Goal: Task Accomplishment & Management: Use online tool/utility

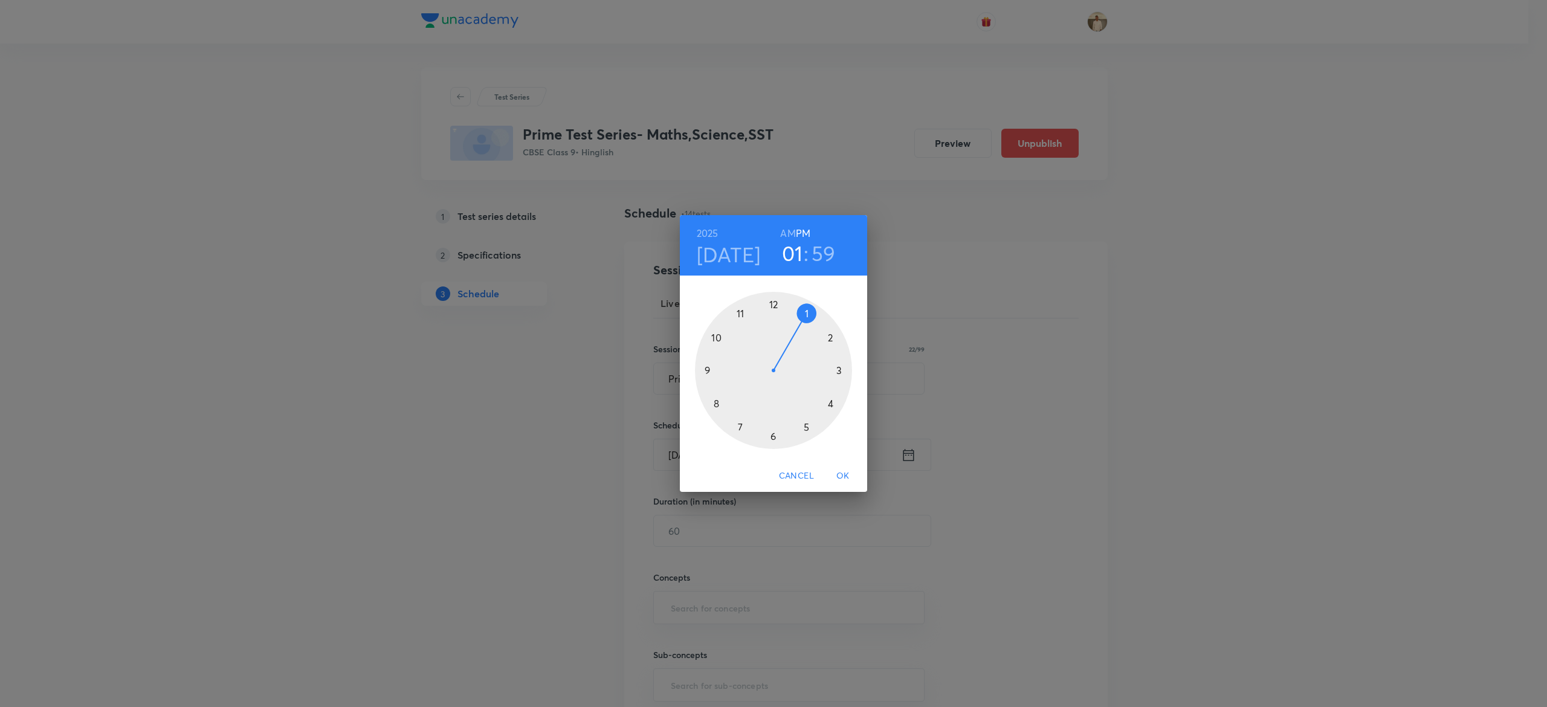
click at [820, 258] on h3 "59" at bounding box center [824, 253] width 24 height 25
click at [773, 301] on div at bounding box center [773, 370] width 157 height 157
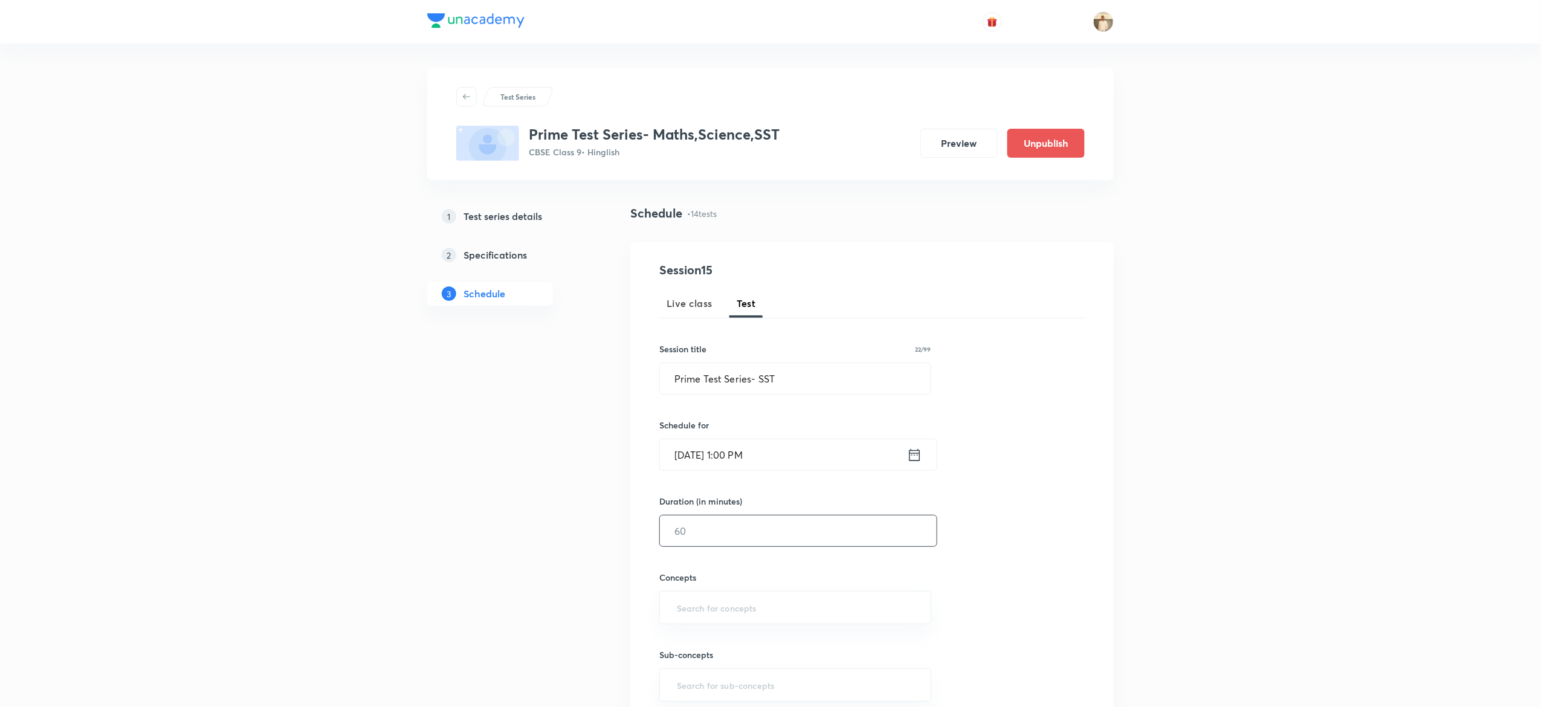
click at [741, 529] on input "text" at bounding box center [798, 531] width 277 height 31
type input "45"
click at [740, 617] on input "text" at bounding box center [796, 608] width 242 height 22
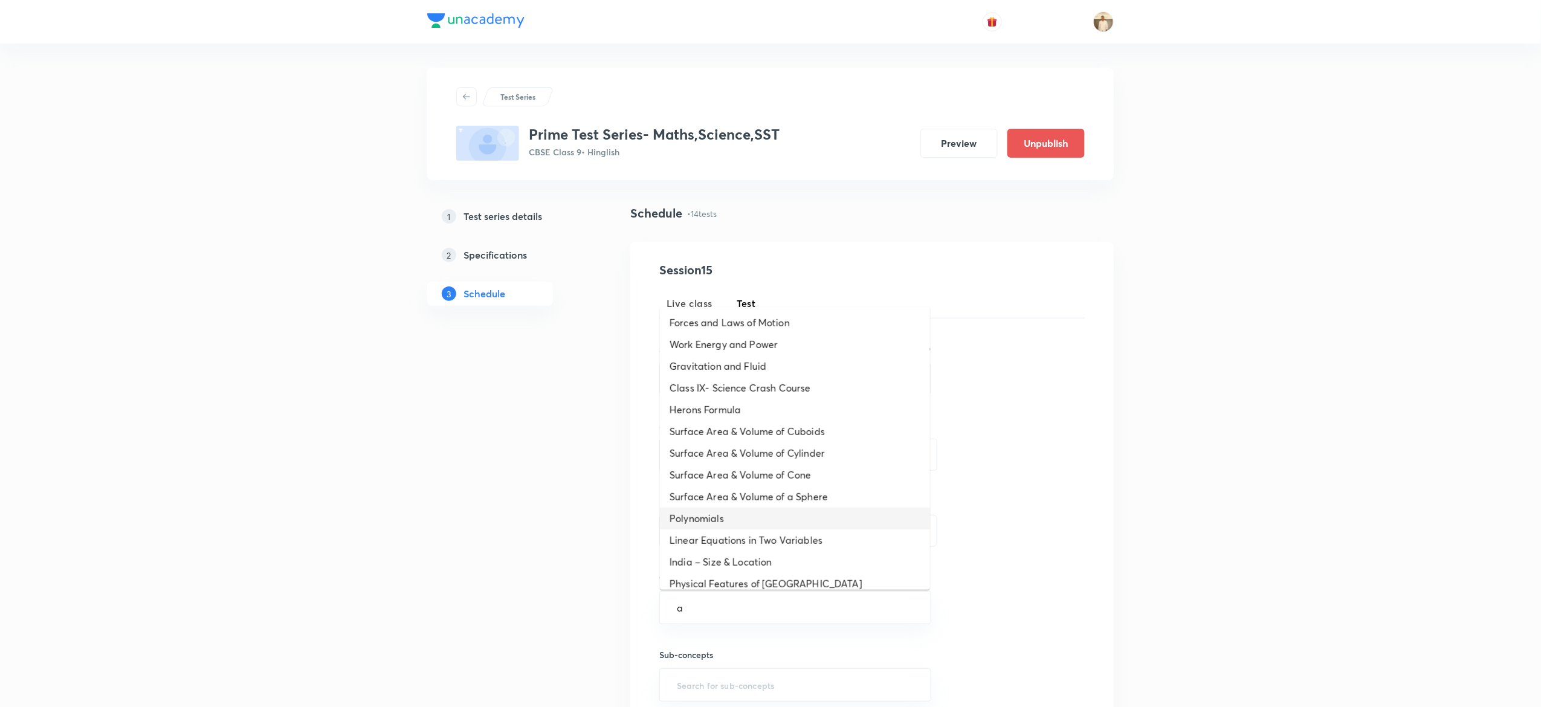
type input "a"
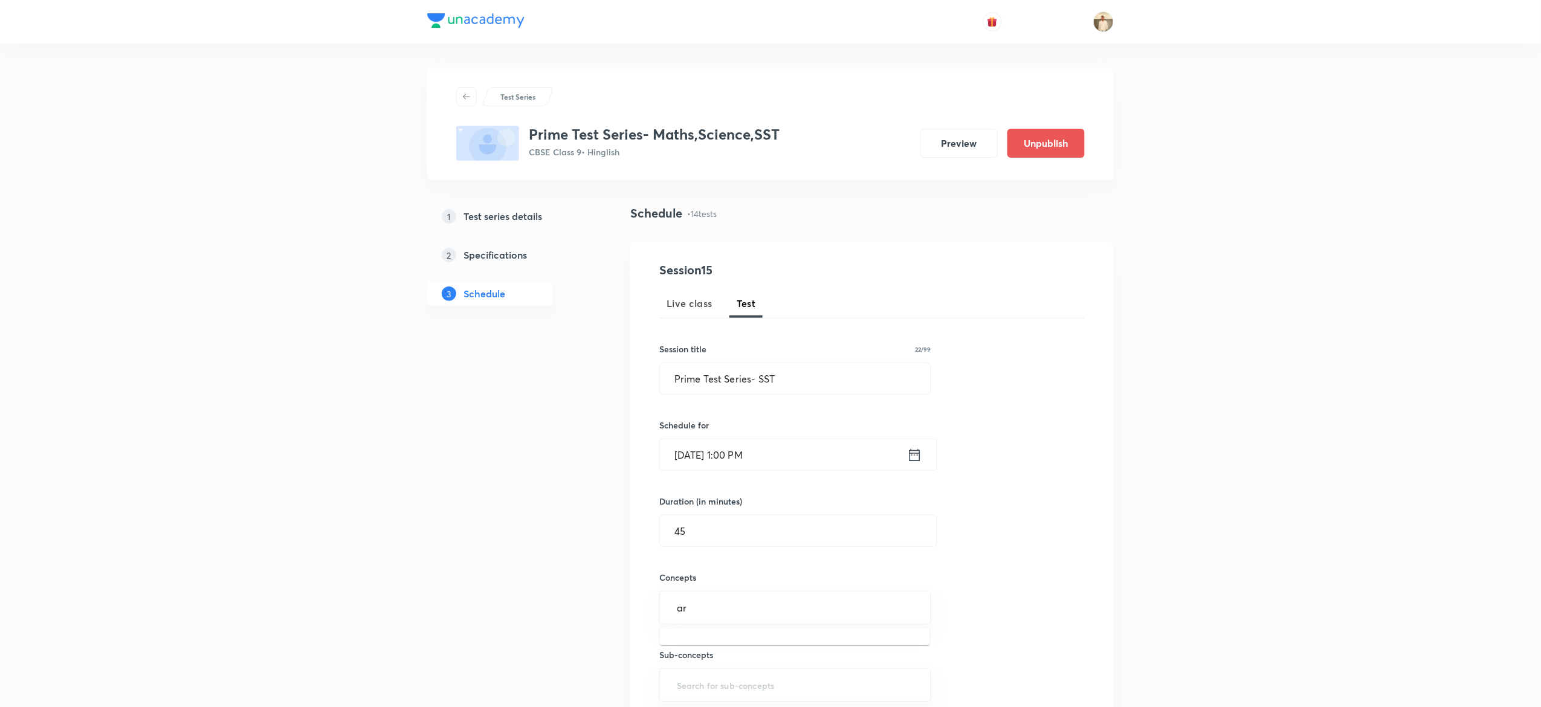
type input "a"
type input "c"
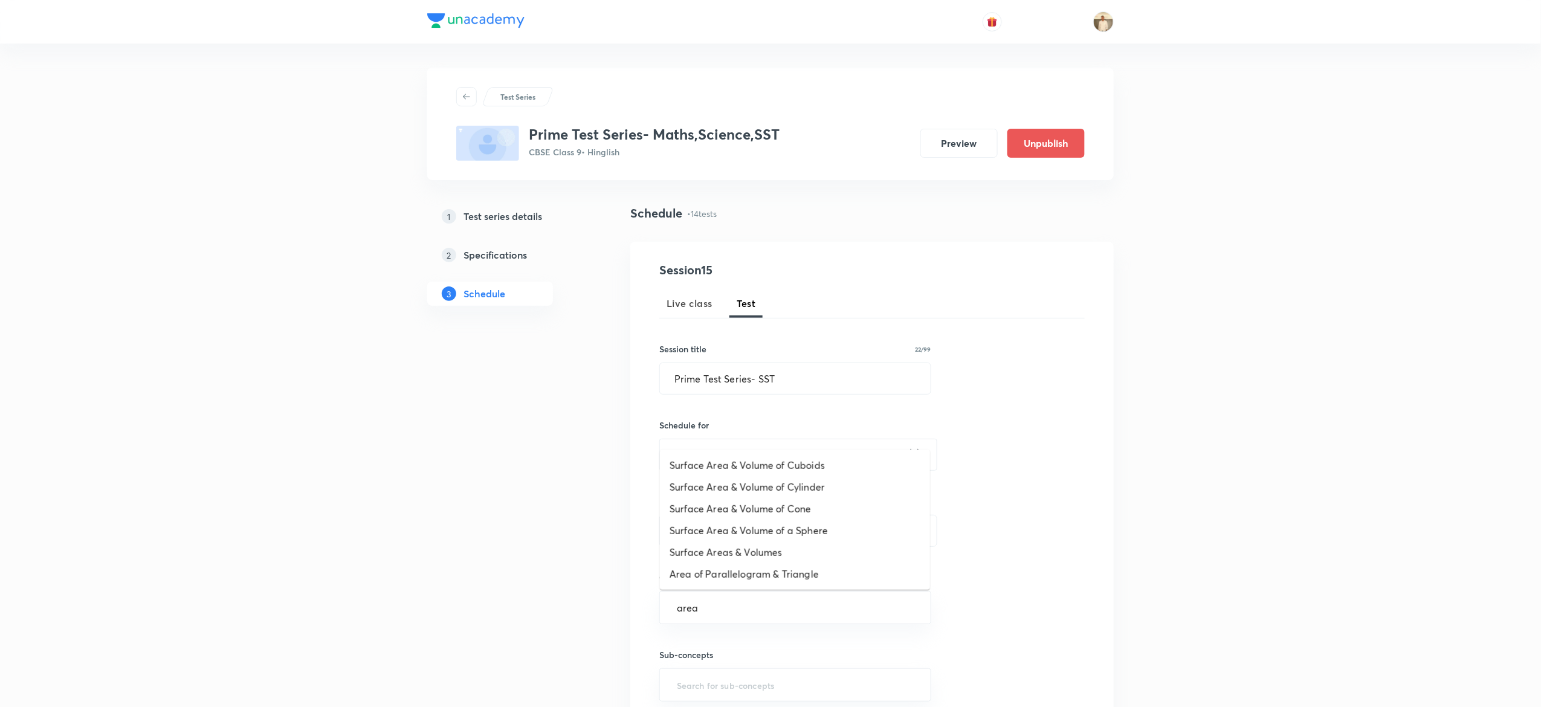
type input "area"
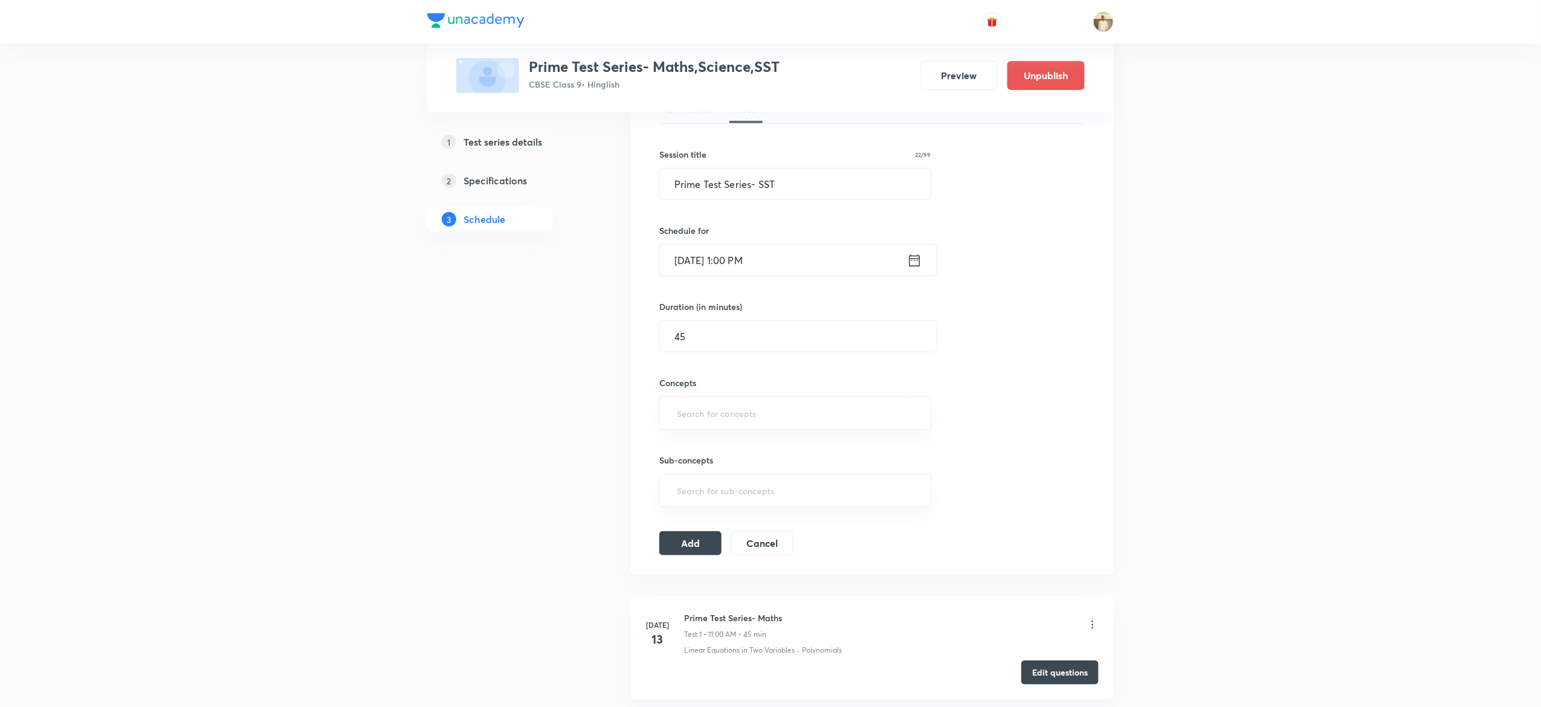
scroll to position [201, 0]
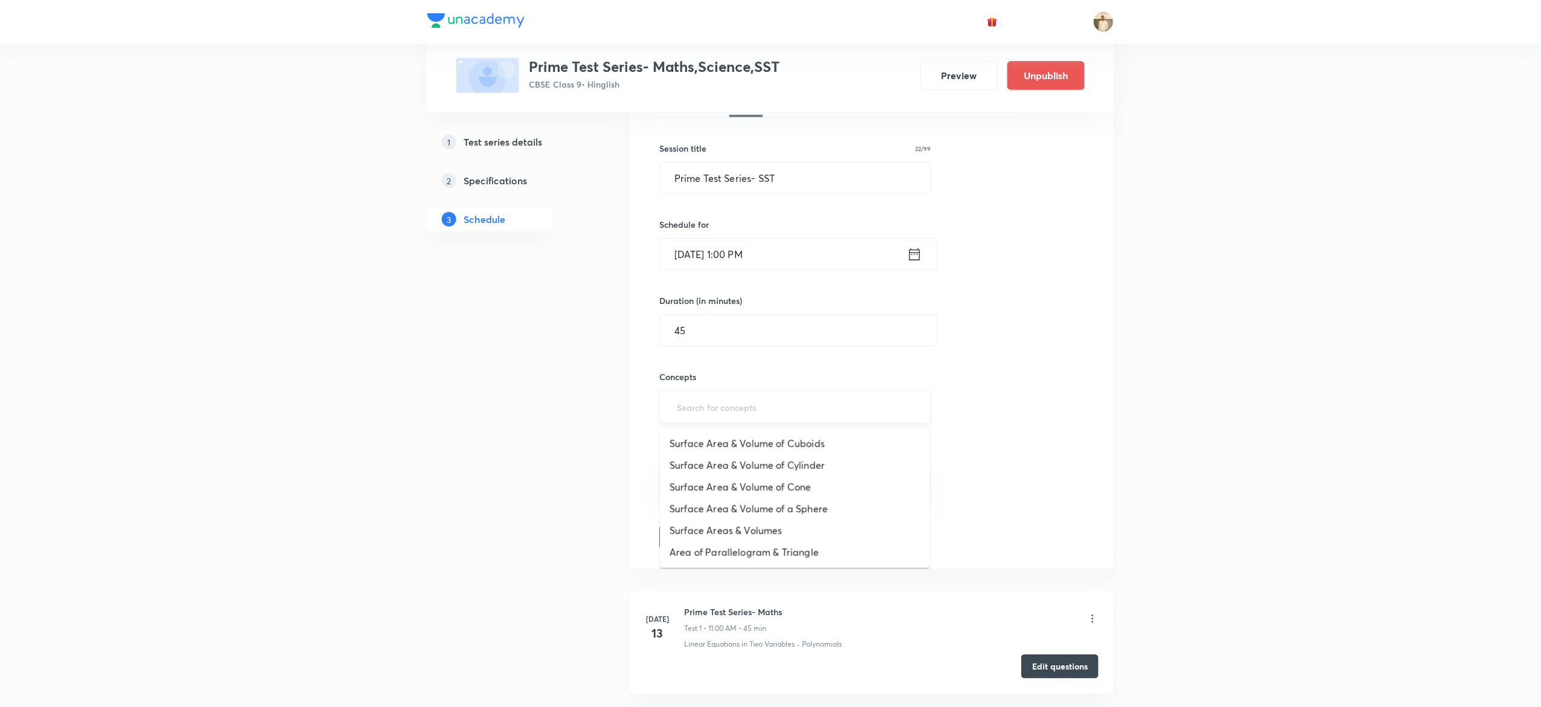
type input "a"
click at [726, 410] on input "a" at bounding box center [796, 407] width 242 height 22
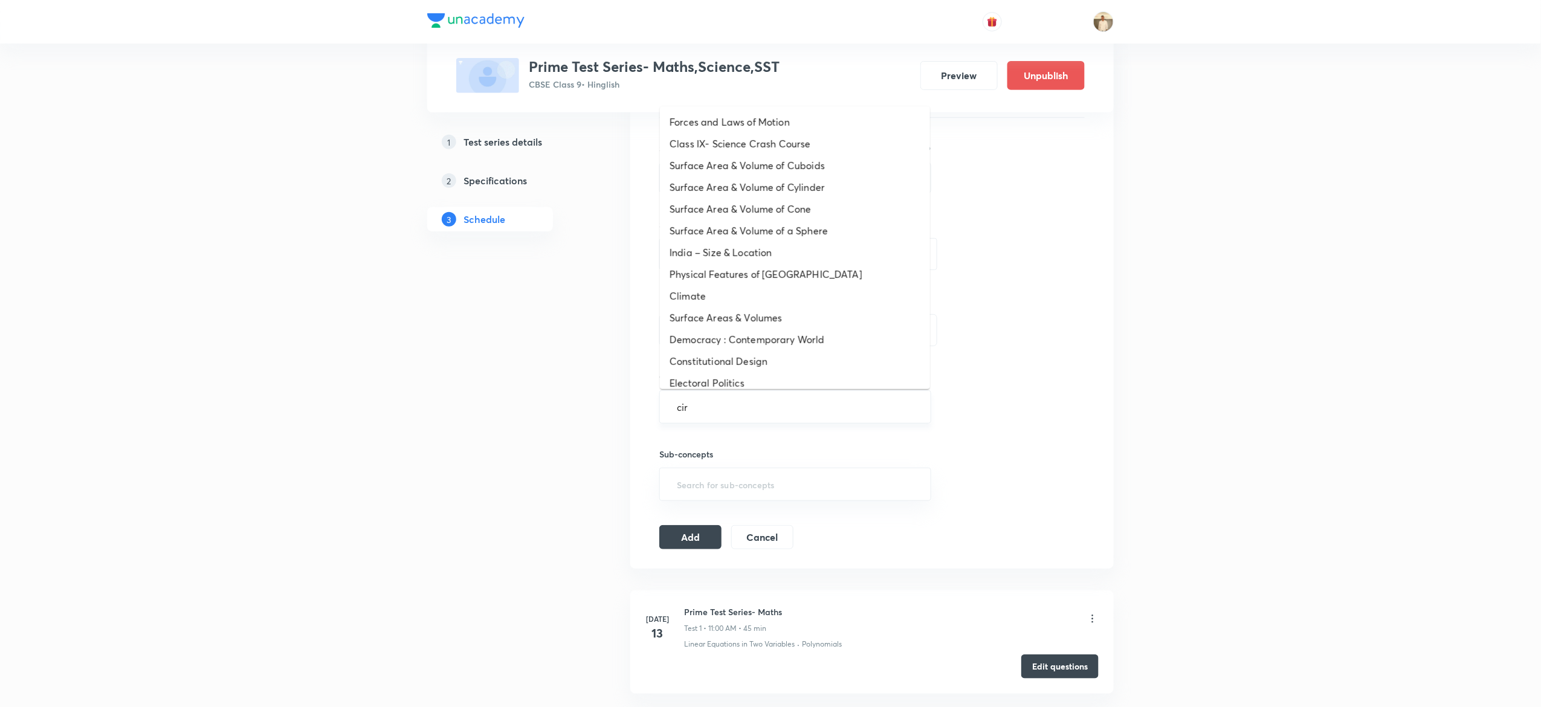
type input "circ"
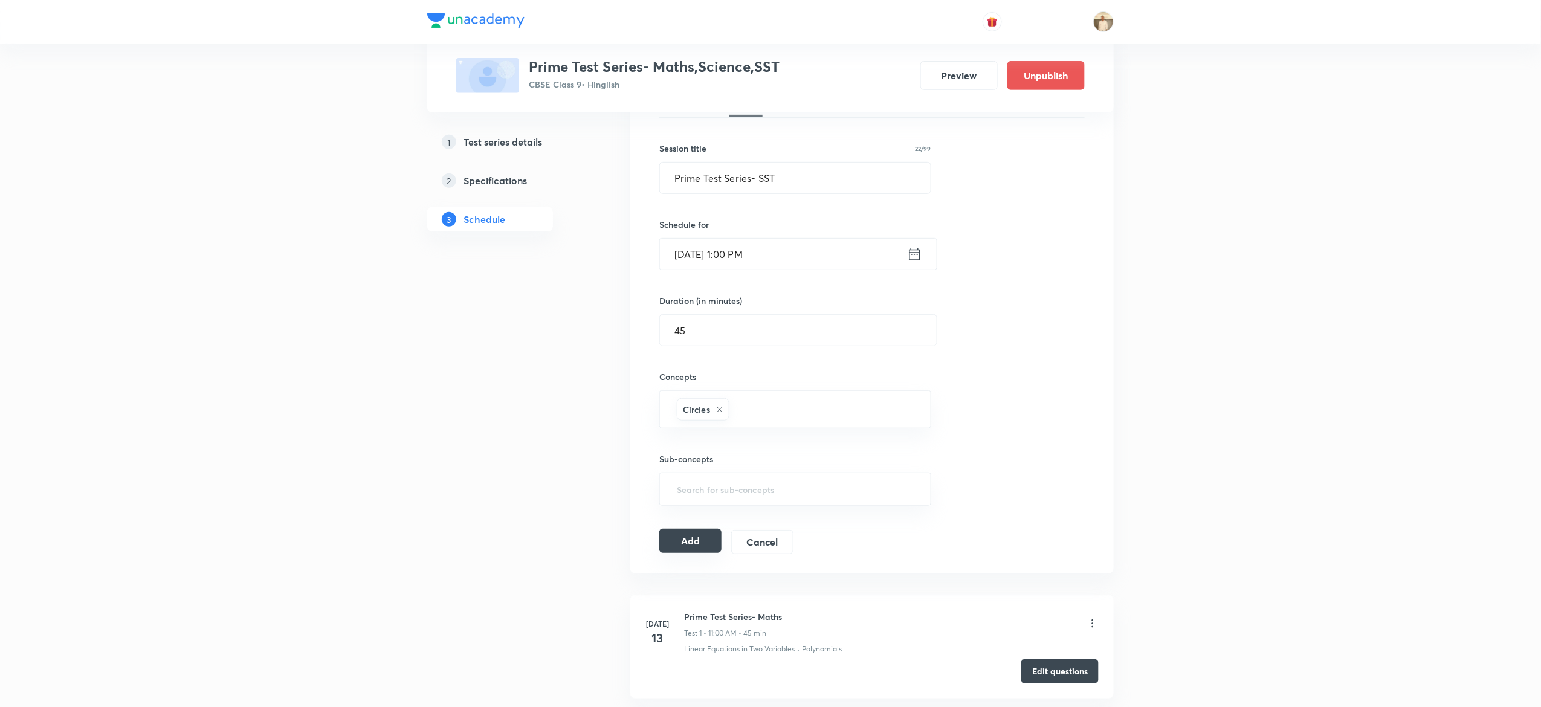
click at [692, 551] on button "Add" at bounding box center [690, 541] width 62 height 24
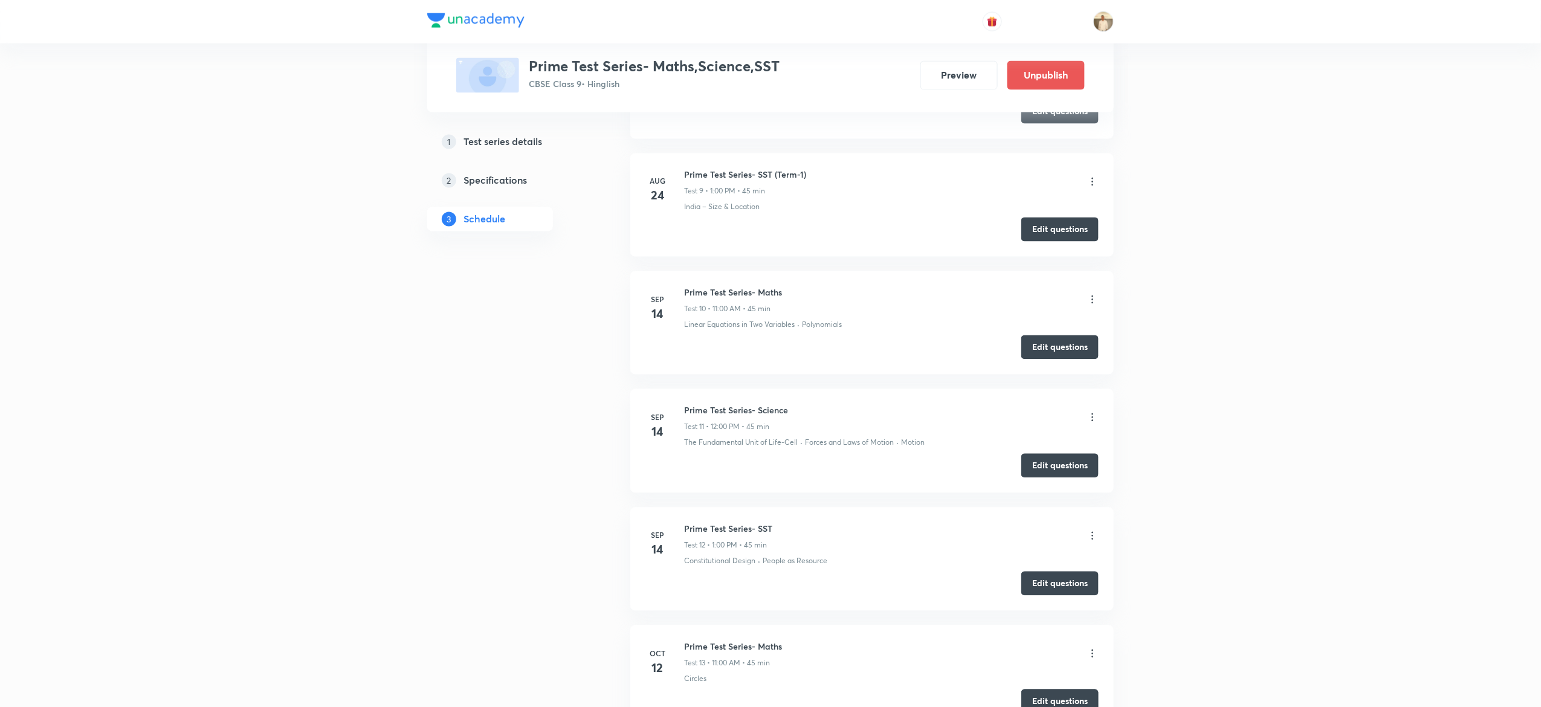
scroll to position [1488, 0]
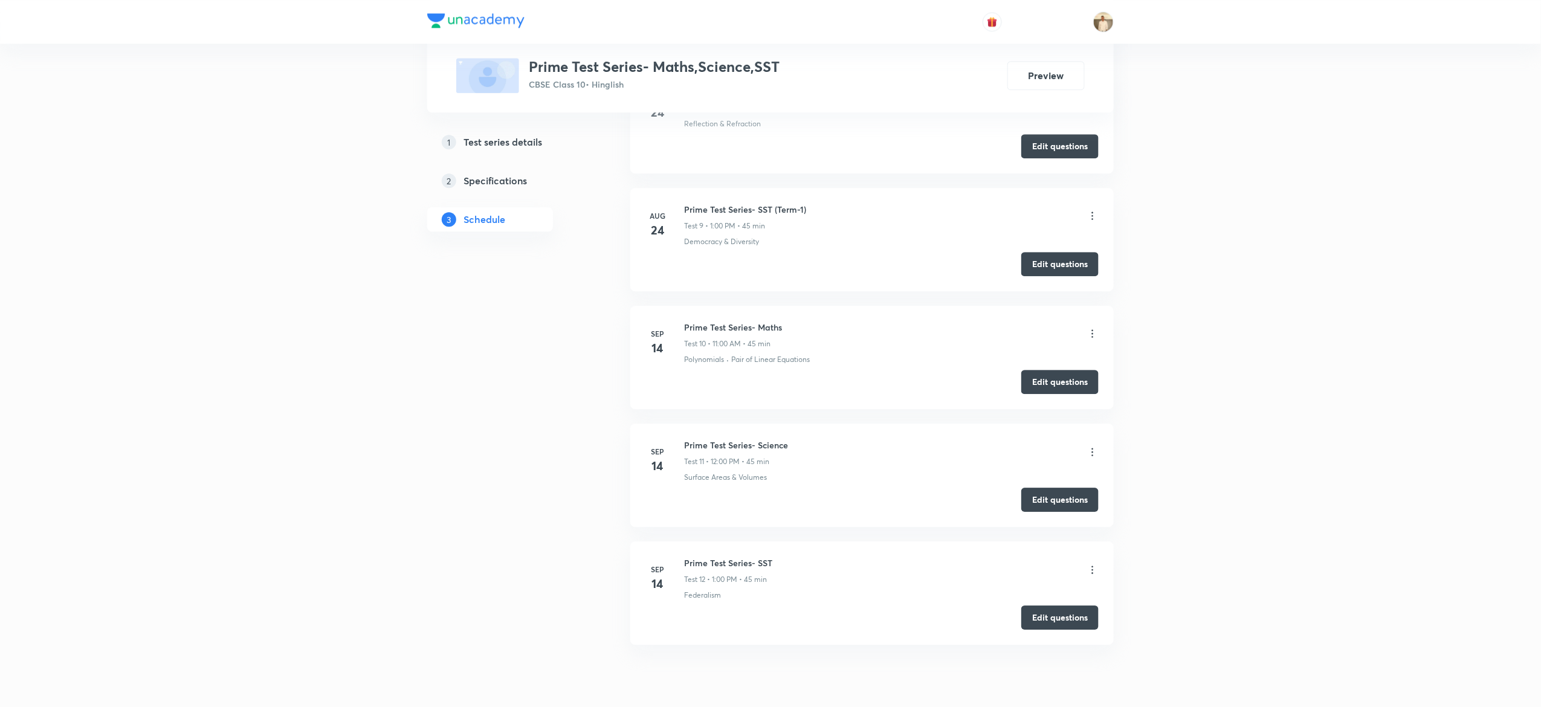
scroll to position [1605, 0]
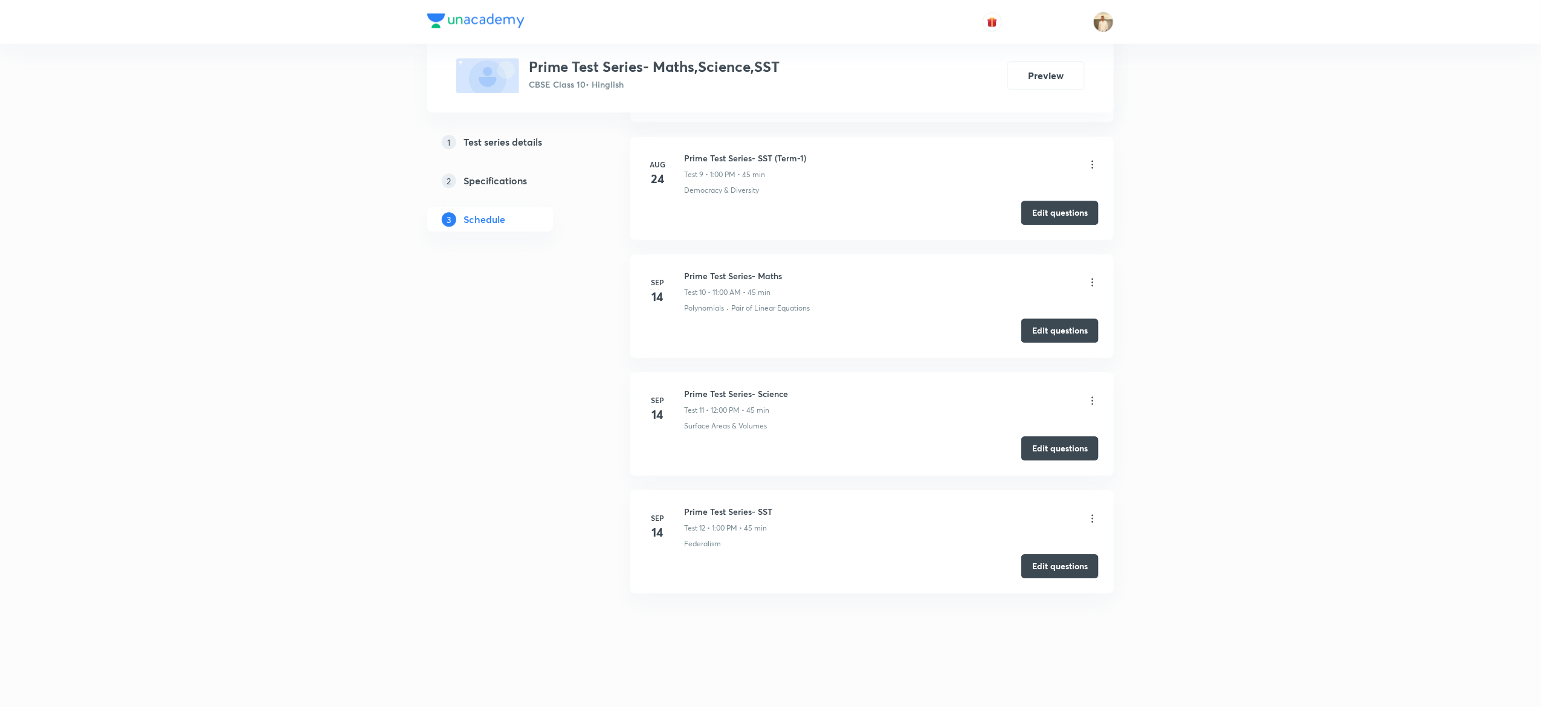
click at [730, 270] on h6 "Prime Test Series- Maths" at bounding box center [733, 276] width 98 height 13
copy h6 "Prime Test Series- Maths"
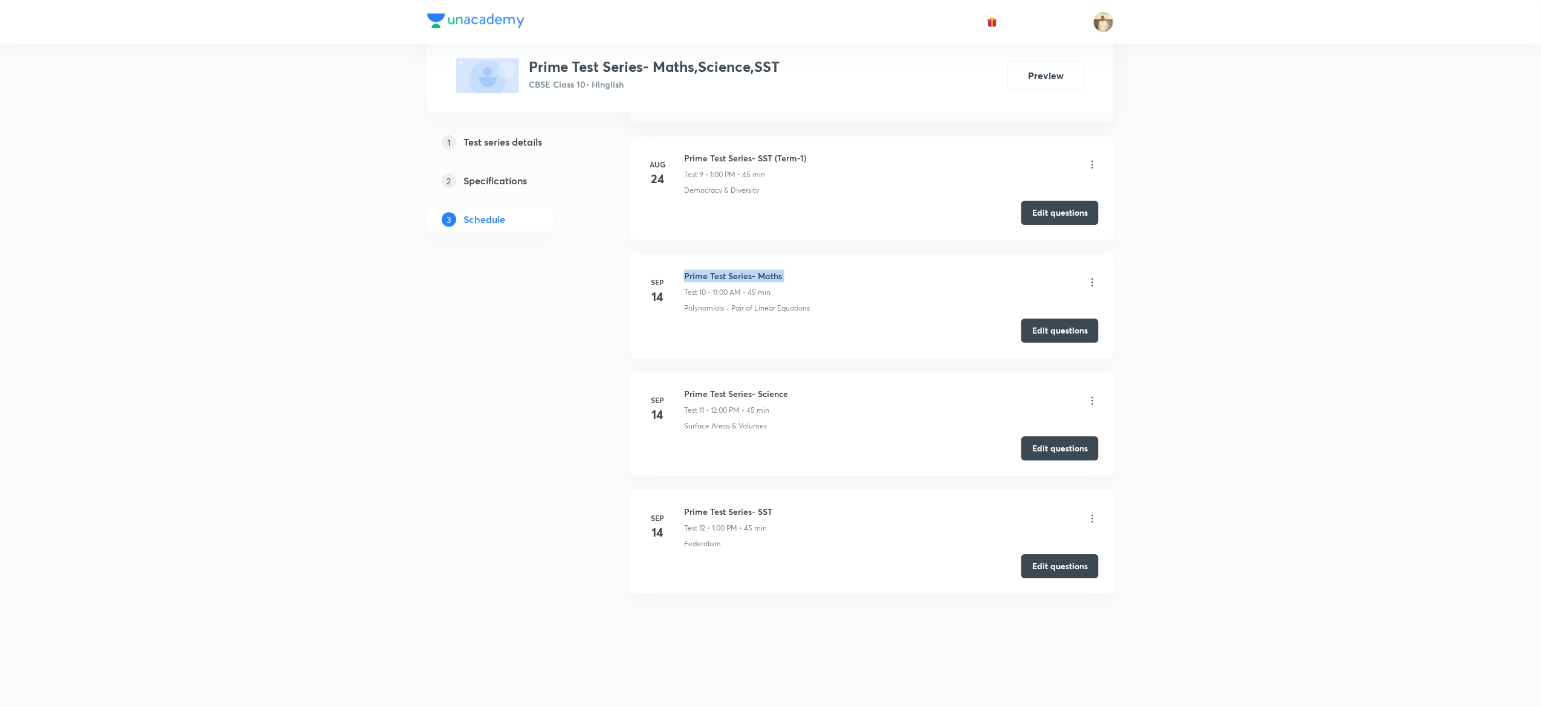
copy h6 "Prime Test Series- Maths"
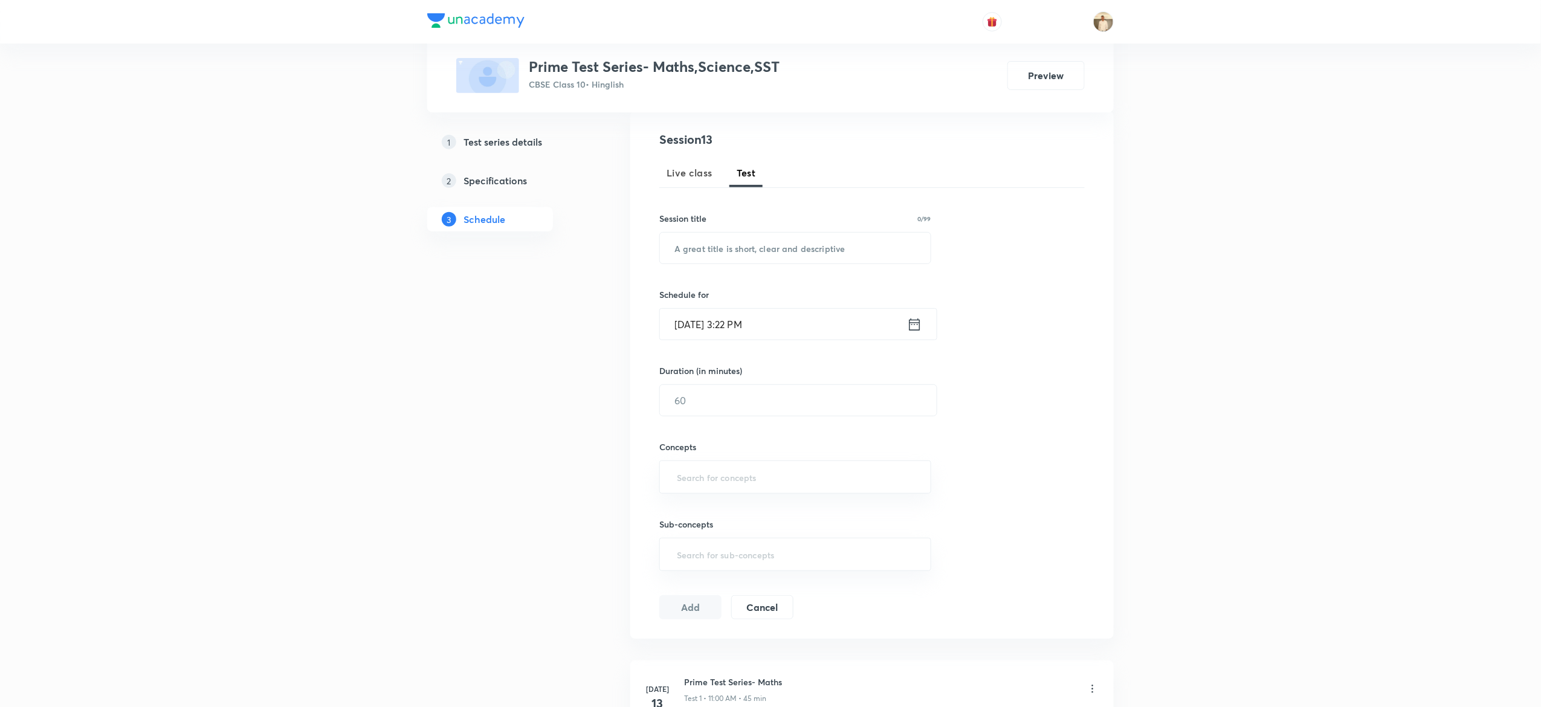
scroll to position [0, 0]
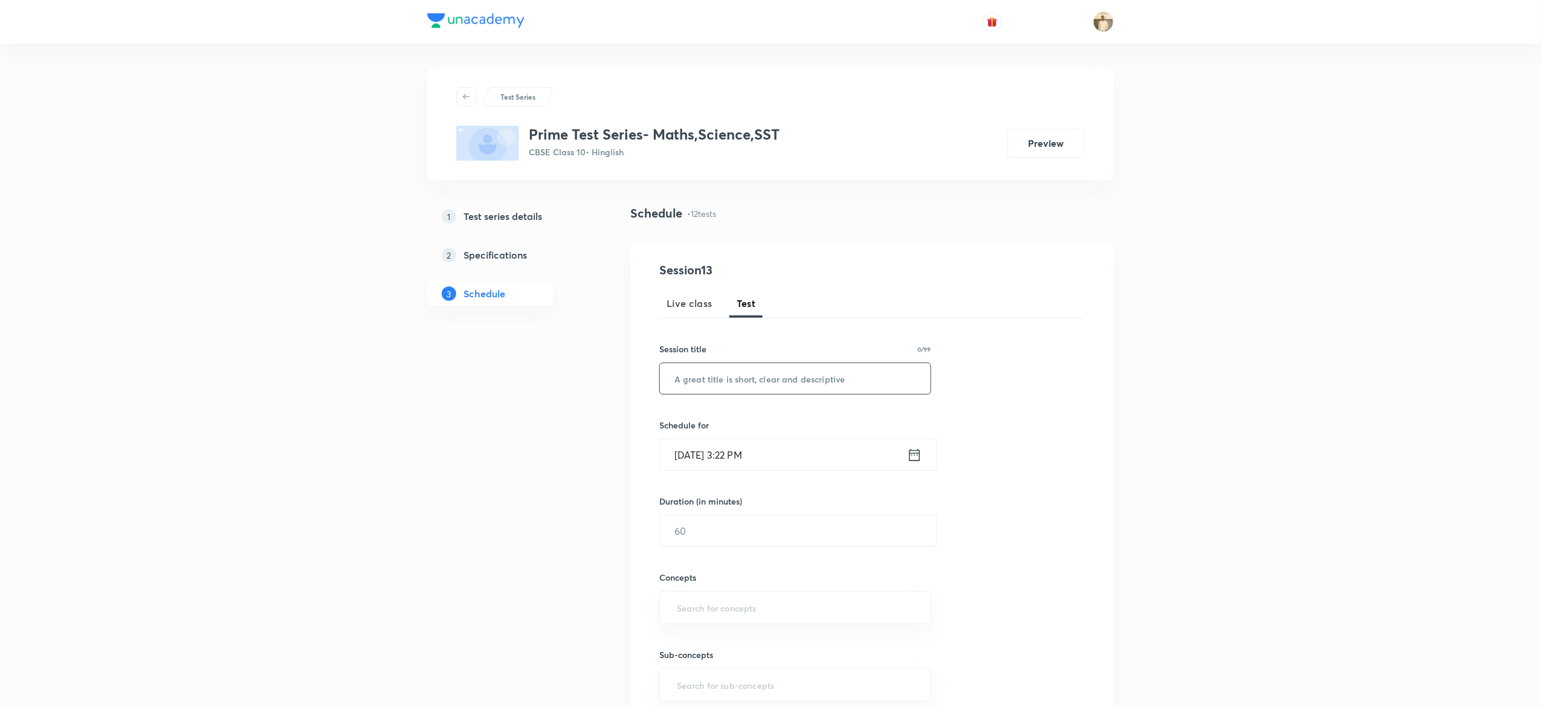
click at [722, 370] on input "text" at bounding box center [795, 378] width 271 height 31
paste input "Prime Test Series- Maths"
type input "Prime Test Series- Maths"
click at [682, 459] on input "Oct 7, 2025, 3:22 PM" at bounding box center [783, 454] width 247 height 31
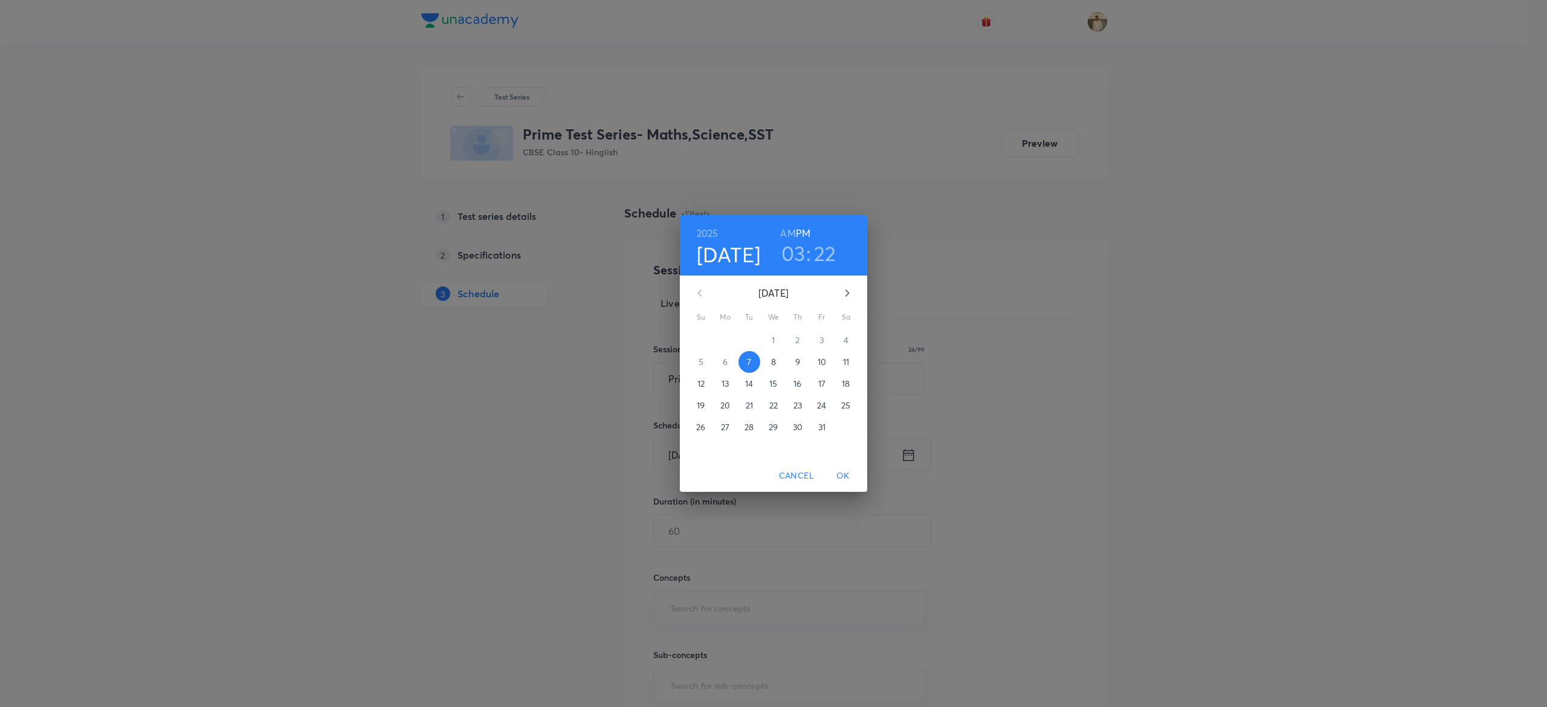
click at [702, 381] on p "12" at bounding box center [701, 384] width 7 height 12
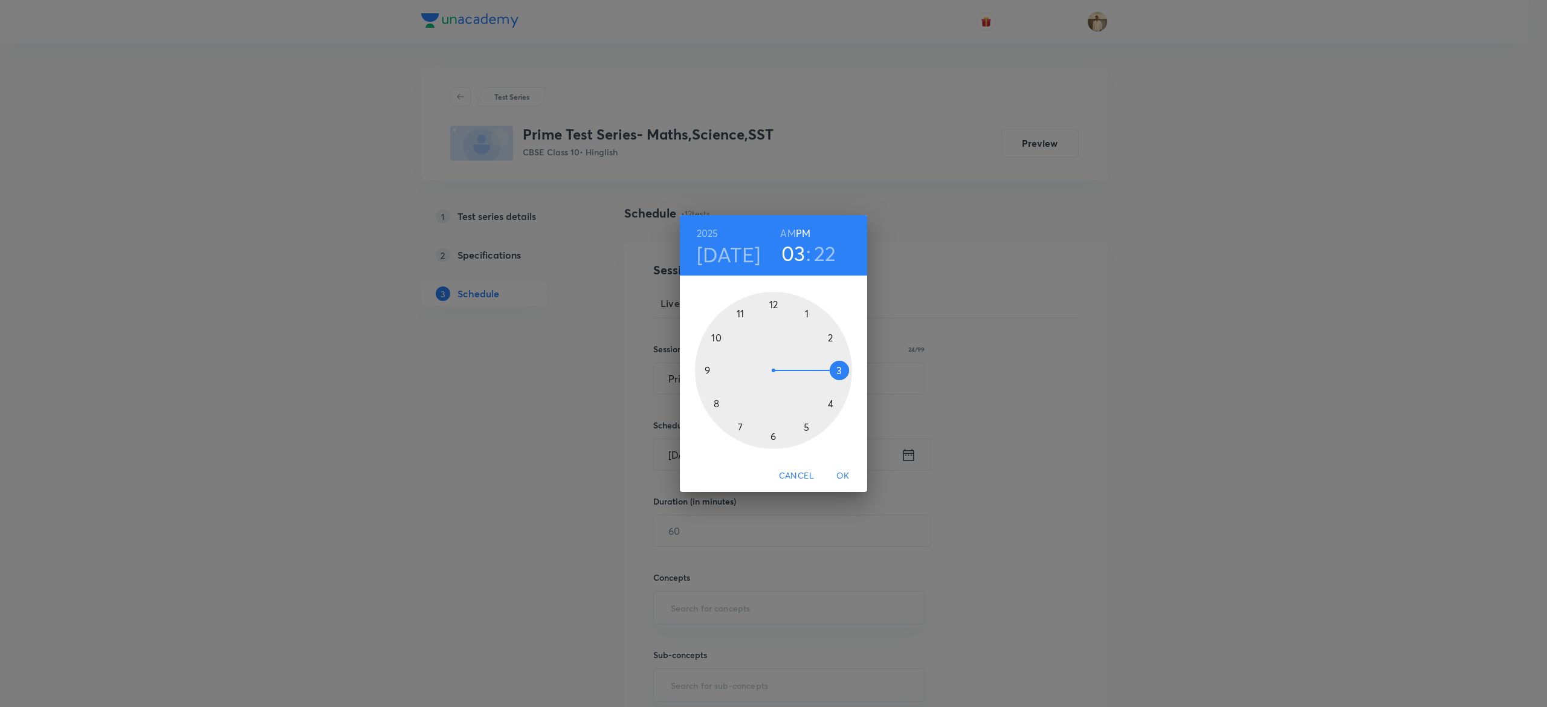
click at [806, 424] on div at bounding box center [773, 370] width 157 height 157
click at [794, 255] on h3 "05" at bounding box center [793, 253] width 25 height 25
click at [773, 302] on div at bounding box center [773, 370] width 157 height 157
click at [795, 256] on h3 "12" at bounding box center [793, 253] width 19 height 25
click at [740, 312] on div at bounding box center [773, 370] width 157 height 157
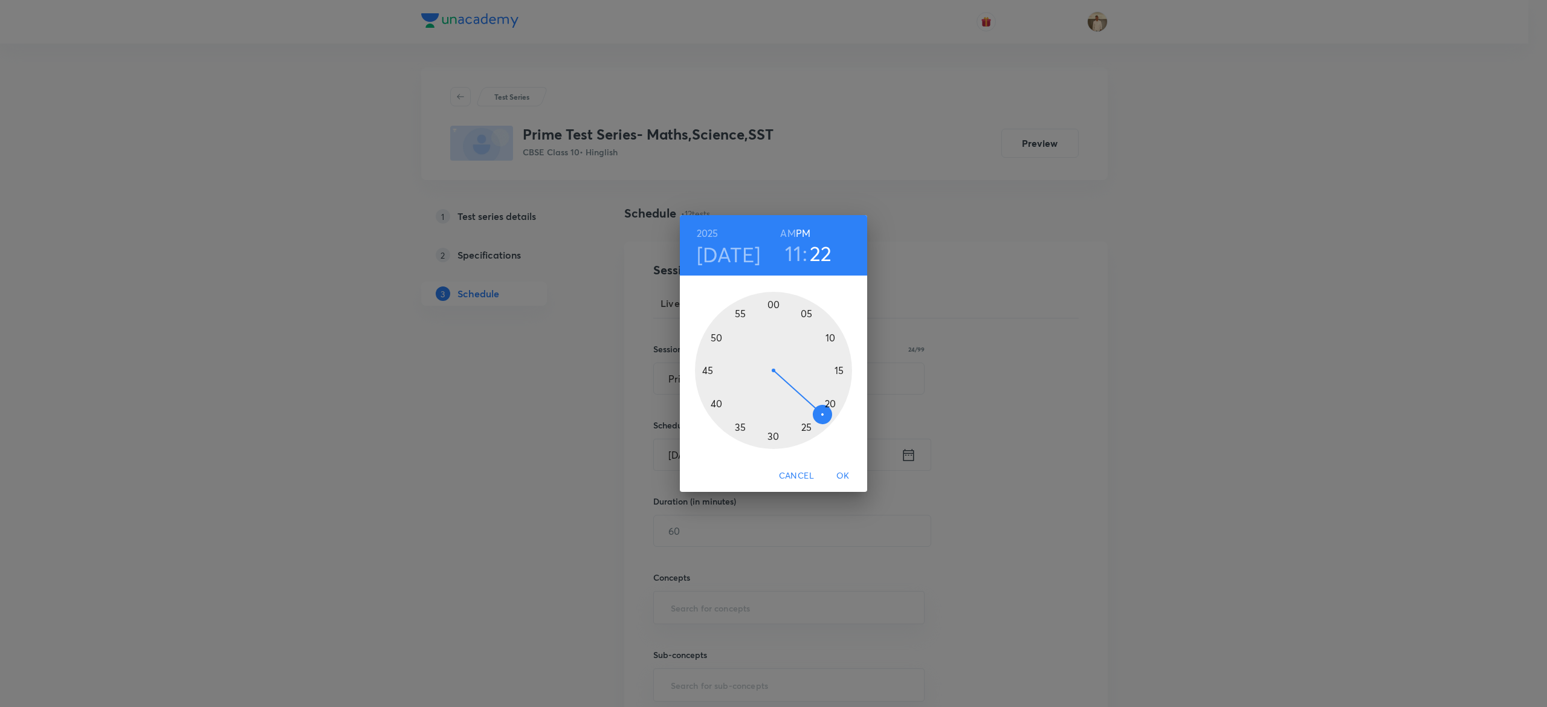
click at [774, 303] on div at bounding box center [773, 370] width 157 height 157
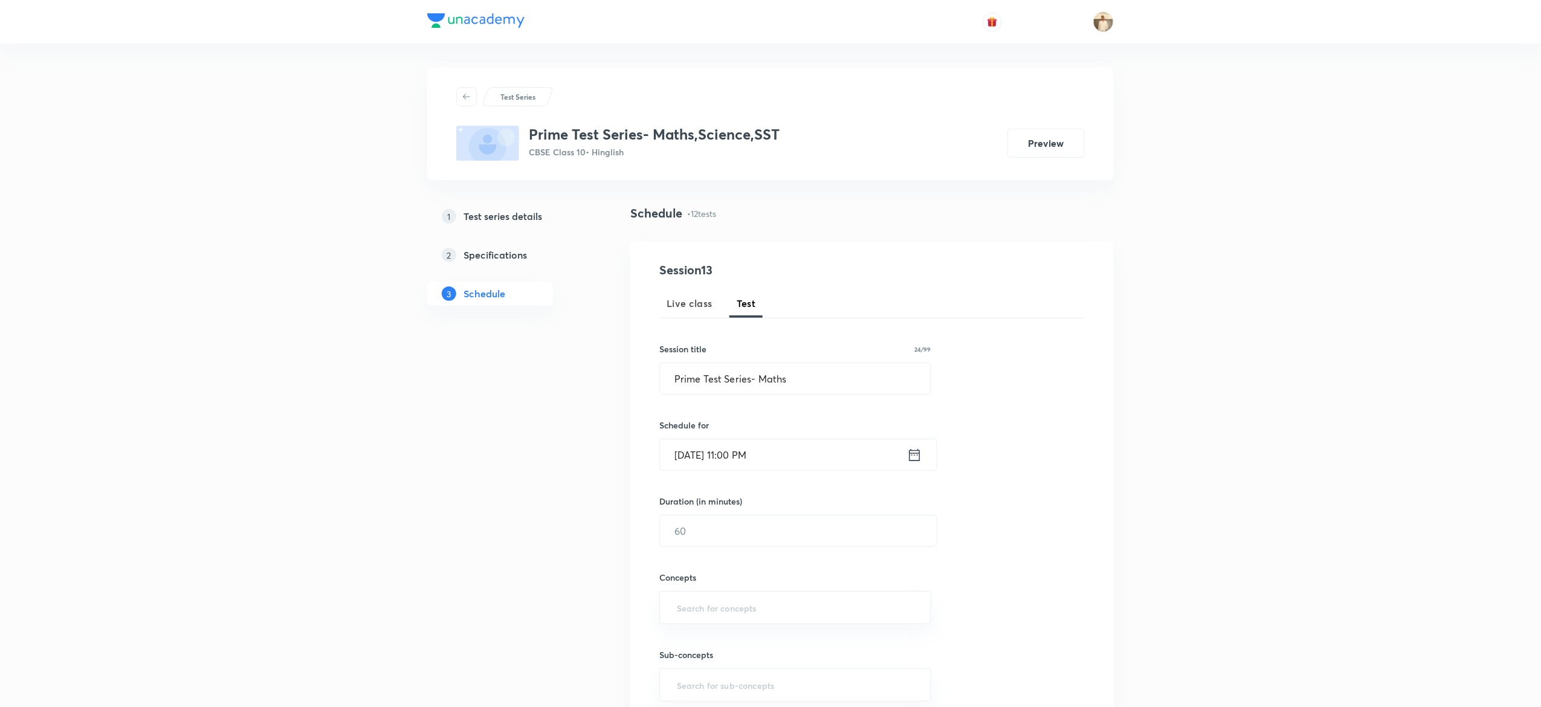
click at [772, 452] on input "Oct 12, 2025, 11:00 PM" at bounding box center [783, 454] width 247 height 31
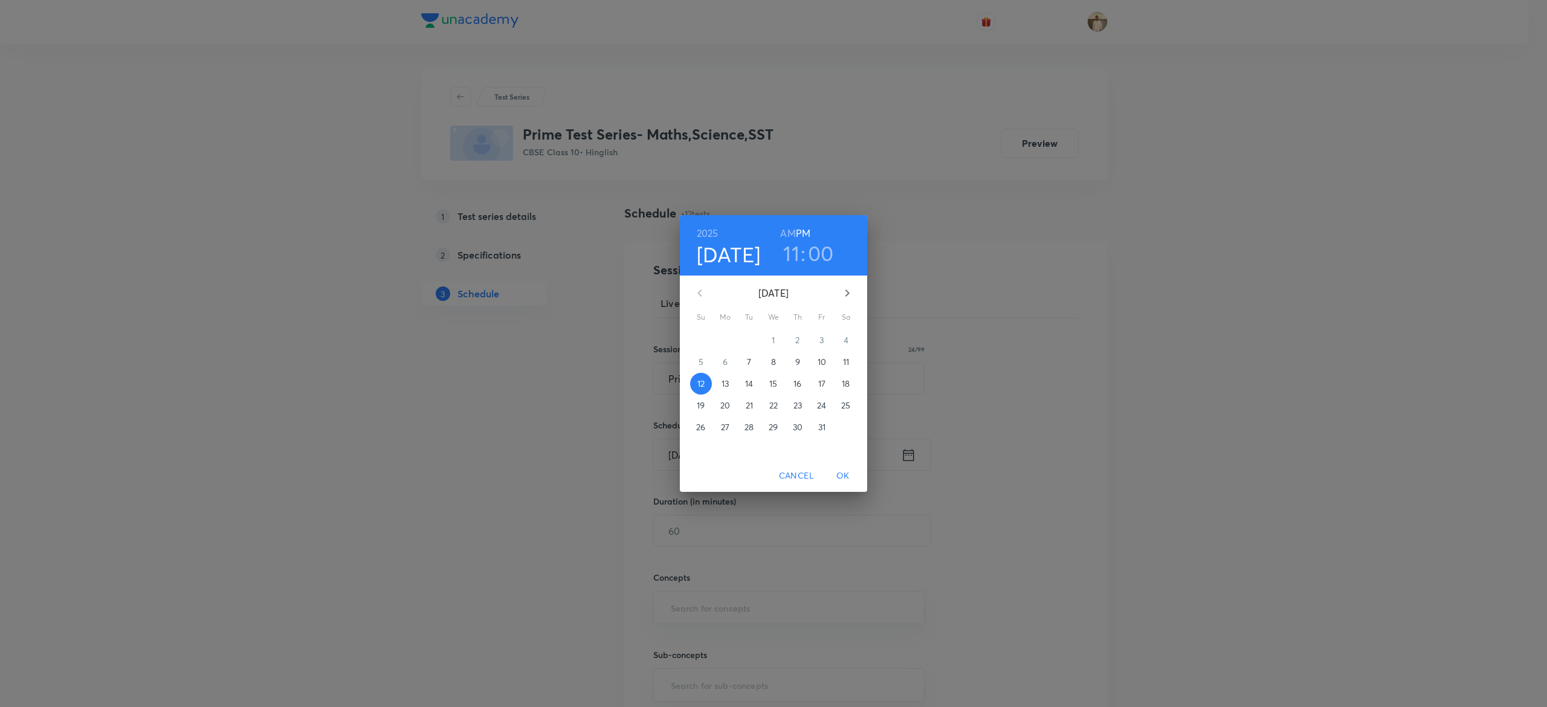
click at [788, 232] on h6 "AM" at bounding box center [787, 233] width 15 height 17
click at [845, 475] on span "OK" at bounding box center [843, 475] width 29 height 15
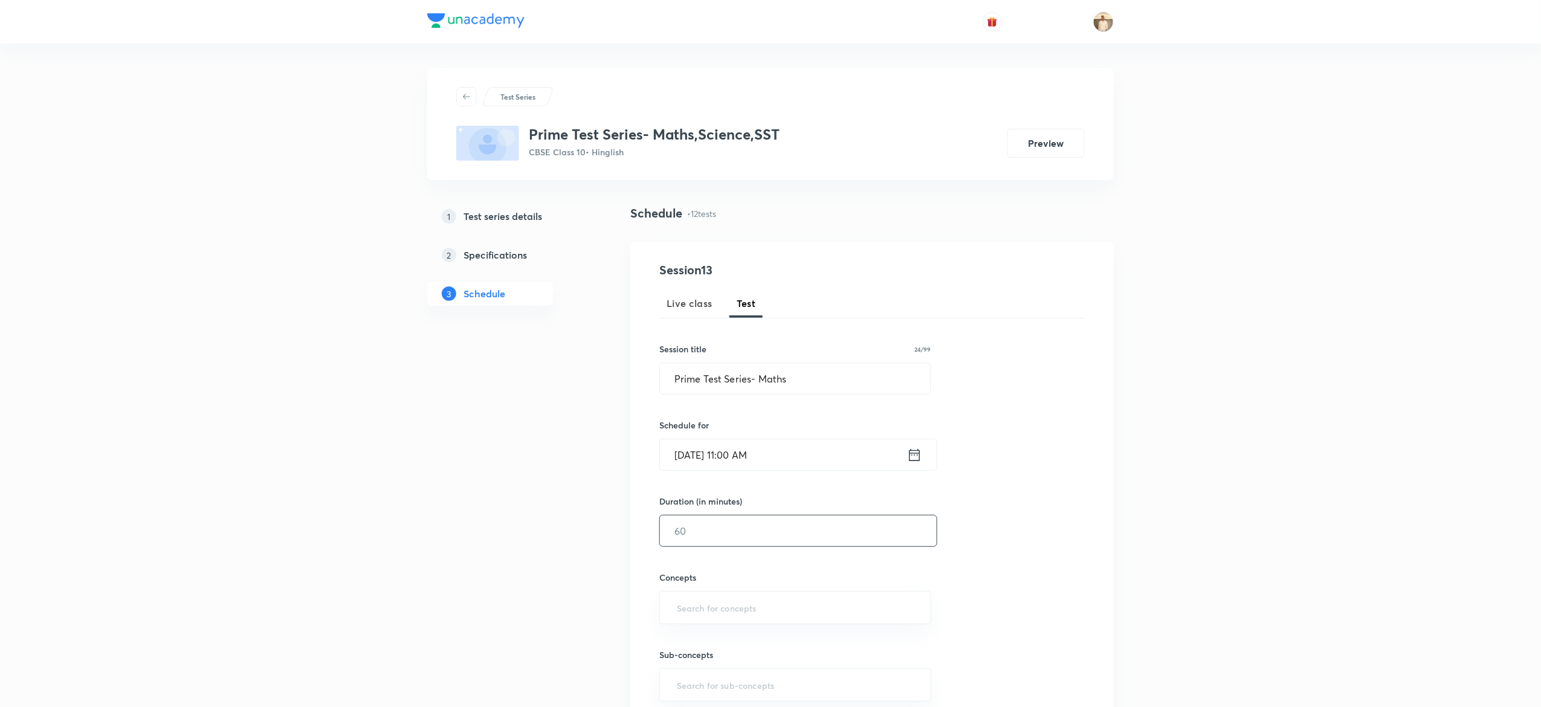
click at [712, 533] on input "text" at bounding box center [798, 531] width 277 height 31
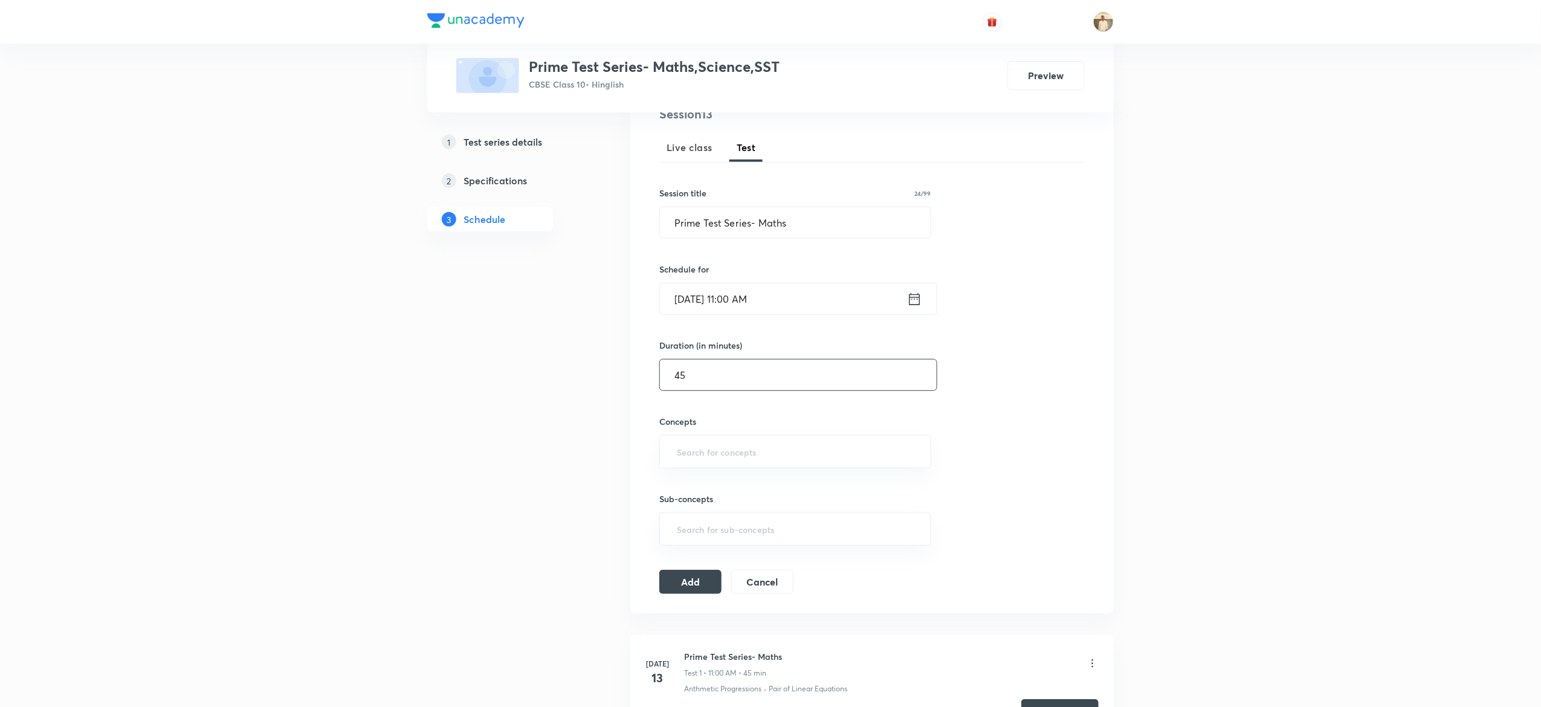
scroll to position [157, 0]
type input "45"
click at [722, 449] on input "text" at bounding box center [796, 450] width 242 height 22
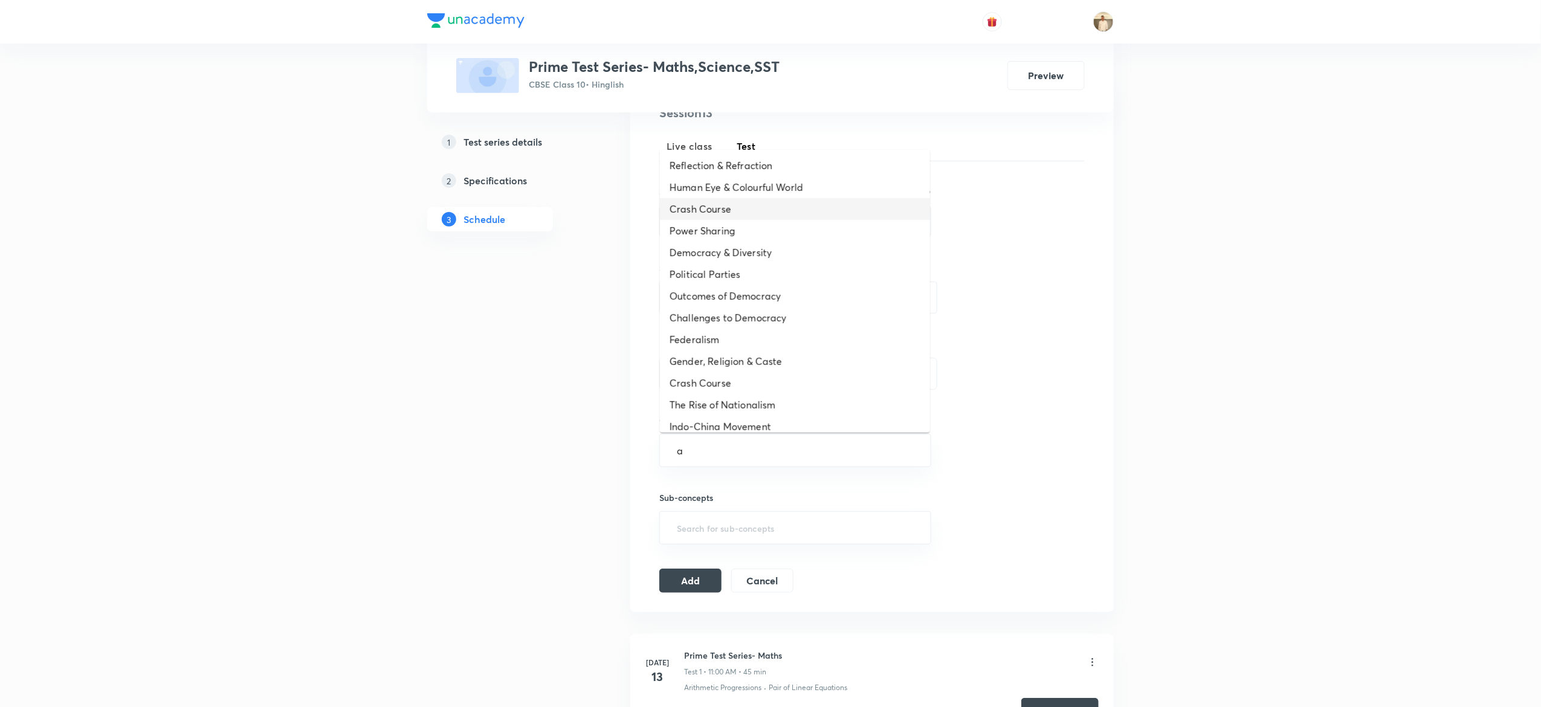
type input "a"
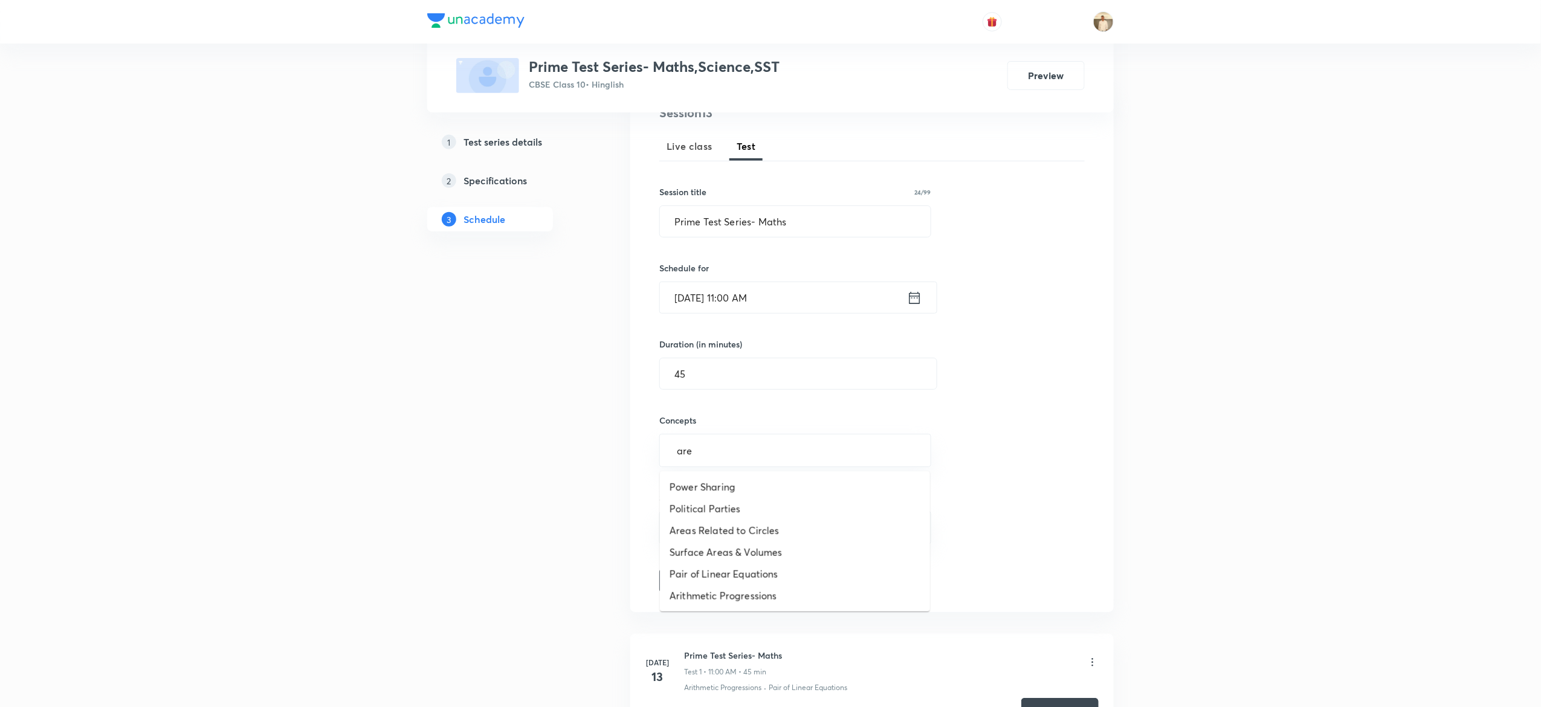
type input "area"
click at [688, 582] on button "Add" at bounding box center [690, 584] width 62 height 24
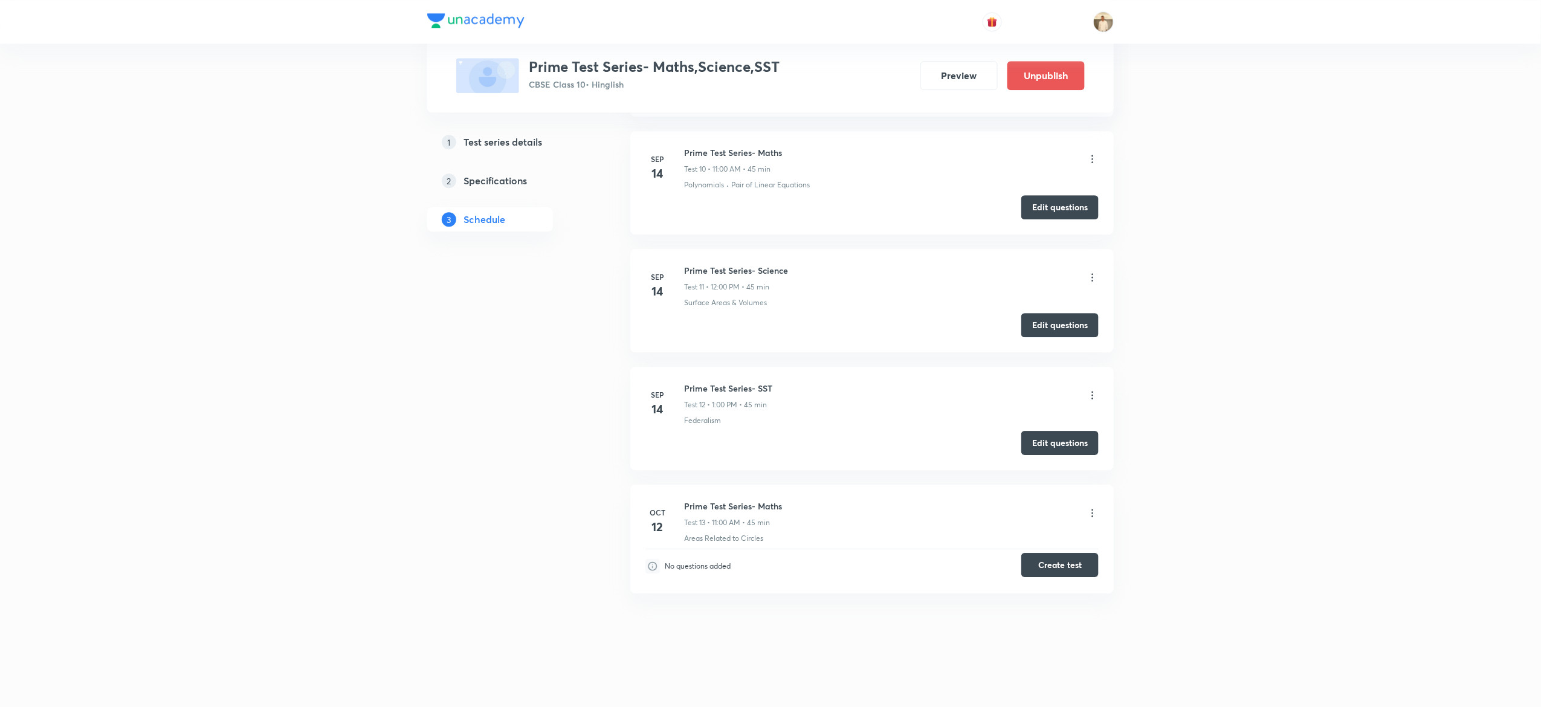
click at [1072, 568] on button "Create test" at bounding box center [1060, 565] width 77 height 24
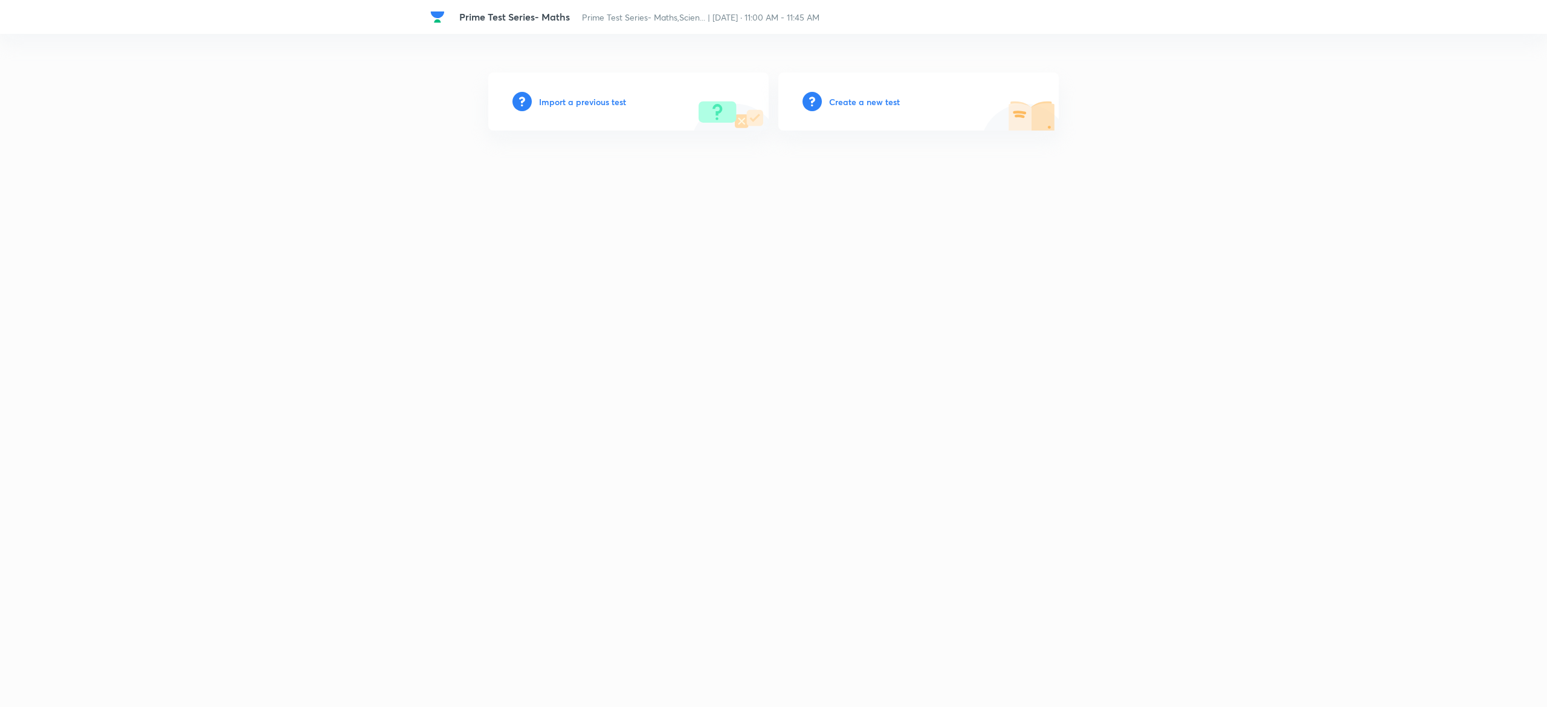
click at [883, 99] on h6 "Create a new test" at bounding box center [864, 102] width 71 height 13
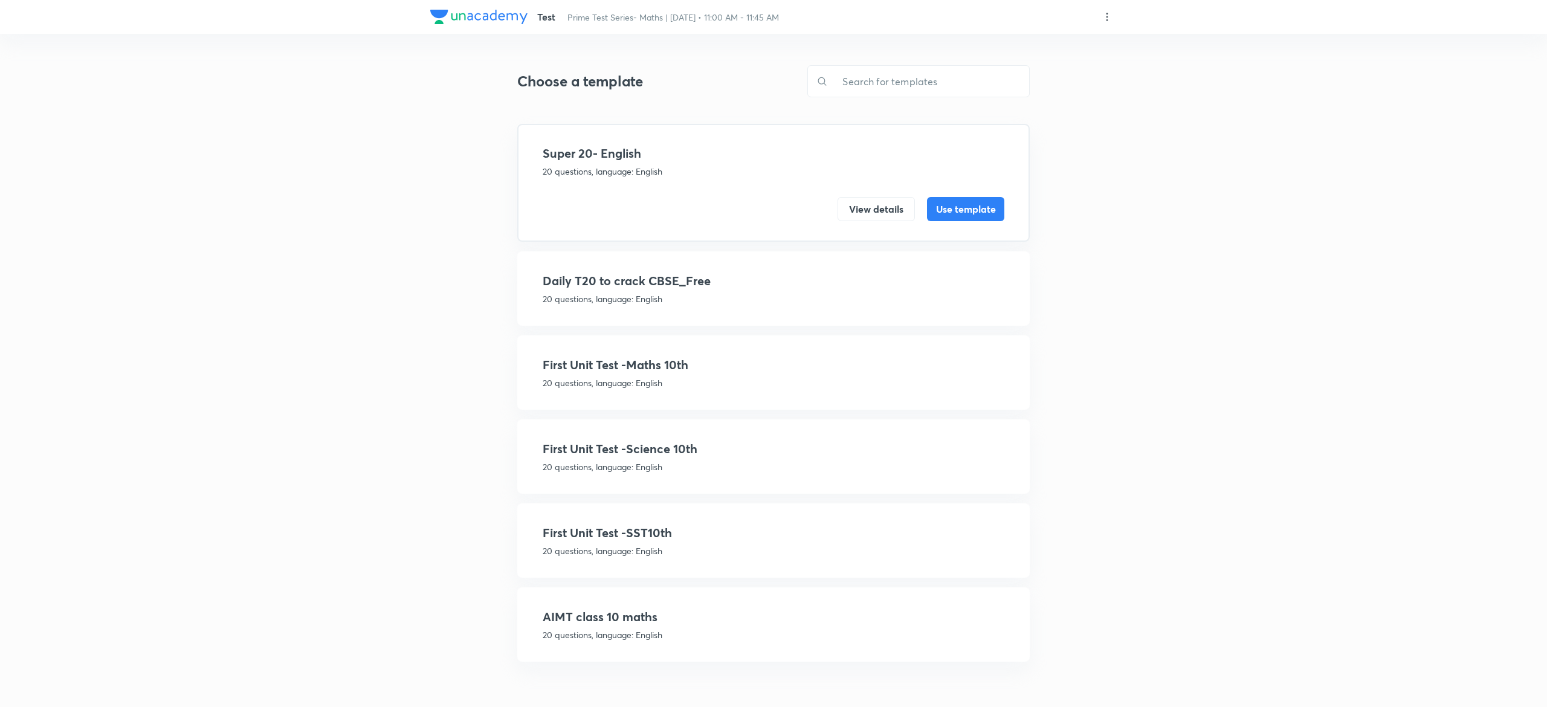
click at [726, 366] on h4 "First Unit Test -Maths 10th" at bounding box center [774, 365] width 462 height 18
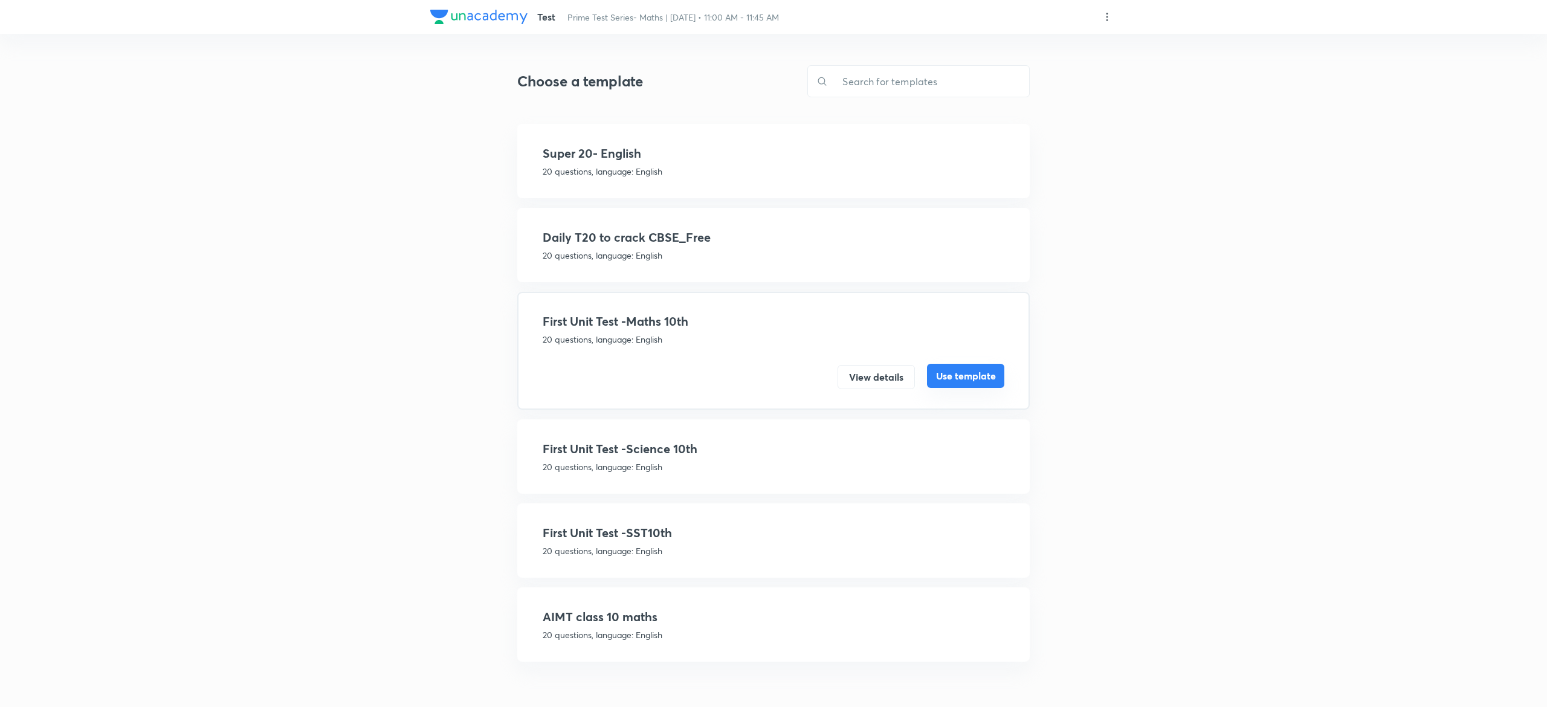
click at [968, 376] on button "Use template" at bounding box center [965, 376] width 77 height 24
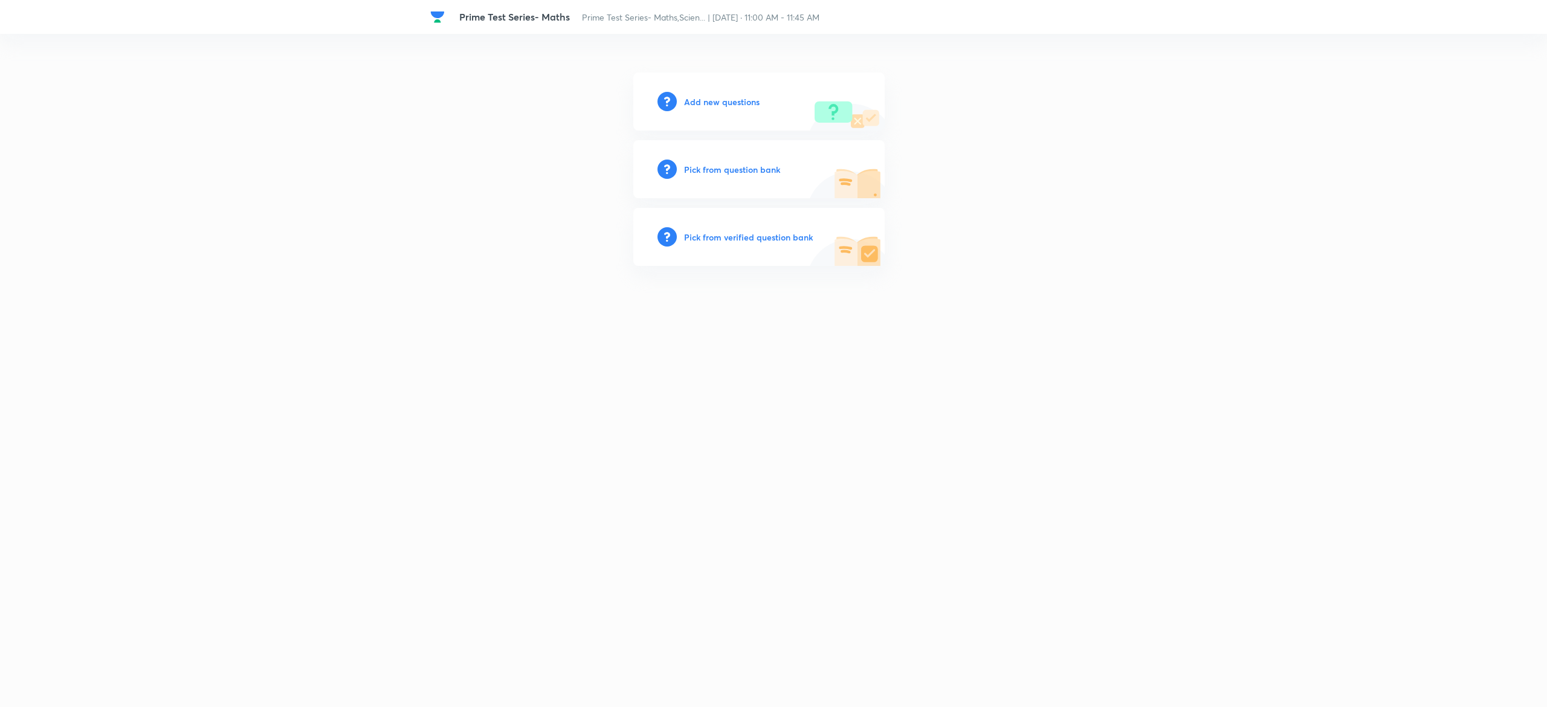
click at [723, 173] on h6 "Pick from question bank" at bounding box center [732, 169] width 96 height 13
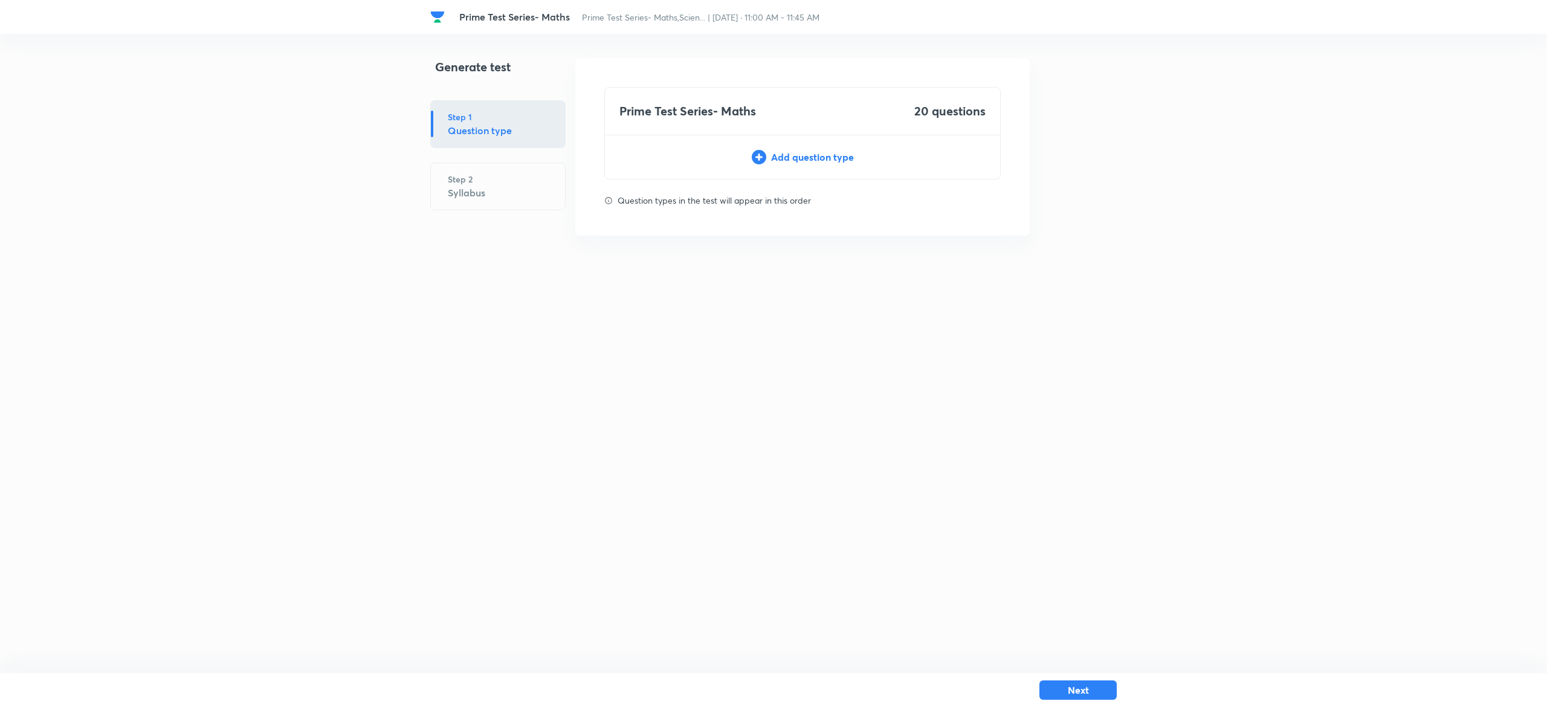
click at [837, 159] on div "Add question type" at bounding box center [802, 157] width 395 height 15
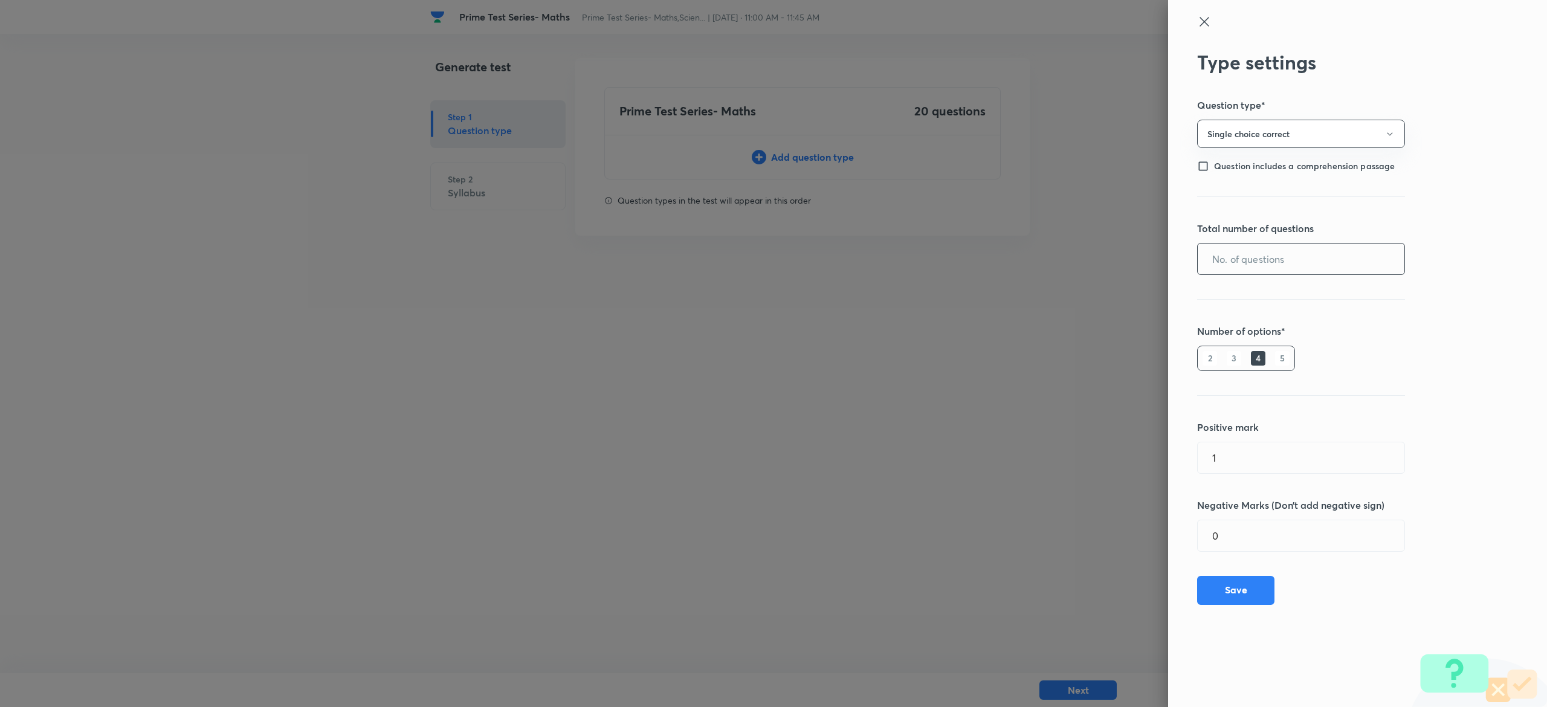
click at [1318, 267] on input "text" at bounding box center [1301, 259] width 207 height 31
type input "20"
click at [1236, 589] on button "Save" at bounding box center [1235, 589] width 77 height 29
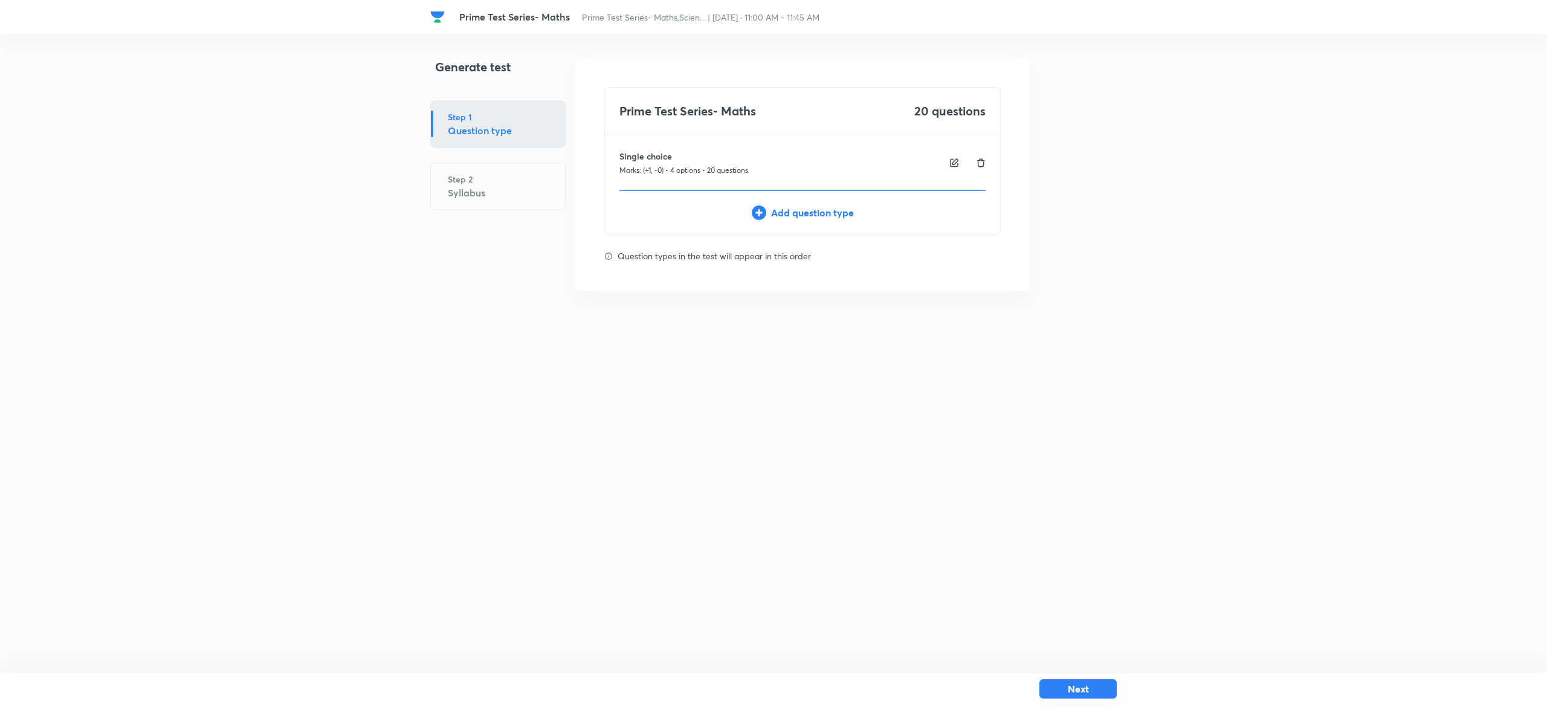
click at [1094, 682] on button "Next" at bounding box center [1078, 688] width 77 height 19
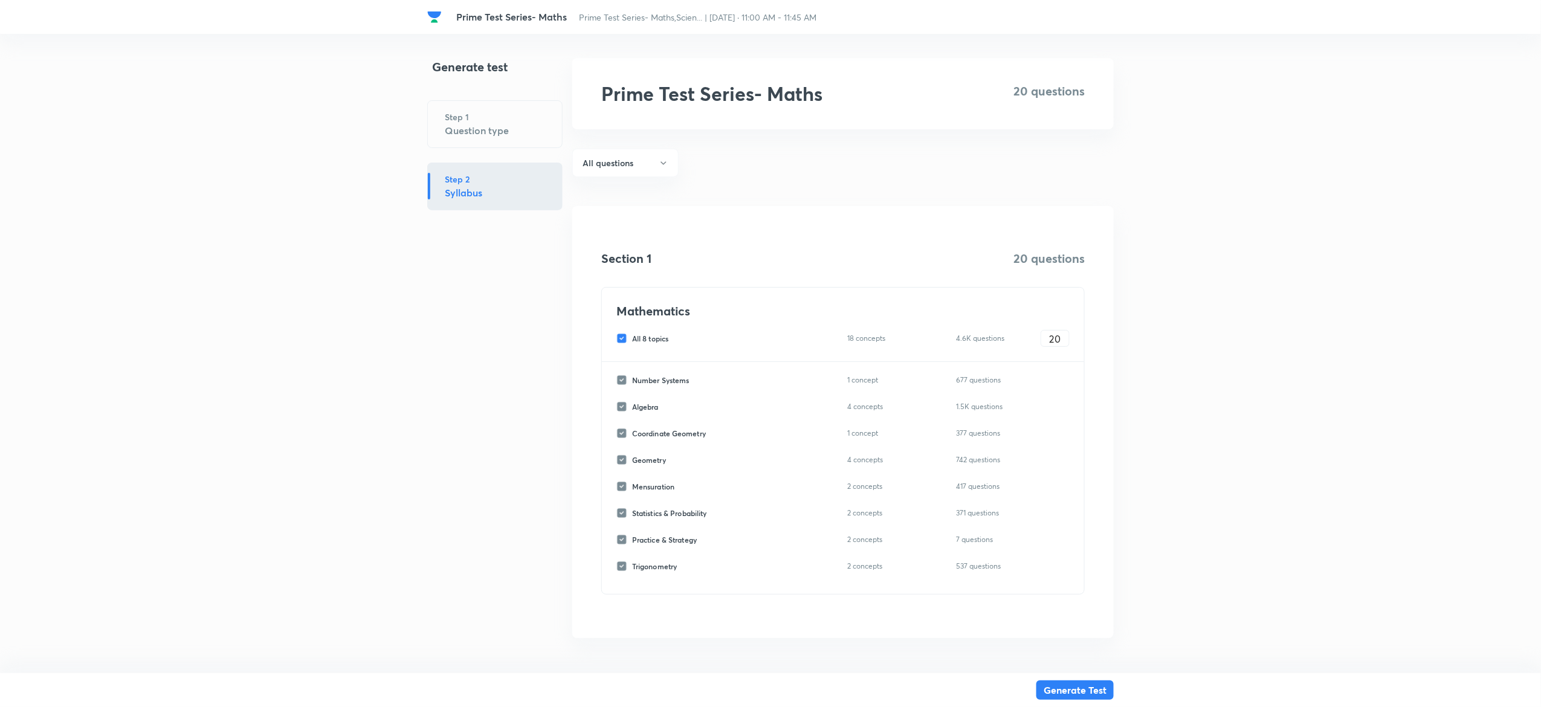
scroll to position [5, 0]
click at [624, 334] on input "All 8 topics" at bounding box center [625, 334] width 16 height 11
checkbox input "false"
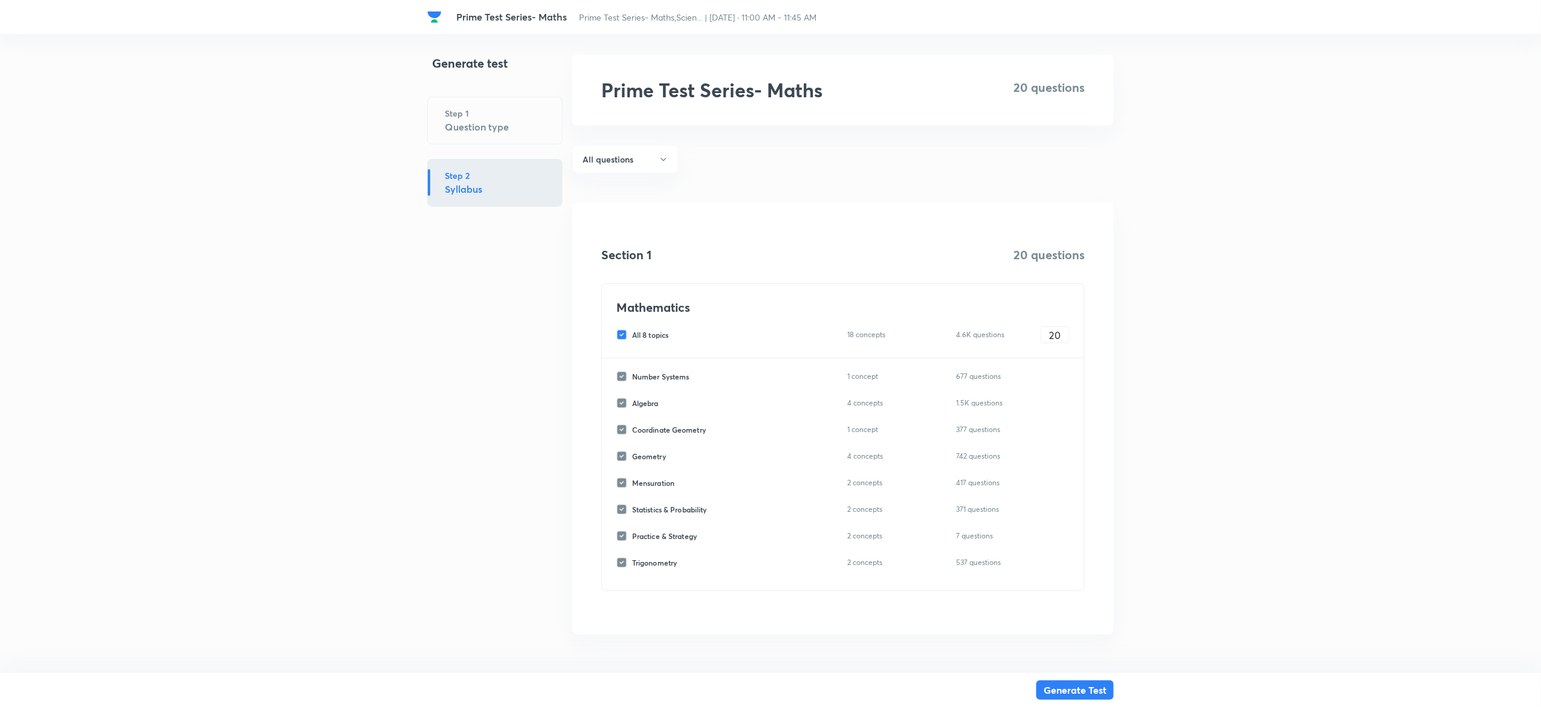
checkbox input "false"
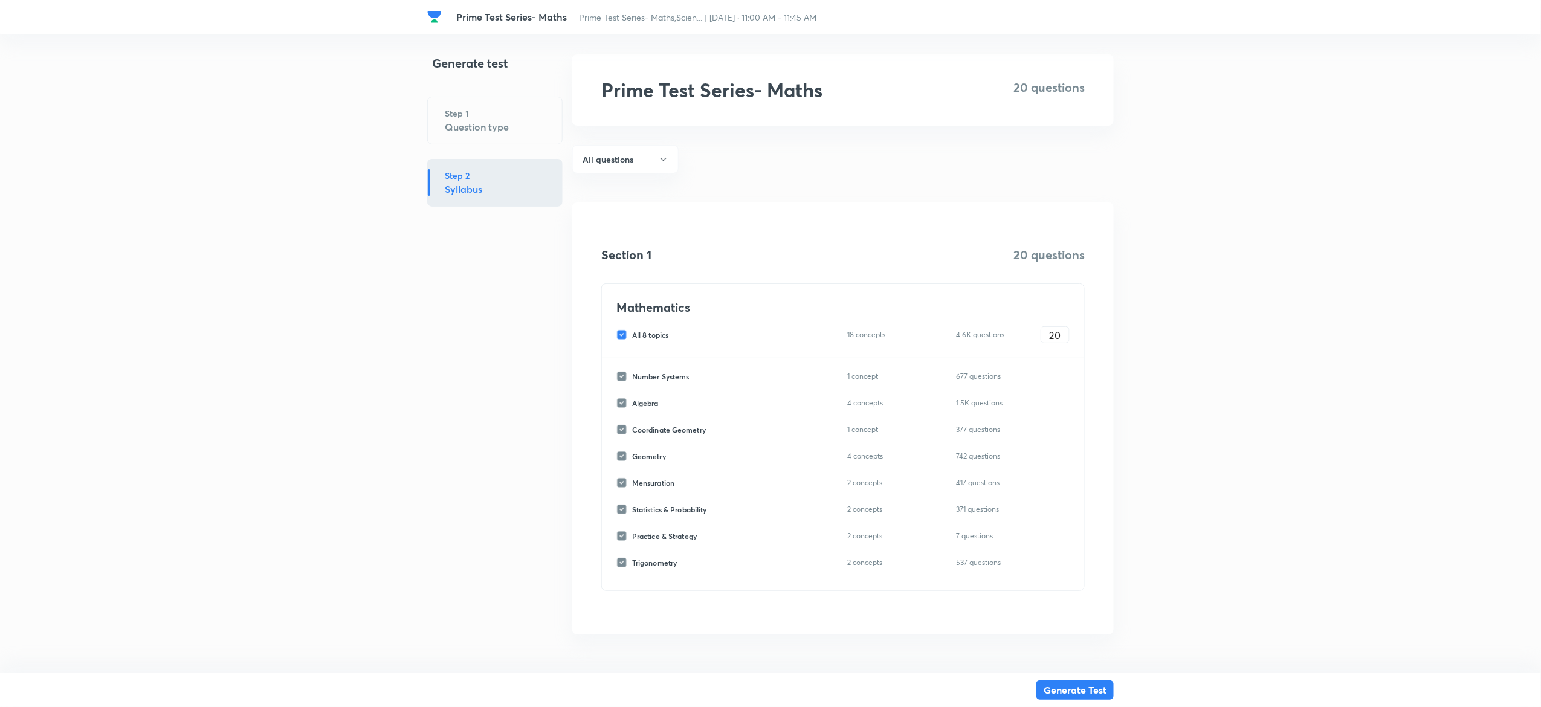
checkbox input "false"
click at [624, 456] on input "Geometry" at bounding box center [625, 456] width 16 height 11
checkbox input "true"
type input "0"
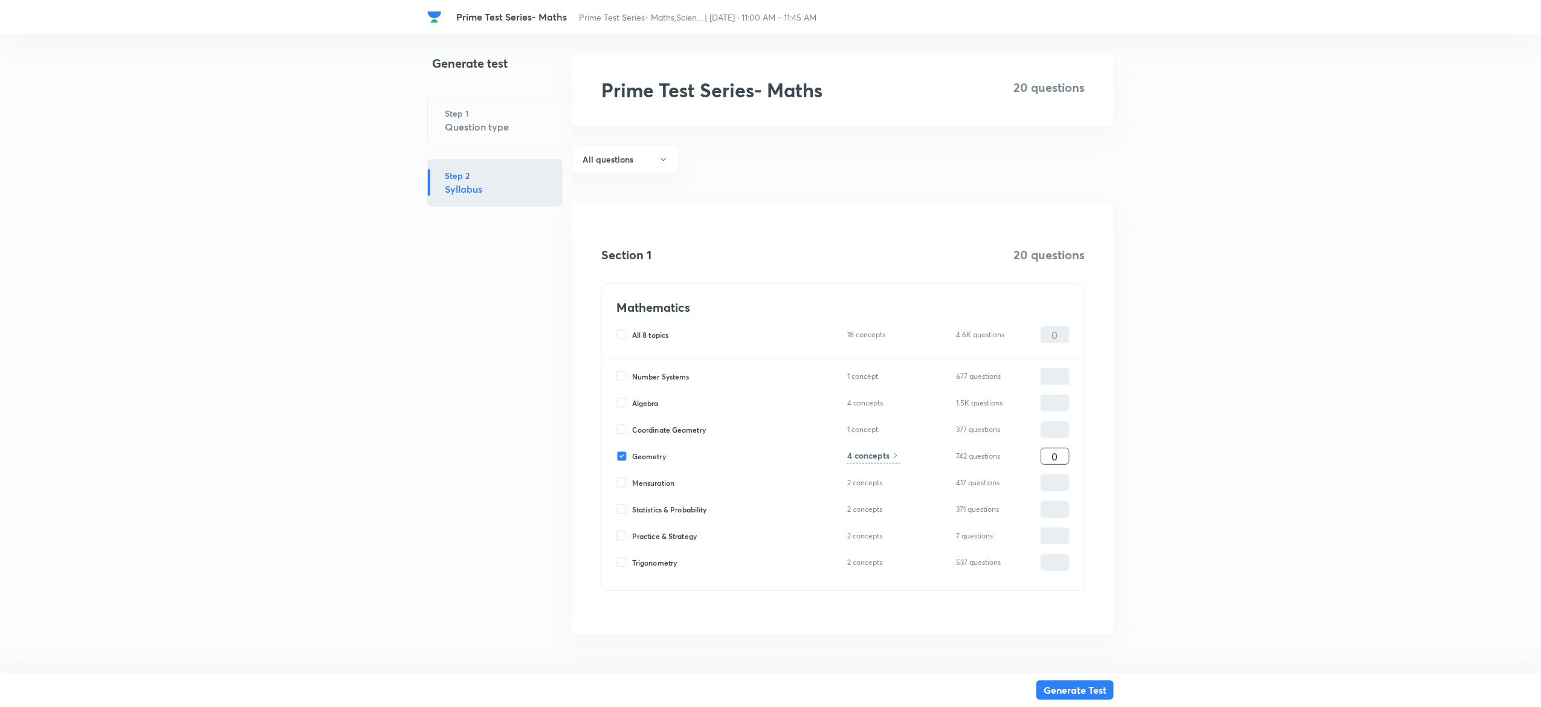
click at [1050, 457] on input "0" at bounding box center [1056, 456] width 28 height 21
type input "2"
type input "20"
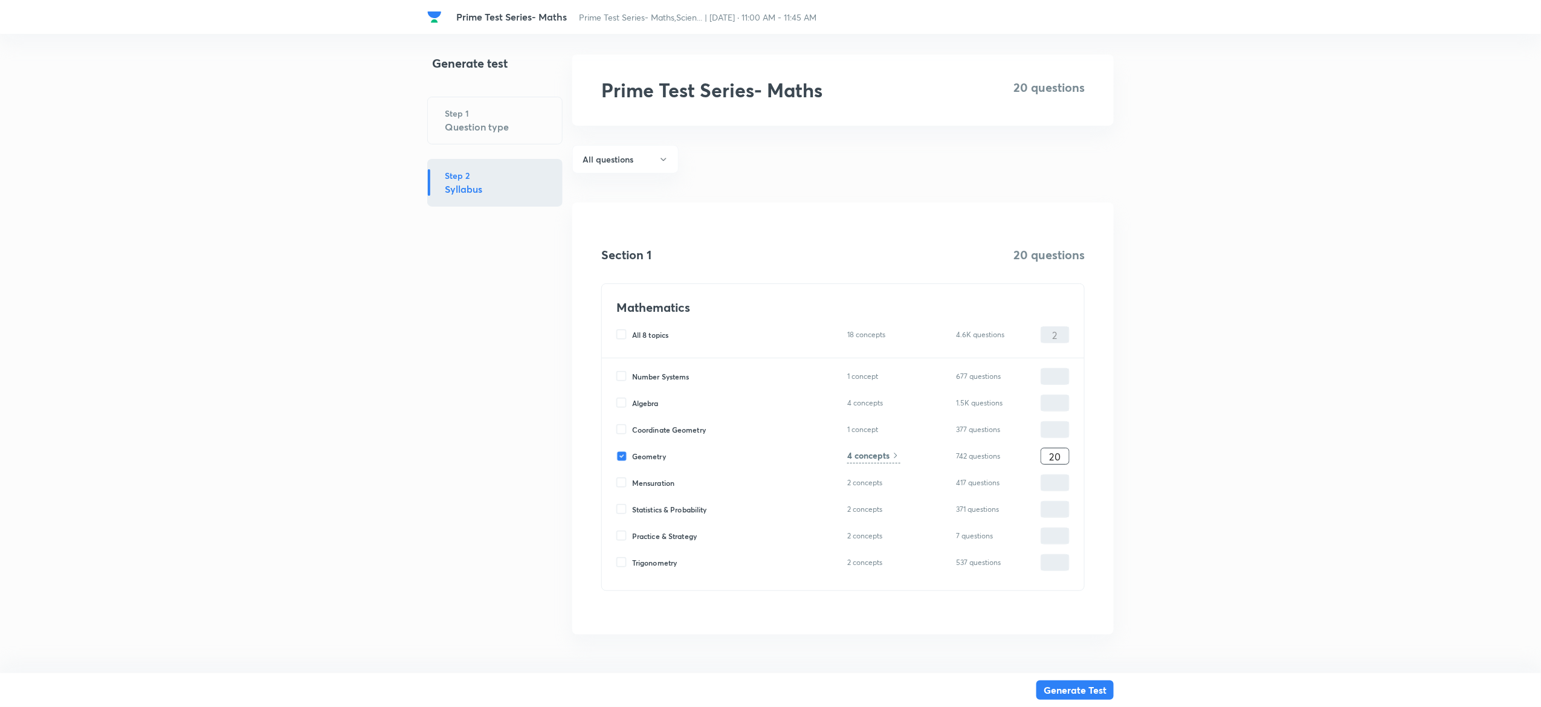
type input "20"
click at [871, 459] on h6 "4 concepts" at bounding box center [868, 455] width 42 height 13
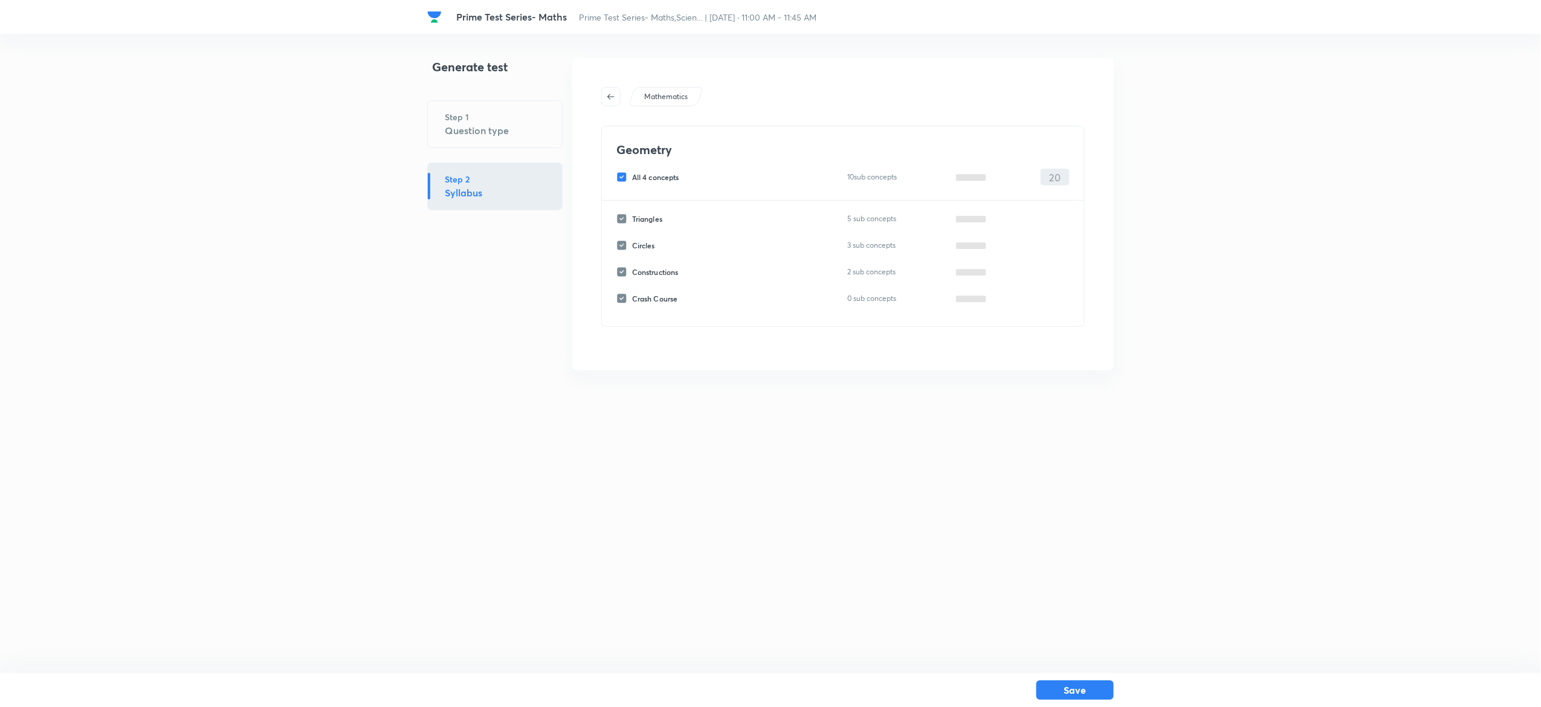
scroll to position [0, 0]
click at [627, 178] on input "All 4 concepts" at bounding box center [628, 177] width 16 height 11
checkbox input "false"
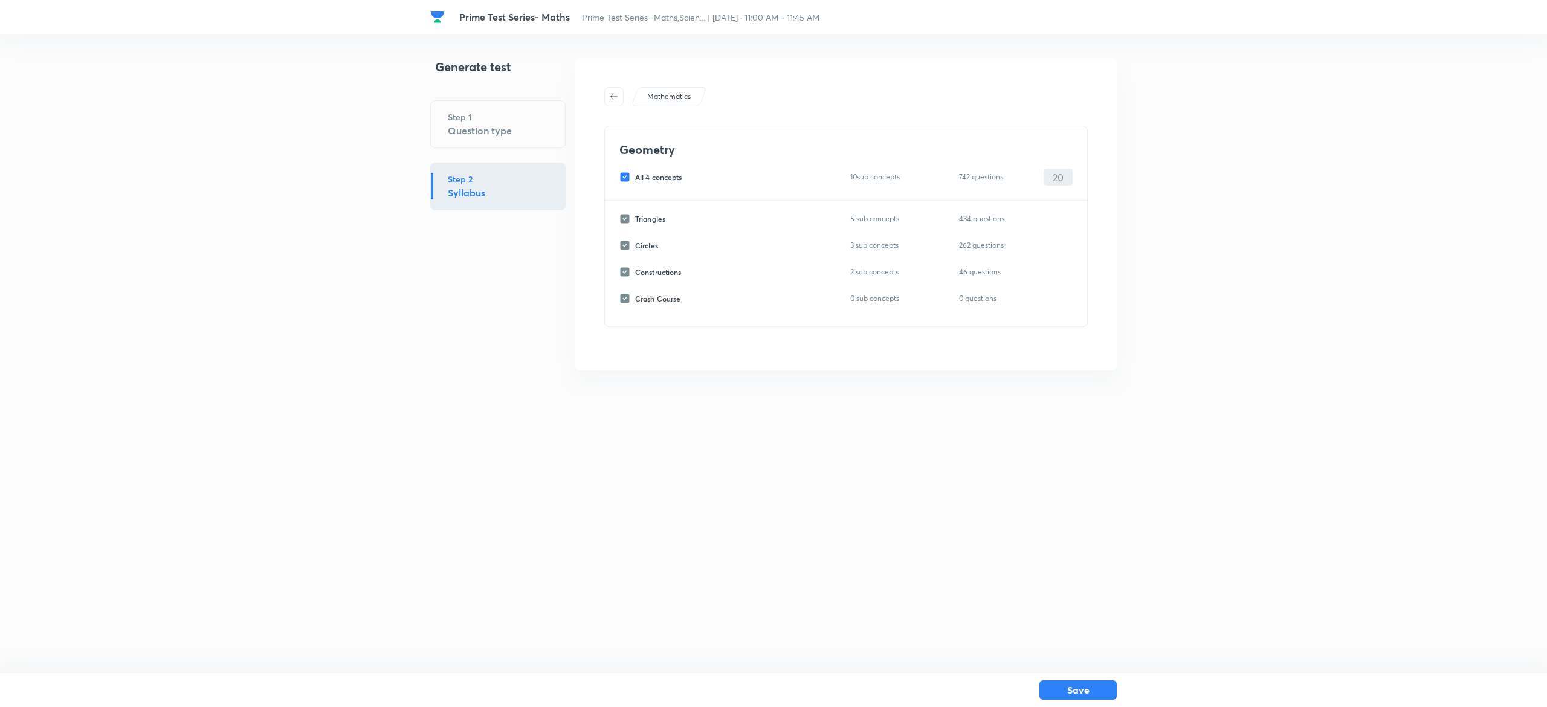
checkbox input "false"
click at [627, 241] on input "Circles" at bounding box center [628, 245] width 16 height 11
checkbox input "true"
click at [1062, 250] on input "0" at bounding box center [1059, 245] width 28 height 21
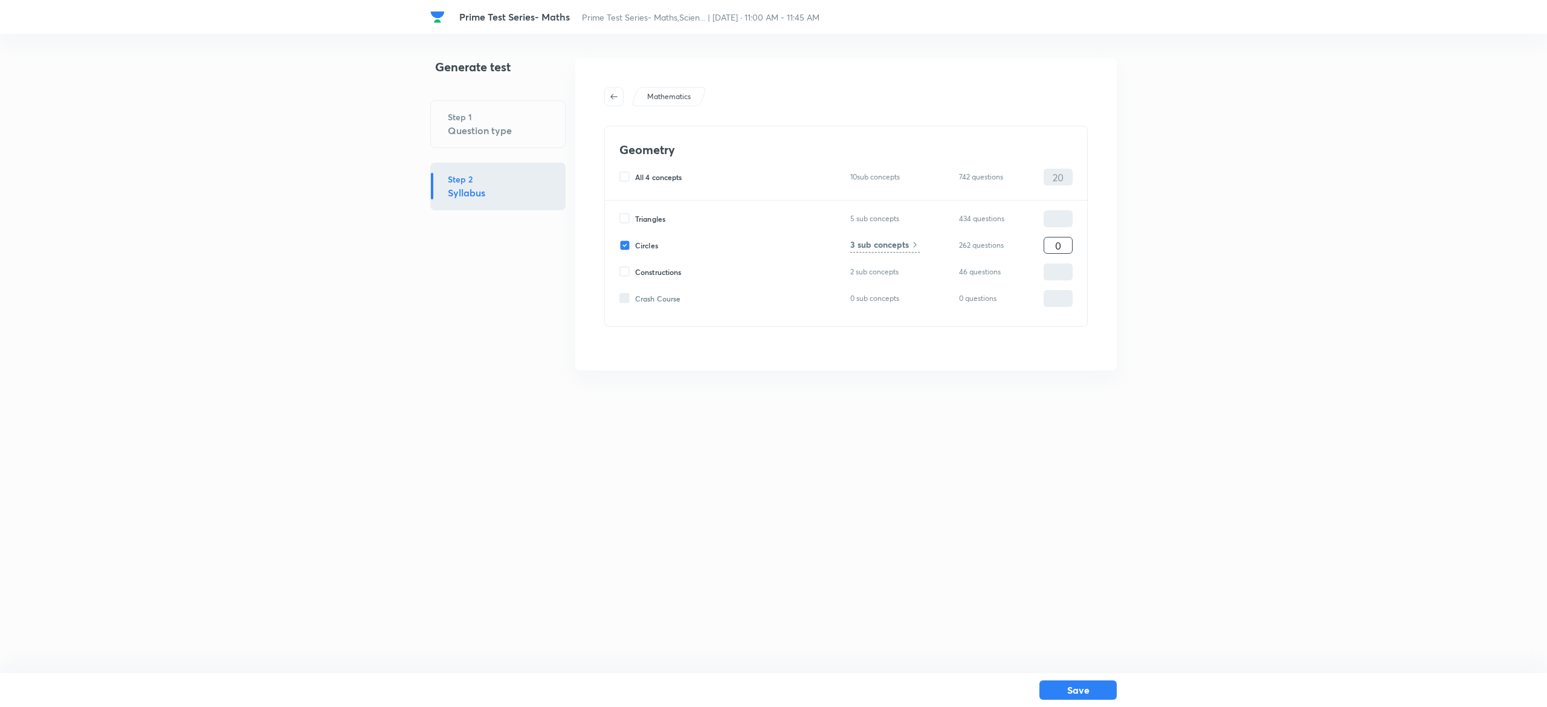
click at [1062, 250] on input "0" at bounding box center [1059, 245] width 28 height 21
type input "20"
click at [888, 241] on h6 "3 sub concepts" at bounding box center [880, 244] width 59 height 13
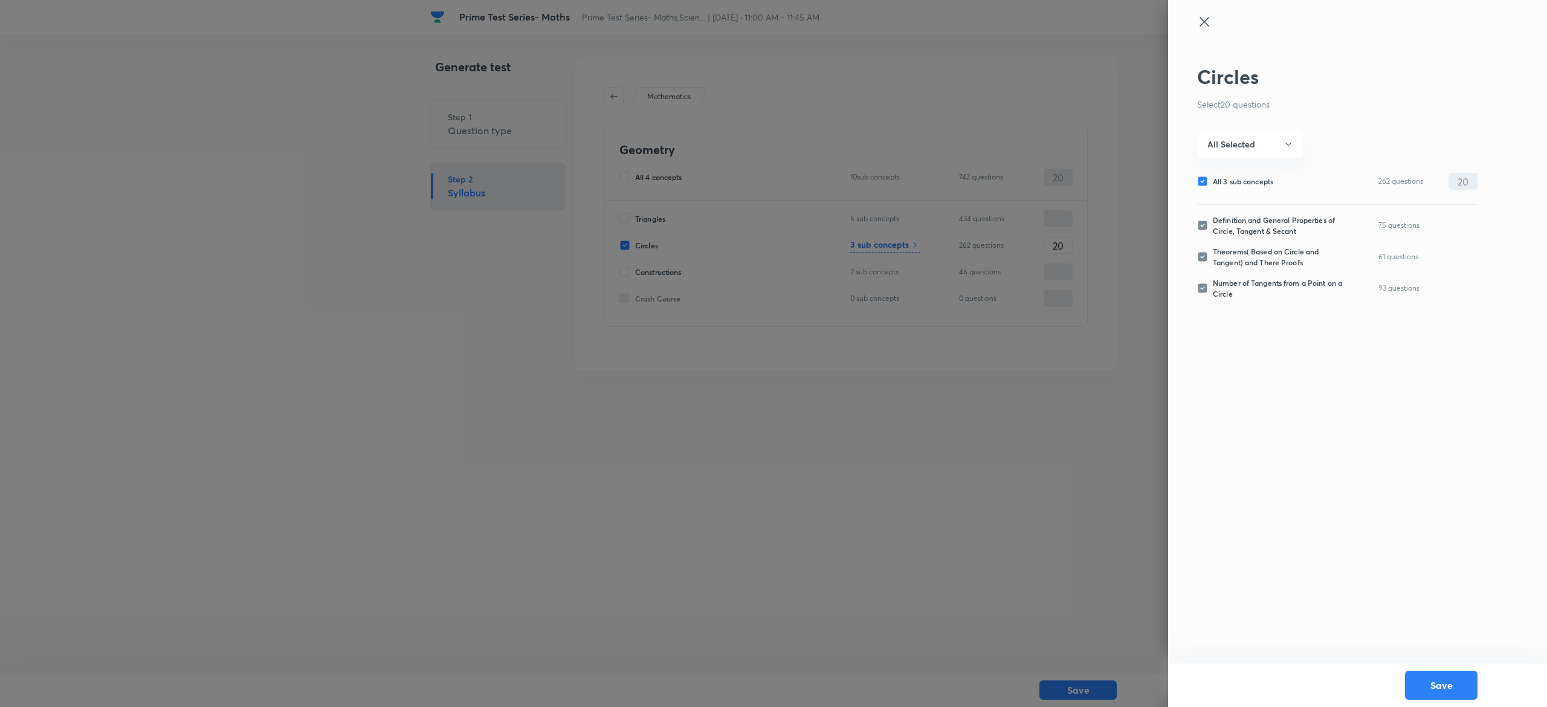
click at [1205, 23] on icon at bounding box center [1204, 21] width 9 height 9
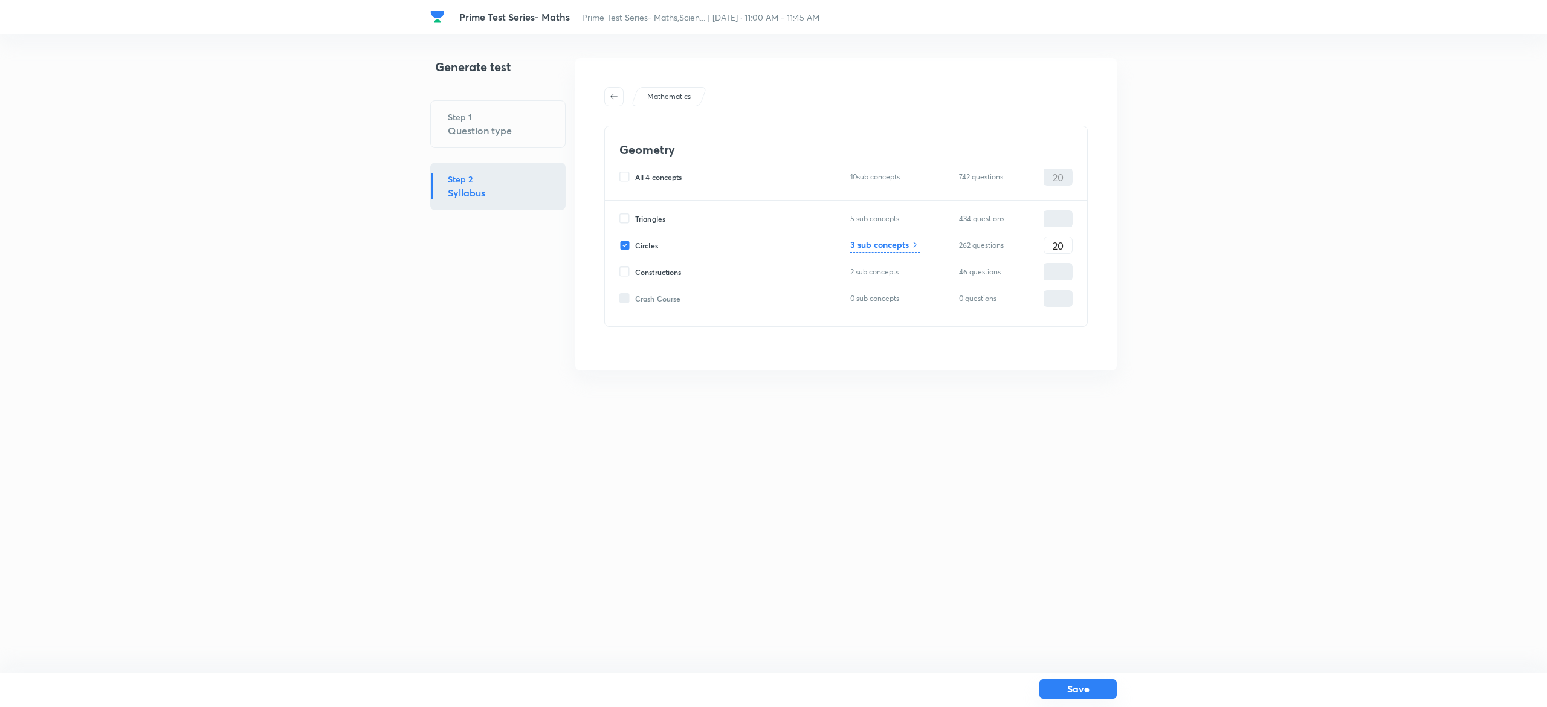
click at [1084, 687] on button "Save" at bounding box center [1078, 688] width 77 height 19
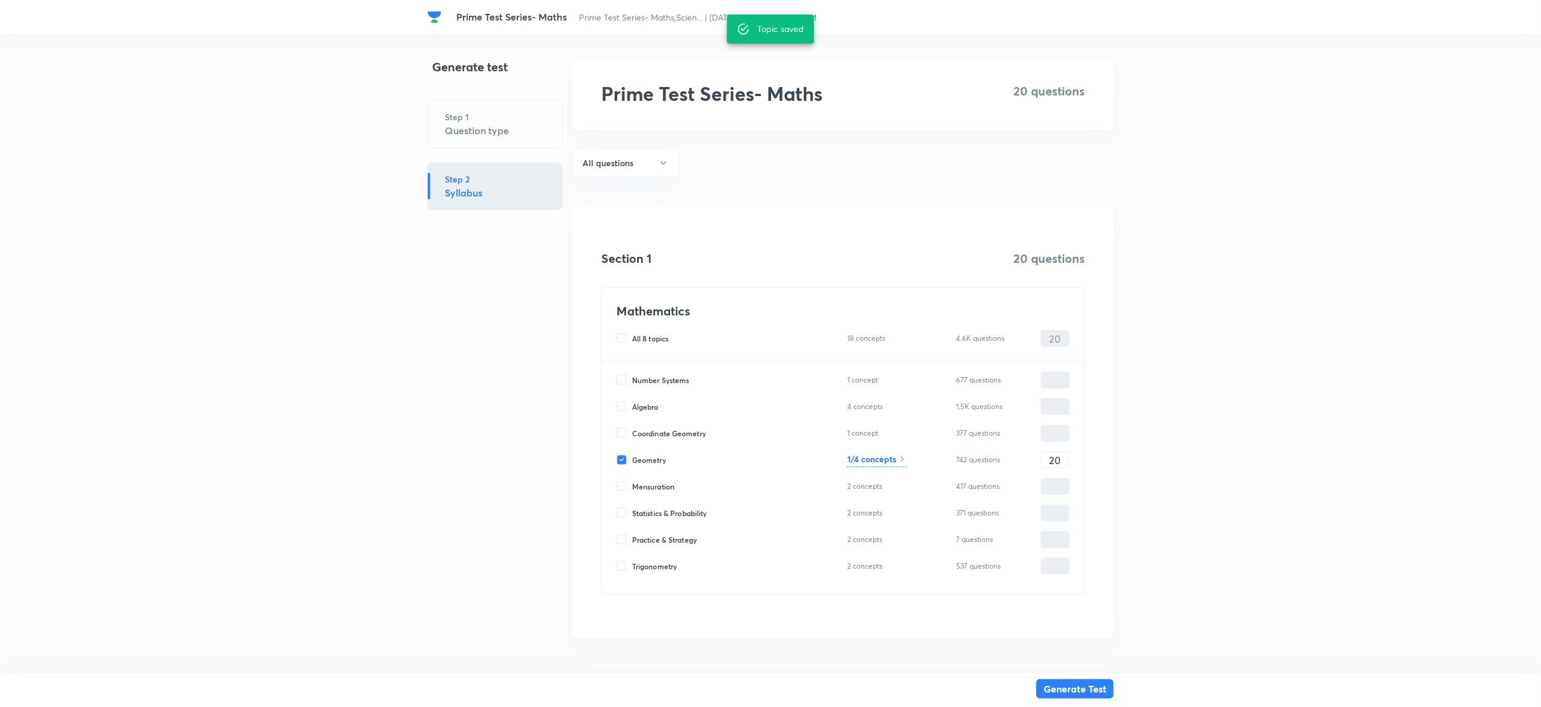
click at [1082, 687] on button "Generate Test" at bounding box center [1075, 688] width 77 height 19
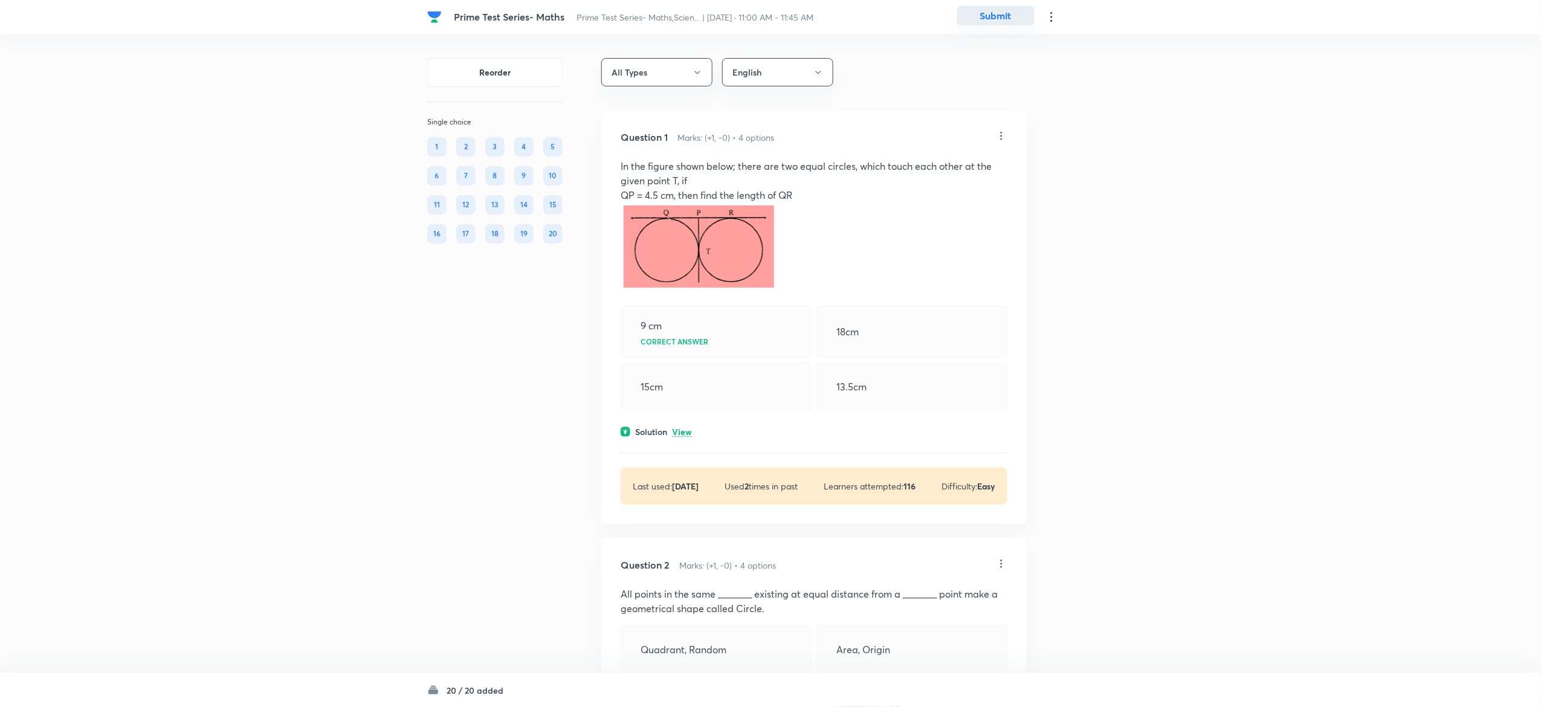
click at [999, 14] on button "Submit" at bounding box center [995, 15] width 77 height 19
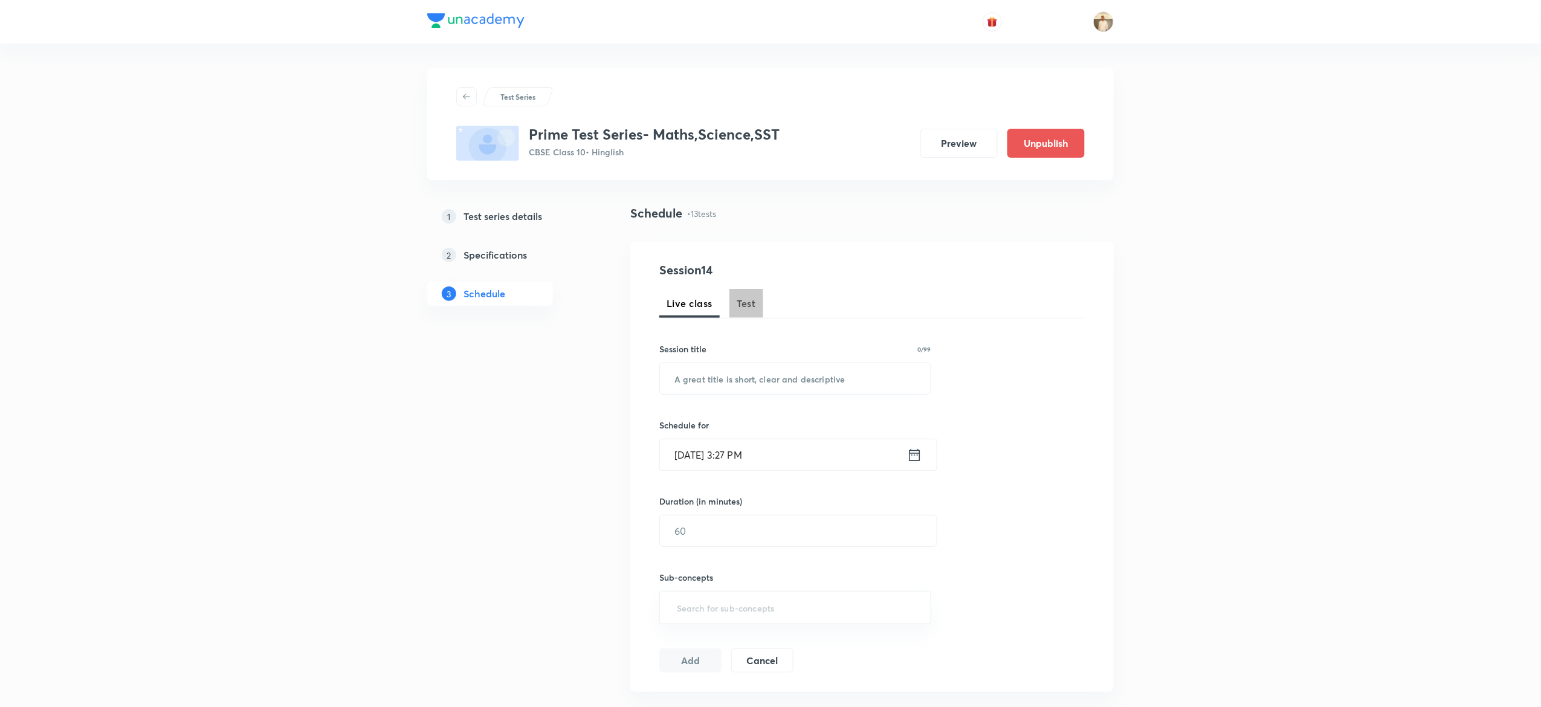
click at [754, 297] on span "Test" at bounding box center [746, 303] width 19 height 15
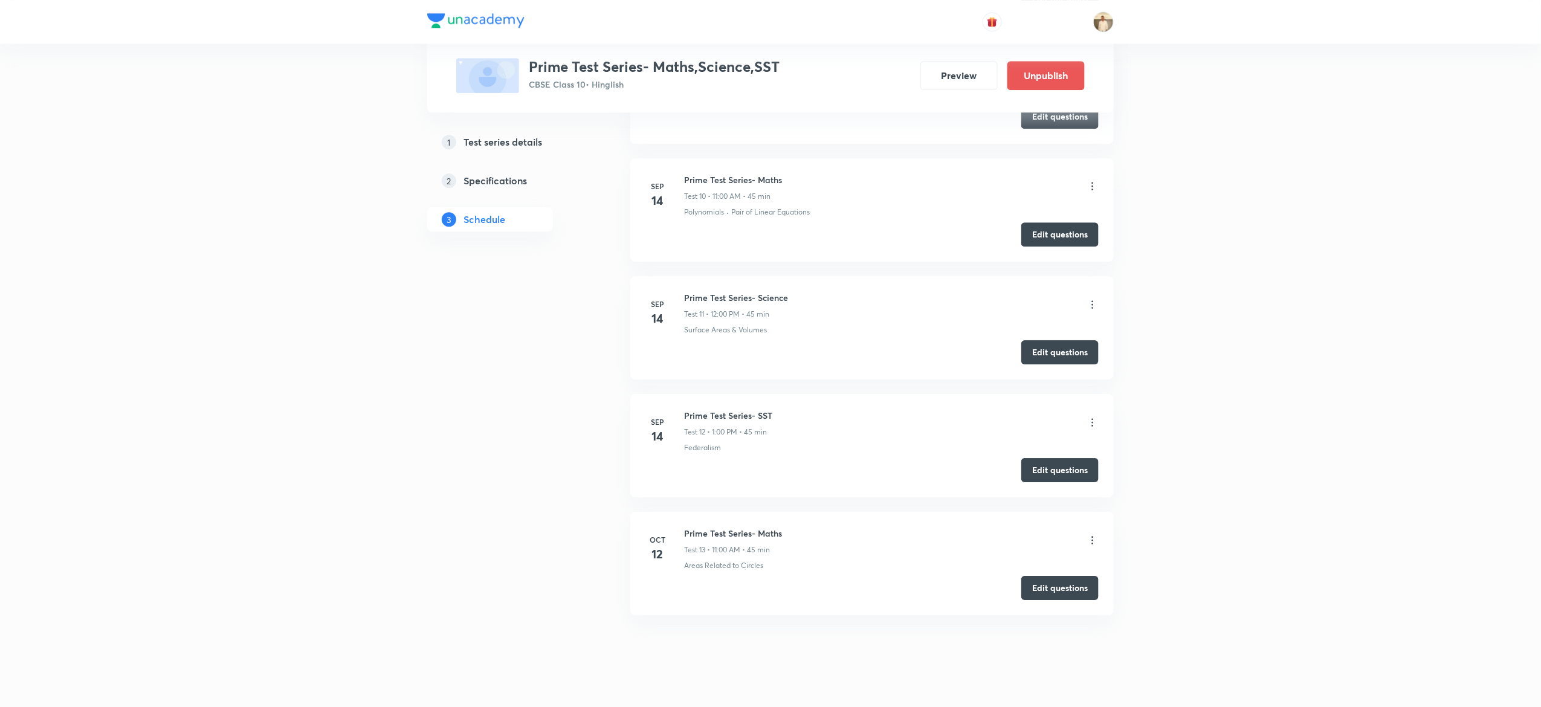
scroll to position [1724, 0]
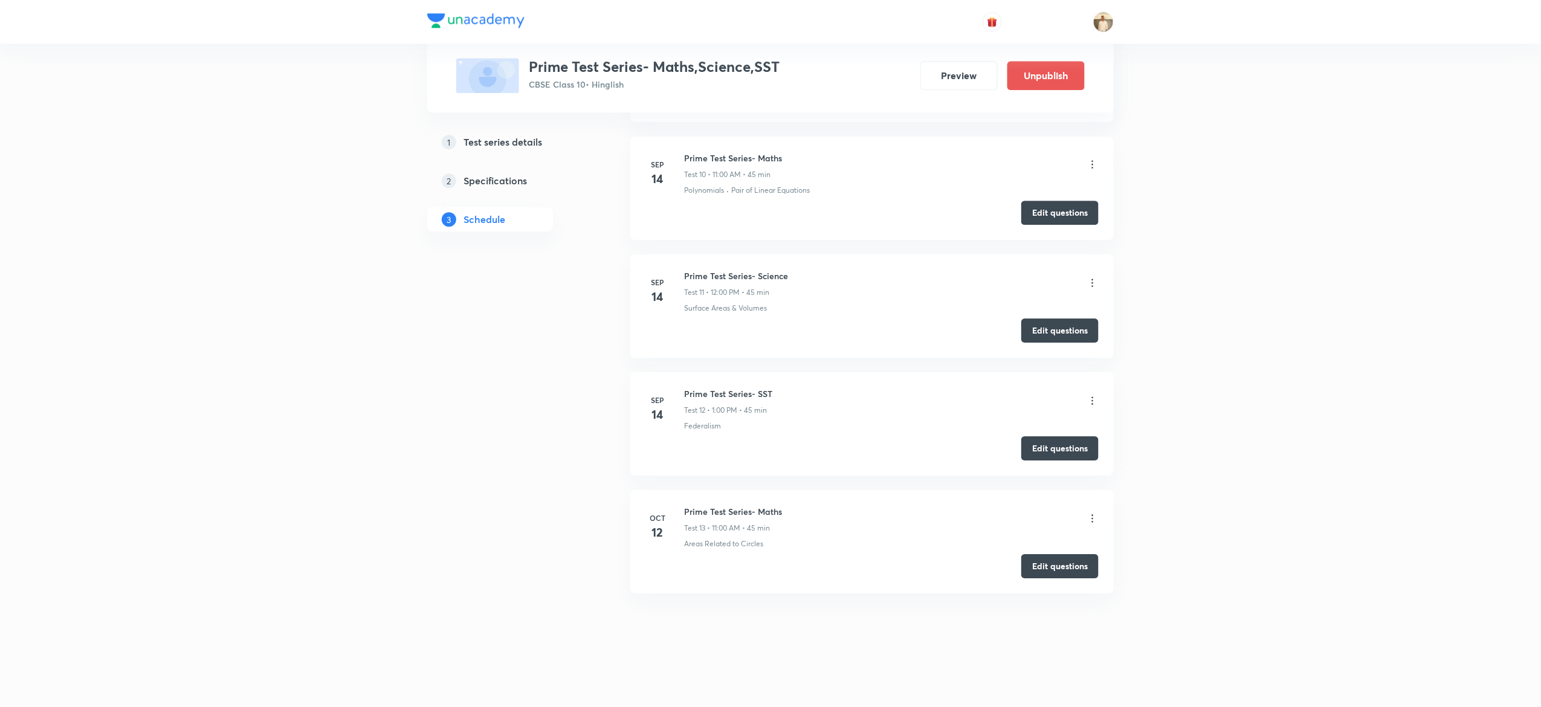
click at [733, 267] on li "Sep 14 Prime Test Series- Science Test 11 • 12:00 PM • 45 min Surface Areas & V…" at bounding box center [872, 305] width 484 height 103
copy h6 "Prime Test Series- Science"
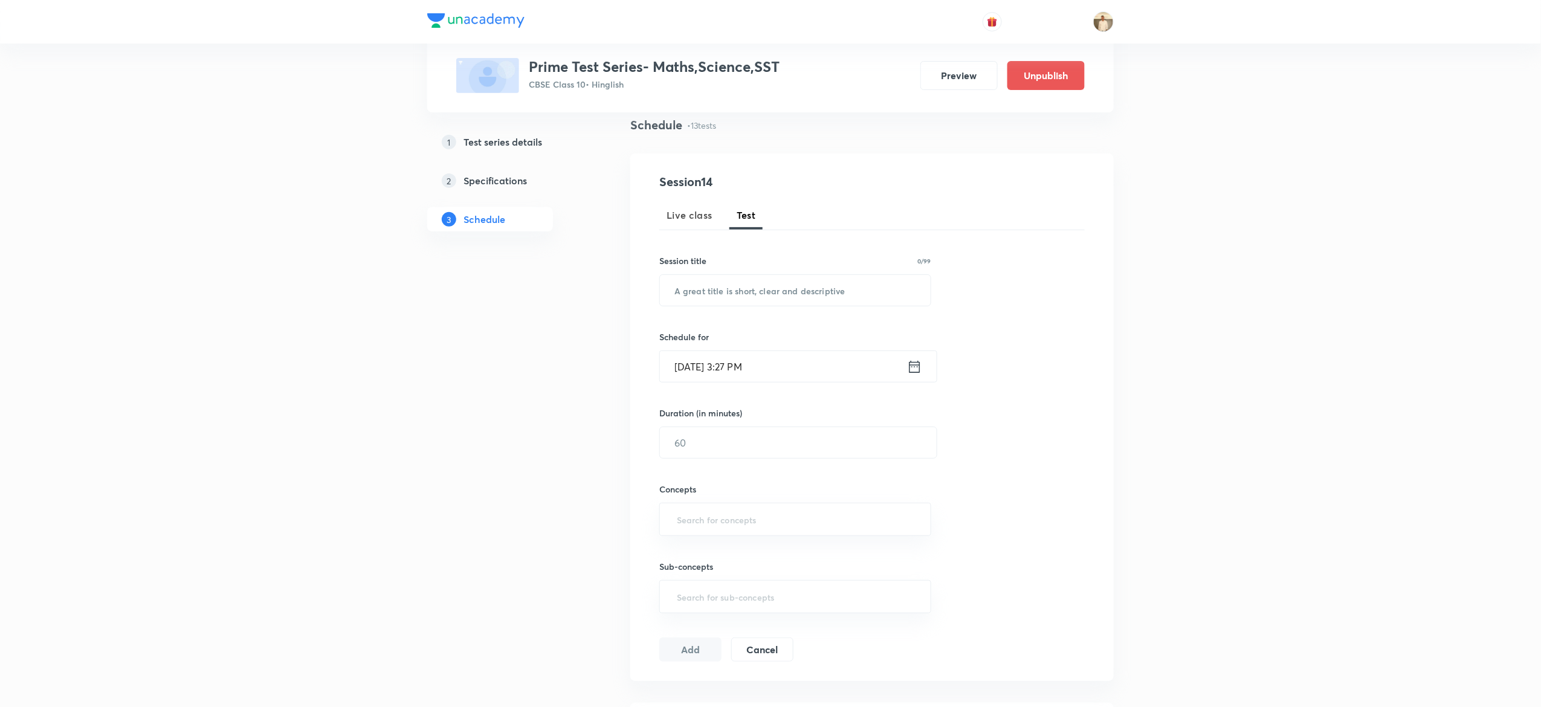
scroll to position [0, 0]
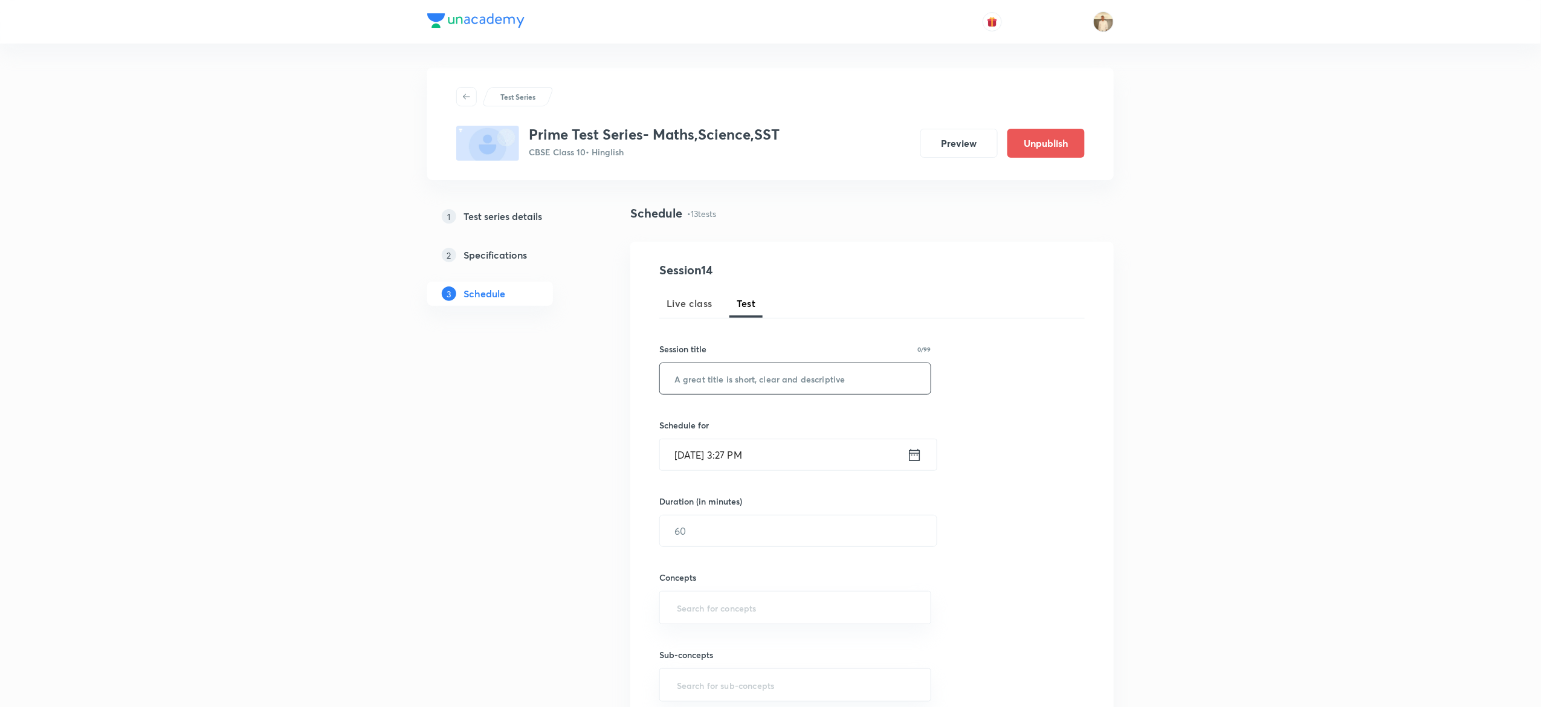
click at [735, 390] on input "text" at bounding box center [795, 378] width 271 height 31
paste input "Prime Test Series- Science"
type input "Prime Test Series- Science"
click at [689, 466] on input "Oct 7, 2025, 3:27 PM" at bounding box center [783, 454] width 247 height 31
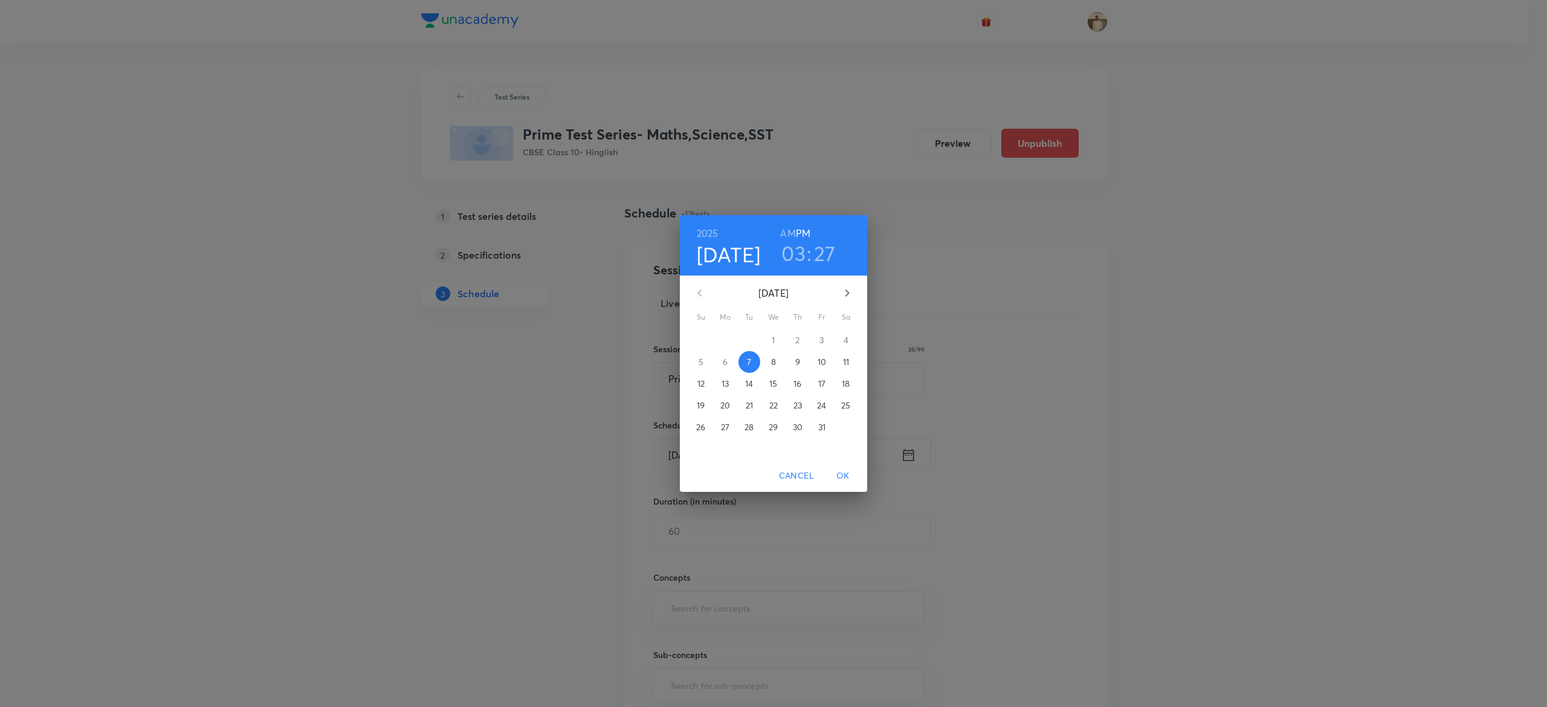
click at [704, 381] on p "12" at bounding box center [701, 384] width 7 height 12
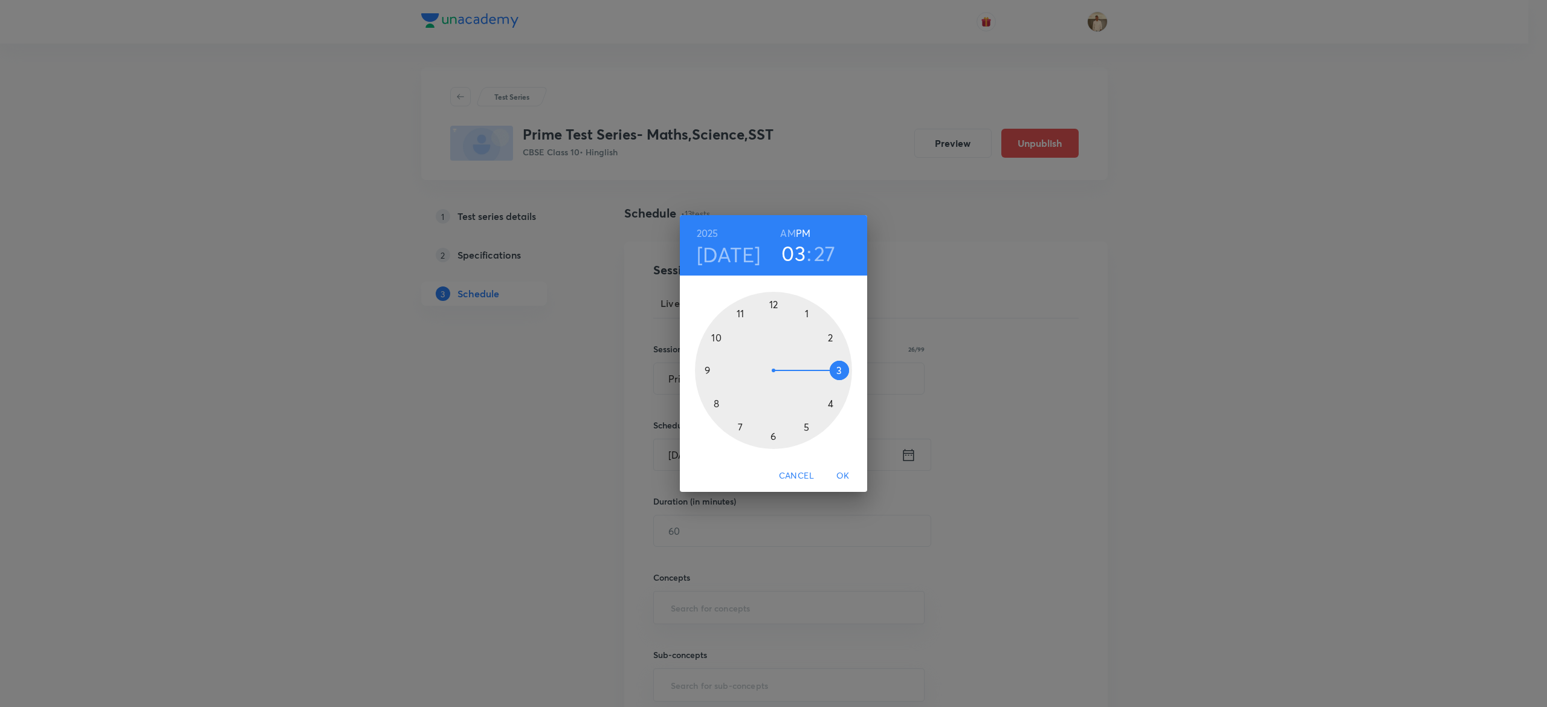
click at [773, 303] on div at bounding box center [773, 370] width 157 height 157
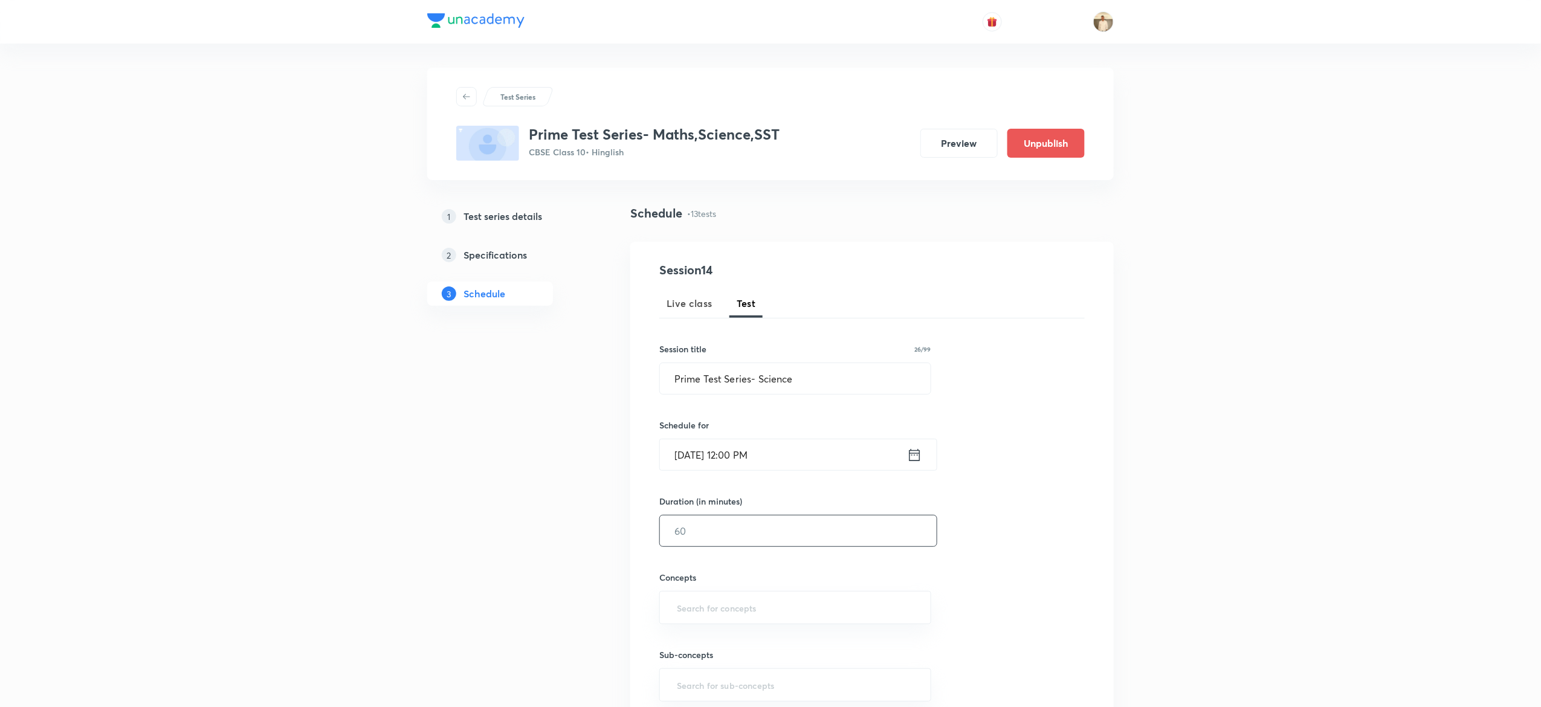
click at [712, 541] on input "text" at bounding box center [798, 531] width 277 height 31
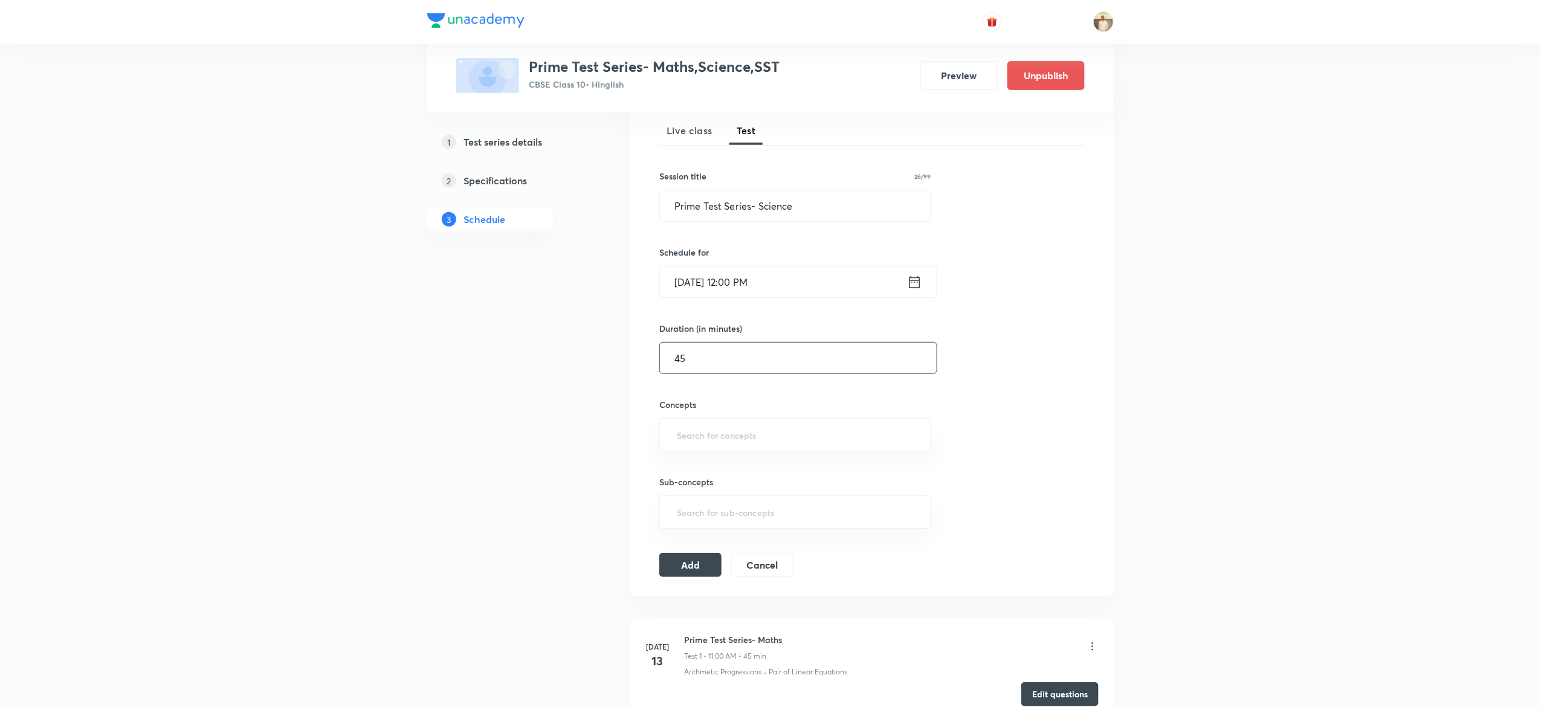
scroll to position [187, 0]
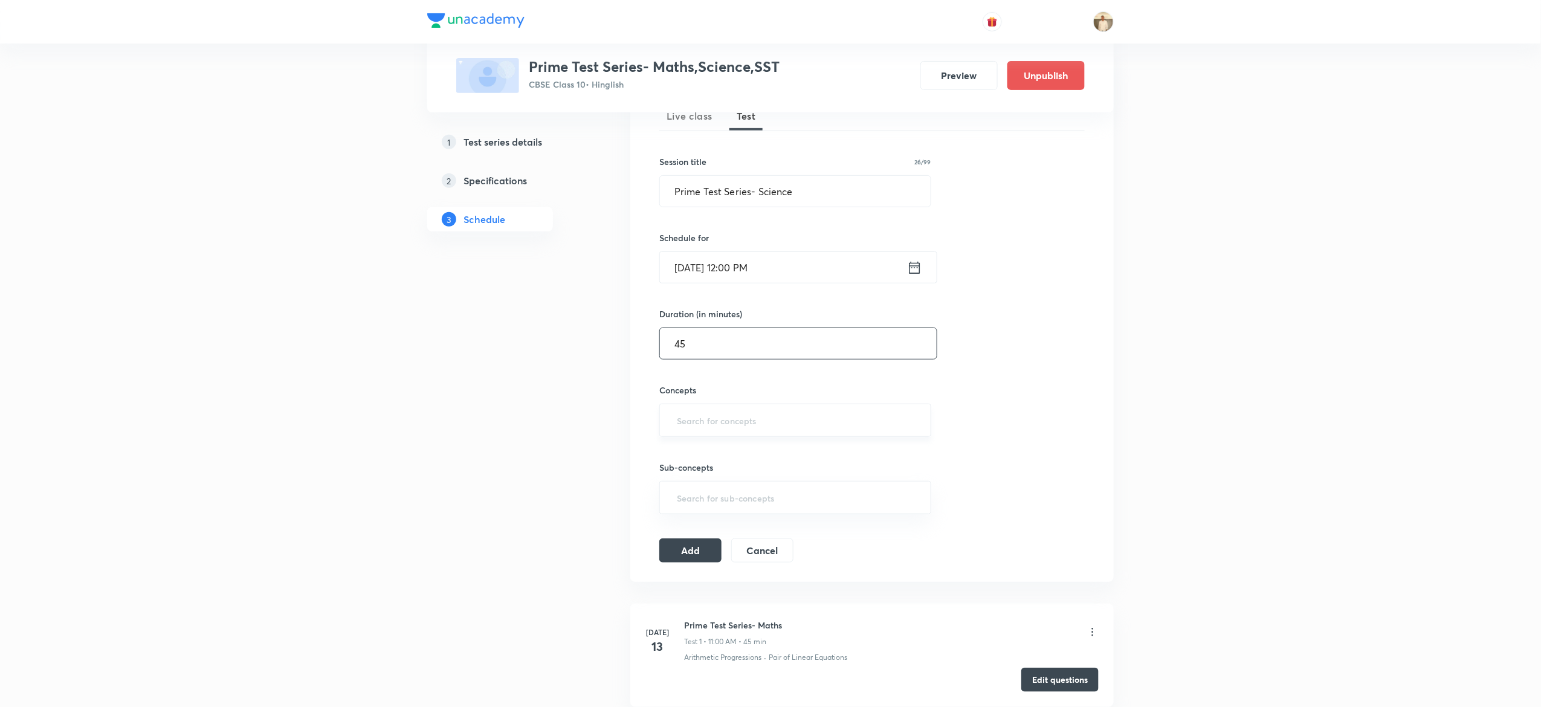
type input "45"
click at [798, 423] on input "text" at bounding box center [796, 420] width 242 height 22
click at [786, 423] on input "text" at bounding box center [796, 420] width 242 height 22
type input "m"
type input "n"
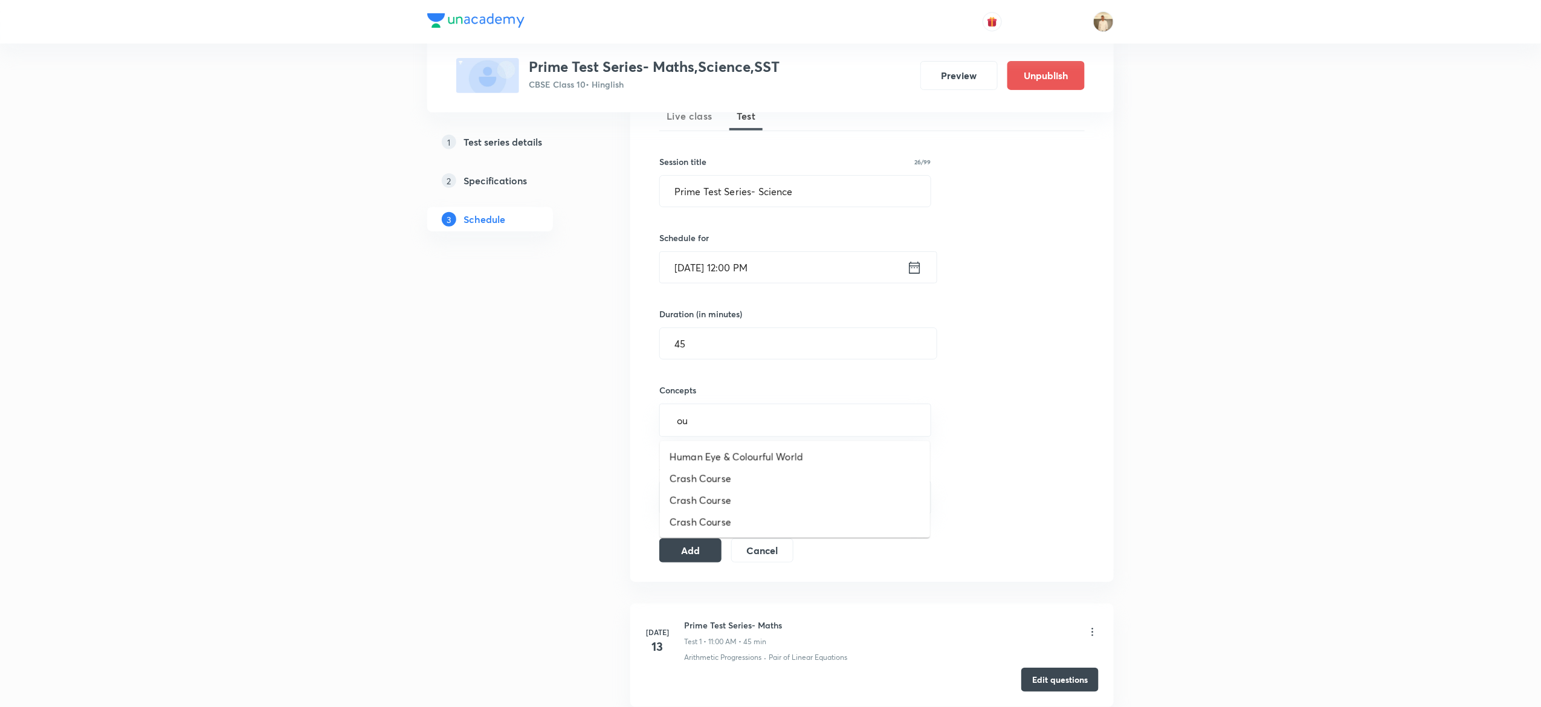
type input "o"
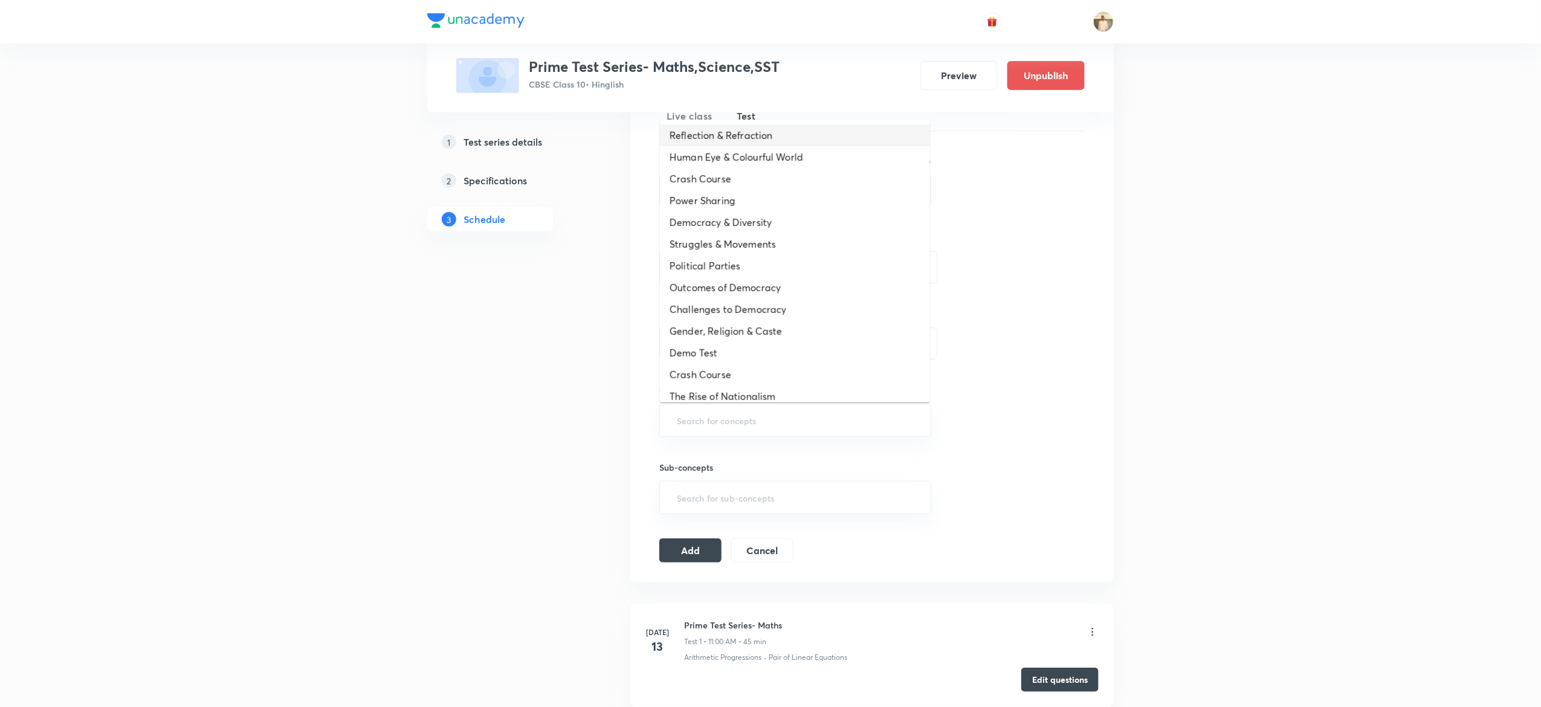
click at [735, 144] on li "Reflection & Refraction" at bounding box center [795, 136] width 270 height 22
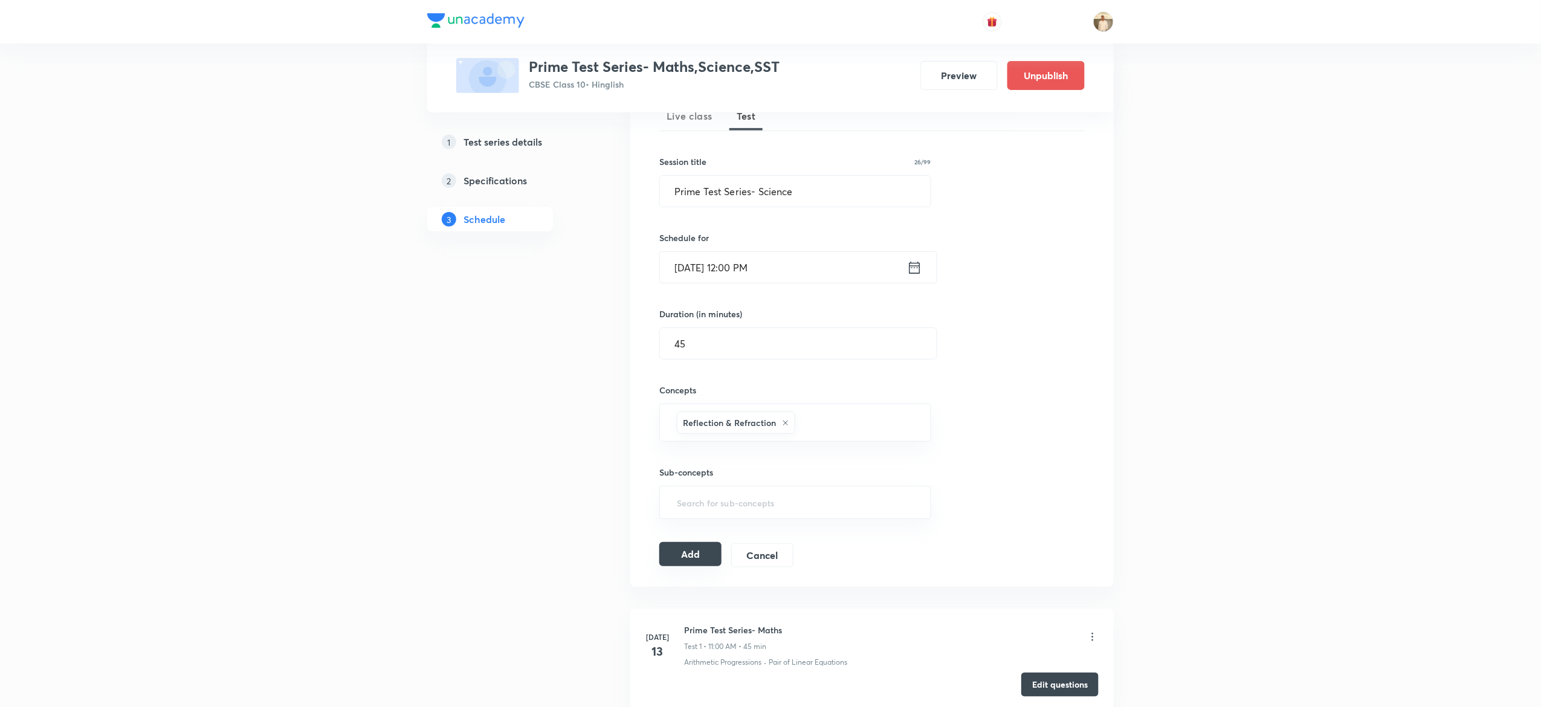
click at [695, 563] on button "Add" at bounding box center [690, 554] width 62 height 24
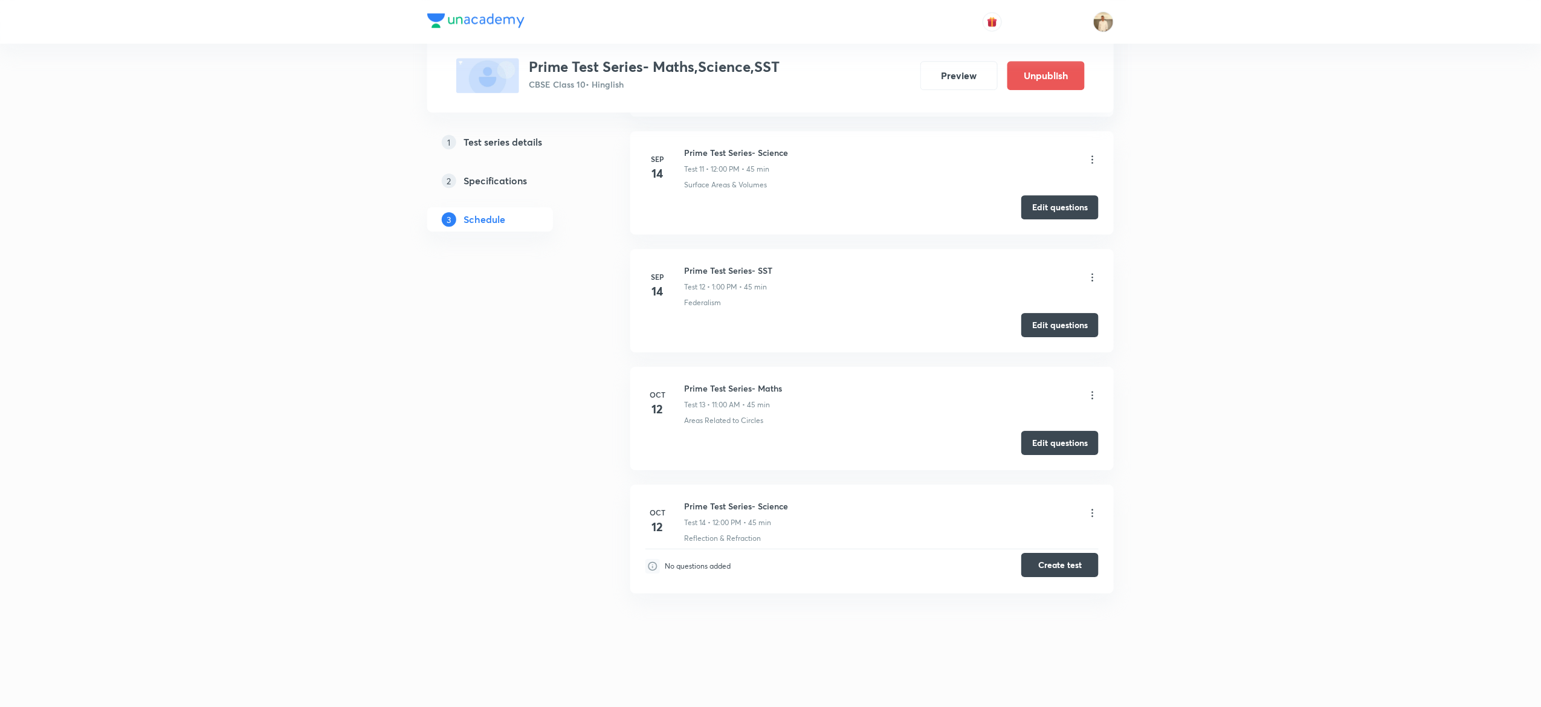
click at [1074, 572] on button "Create test" at bounding box center [1060, 565] width 77 height 24
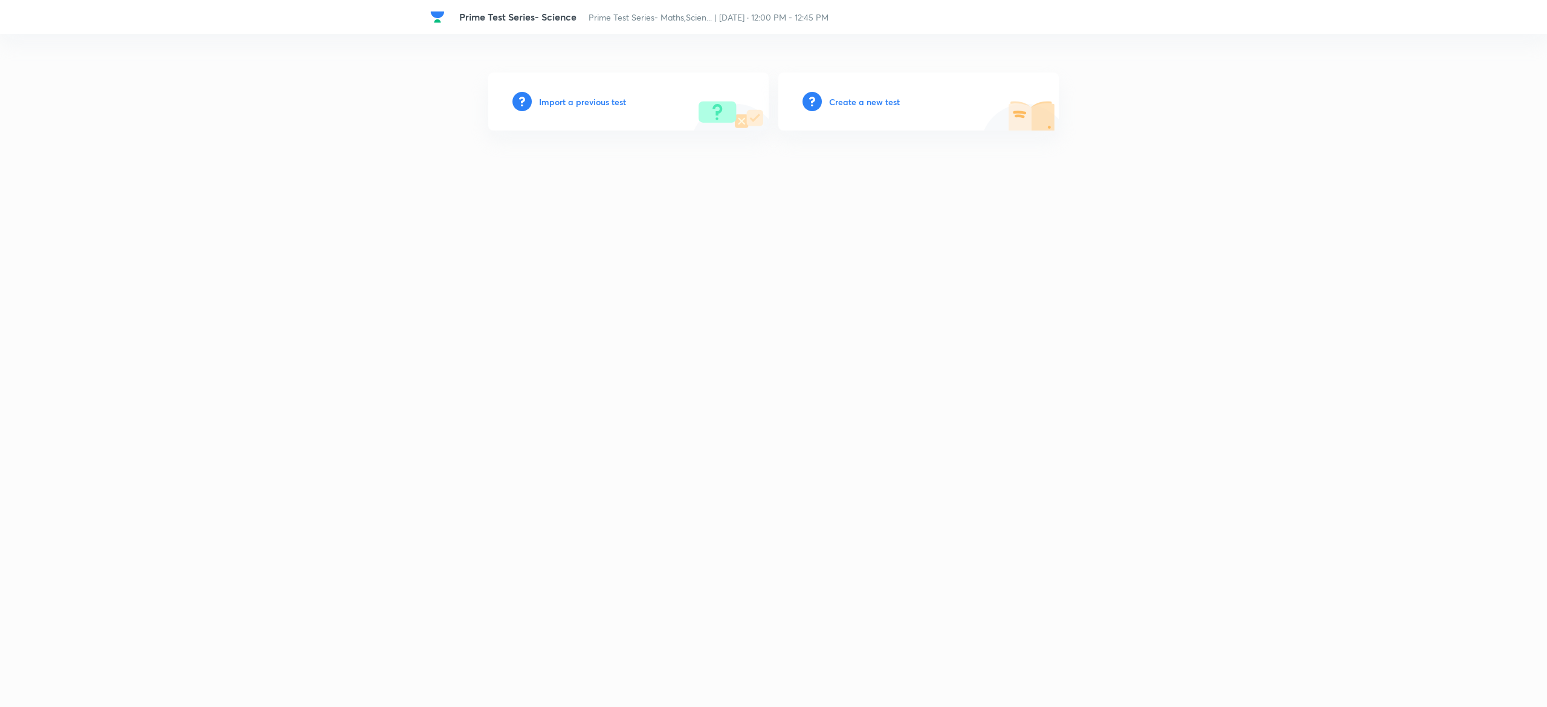
click at [875, 99] on h6 "Create a new test" at bounding box center [864, 102] width 71 height 13
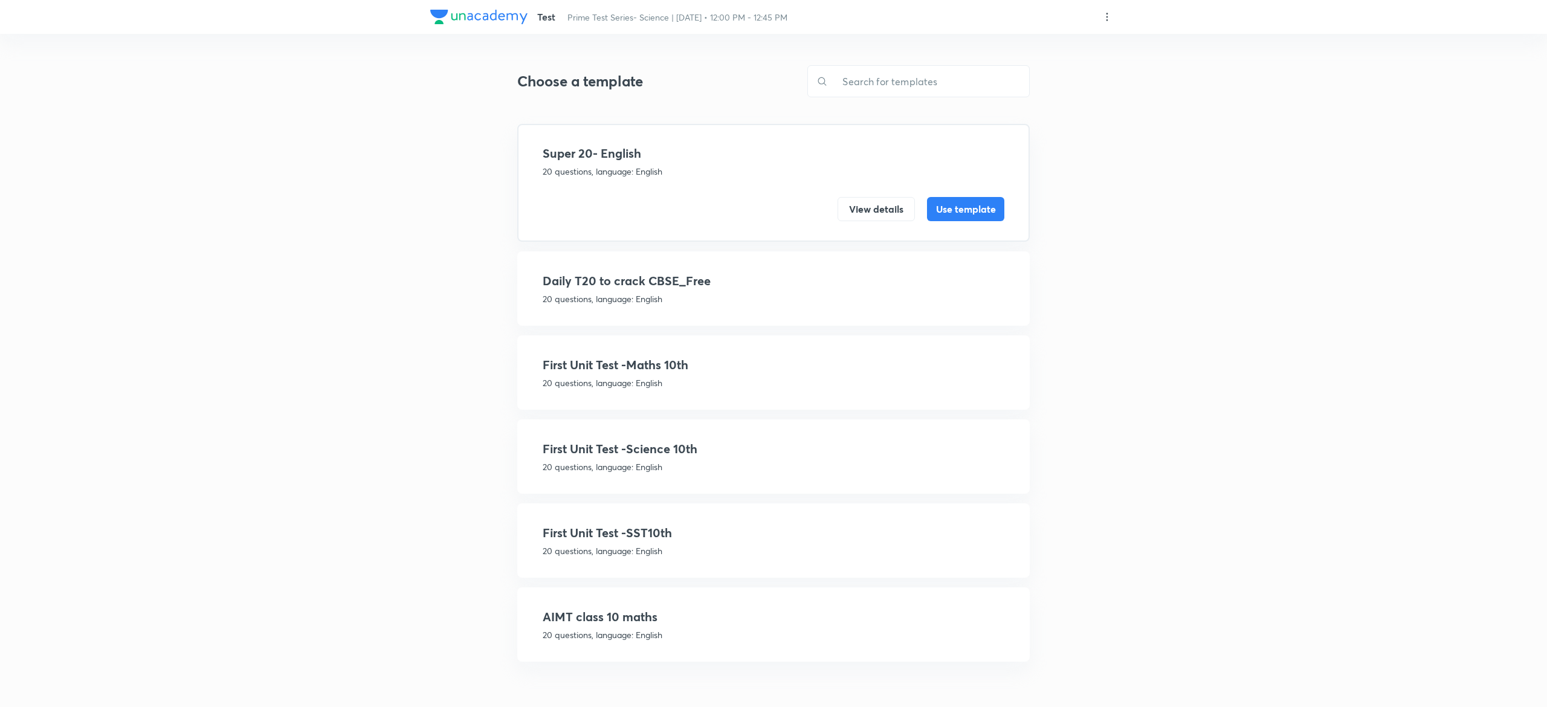
click at [677, 461] on p "20 questions, language: English" at bounding box center [774, 467] width 462 height 13
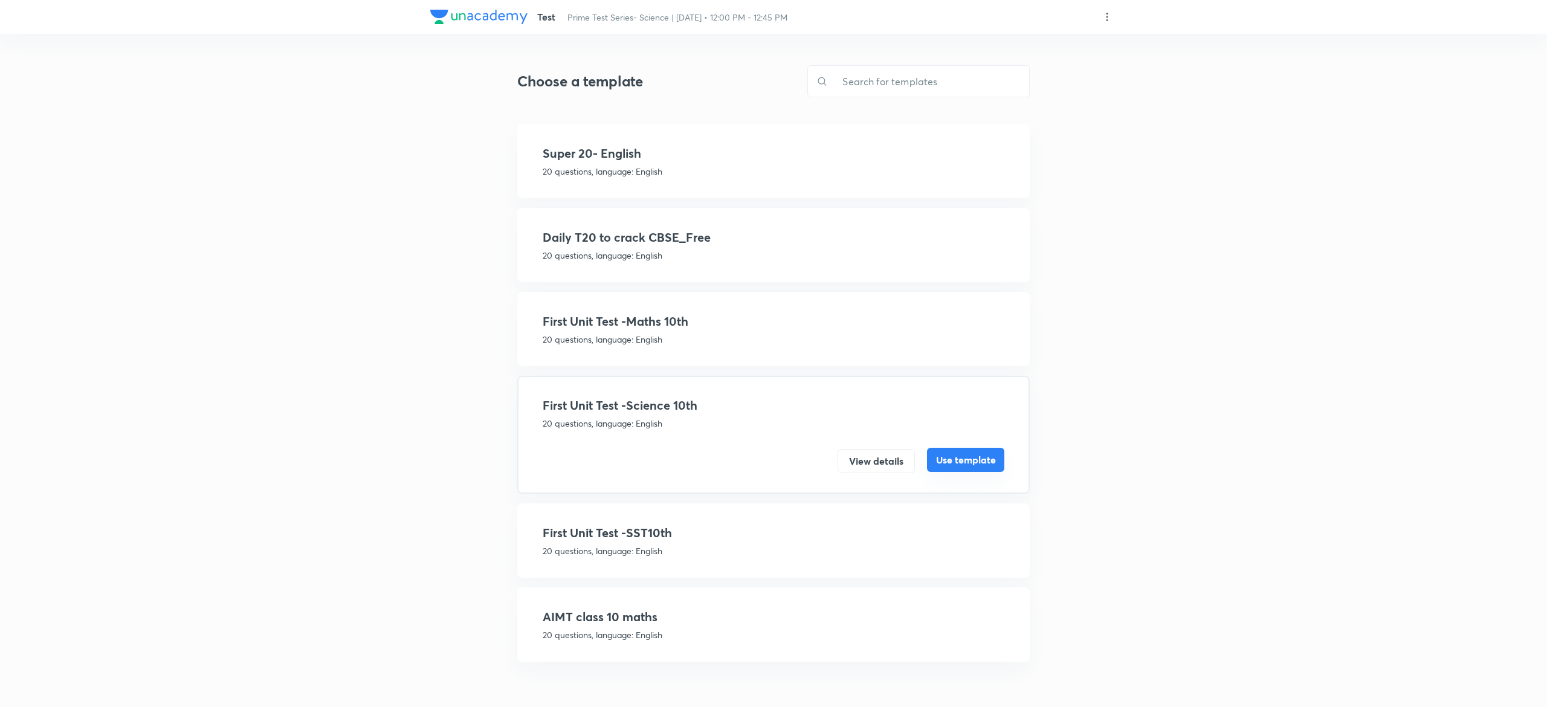
click at [987, 466] on button "Use template" at bounding box center [965, 460] width 77 height 24
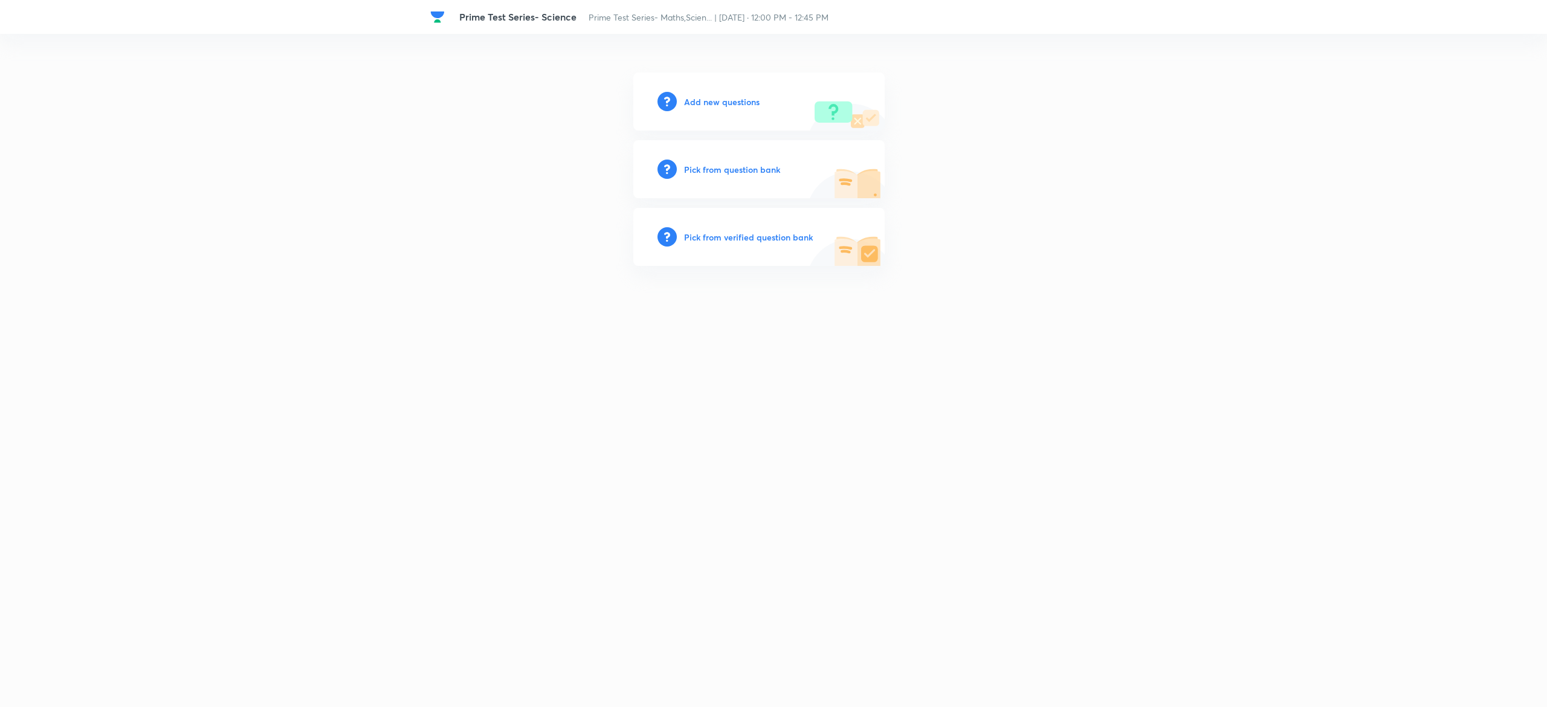
click at [709, 163] on h6 "Pick from question bank" at bounding box center [732, 169] width 96 height 13
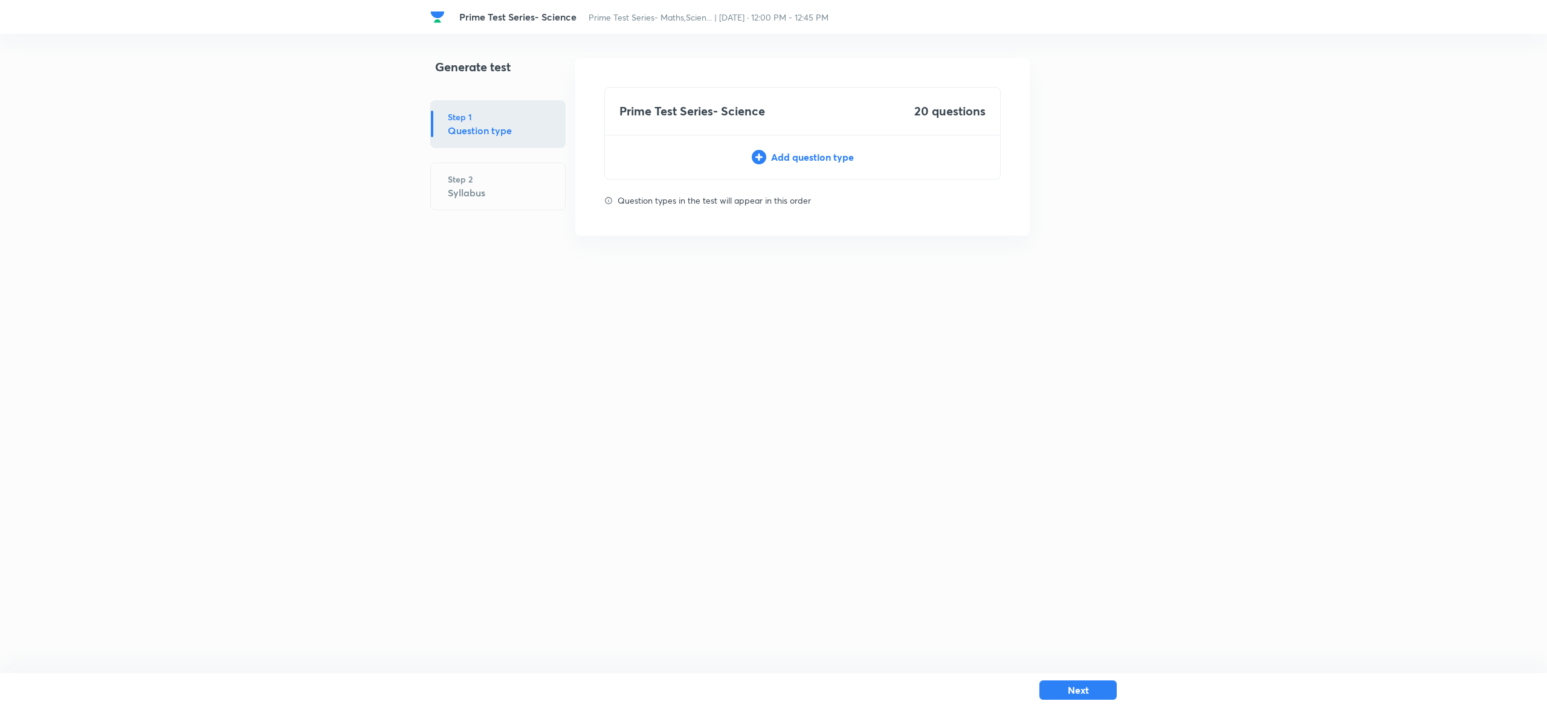
click at [787, 161] on div "Add question type" at bounding box center [802, 157] width 395 height 15
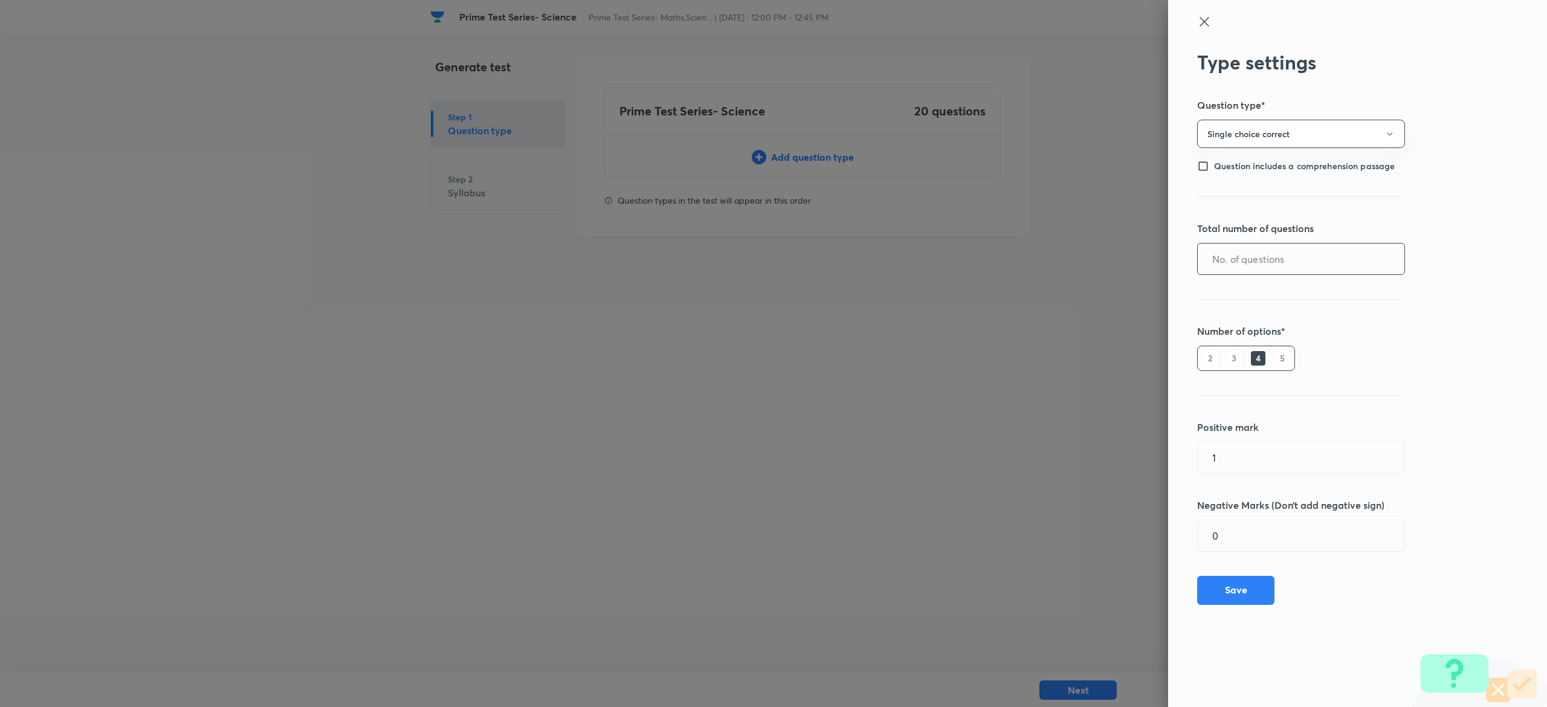
click at [1315, 258] on input "text" at bounding box center [1301, 259] width 207 height 31
type input "20"
click at [1236, 591] on button "Save" at bounding box center [1235, 589] width 77 height 29
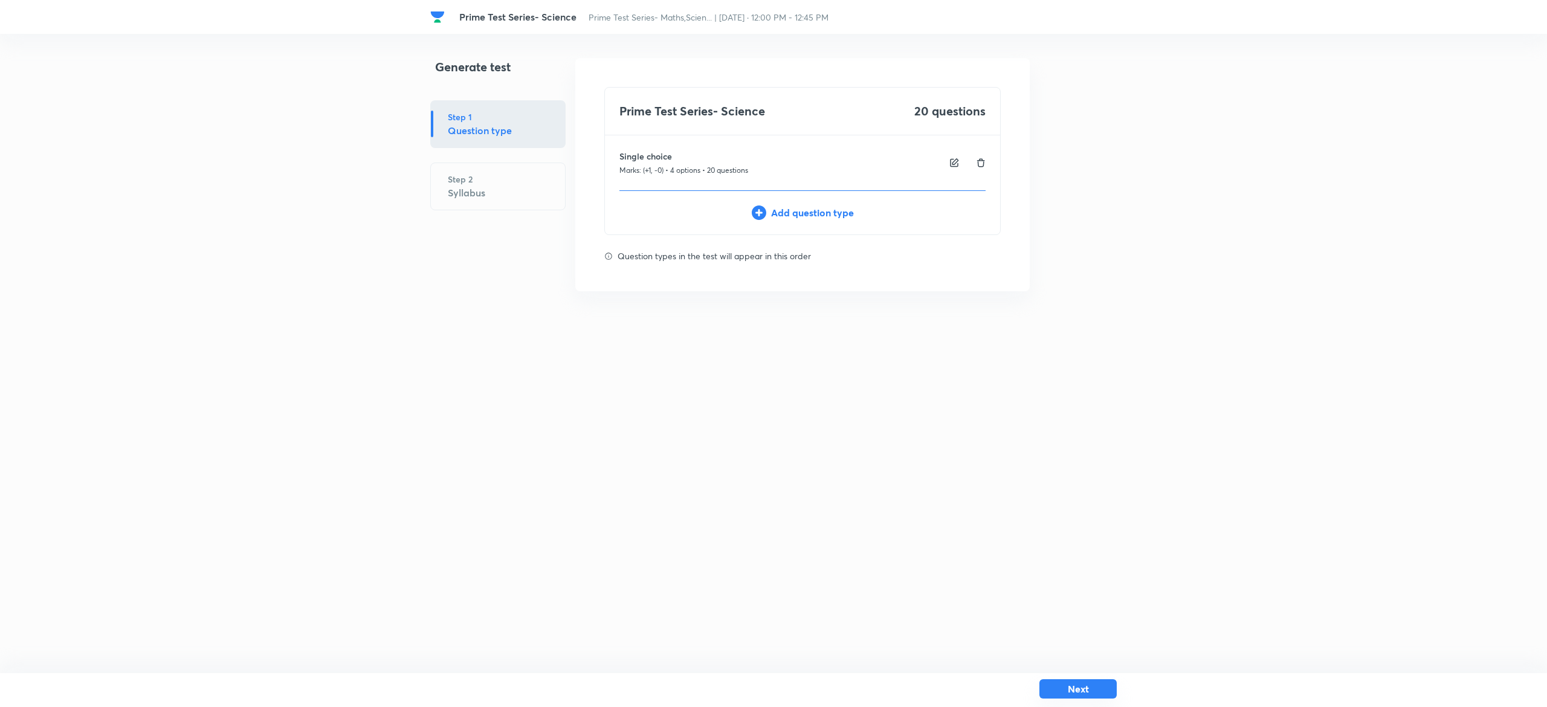
click at [1057, 693] on button "Next" at bounding box center [1078, 688] width 77 height 19
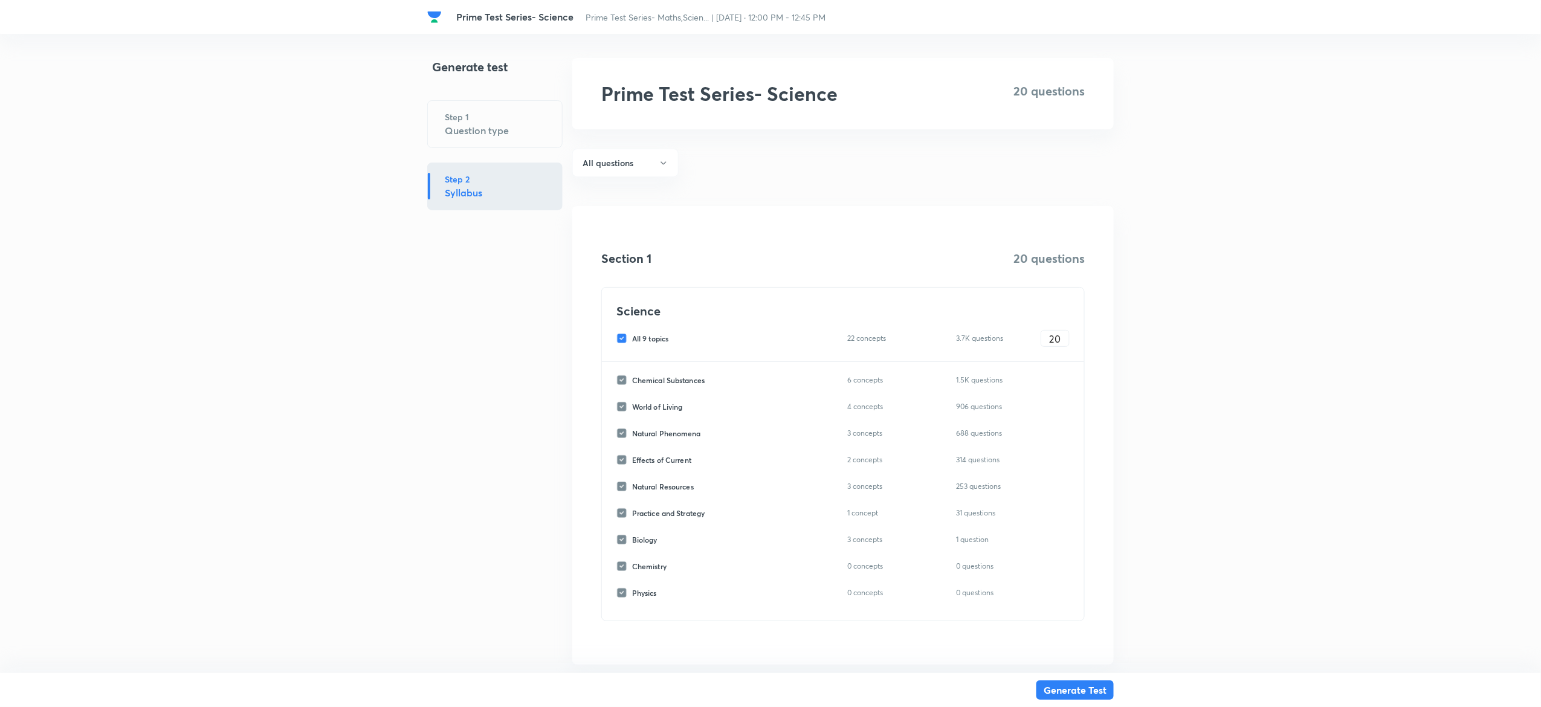
click at [622, 335] on input "All 9 topics" at bounding box center [625, 338] width 16 height 11
checkbox input "false"
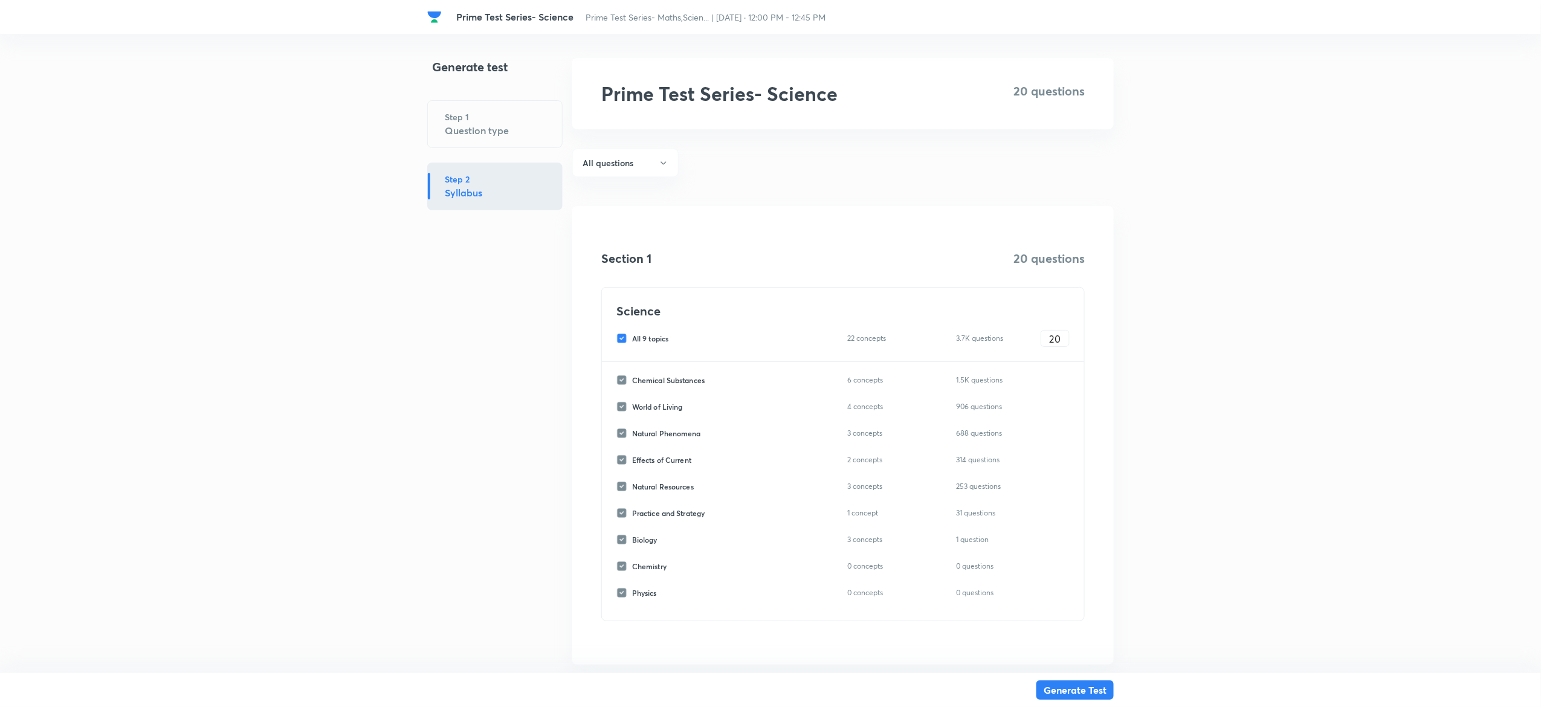
checkbox input "false"
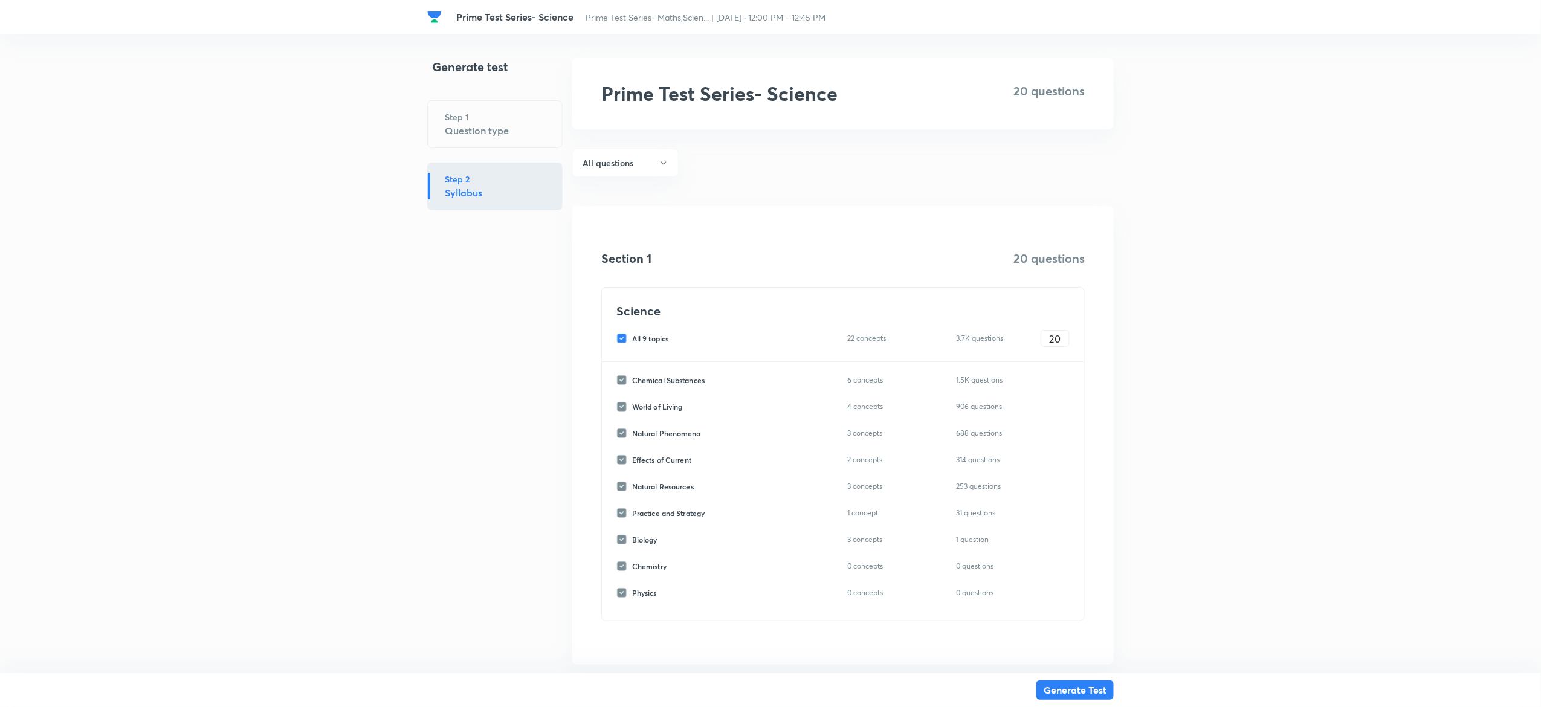
checkbox input "false"
click at [622, 381] on input "Chemical Substances" at bounding box center [625, 380] width 16 height 11
checkbox input "true"
type input "0"
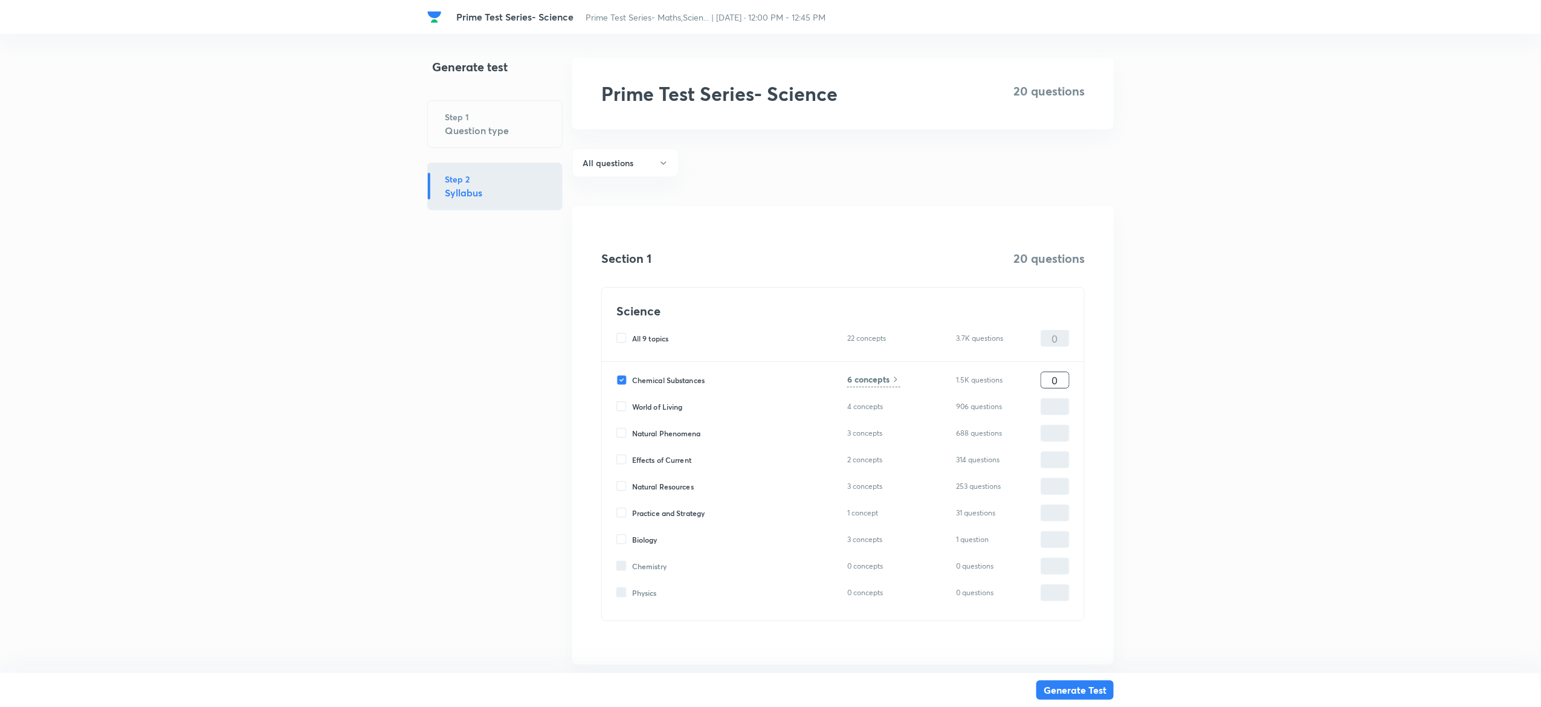
click at [1064, 376] on input "0" at bounding box center [1056, 380] width 28 height 21
type input "7"
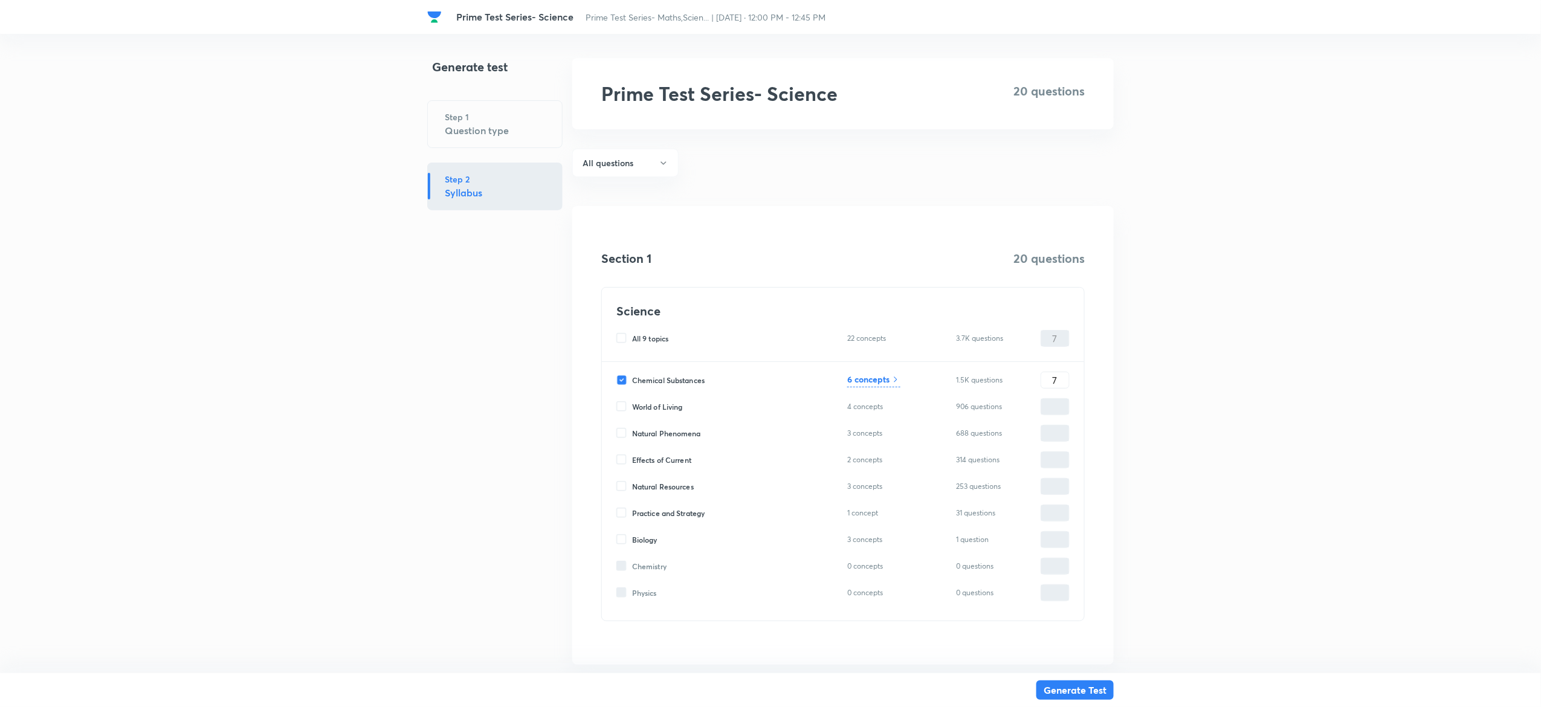
click at [871, 374] on h6 "6 concepts" at bounding box center [868, 379] width 42 height 13
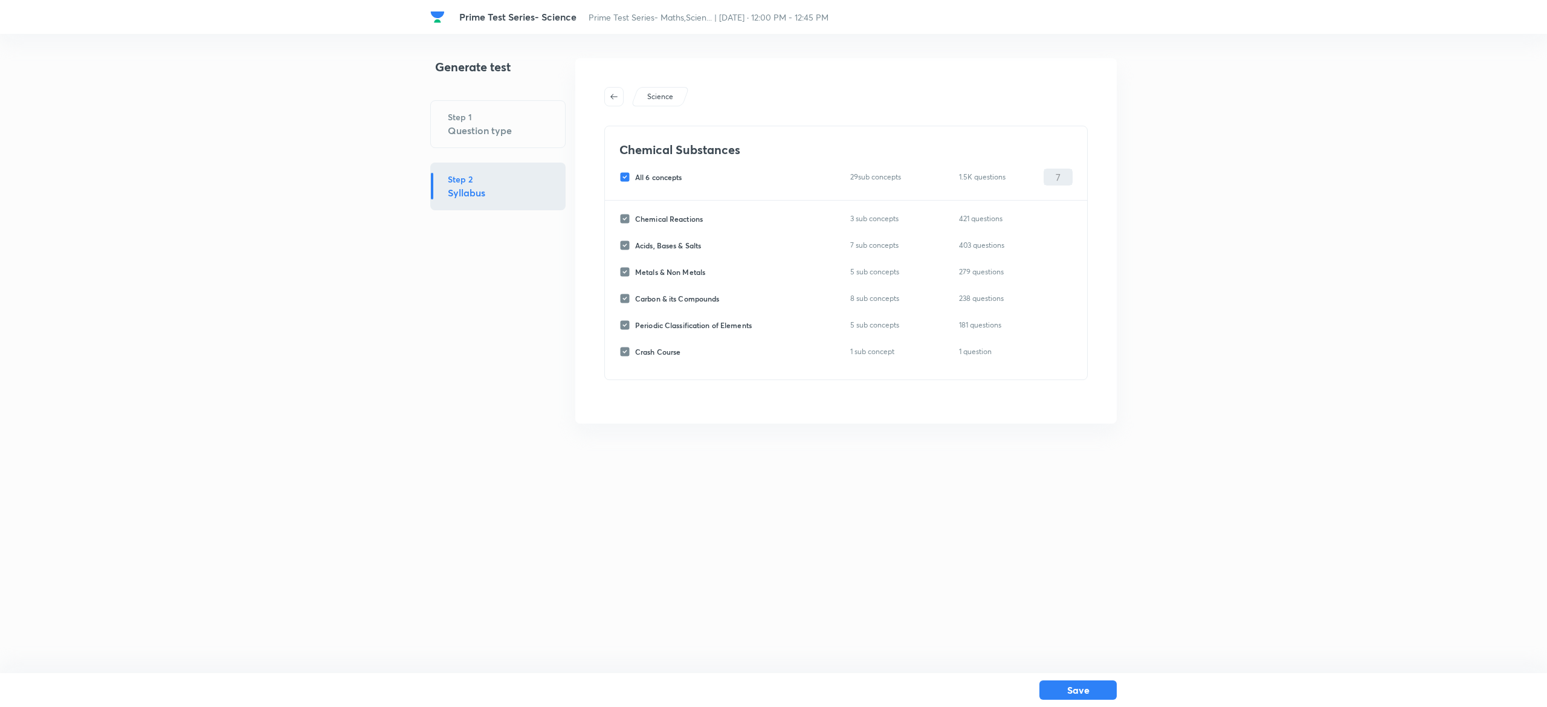
click at [627, 176] on input "All 6 concepts" at bounding box center [628, 177] width 16 height 11
checkbox input "false"
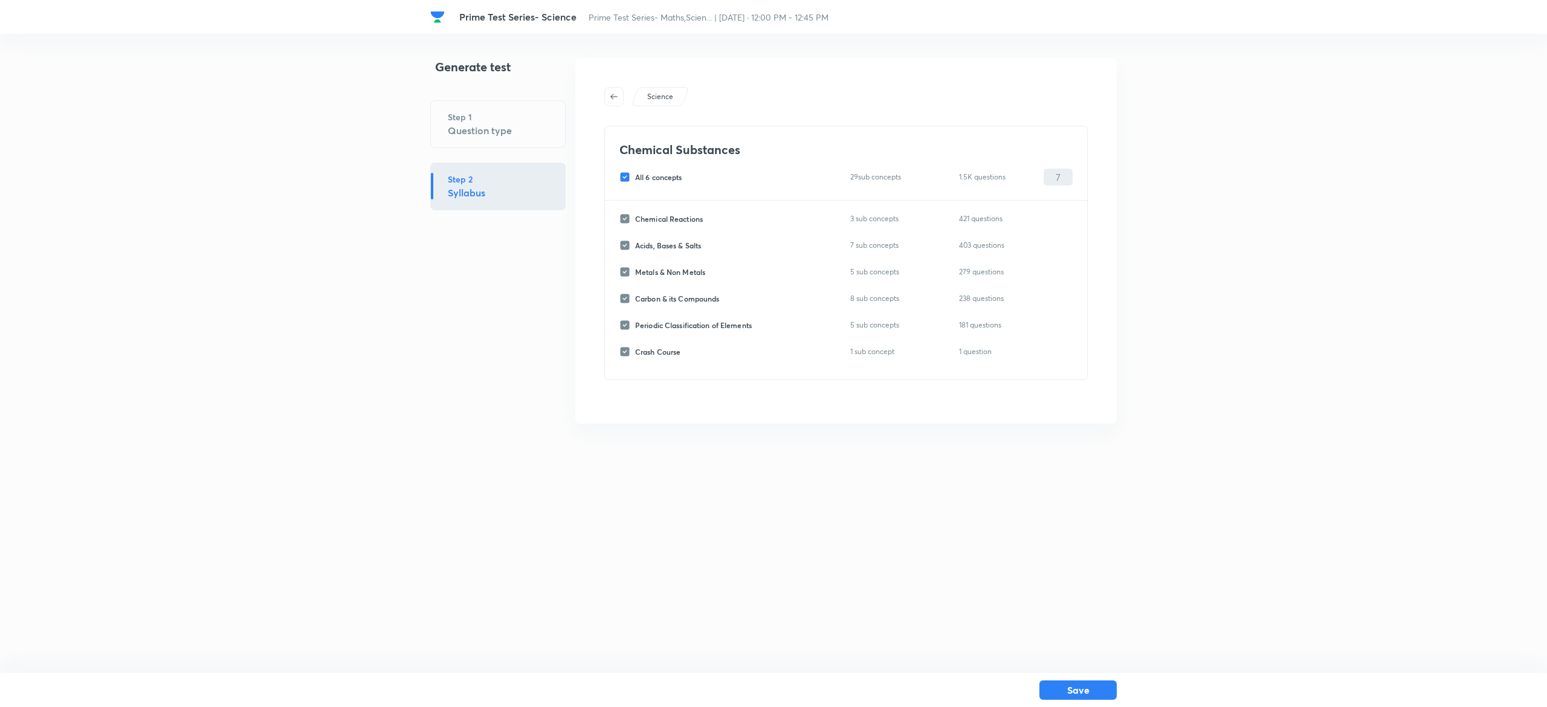
checkbox input "false"
click at [625, 272] on input "Metals & Non Metals" at bounding box center [628, 272] width 16 height 11
checkbox input "true"
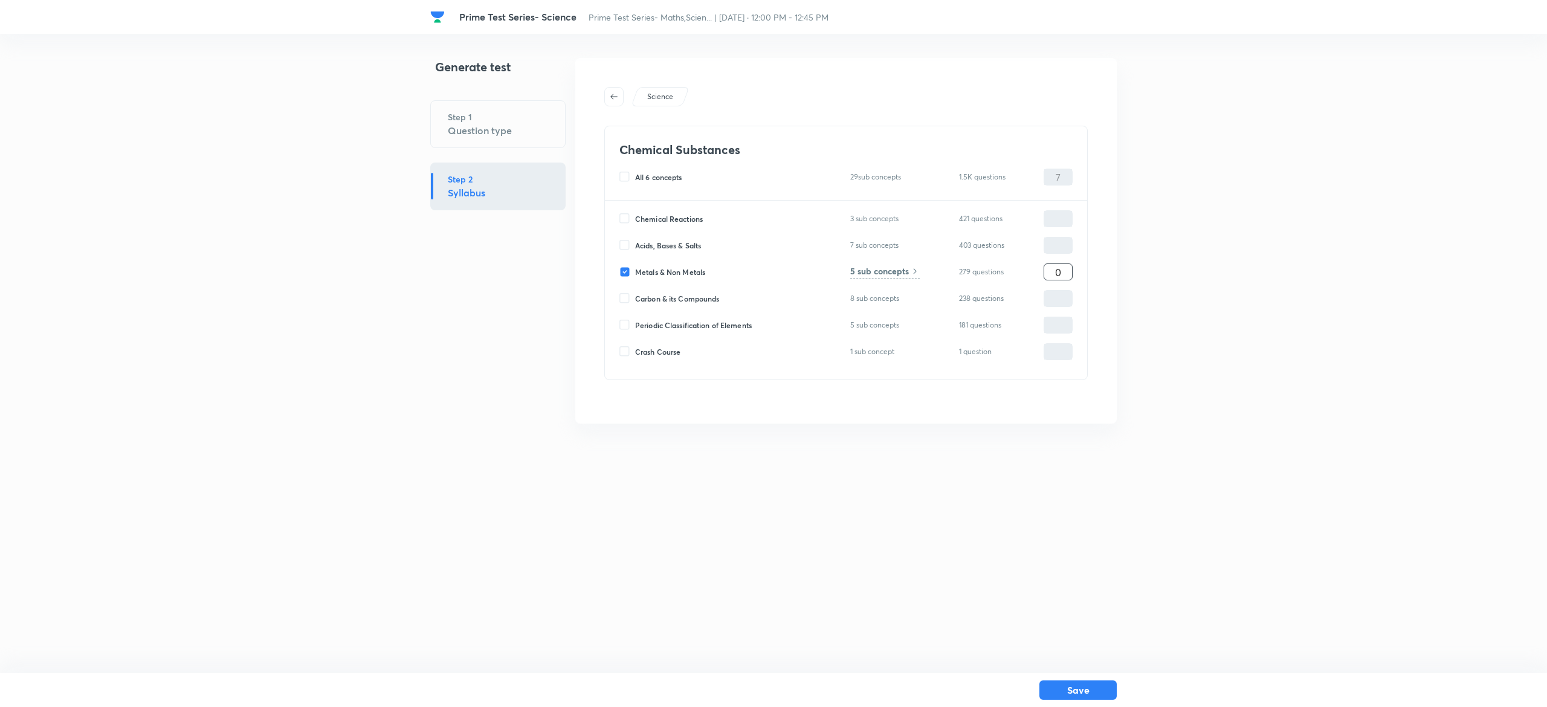
click at [1057, 277] on input "0" at bounding box center [1059, 272] width 28 height 21
type input "7"
click at [1100, 686] on button "Save" at bounding box center [1078, 688] width 77 height 19
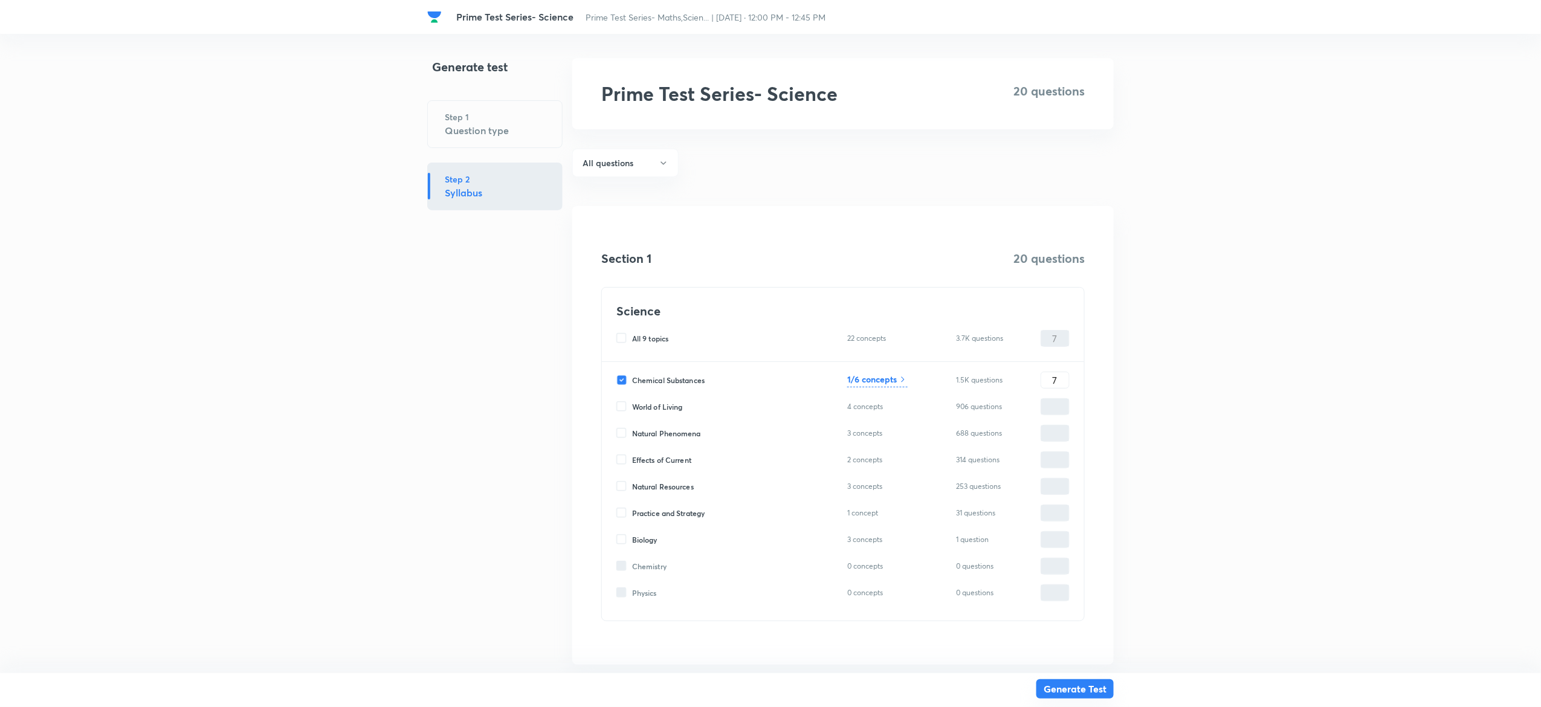
click at [1090, 689] on button "Generate Test" at bounding box center [1075, 688] width 77 height 19
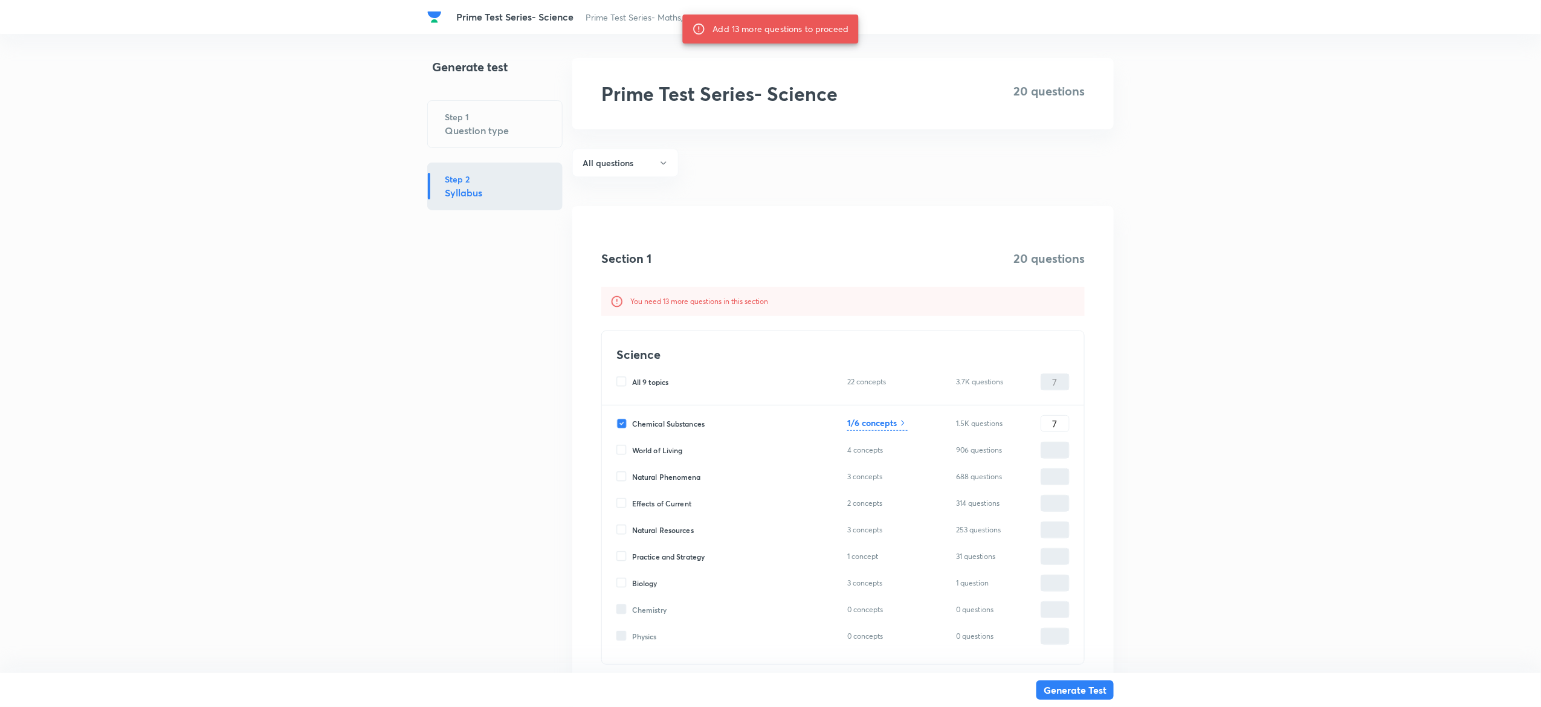
click at [623, 502] on input "Effects of Current" at bounding box center [625, 503] width 16 height 11
checkbox input "true"
click at [1061, 505] on input "0" at bounding box center [1056, 503] width 28 height 21
type input "7"
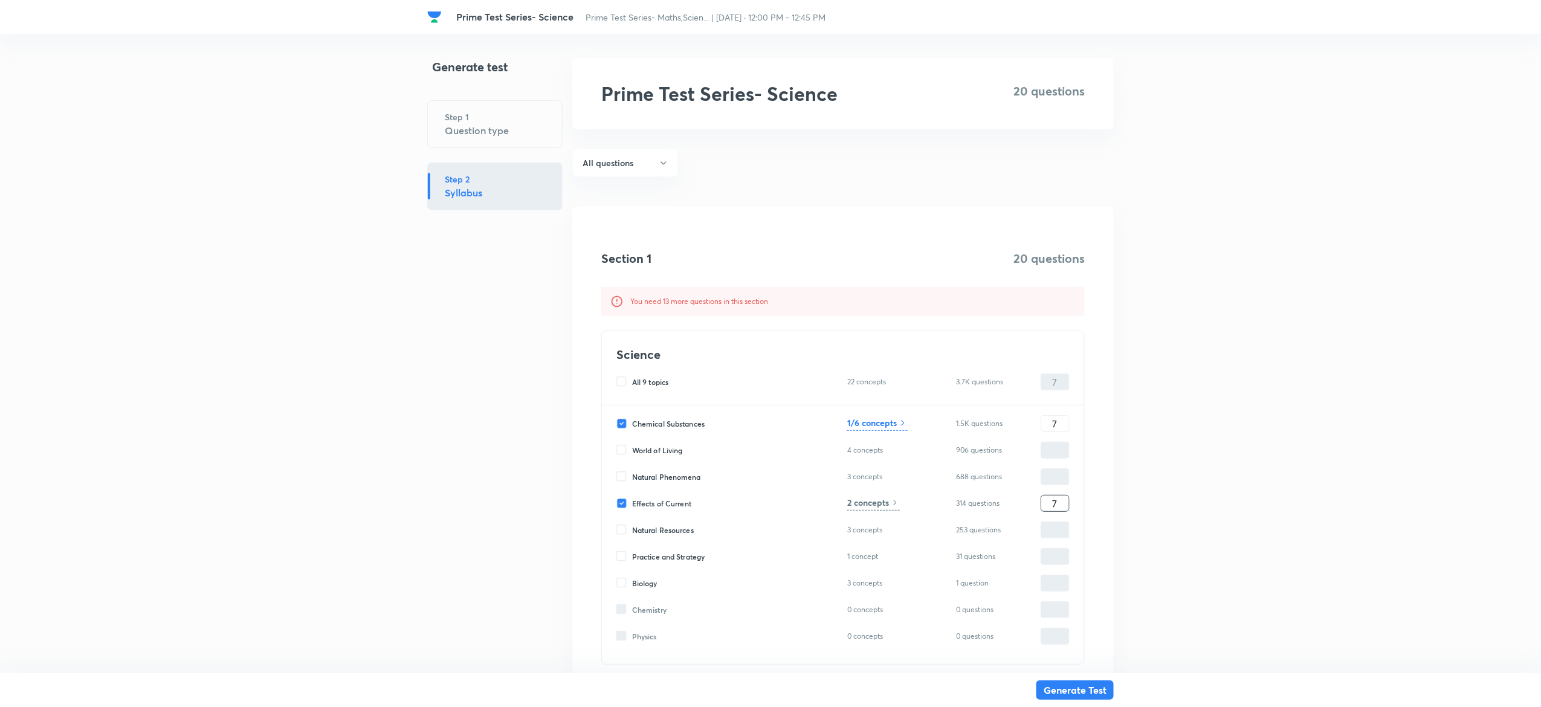
type input "14"
type input "7"
click at [880, 505] on h6 "2 concepts" at bounding box center [868, 502] width 42 height 13
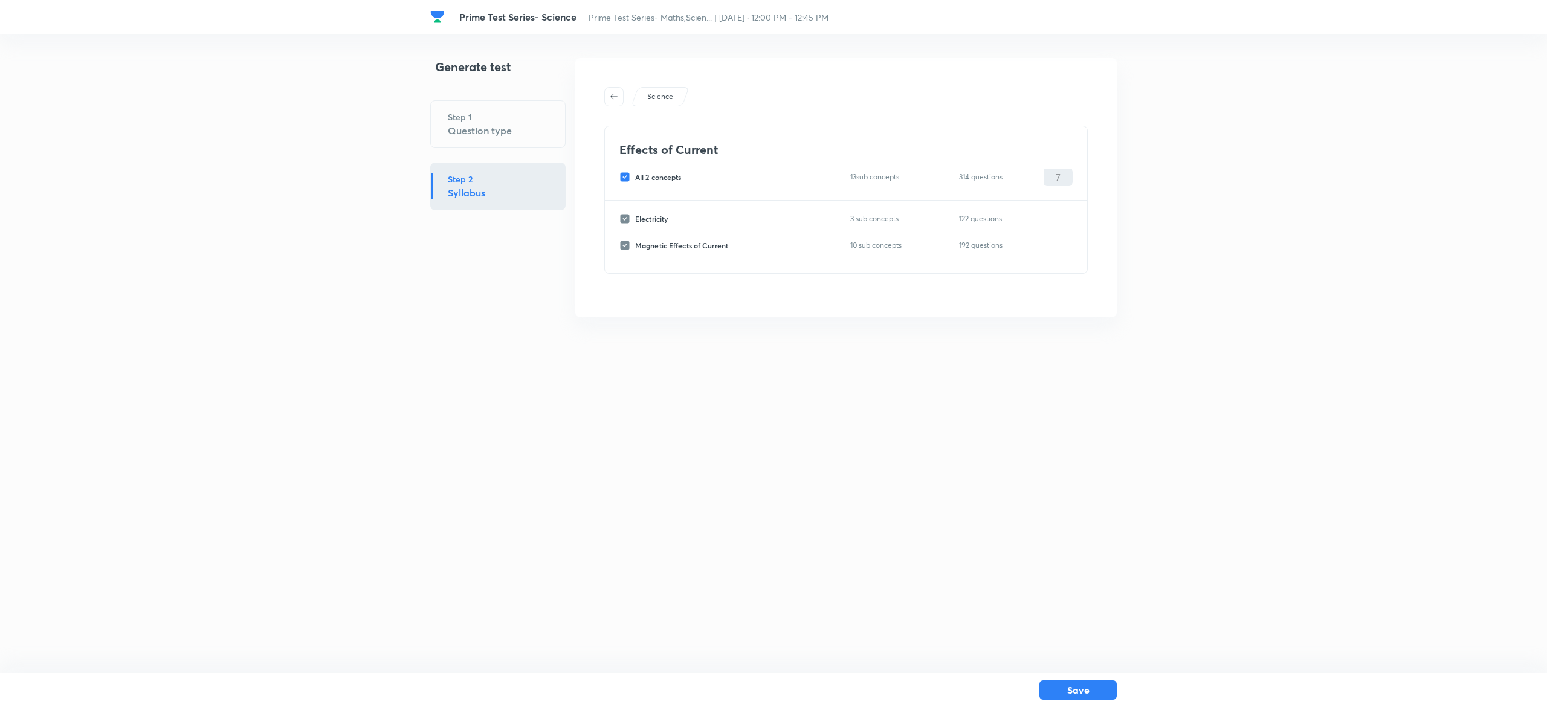
drag, startPoint x: 624, startPoint y: 169, endPoint x: 625, endPoint y: 180, distance: 11.5
click at [625, 180] on div "All 2 concepts 13 sub concepts 314 questions 7 ​" at bounding box center [846, 177] width 453 height 17
click at [625, 180] on input "All 2 concepts" at bounding box center [628, 177] width 16 height 11
checkbox input "false"
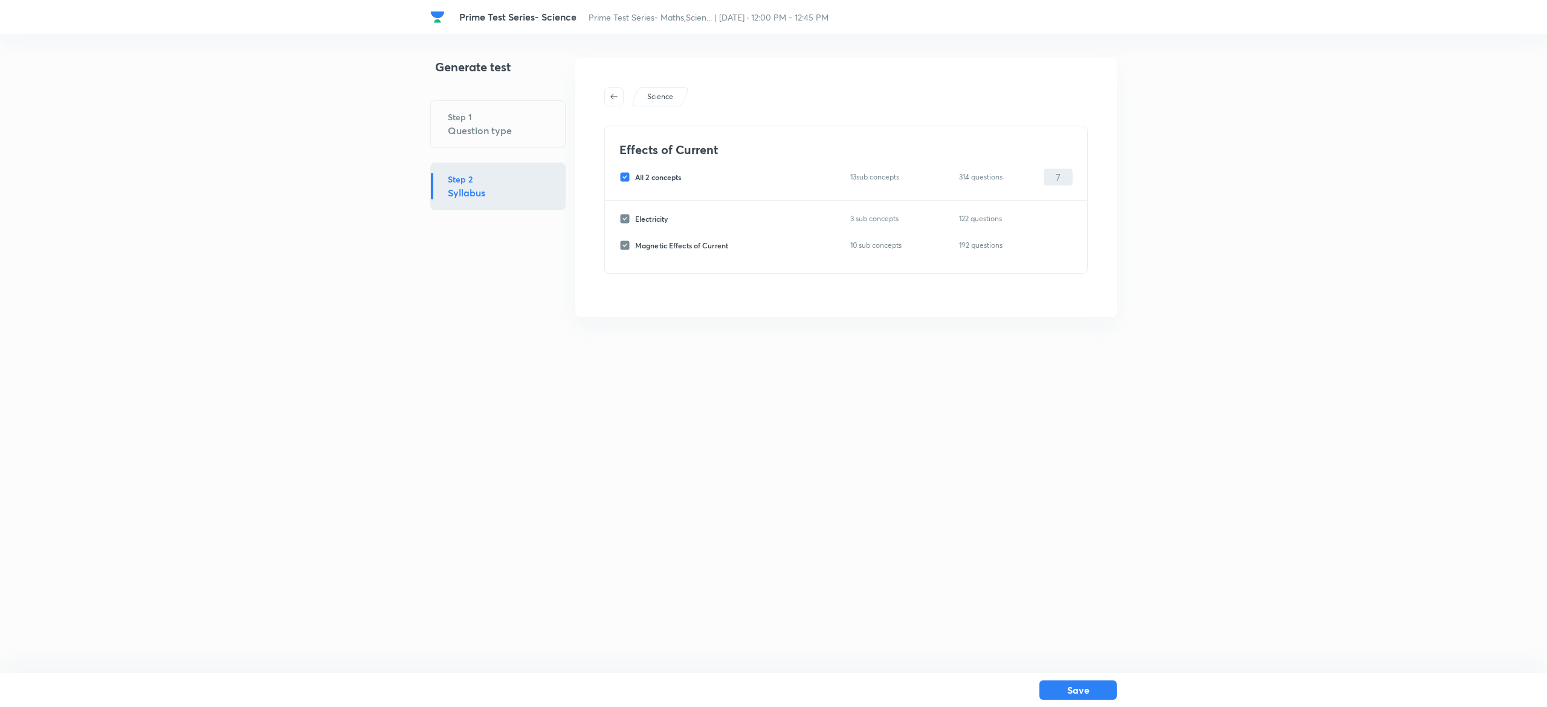
checkbox input "false"
click at [625, 218] on input "Electricity" at bounding box center [628, 218] width 16 height 11
checkbox input "true"
click at [1064, 216] on input "0" at bounding box center [1059, 219] width 28 height 21
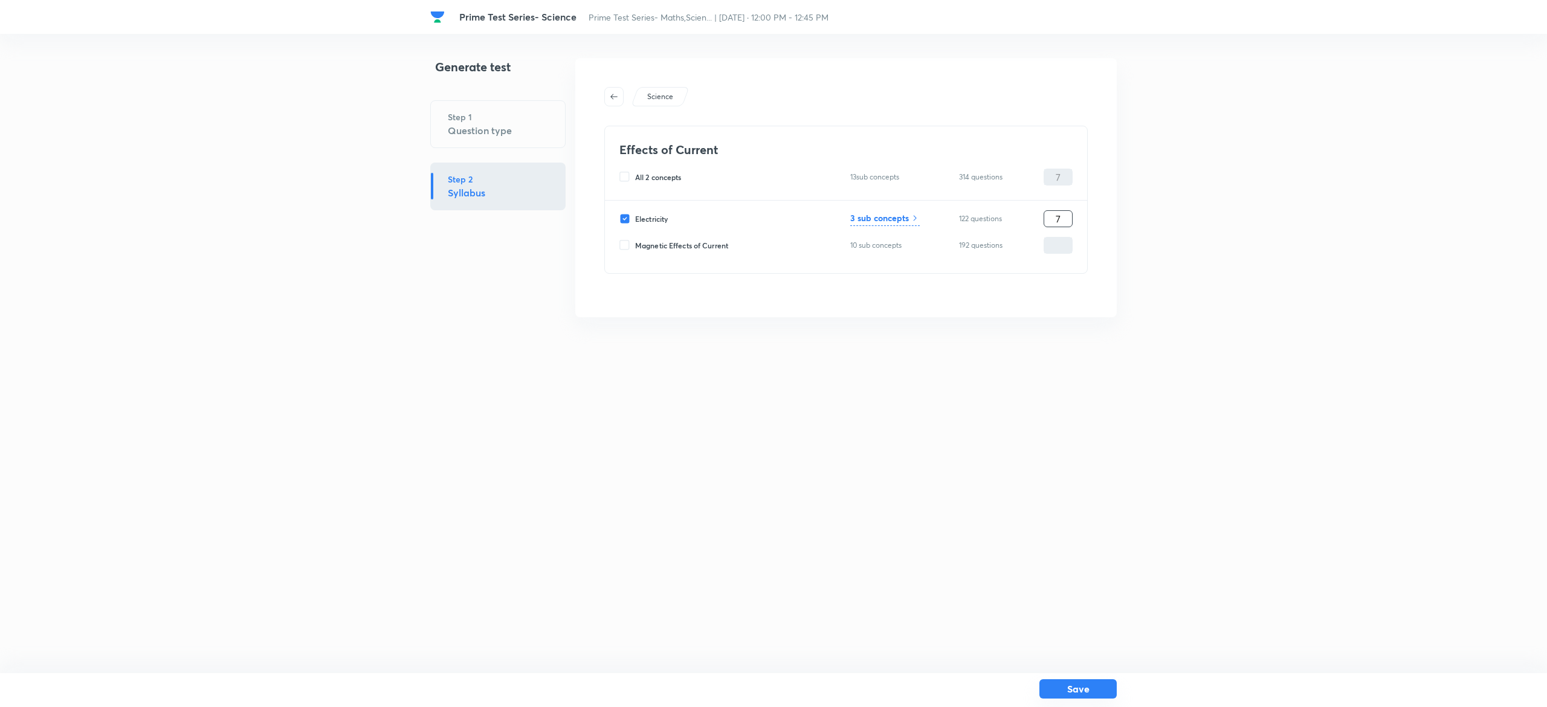
type input "7"
click at [1095, 687] on button "Save" at bounding box center [1078, 688] width 77 height 19
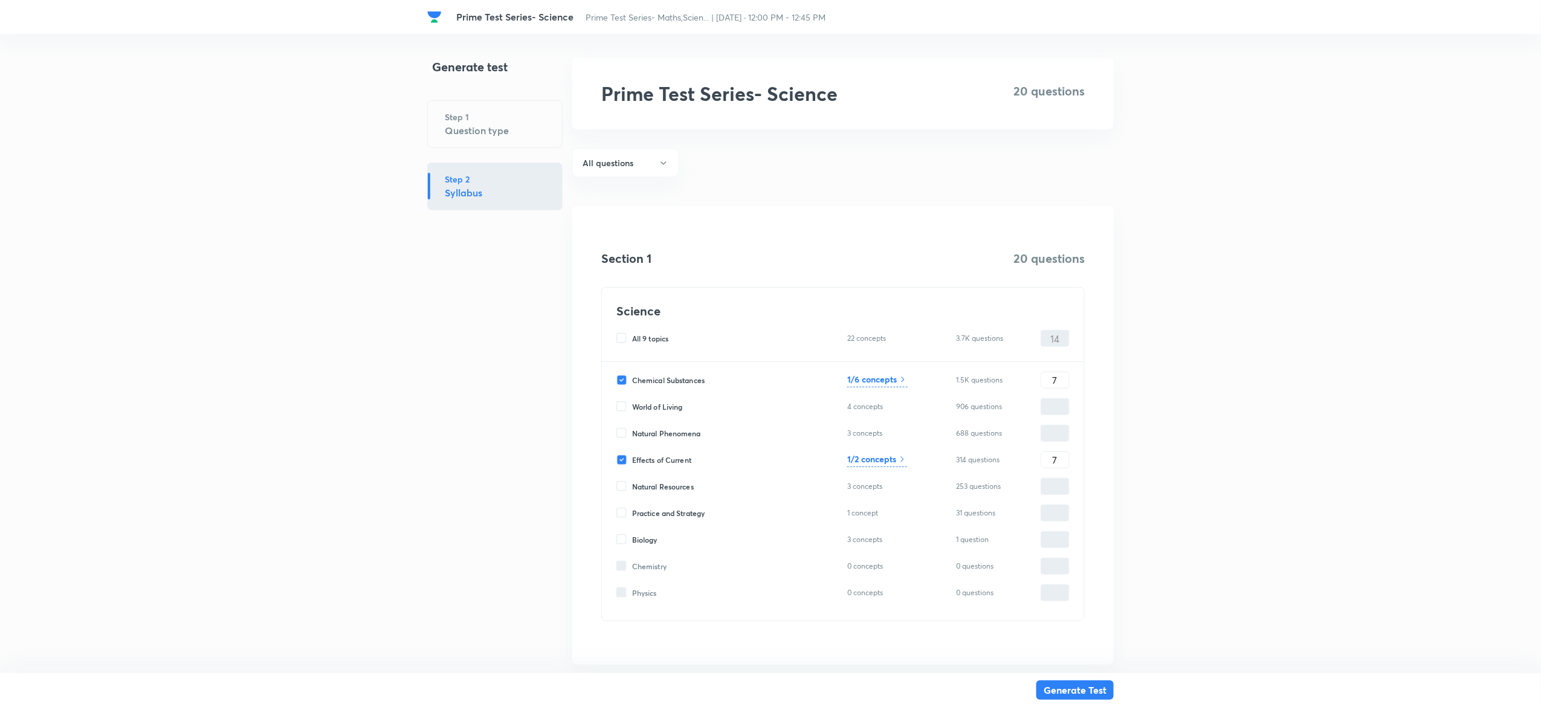
click at [622, 487] on input "Natural Resources" at bounding box center [625, 486] width 16 height 11
checkbox input "true"
click at [1057, 490] on input "0" at bounding box center [1056, 486] width 28 height 21
type input "6"
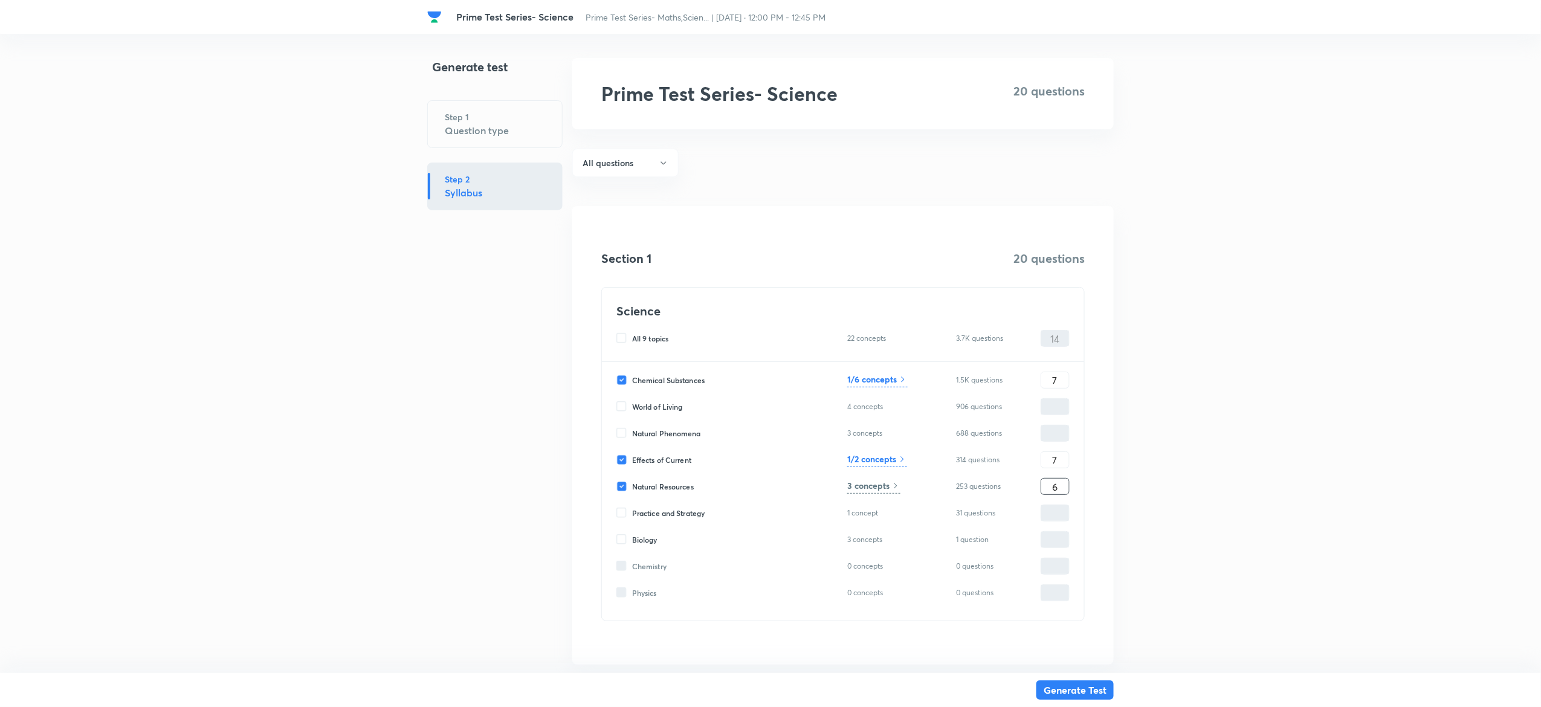
type input "20"
type input "6"
click at [875, 487] on h6 "3 concepts" at bounding box center [868, 485] width 42 height 13
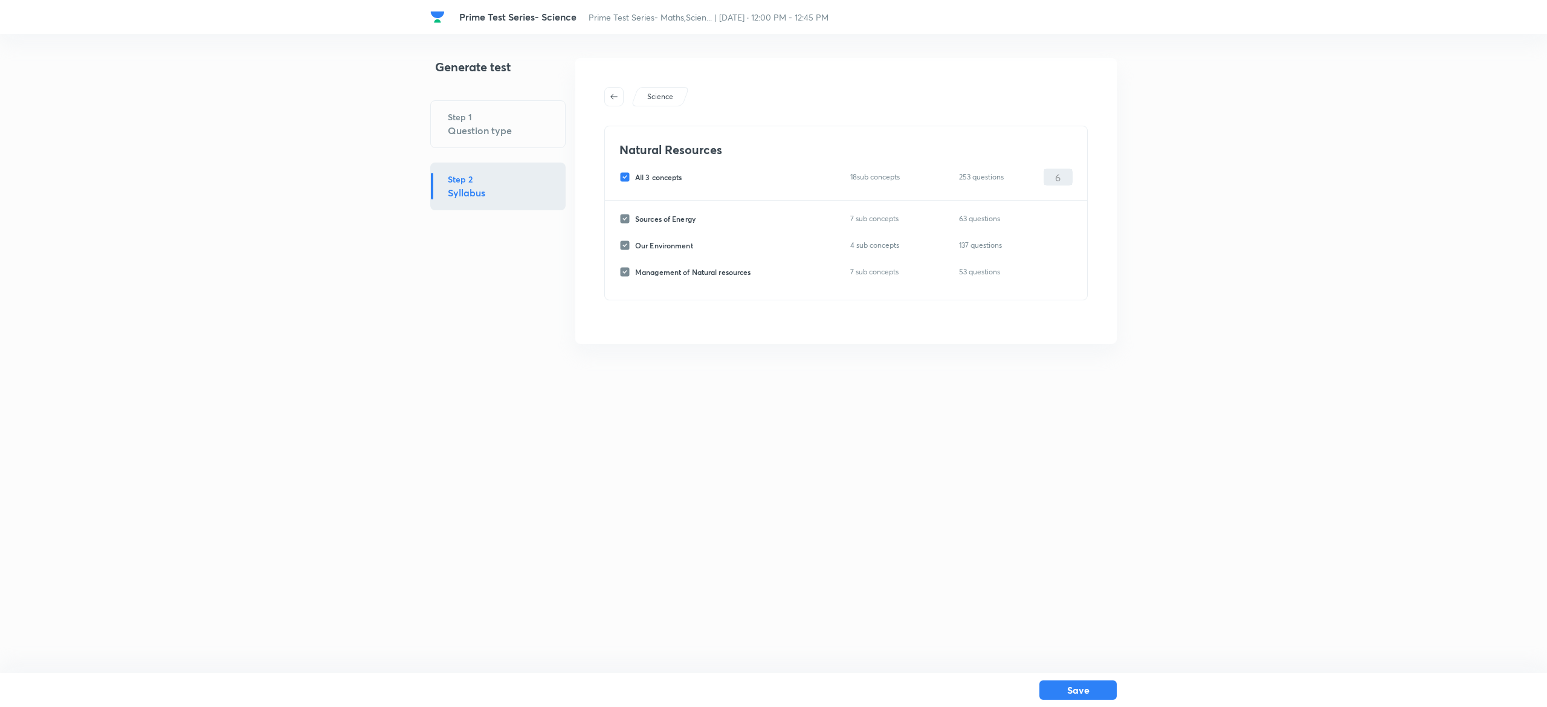
click at [624, 179] on input "All 3 concepts" at bounding box center [628, 177] width 16 height 11
checkbox input "false"
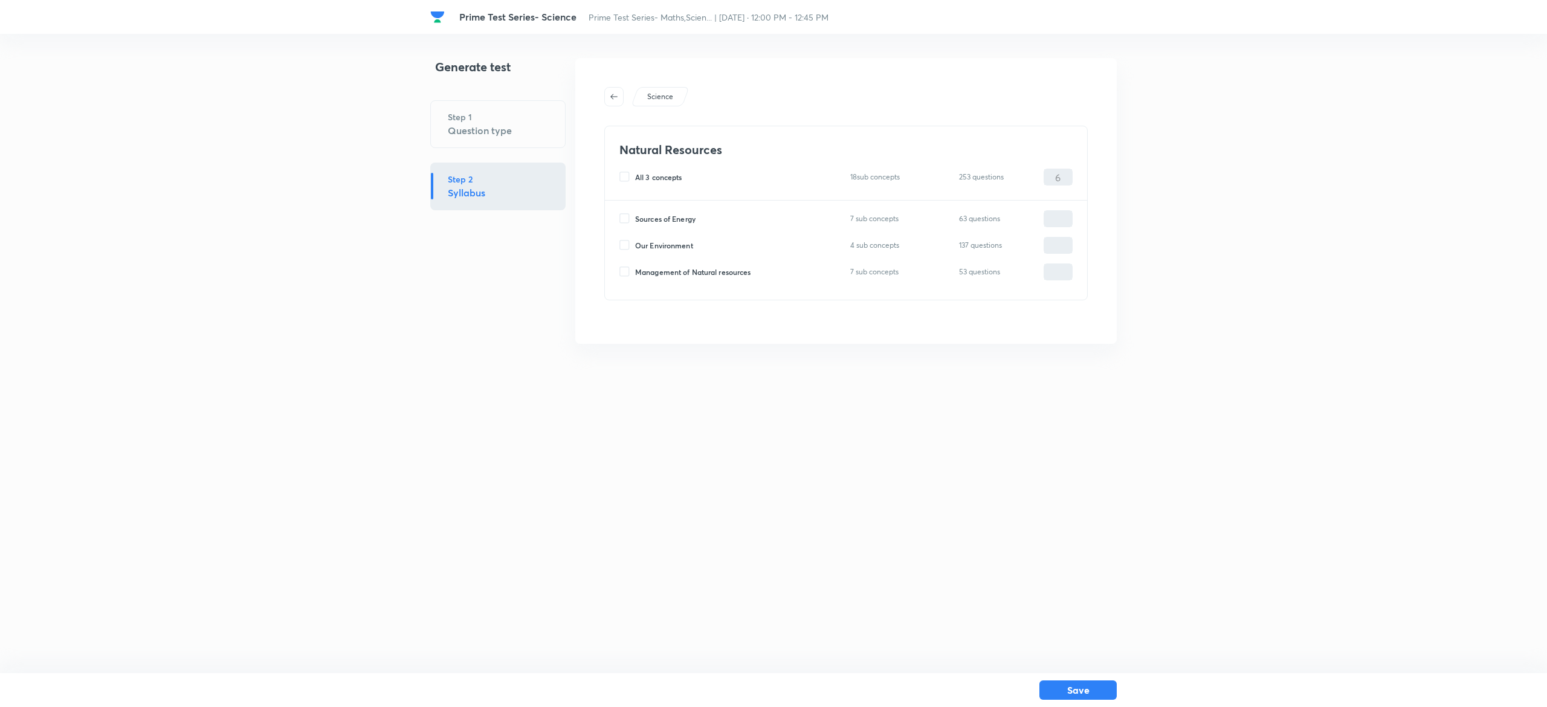
click at [629, 243] on input "Our Environment" at bounding box center [628, 245] width 16 height 11
checkbox input "true"
click at [1052, 243] on input "0" at bounding box center [1059, 245] width 28 height 21
type input "6"
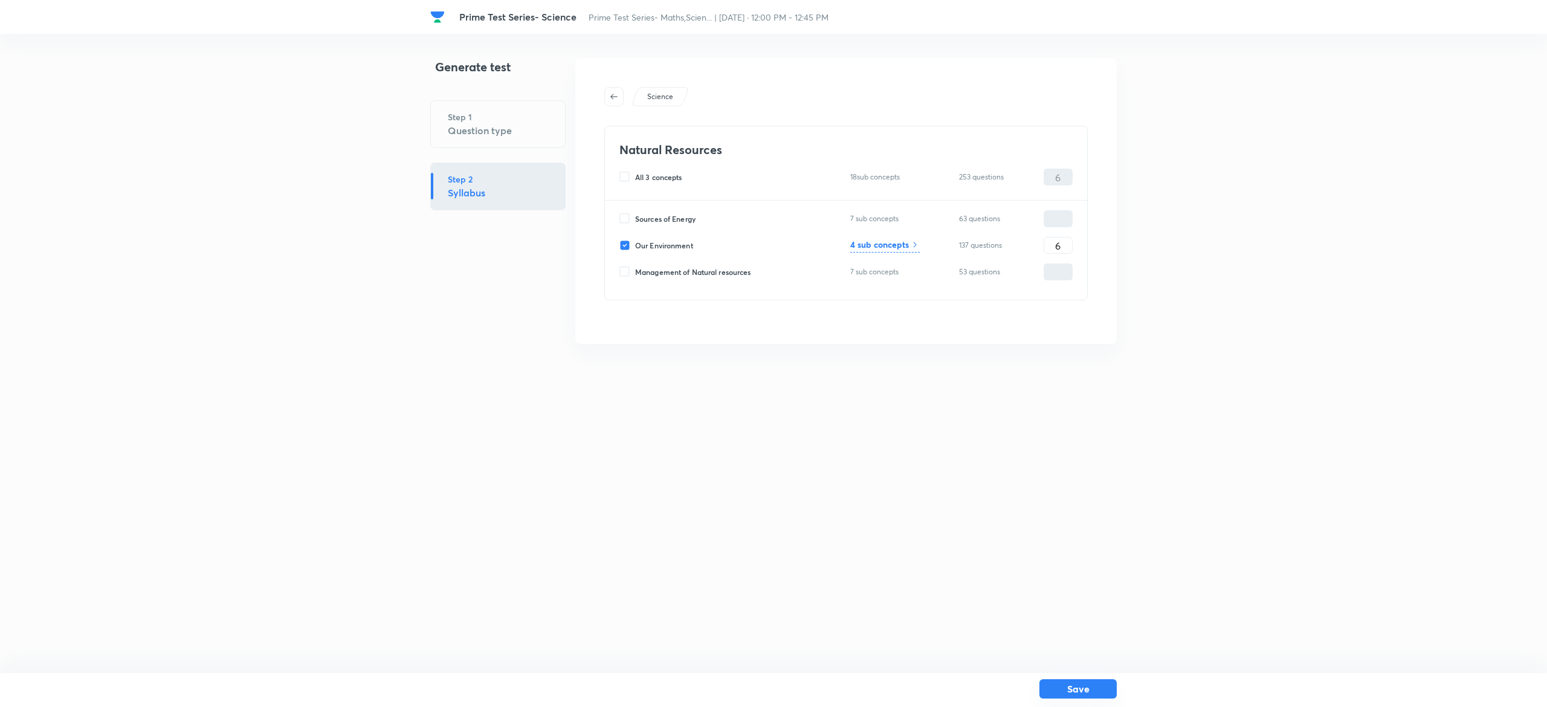
click at [1081, 693] on button "Save" at bounding box center [1078, 688] width 77 height 19
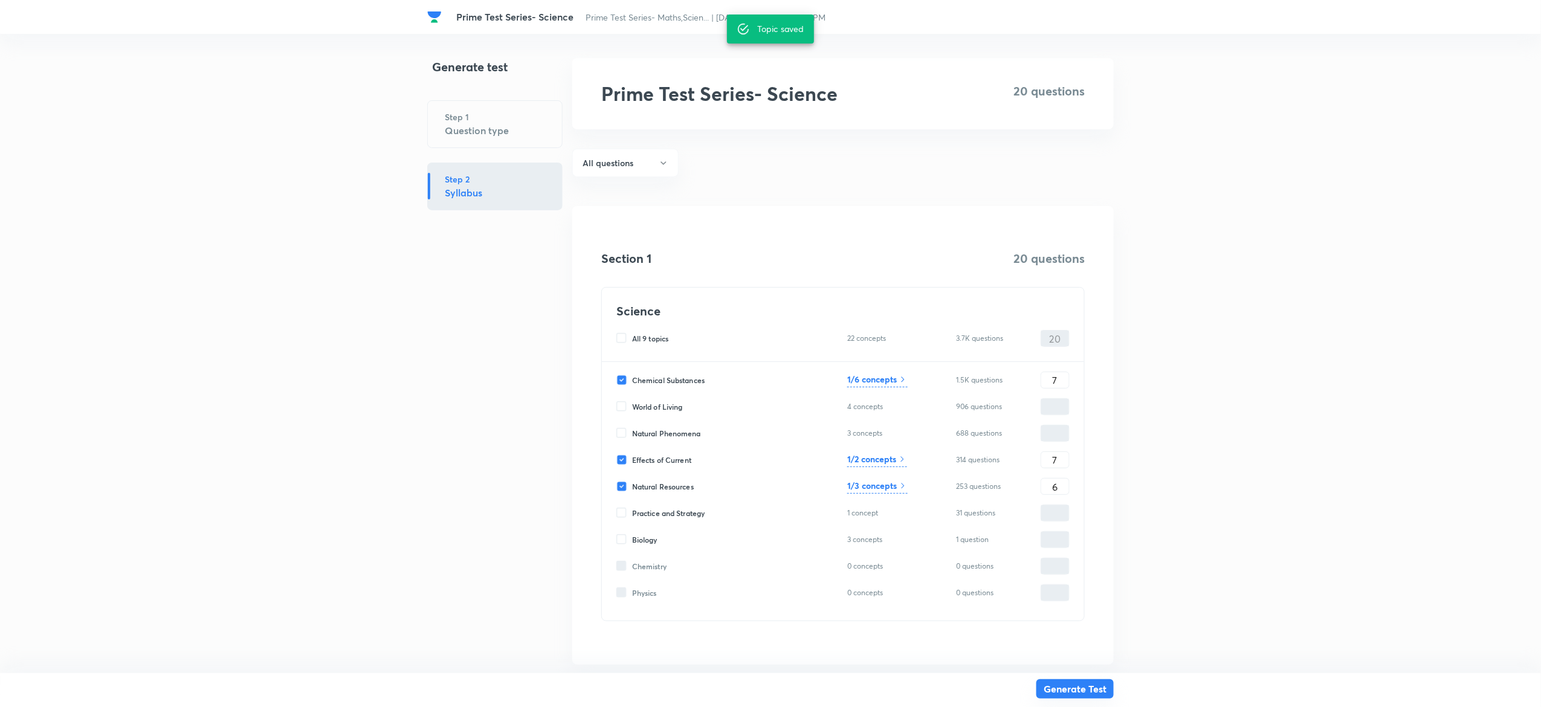
click at [1082, 684] on button "Generate Test" at bounding box center [1075, 688] width 77 height 19
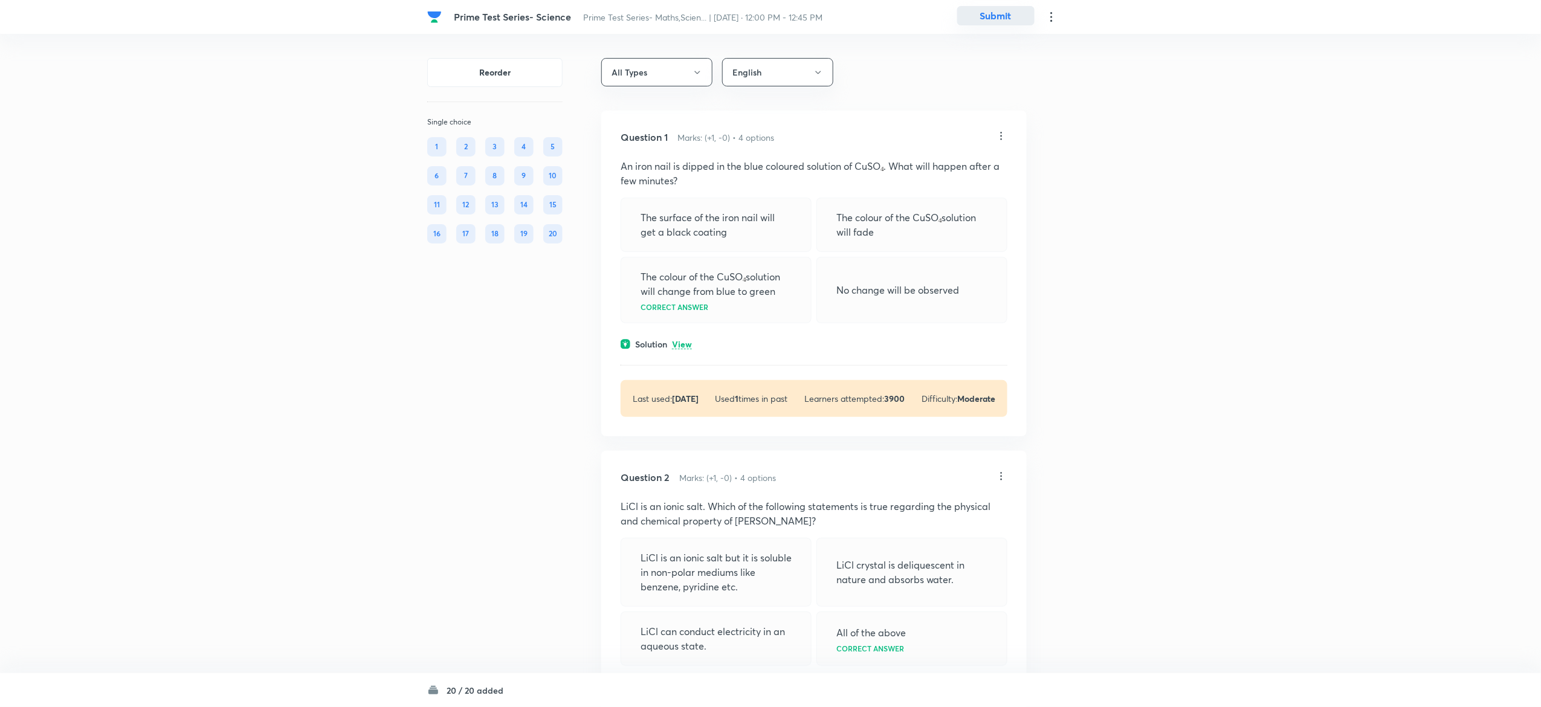
click at [1004, 18] on button "Submit" at bounding box center [995, 15] width 77 height 19
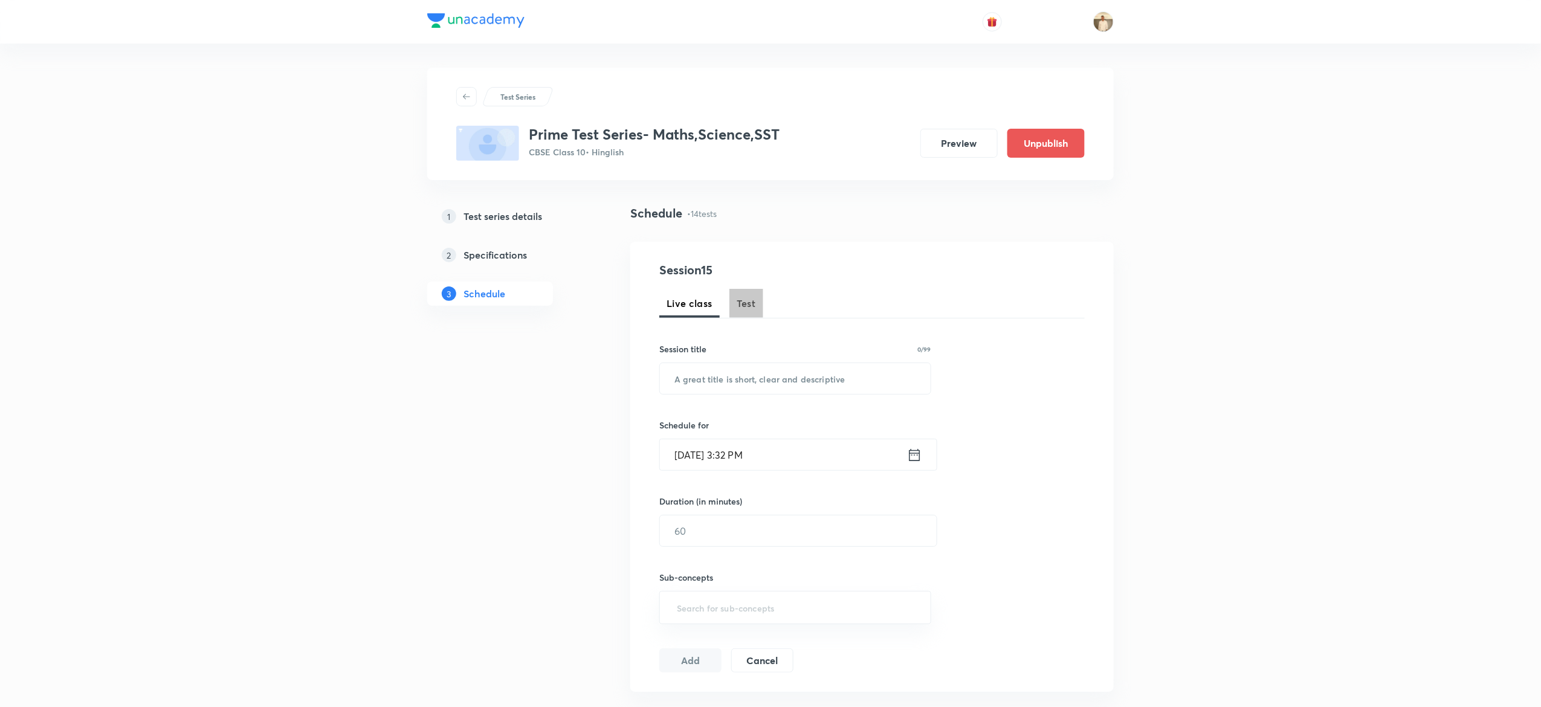
click at [751, 304] on span "Test" at bounding box center [746, 303] width 19 height 15
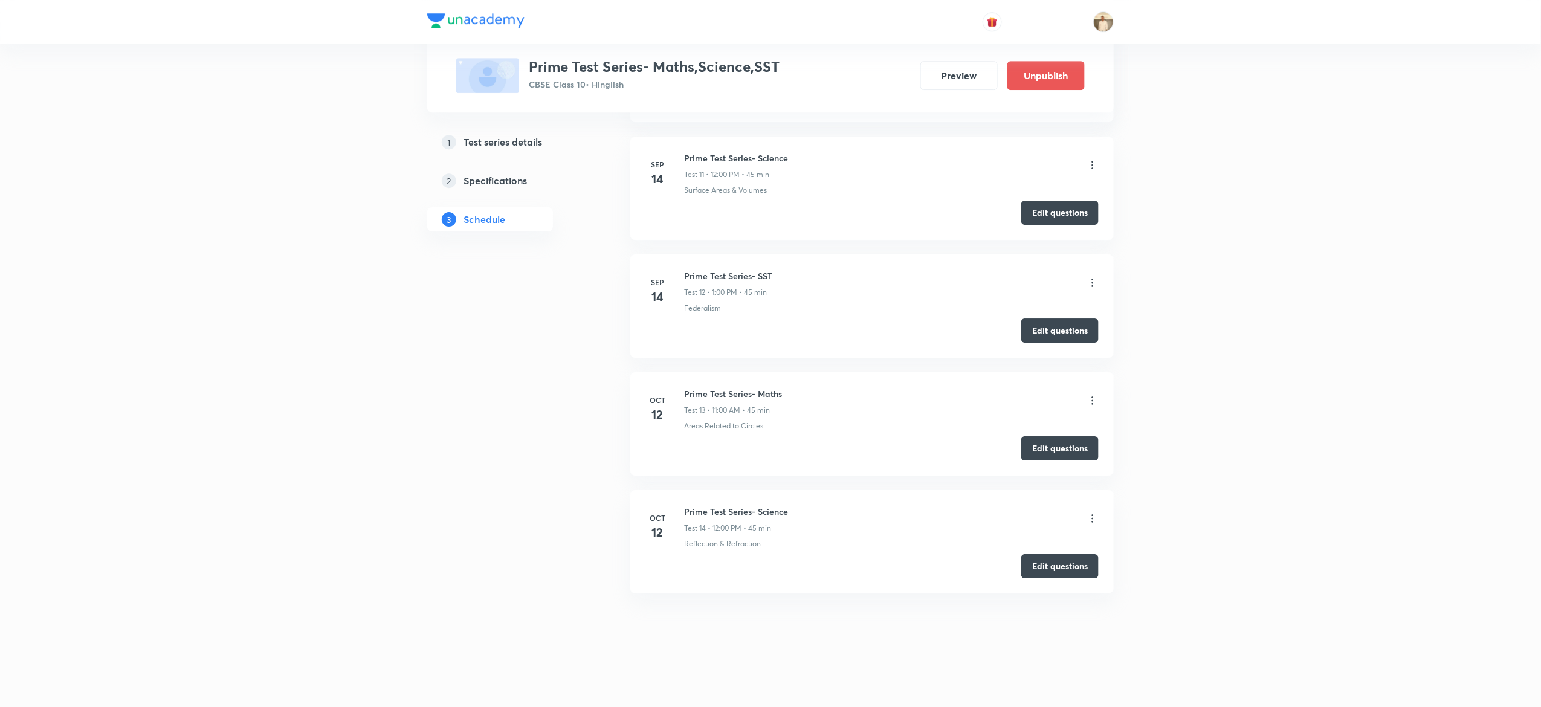
scroll to position [1841, 0]
click at [712, 274] on h6 "Prime Test Series- SST" at bounding box center [728, 276] width 88 height 13
copy h6 "Prime Test Series- SST"
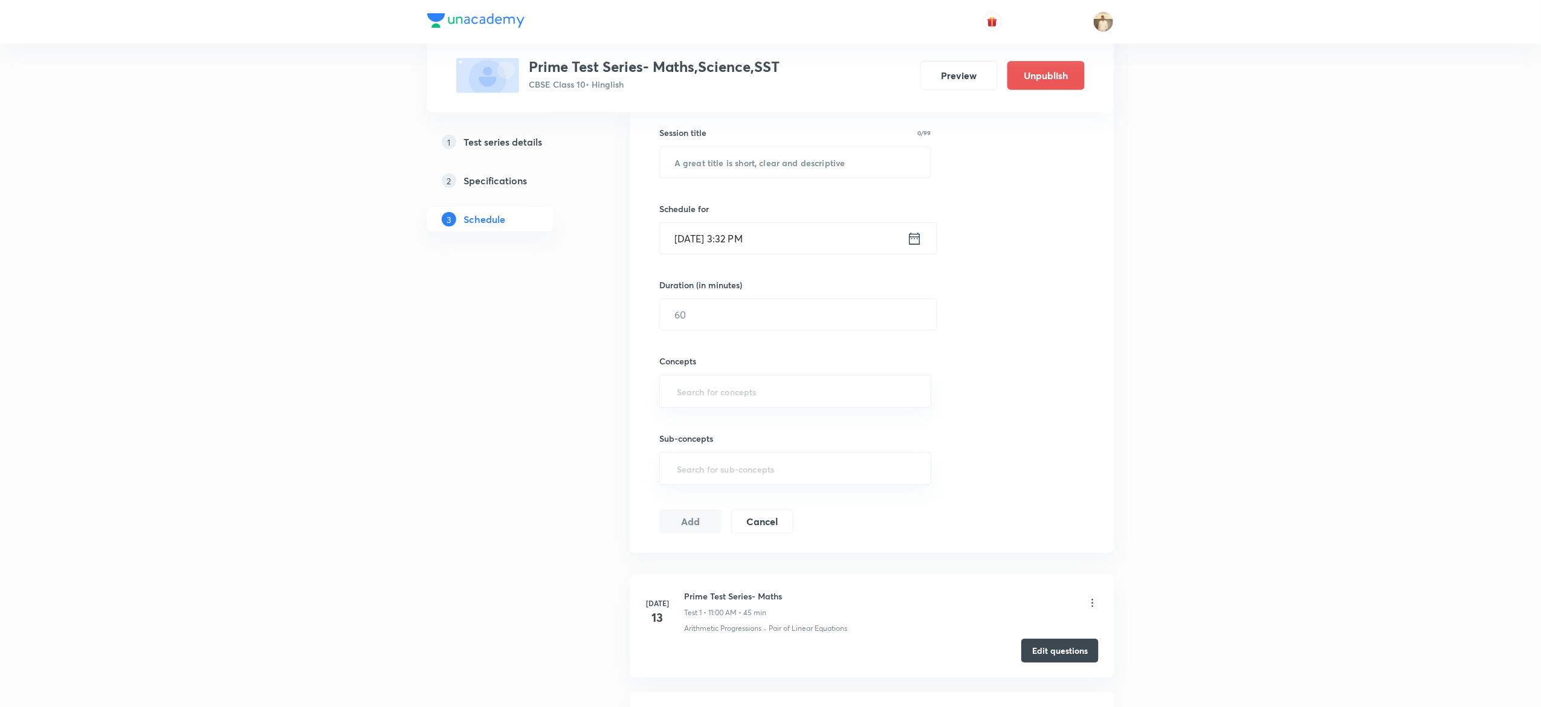
scroll to position [0, 0]
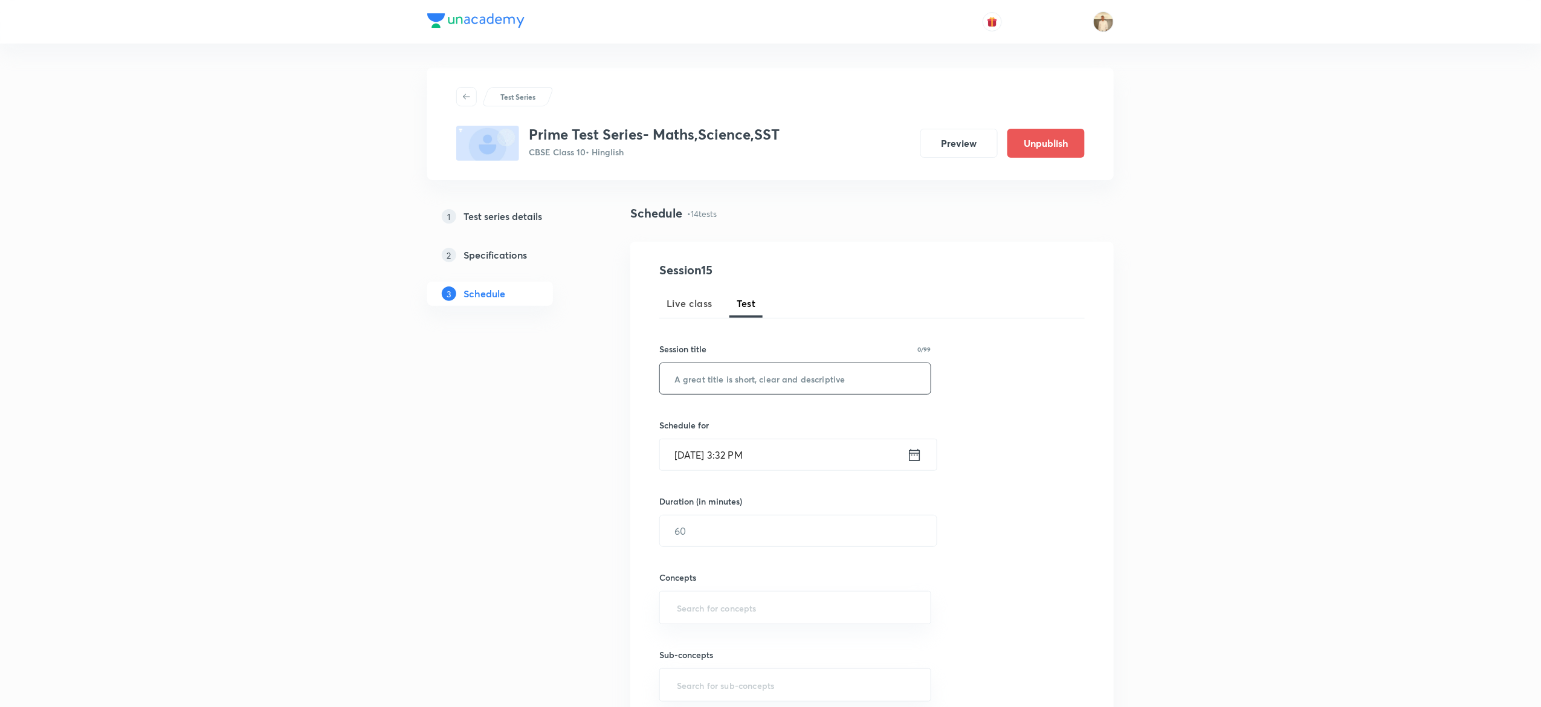
click at [815, 383] on input "text" at bounding box center [795, 378] width 271 height 31
paste input "Prime Test Series- SST"
type input "Prime Test Series- SST"
click at [682, 464] on input "Oct 7, 2025, 3:32 PM" at bounding box center [783, 454] width 247 height 31
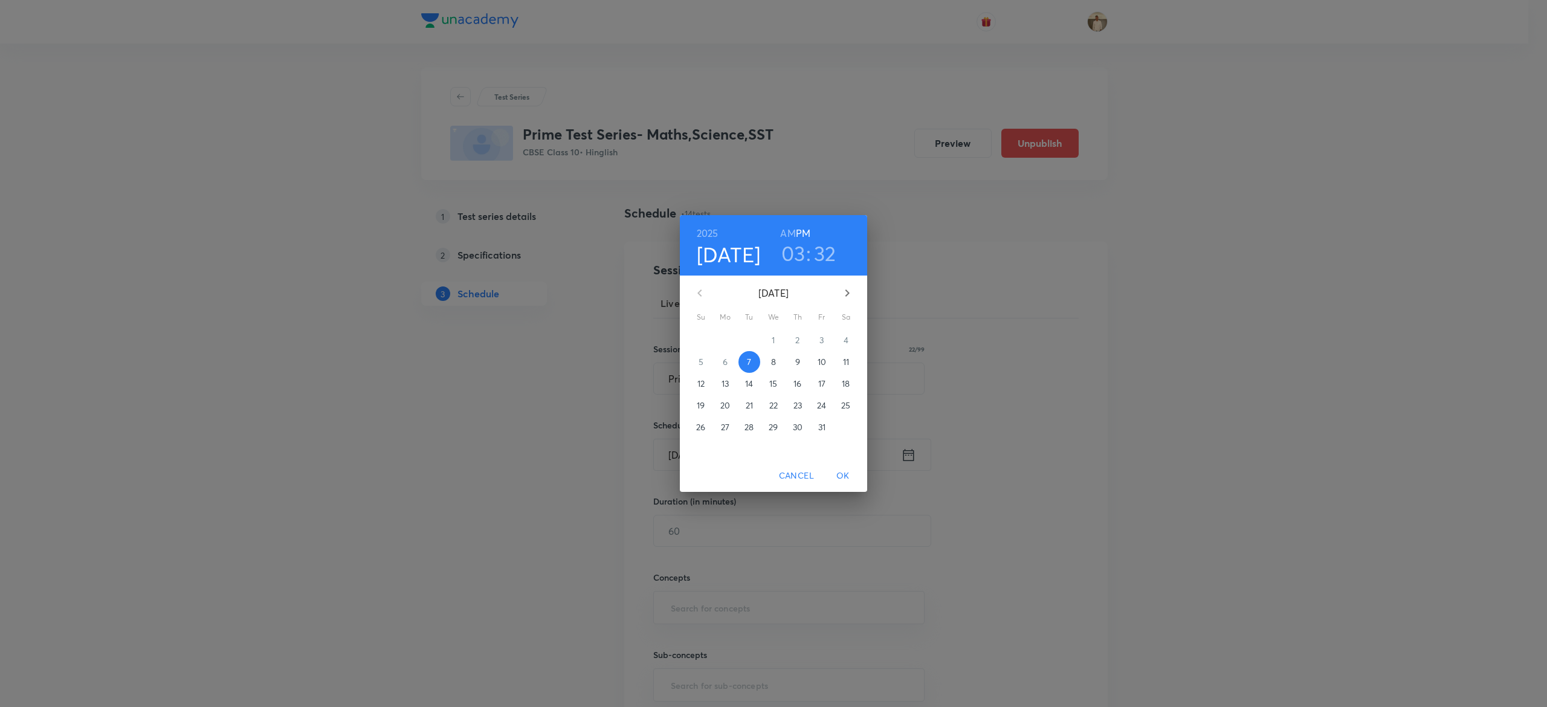
click at [698, 381] on p "12" at bounding box center [701, 384] width 7 height 12
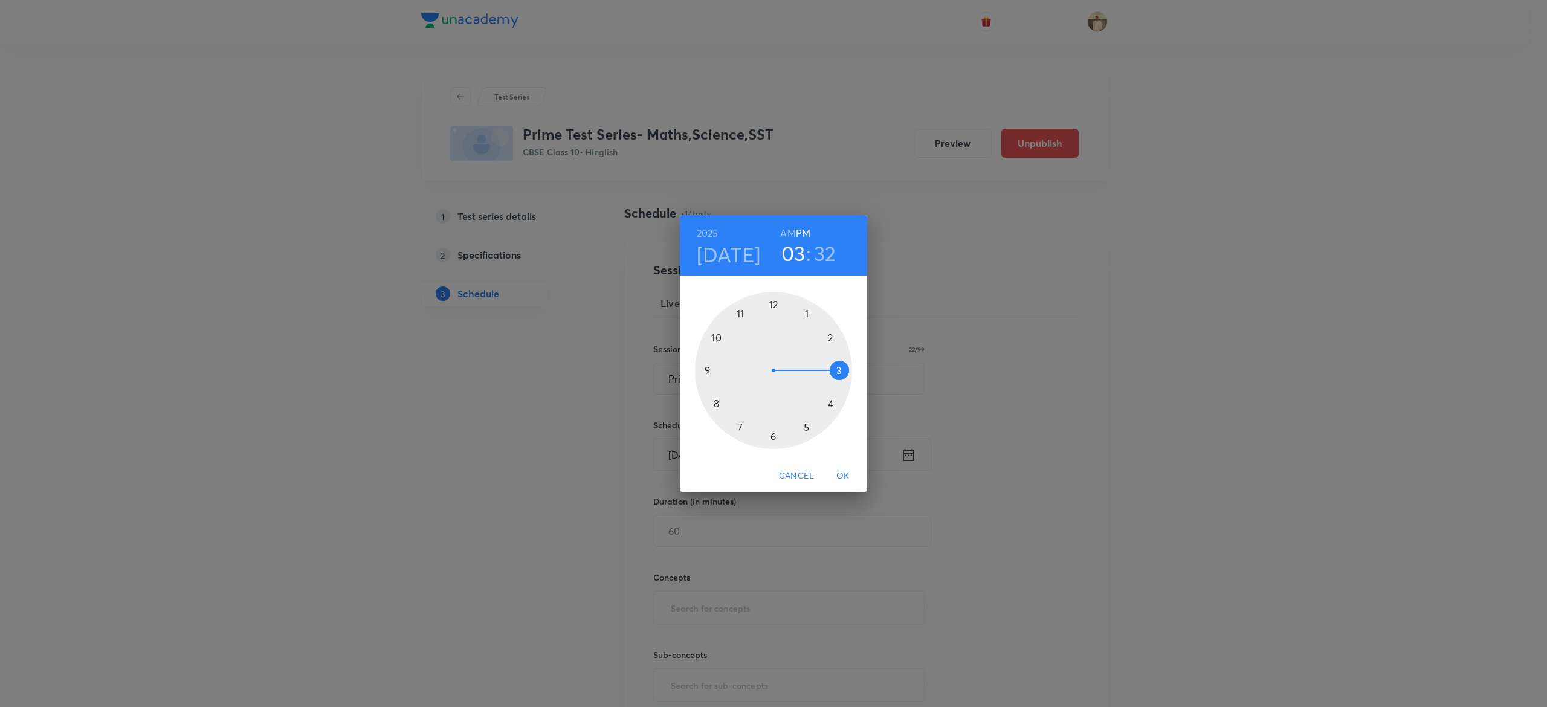
click at [806, 308] on div at bounding box center [773, 370] width 157 height 157
click at [770, 302] on div at bounding box center [773, 370] width 157 height 157
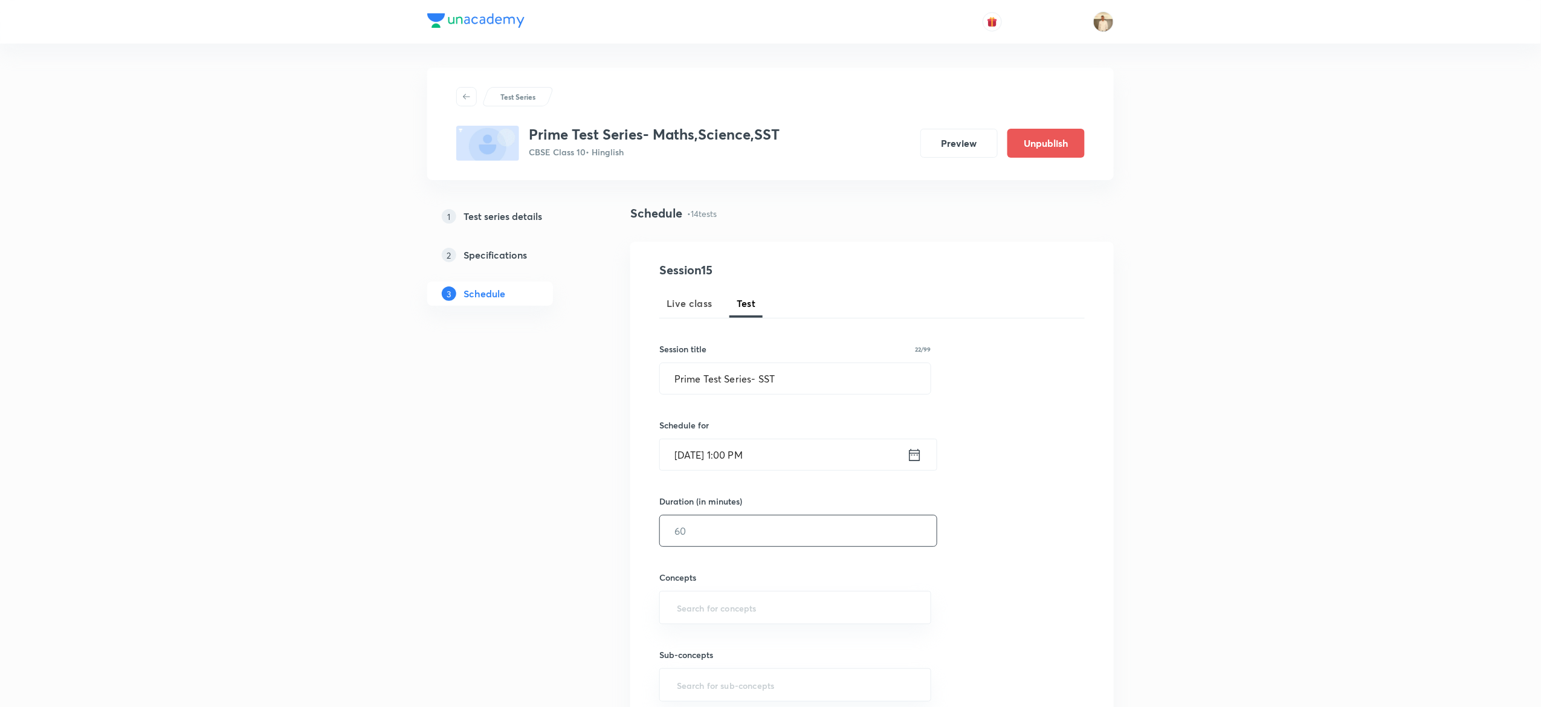
click at [719, 539] on input "text" at bounding box center [798, 531] width 277 height 31
type input "45"
click at [784, 618] on input "a" at bounding box center [796, 608] width 242 height 22
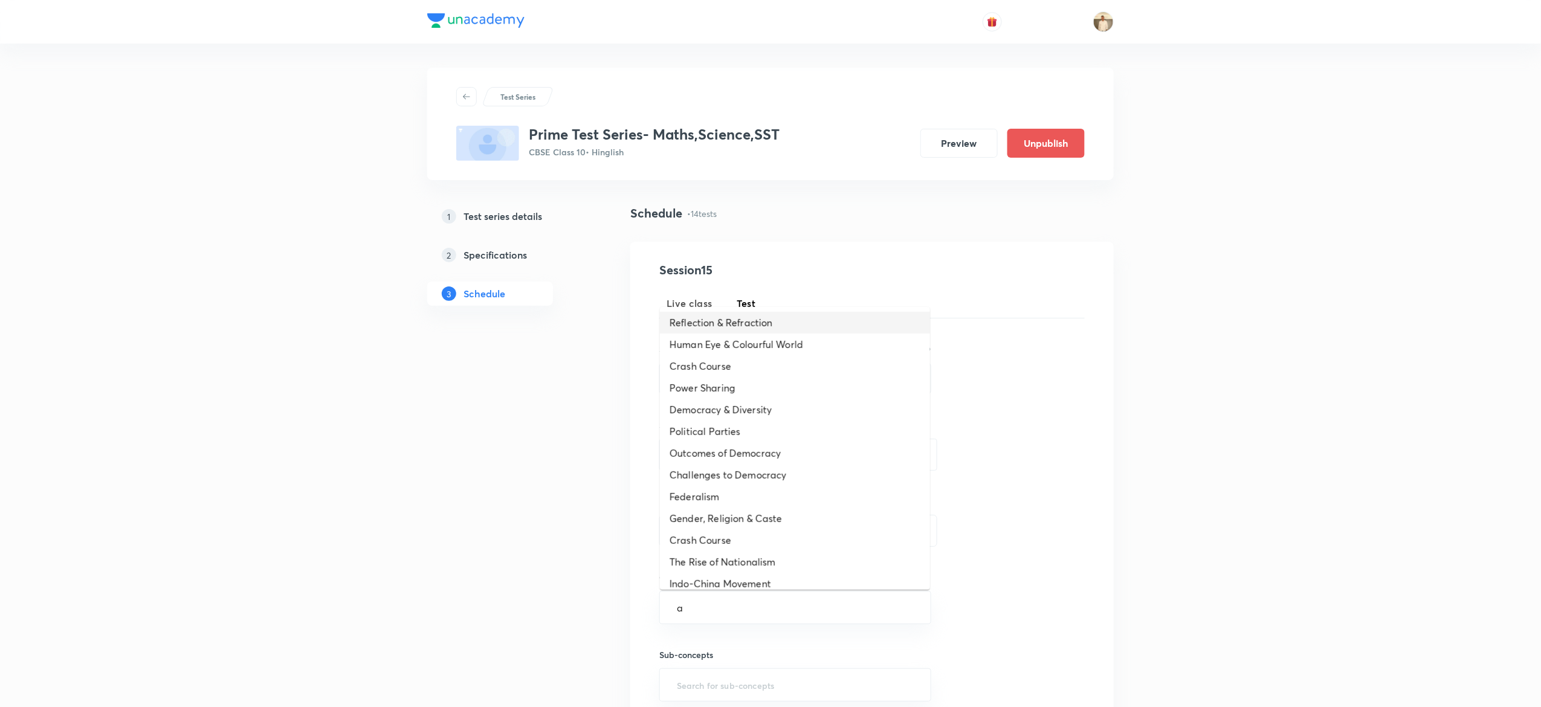
type input "a"
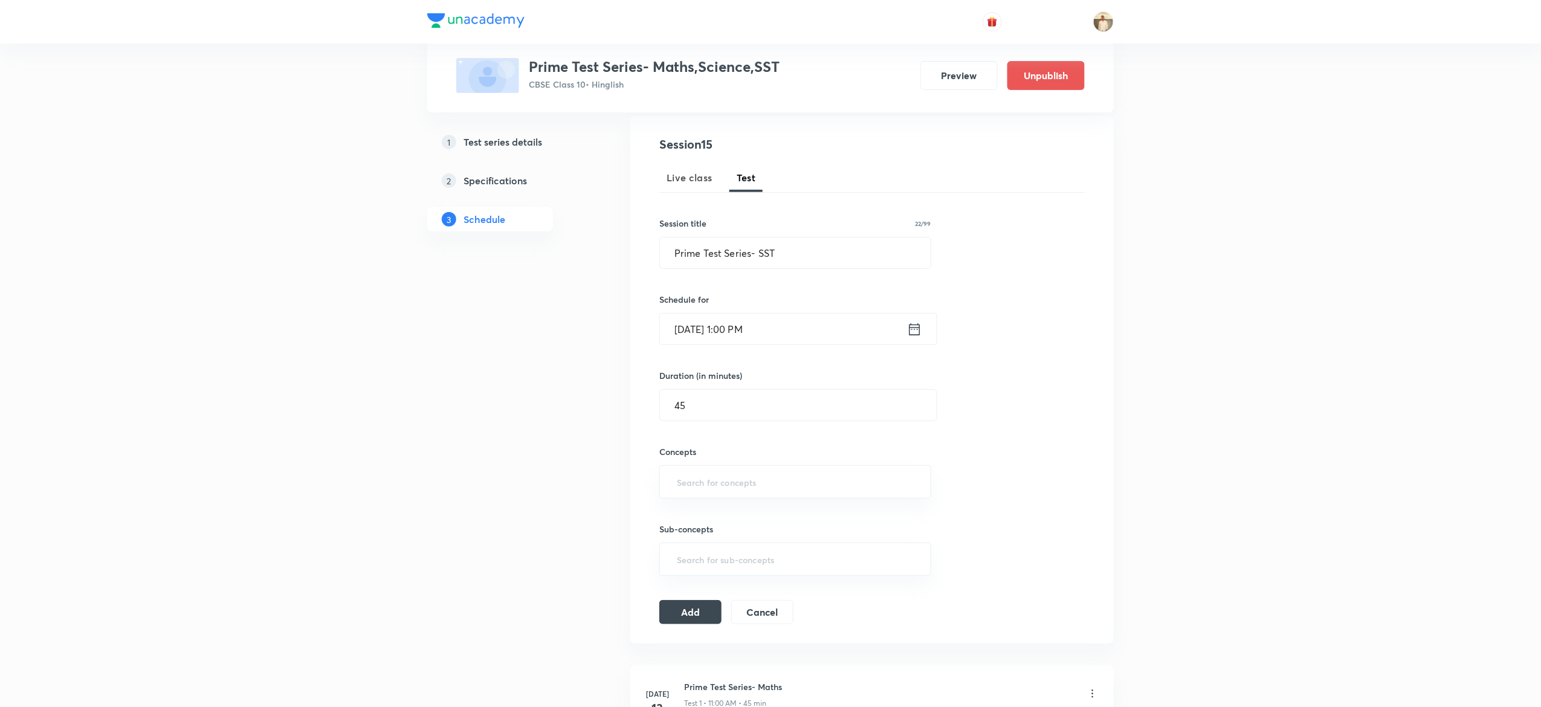
scroll to position [141, 0]
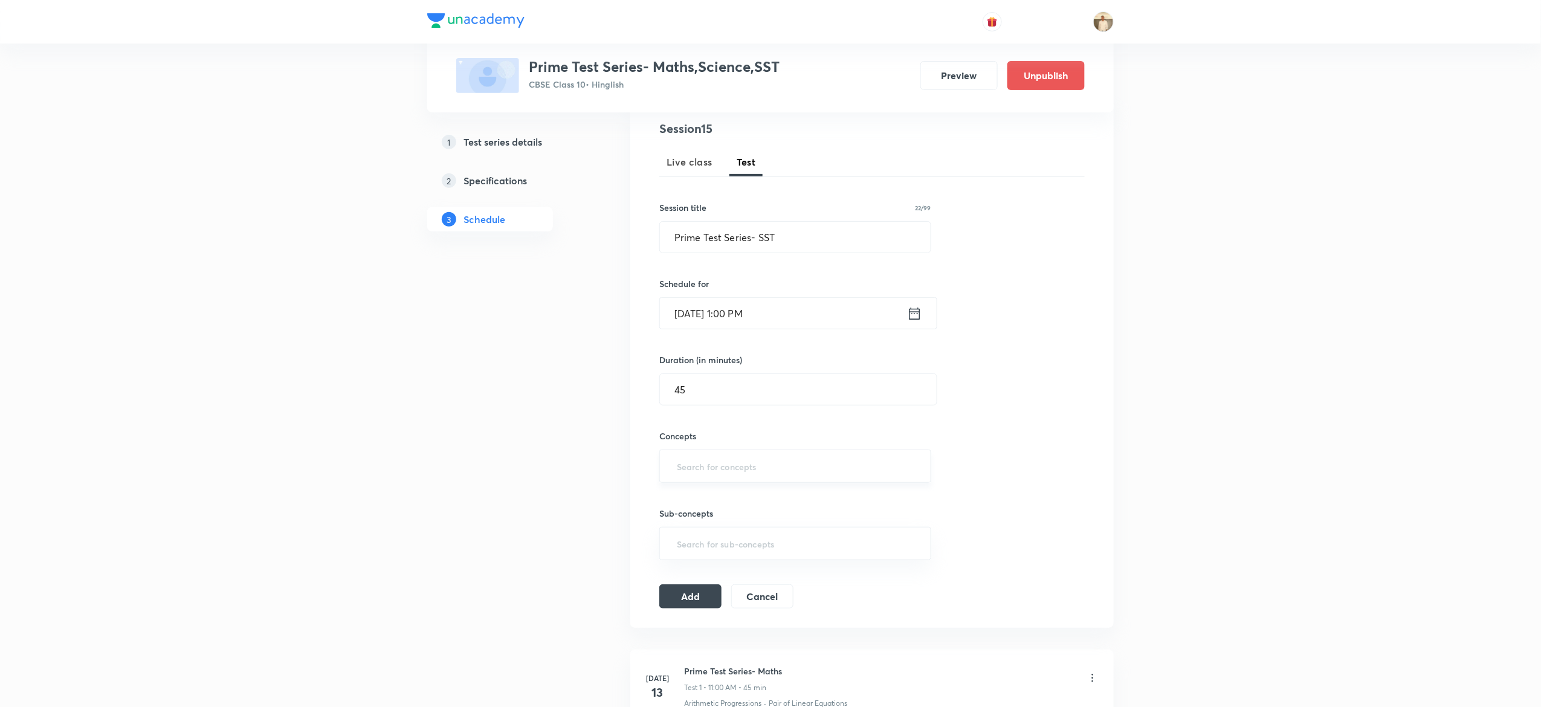
type input "a"
click at [733, 464] on input "a" at bounding box center [796, 466] width 242 height 22
click at [692, 606] on button "Add" at bounding box center [690, 600] width 62 height 24
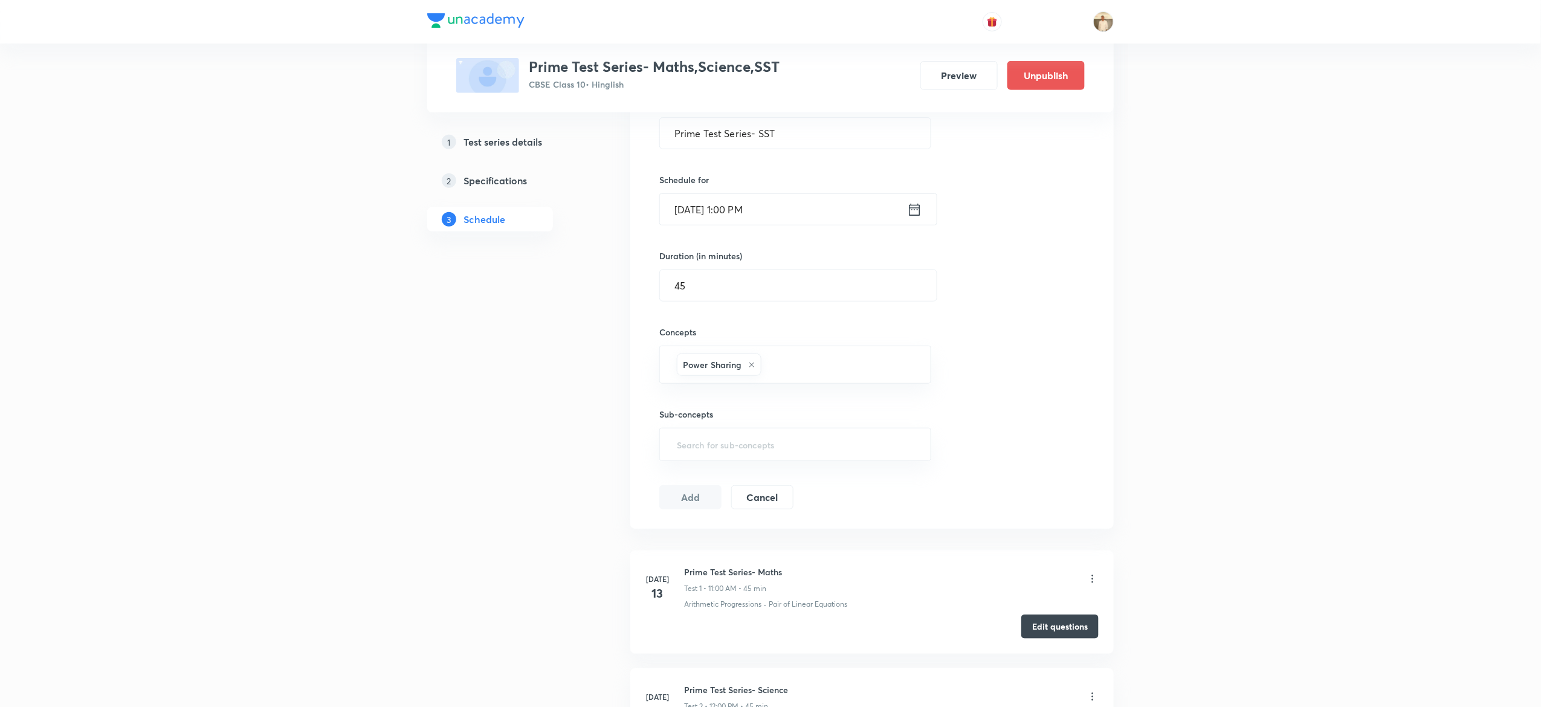
scroll to position [244, 0]
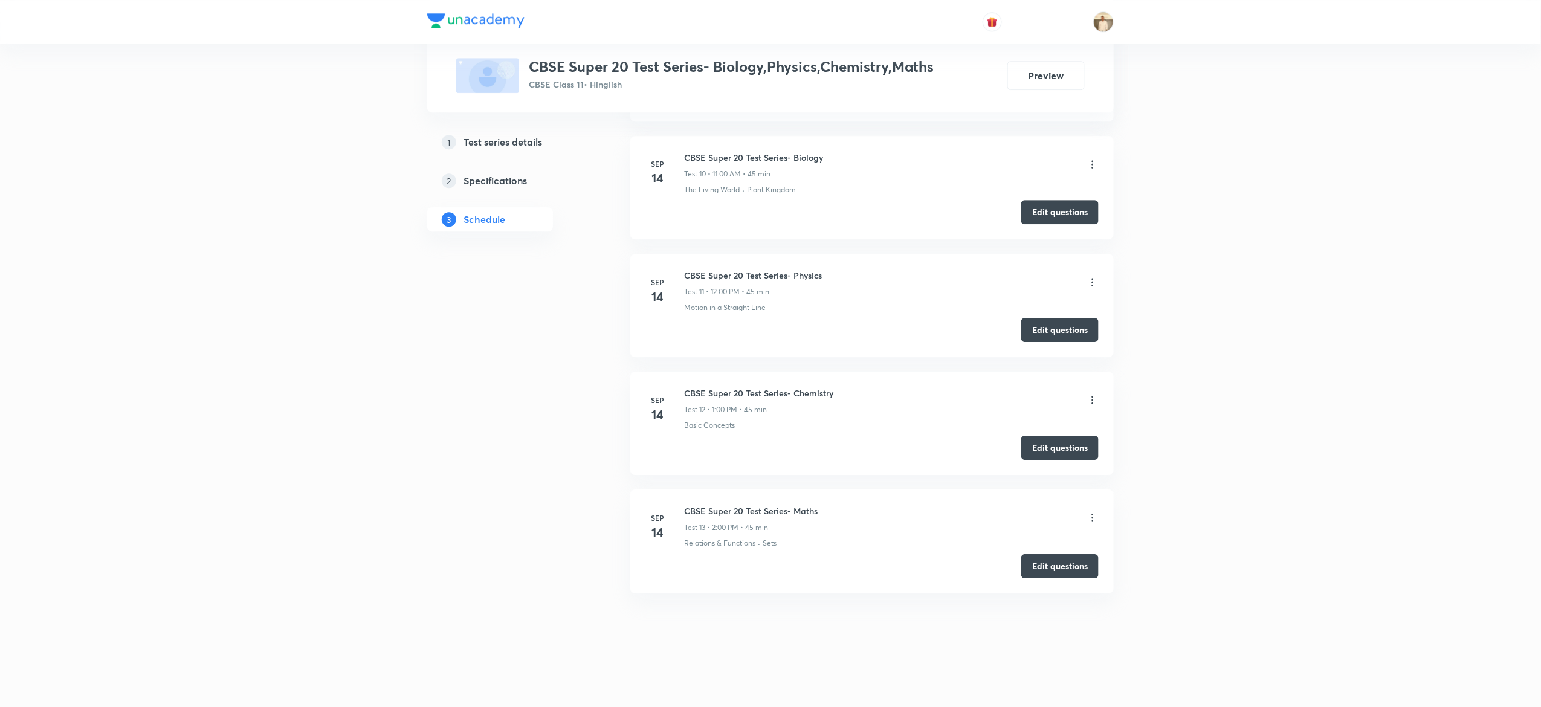
scroll to position [1619, 0]
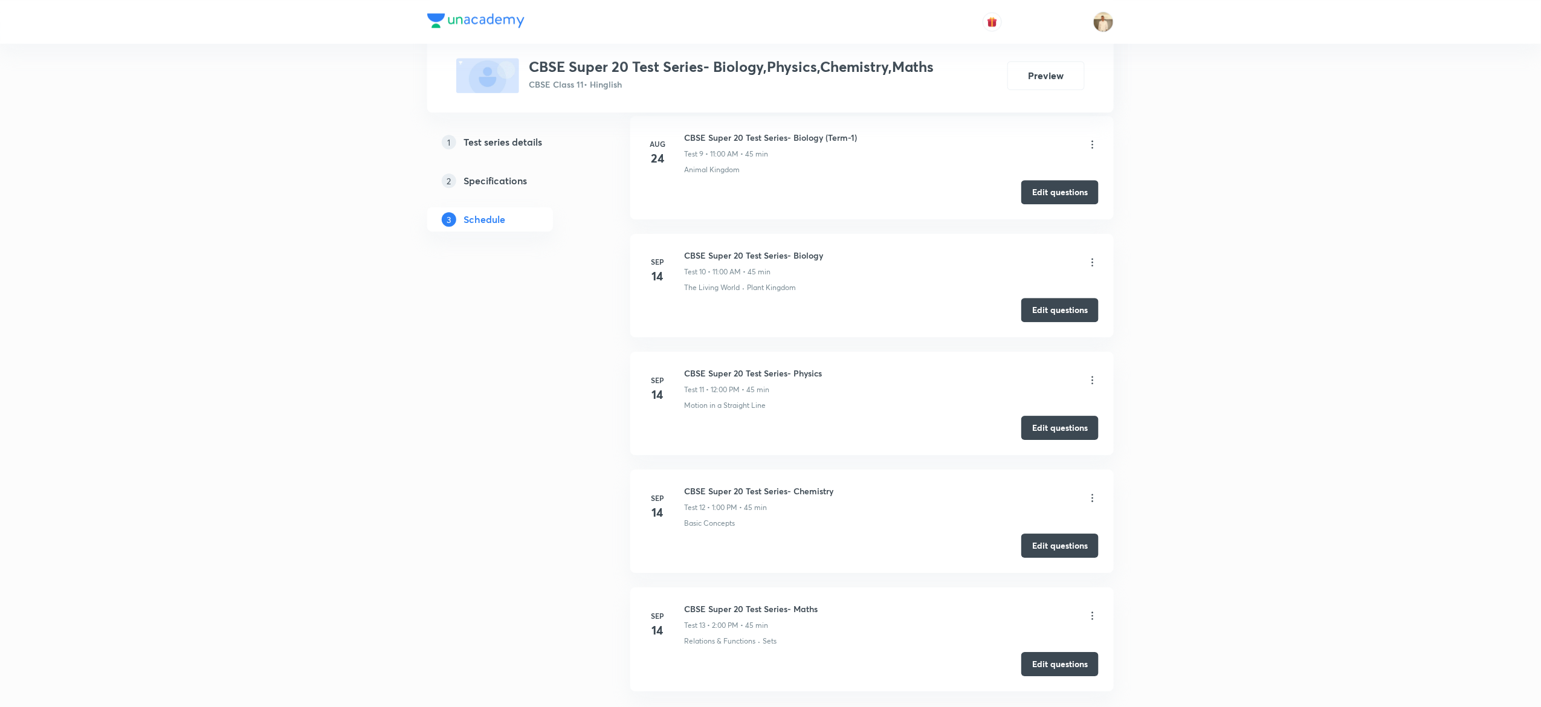
click at [727, 258] on h6 "CBSE Super 20 Test Series- Biology" at bounding box center [753, 255] width 139 height 13
copy h6 "CBSE Super 20 Test Series- Biology"
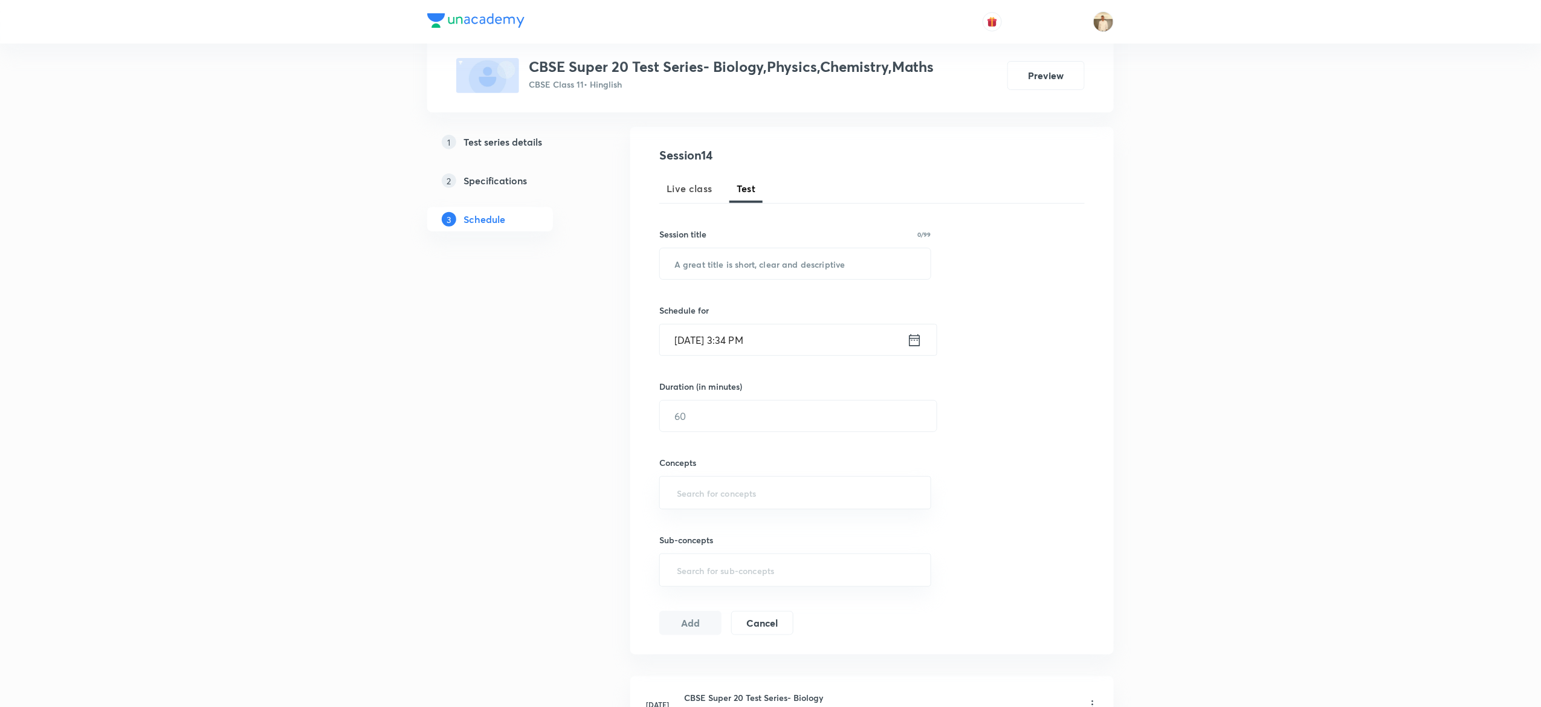
scroll to position [112, 0]
click at [771, 261] on input "text" at bounding box center [795, 266] width 271 height 31
paste input "CBSE Super 20 Test Series- Biology"
type input "CBSE Super 20 Test Series- Biology"
click at [690, 347] on input "Oct 7, 2025, 3:34 PM" at bounding box center [783, 343] width 247 height 31
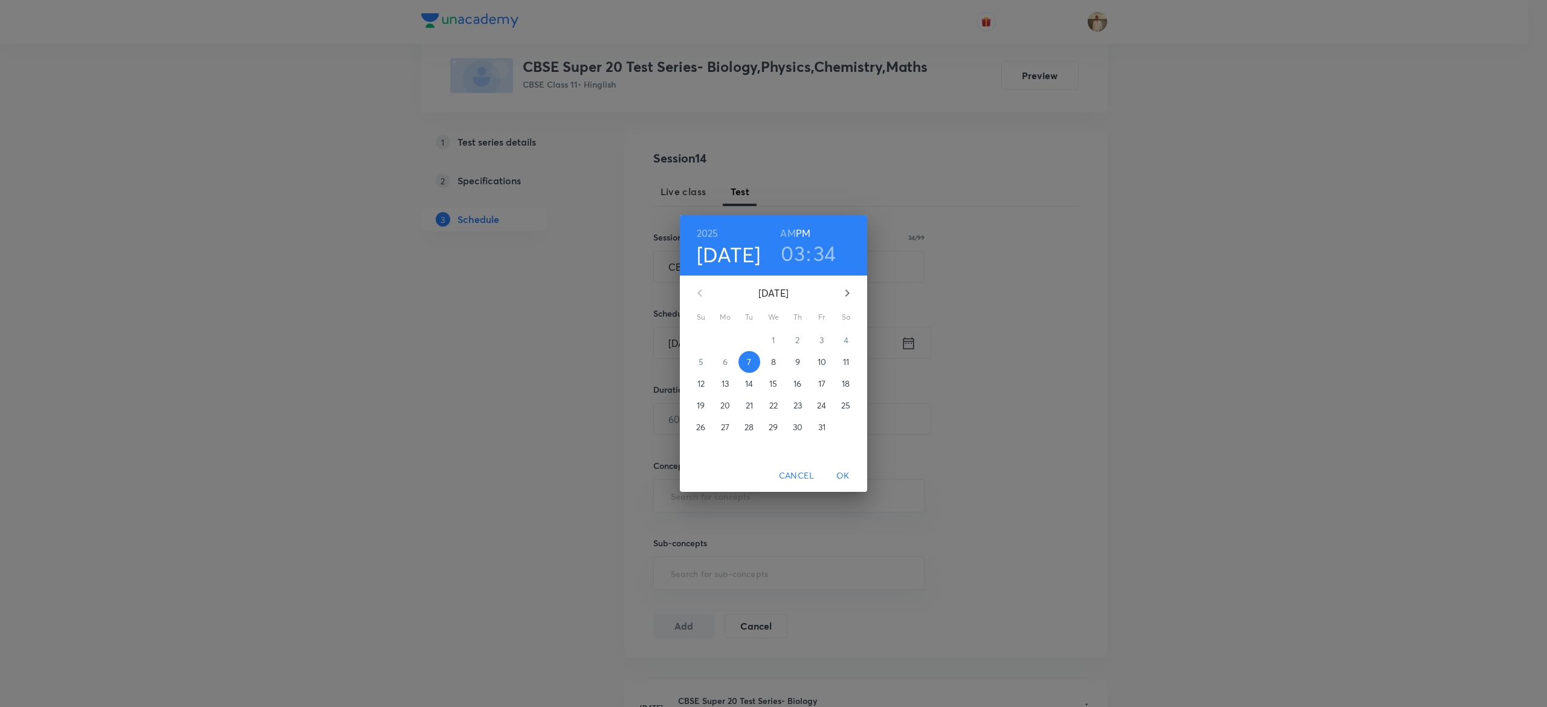
click at [701, 383] on p "12" at bounding box center [701, 384] width 7 height 12
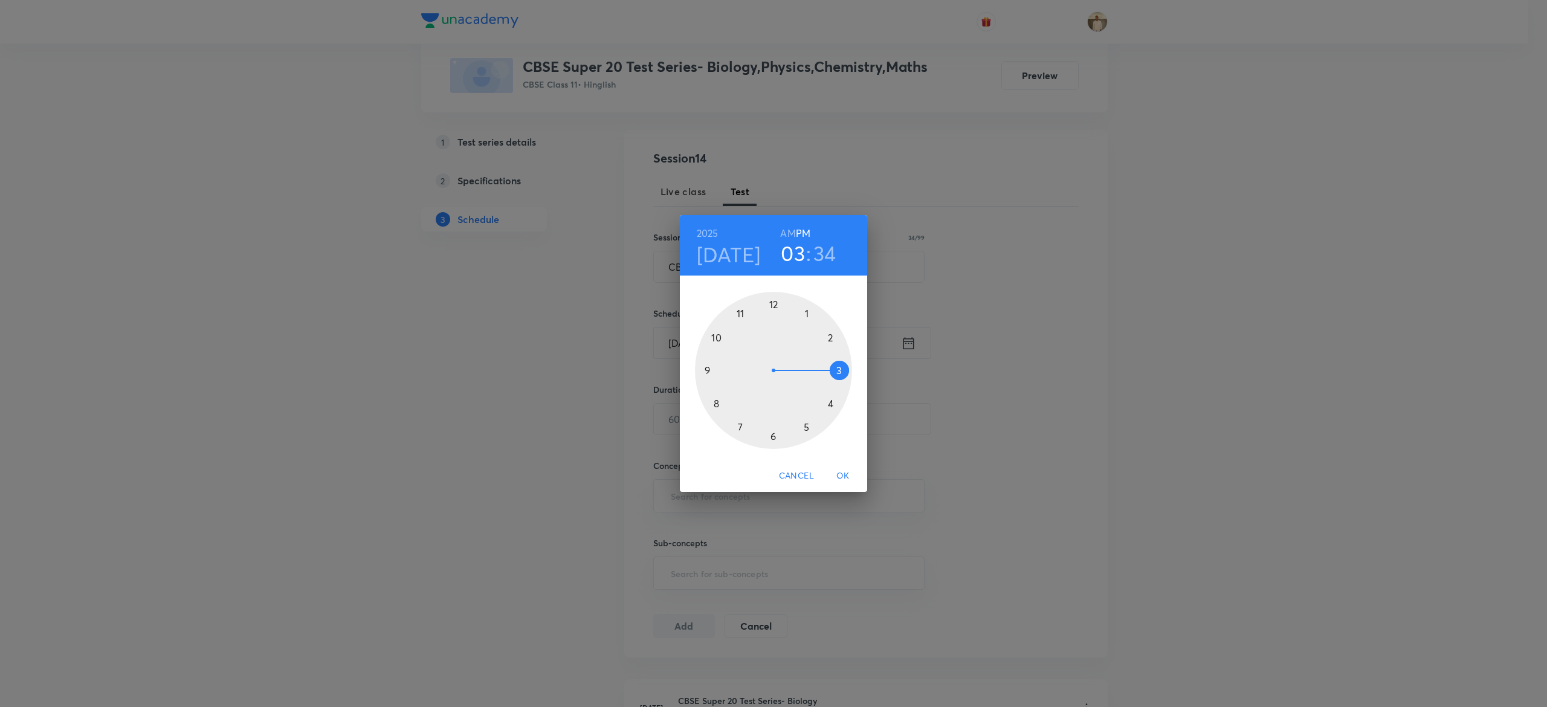
click at [742, 313] on div at bounding box center [773, 370] width 157 height 157
click at [775, 299] on div at bounding box center [773, 370] width 157 height 157
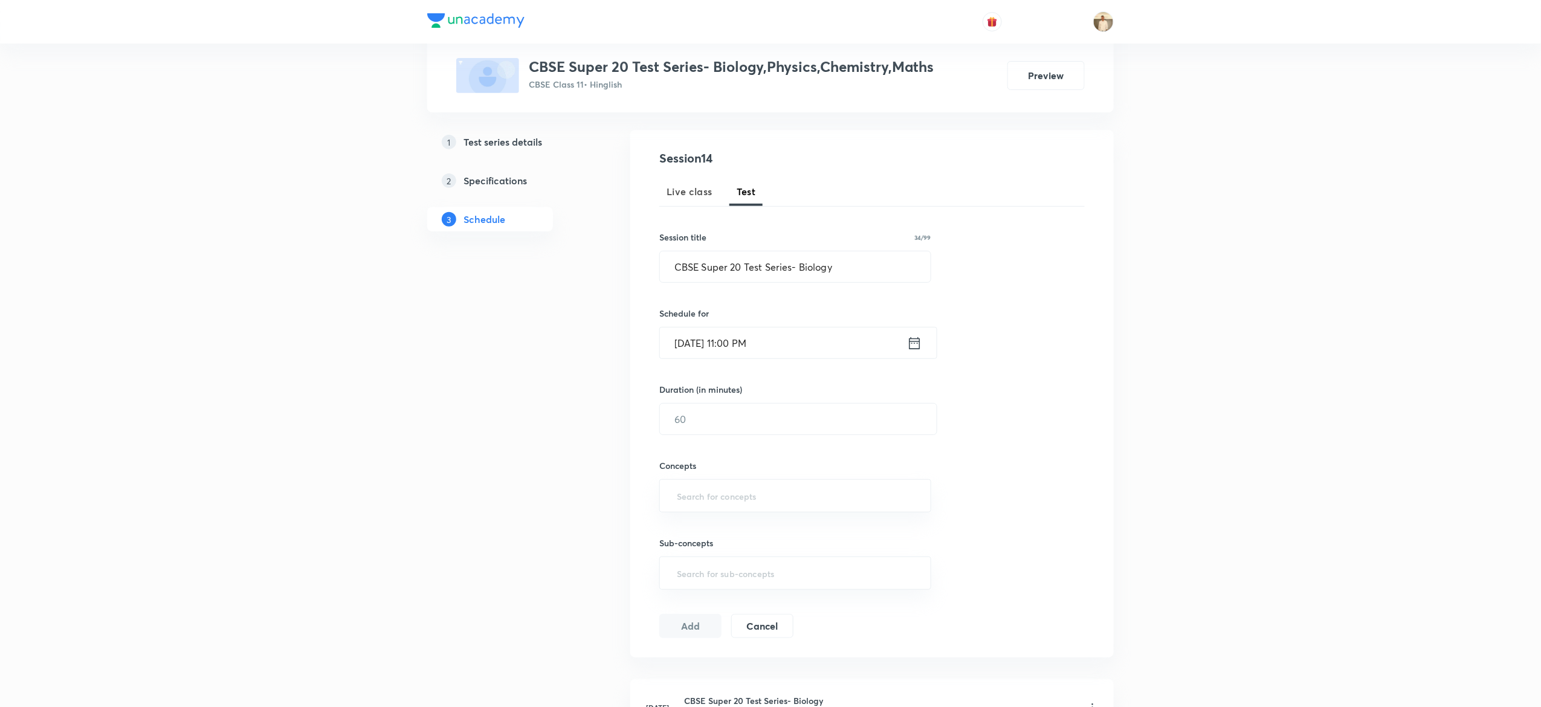
click at [763, 343] on input "Oct 12, 2025, 11:00 PM" at bounding box center [783, 343] width 247 height 31
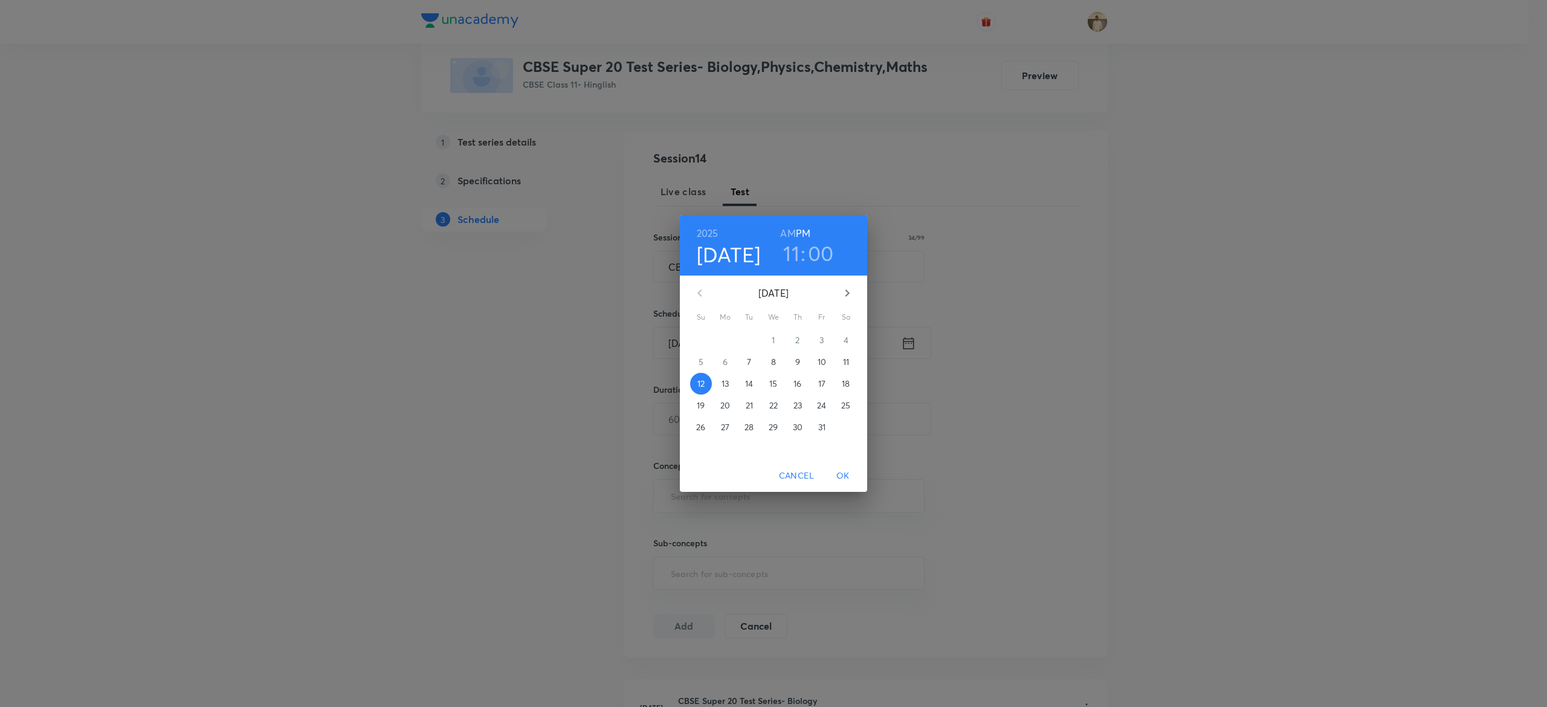
click at [784, 234] on h6 "AM" at bounding box center [787, 233] width 15 height 17
click at [842, 478] on span "OK" at bounding box center [843, 475] width 29 height 15
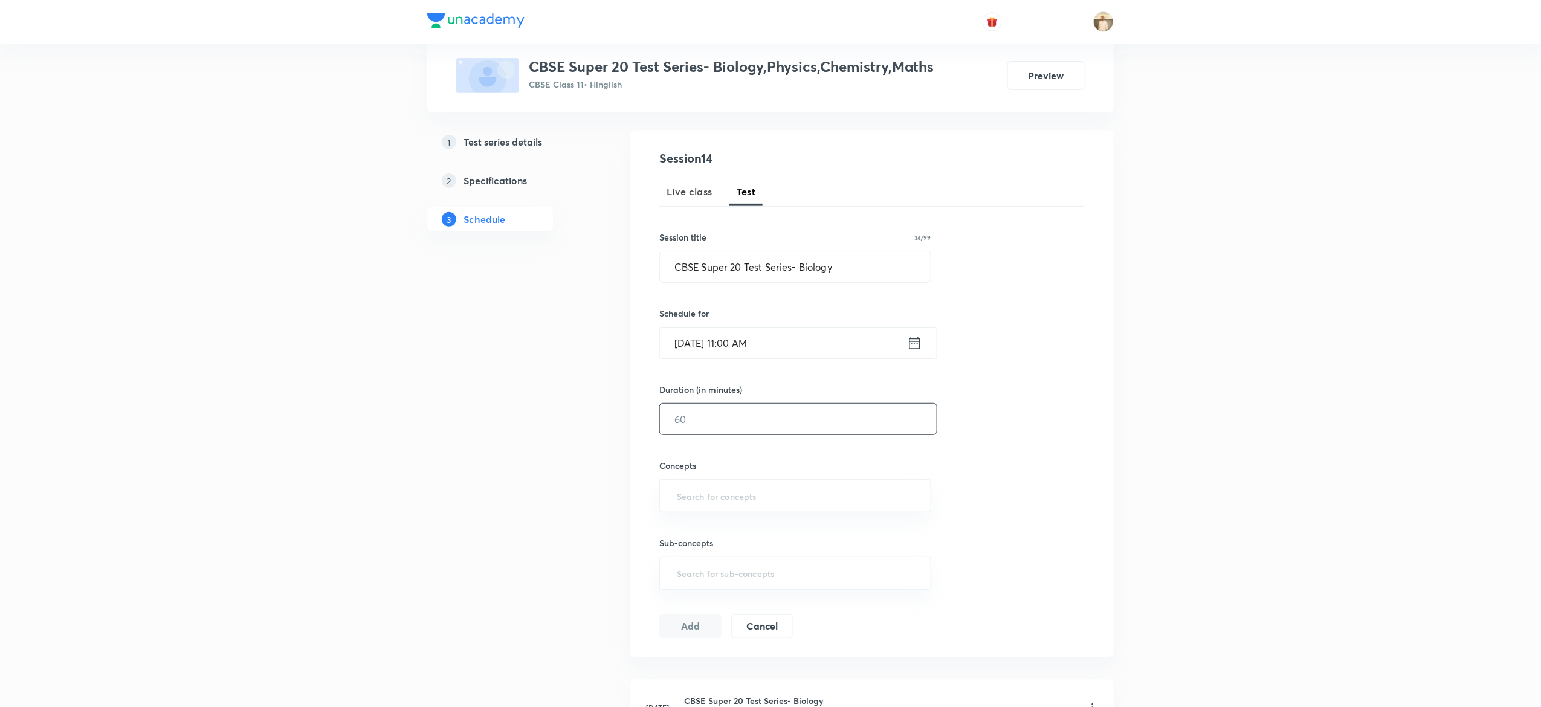
click at [719, 418] on input "text" at bounding box center [798, 419] width 277 height 31
type input "45"
click at [753, 490] on input "text" at bounding box center [796, 496] width 242 height 22
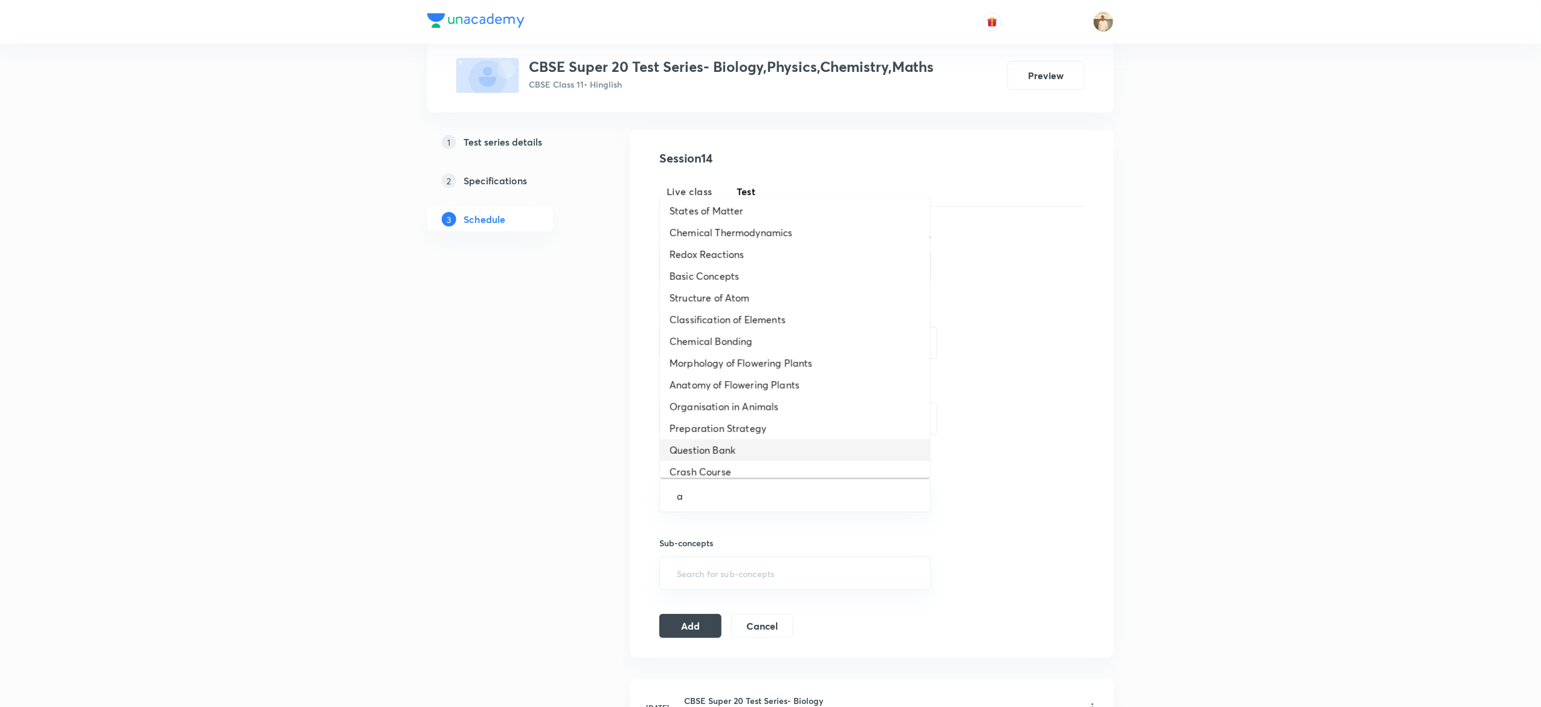
type input "a"
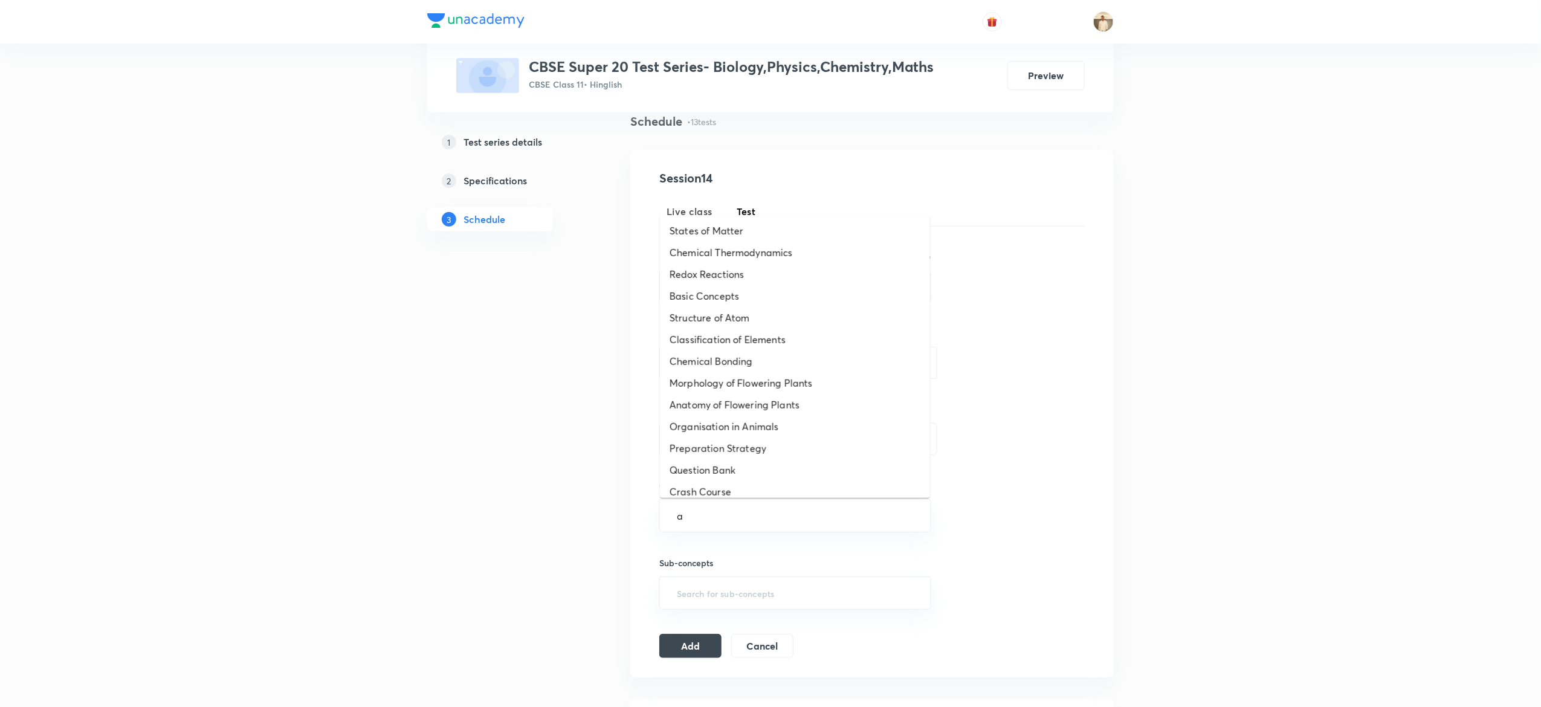
scroll to position [93, 0]
type input "a"
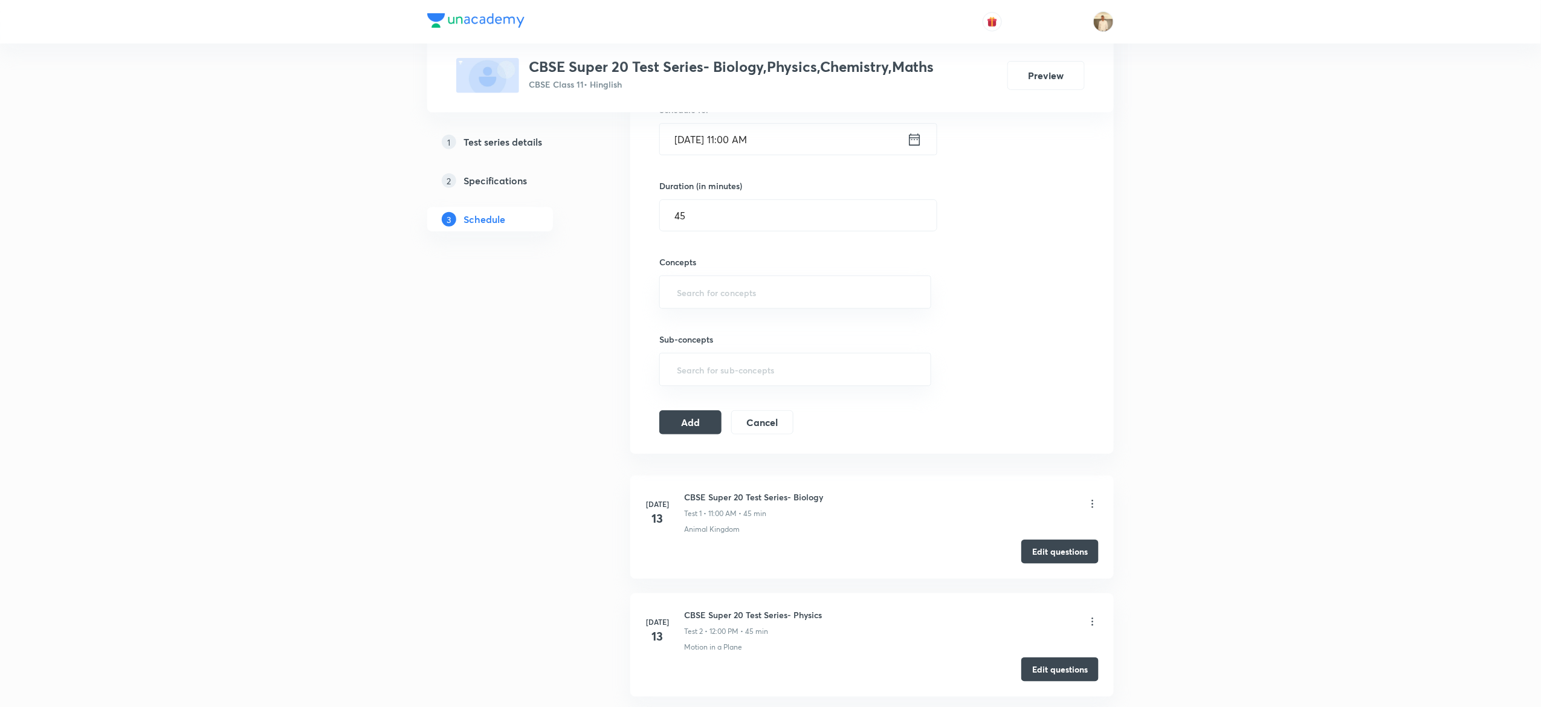
scroll to position [320, 0]
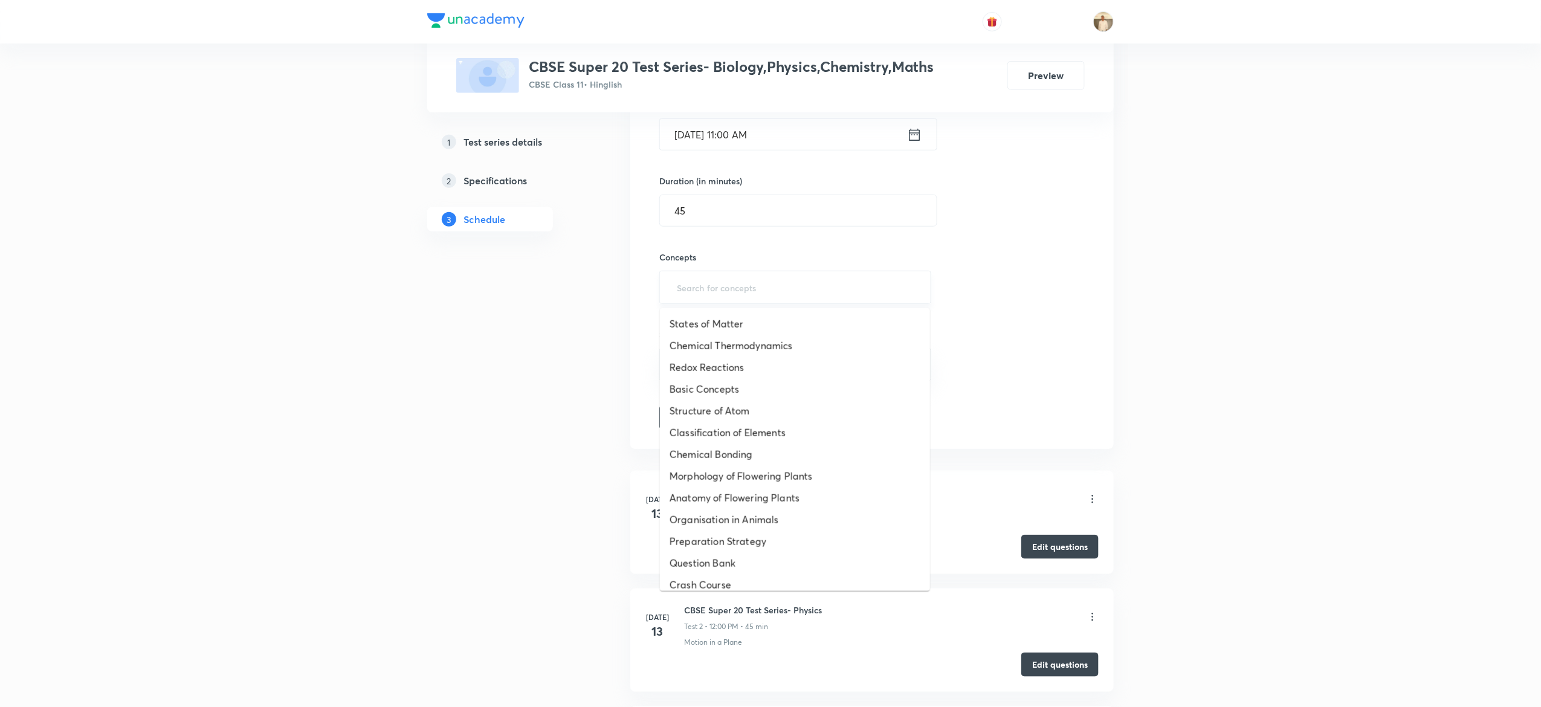
click at [740, 288] on input "text" at bounding box center [796, 287] width 242 height 22
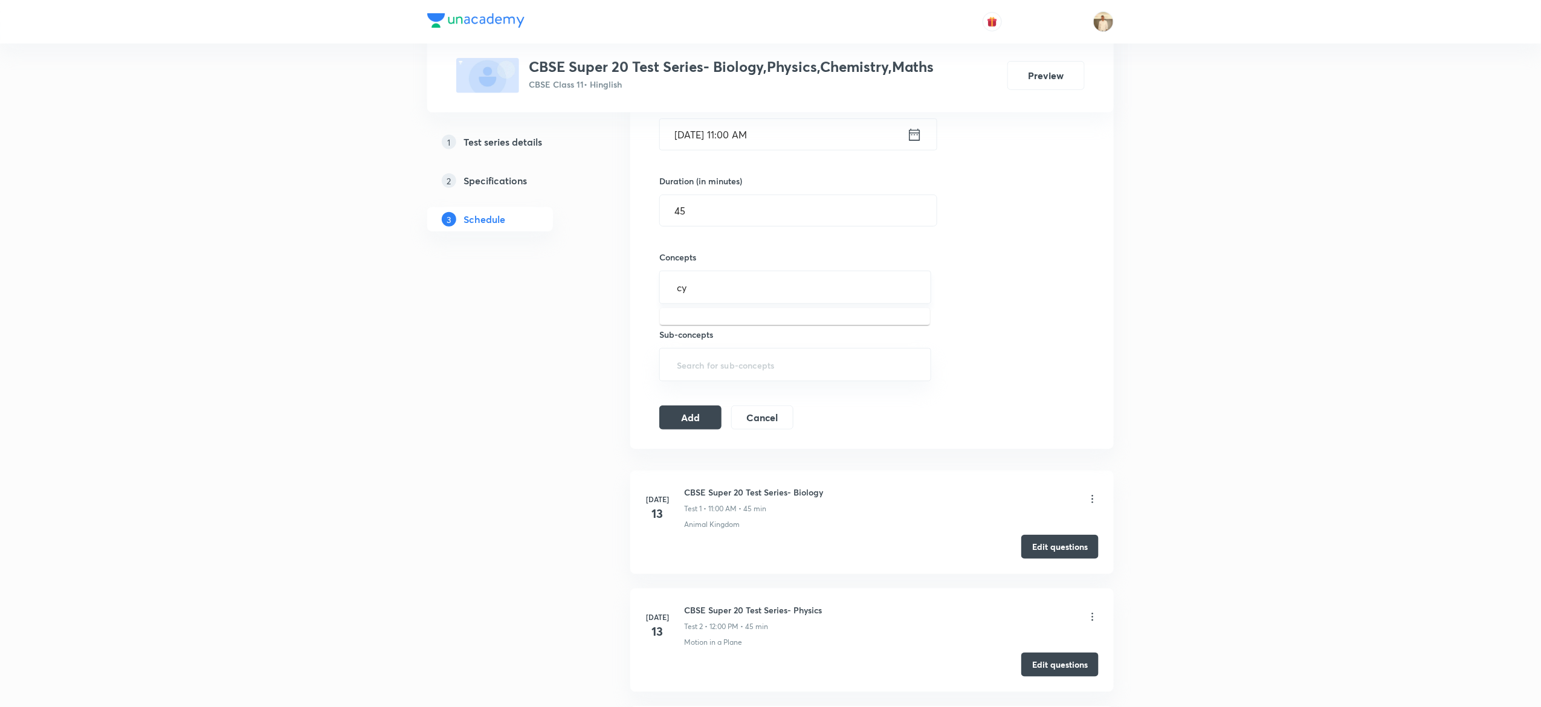
type input "c"
type input "b"
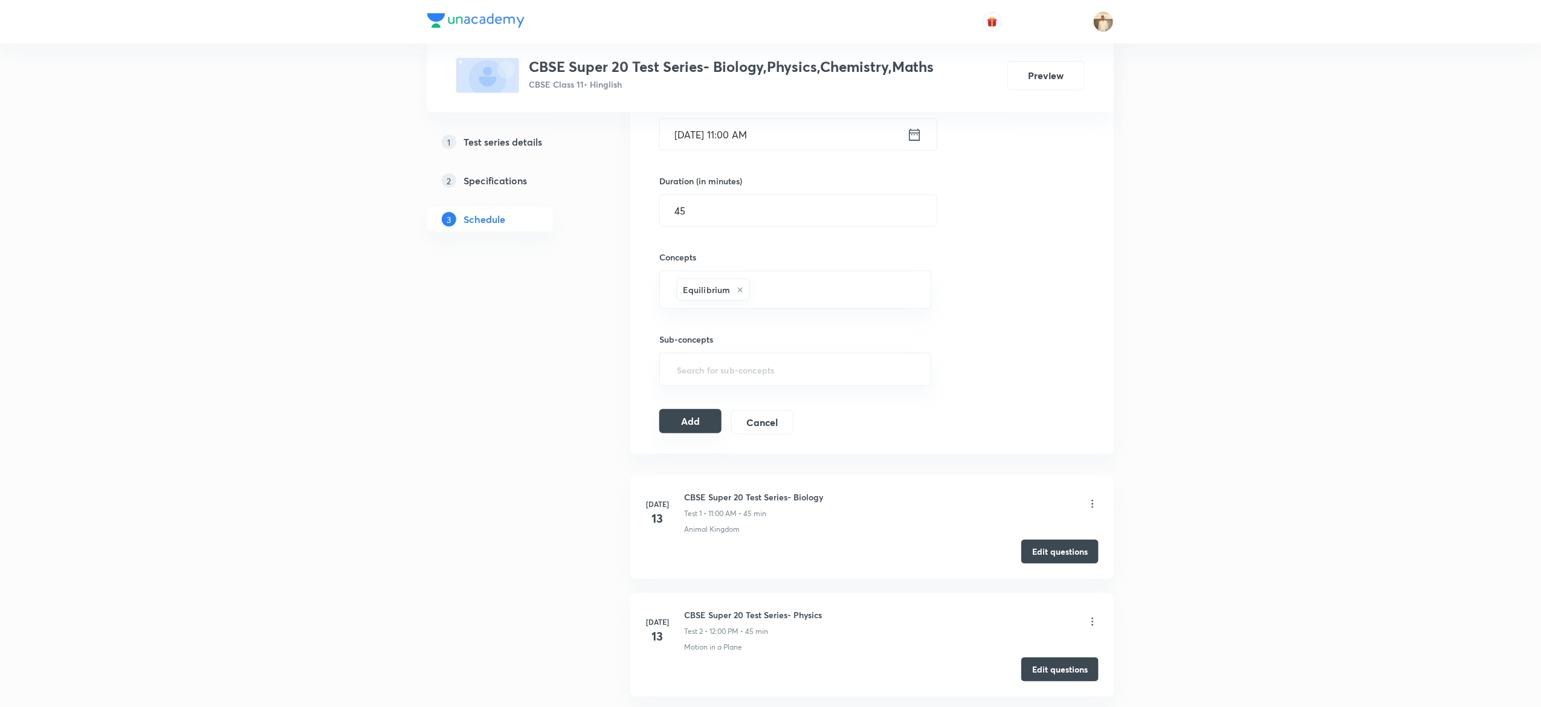
click at [690, 430] on button "Add" at bounding box center [690, 421] width 62 height 24
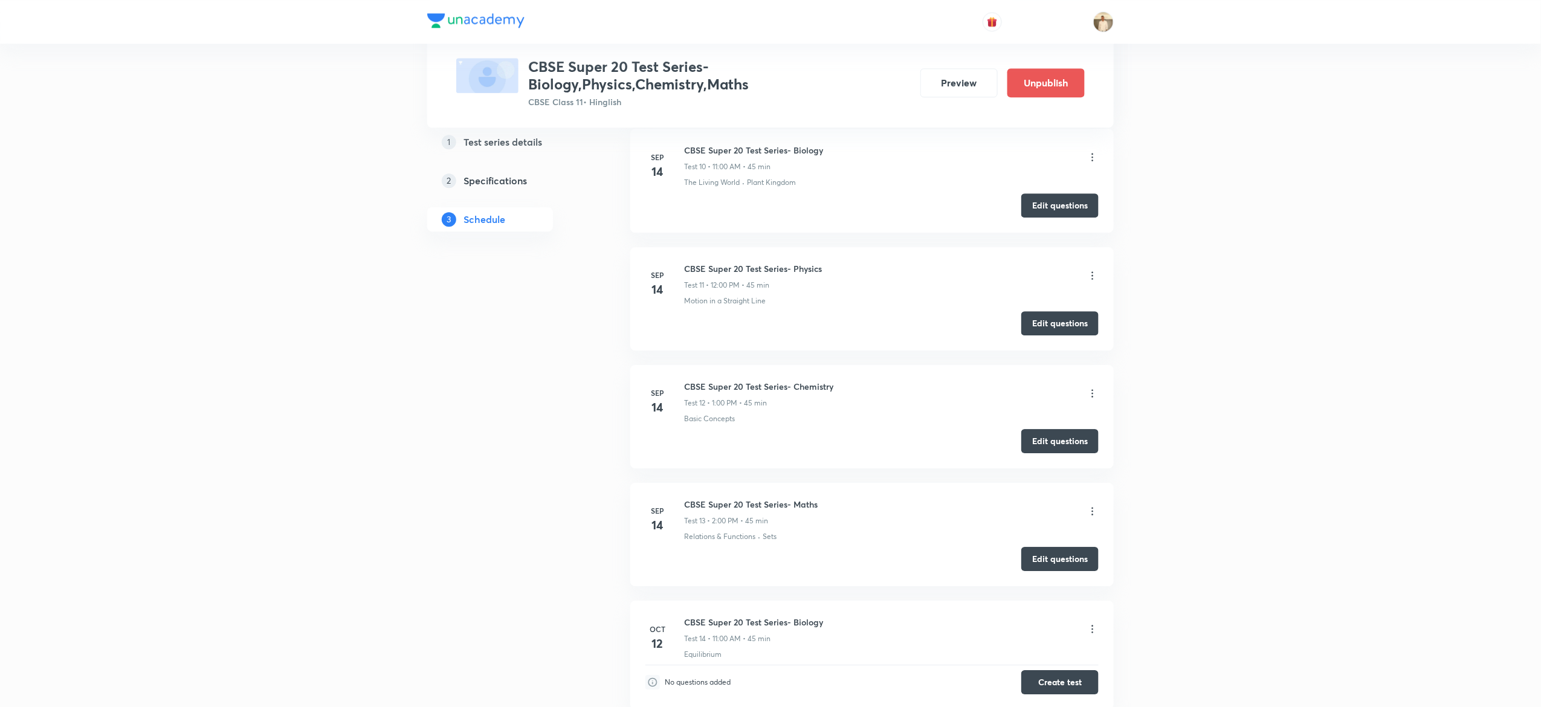
scroll to position [1659, 0]
click at [738, 274] on h6 "CBSE Super 20 Test Series- Physics" at bounding box center [753, 271] width 138 height 13
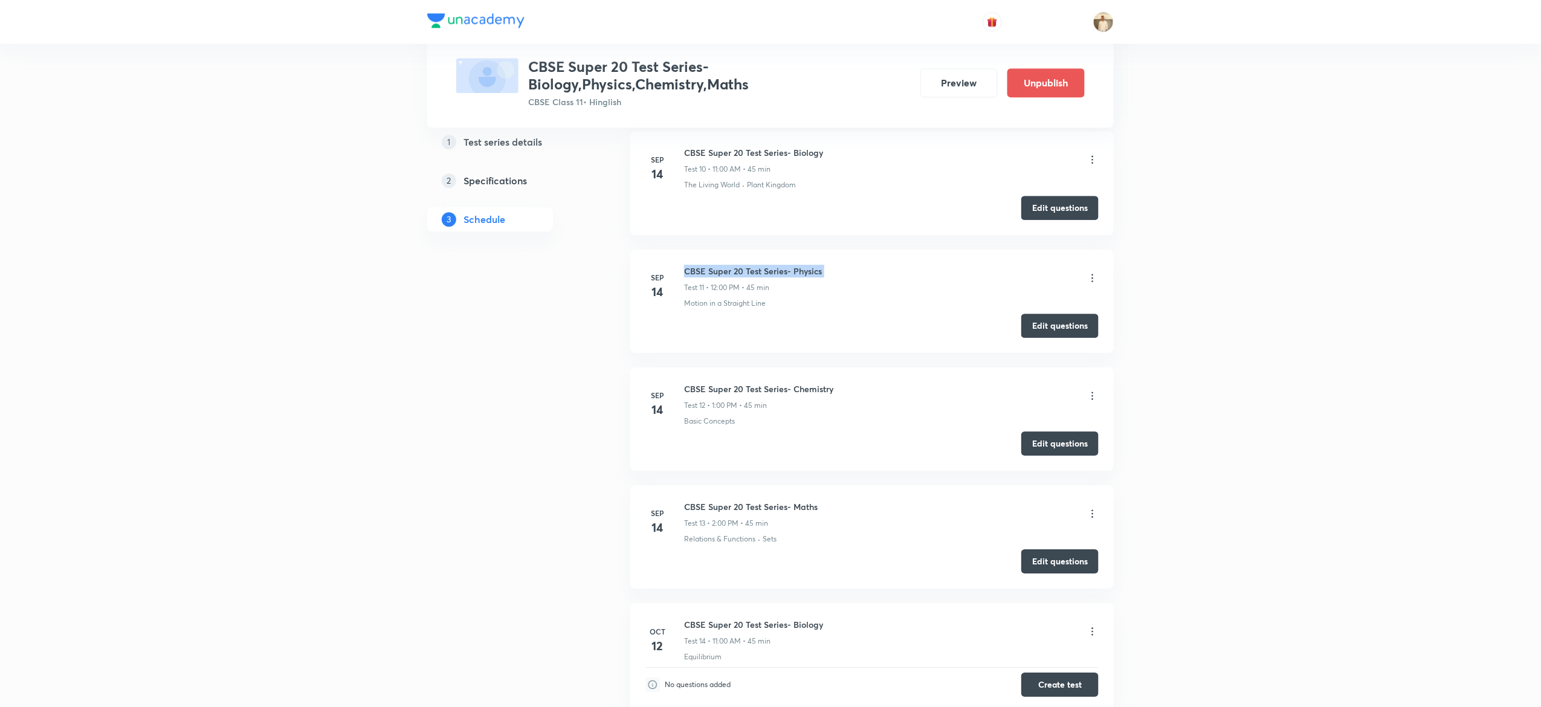
click at [738, 274] on h6 "CBSE Super 20 Test Series- Physics" at bounding box center [753, 271] width 138 height 13
copy h6 "CBSE Super 20 Test Series- Physics"
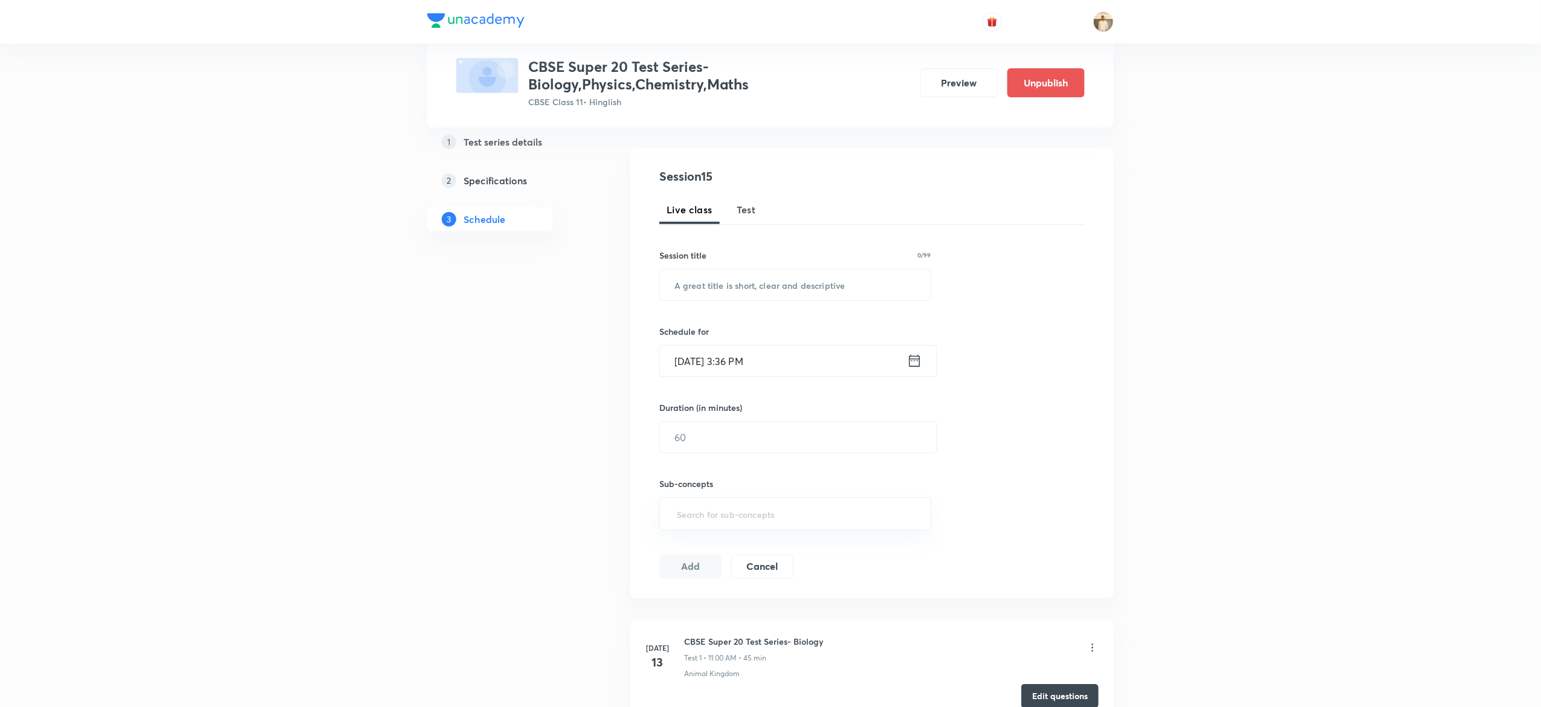
scroll to position [0, 0]
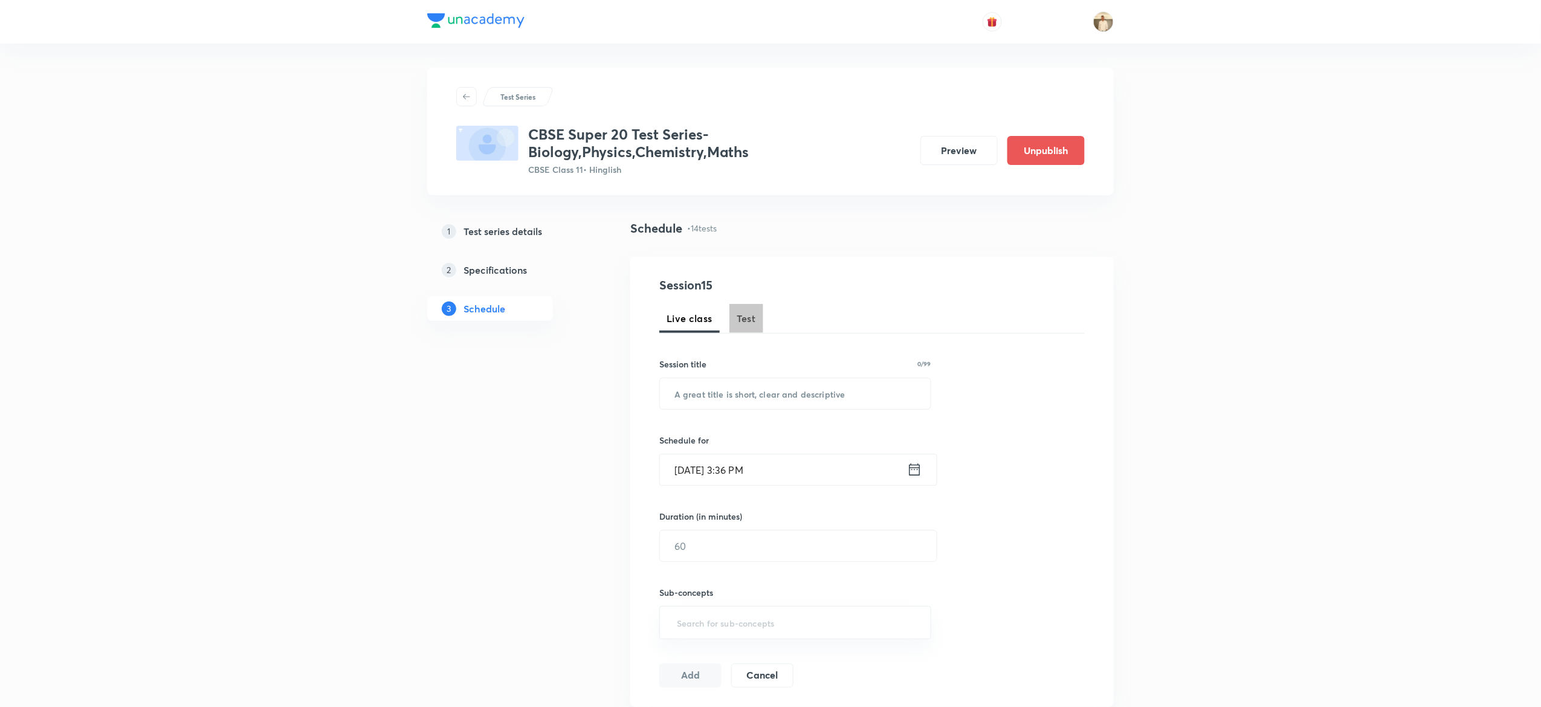
click at [750, 325] on span "Test" at bounding box center [746, 318] width 19 height 15
click at [802, 392] on input "text" at bounding box center [795, 393] width 271 height 31
paste input "CBSE Super 20 Test Series- Physics"
type input "CBSE Super 20 Test Series- Physics"
click at [690, 469] on input "[DATE] 3:36 PM" at bounding box center [783, 470] width 247 height 31
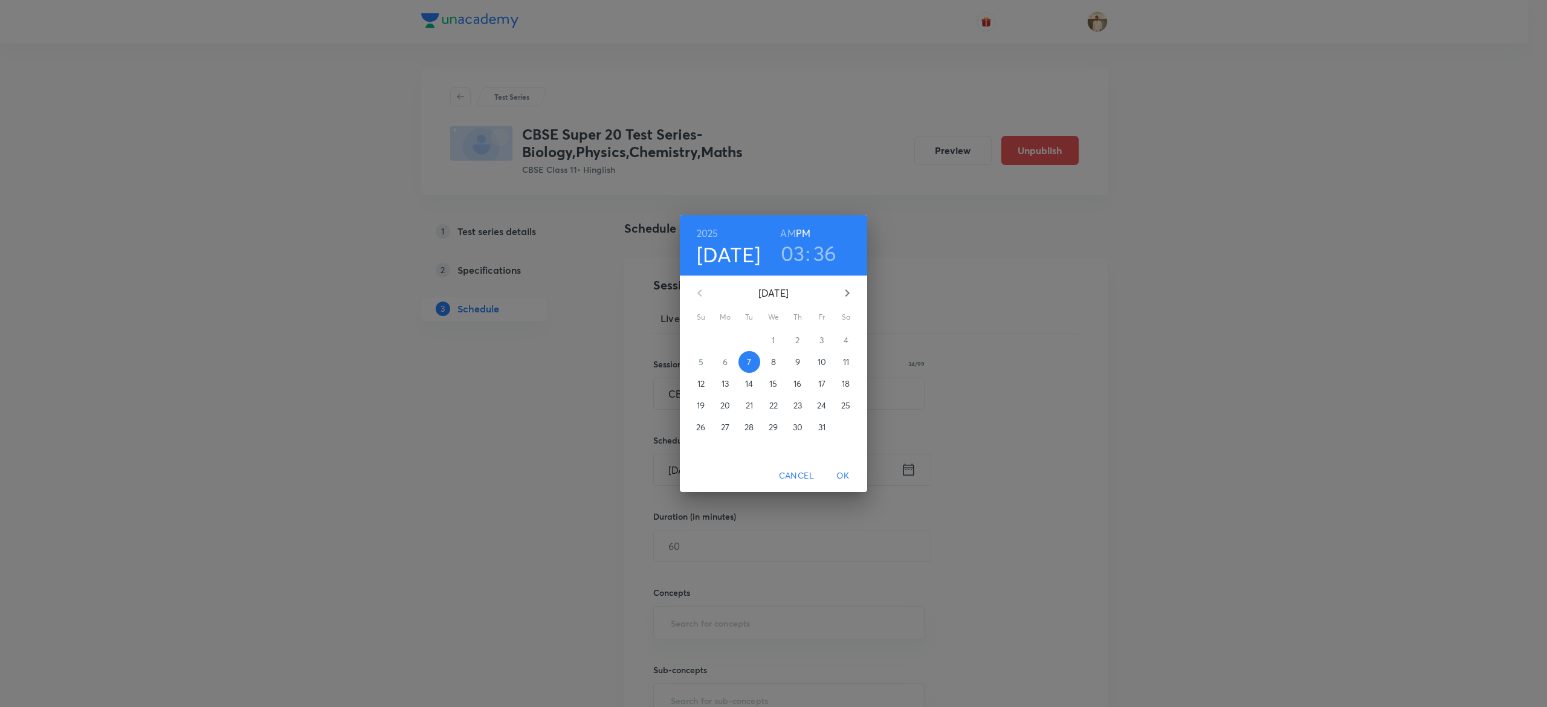
click at [706, 384] on span "12" at bounding box center [701, 384] width 22 height 12
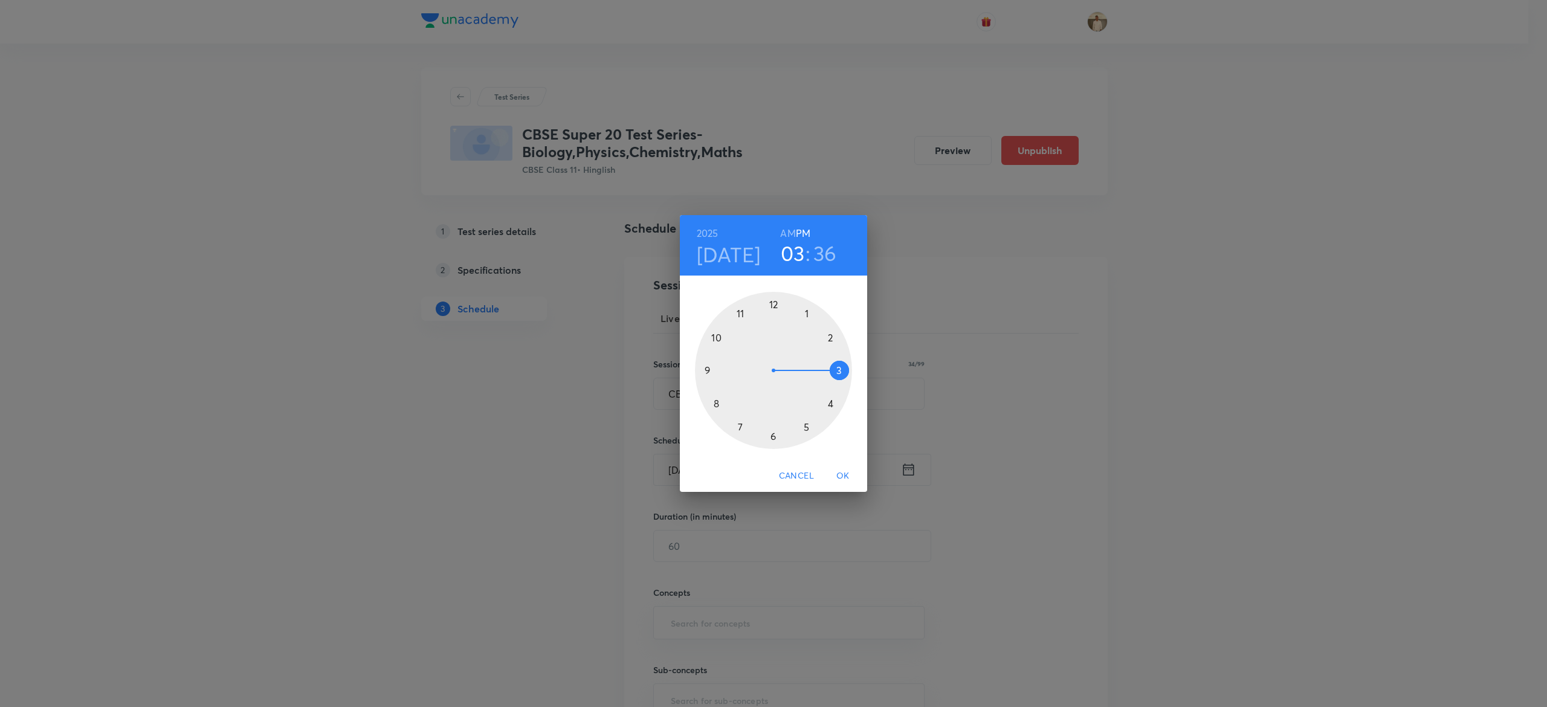
click at [772, 304] on div at bounding box center [773, 370] width 157 height 157
click at [774, 303] on div at bounding box center [773, 370] width 157 height 157
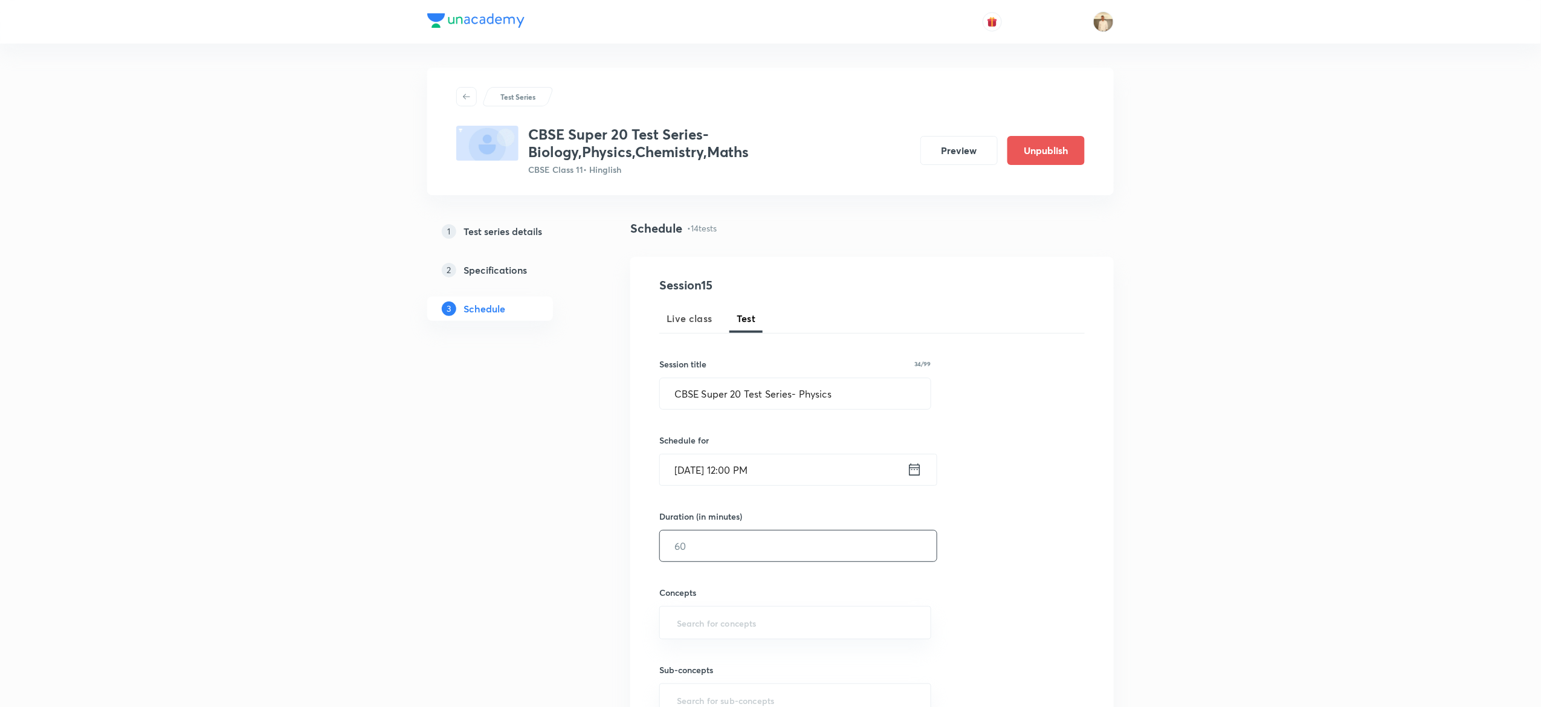
click at [726, 546] on input "text" at bounding box center [798, 546] width 277 height 31
type input "45"
click at [729, 625] on input "text" at bounding box center [796, 623] width 242 height 22
type input "a"
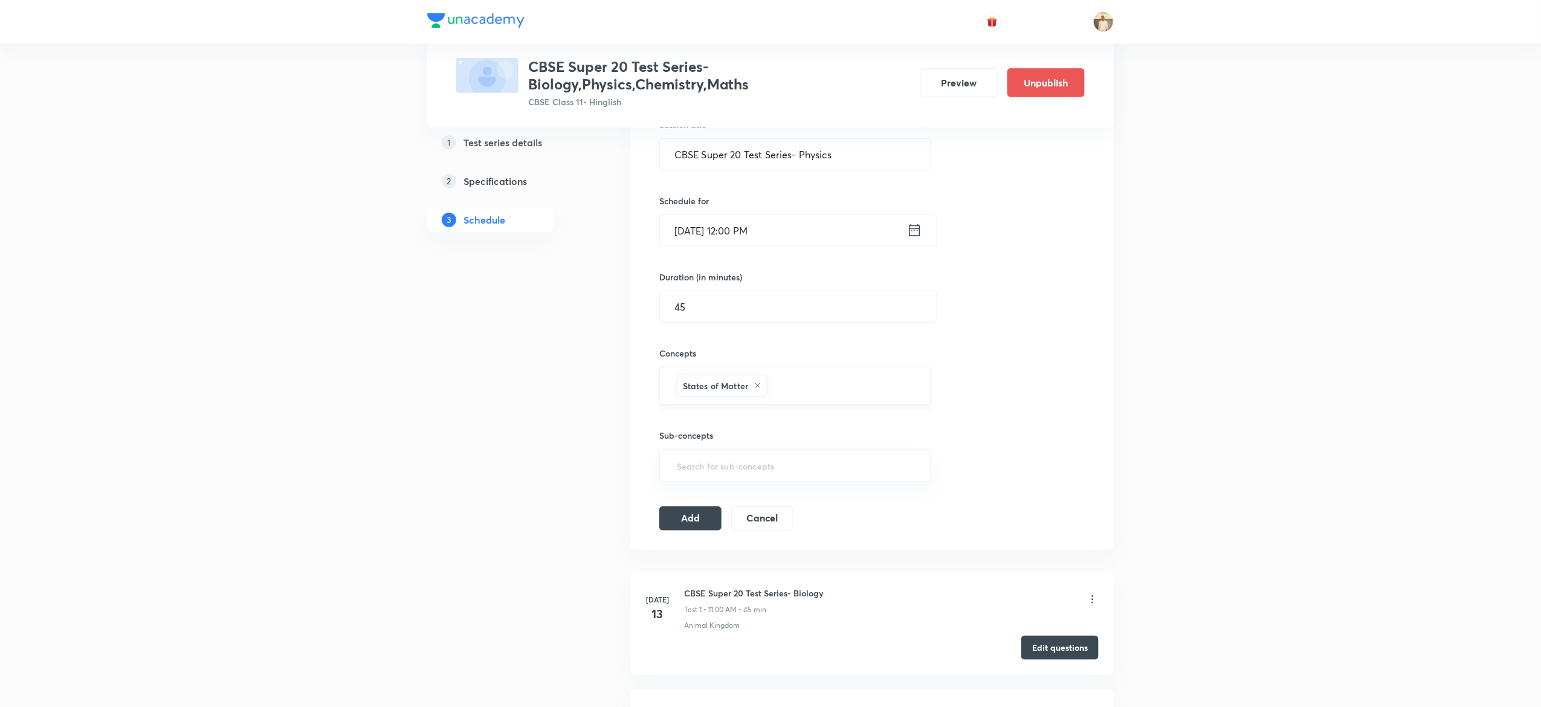
scroll to position [261, 0]
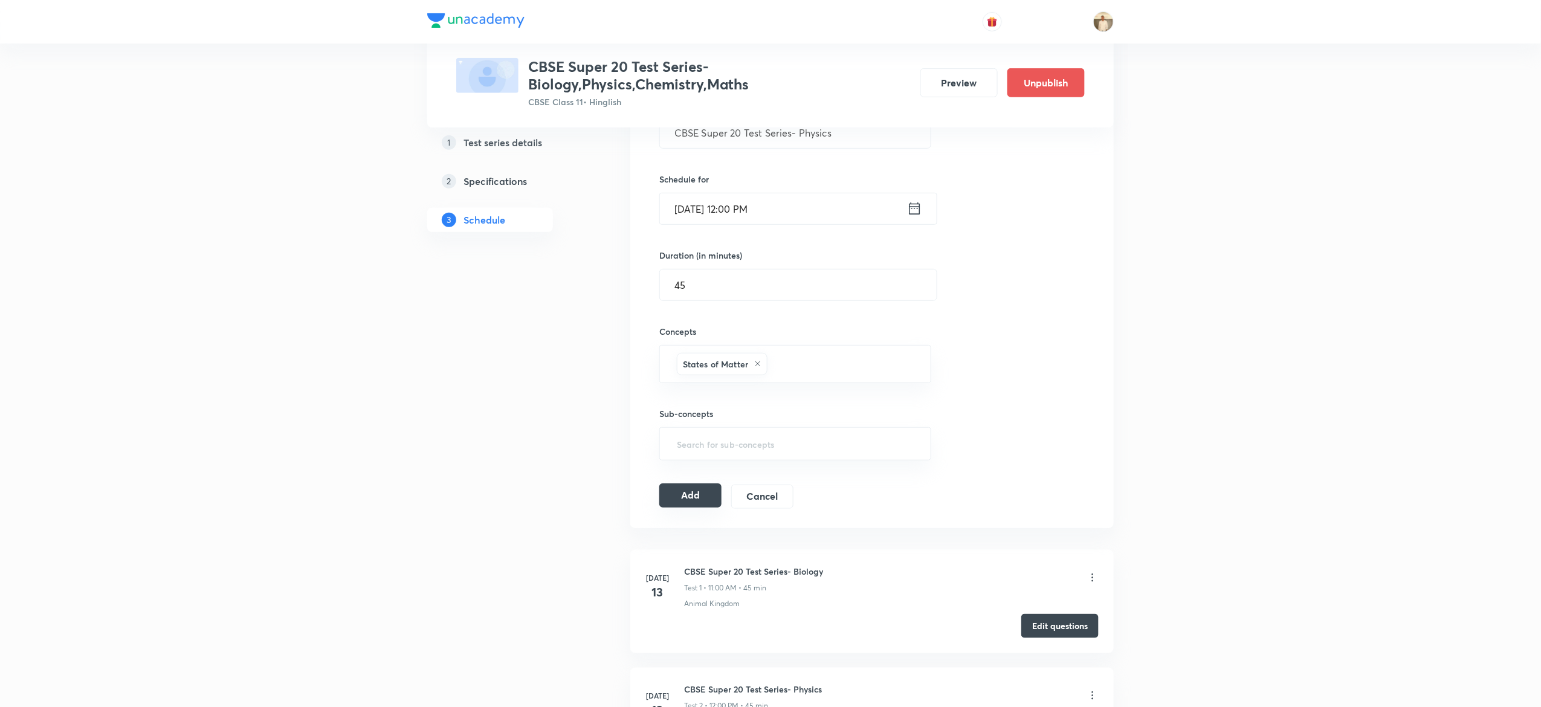
click at [685, 499] on button "Add" at bounding box center [690, 496] width 62 height 24
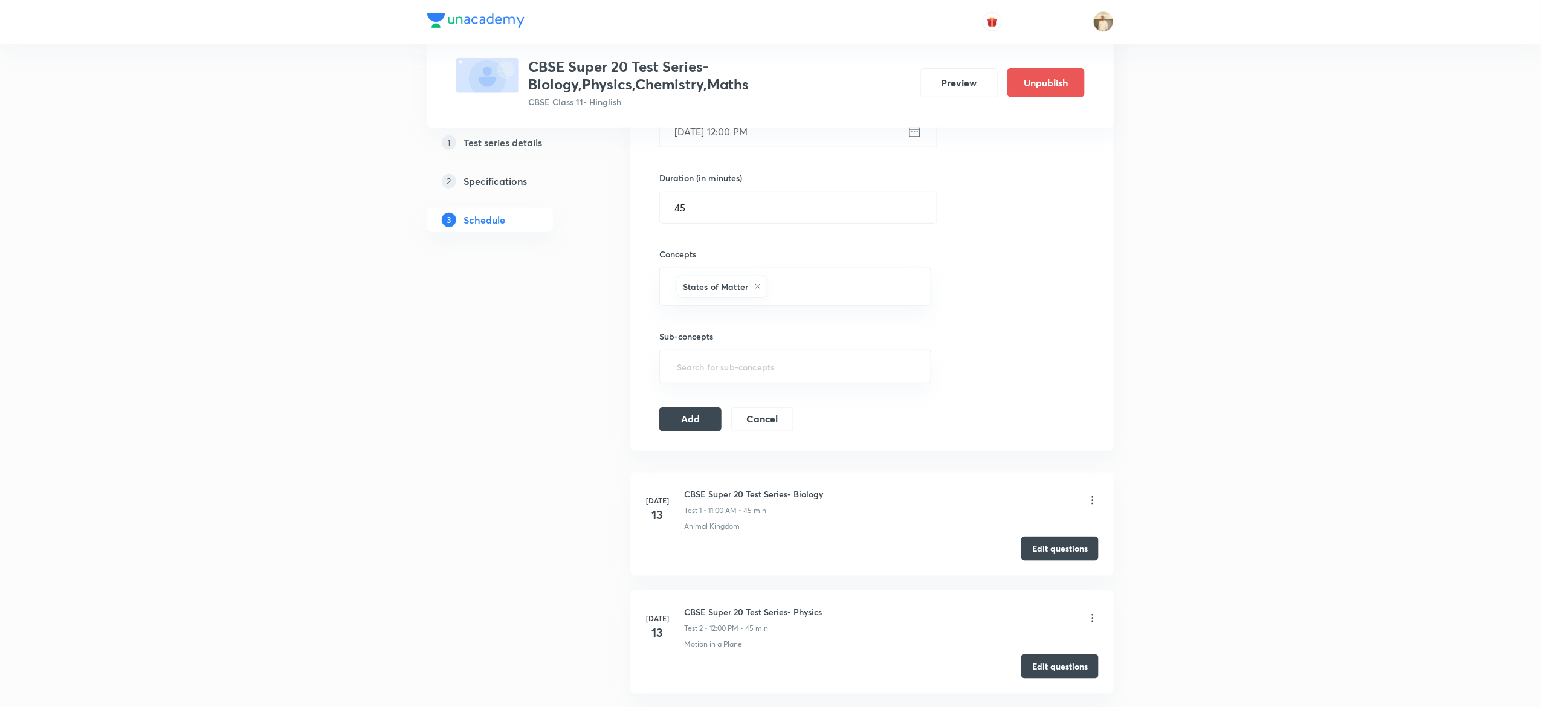
scroll to position [336, 0]
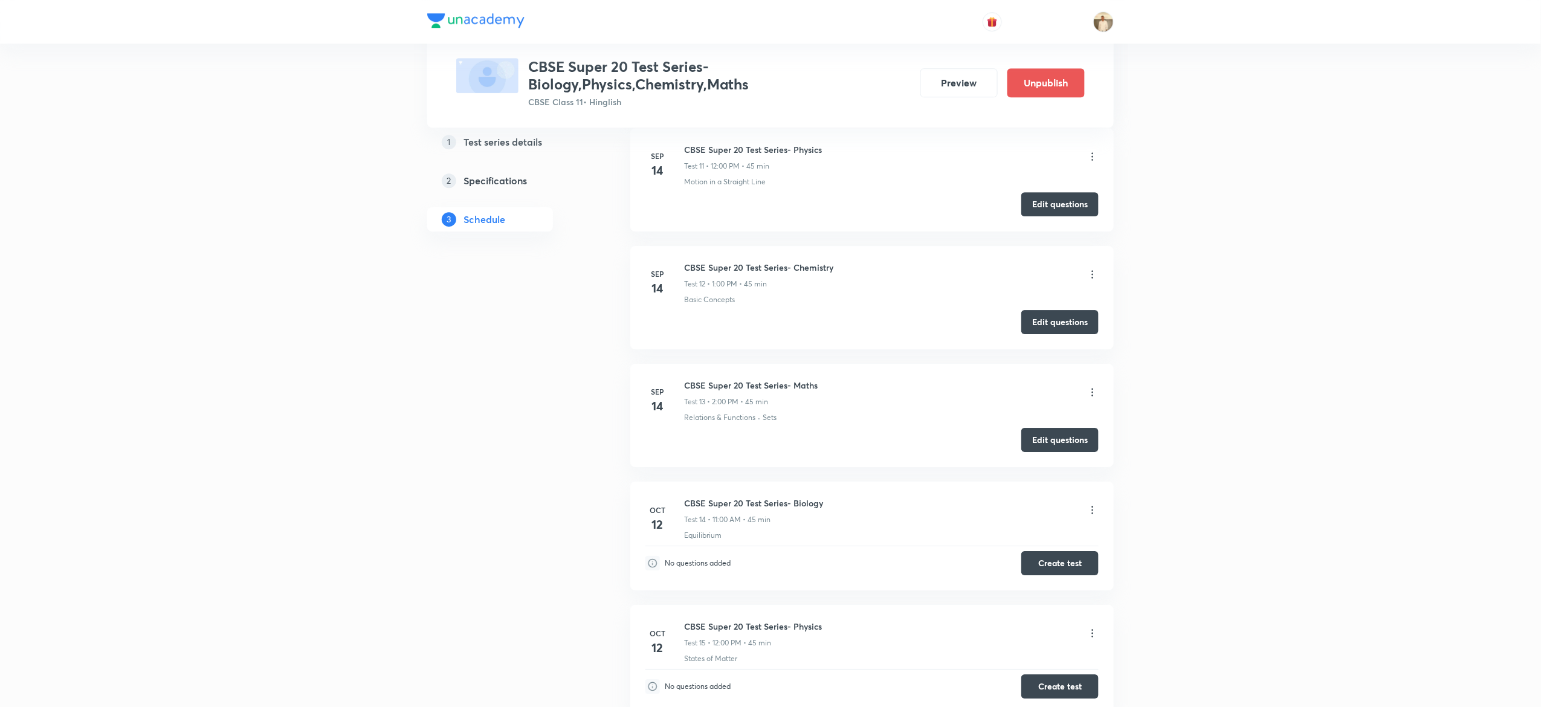
scroll to position [1772, 0]
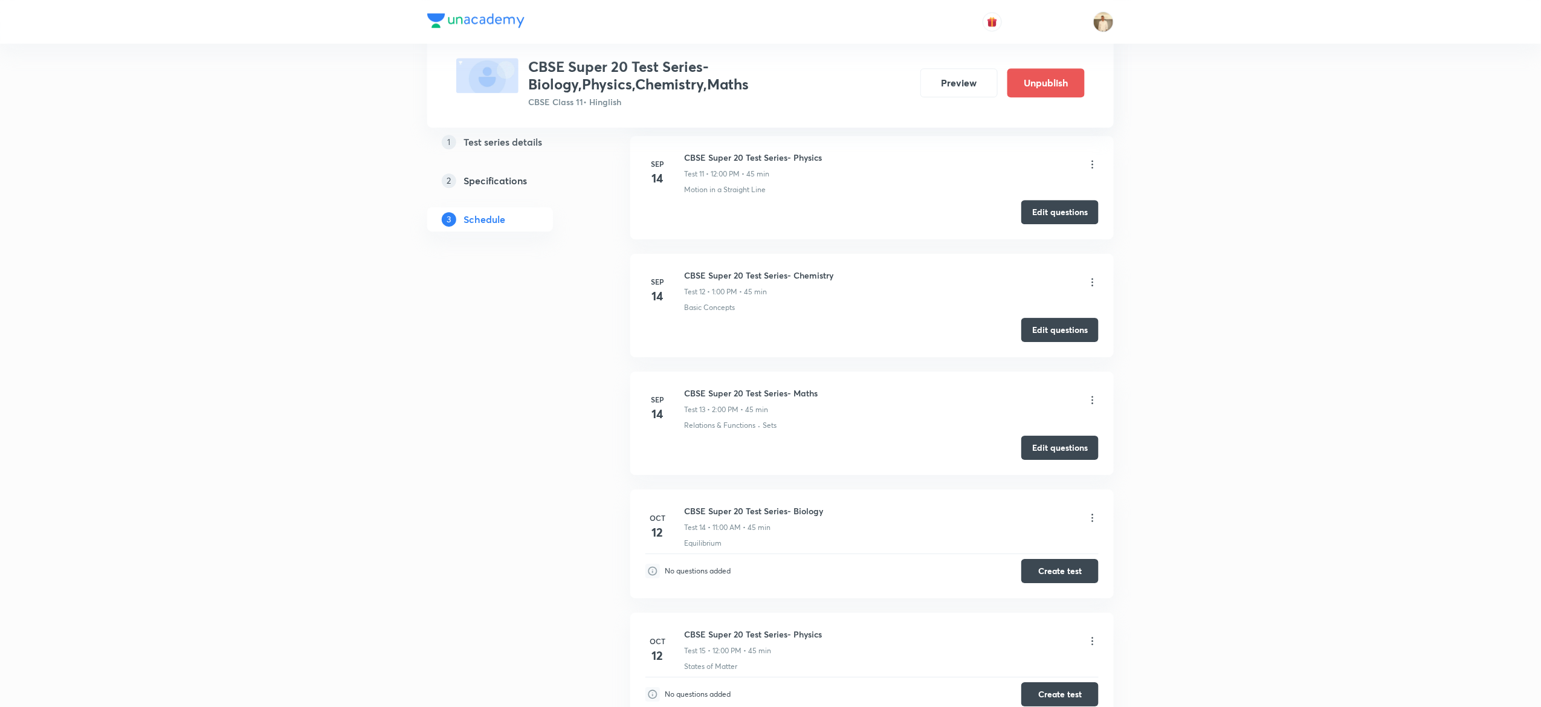
click at [726, 282] on h6 "CBSE Super 20 Test Series- Chemistry" at bounding box center [758, 275] width 149 height 13
copy h6 "CBSE Super 20 Test Series- Chemistry"
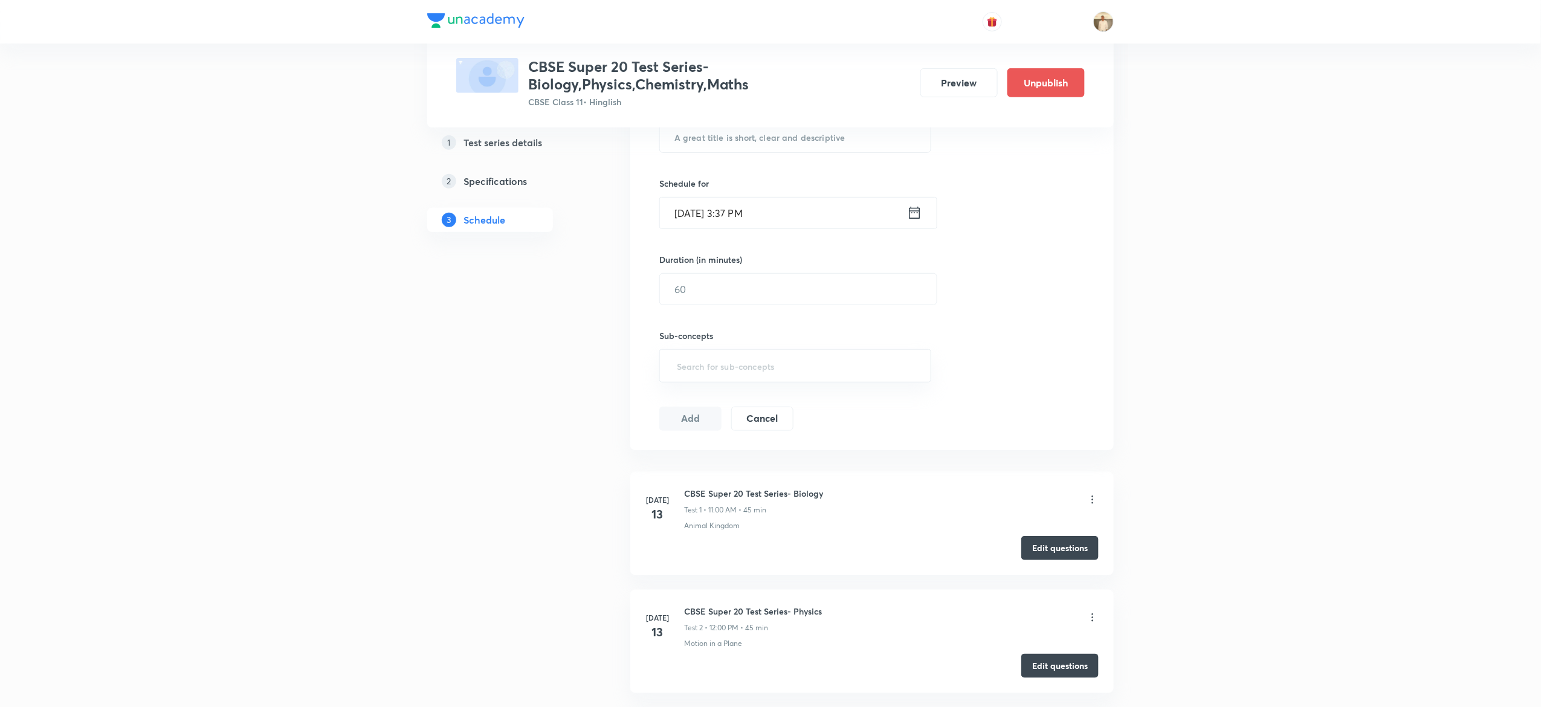
scroll to position [0, 0]
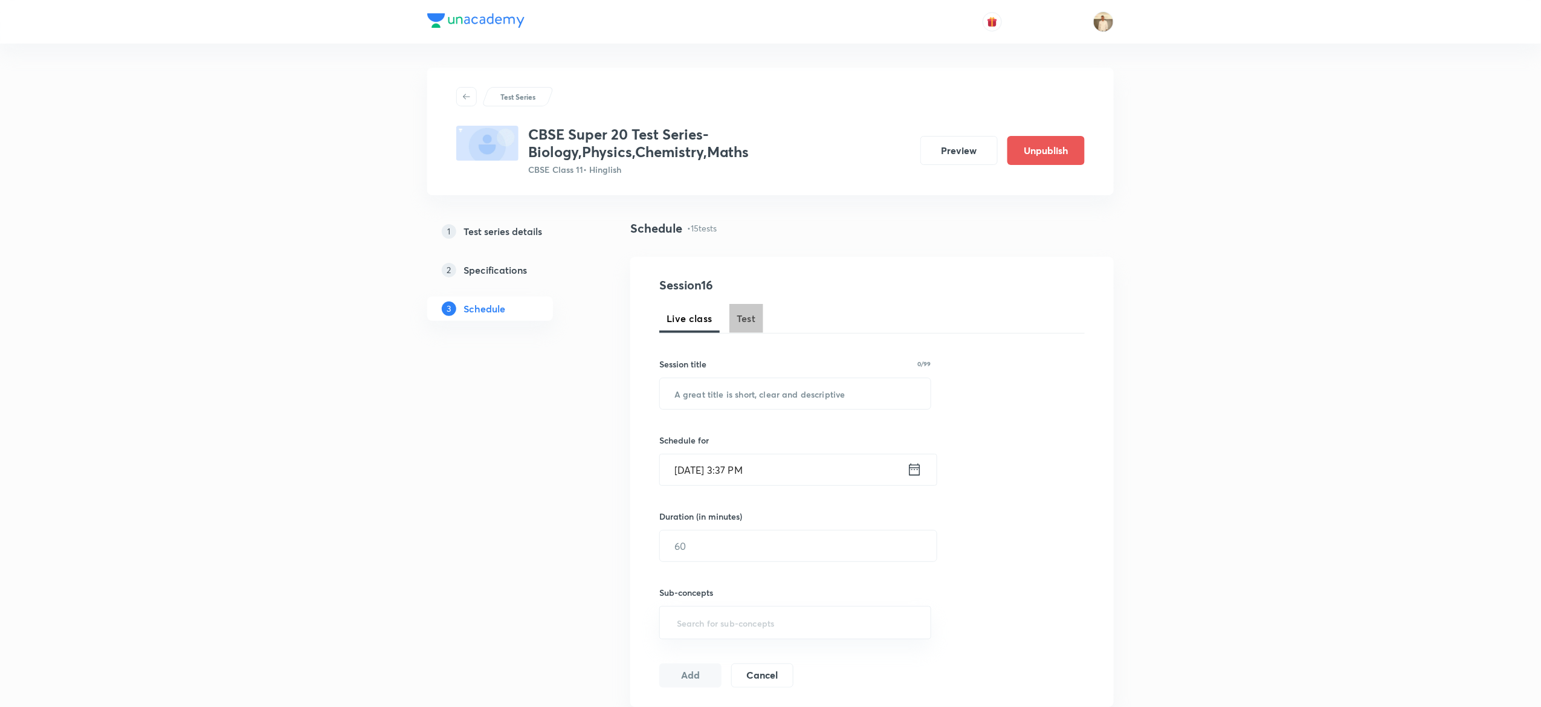
click at [752, 319] on span "Test" at bounding box center [746, 318] width 19 height 15
click at [810, 388] on input "text" at bounding box center [795, 393] width 271 height 31
paste input "CBSE Super 20 Test Series- Chemistry"
type input "CBSE Super 20 Test Series- Chemistry"
click at [677, 473] on input "Oct 7, 2025, 3:37 PM" at bounding box center [783, 470] width 247 height 31
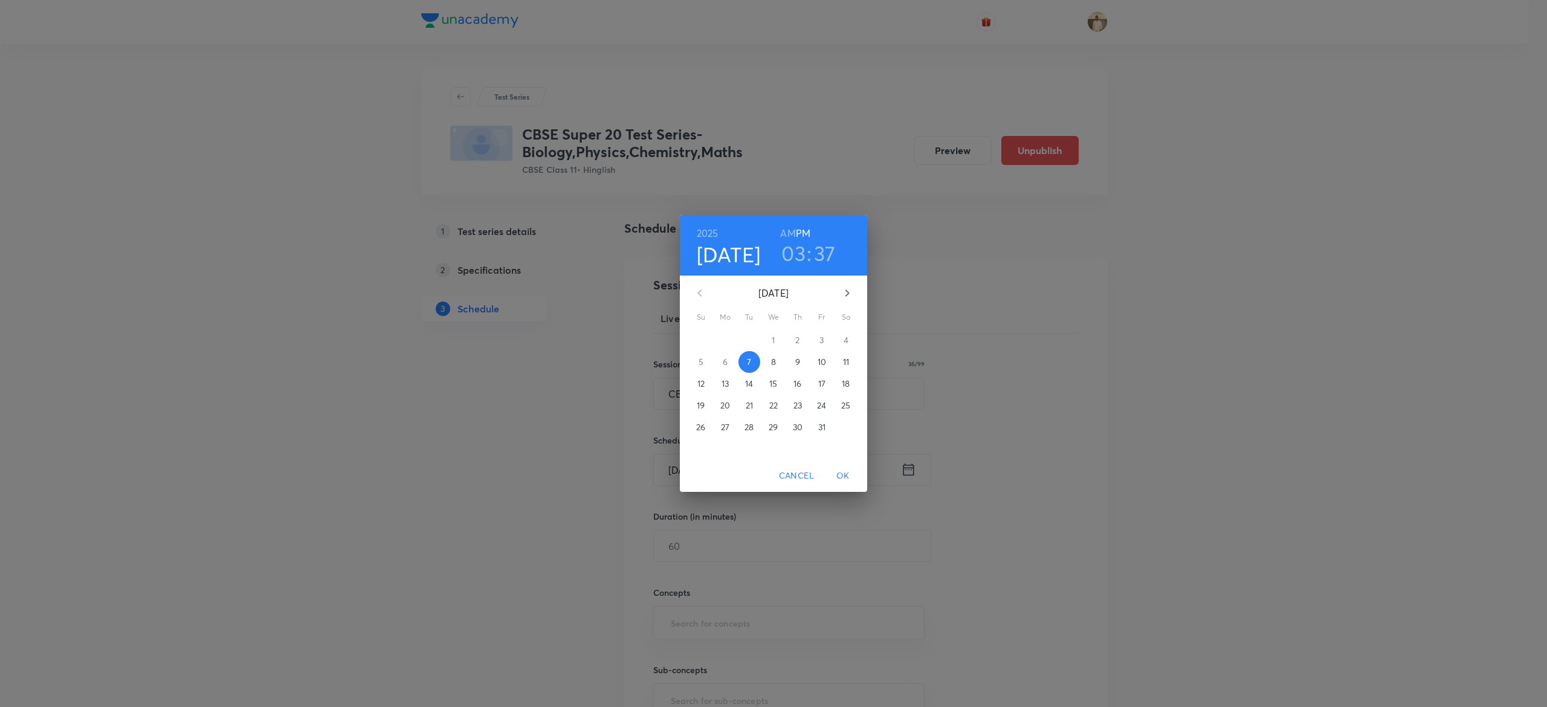
click at [695, 386] on span "12" at bounding box center [701, 384] width 22 height 12
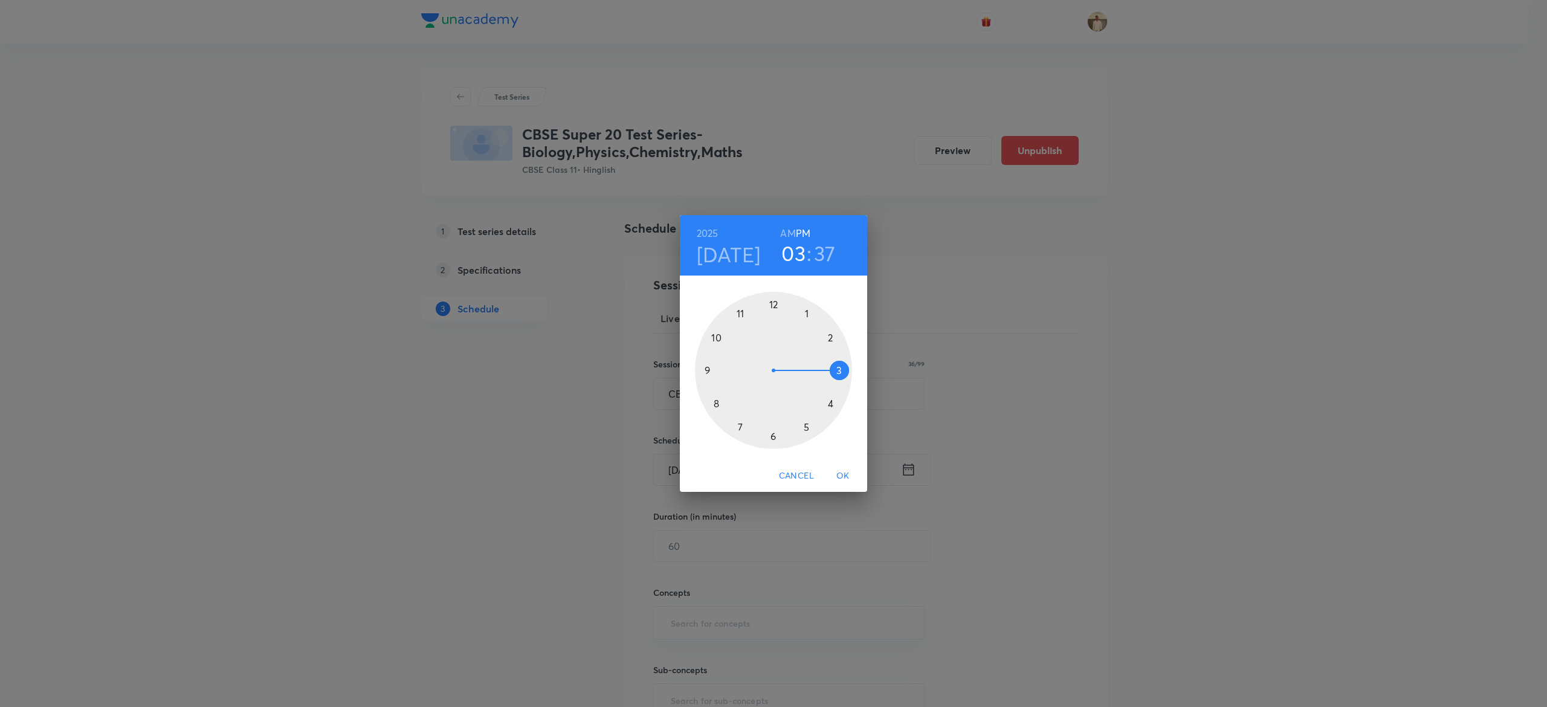
click at [806, 313] on div at bounding box center [773, 370] width 157 height 157
click at [771, 302] on div at bounding box center [773, 370] width 157 height 157
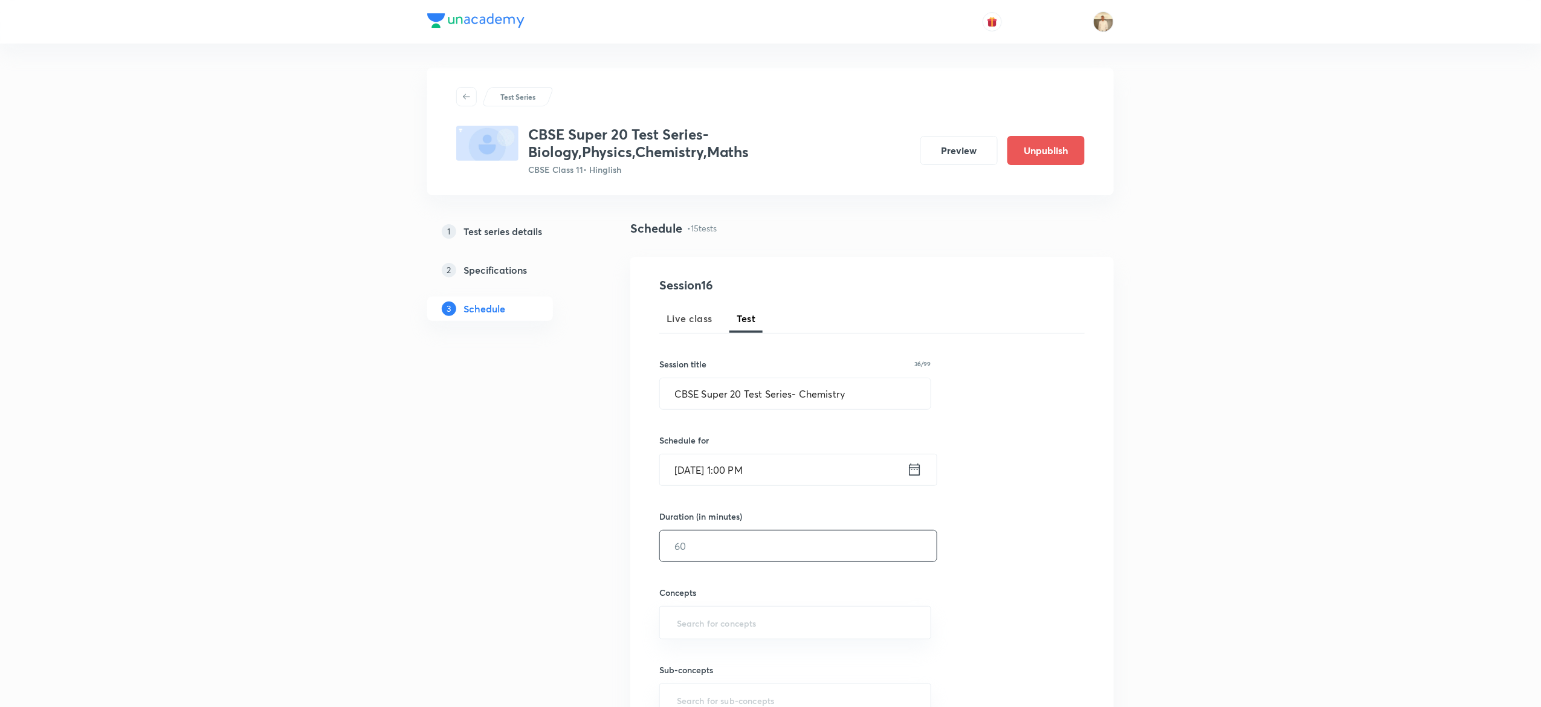
click at [743, 543] on input "text" at bounding box center [798, 546] width 277 height 31
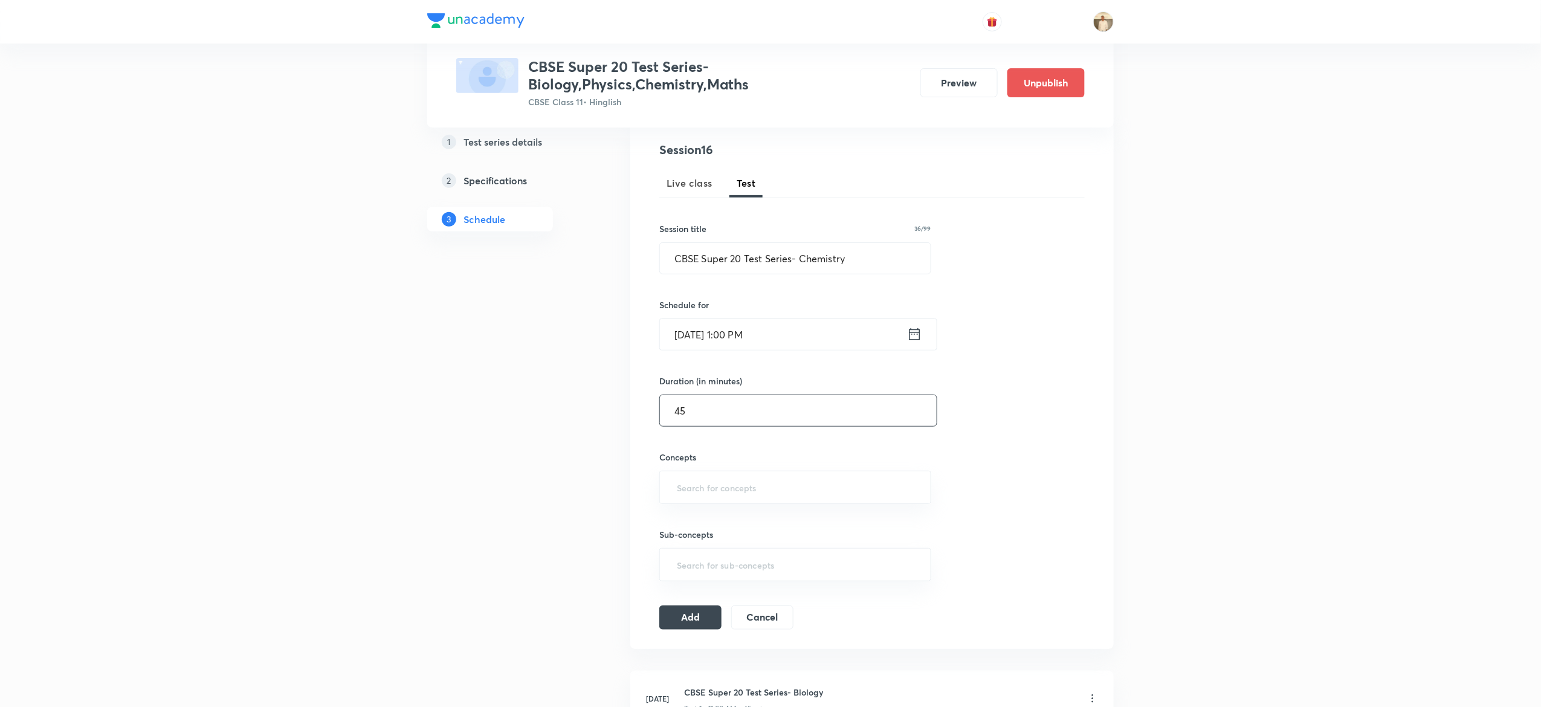
scroll to position [139, 0]
type input "45"
click at [719, 492] on input "text" at bounding box center [796, 484] width 242 height 22
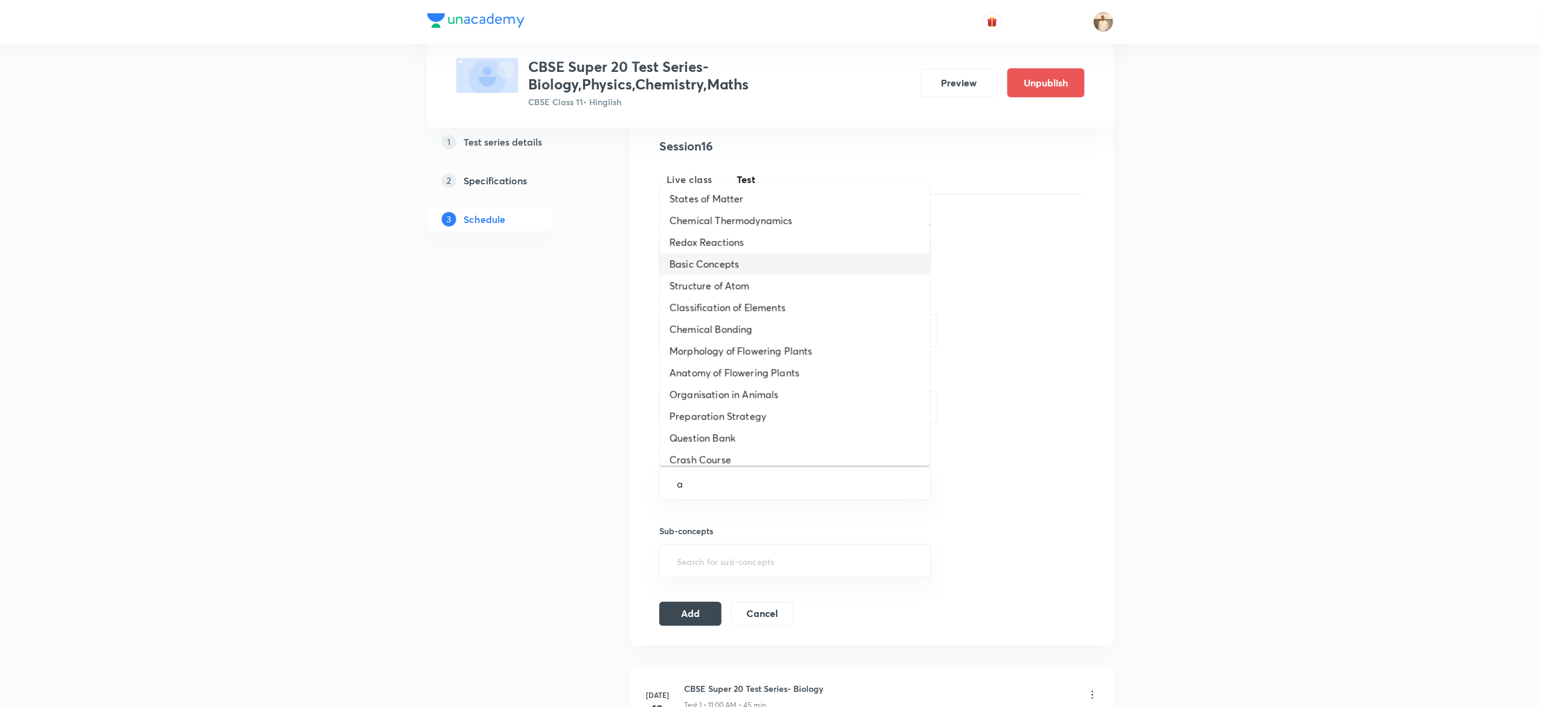
type input "a"
type input "redo"
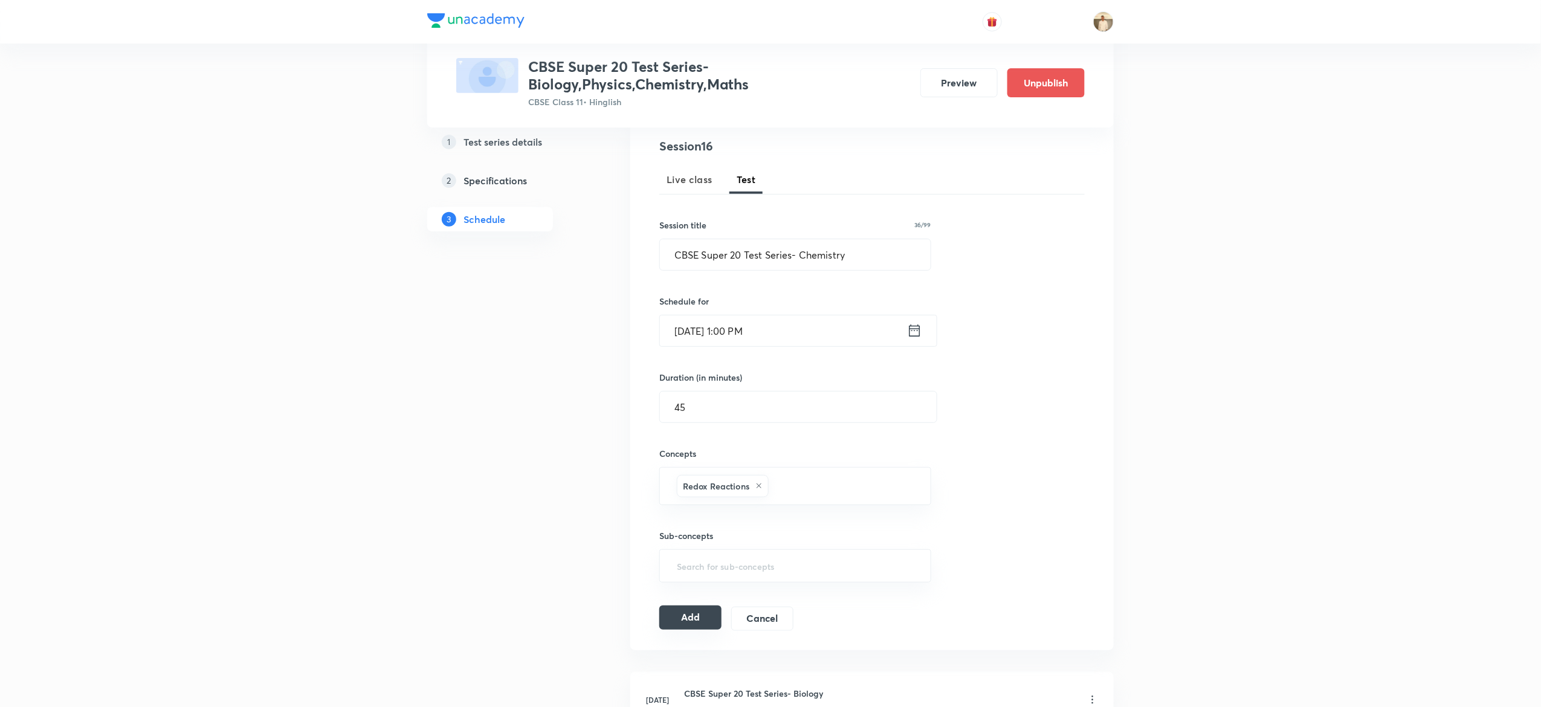
click at [699, 619] on button "Add" at bounding box center [690, 618] width 62 height 24
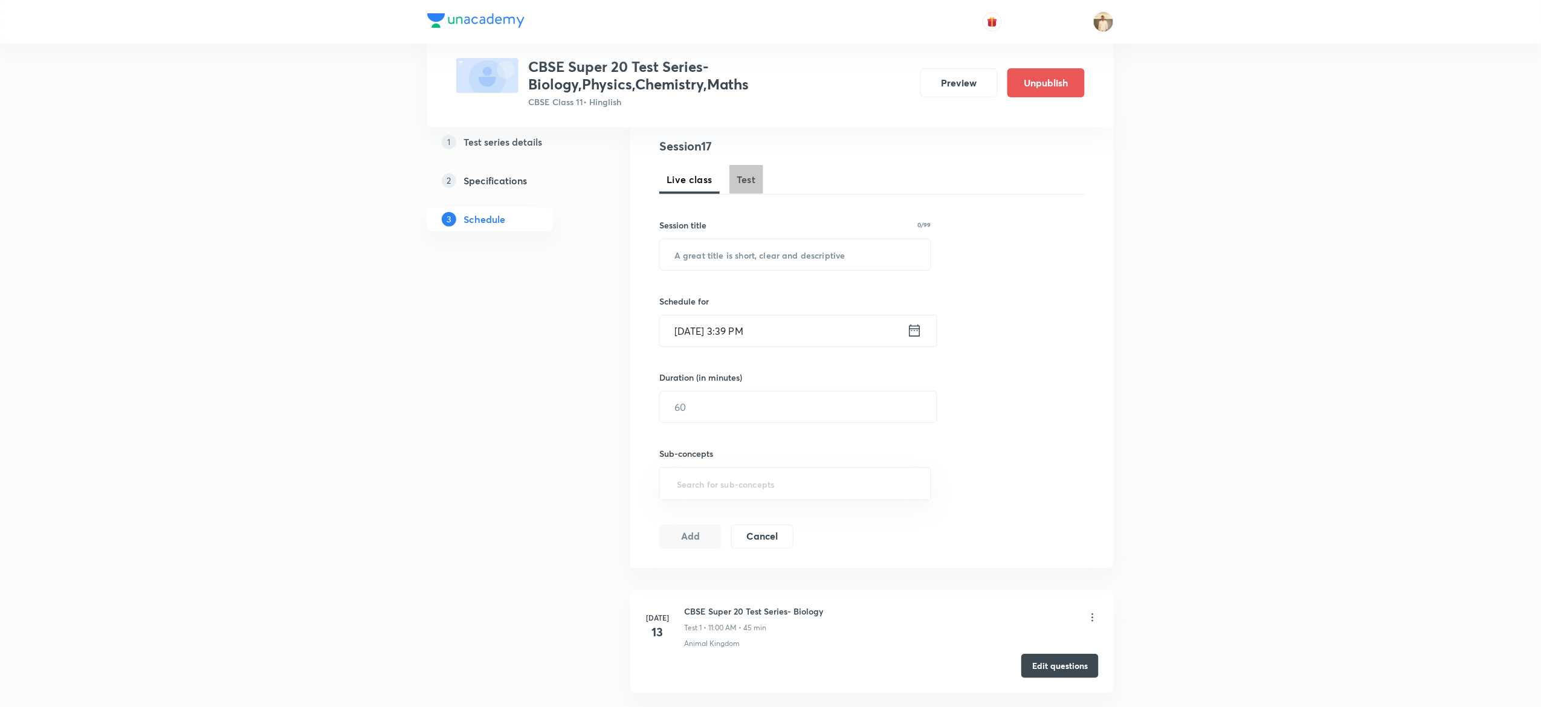
click at [739, 180] on span "Test" at bounding box center [746, 179] width 19 height 15
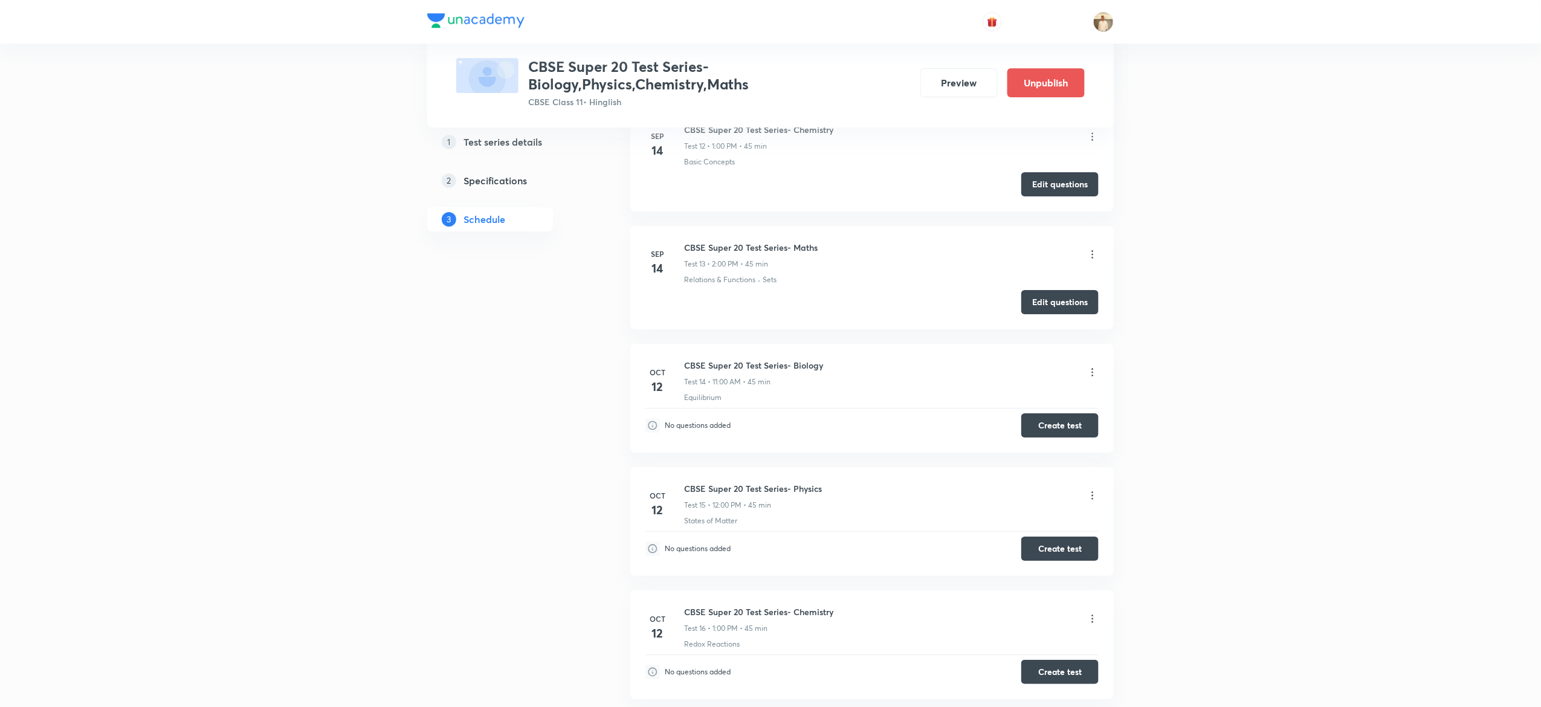
scroll to position [1972, 0]
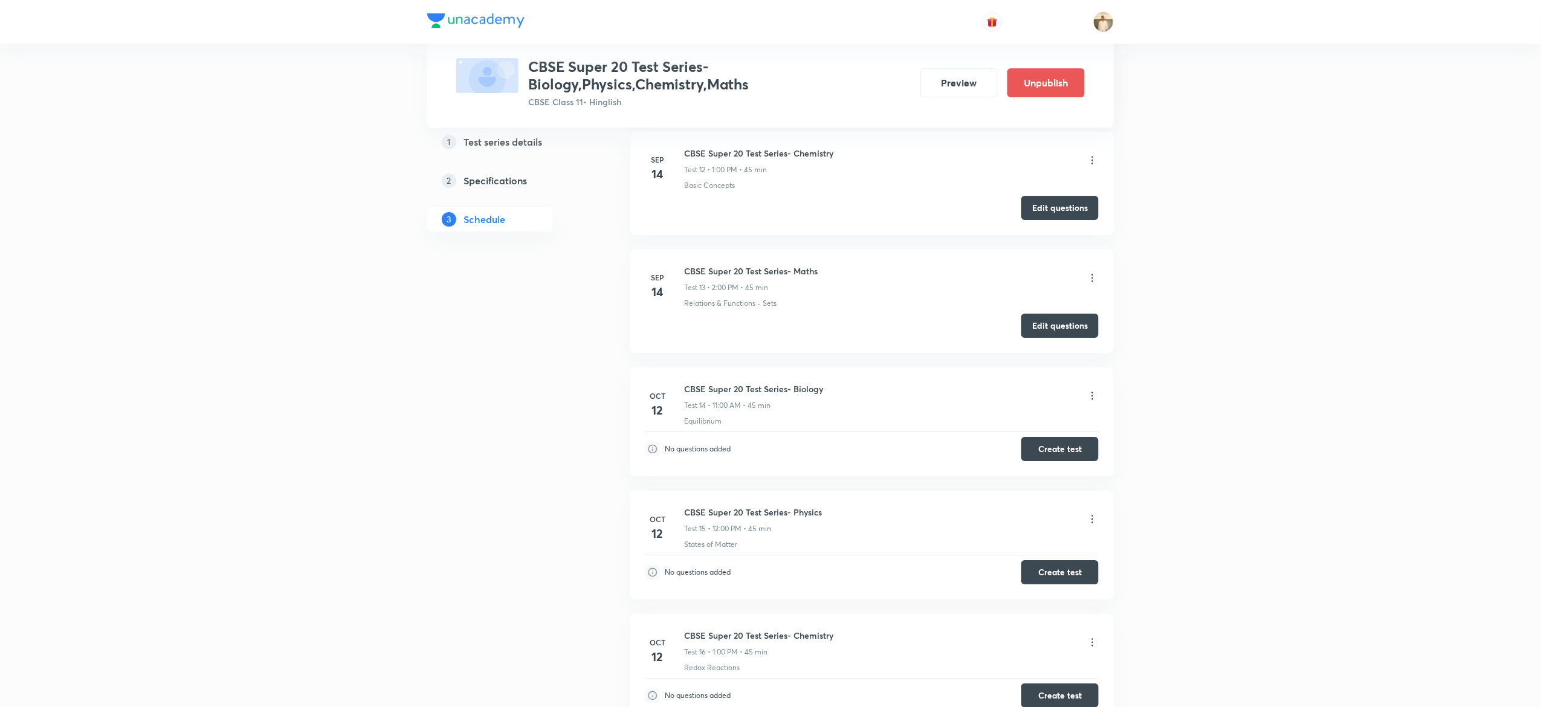
click at [736, 277] on h6 "CBSE Super 20 Test Series- Maths" at bounding box center [751, 271] width 134 height 13
copy h6 "CBSE Super 20 Test Series- Maths"
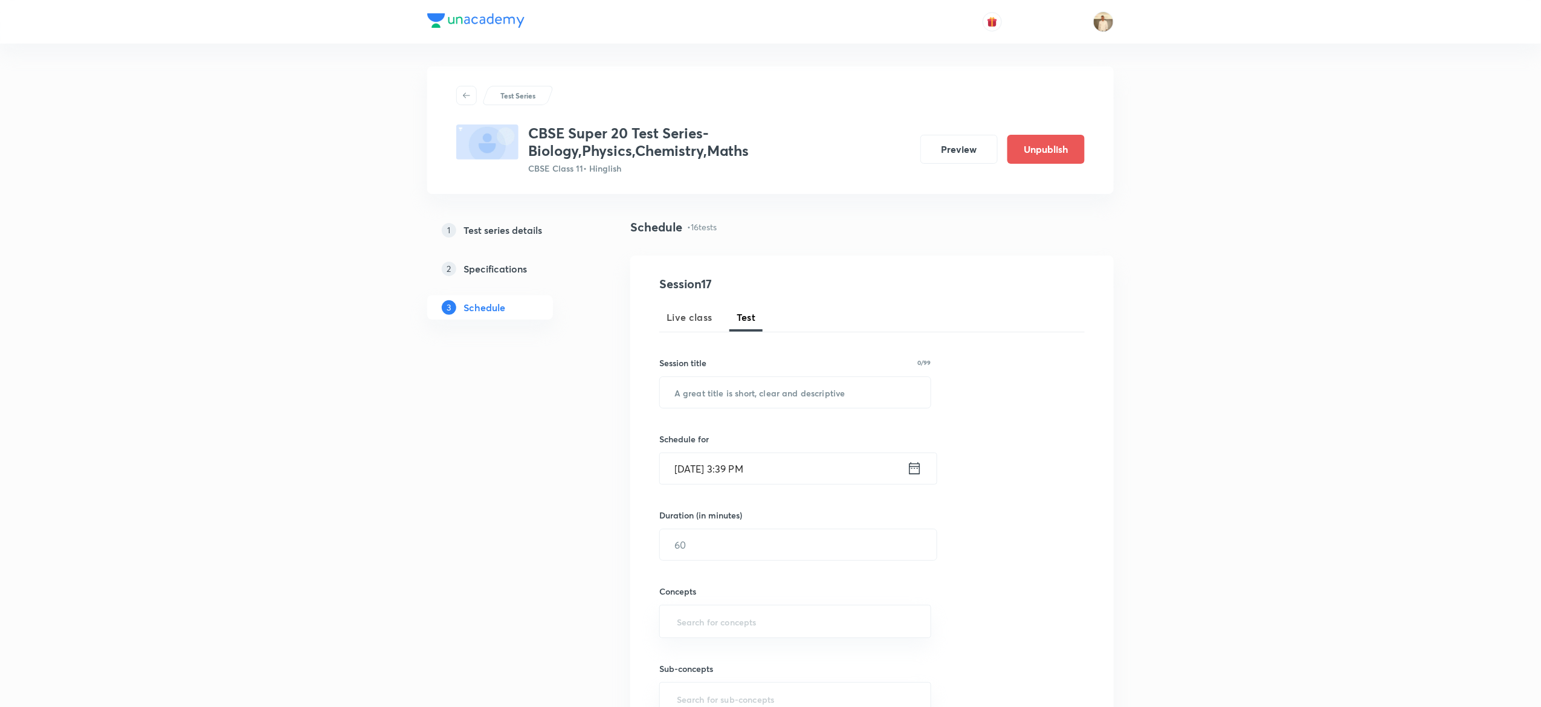
scroll to position [0, 0]
click at [748, 384] on input "text" at bounding box center [795, 393] width 271 height 31
paste input "CBSE Super 20 Test Series- Maths"
type input "CBSE Super 20 Test Series- Maths"
click at [679, 465] on input "Oct 7, 2025, 3:39 PM" at bounding box center [783, 470] width 247 height 31
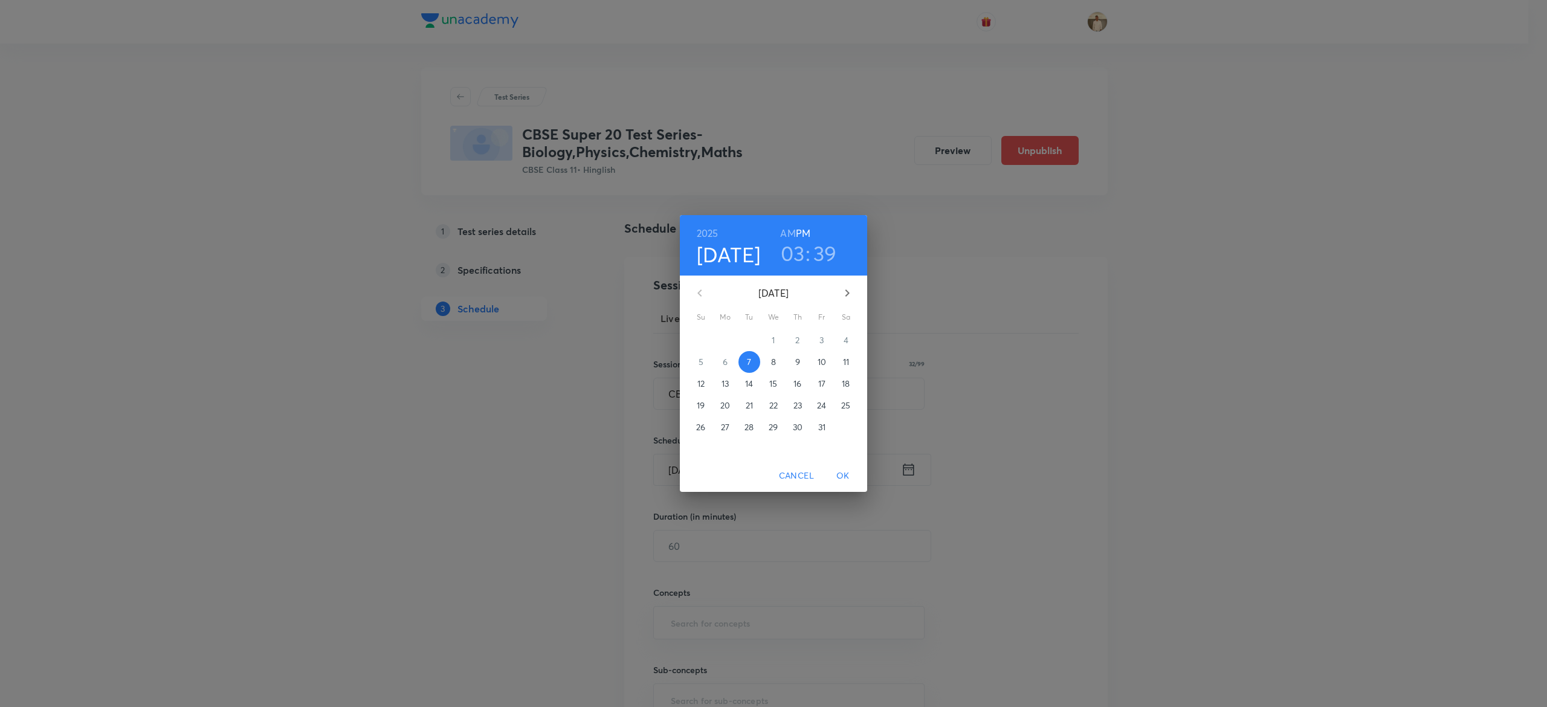
click at [698, 387] on p "12" at bounding box center [701, 384] width 7 height 12
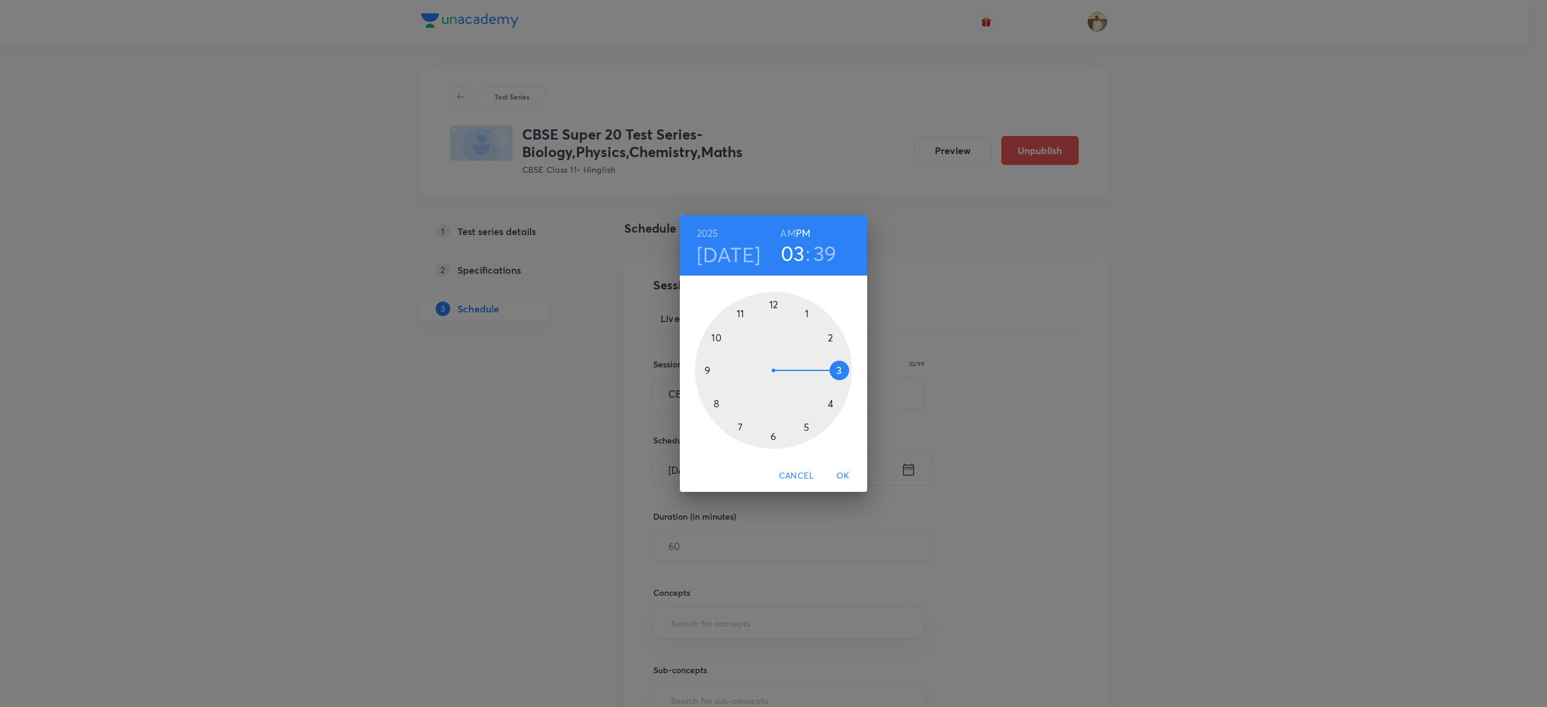
click at [828, 340] on div at bounding box center [773, 370] width 157 height 157
click at [774, 302] on div at bounding box center [773, 370] width 157 height 157
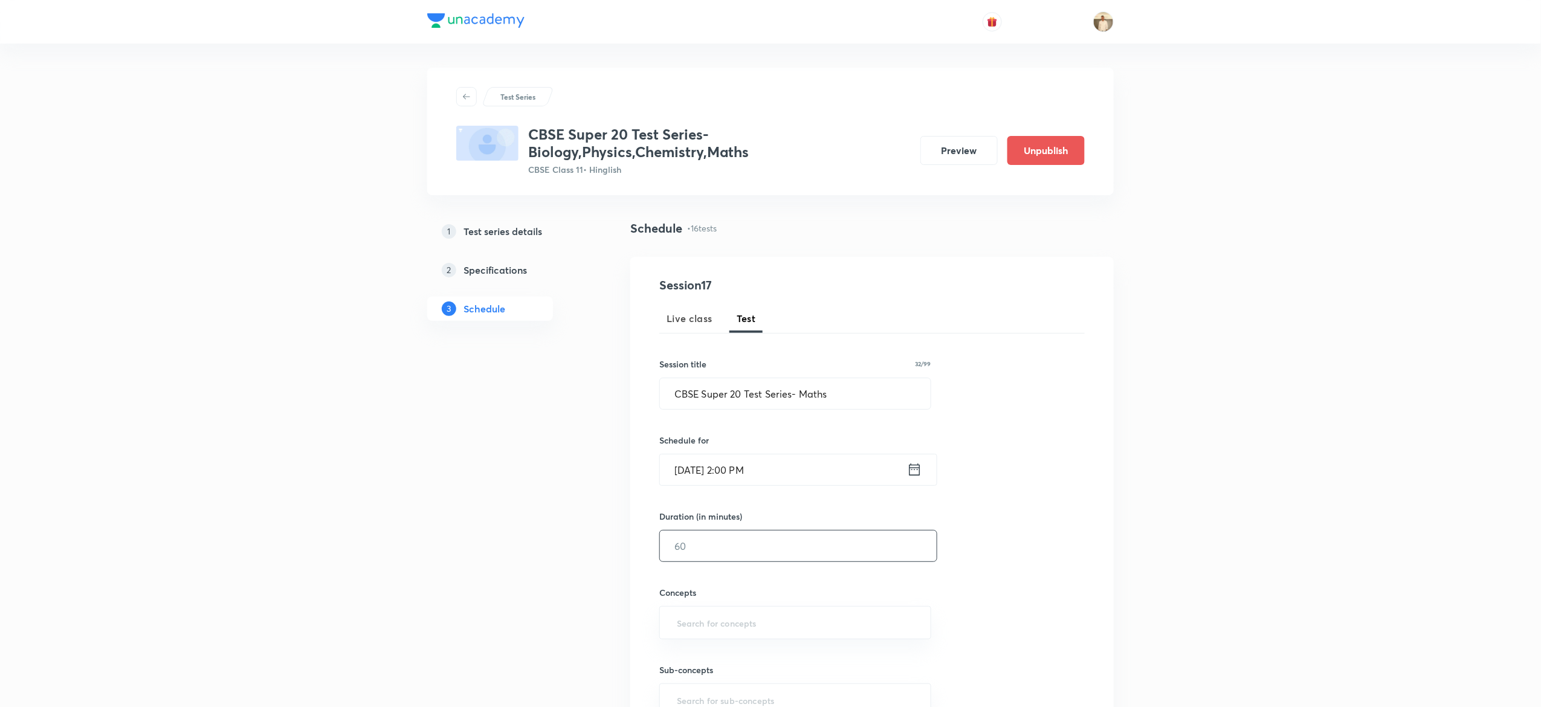
click at [748, 546] on input "text" at bounding box center [798, 546] width 277 height 31
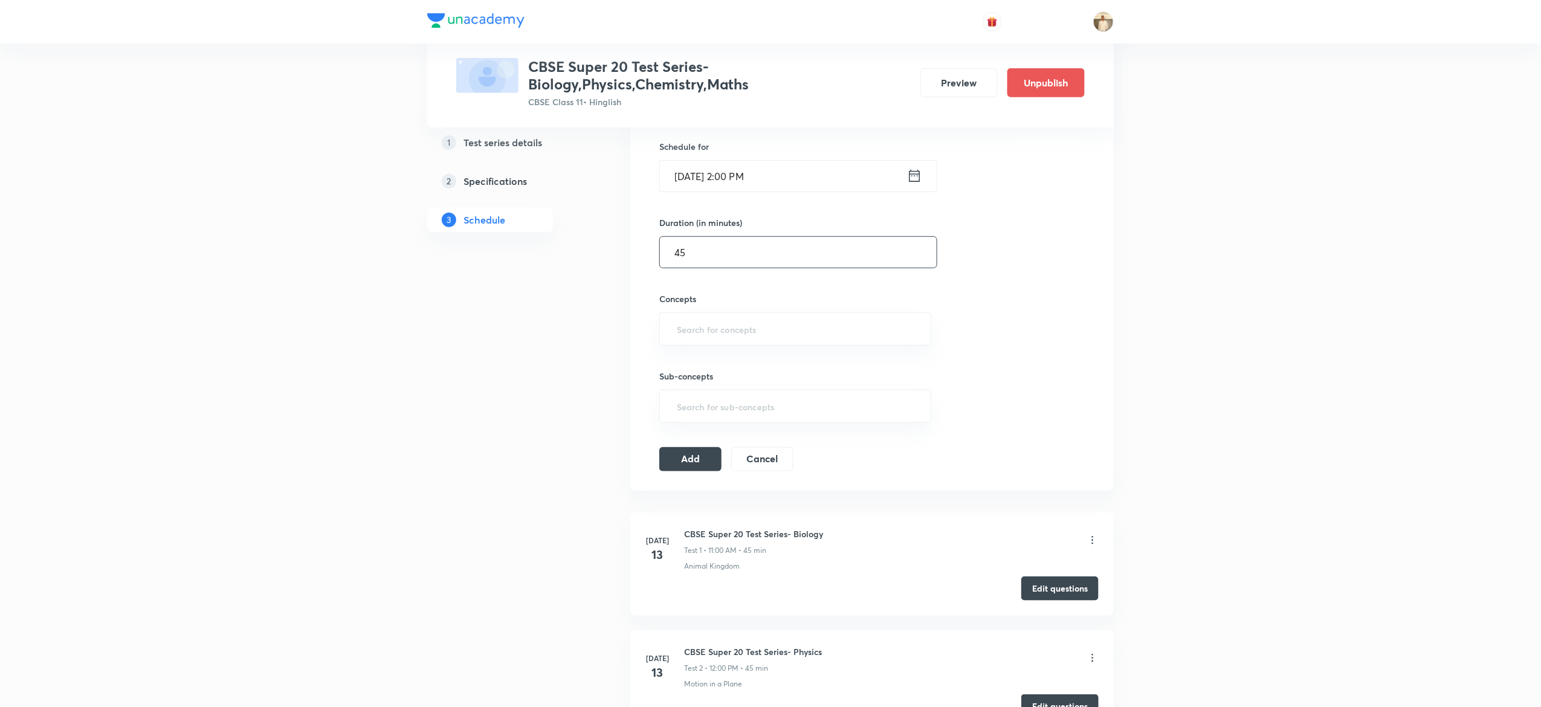
scroll to position [295, 0]
type input "45"
click at [733, 333] on input "text" at bounding box center [796, 328] width 242 height 22
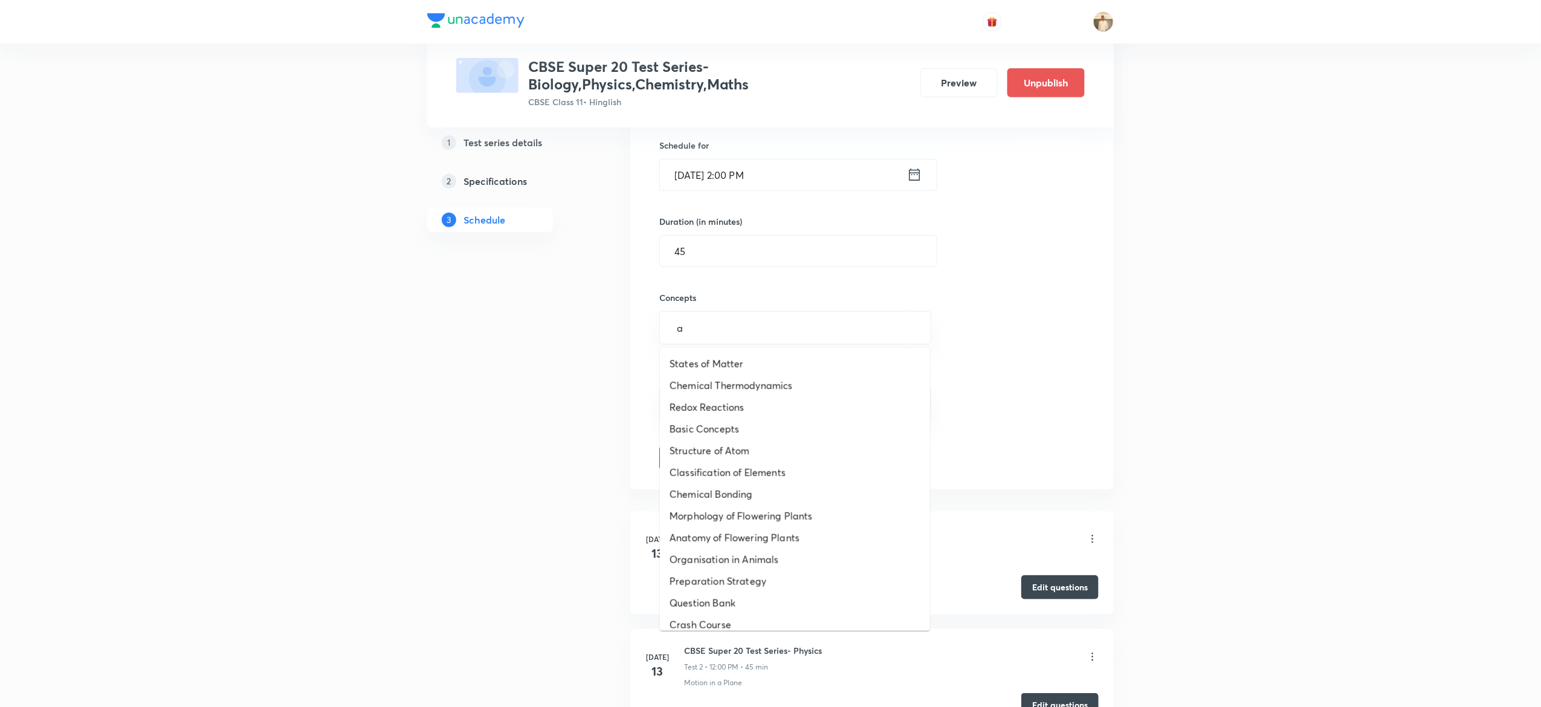
type input "a"
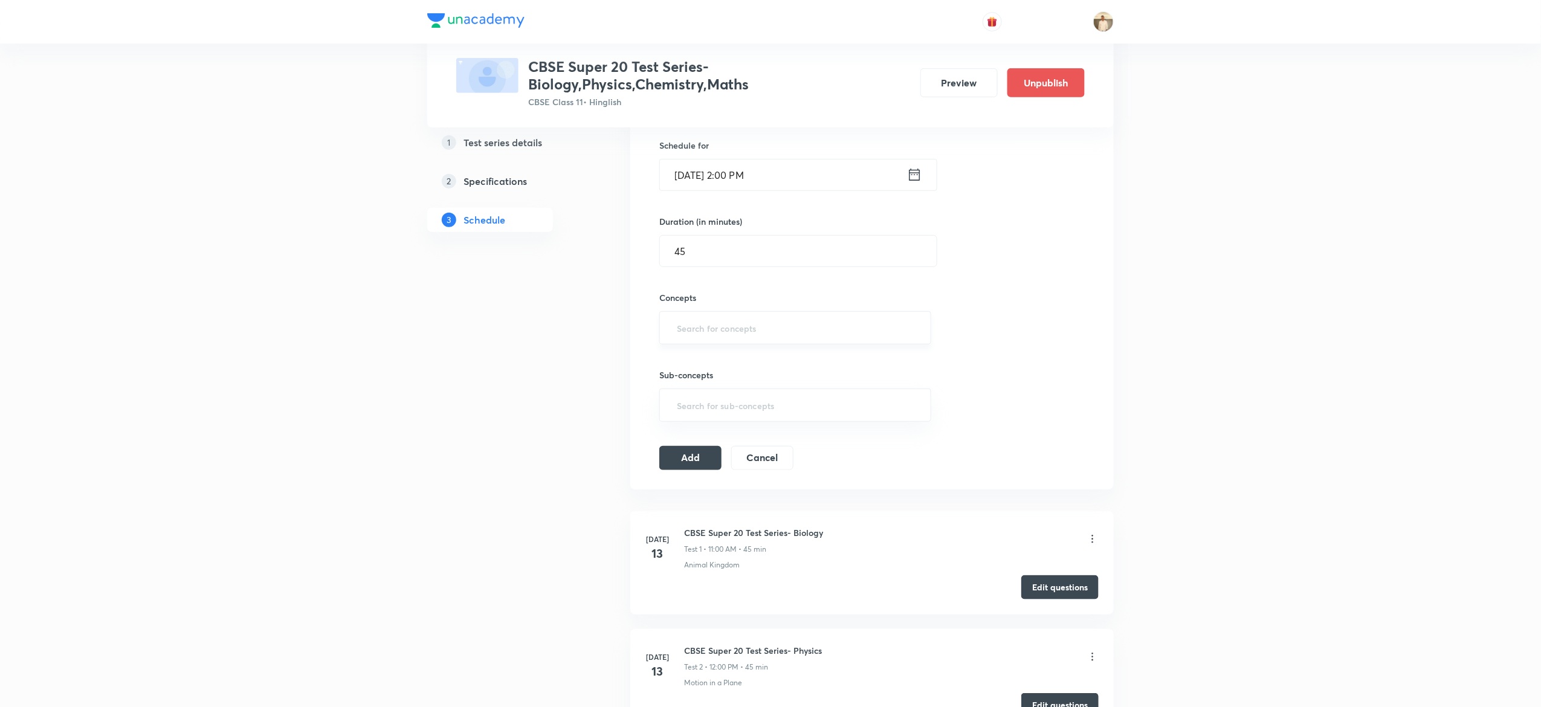
click at [713, 335] on input "text" at bounding box center [796, 328] width 242 height 22
type input "s"
click at [731, 378] on li "Sets" at bounding box center [795, 386] width 270 height 22
click at [690, 468] on button "Add" at bounding box center [690, 462] width 62 height 24
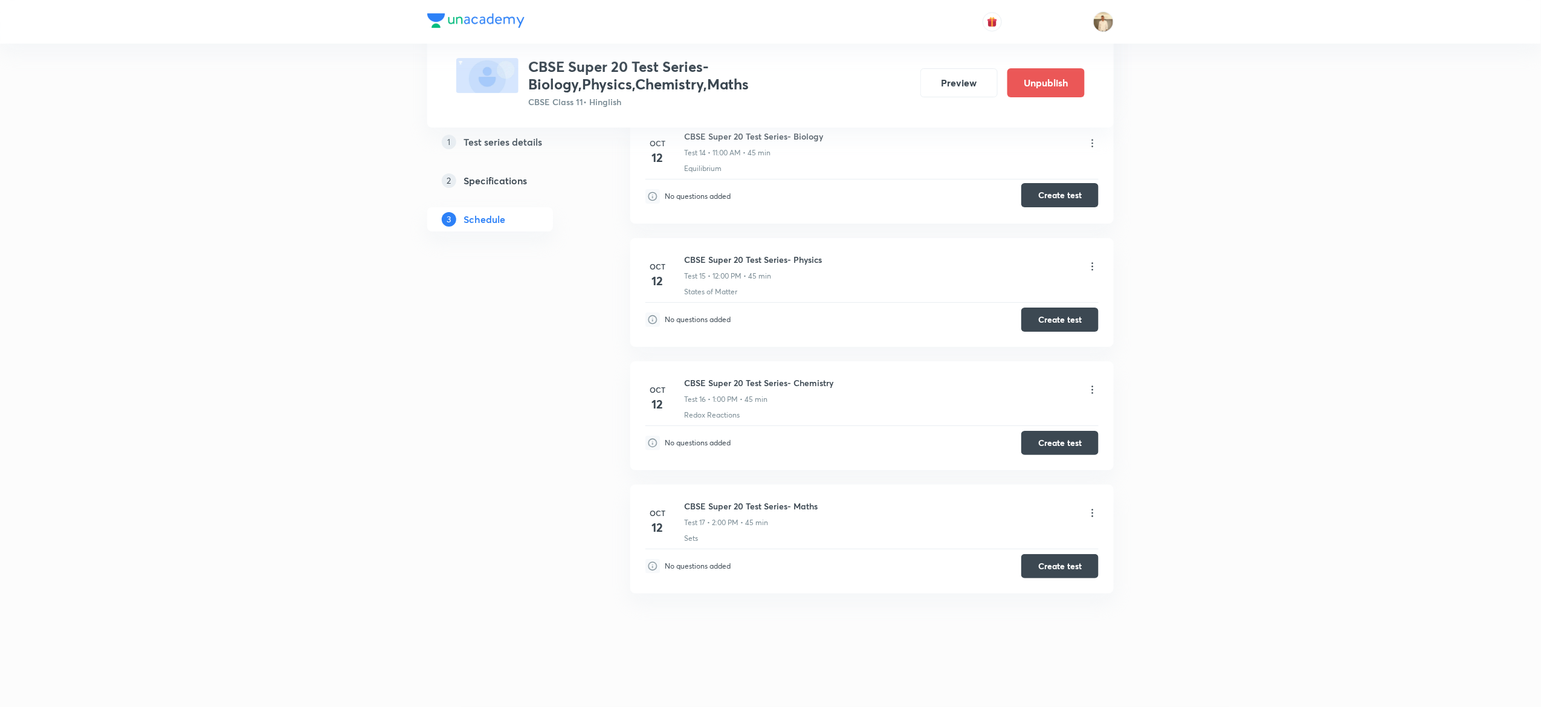
click at [1084, 195] on button "Create test" at bounding box center [1060, 195] width 77 height 24
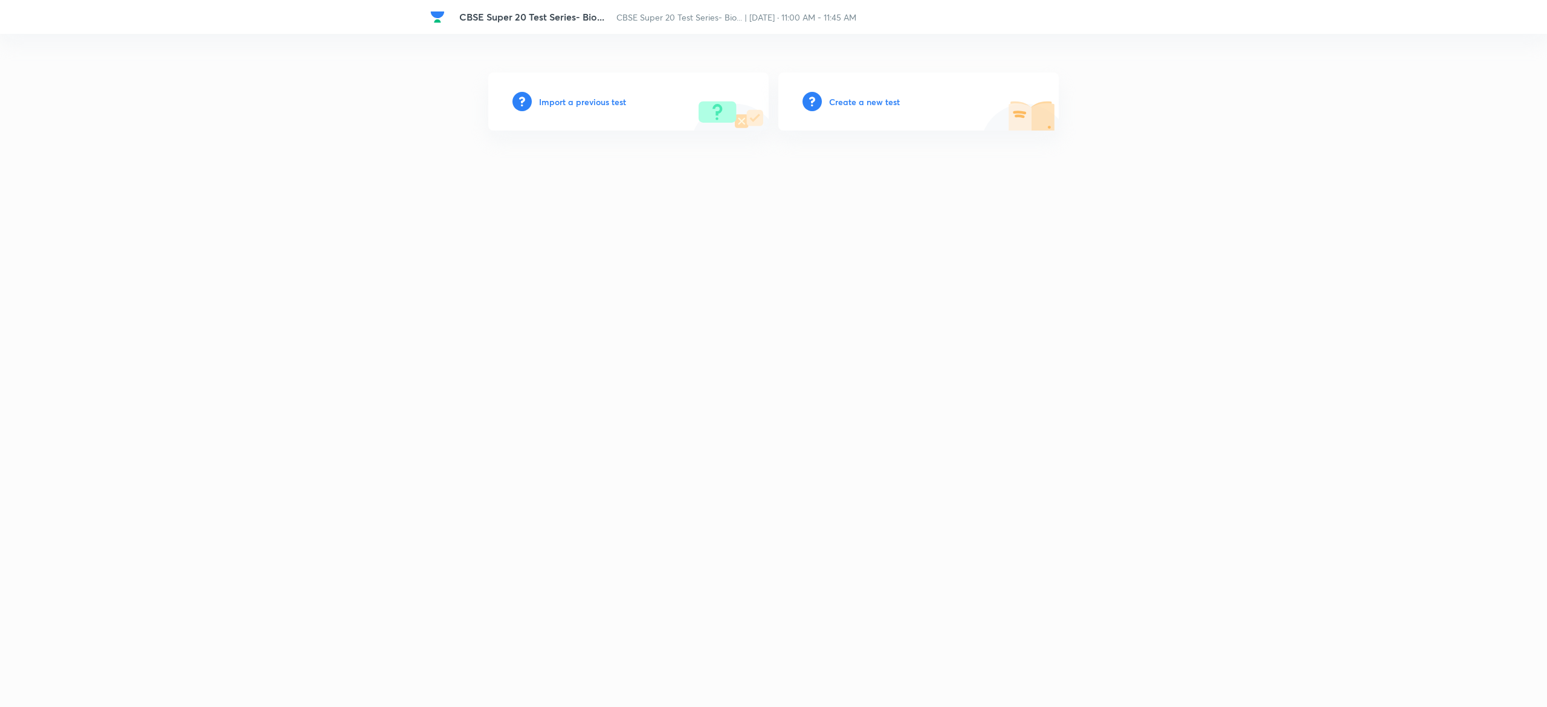
click at [873, 96] on h6 "Create a new test" at bounding box center [864, 102] width 71 height 13
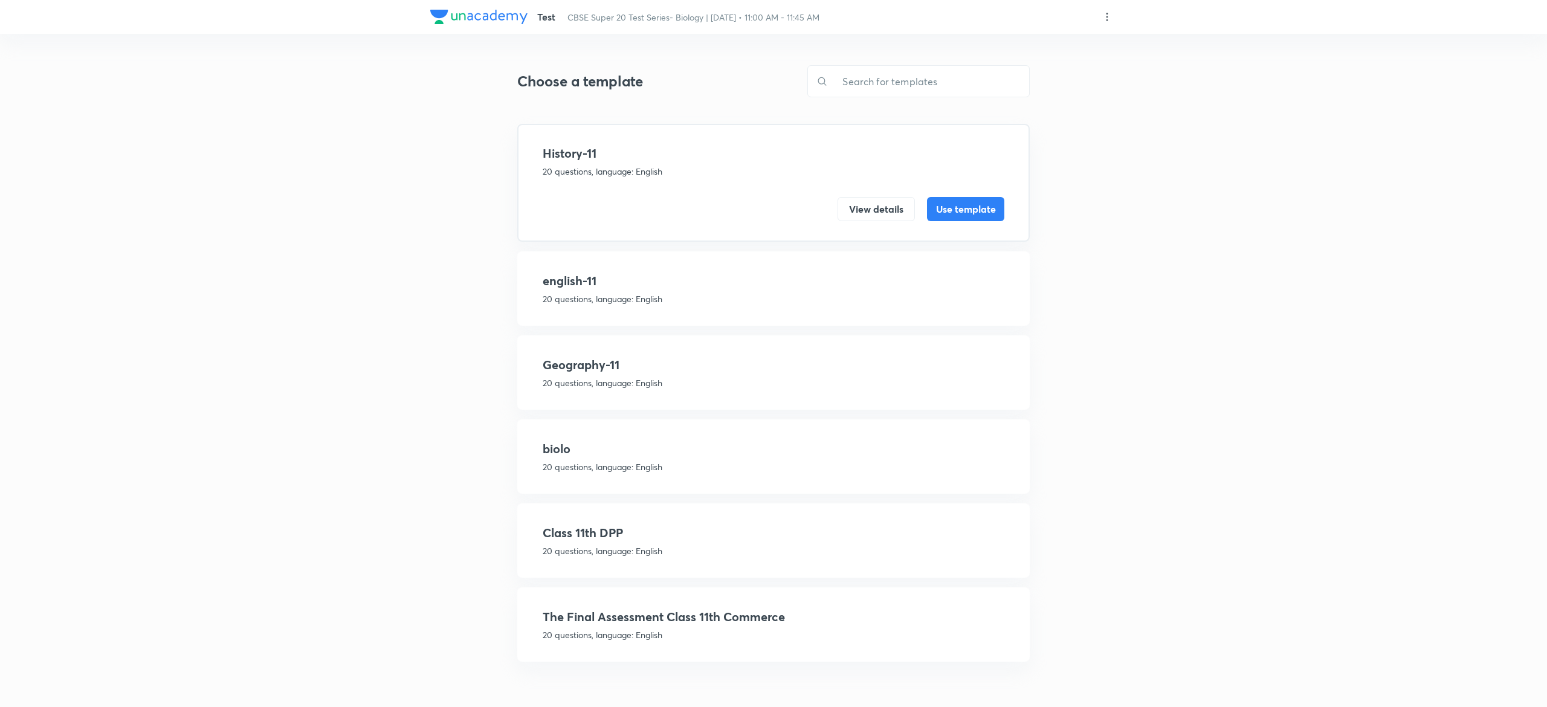
click at [712, 465] on p "20 questions, language: English" at bounding box center [774, 467] width 462 height 13
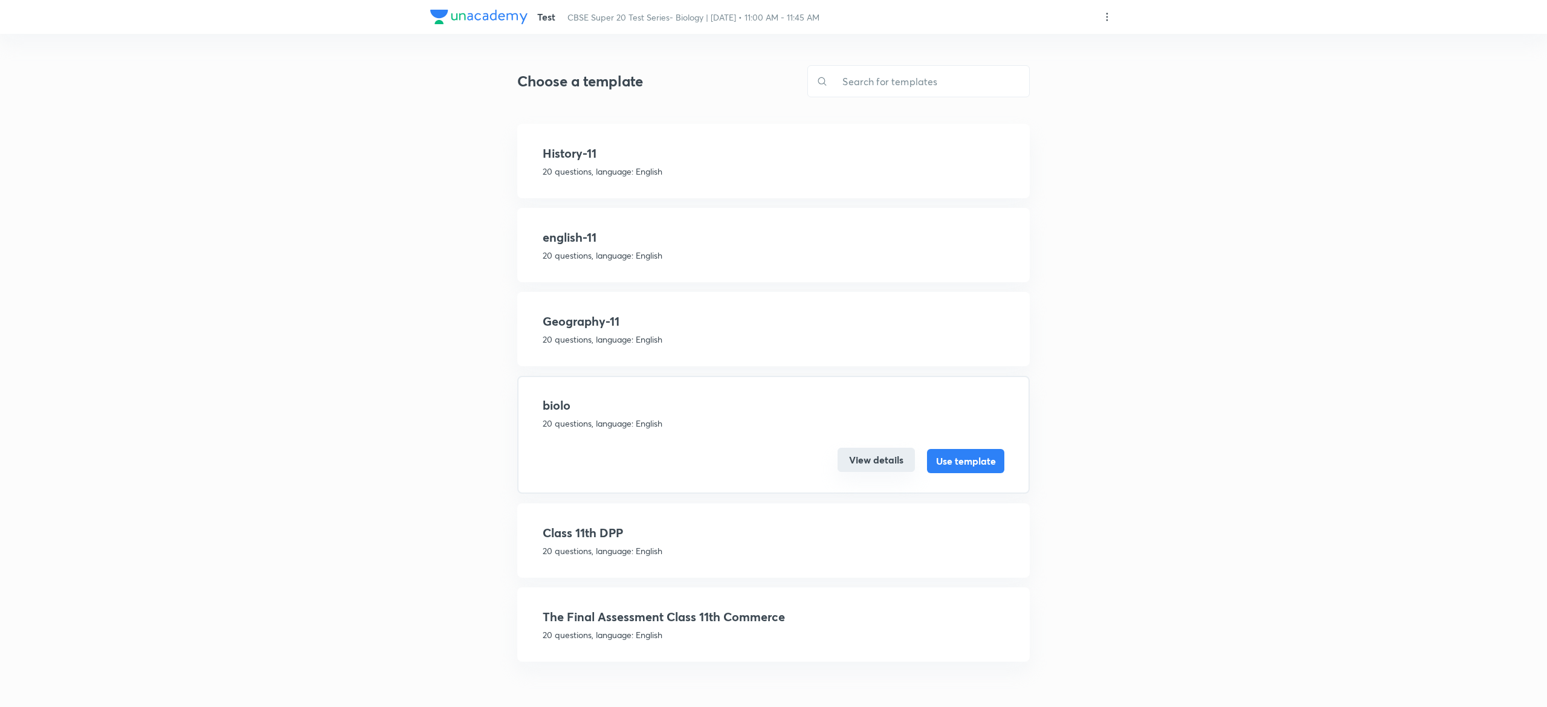
click at [879, 462] on button "View details" at bounding box center [876, 460] width 77 height 24
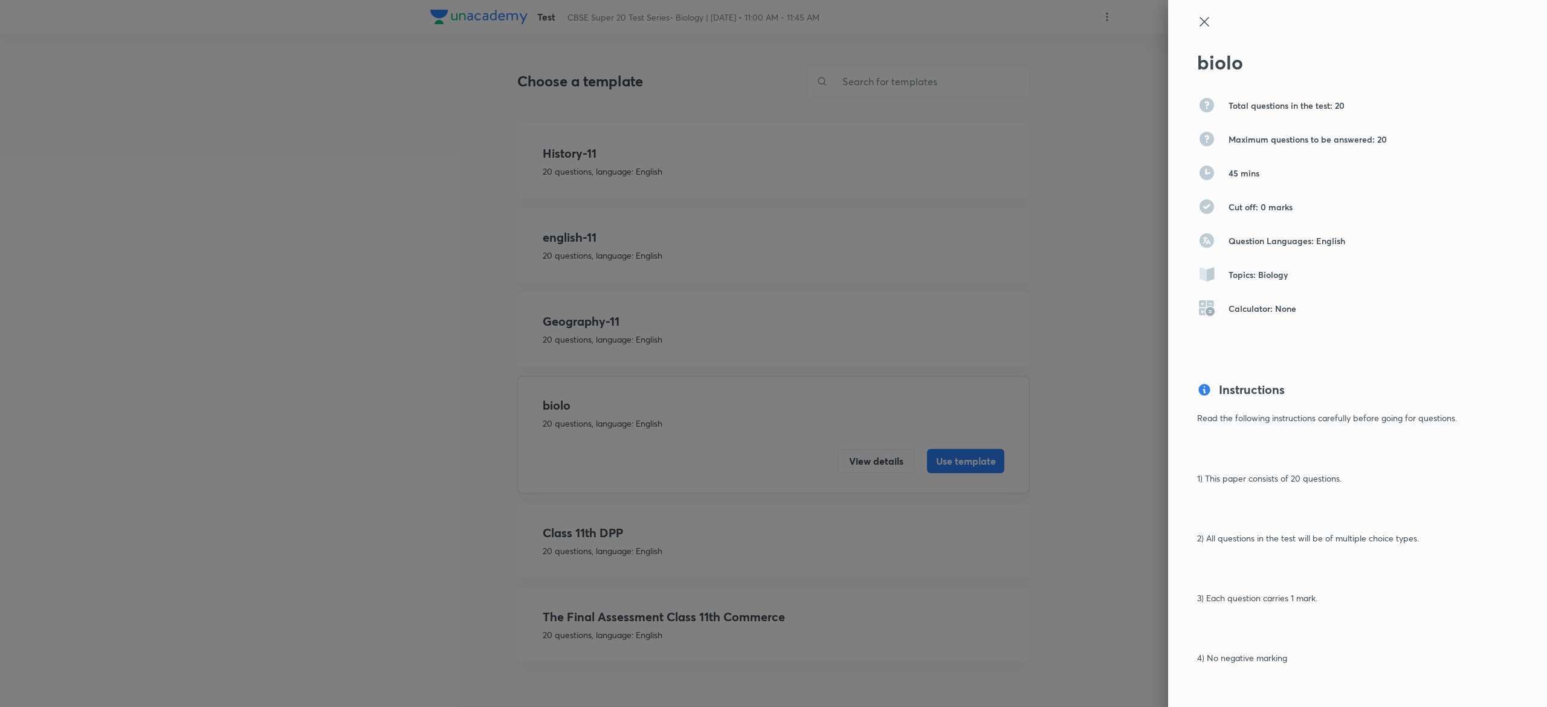
click at [1197, 28] on icon at bounding box center [1204, 22] width 15 height 15
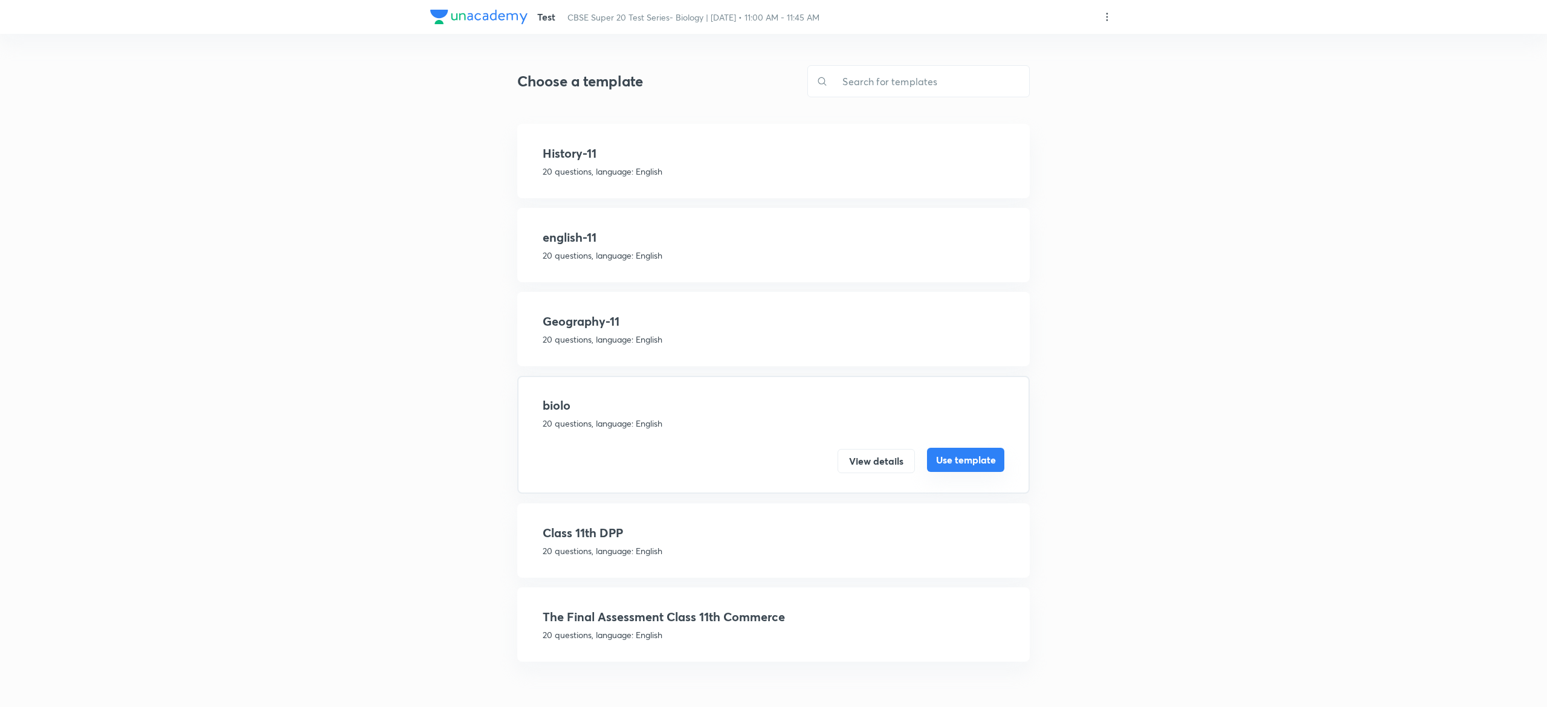
click at [997, 463] on button "Use template" at bounding box center [965, 460] width 77 height 24
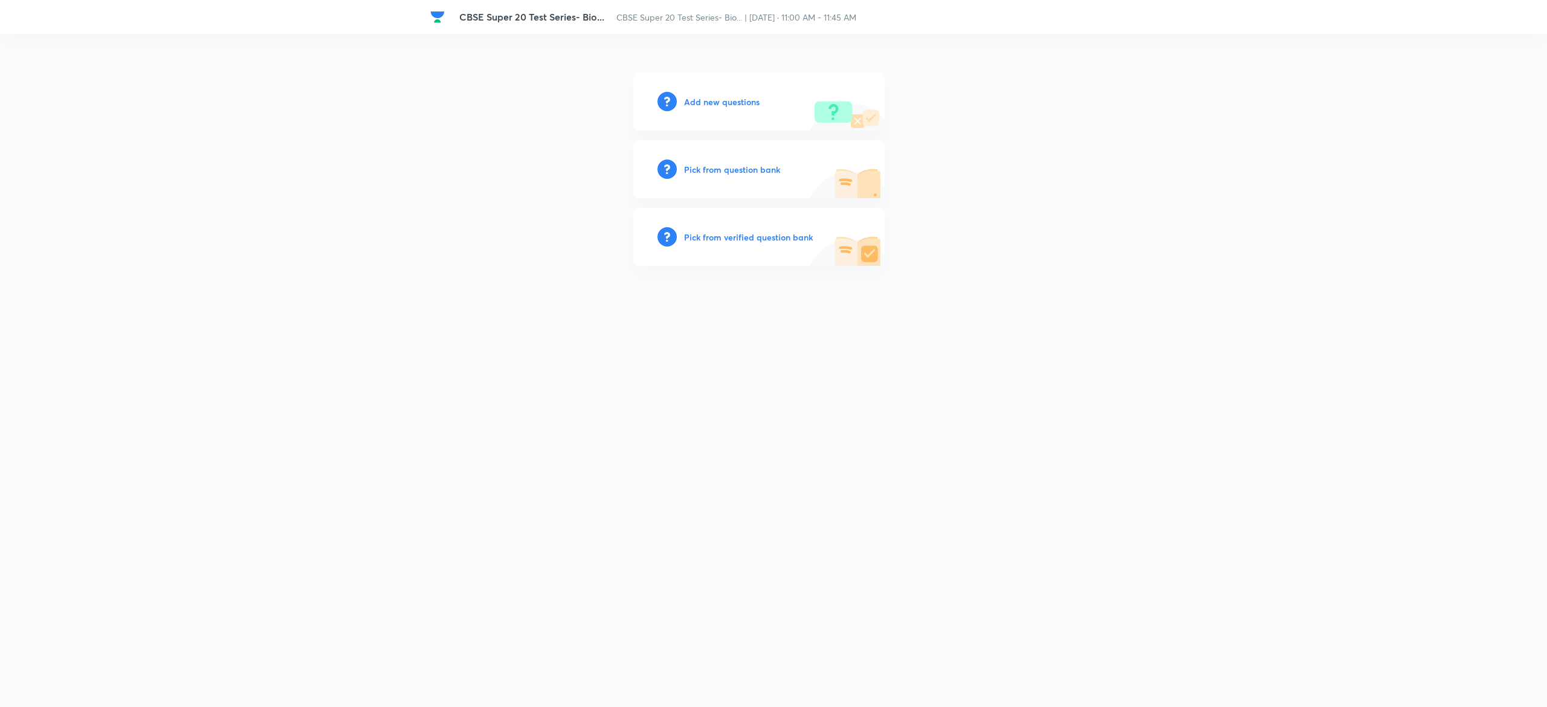
click at [707, 172] on h6 "Pick from question bank" at bounding box center [732, 169] width 96 height 13
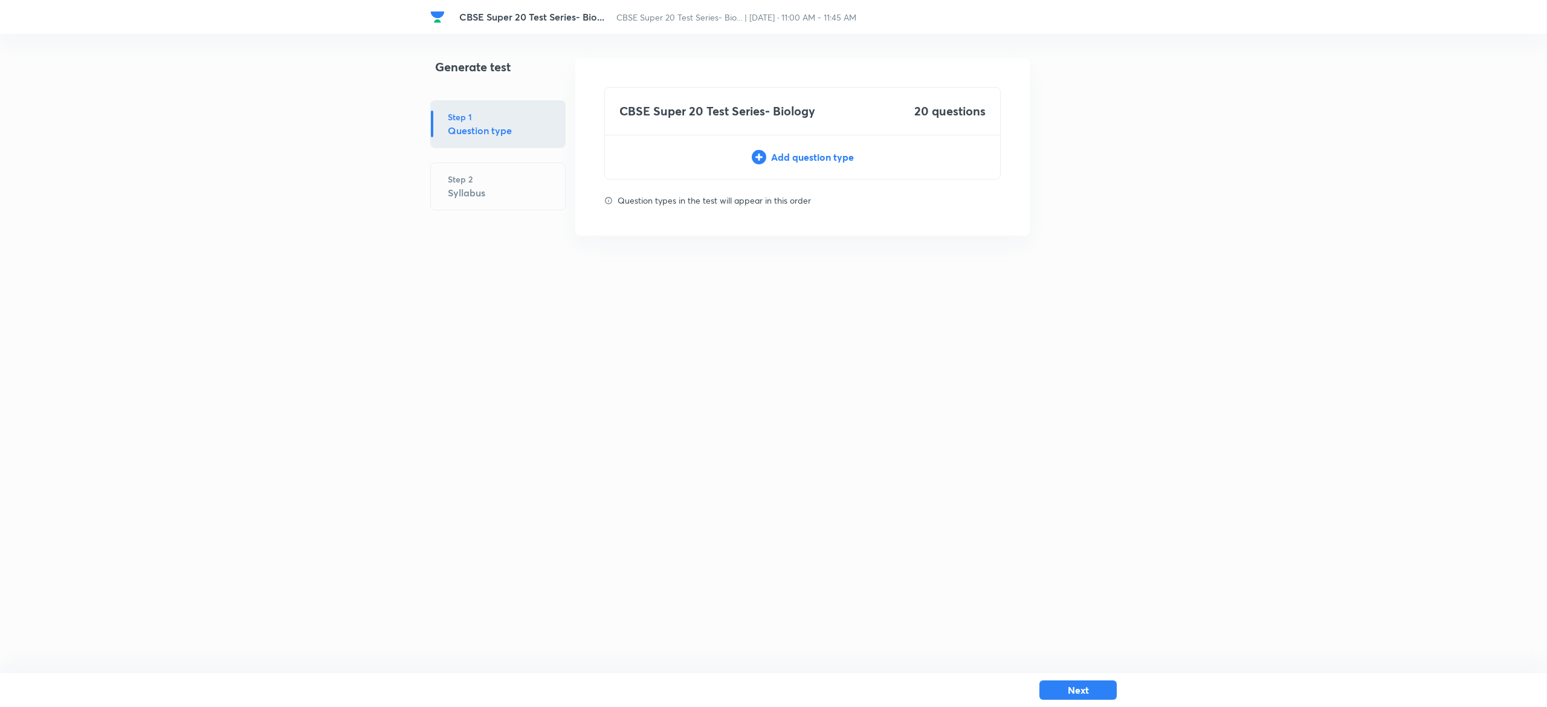
click at [827, 157] on div "Add question type" at bounding box center [802, 157] width 395 height 15
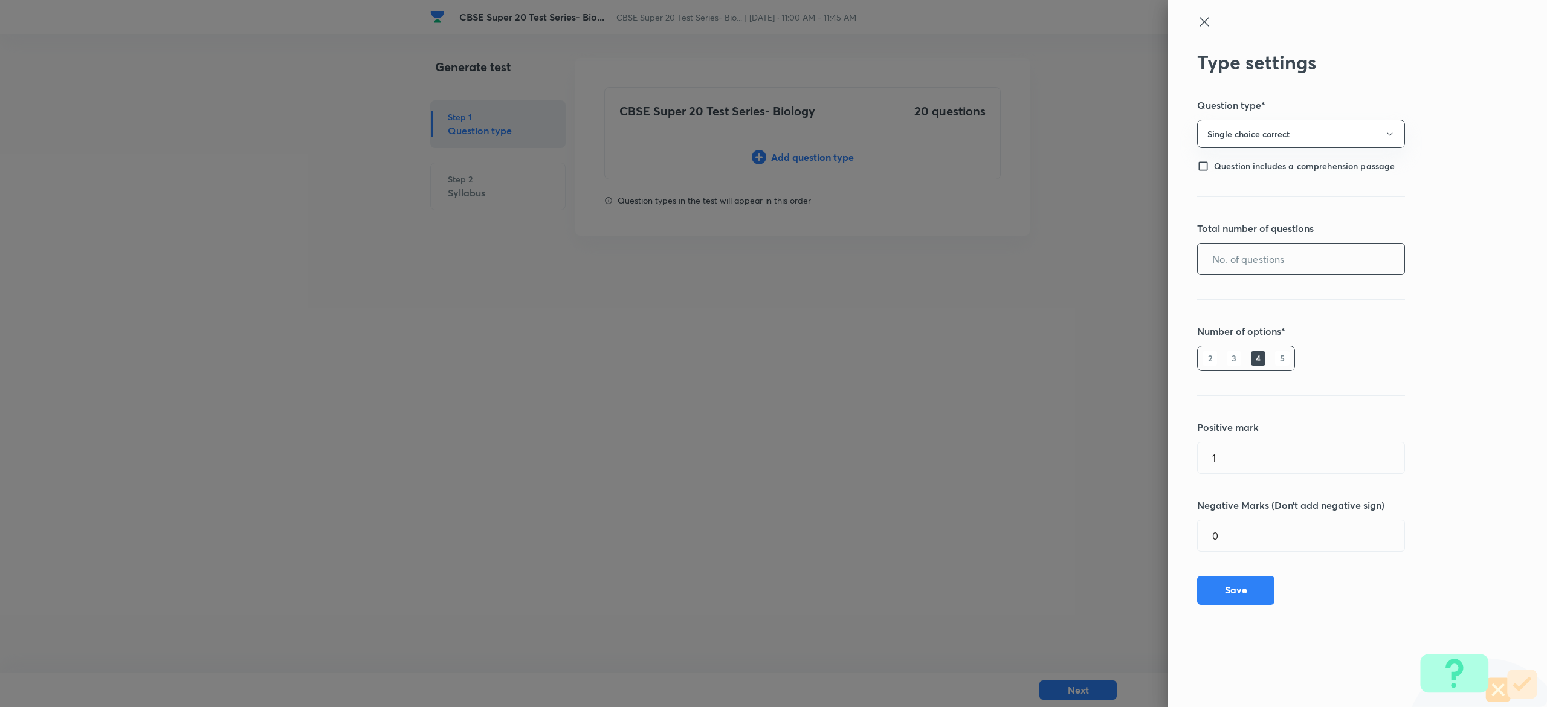
click at [1292, 259] on input "text" at bounding box center [1301, 259] width 207 height 31
type input "20"
click at [1239, 592] on button "Save" at bounding box center [1235, 589] width 77 height 29
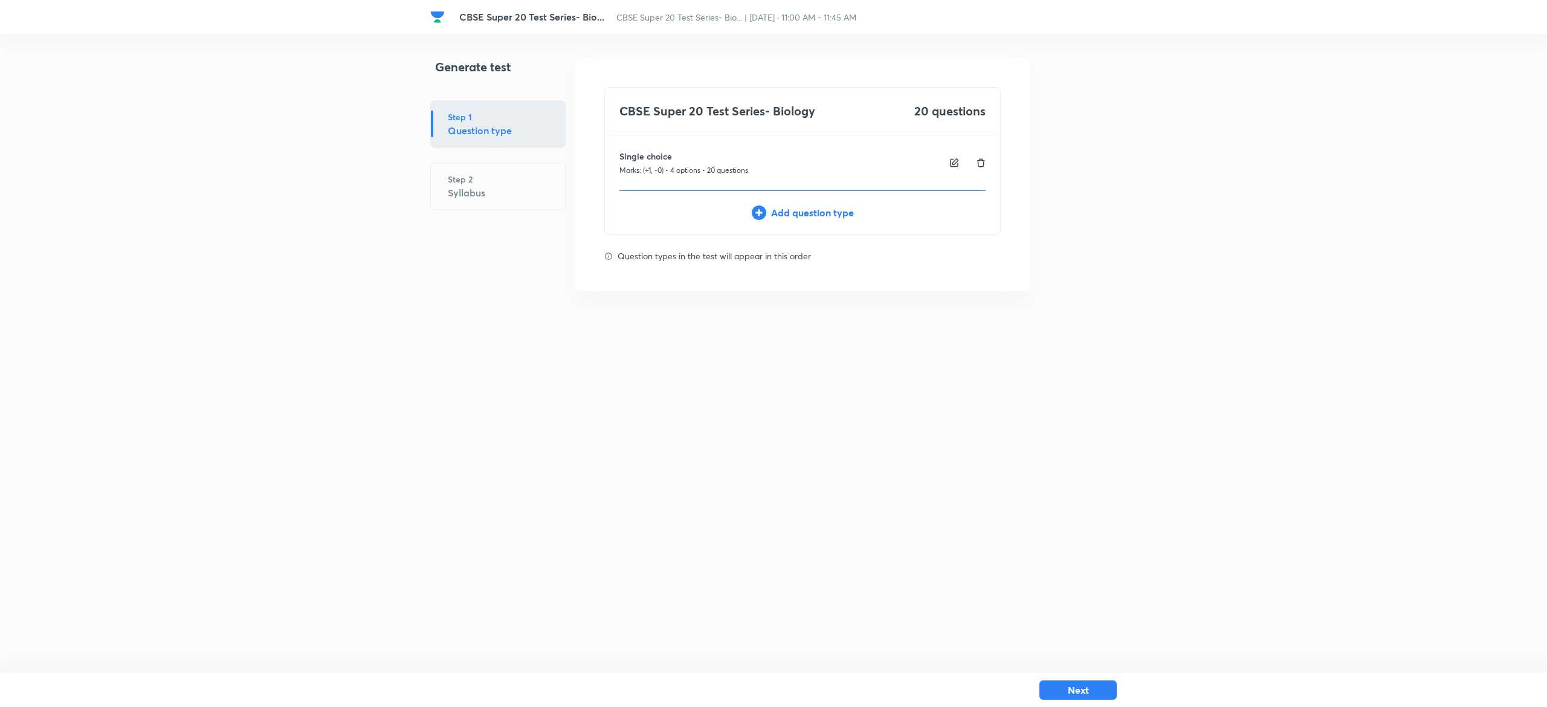
click at [1091, 700] on div "Next" at bounding box center [773, 690] width 687 height 34
click at [1091, 693] on button "Next" at bounding box center [1078, 688] width 77 height 19
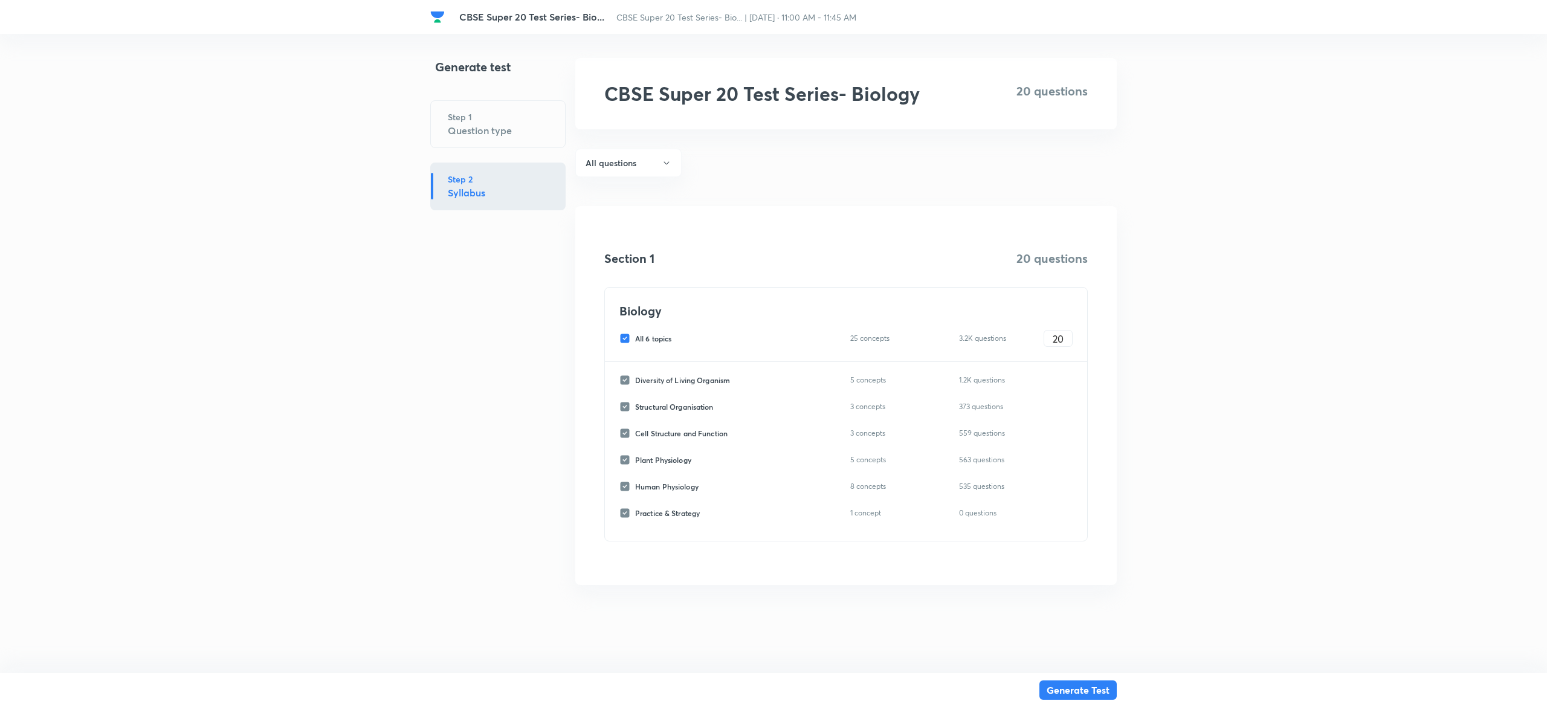
click at [622, 337] on input "All 6 topics" at bounding box center [628, 338] width 16 height 11
checkbox input "false"
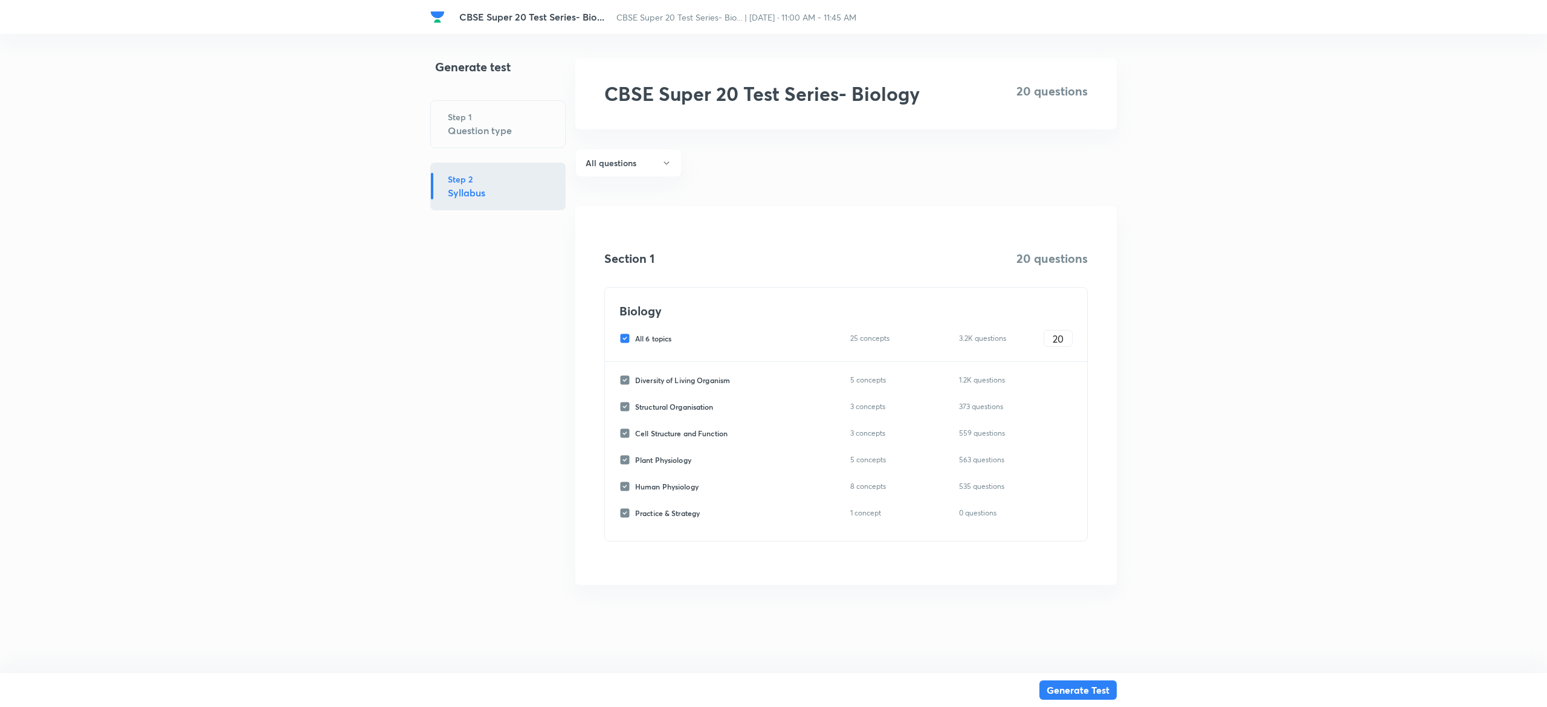
checkbox input "false"
click at [627, 381] on input "Diversity of Living Organism" at bounding box center [628, 380] width 16 height 11
checkbox input "true"
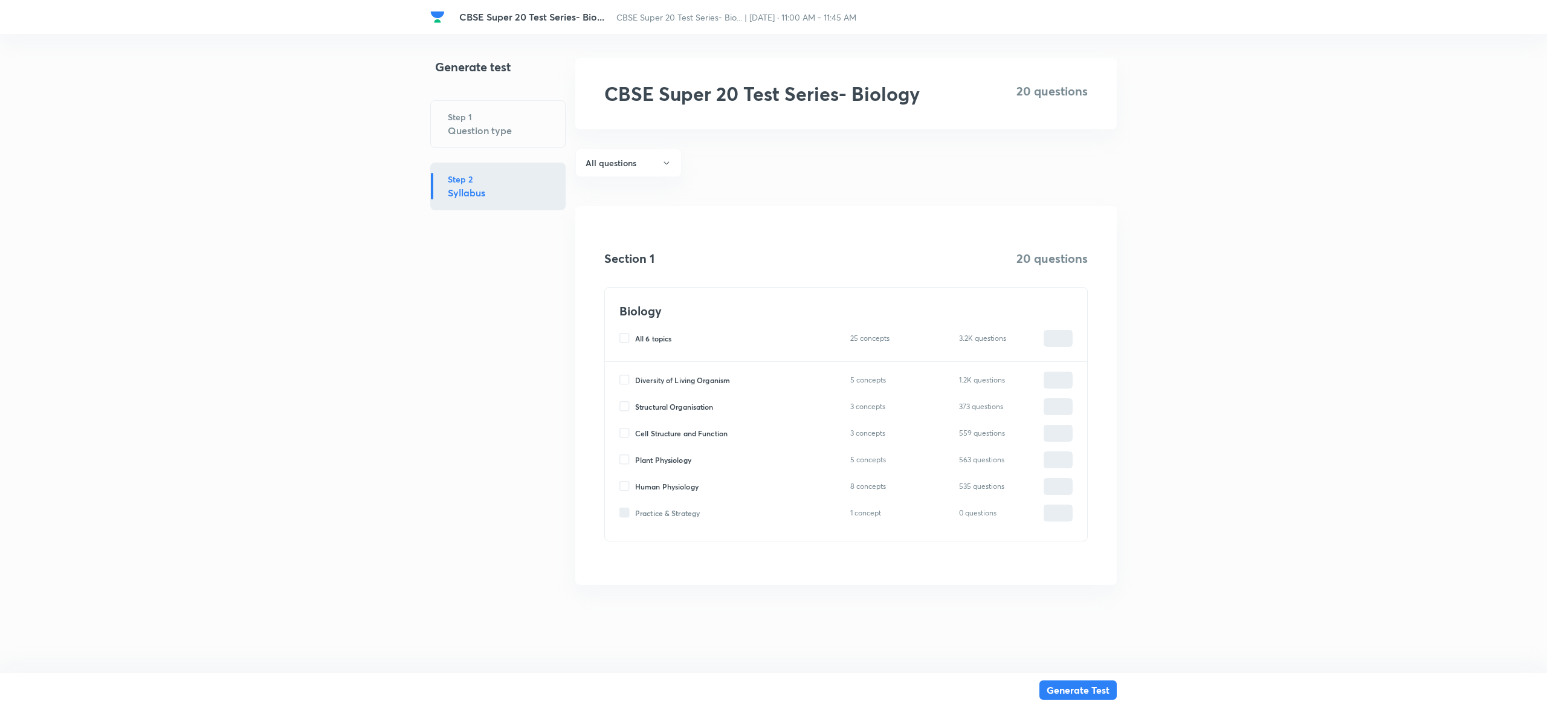
type input "0"
click at [625, 412] on input "Structural Organisation" at bounding box center [628, 406] width 16 height 11
checkbox input "true"
type input "0"
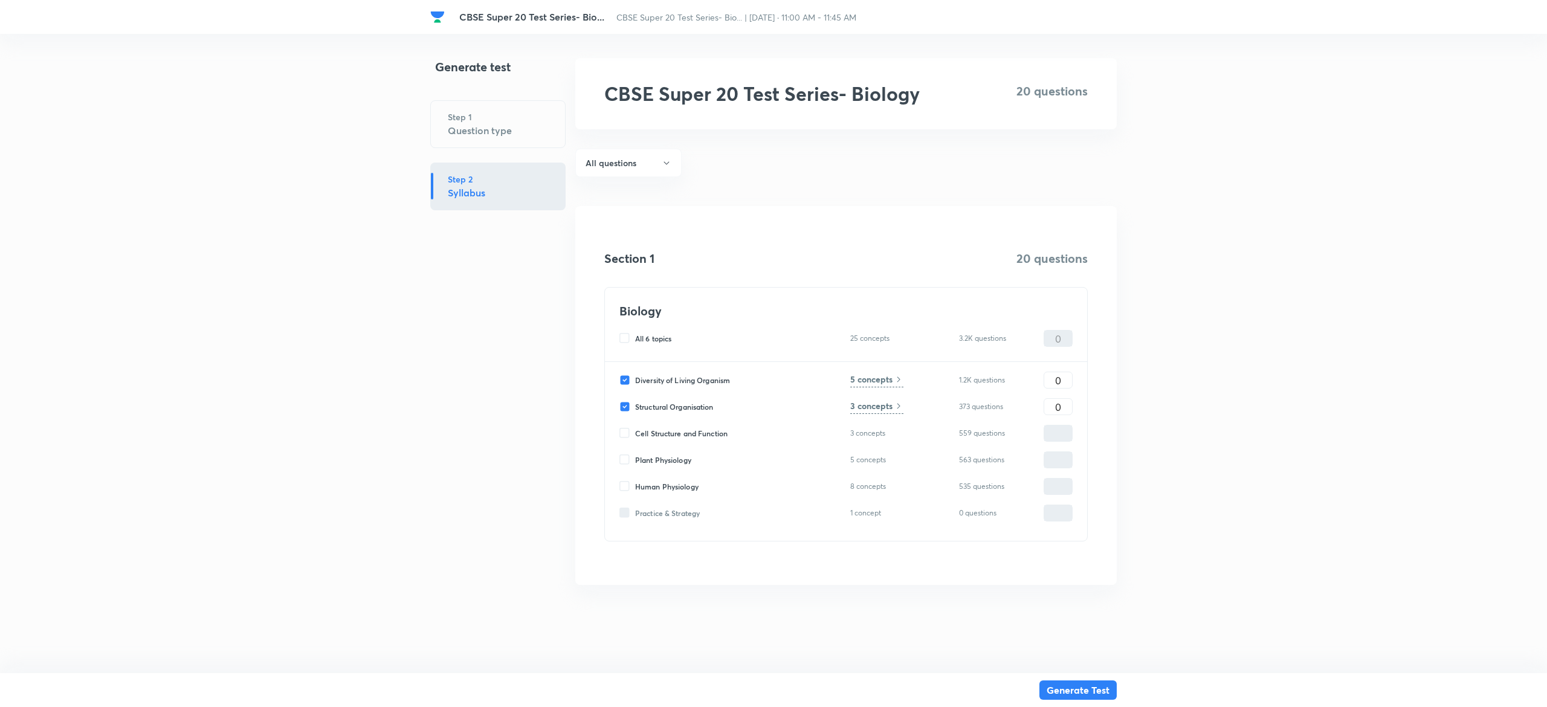
click at [625, 429] on input "Cell Structure and Function" at bounding box center [628, 433] width 16 height 11
checkbox input "true"
type input "0"
click at [625, 378] on input "Diversity of Living Organism" at bounding box center [628, 380] width 16 height 11
checkbox input "false"
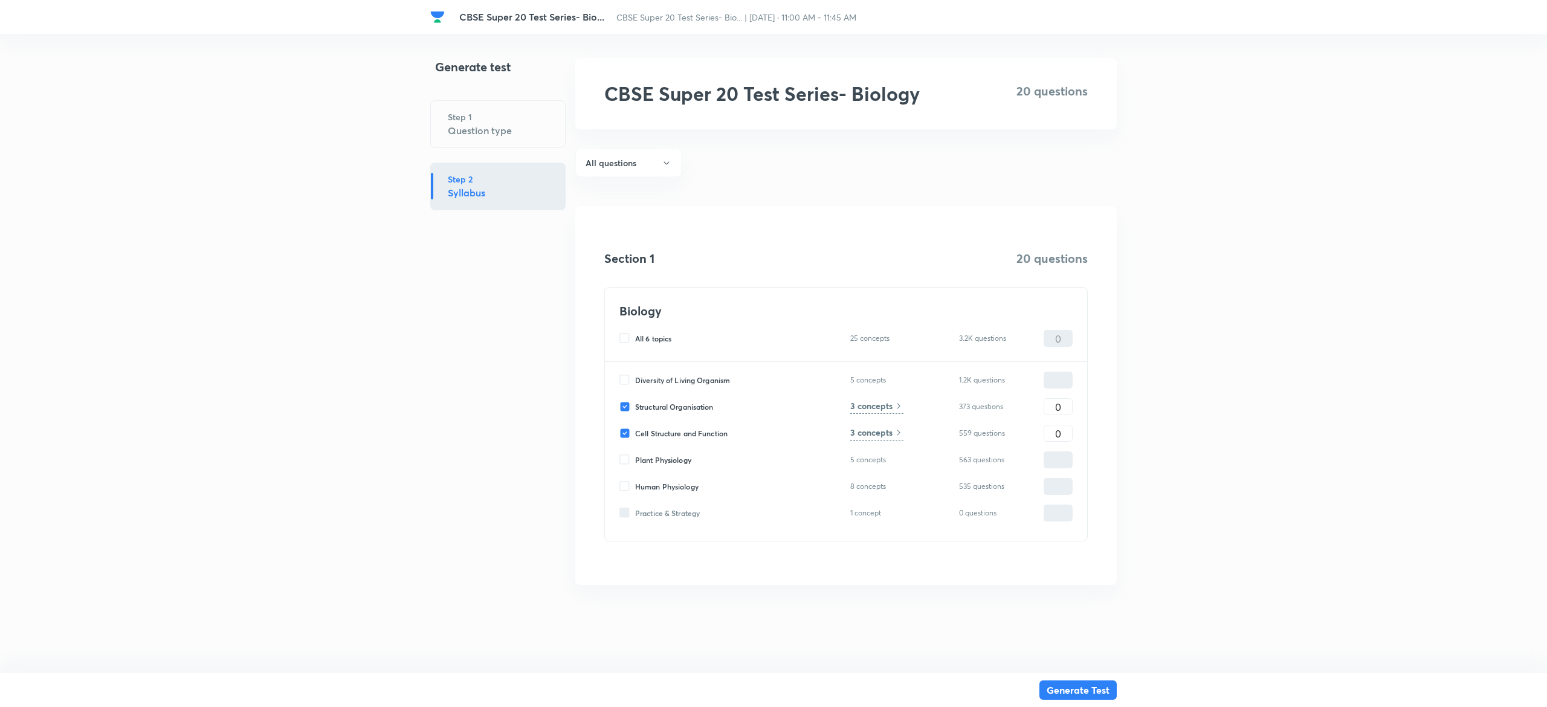
click at [625, 405] on input "Structural Organisation" at bounding box center [628, 406] width 16 height 11
checkbox input "false"
click at [1057, 427] on input "0" at bounding box center [1059, 433] width 28 height 21
type input "8"
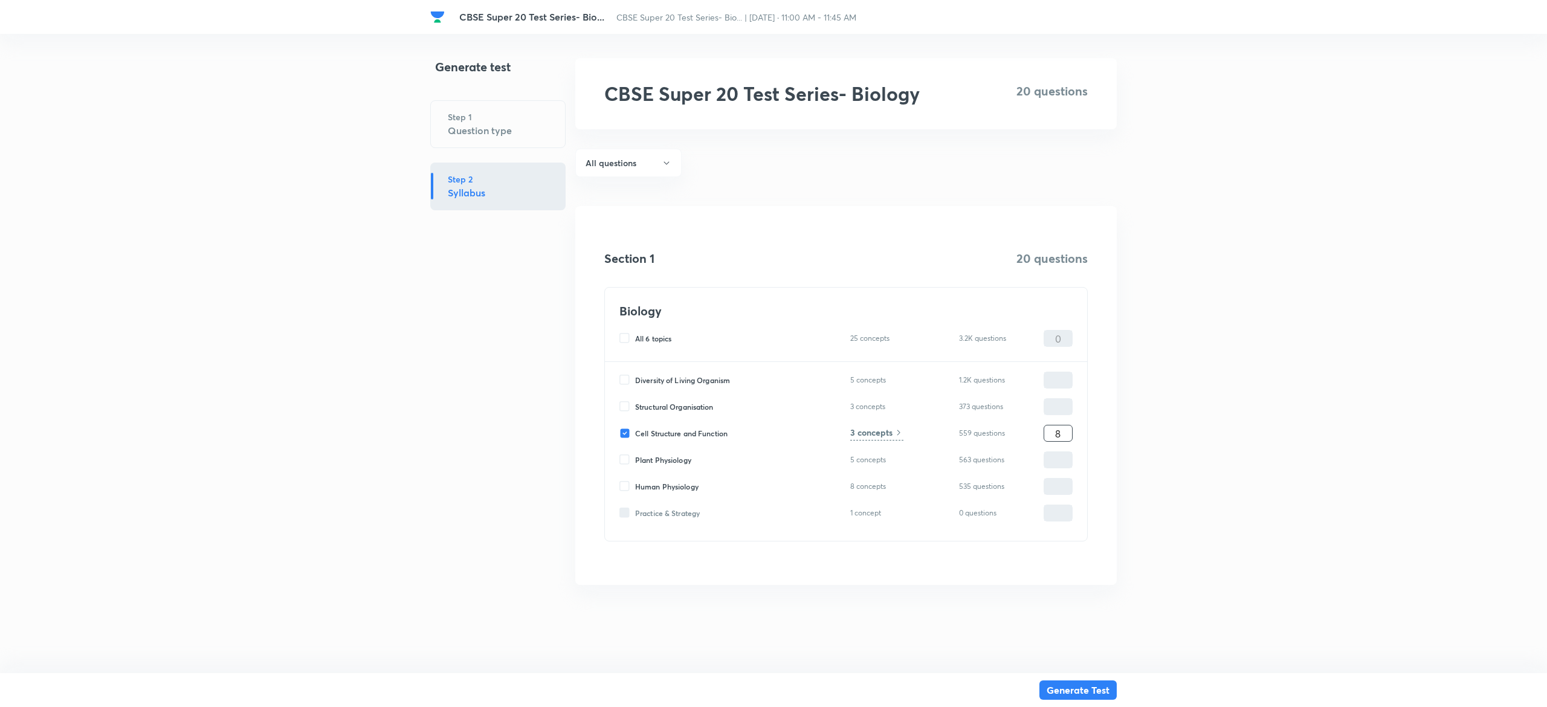
type input "8"
click at [876, 427] on h6 "3 concepts" at bounding box center [872, 432] width 42 height 13
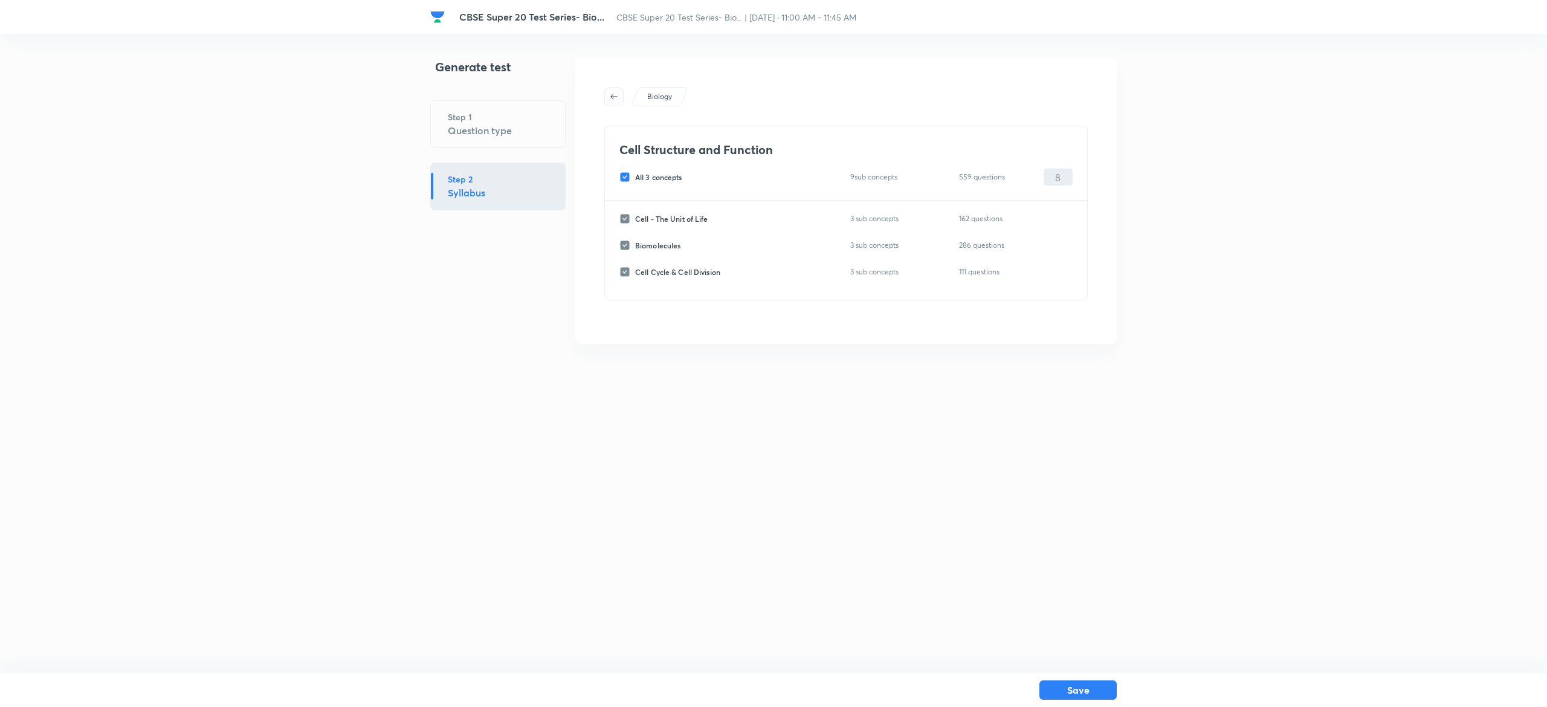
click at [614, 105] on button "button" at bounding box center [613, 96] width 19 height 19
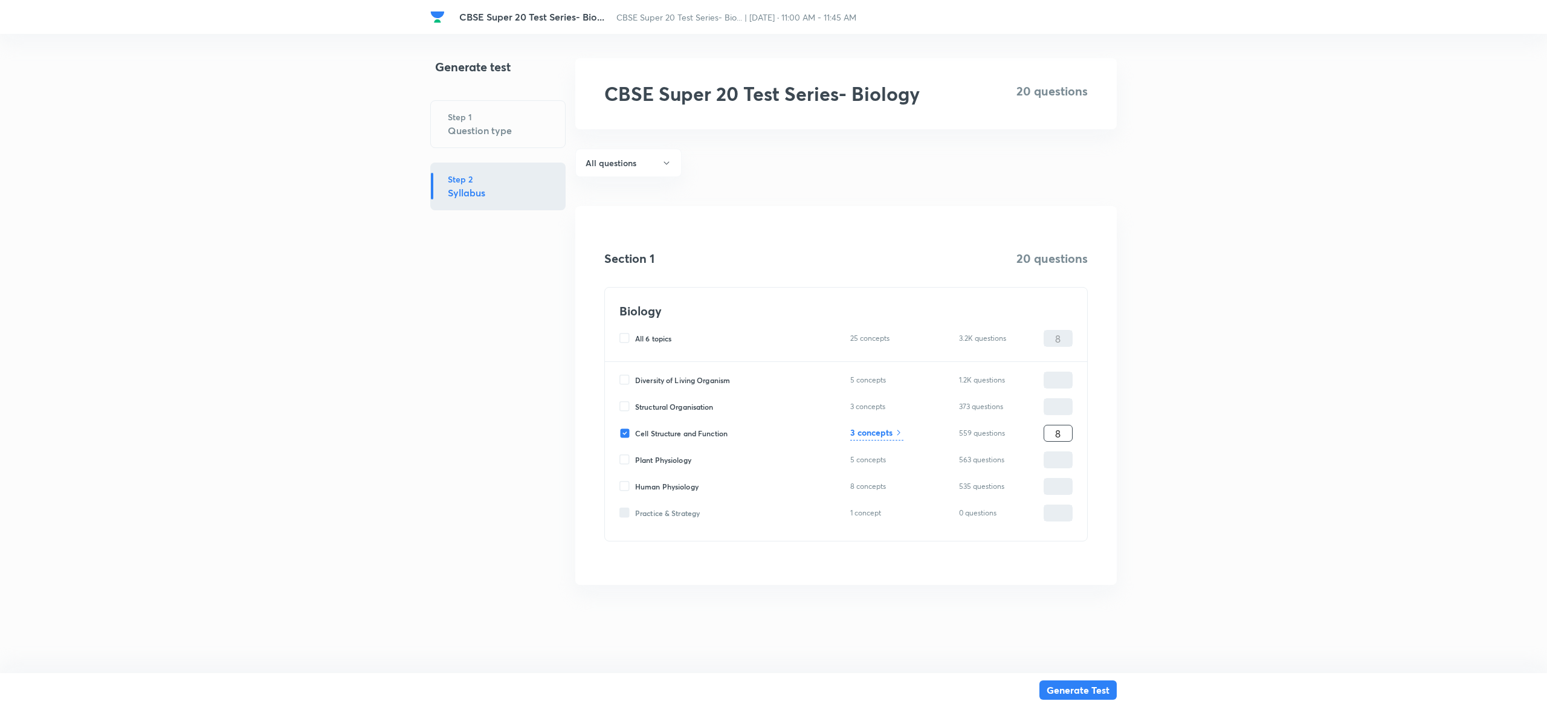
click at [1060, 436] on input "8" at bounding box center [1059, 433] width 28 height 21
type input "2"
type input "20"
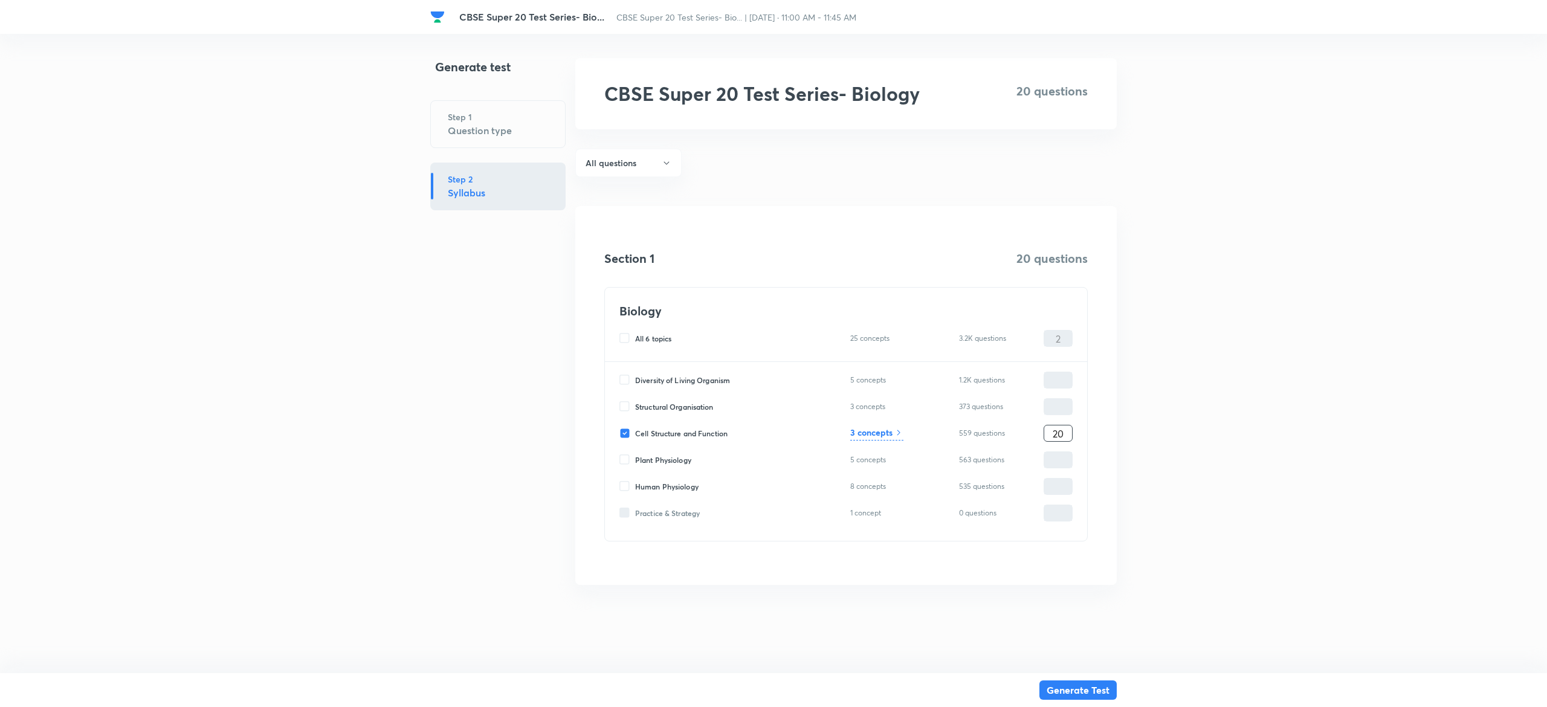
type input "20"
click at [860, 429] on h6 "3 concepts" at bounding box center [872, 432] width 42 height 13
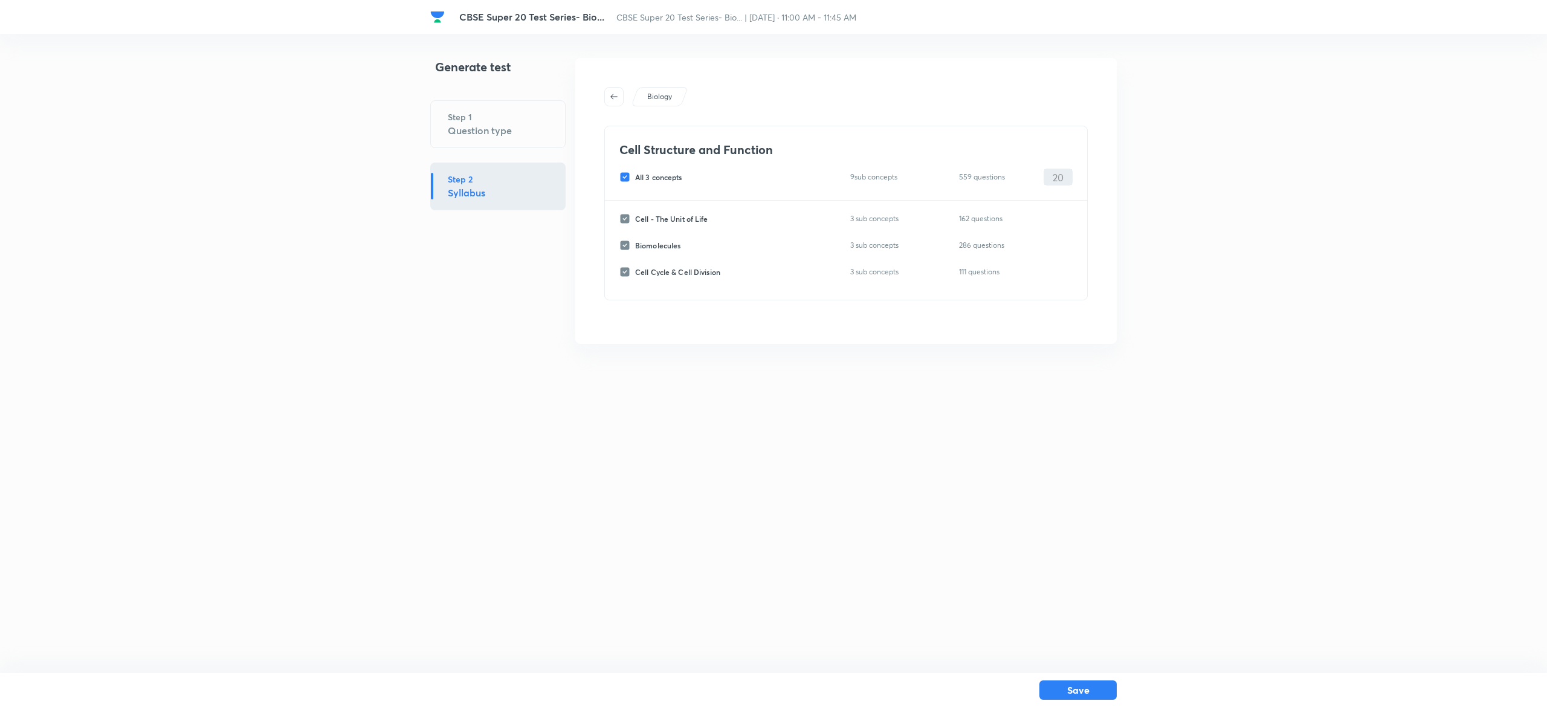
click at [623, 175] on input "All 3 concepts" at bounding box center [628, 177] width 16 height 11
checkbox input "false"
click at [625, 275] on input "Cell Cycle & Cell Division" at bounding box center [628, 272] width 16 height 11
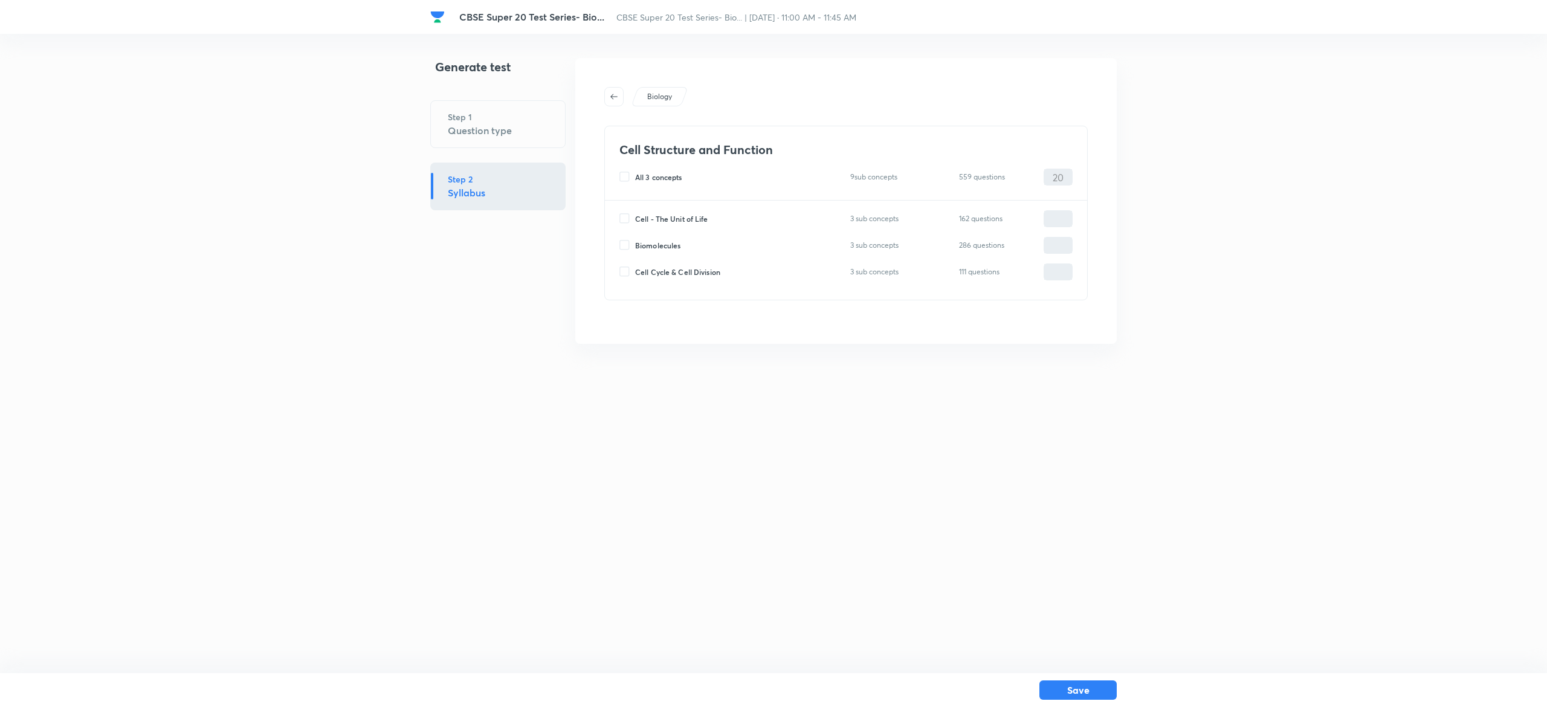
checkbox input "true"
type input "0"
click at [626, 246] on input "Biomolecules" at bounding box center [628, 245] width 16 height 11
checkbox input "true"
click at [1060, 253] on input "0" at bounding box center [1059, 245] width 28 height 21
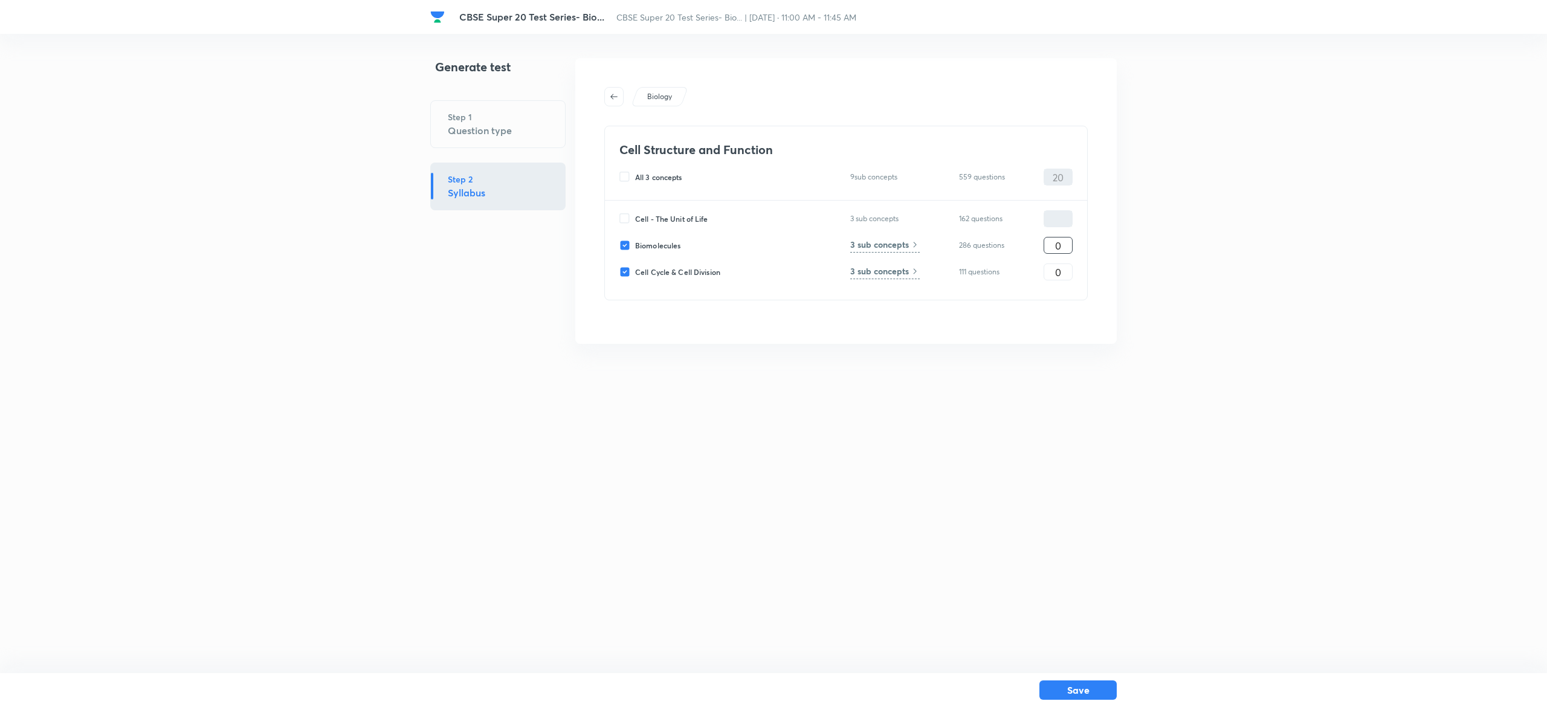
click at [1060, 253] on input "0" at bounding box center [1059, 245] width 28 height 21
type input "10"
click at [1062, 272] on input "0" at bounding box center [1059, 272] width 28 height 21
type input "10"
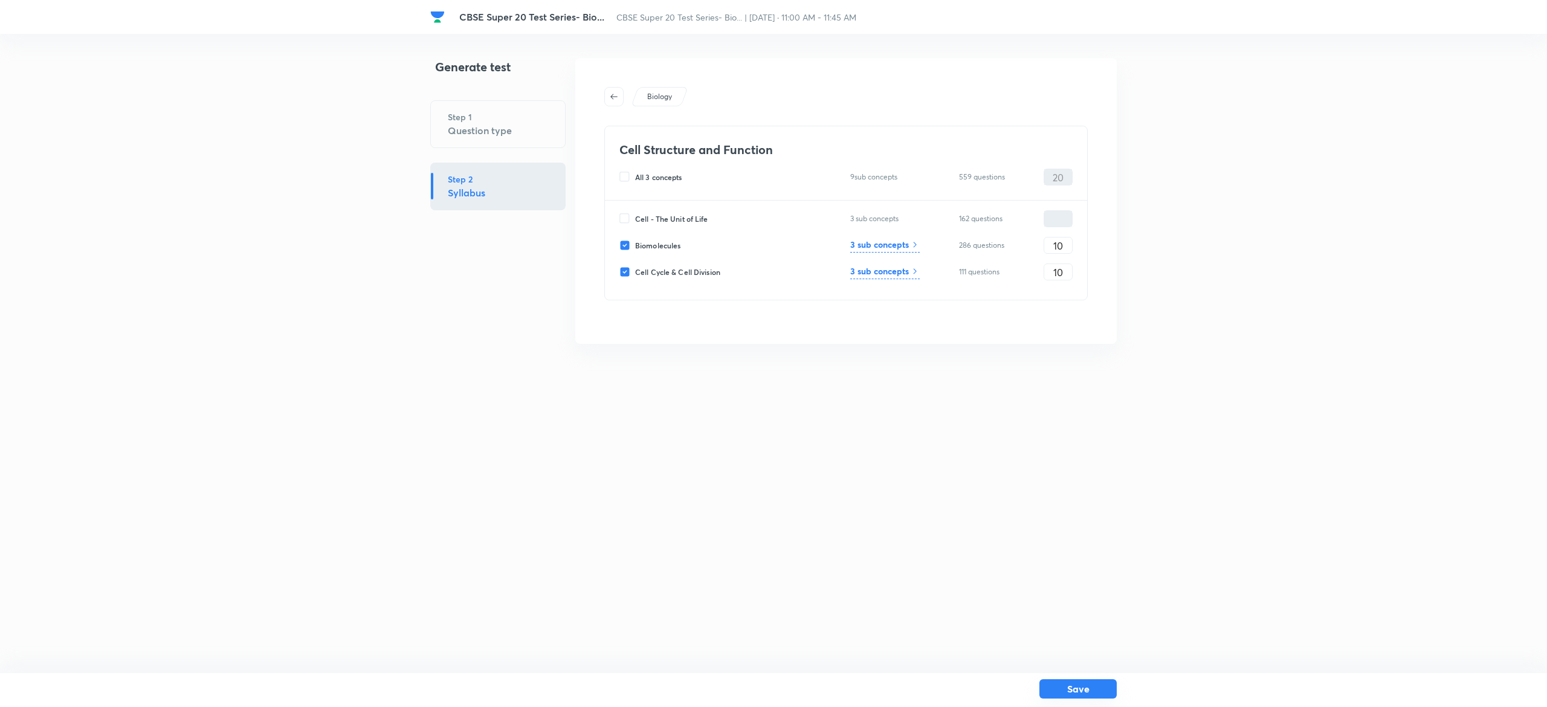
click at [1101, 690] on button "Save" at bounding box center [1078, 688] width 77 height 19
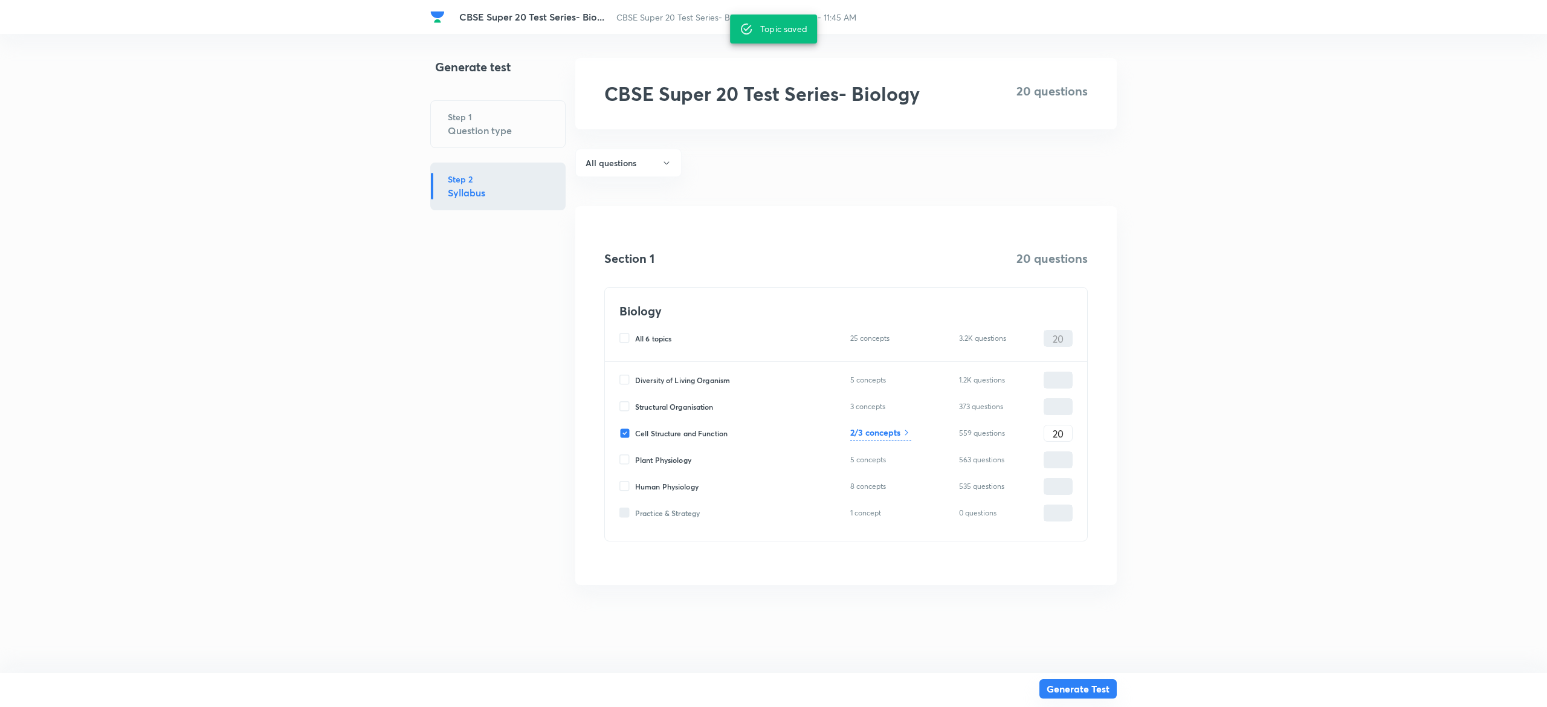
click at [1077, 688] on button "Generate Test" at bounding box center [1078, 688] width 77 height 19
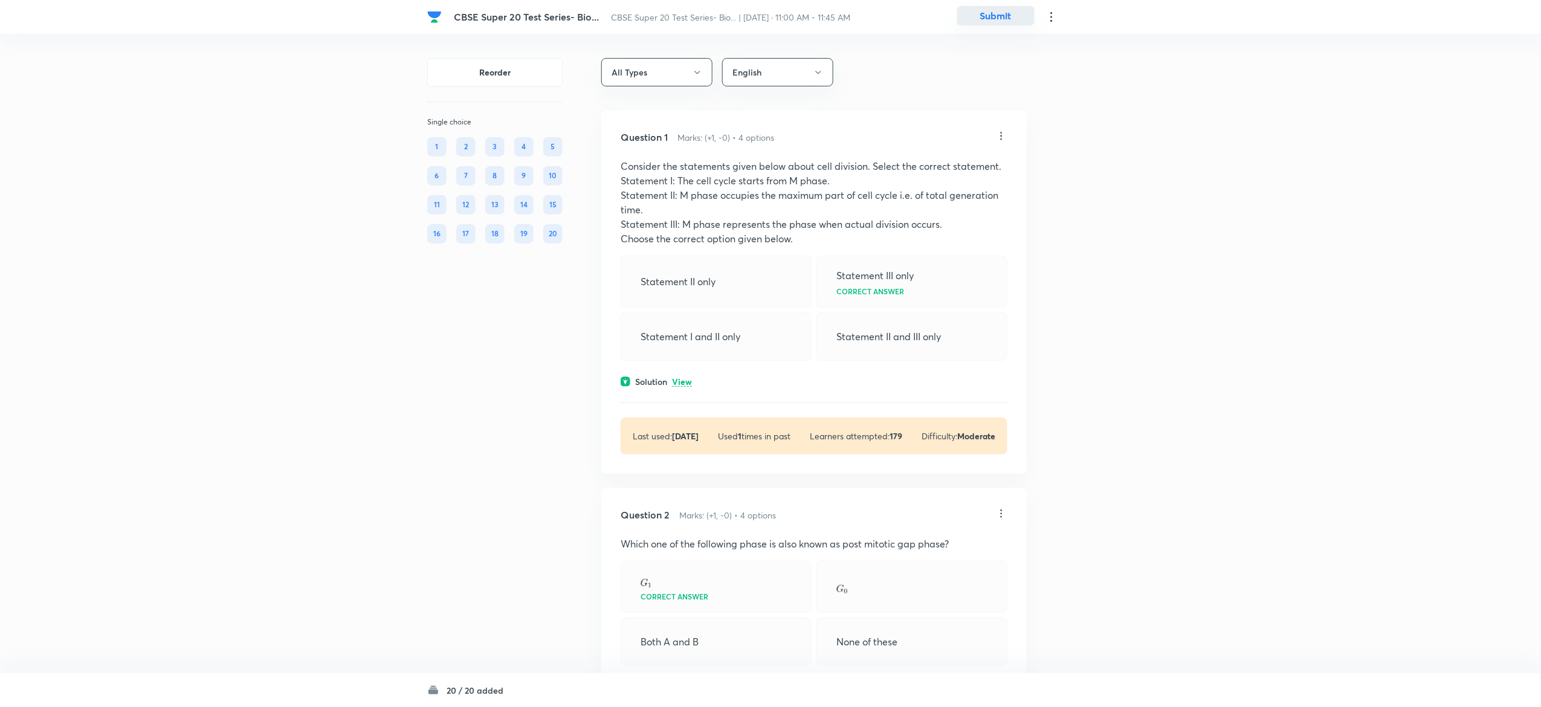
click at [1003, 16] on button "Submit" at bounding box center [995, 15] width 77 height 19
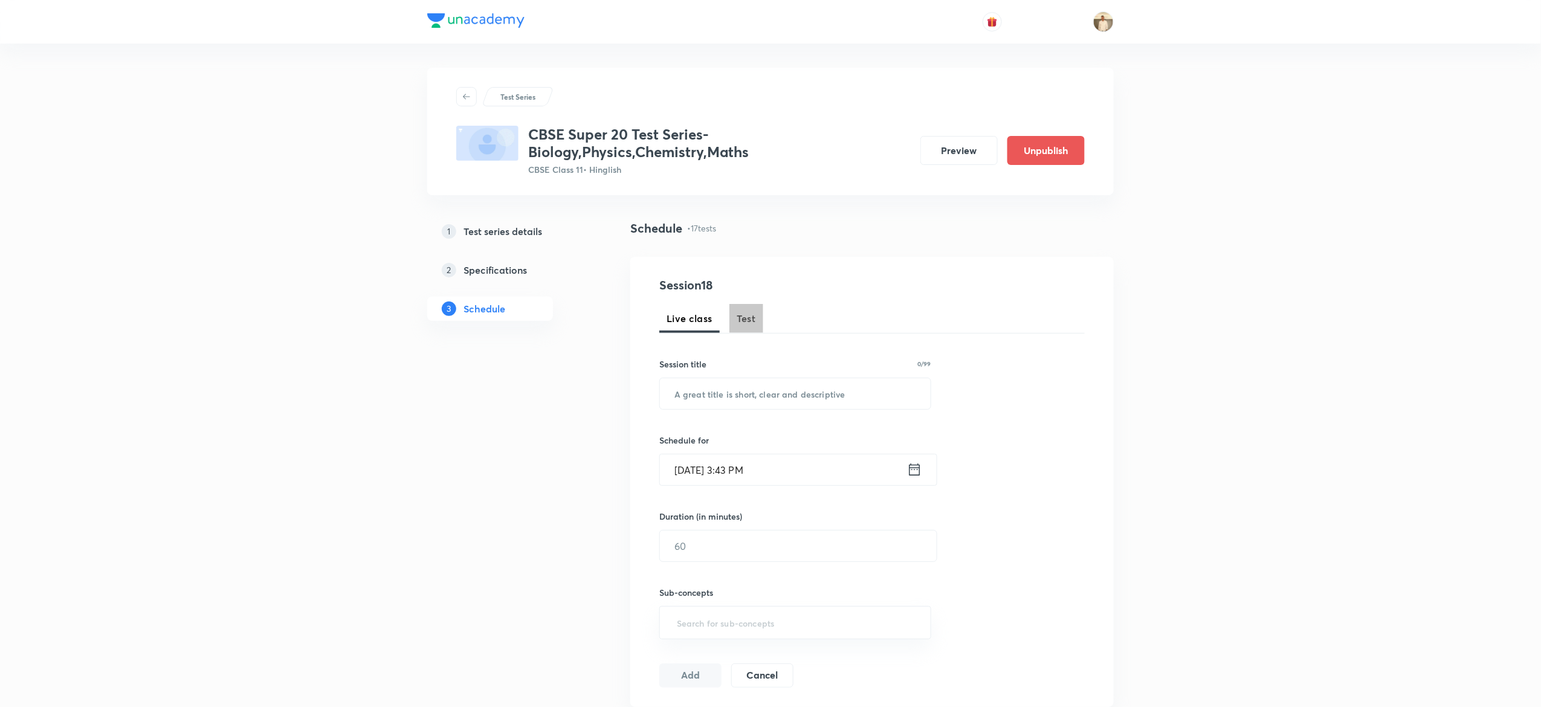
click at [752, 316] on span "Test" at bounding box center [746, 318] width 19 height 15
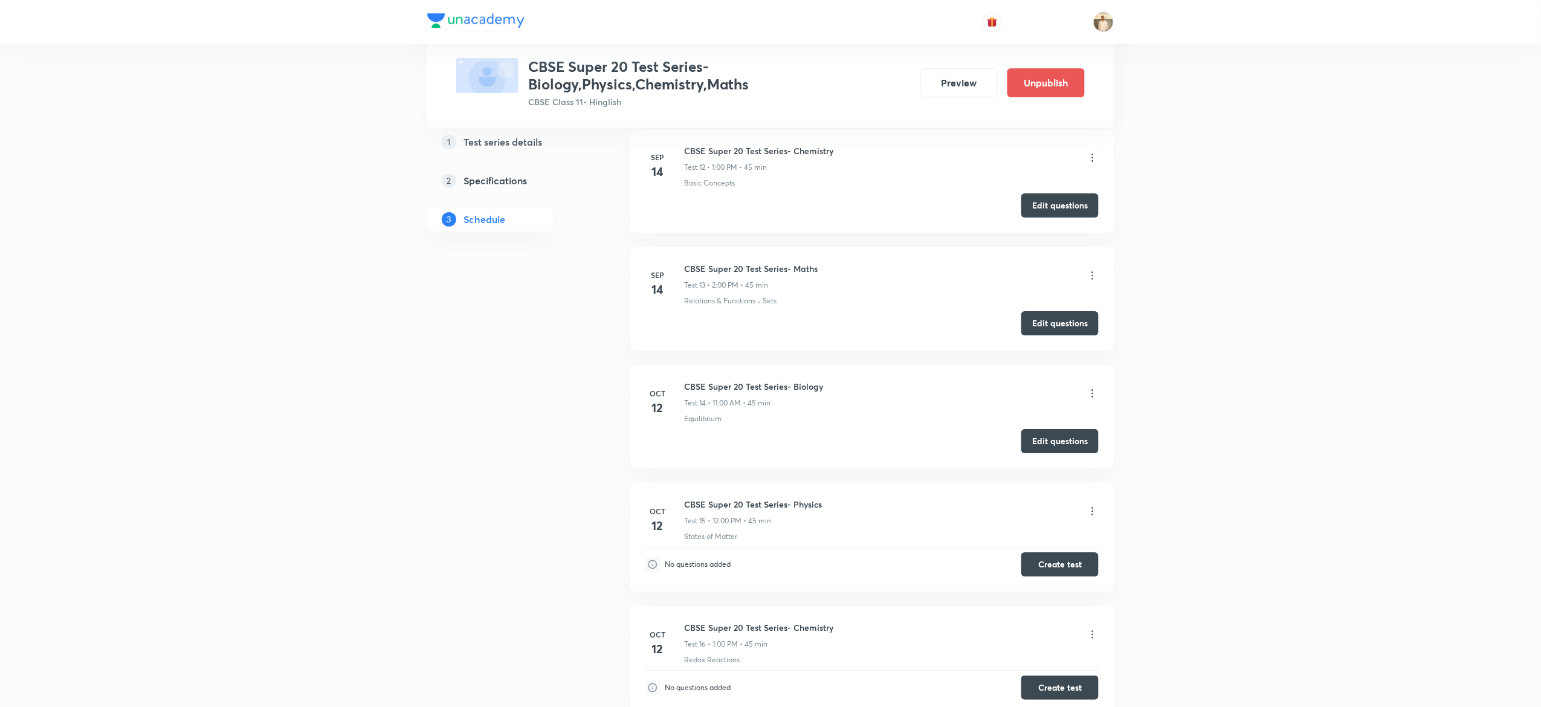
scroll to position [1972, 0]
click at [1063, 572] on button "Create test" at bounding box center [1060, 566] width 77 height 24
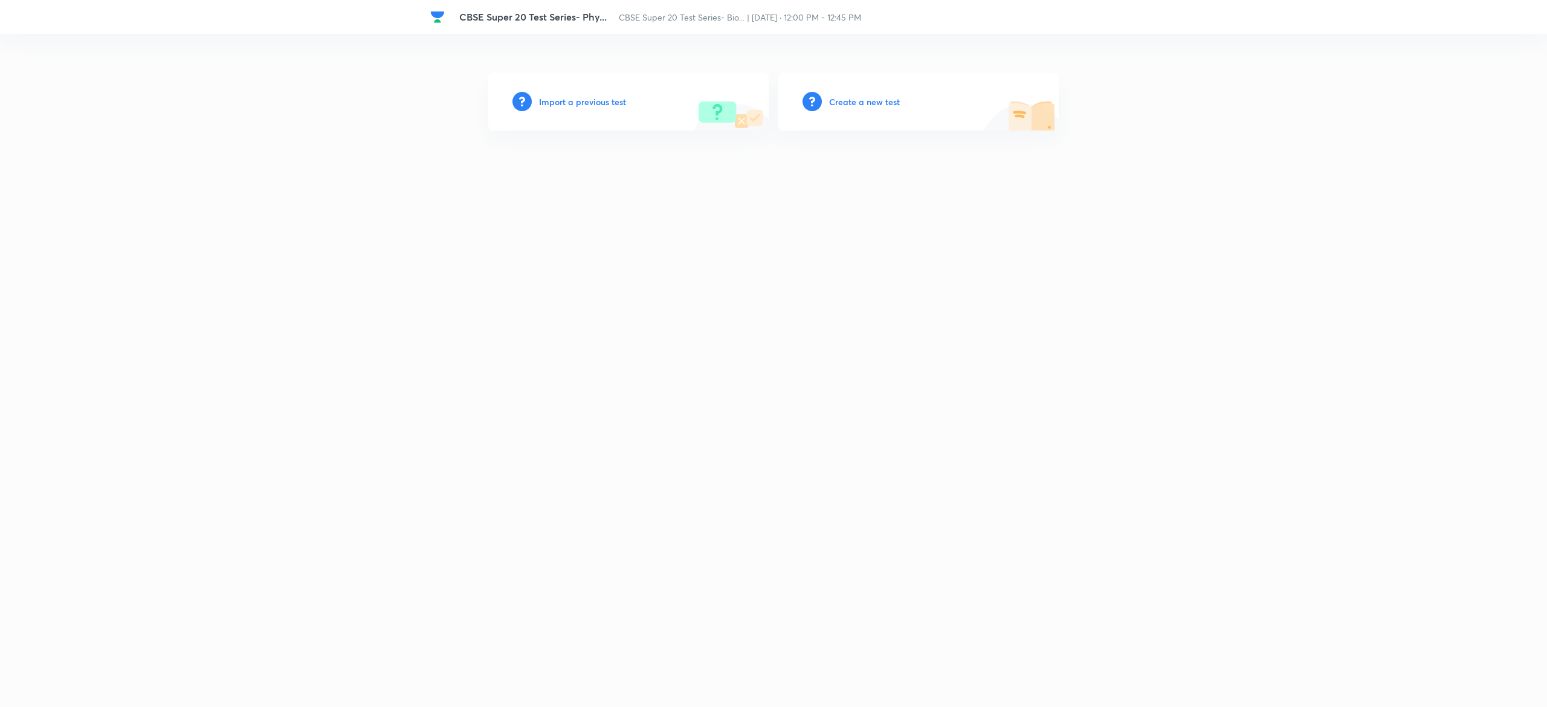
click at [870, 94] on div "Create a new test" at bounding box center [919, 102] width 280 height 58
click at [866, 98] on h6 "Create a new test" at bounding box center [864, 102] width 71 height 13
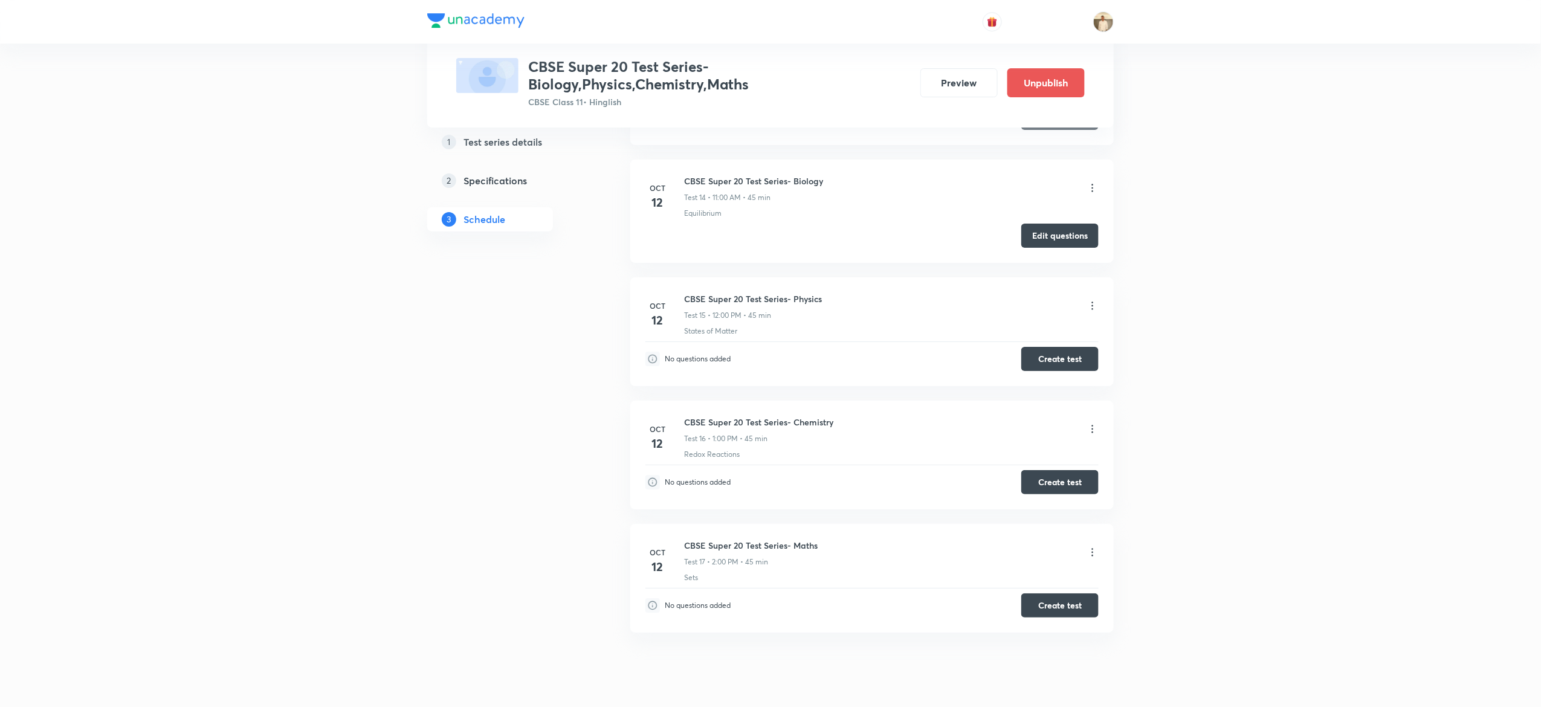
scroll to position [2228, 0]
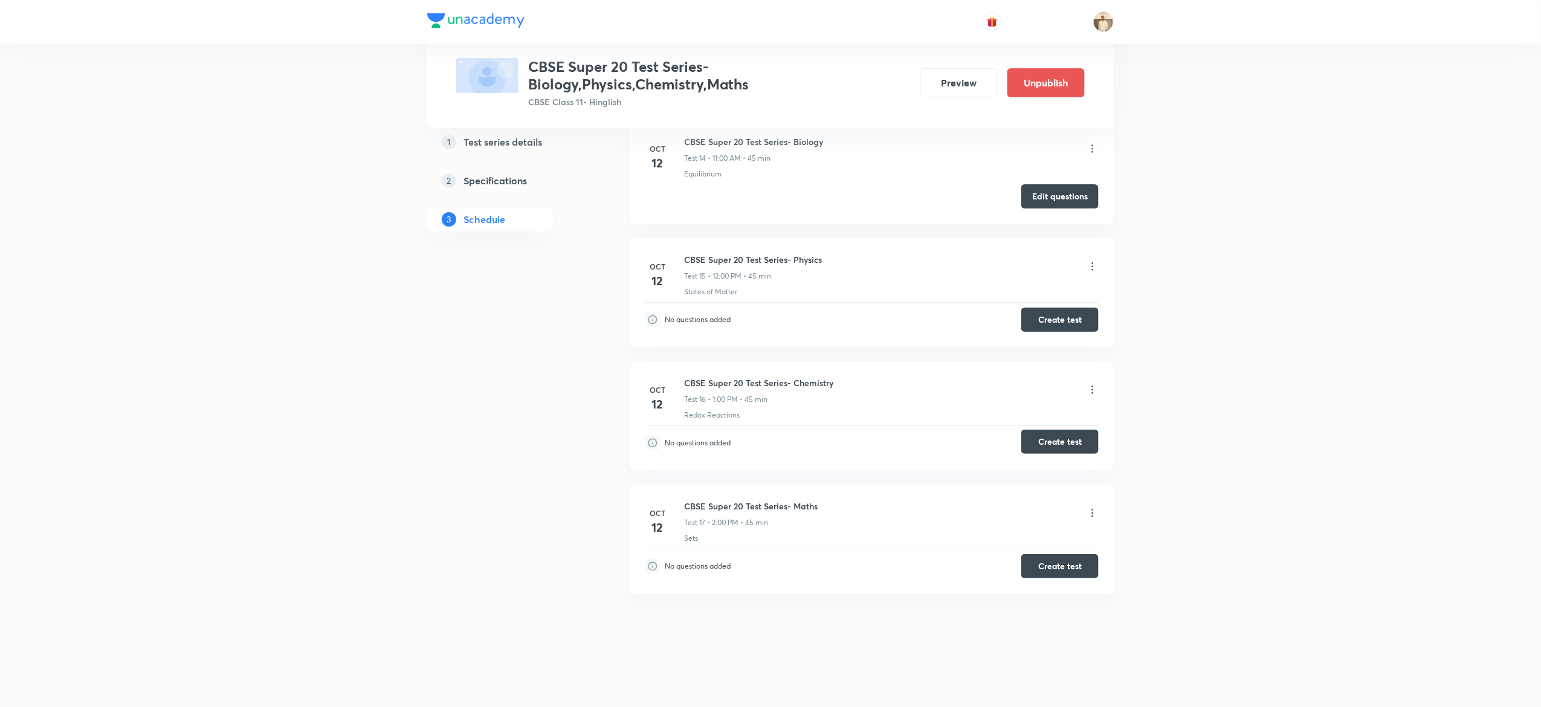
click at [1081, 439] on button "Create test" at bounding box center [1060, 442] width 77 height 24
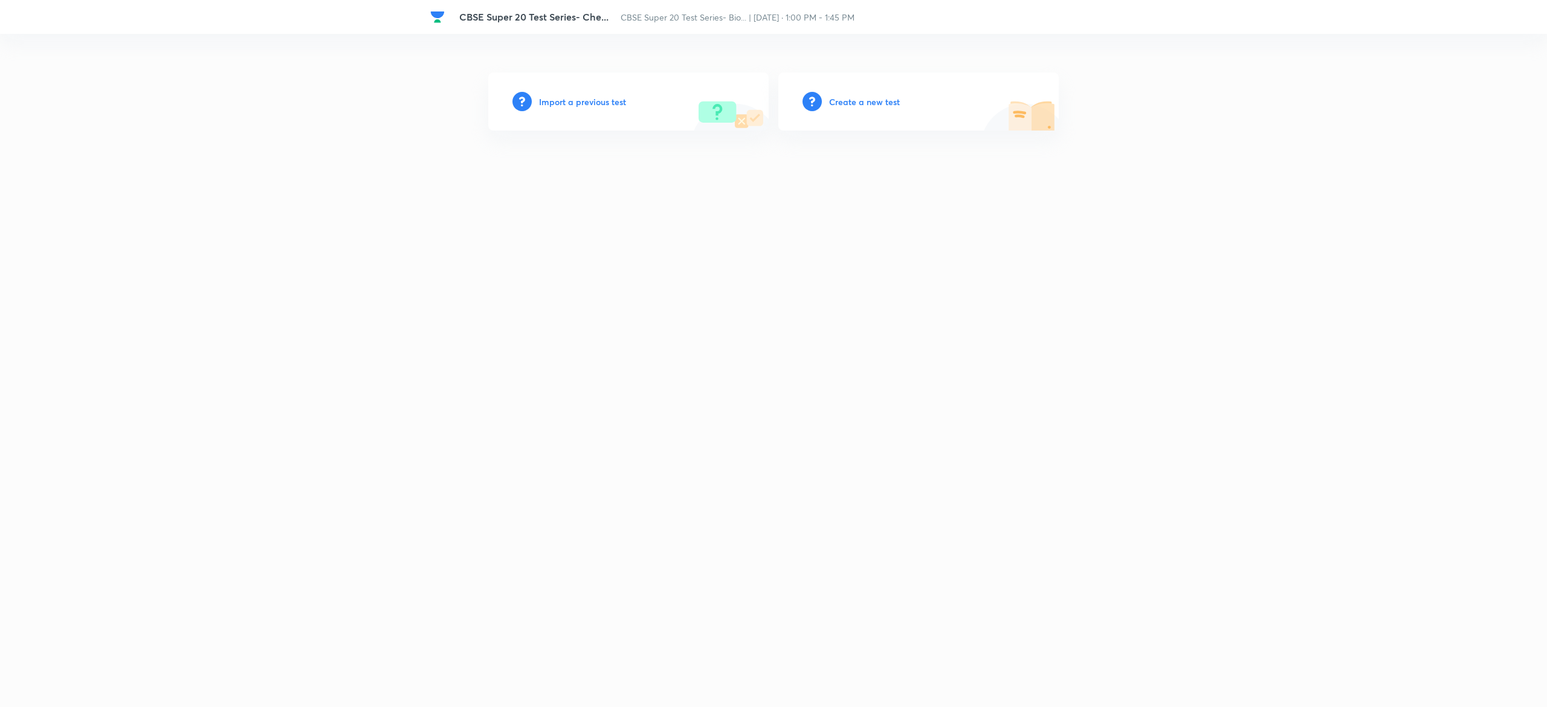
click at [872, 97] on h6 "Create a new test" at bounding box center [864, 102] width 71 height 13
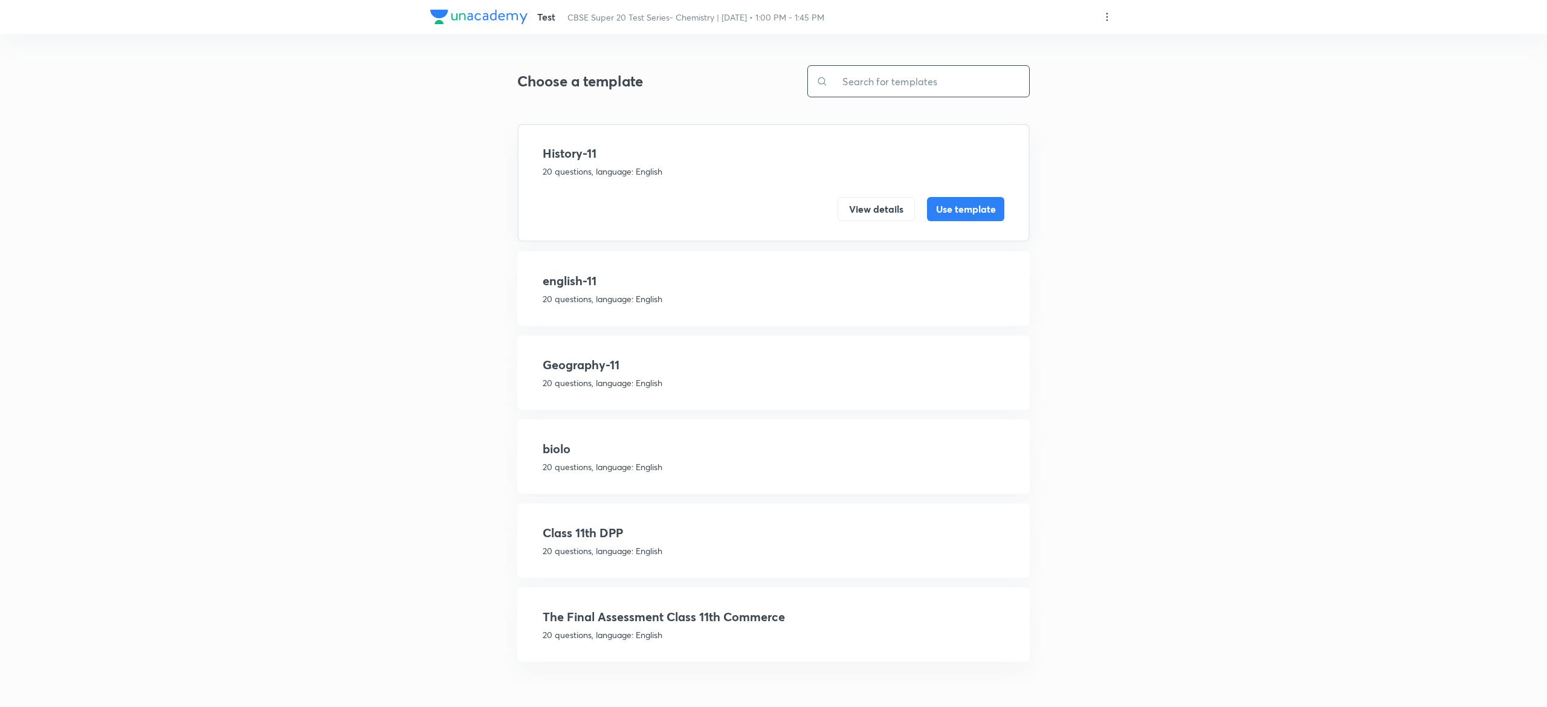
click at [891, 71] on input "text" at bounding box center [928, 81] width 201 height 31
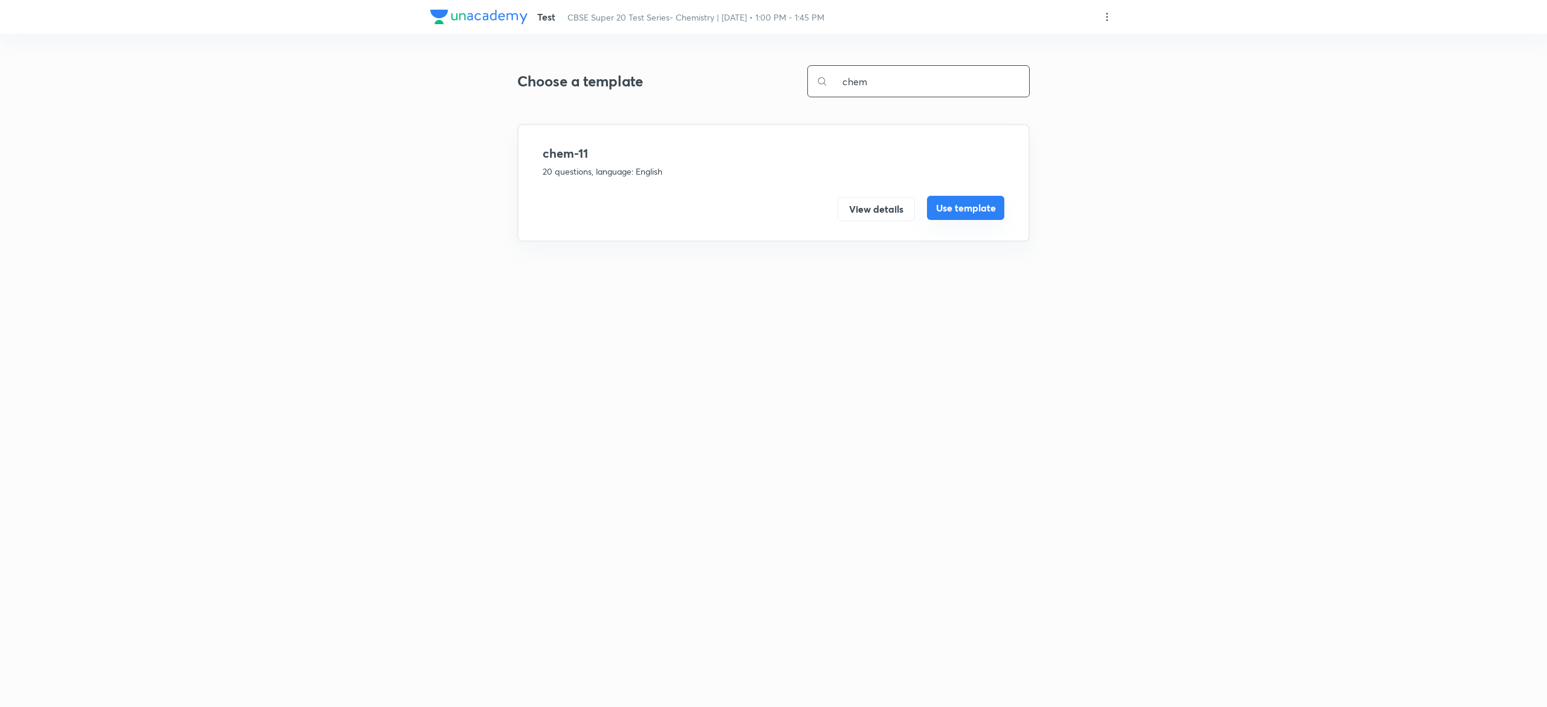
type input "chem"
click at [1000, 205] on button "Use template" at bounding box center [965, 208] width 77 height 24
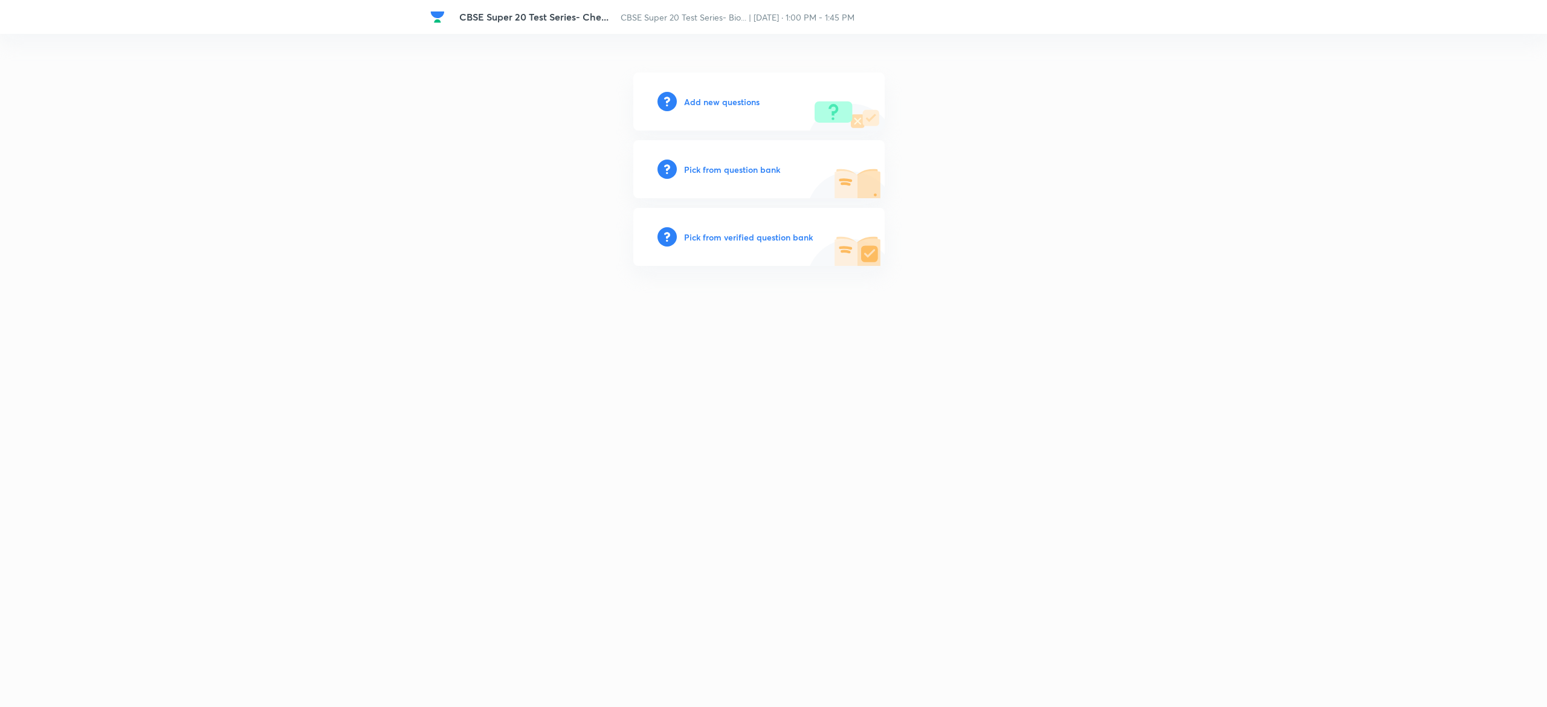
click at [727, 166] on h6 "Pick from question bank" at bounding box center [732, 169] width 96 height 13
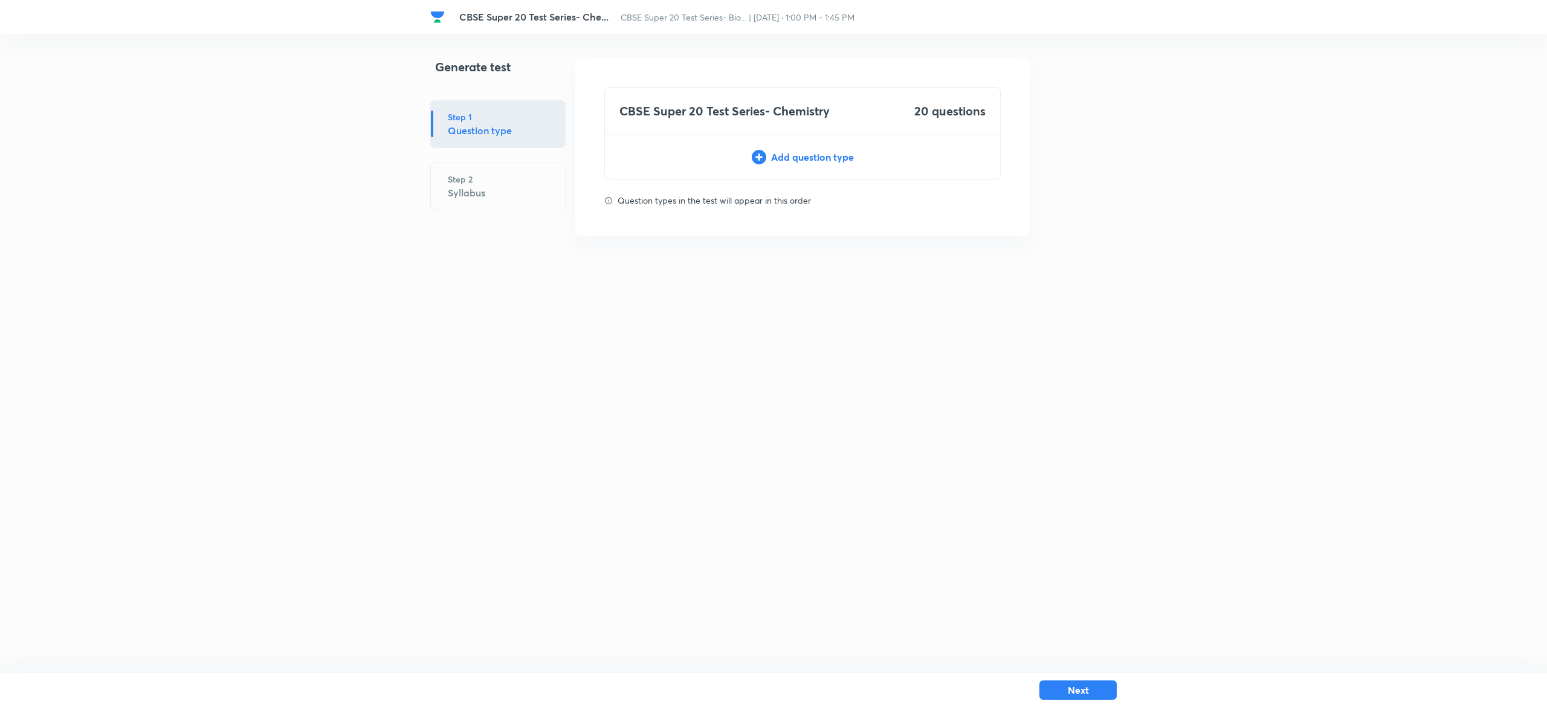
click at [827, 160] on div "Add question type" at bounding box center [802, 157] width 395 height 15
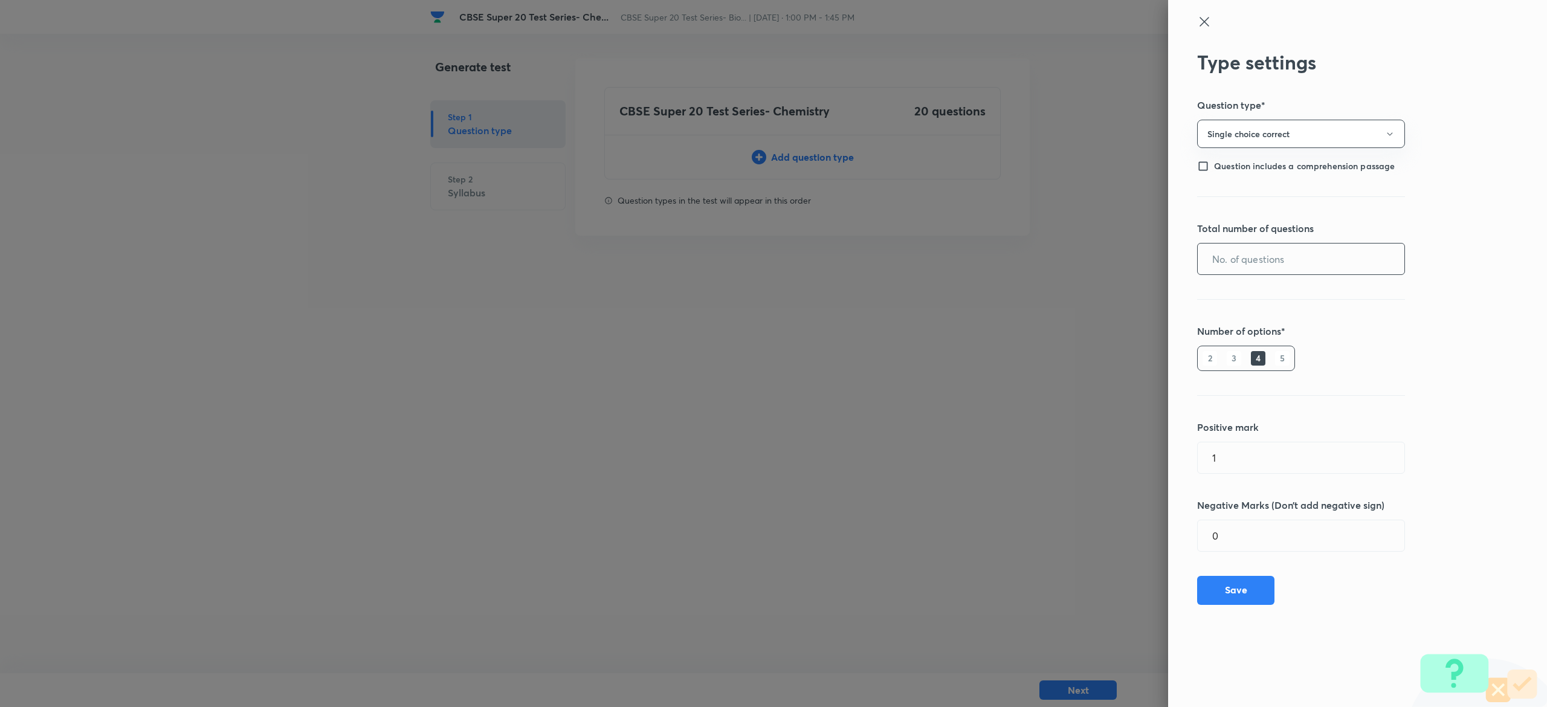
click at [1352, 253] on input "text" at bounding box center [1301, 259] width 207 height 31
type input "20"
click at [1239, 591] on button "Save" at bounding box center [1235, 589] width 77 height 29
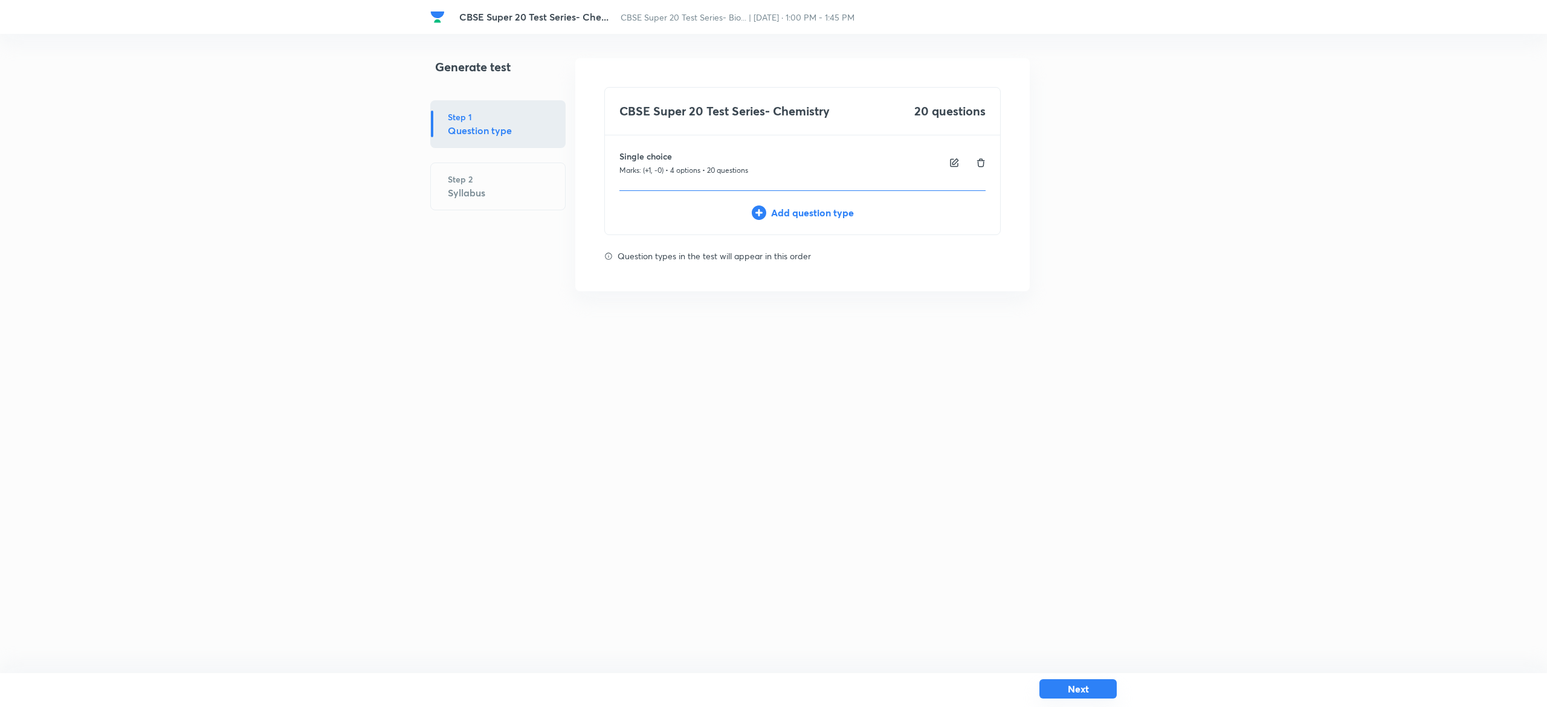
click at [1098, 686] on button "Next" at bounding box center [1078, 688] width 77 height 19
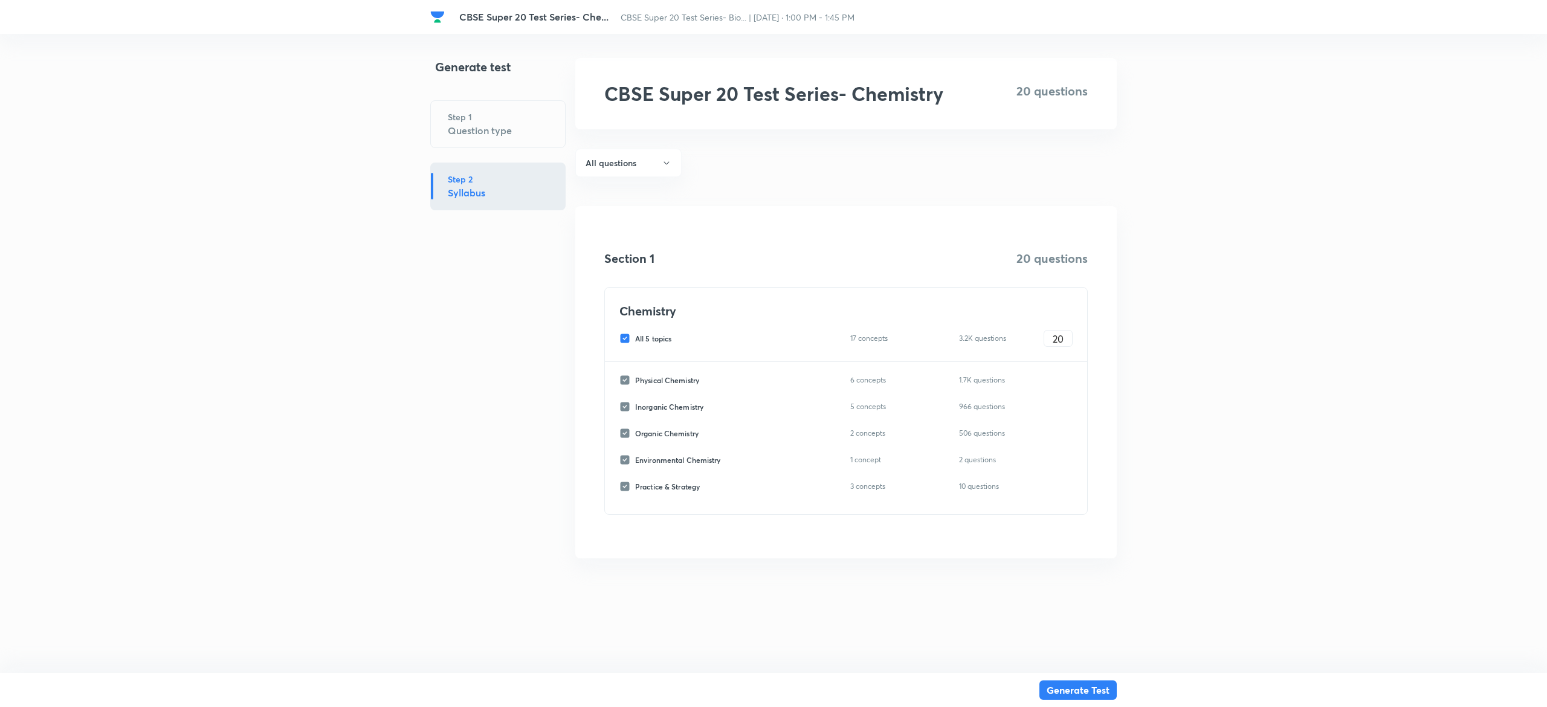
click at [625, 337] on input "All 5 topics" at bounding box center [628, 338] width 16 height 11
checkbox input "false"
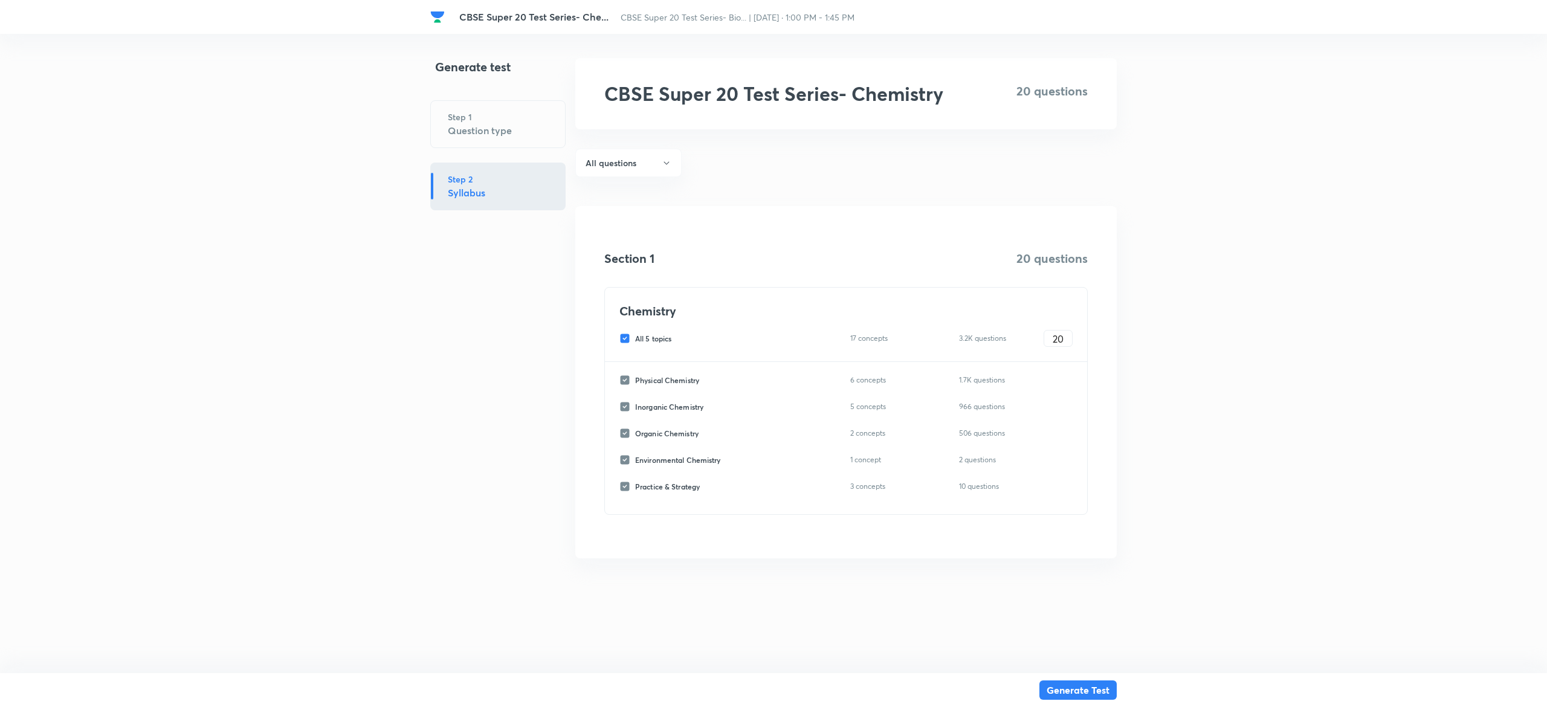
checkbox input "false"
click at [629, 408] on input "Inorganic Chemistry" at bounding box center [628, 406] width 16 height 11
checkbox input "true"
type input "0"
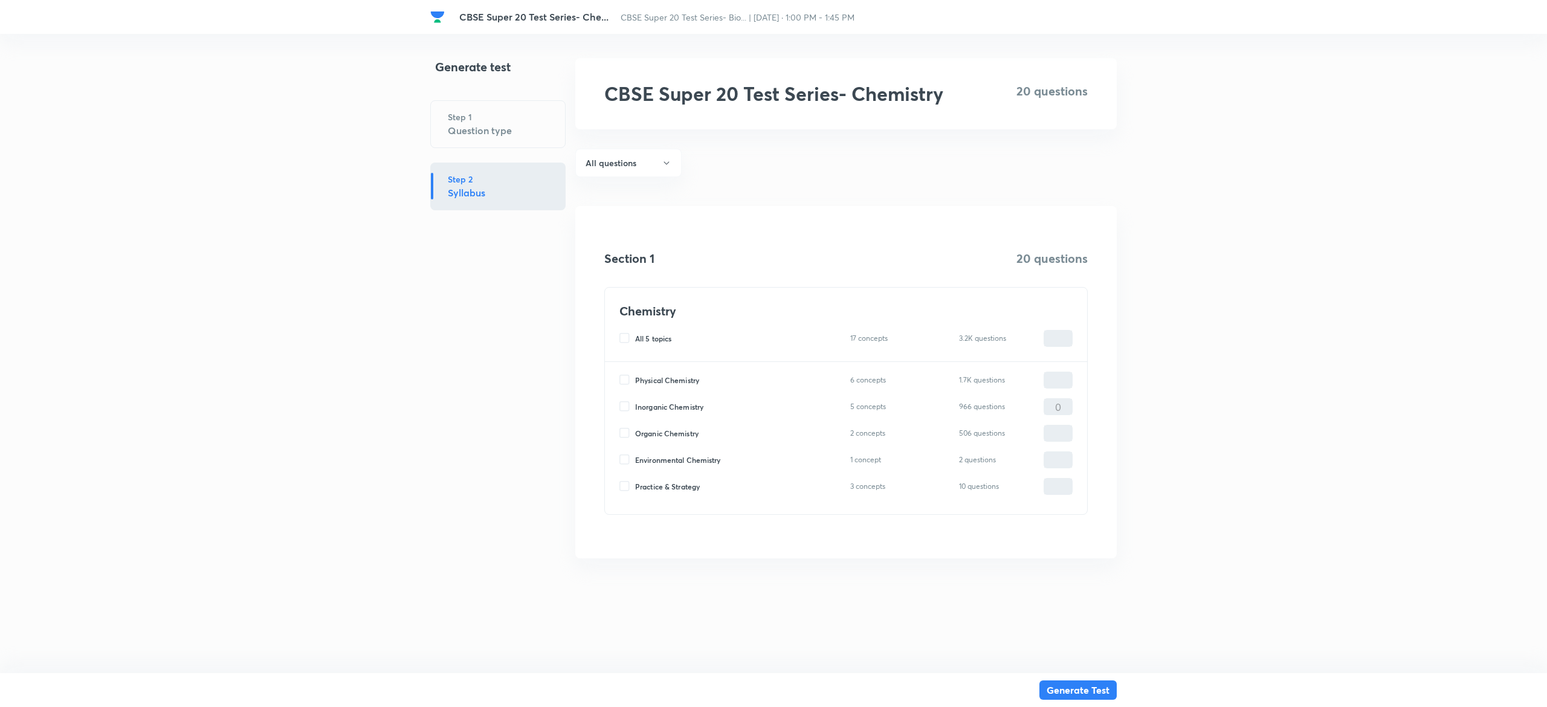
type input "0"
click at [1054, 408] on input "0" at bounding box center [1059, 407] width 28 height 21
type input "2"
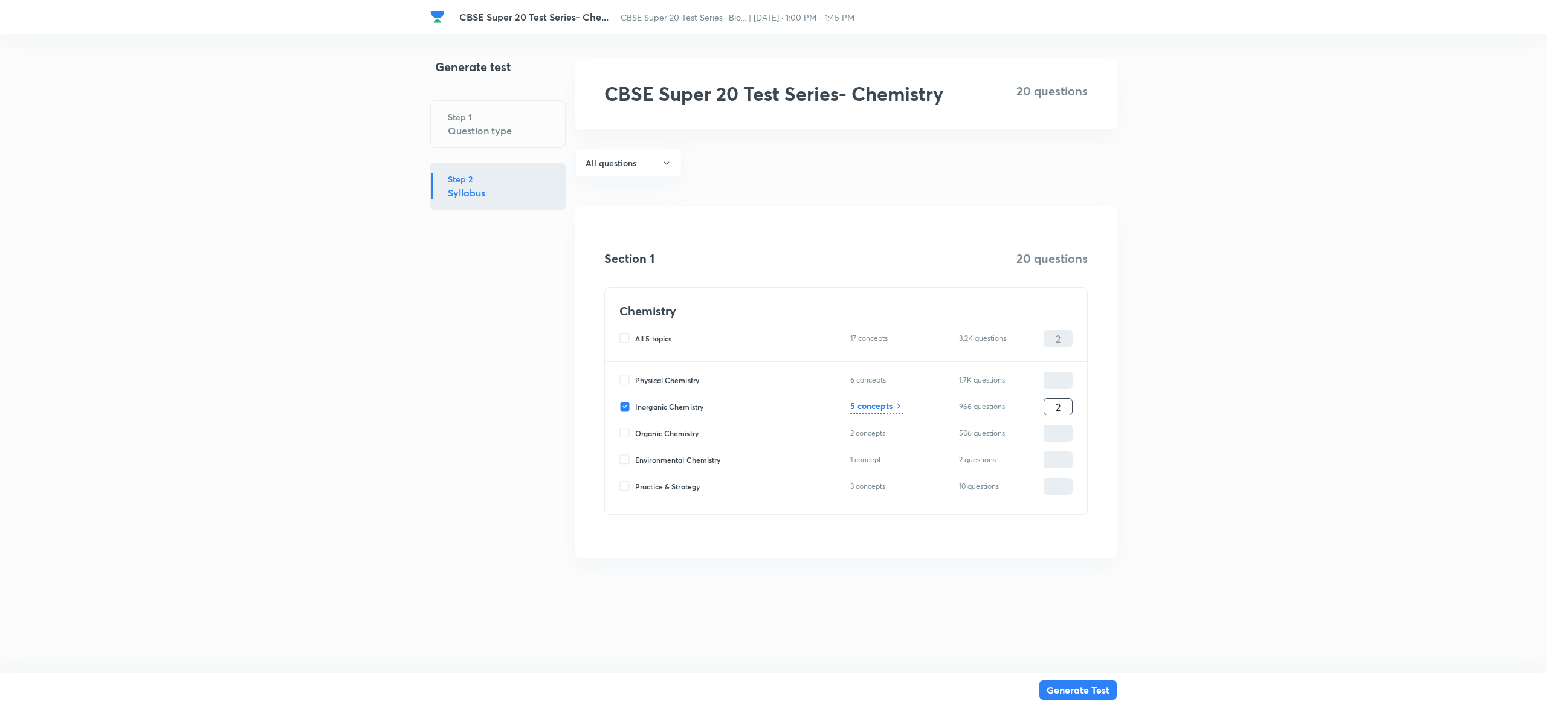
type input "20"
drag, startPoint x: 875, startPoint y: 397, endPoint x: 881, endPoint y: 409, distance: 13.3
click at [881, 409] on div "Physical Chemistry 6 concepts 1.7K questions ​ Inorganic Chemistry 5 concepts 9…" at bounding box center [846, 438] width 482 height 152
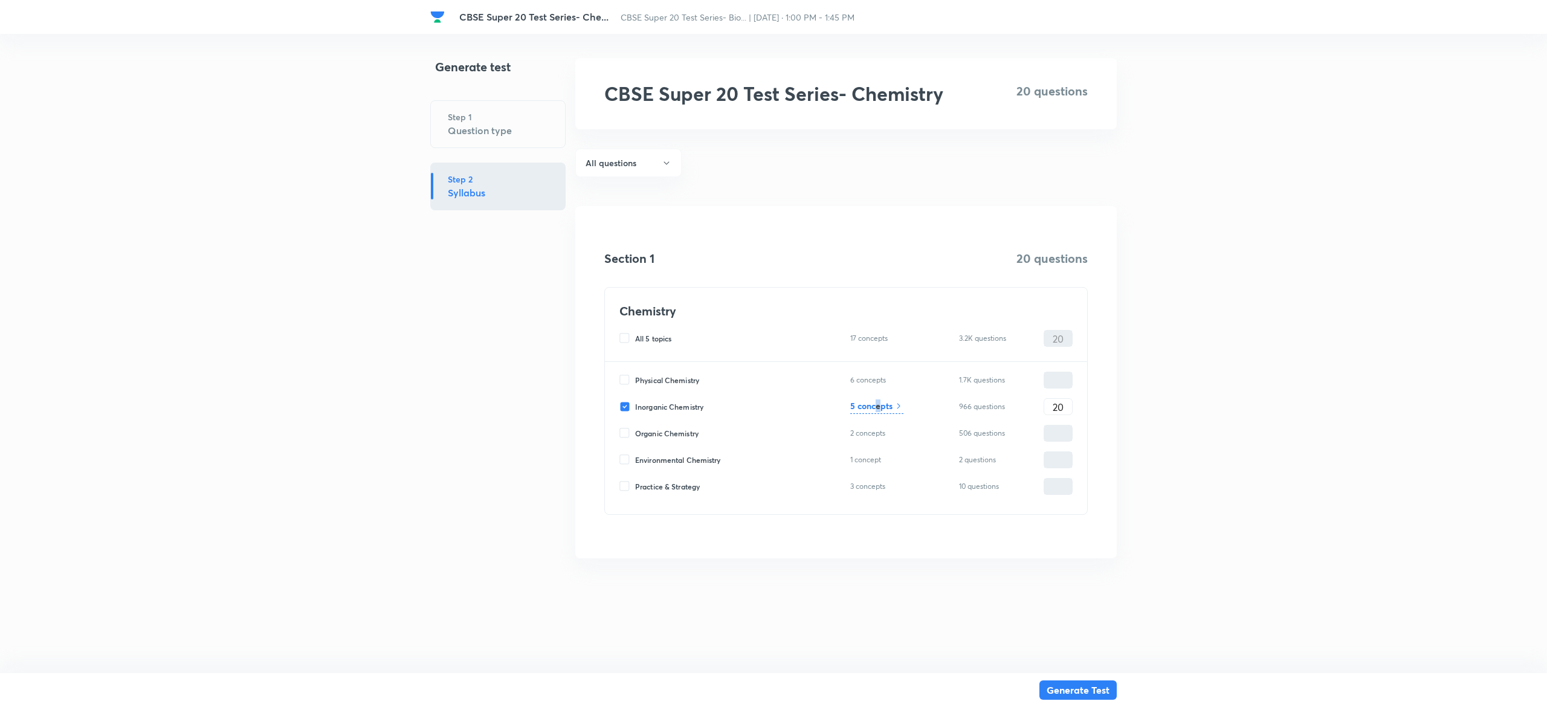
click at [881, 409] on h6 "5 concepts" at bounding box center [872, 406] width 42 height 13
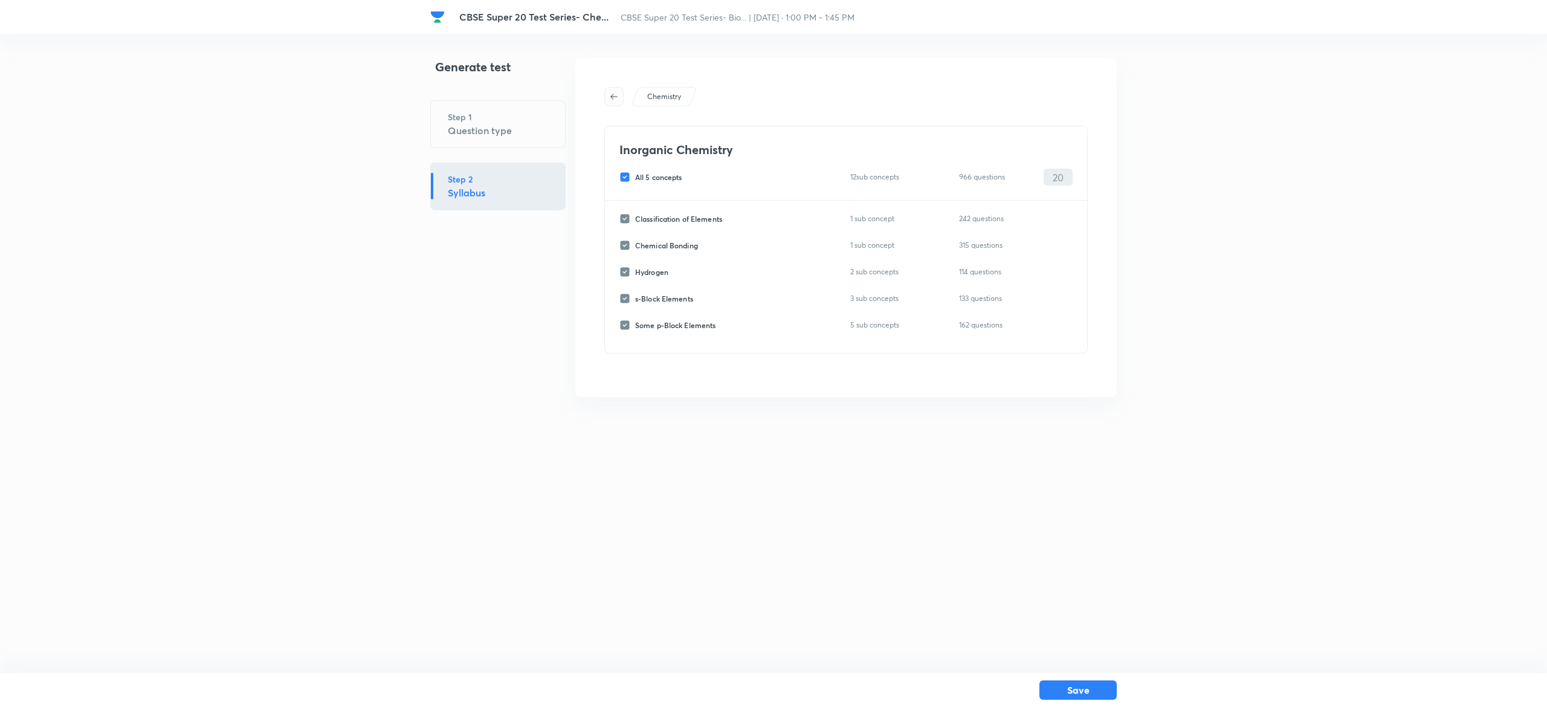
click at [612, 92] on icon "button" at bounding box center [614, 97] width 10 height 10
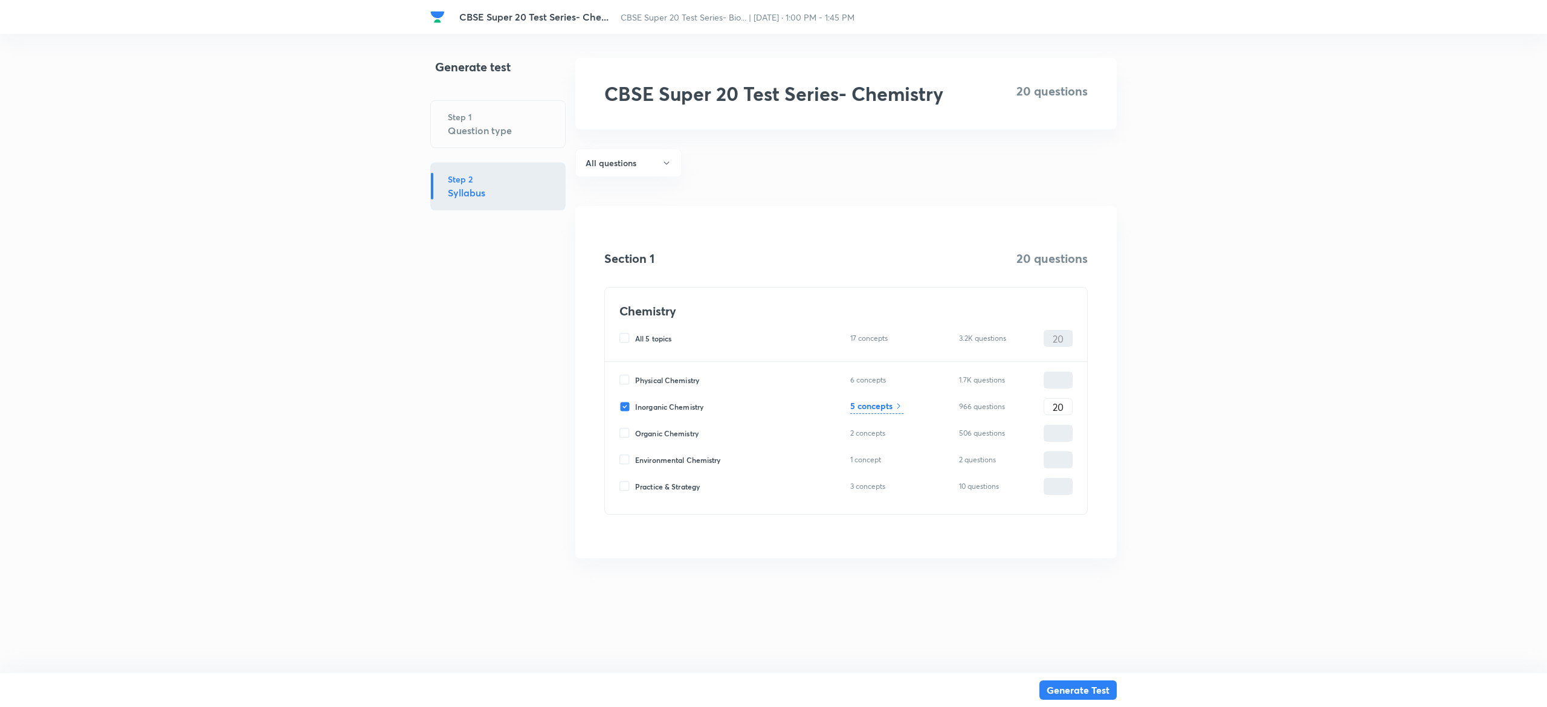
click at [624, 406] on input "Inorganic Chemistry" at bounding box center [628, 406] width 16 height 11
checkbox input "false"
type input "0"
click at [620, 437] on input "Organic Chemistry" at bounding box center [628, 433] width 16 height 11
checkbox input "true"
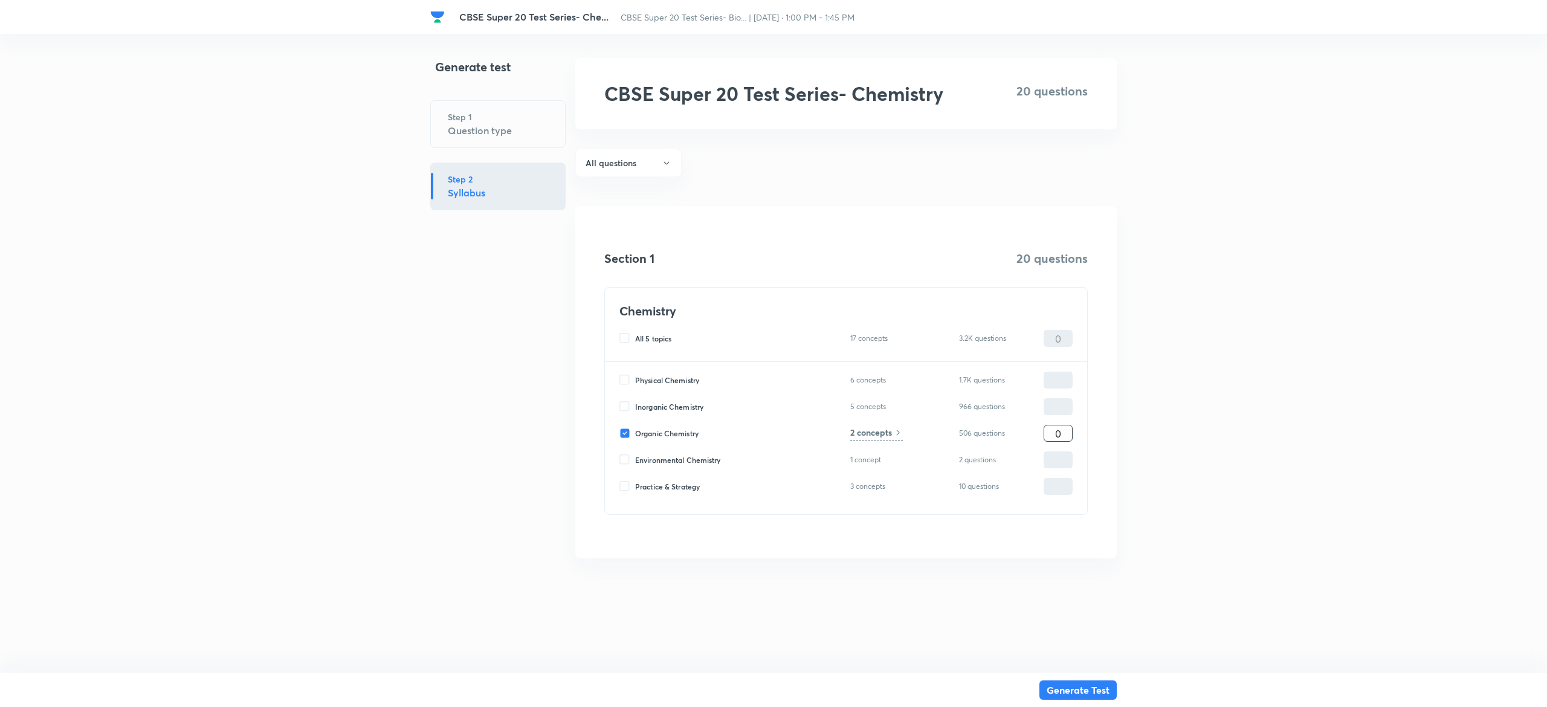
click at [1055, 432] on input "0" at bounding box center [1059, 433] width 28 height 21
type input "2"
type input "20"
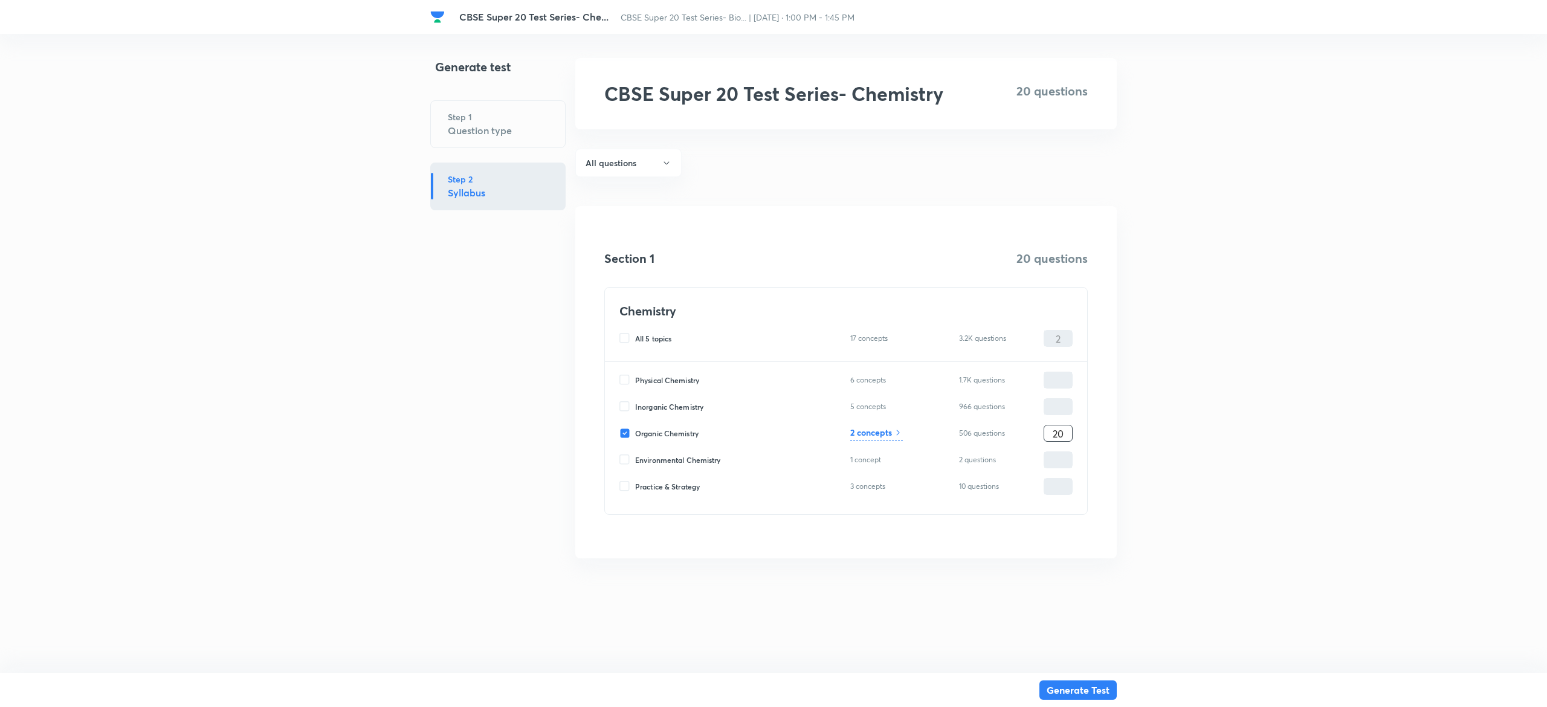
type input "20"
click at [874, 429] on h6 "2 concepts" at bounding box center [872, 432] width 42 height 13
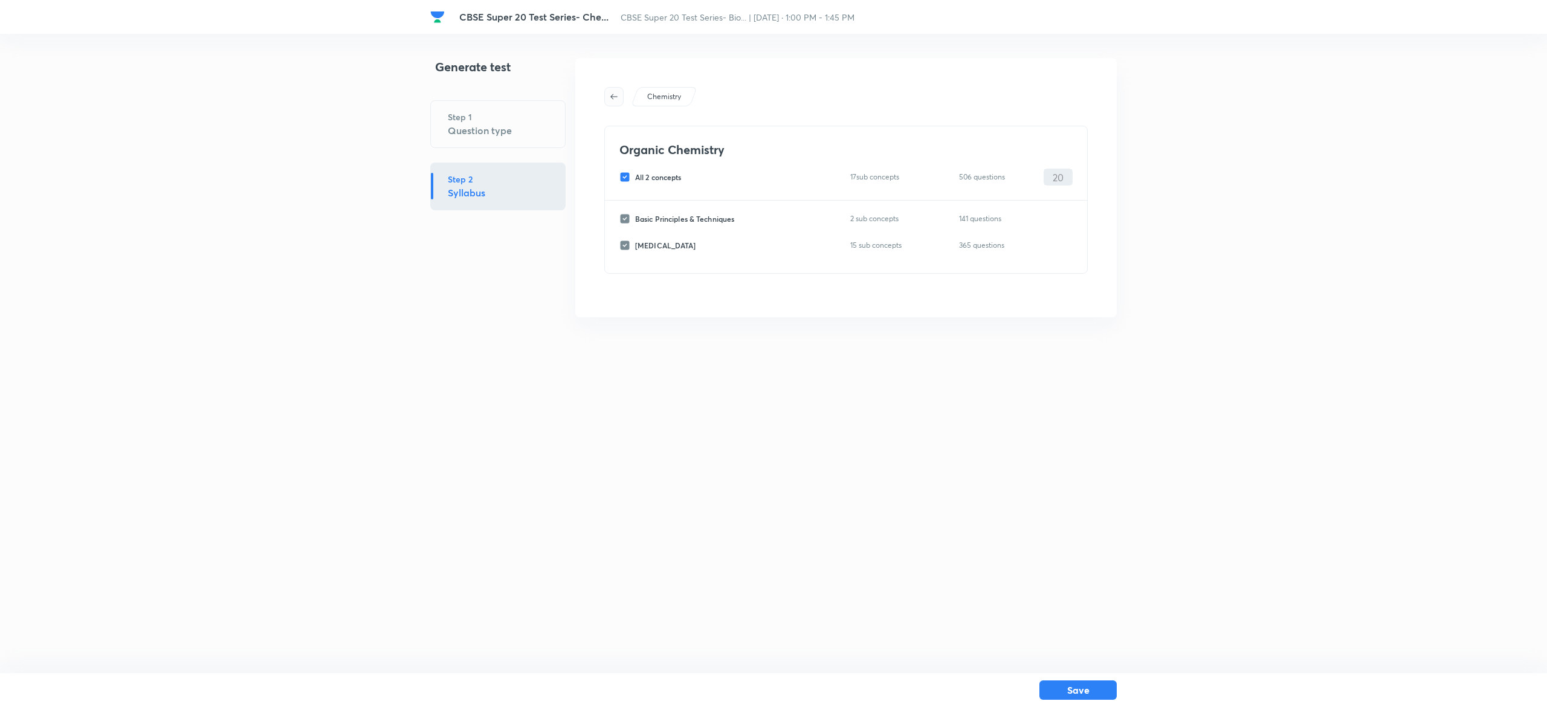
click at [617, 103] on button "button" at bounding box center [613, 96] width 19 height 19
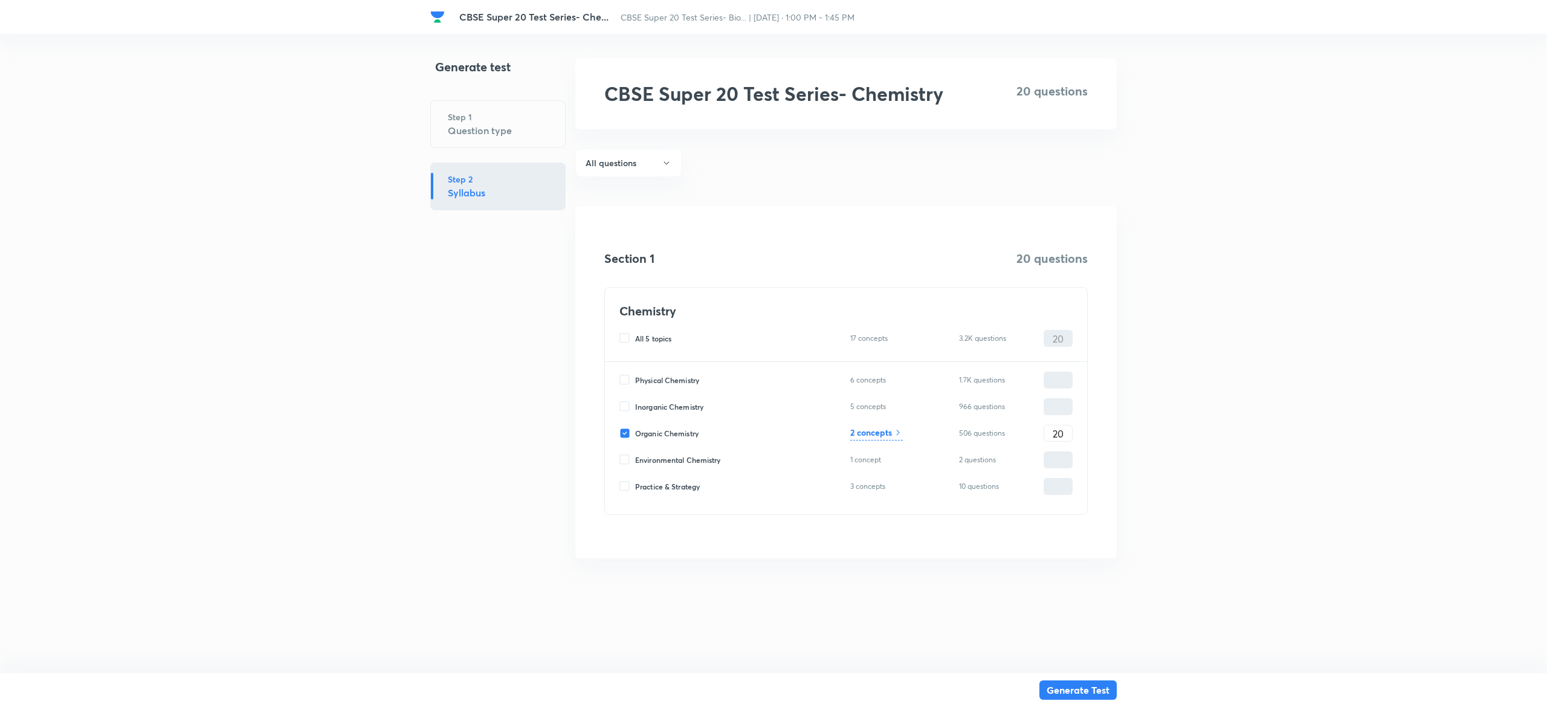
click at [624, 439] on input "Organic Chemistry" at bounding box center [628, 433] width 16 height 11
checkbox input "false"
type input "0"
click at [622, 382] on input "Physical Chemistry" at bounding box center [628, 380] width 16 height 11
checkbox input "true"
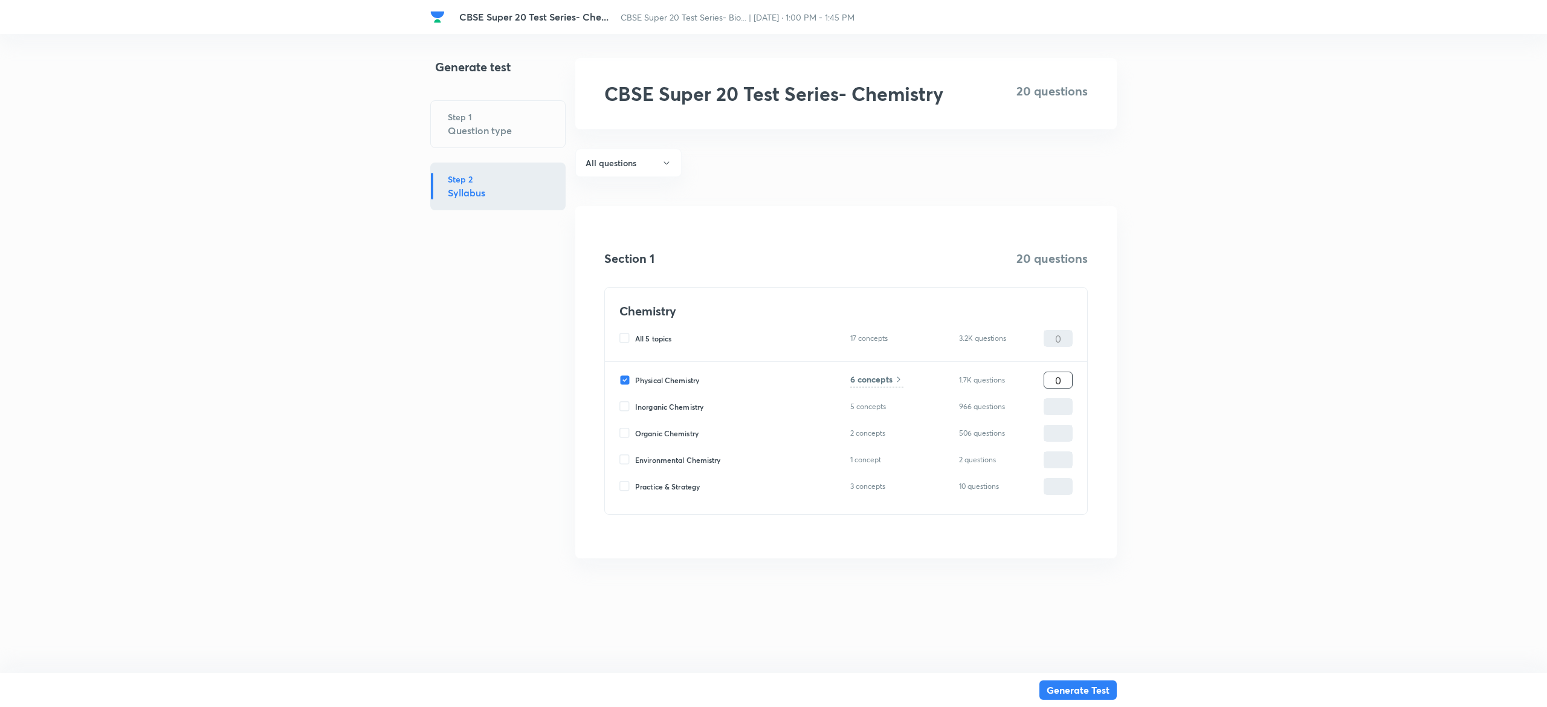
click at [1065, 381] on input "0" at bounding box center [1059, 380] width 28 height 21
type input "2"
type input "20"
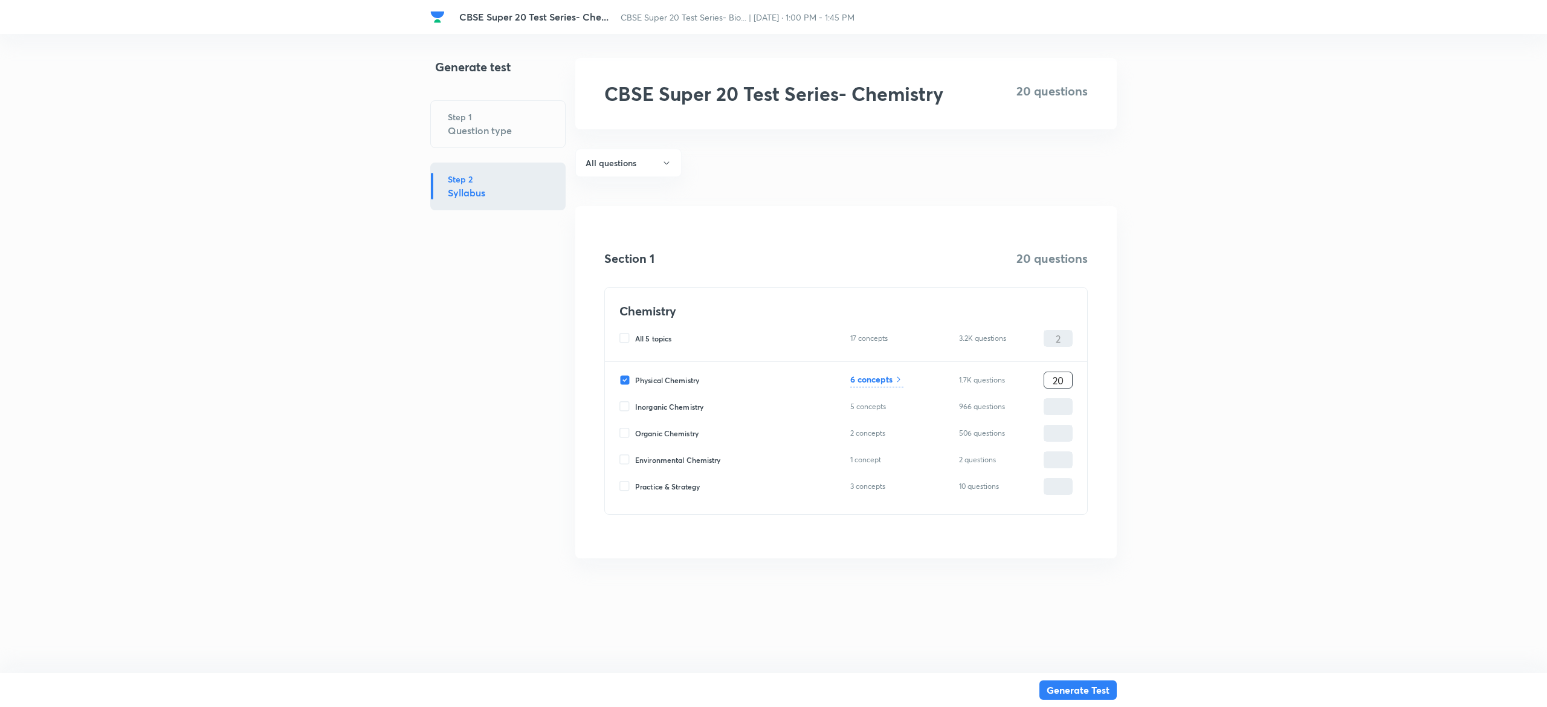
type input "20"
click at [881, 380] on h6 "6 concepts" at bounding box center [872, 379] width 42 height 13
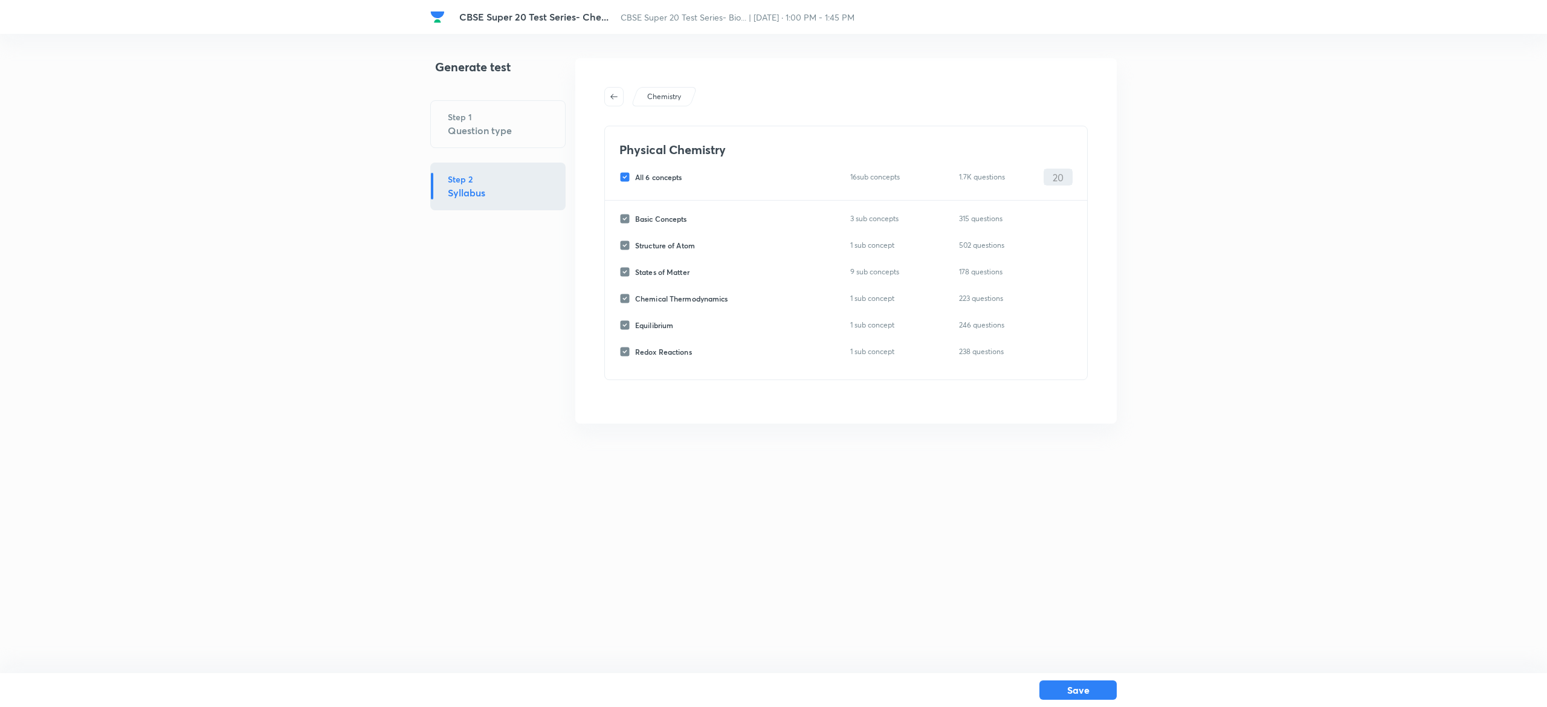
click at [626, 175] on input "All 6 concepts" at bounding box center [628, 177] width 16 height 11
checkbox input "false"
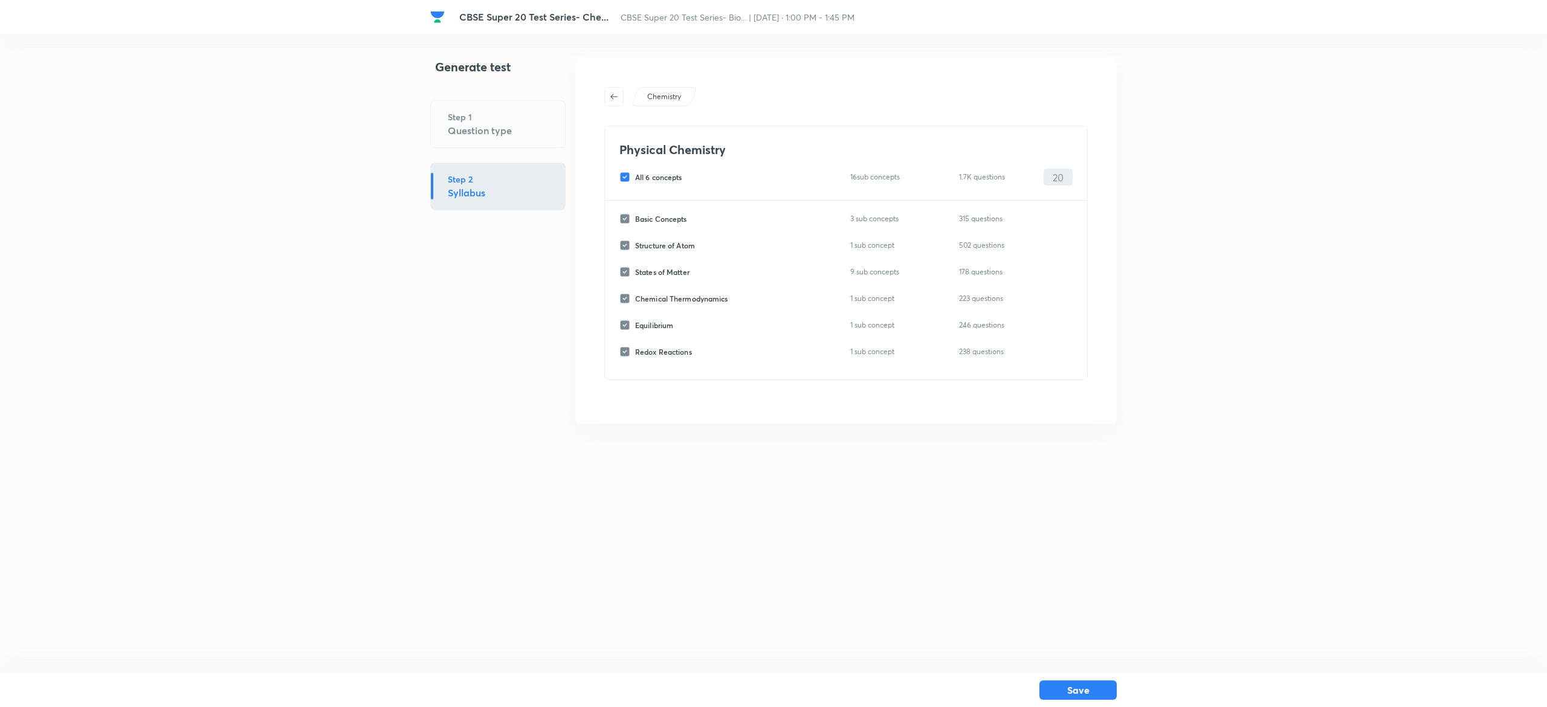
checkbox input "false"
click at [621, 352] on input "Redox Reactions" at bounding box center [628, 351] width 16 height 11
checkbox input "true"
click at [1048, 355] on input "0" at bounding box center [1059, 352] width 28 height 21
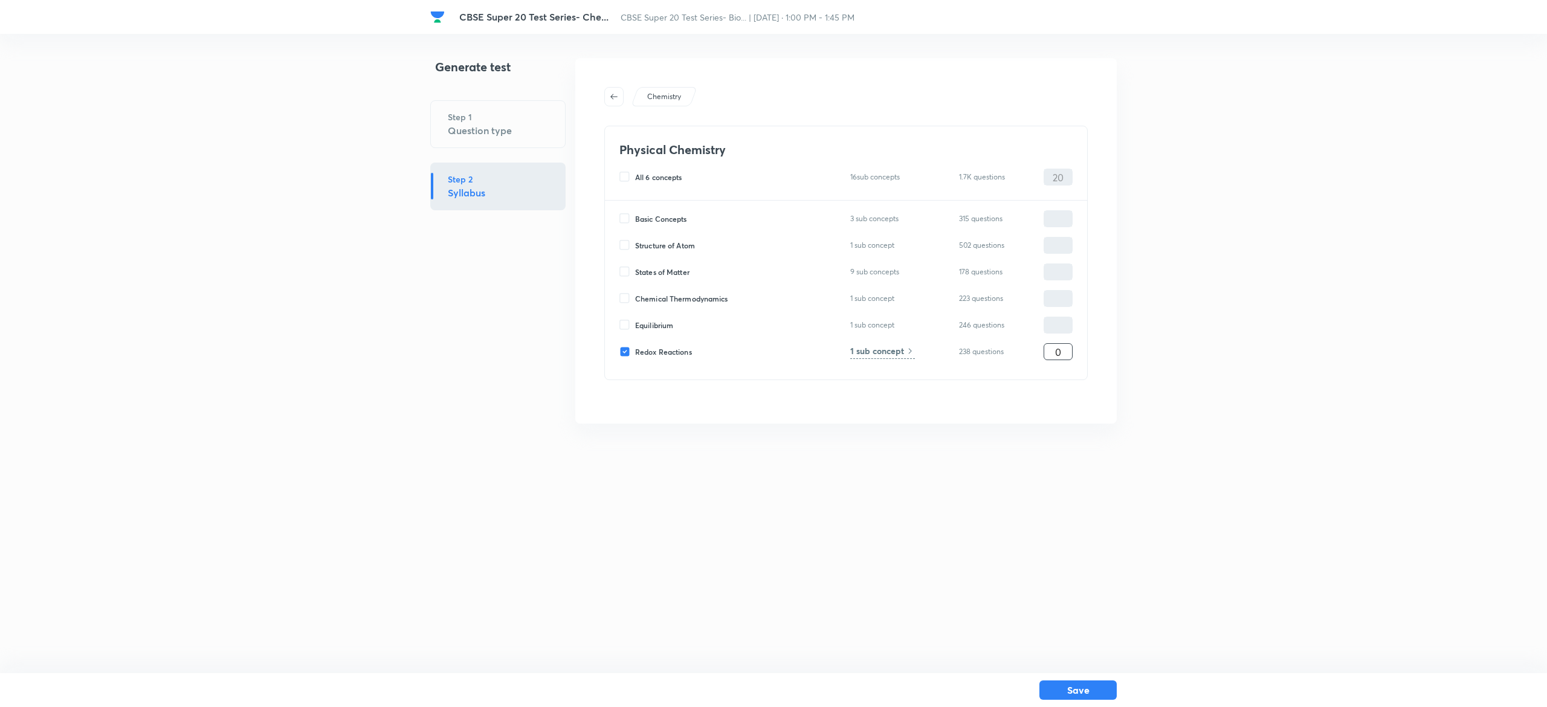
click at [1048, 355] on input "0" at bounding box center [1059, 352] width 28 height 21
type input "20"
click at [1077, 687] on button "Save" at bounding box center [1078, 688] width 77 height 19
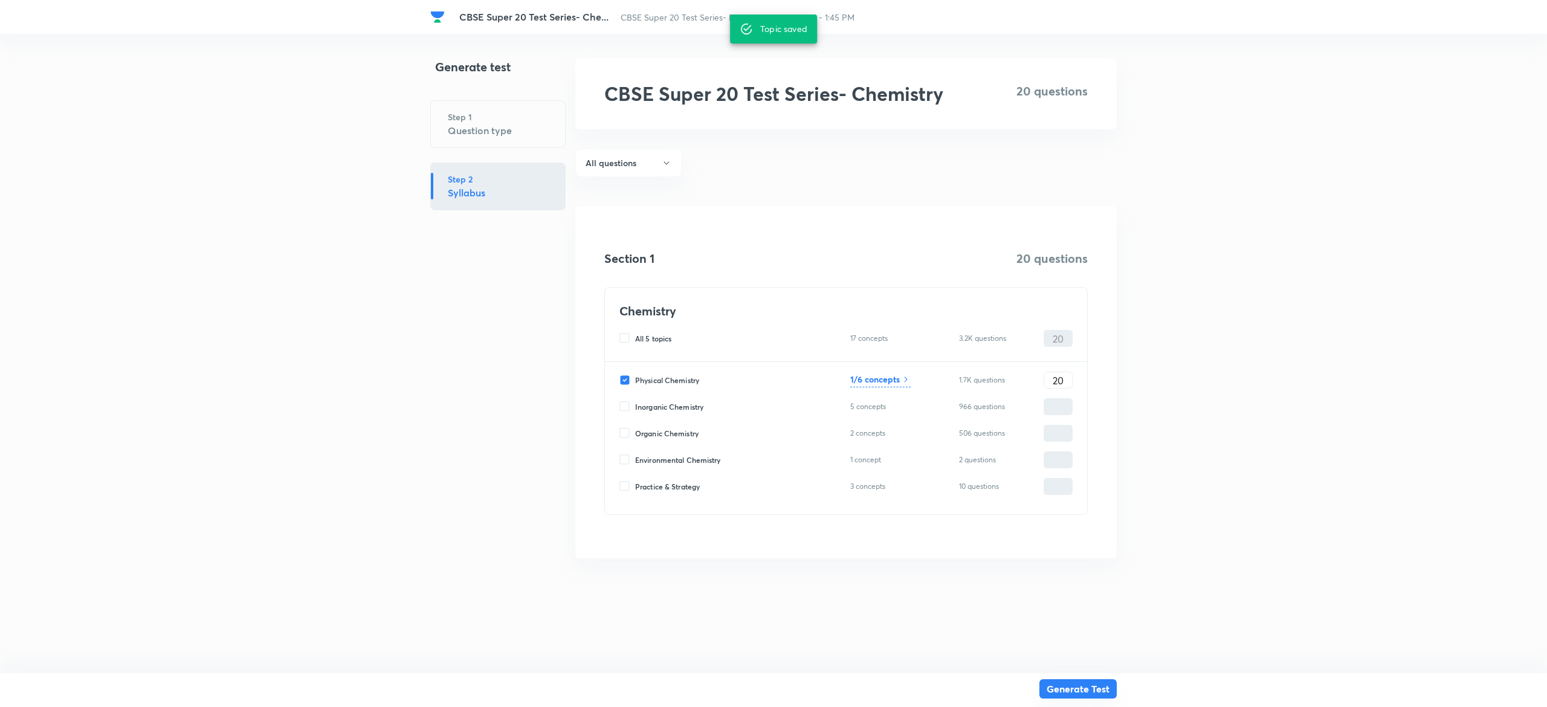
click at [1089, 690] on button "Generate Test" at bounding box center [1078, 688] width 77 height 19
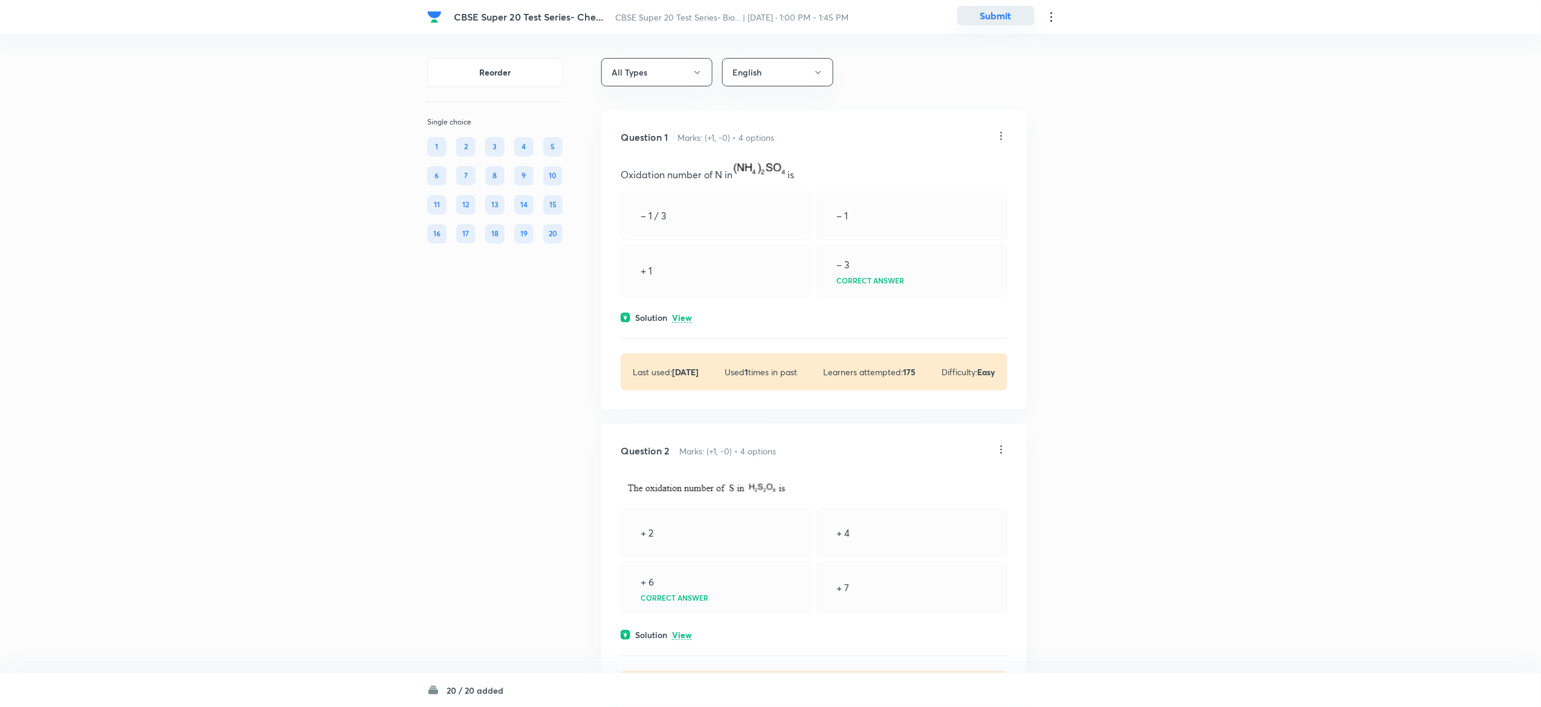
click at [1009, 24] on button "Submit" at bounding box center [995, 15] width 77 height 19
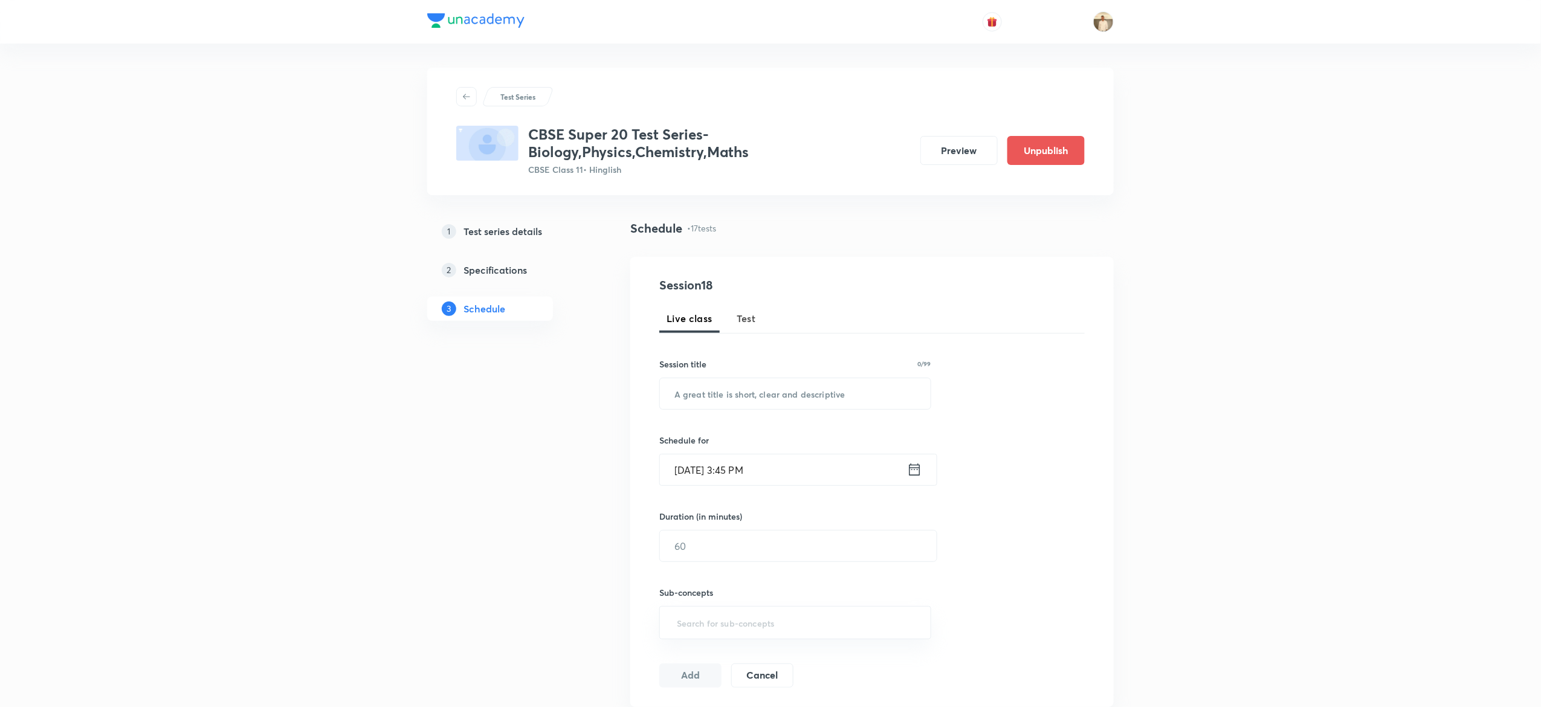
click at [745, 316] on span "Test" at bounding box center [746, 318] width 19 height 15
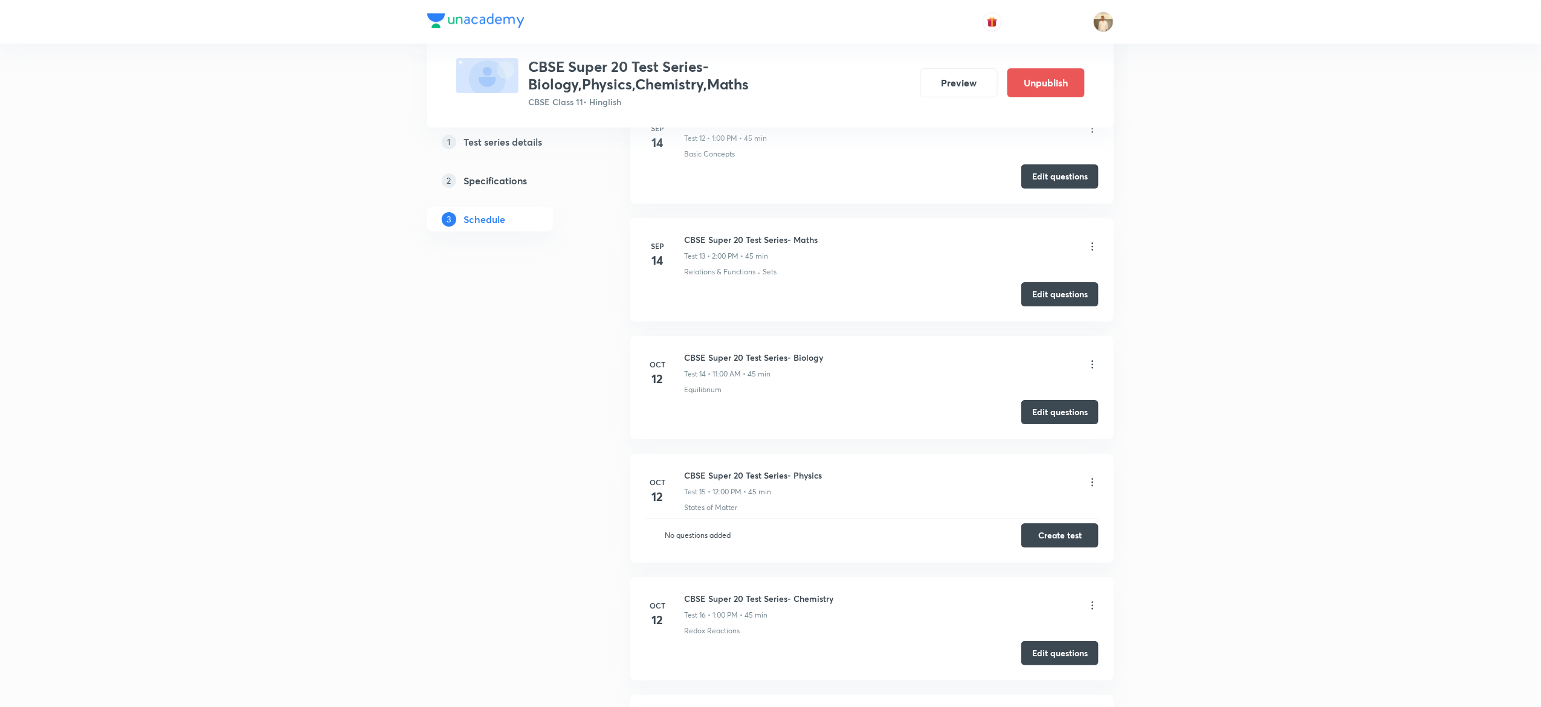
scroll to position [2223, 0]
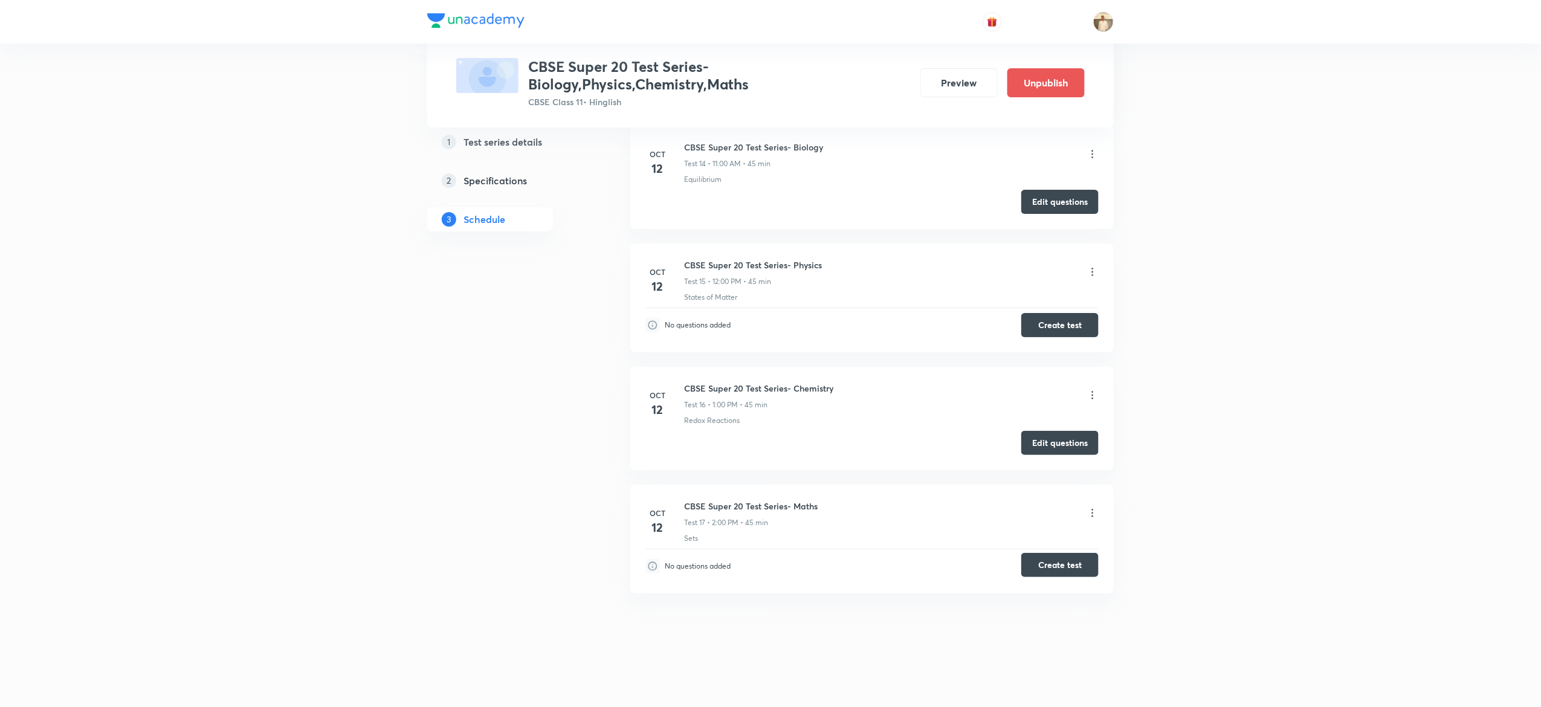
click at [1071, 562] on button "Create test" at bounding box center [1060, 565] width 77 height 24
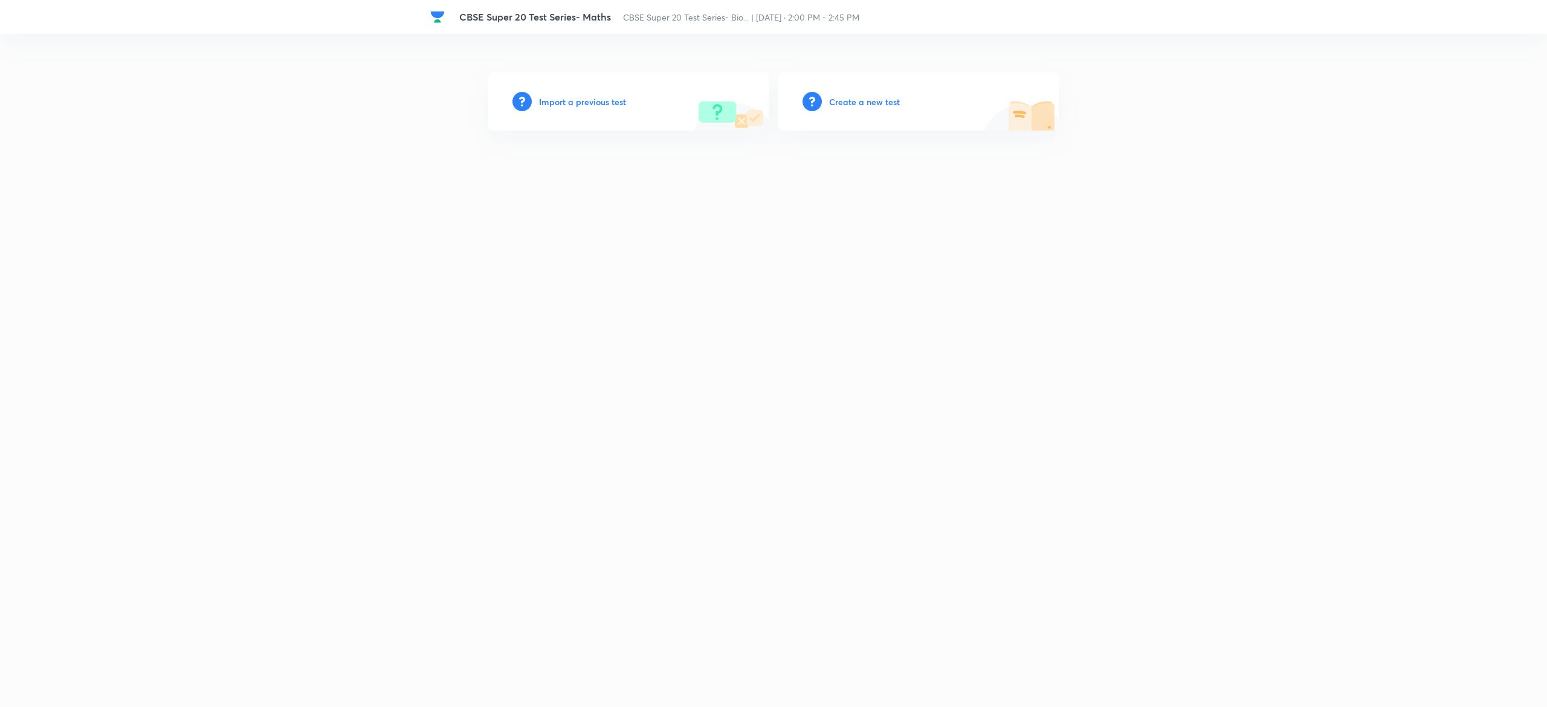
click at [868, 103] on h6 "Create a new test" at bounding box center [864, 102] width 71 height 13
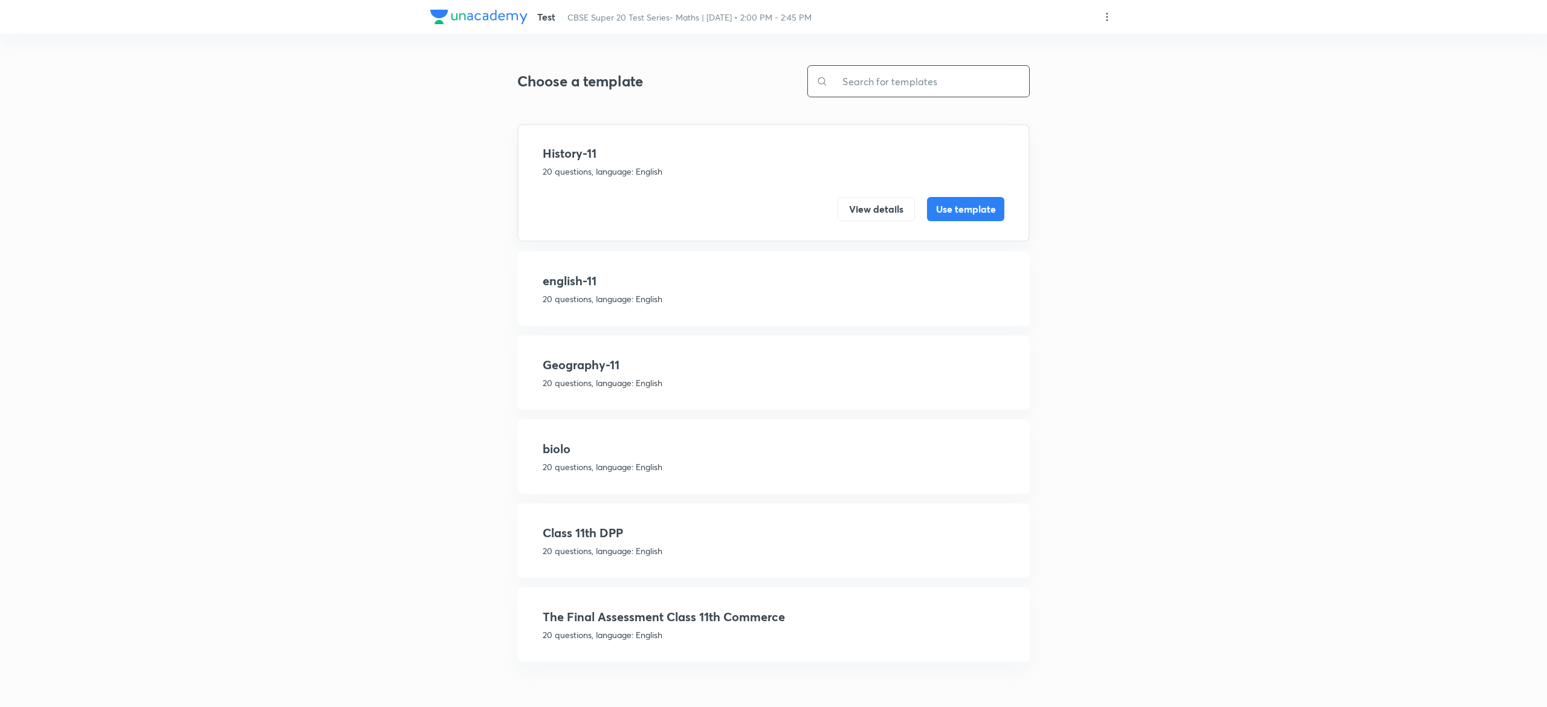
click at [873, 91] on input "text" at bounding box center [928, 81] width 201 height 31
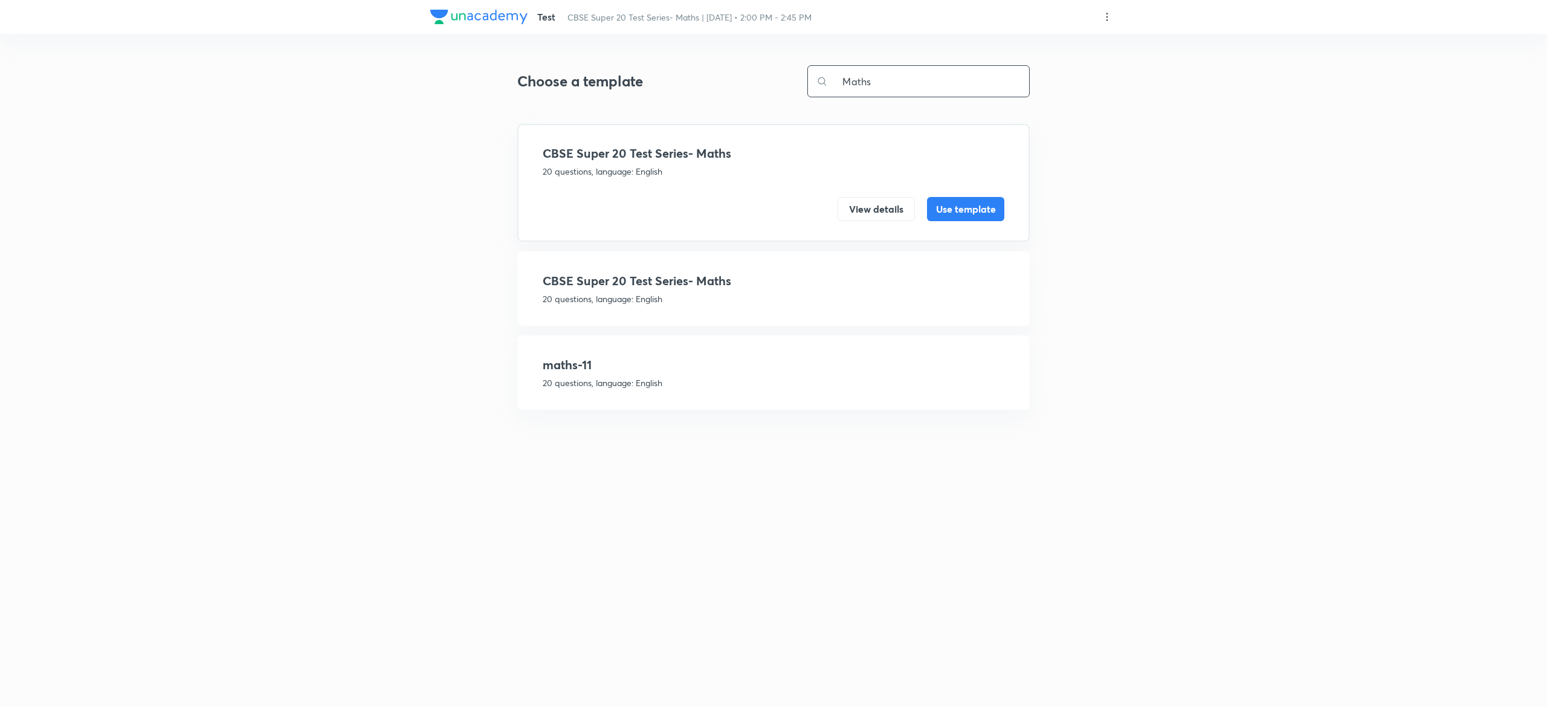
type input "Maths"
click at [707, 365] on h4 "maths-11" at bounding box center [774, 365] width 462 height 18
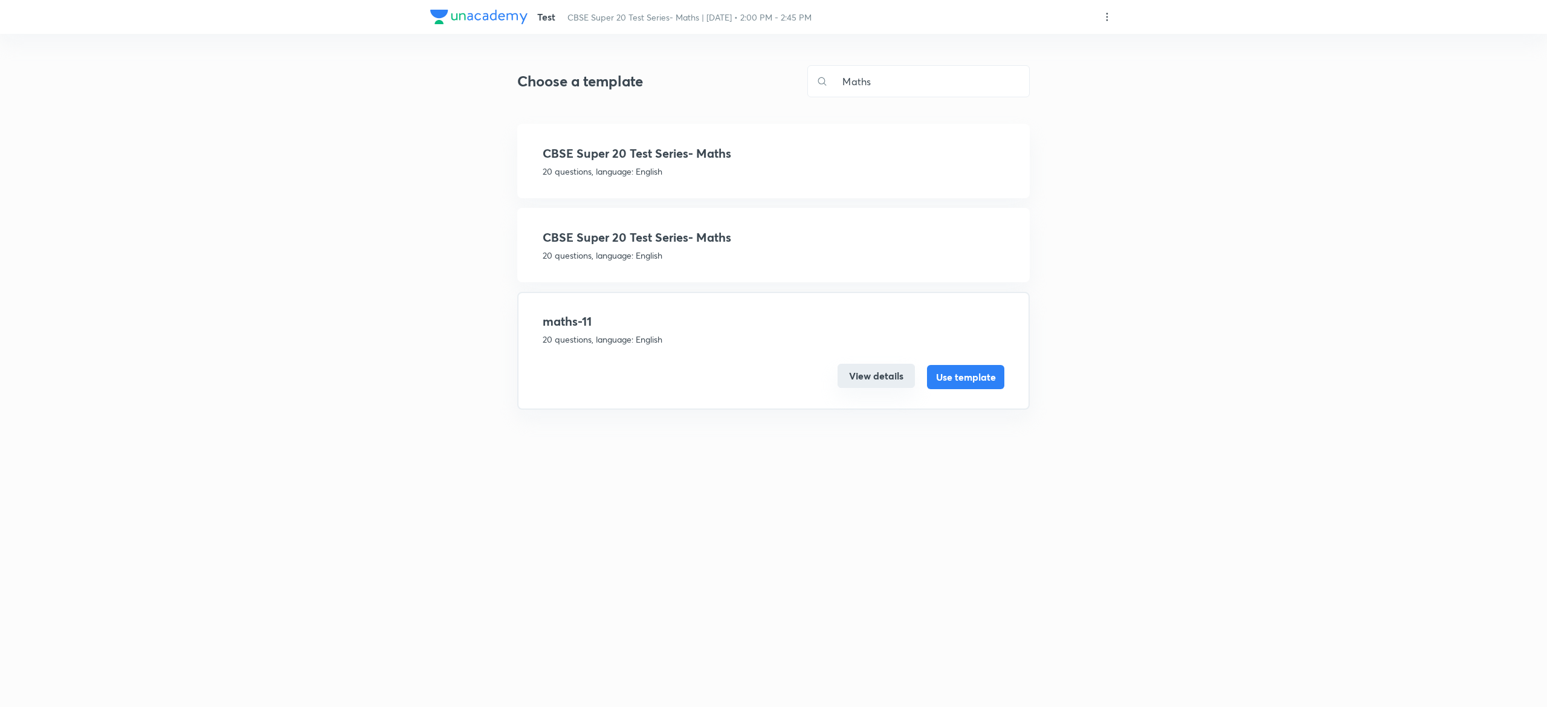
click at [860, 380] on button "View details" at bounding box center [876, 376] width 77 height 24
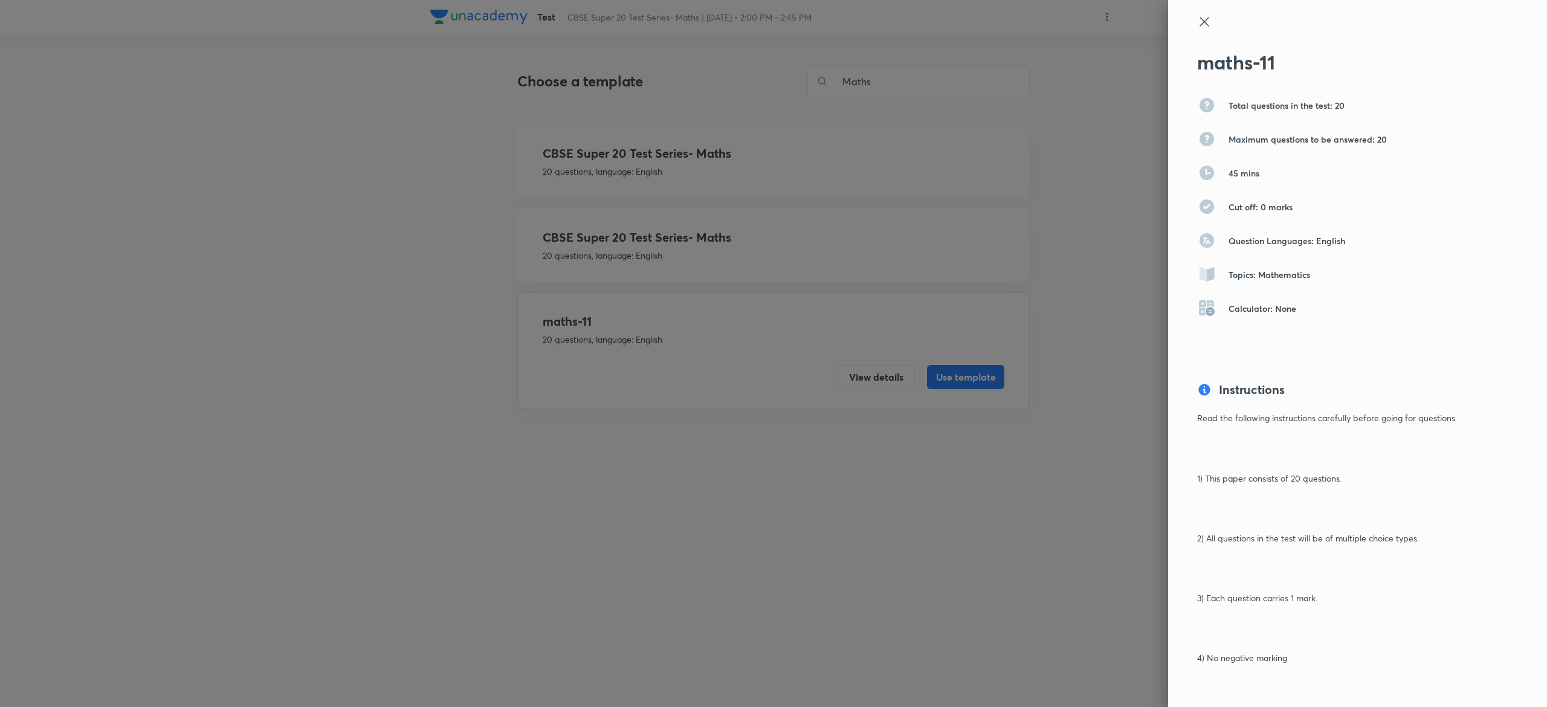
click at [1197, 28] on icon at bounding box center [1204, 22] width 15 height 15
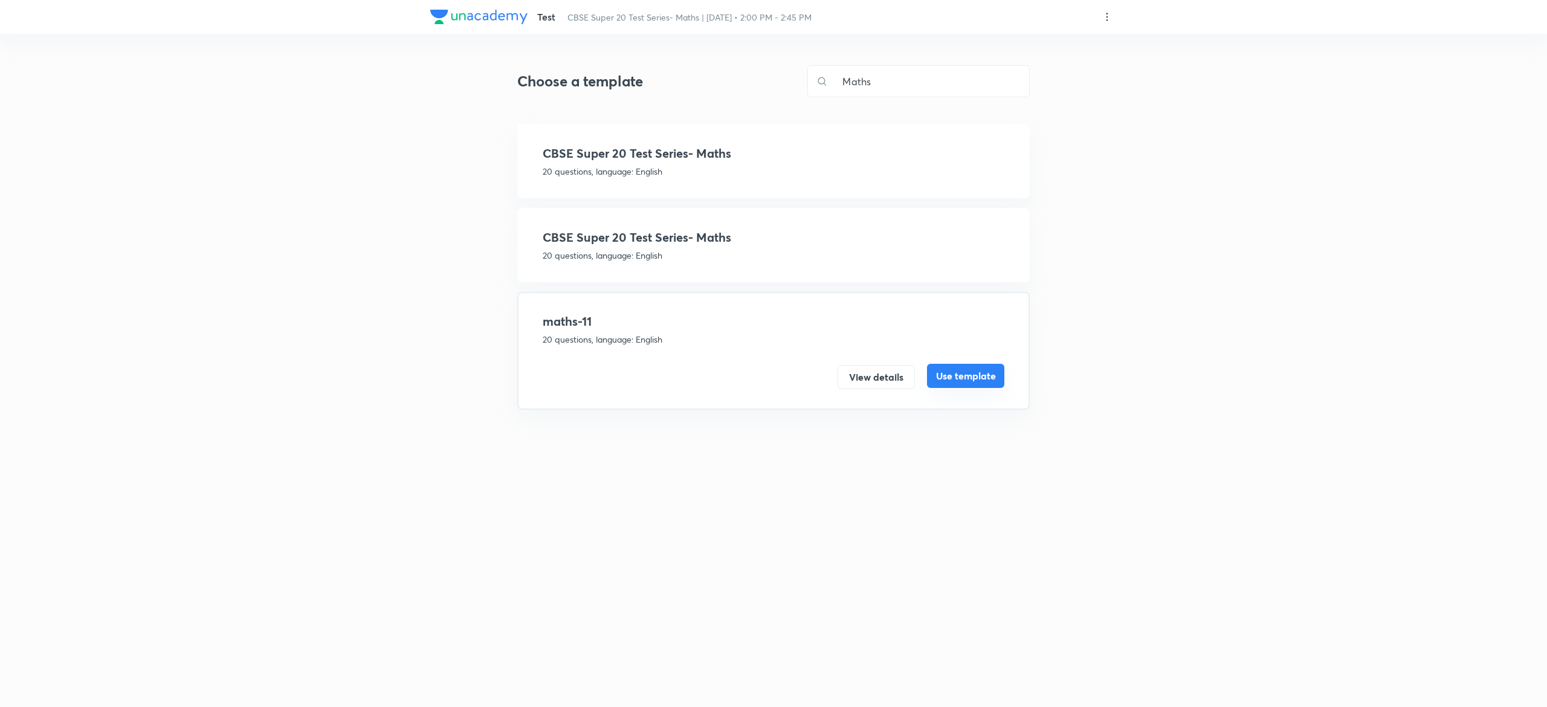
click at [956, 364] on button "Use template" at bounding box center [965, 376] width 77 height 24
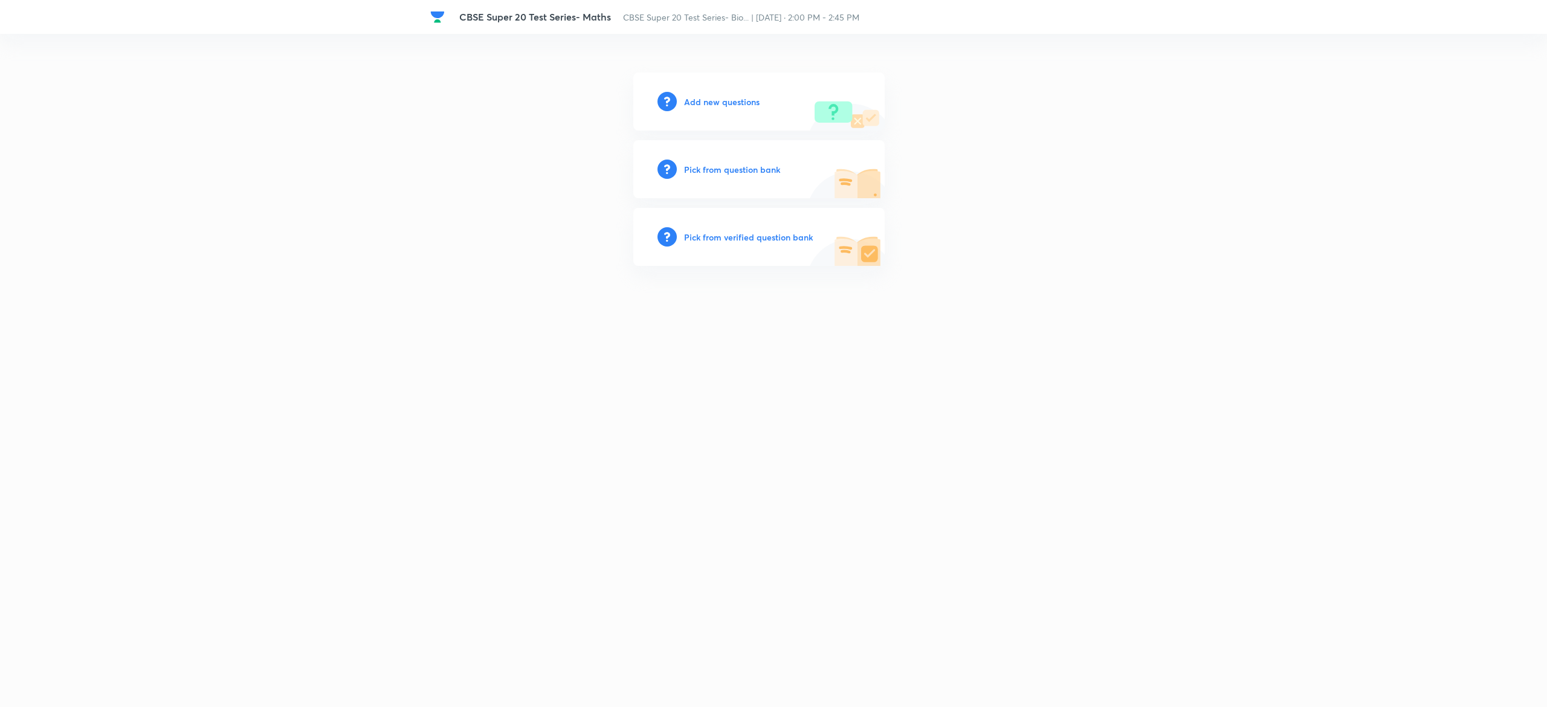
click at [718, 164] on h6 "Pick from question bank" at bounding box center [732, 169] width 96 height 13
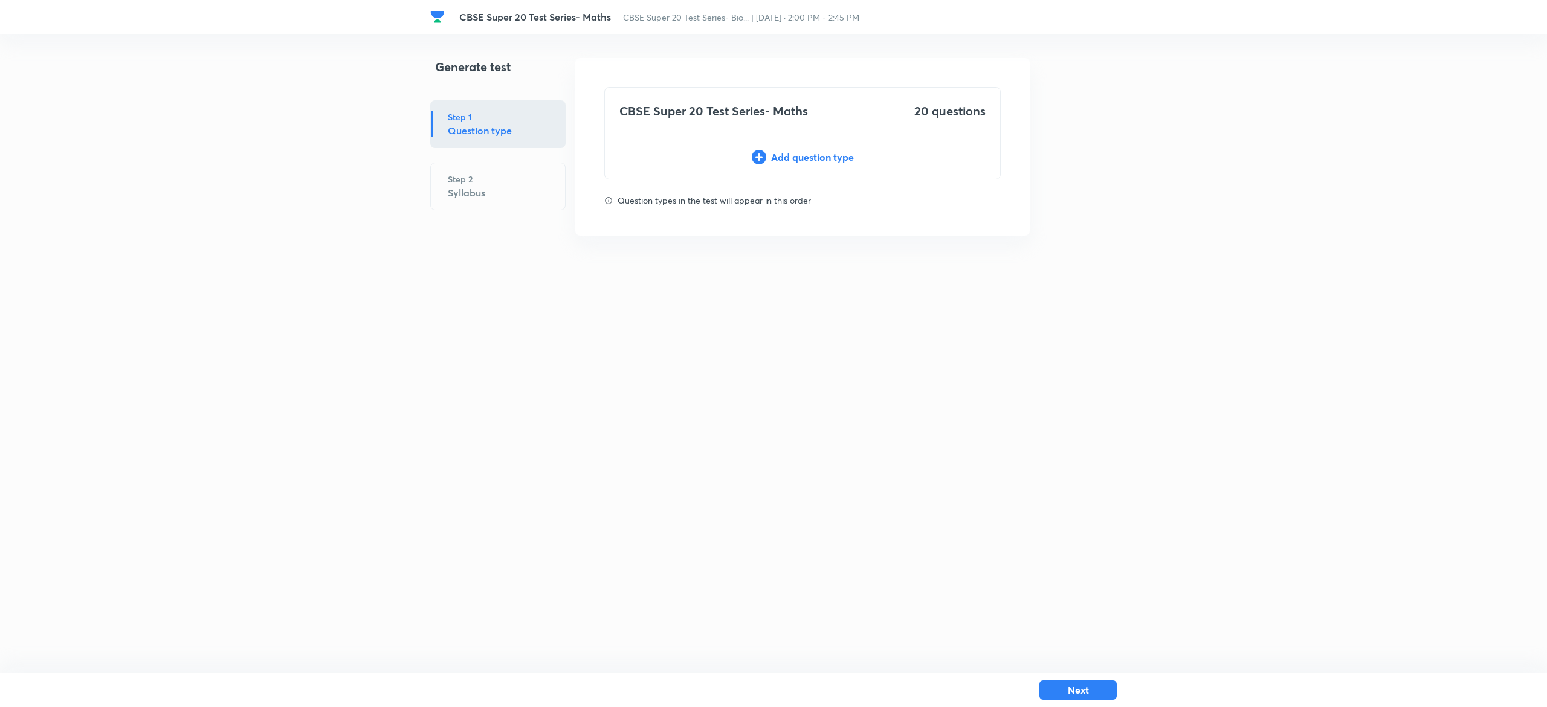
click at [815, 161] on div "Add question type" at bounding box center [802, 157] width 395 height 15
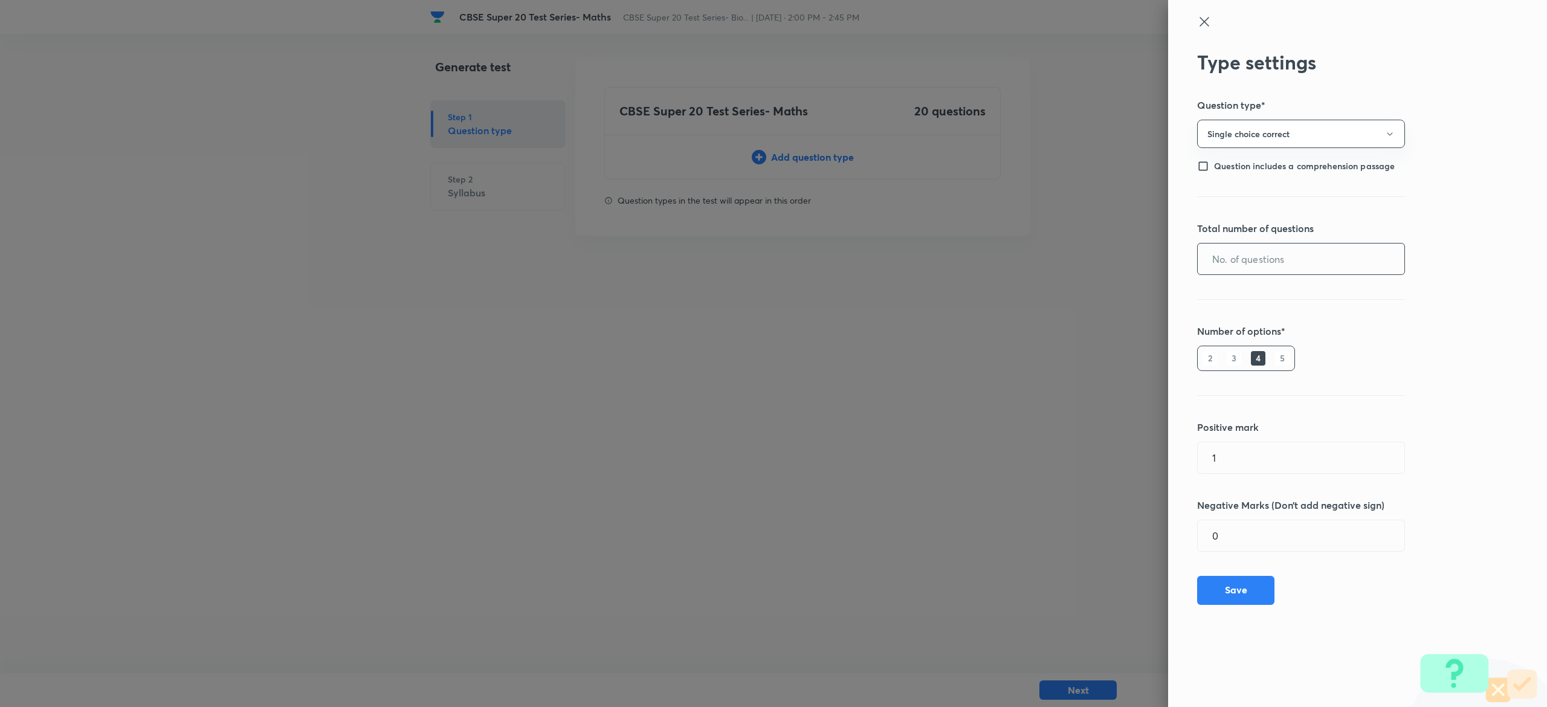
click at [1325, 260] on input "text" at bounding box center [1301, 259] width 207 height 31
type input "20"
click at [1225, 596] on button "Save" at bounding box center [1235, 589] width 77 height 29
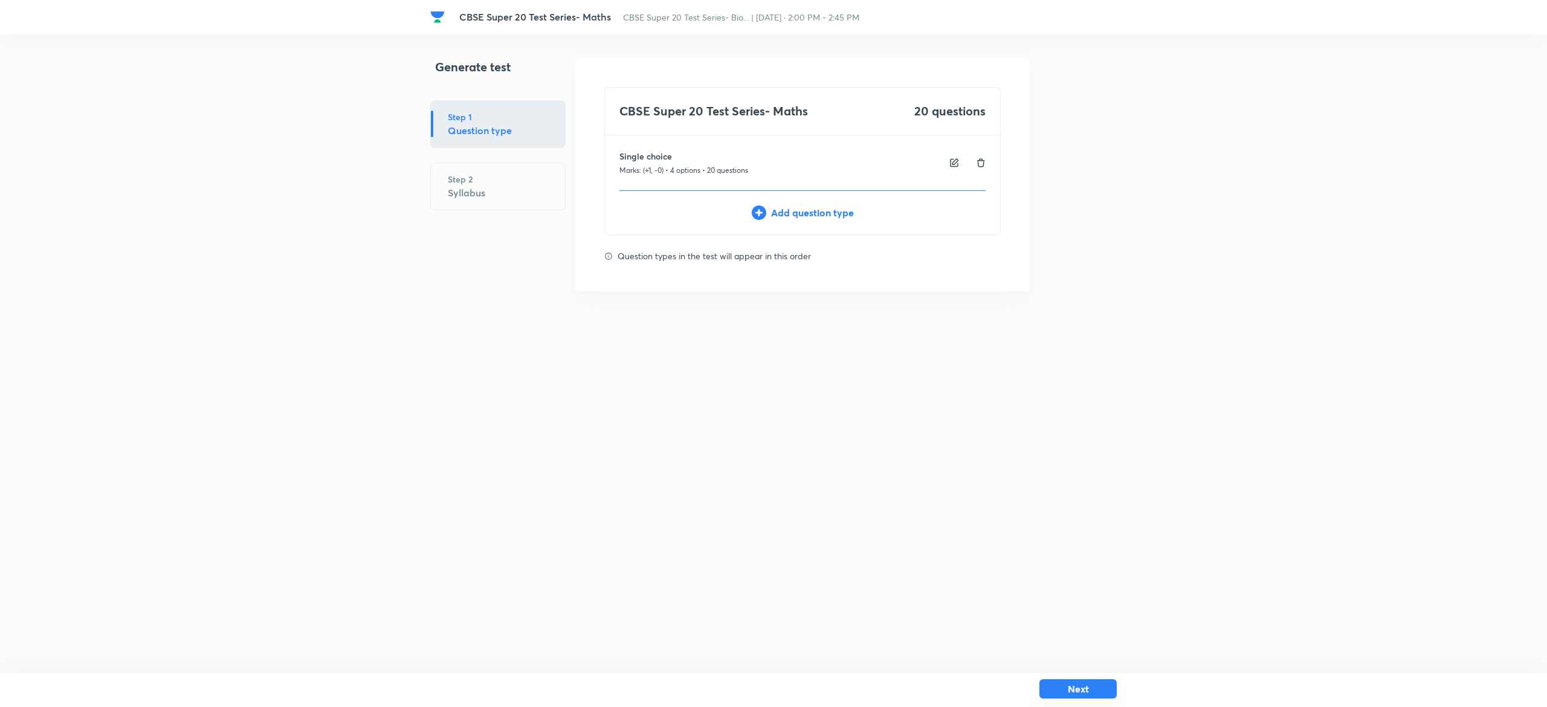
click at [1097, 687] on button "Next" at bounding box center [1078, 688] width 77 height 19
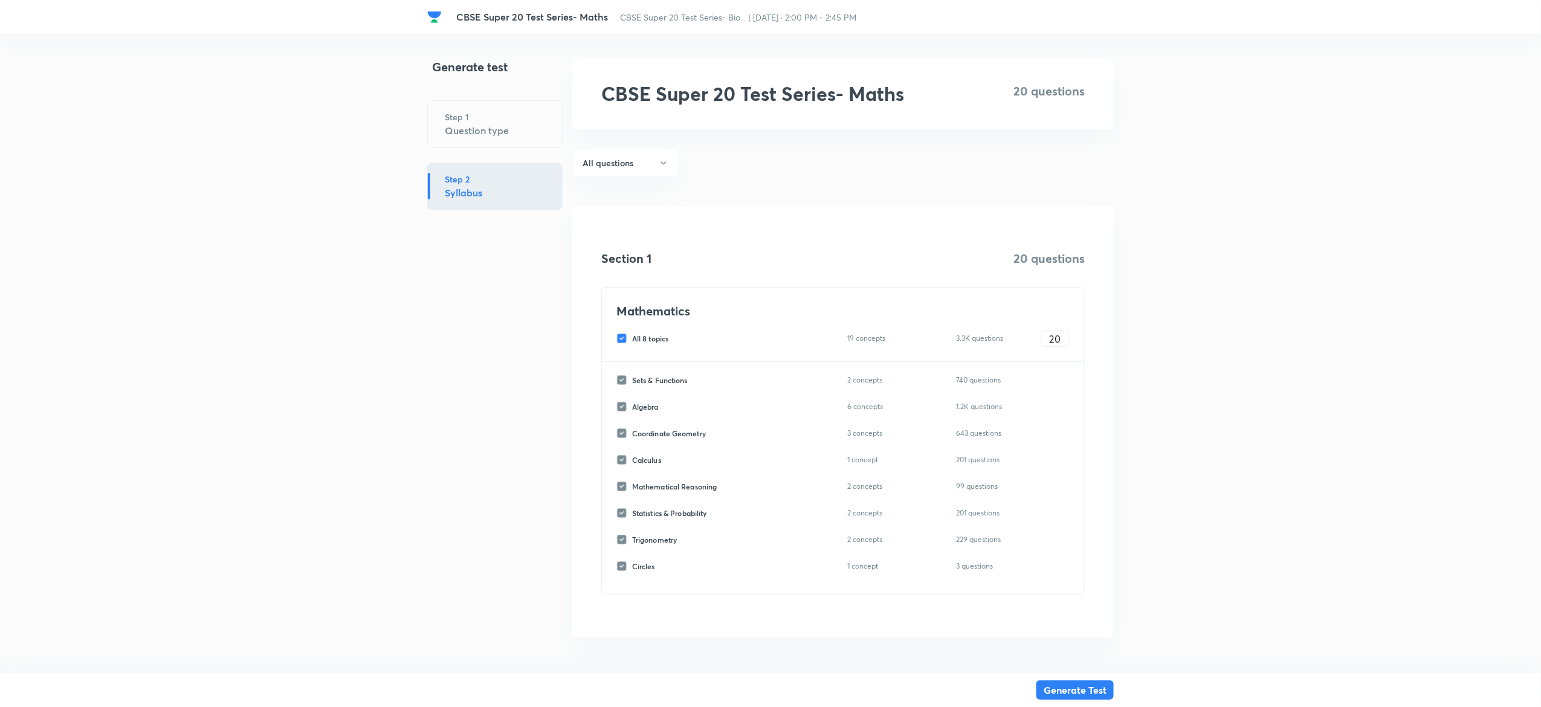
click at [621, 338] on input "All 8 topics" at bounding box center [625, 338] width 16 height 11
checkbox input "false"
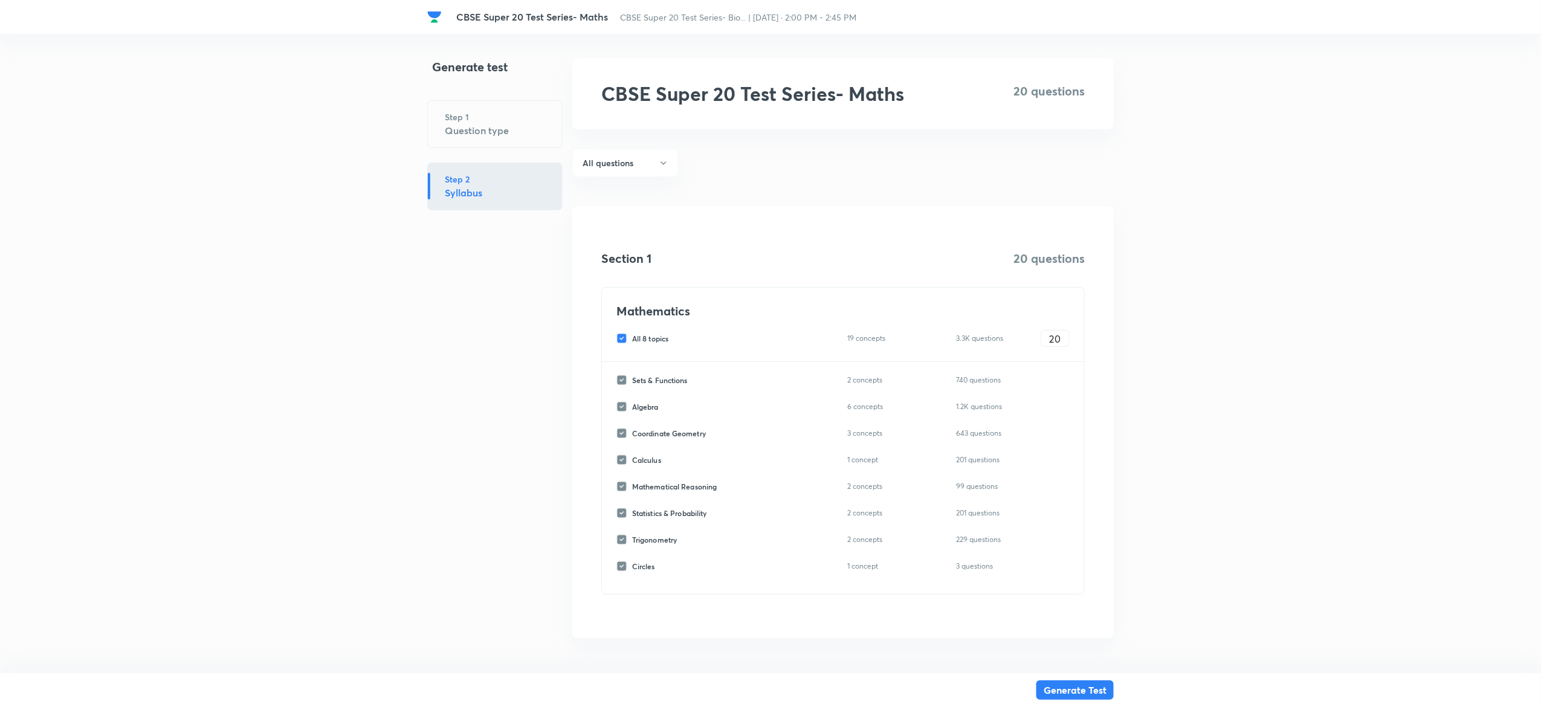
checkbox input "false"
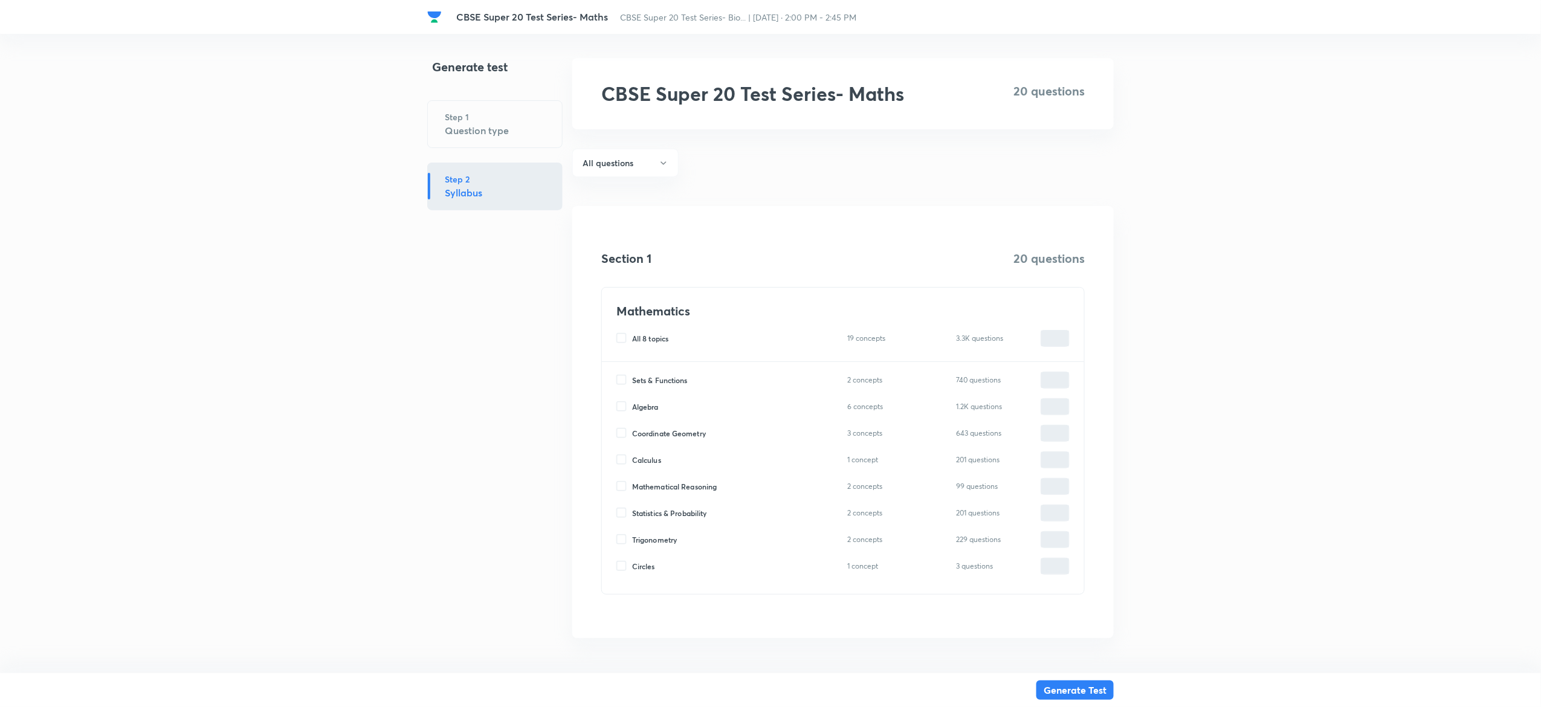
click at [621, 381] on input "Sets & Functions" at bounding box center [625, 380] width 16 height 11
checkbox input "true"
type input "0"
click at [1060, 384] on input "0" at bounding box center [1056, 380] width 28 height 21
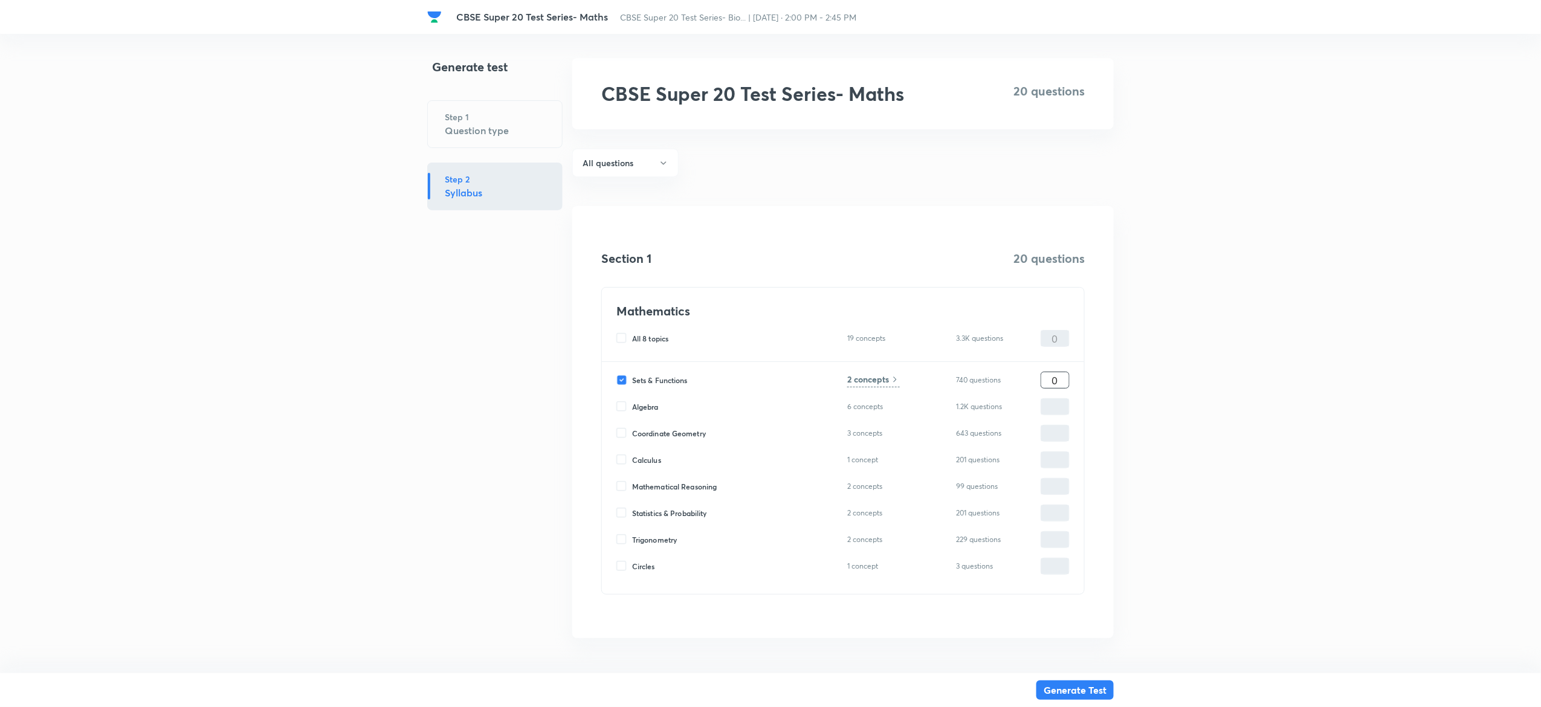
click at [1060, 384] on input "0" at bounding box center [1056, 380] width 28 height 21
type input "2"
type input "20"
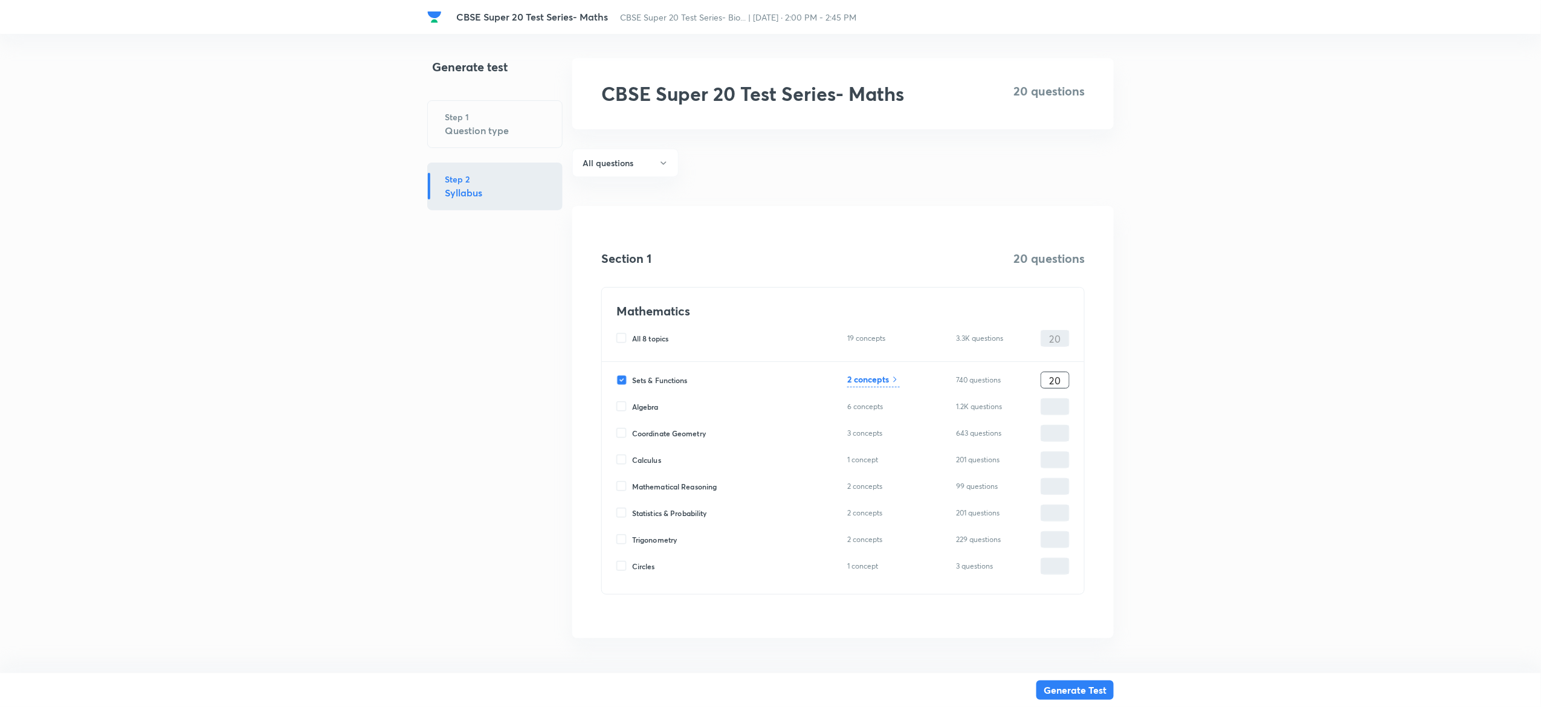
type input "20"
click at [870, 377] on h6 "2 concepts" at bounding box center [868, 379] width 42 height 13
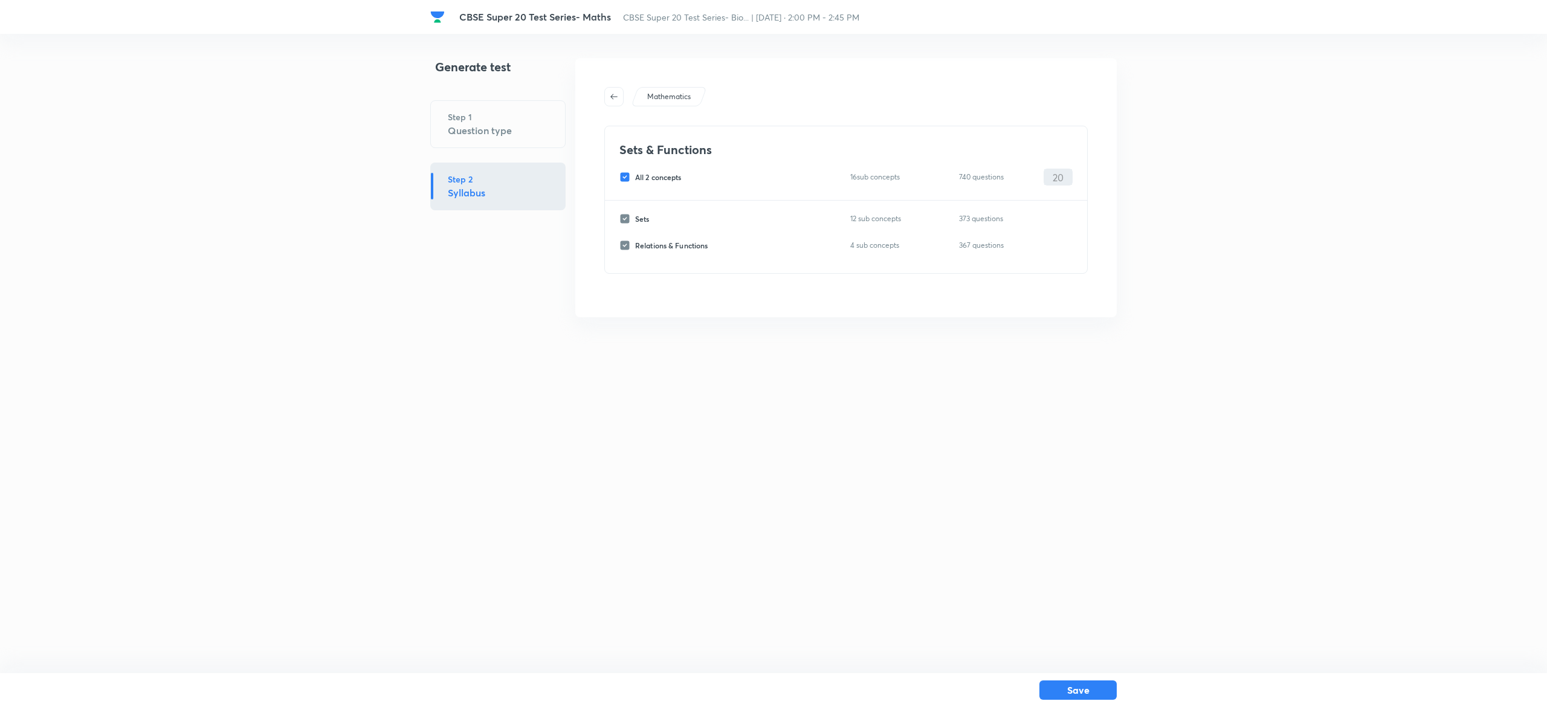
click at [621, 174] on input "All 2 concepts" at bounding box center [628, 177] width 16 height 11
checkbox input "false"
click at [625, 222] on input "Sets" at bounding box center [628, 218] width 16 height 11
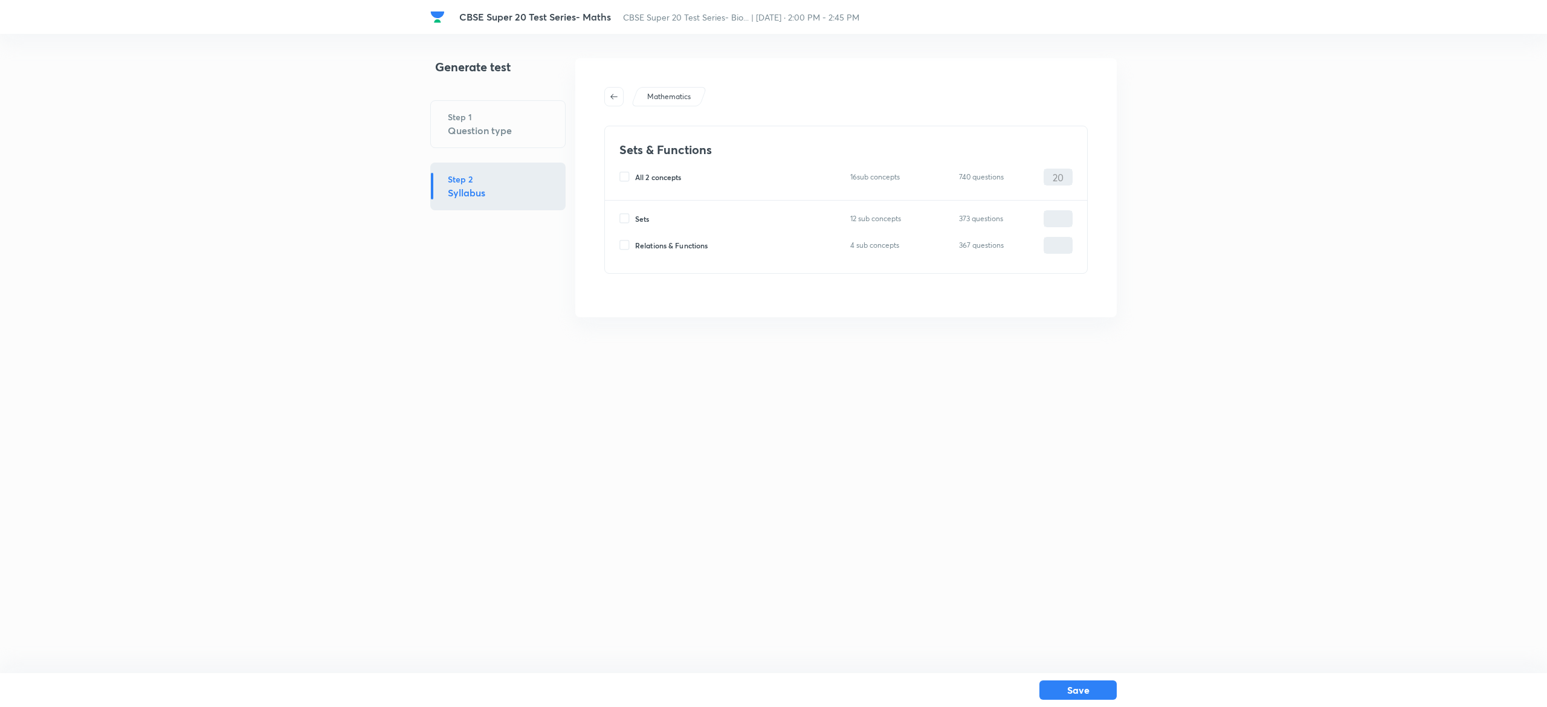
checkbox input "true"
click at [1049, 215] on input "0" at bounding box center [1059, 219] width 28 height 21
type input "20"
click at [860, 219] on h6 "12 sub concepts" at bounding box center [882, 218] width 62 height 13
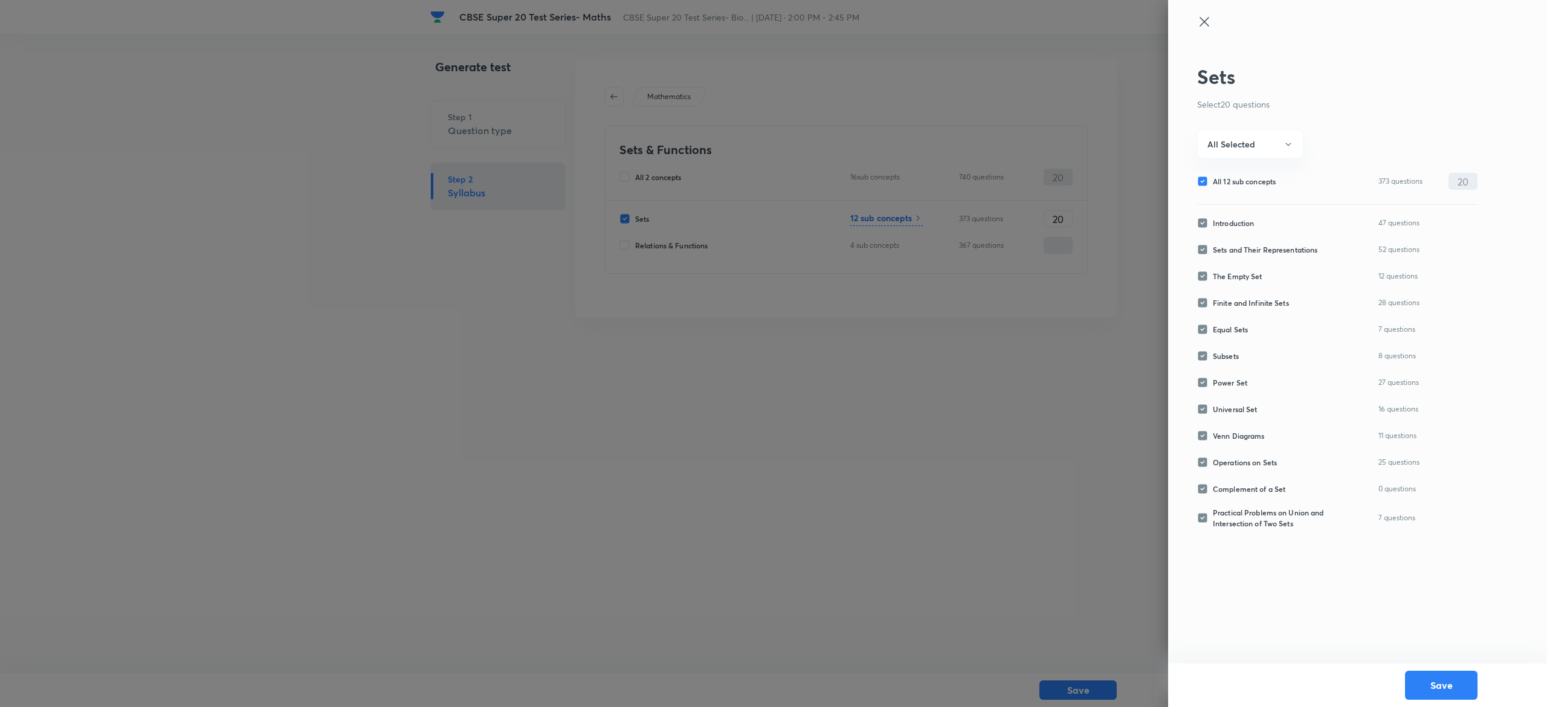
click at [1205, 16] on icon at bounding box center [1204, 22] width 15 height 15
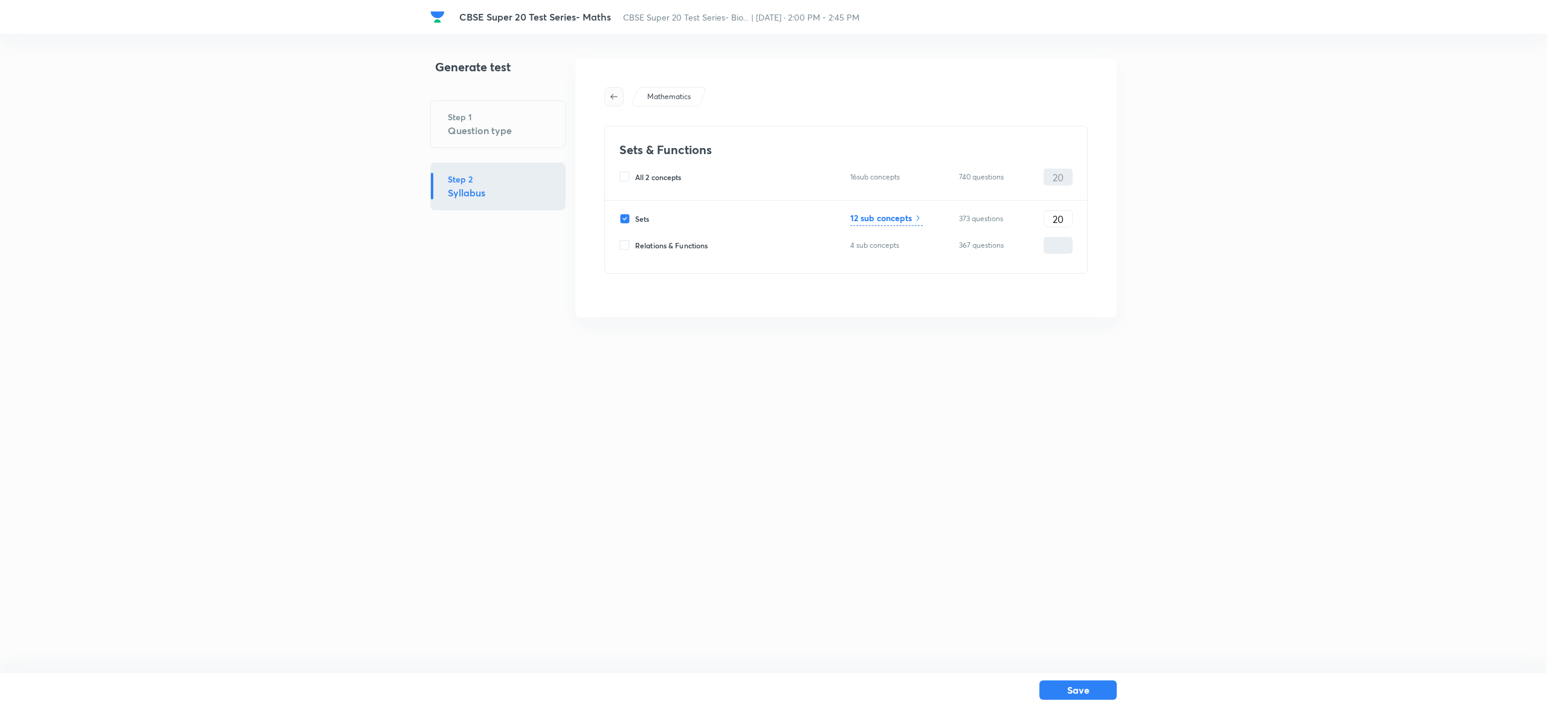
click at [620, 96] on span "button" at bounding box center [614, 97] width 18 height 10
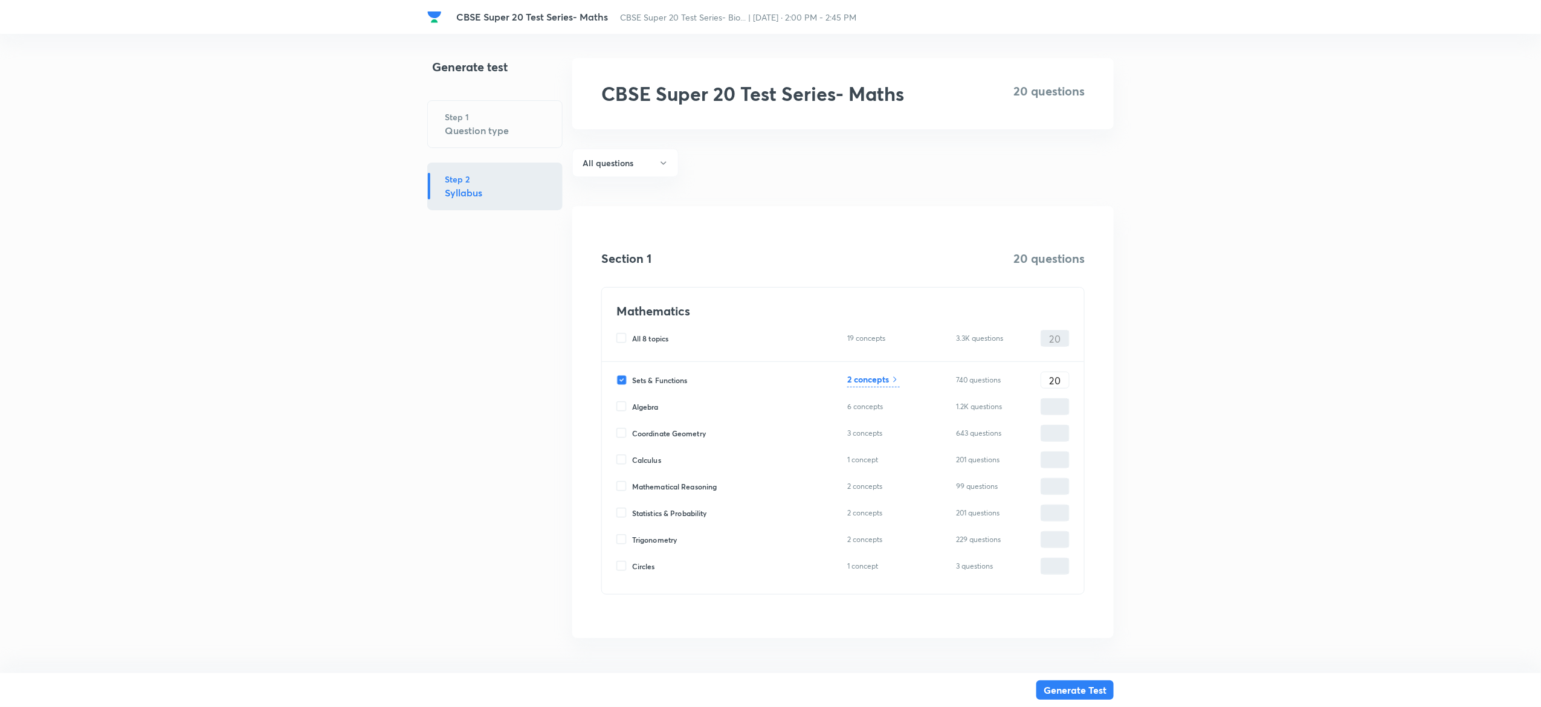
click at [624, 382] on input "Sets & Functions" at bounding box center [625, 380] width 16 height 11
checkbox input "false"
type input "0"
click at [624, 403] on input "Algebra" at bounding box center [625, 403] width 16 height 11
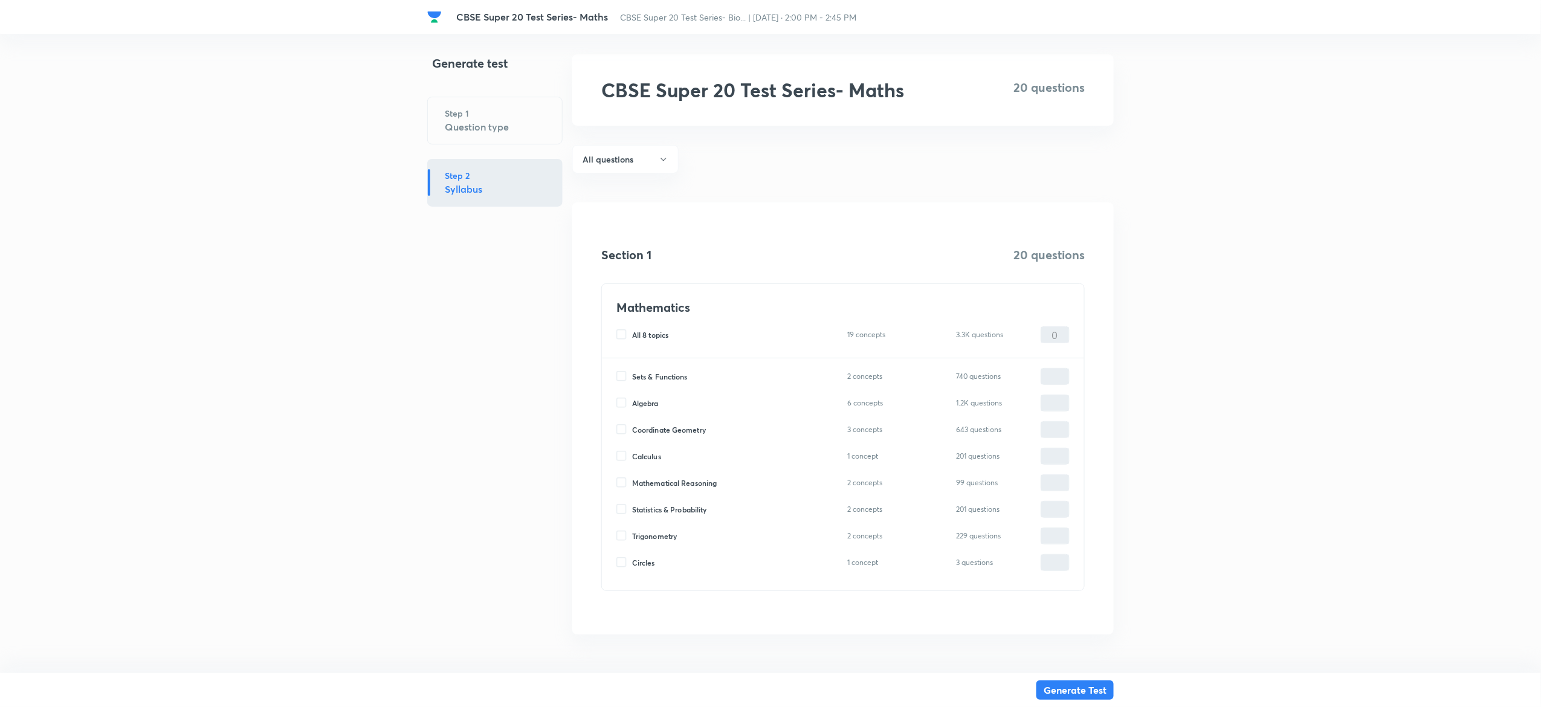
checkbox input "true"
click at [1054, 403] on input "0" at bounding box center [1056, 403] width 28 height 21
type input "1"
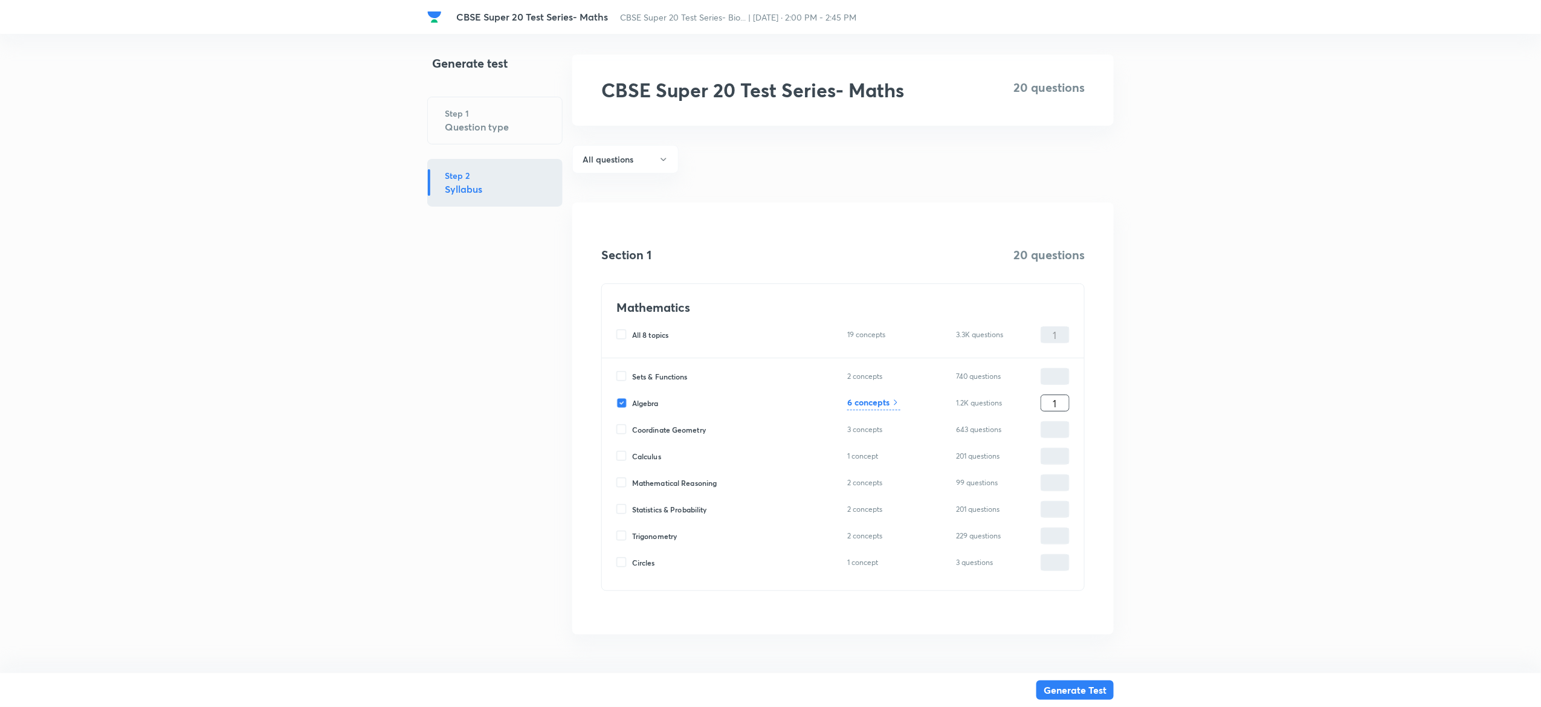
type input "1"
click at [869, 398] on h6 "6 concepts" at bounding box center [868, 402] width 42 height 13
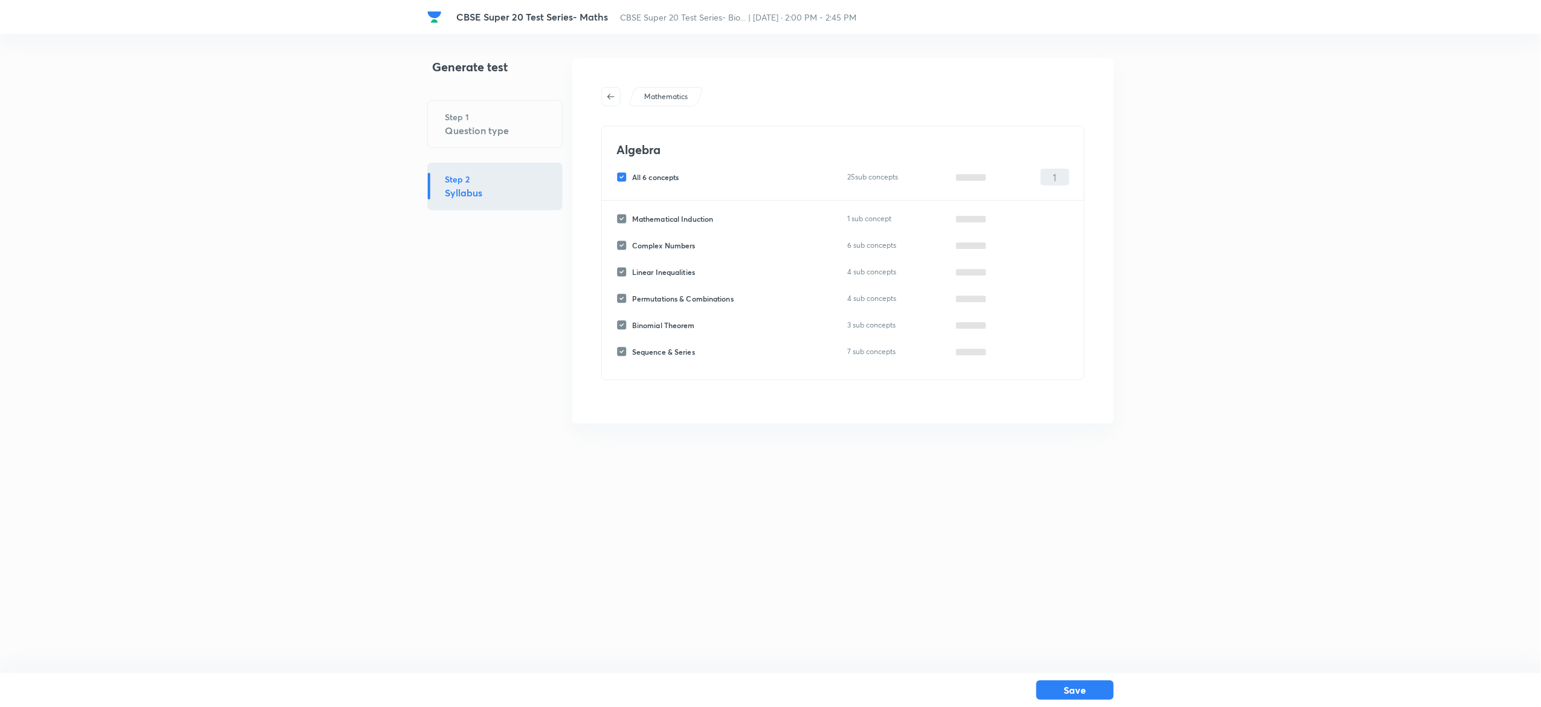
scroll to position [0, 0]
click at [612, 94] on icon "button" at bounding box center [614, 96] width 7 height 5
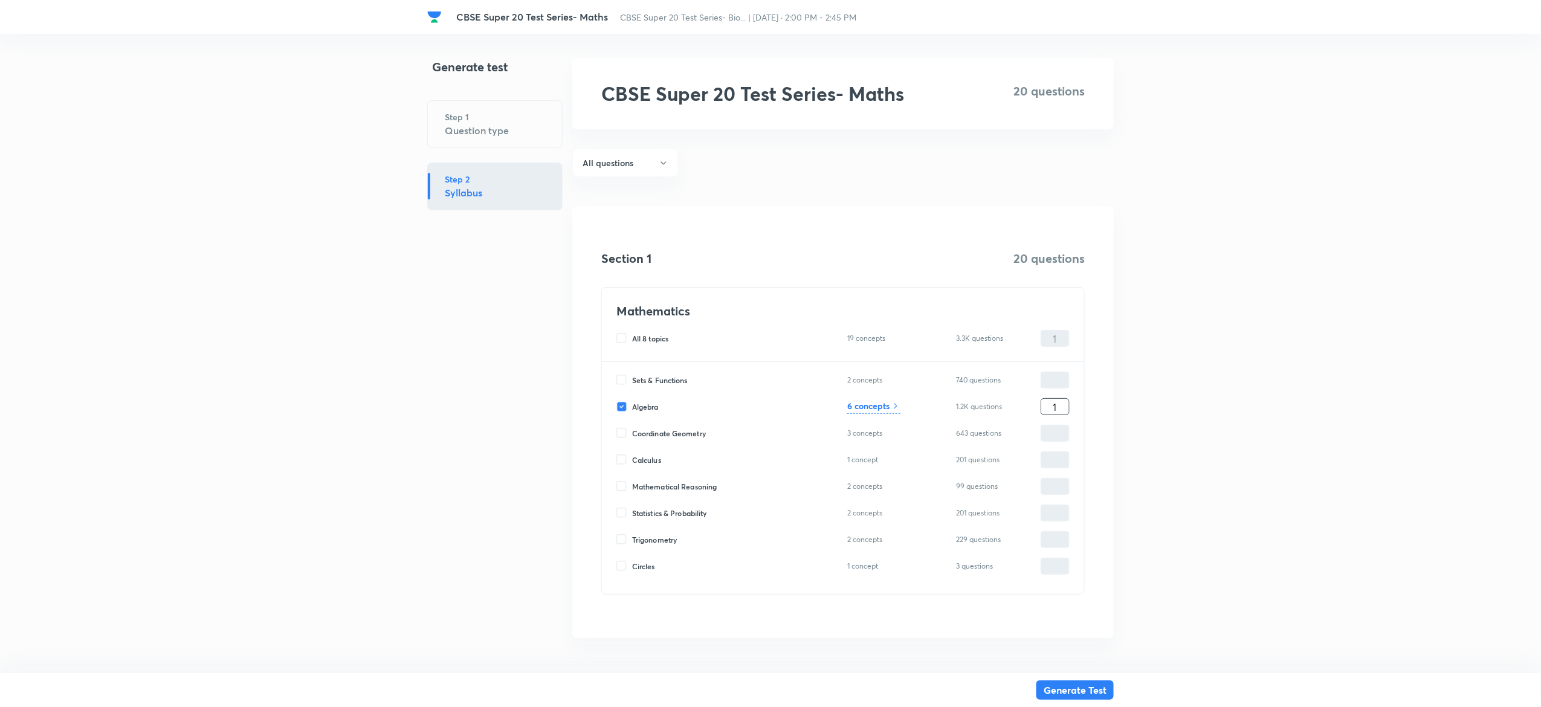
click at [1061, 409] on input "1" at bounding box center [1056, 407] width 28 height 21
type input "2"
type input "20"
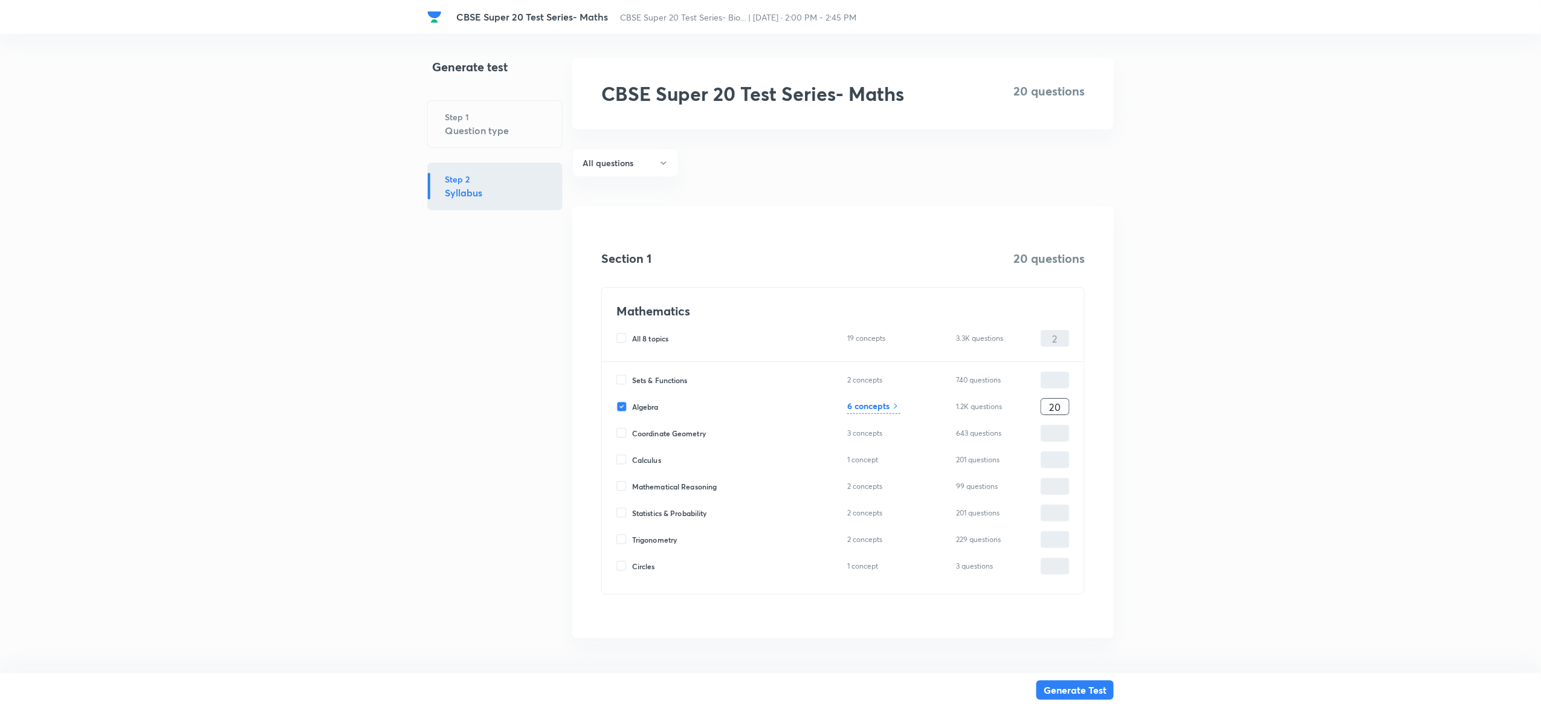
type input "20"
click at [869, 401] on h6 "6 concepts" at bounding box center [868, 406] width 42 height 13
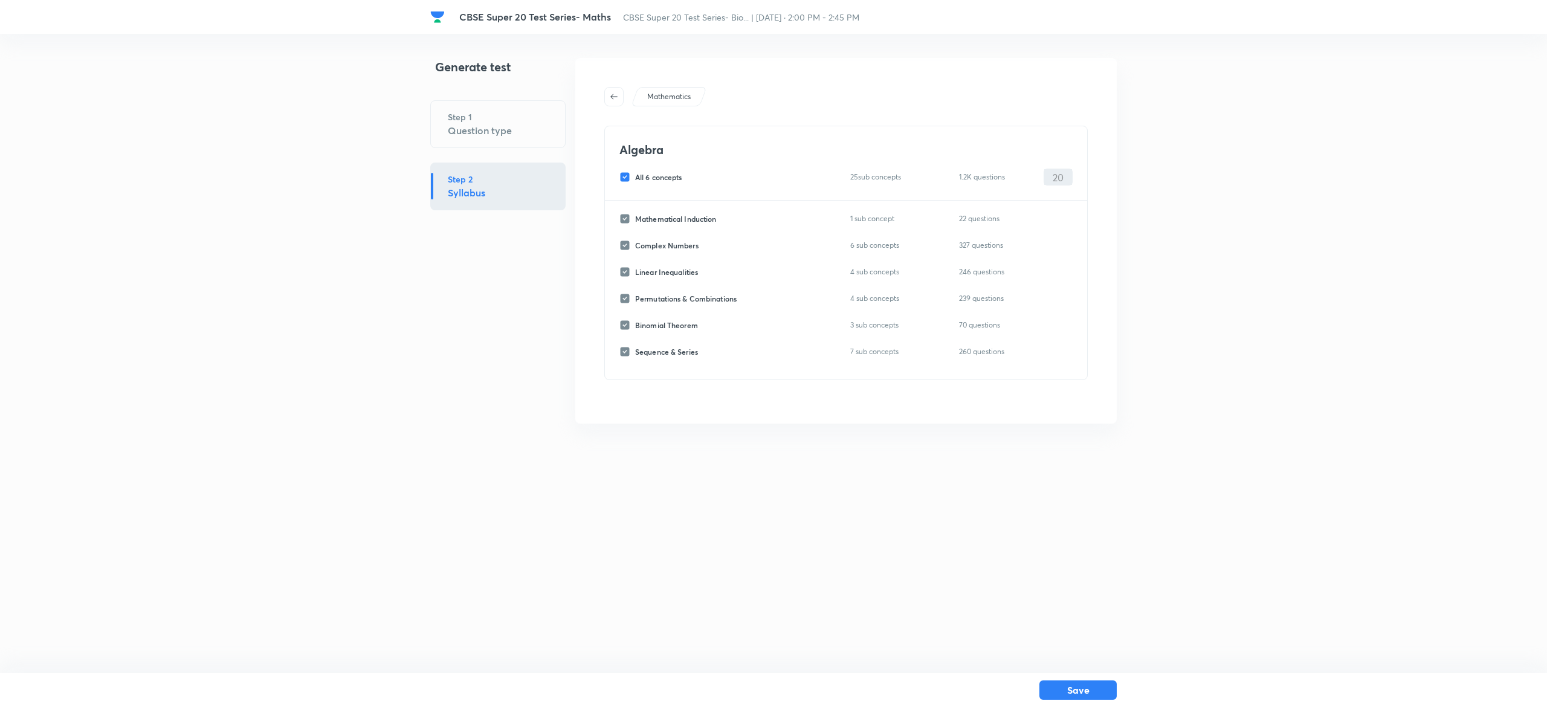
click at [626, 175] on input "All 6 concepts" at bounding box center [628, 177] width 16 height 11
checkbox input "false"
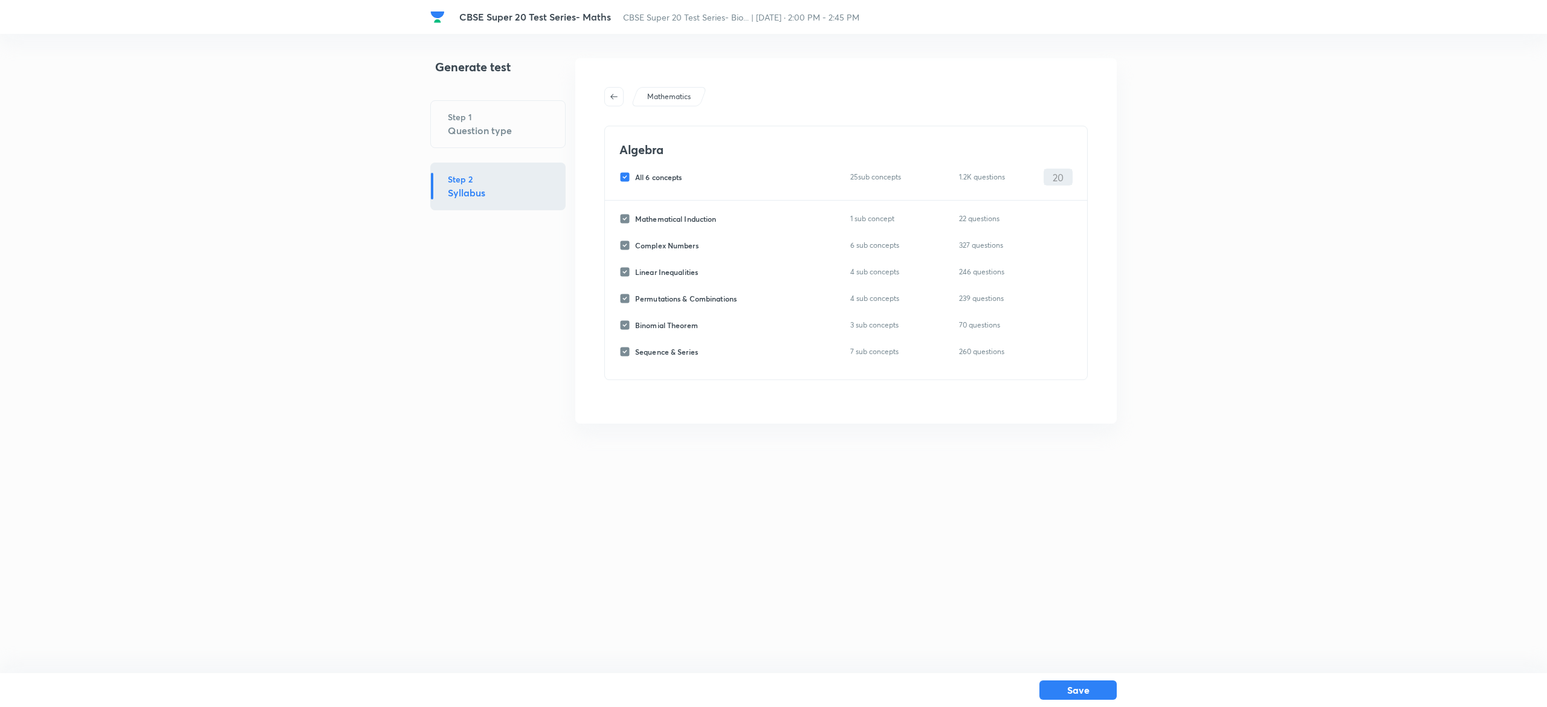
checkbox input "false"
click at [627, 353] on input "Sequence & Series" at bounding box center [628, 351] width 16 height 11
checkbox input "true"
click at [1055, 350] on input "0" at bounding box center [1059, 352] width 28 height 21
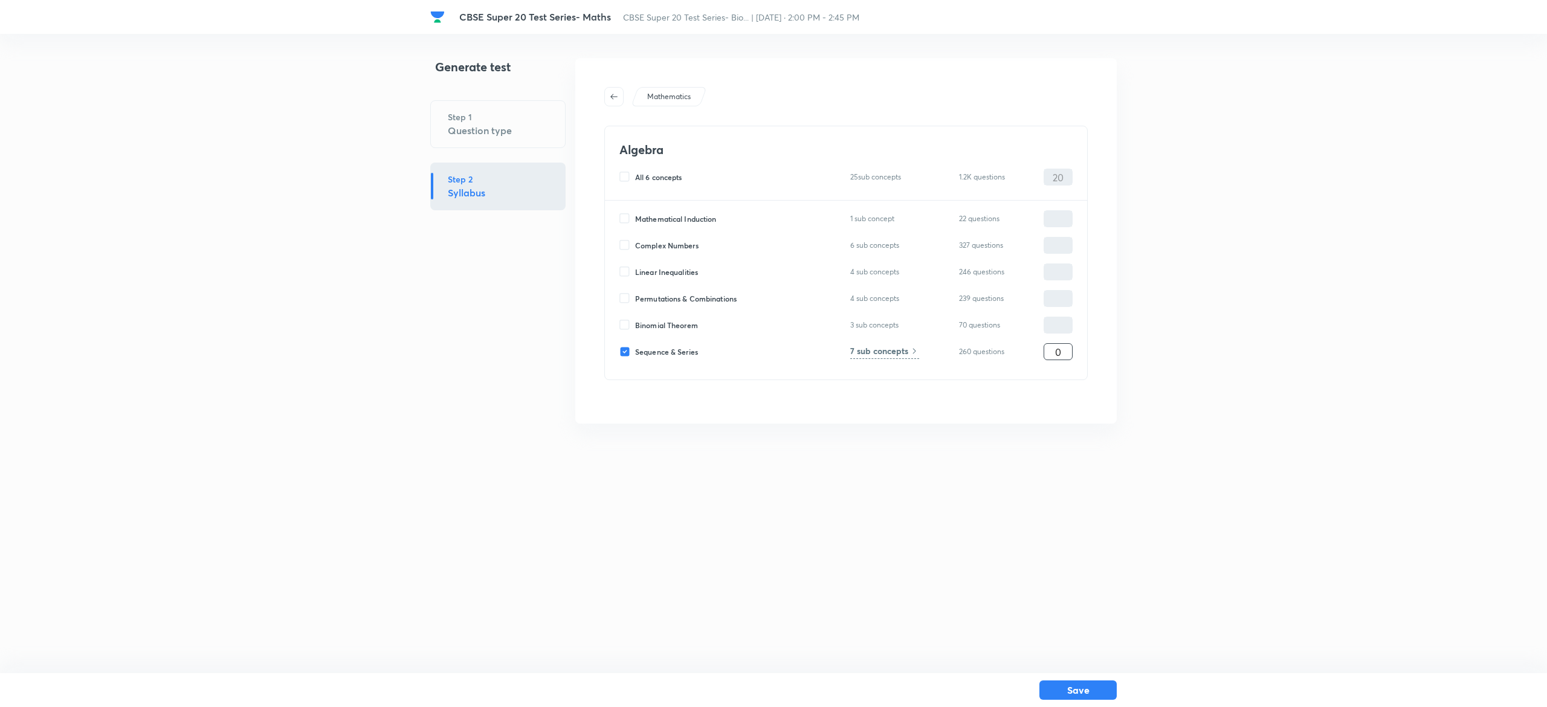
click at [1055, 350] on input "0" at bounding box center [1059, 352] width 28 height 21
type input "20"
click at [1087, 482] on html "CBSE Super 20 Test Series- Maths CBSE Super 20 Test Series- Bio... | Oct 12, 20…" at bounding box center [773, 241] width 1547 height 482
click at [1086, 691] on button "Save" at bounding box center [1078, 688] width 77 height 19
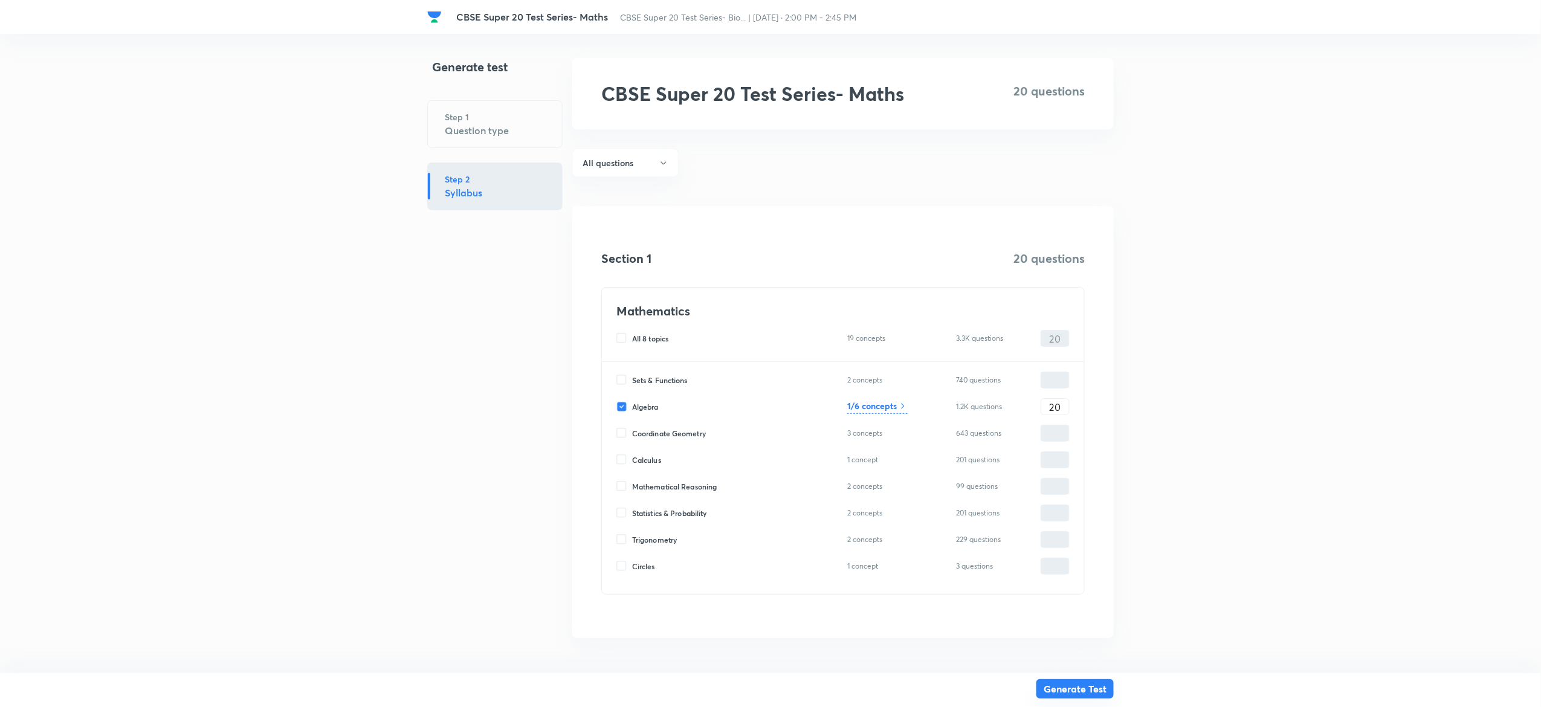
click at [1068, 686] on button "Generate Test" at bounding box center [1075, 688] width 77 height 19
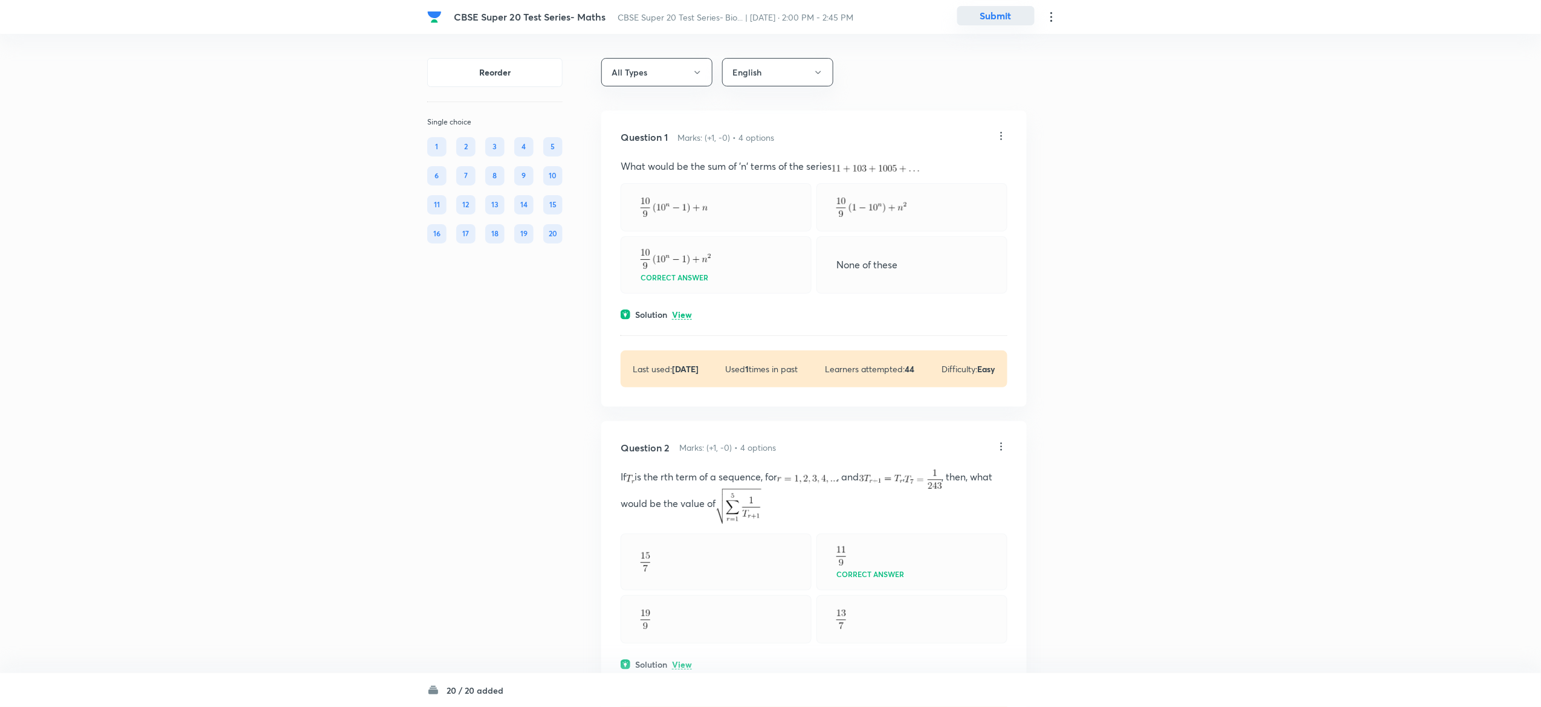
click at [1007, 18] on button "Submit" at bounding box center [995, 15] width 77 height 19
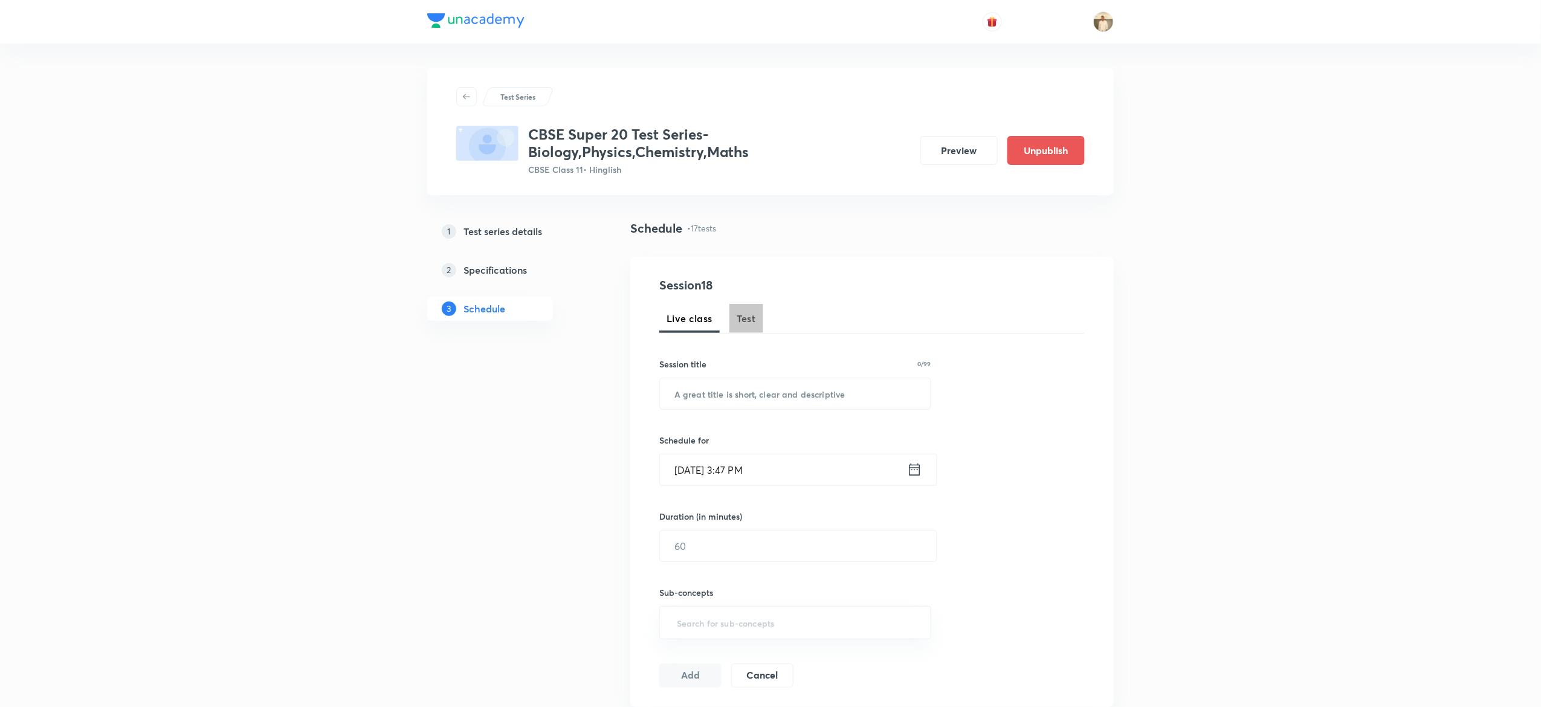
click at [740, 320] on span "Test" at bounding box center [746, 318] width 19 height 15
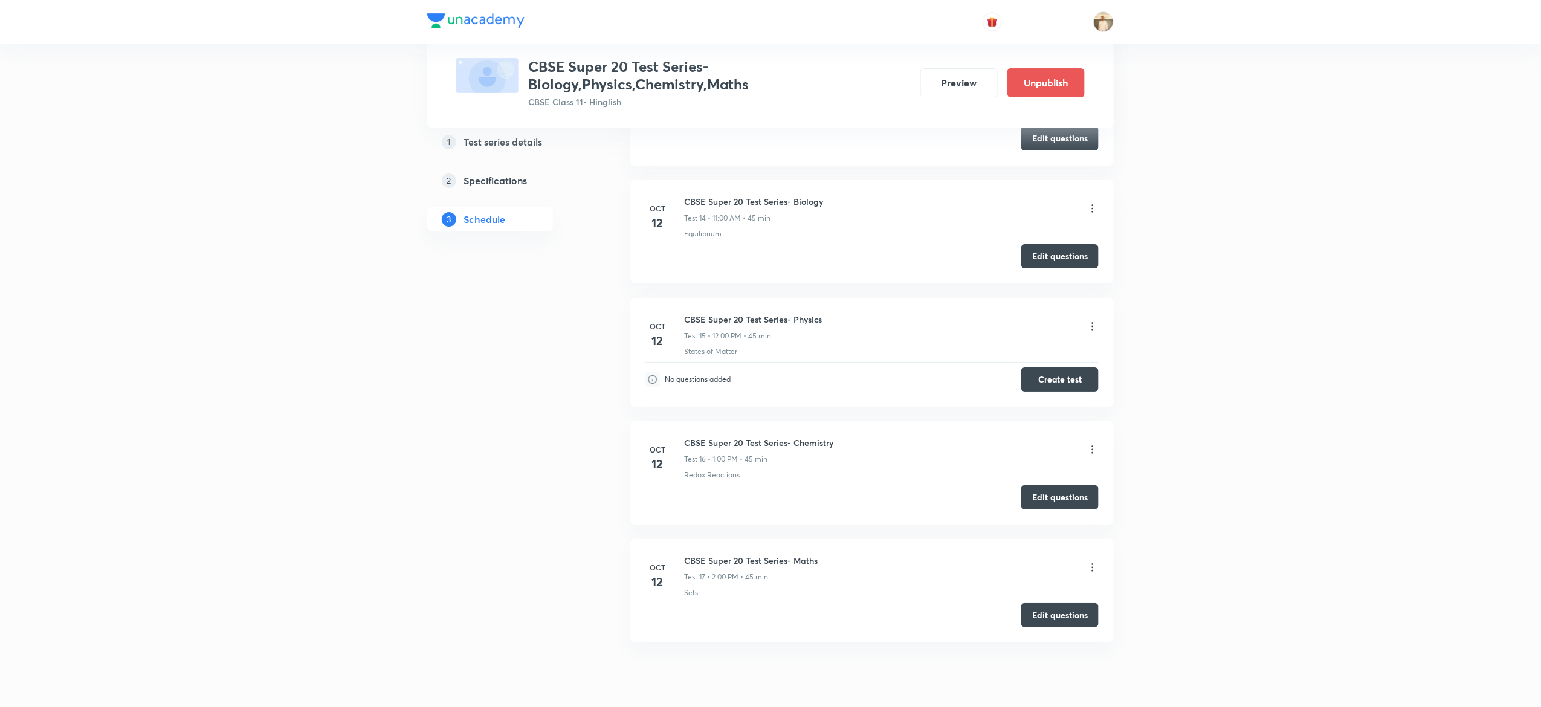
scroll to position [2217, 0]
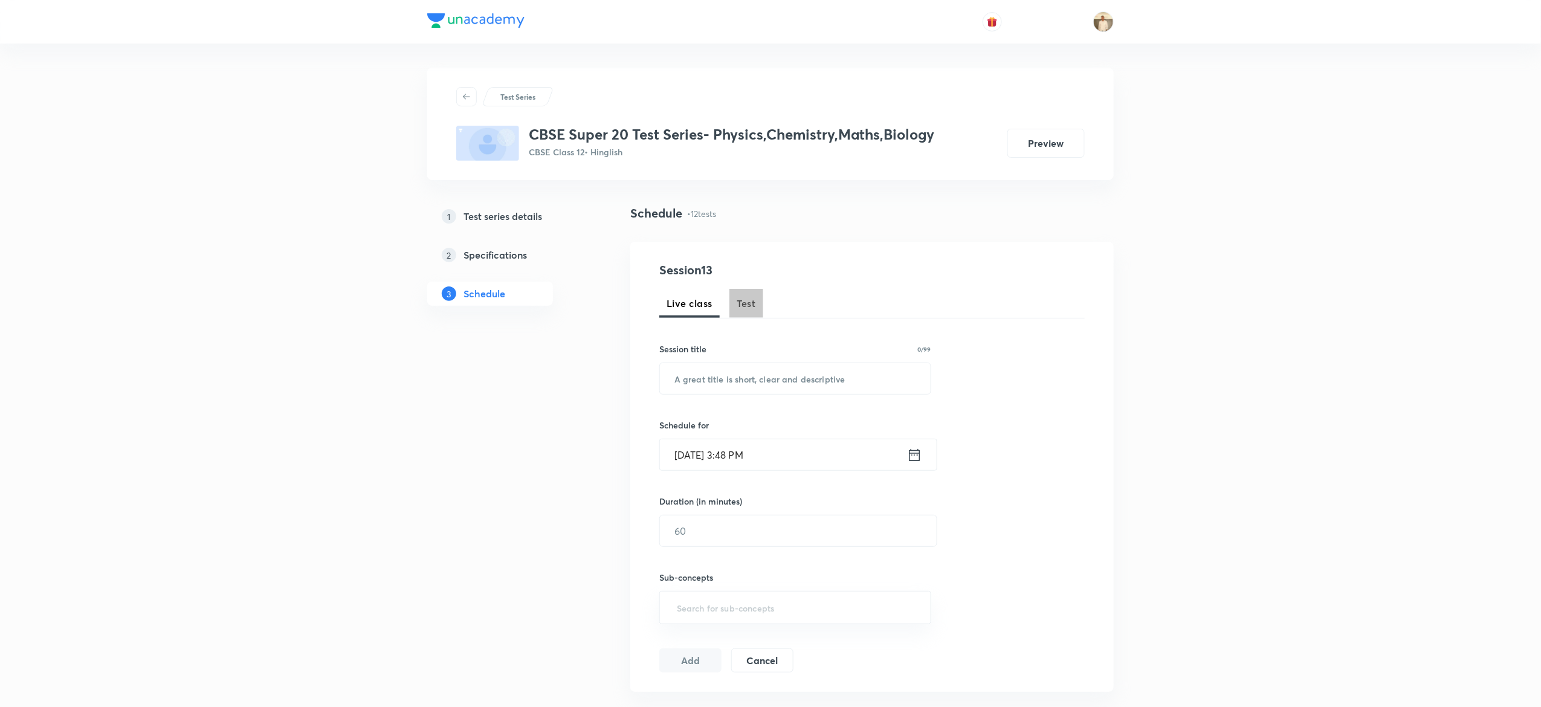
click at [740, 309] on span "Test" at bounding box center [746, 303] width 19 height 15
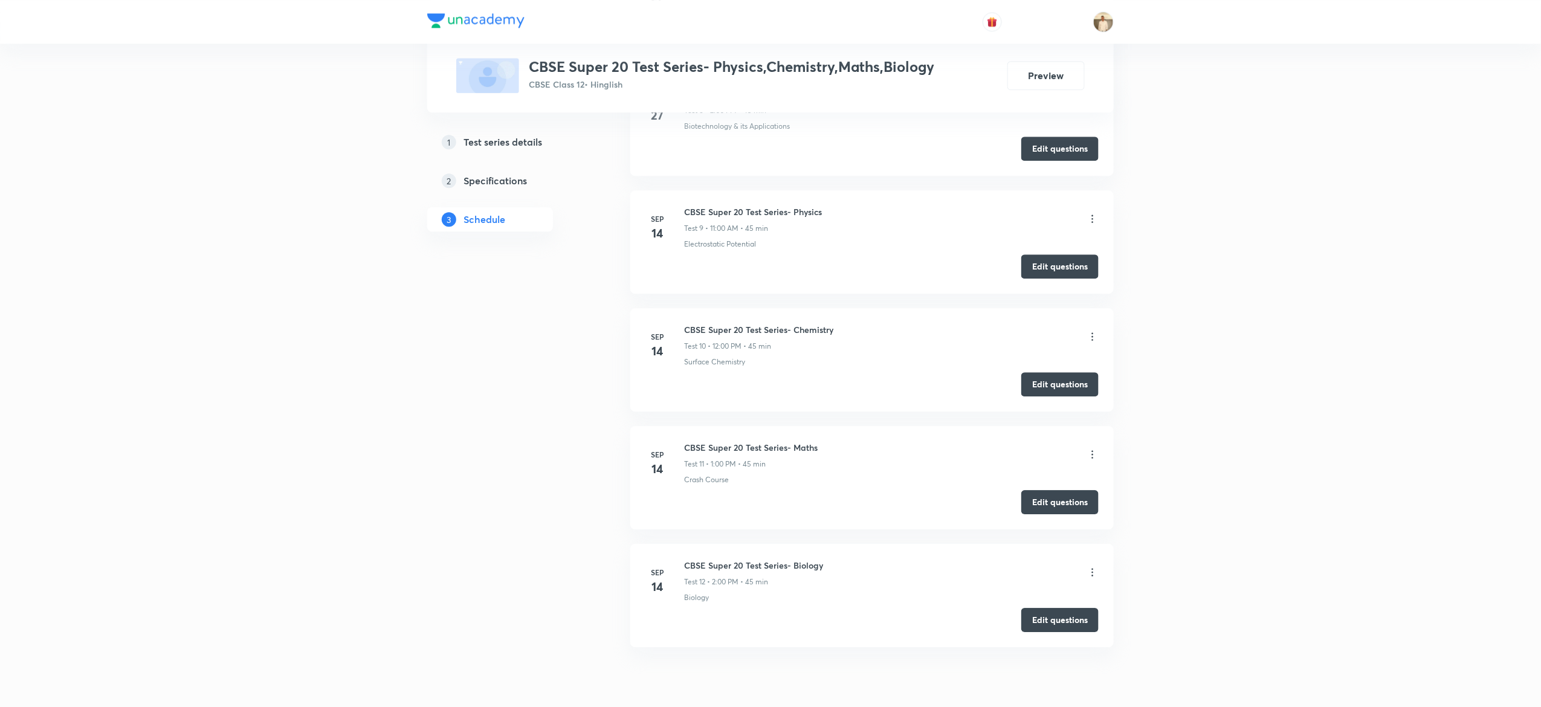
scroll to position [1544, 0]
click at [730, 216] on h6 "CBSE Super 20 Test Series- Physics" at bounding box center [753, 212] width 138 height 13
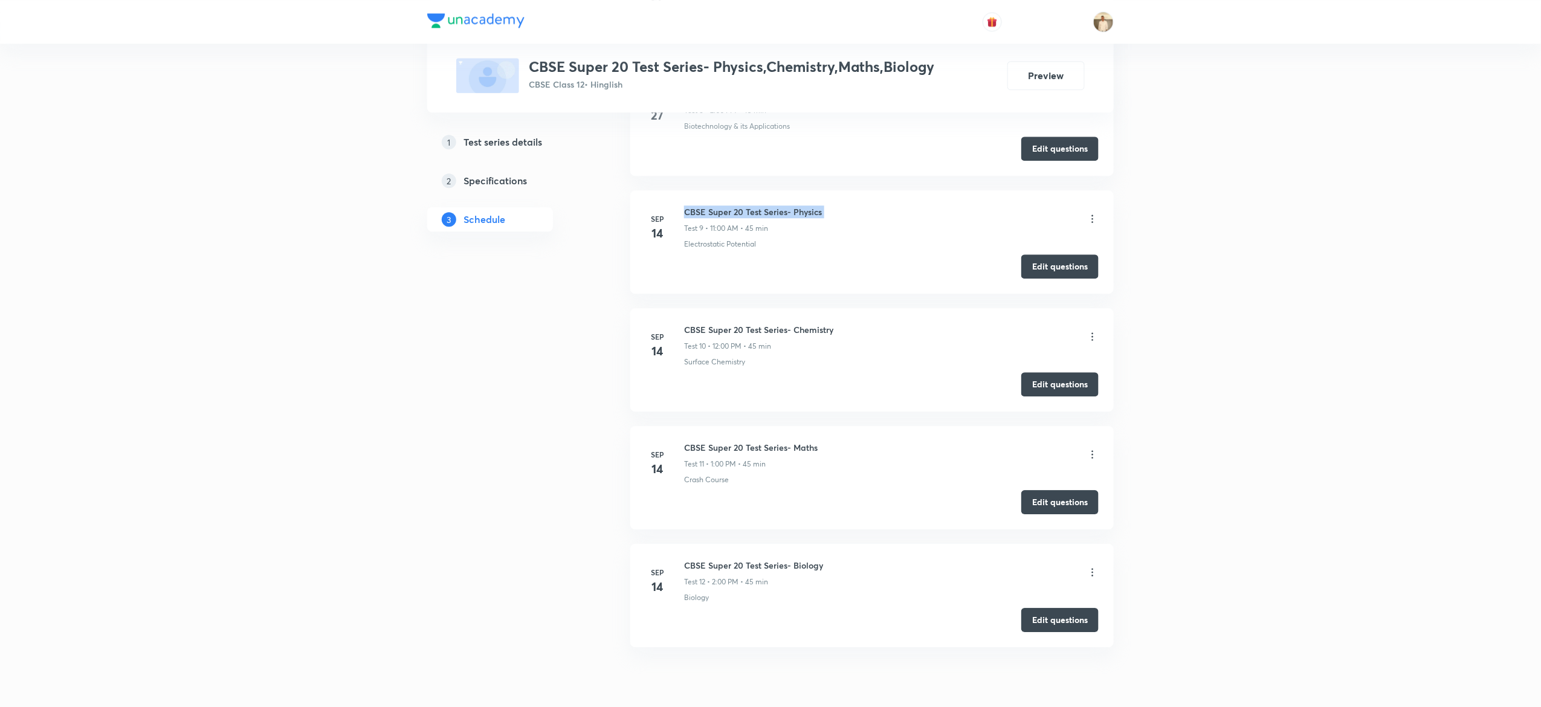
copy h6 "CBSE Super 20 Test Series- Physics"
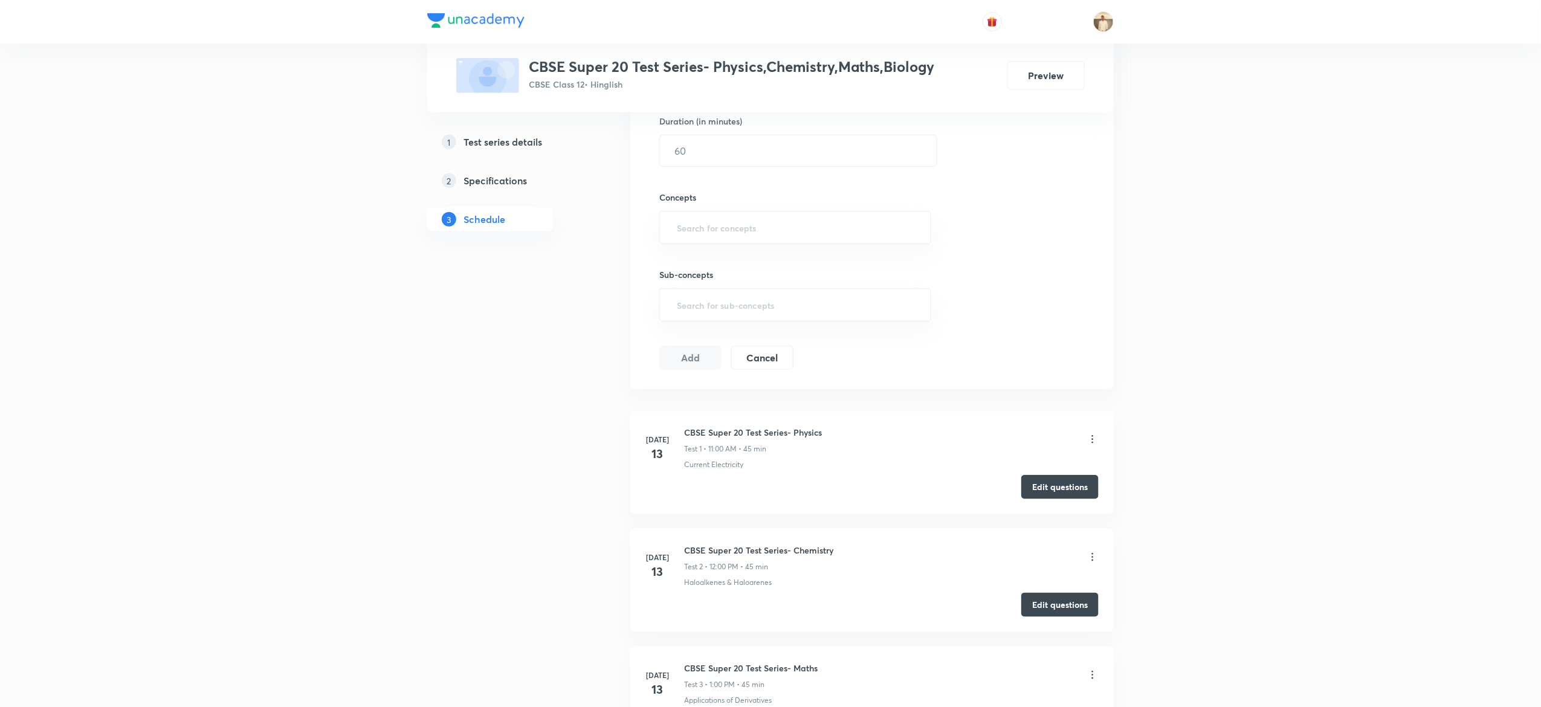
scroll to position [0, 0]
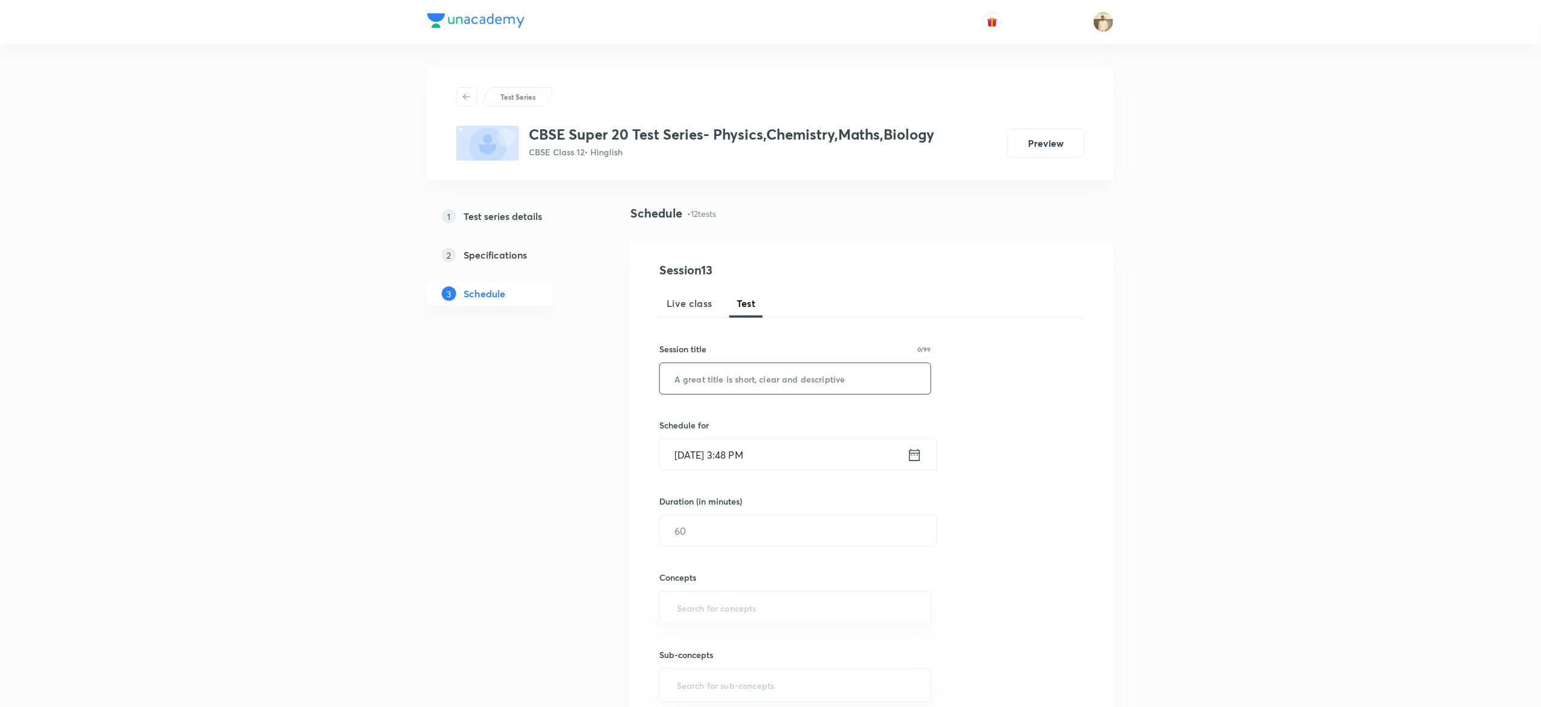
click at [725, 374] on input "text" at bounding box center [795, 378] width 271 height 31
paste input "CBSE Super 20 Test Series- Physics"
type input "CBSE Super 20 Test Series- Physics"
click at [680, 453] on input "Oct 7, 2025, 3:48 PM" at bounding box center [783, 454] width 247 height 31
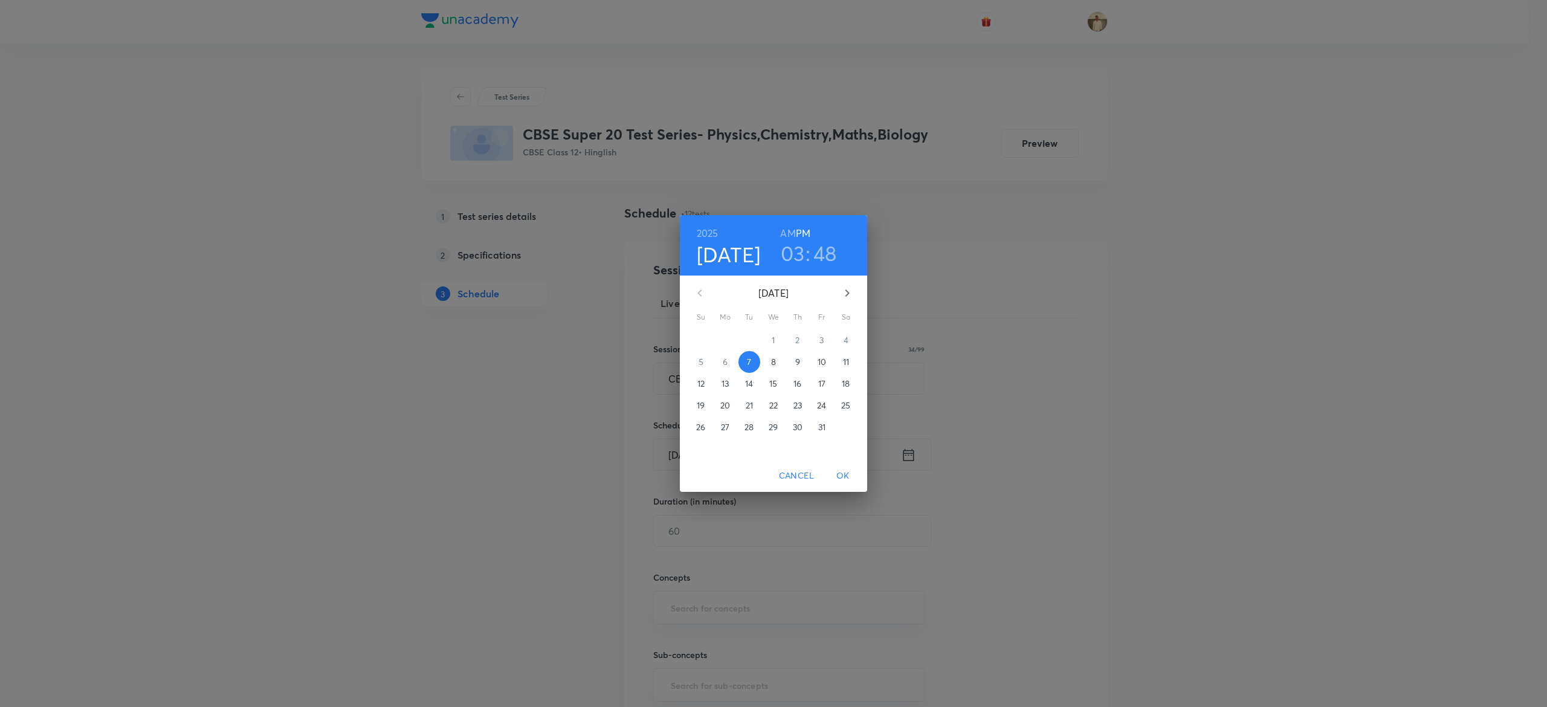
click at [693, 391] on button "12" at bounding box center [701, 384] width 22 height 22
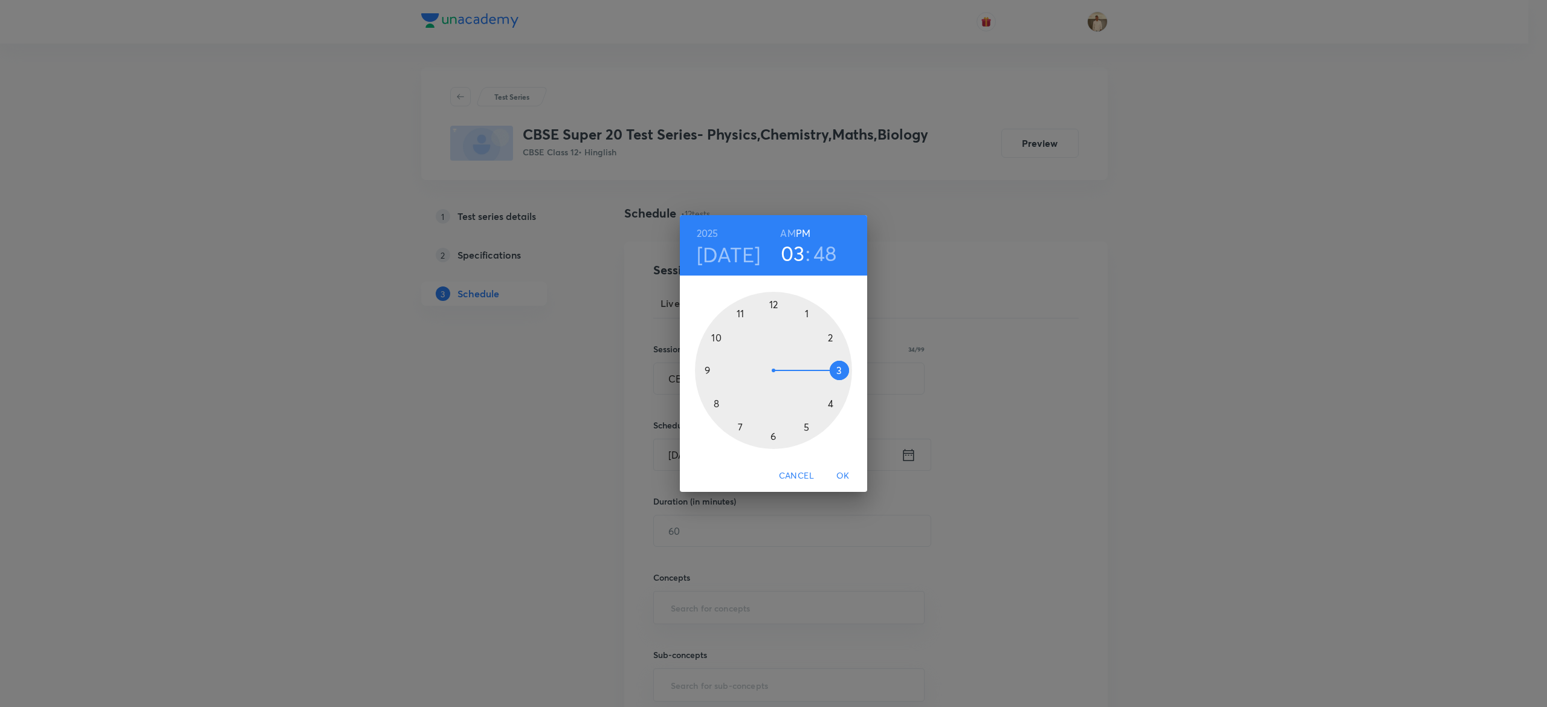
click at [792, 254] on h3 "03" at bounding box center [793, 253] width 24 height 25
click at [741, 314] on div at bounding box center [773, 370] width 157 height 157
click at [776, 304] on div at bounding box center [773, 370] width 157 height 157
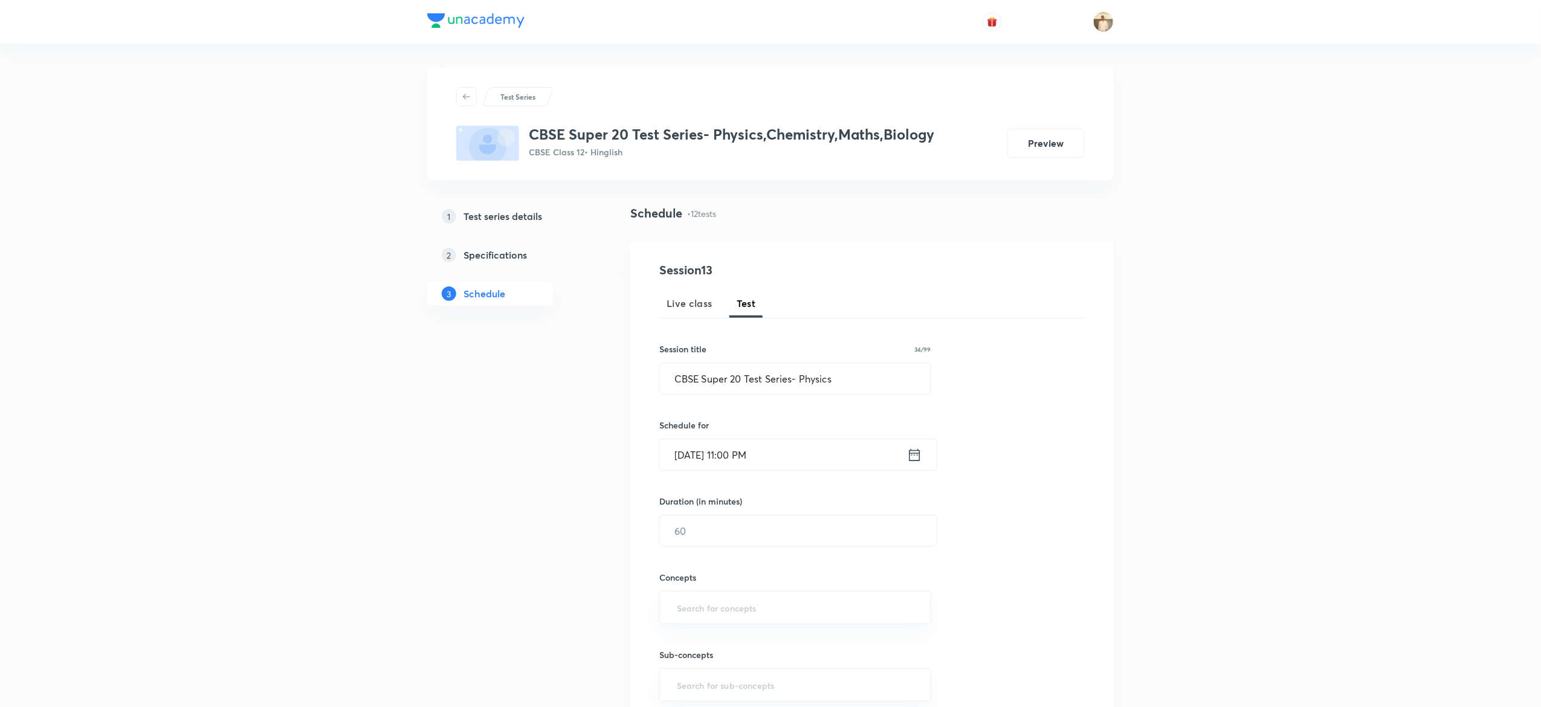
click at [774, 447] on input "Oct 12, 2025, 11:00 PM" at bounding box center [783, 454] width 247 height 31
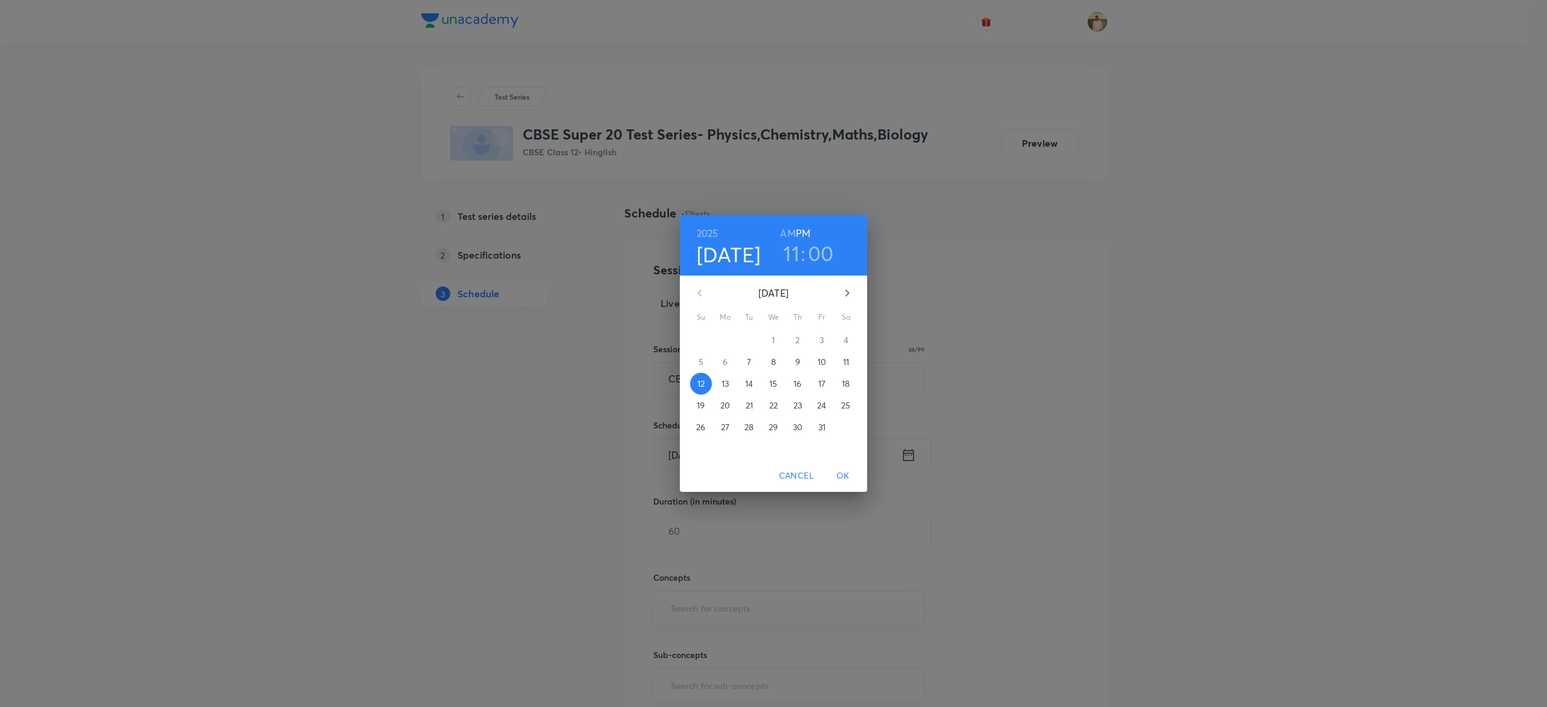
click at [794, 229] on h6 "AM" at bounding box center [787, 233] width 15 height 17
click at [849, 481] on span "OK" at bounding box center [843, 475] width 29 height 15
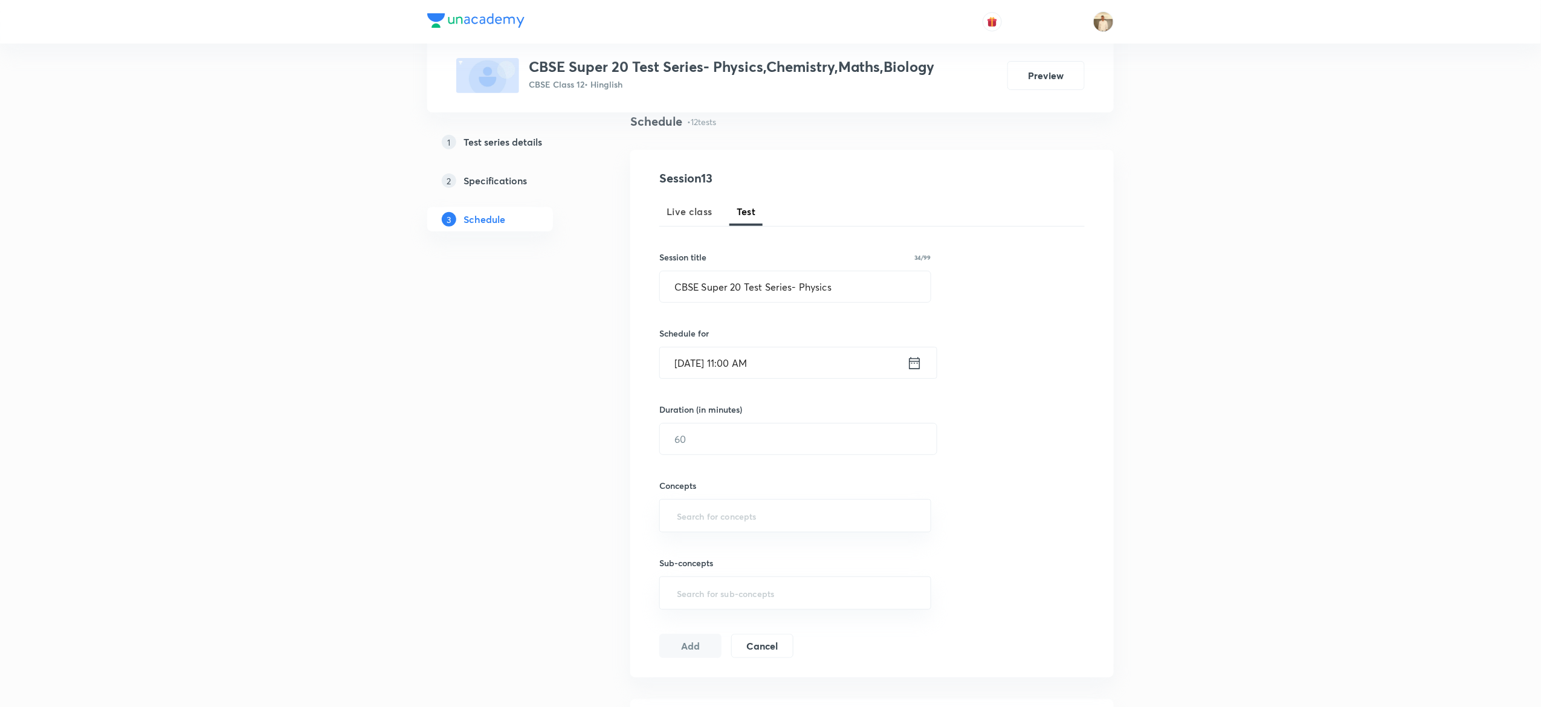
scroll to position [110, 0]
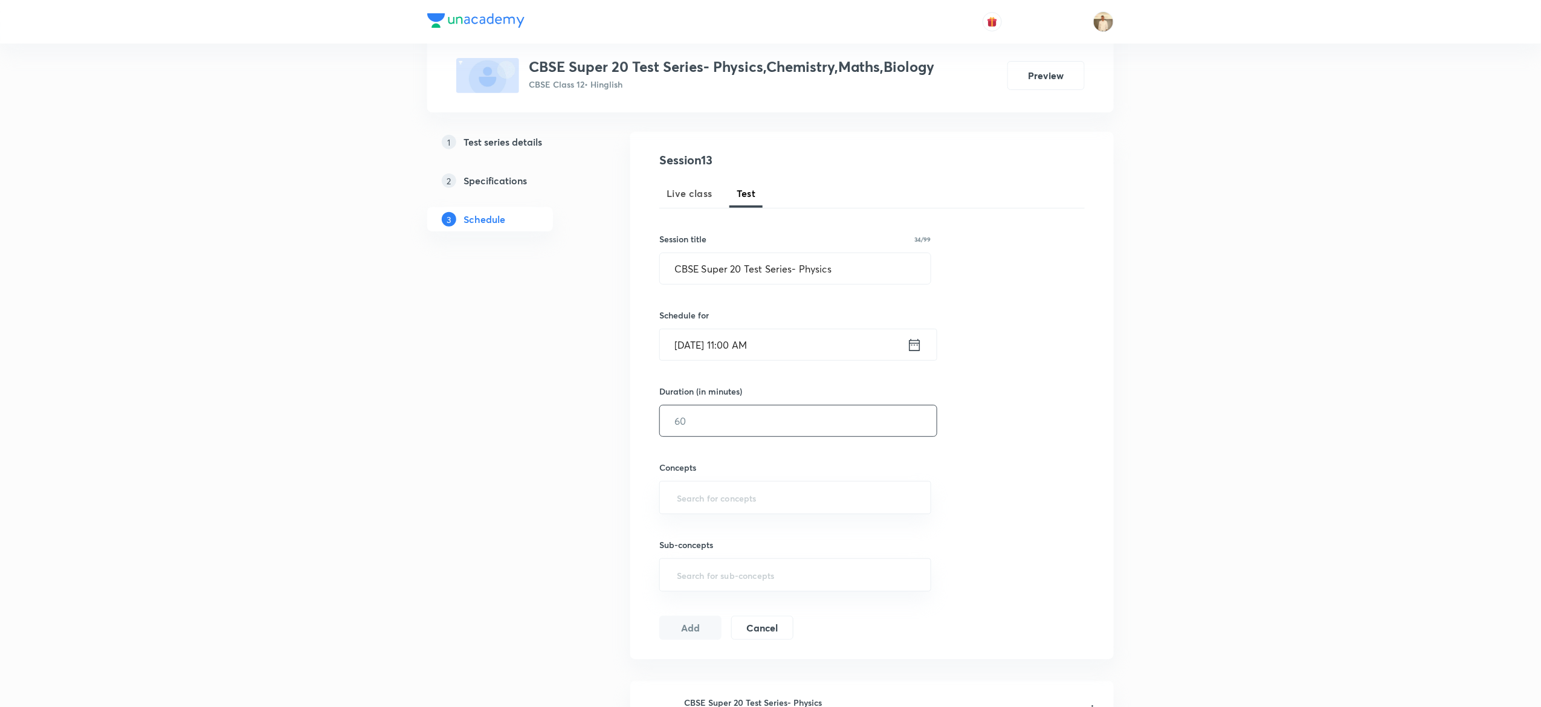
click at [713, 423] on input "text" at bounding box center [798, 421] width 277 height 31
type input "45"
click at [728, 495] on input "text" at bounding box center [796, 498] width 242 height 22
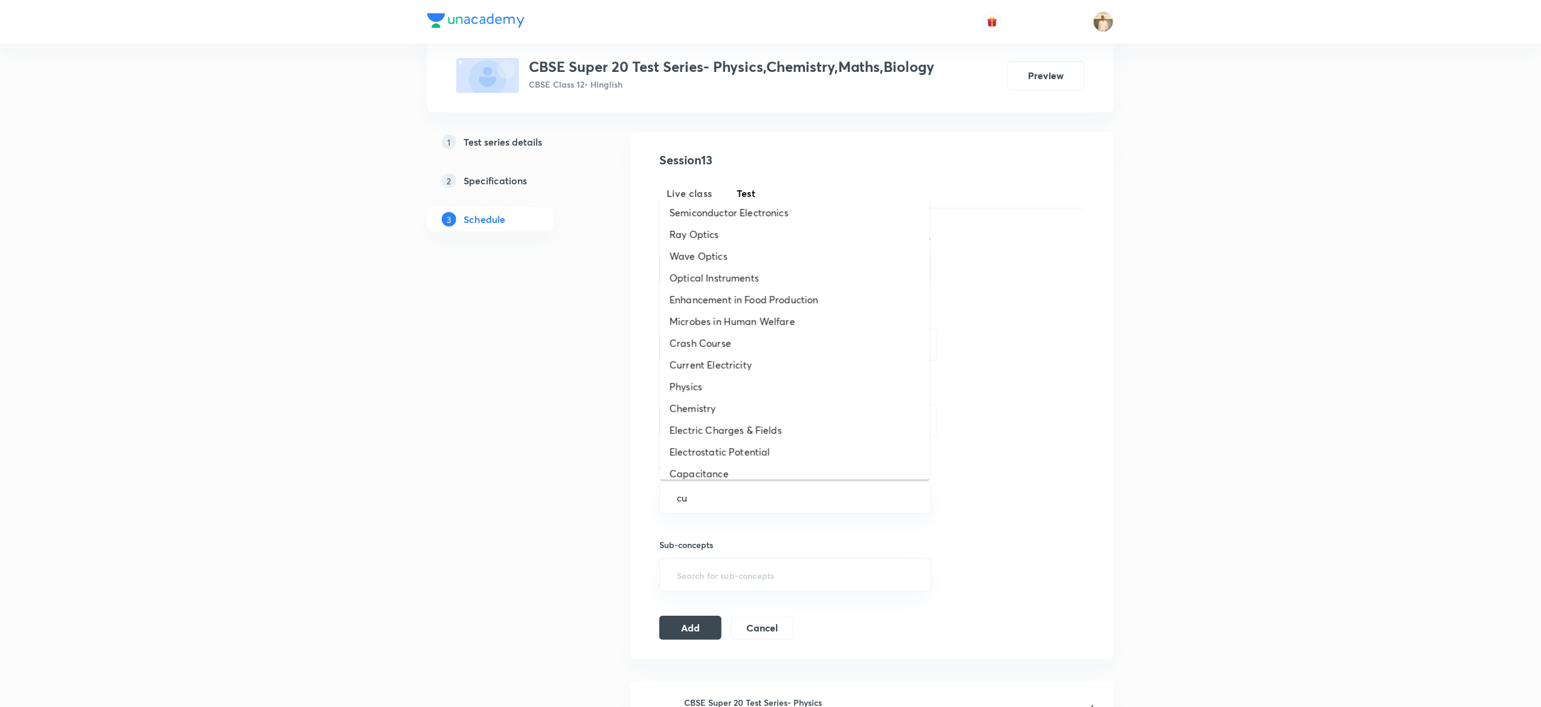
type input "cur"
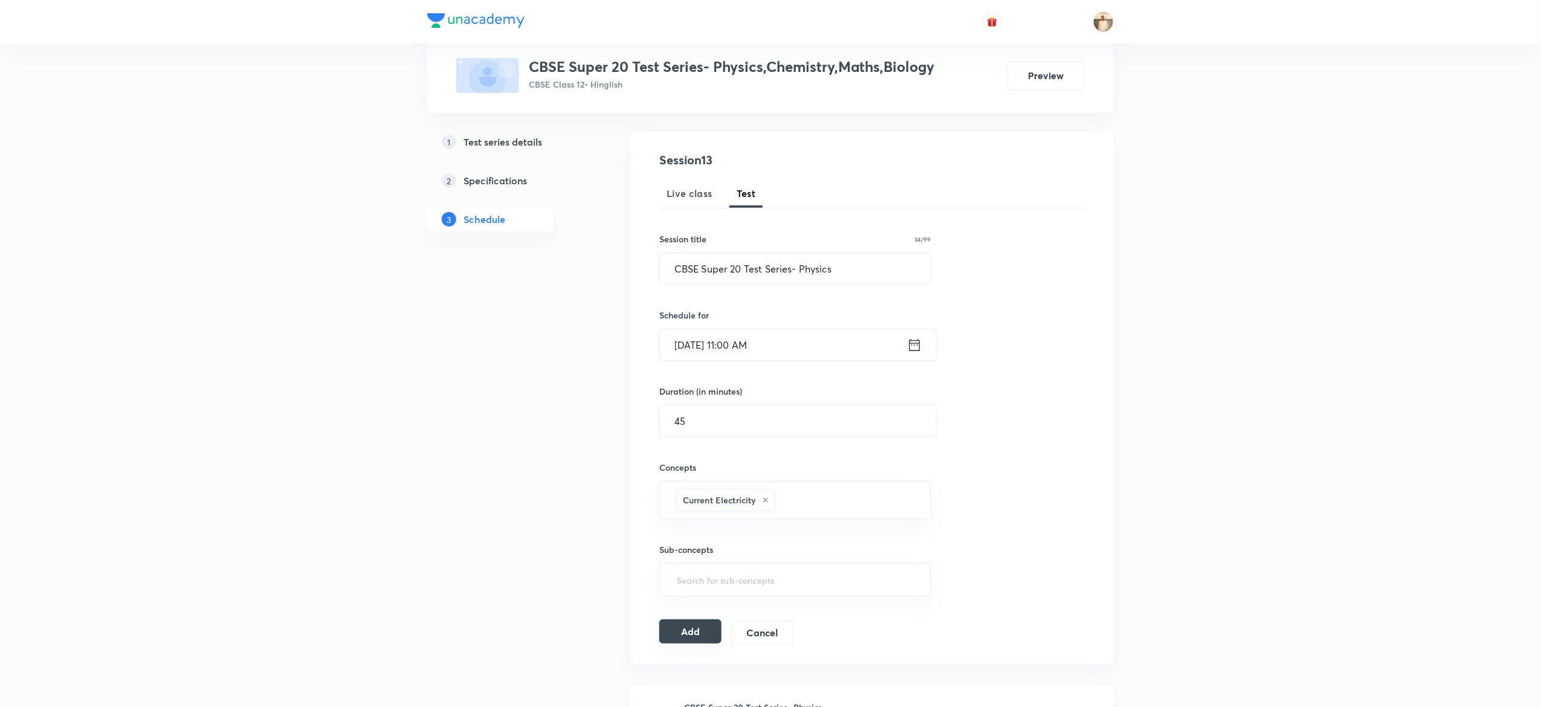
click at [687, 640] on button "Add" at bounding box center [690, 632] width 62 height 24
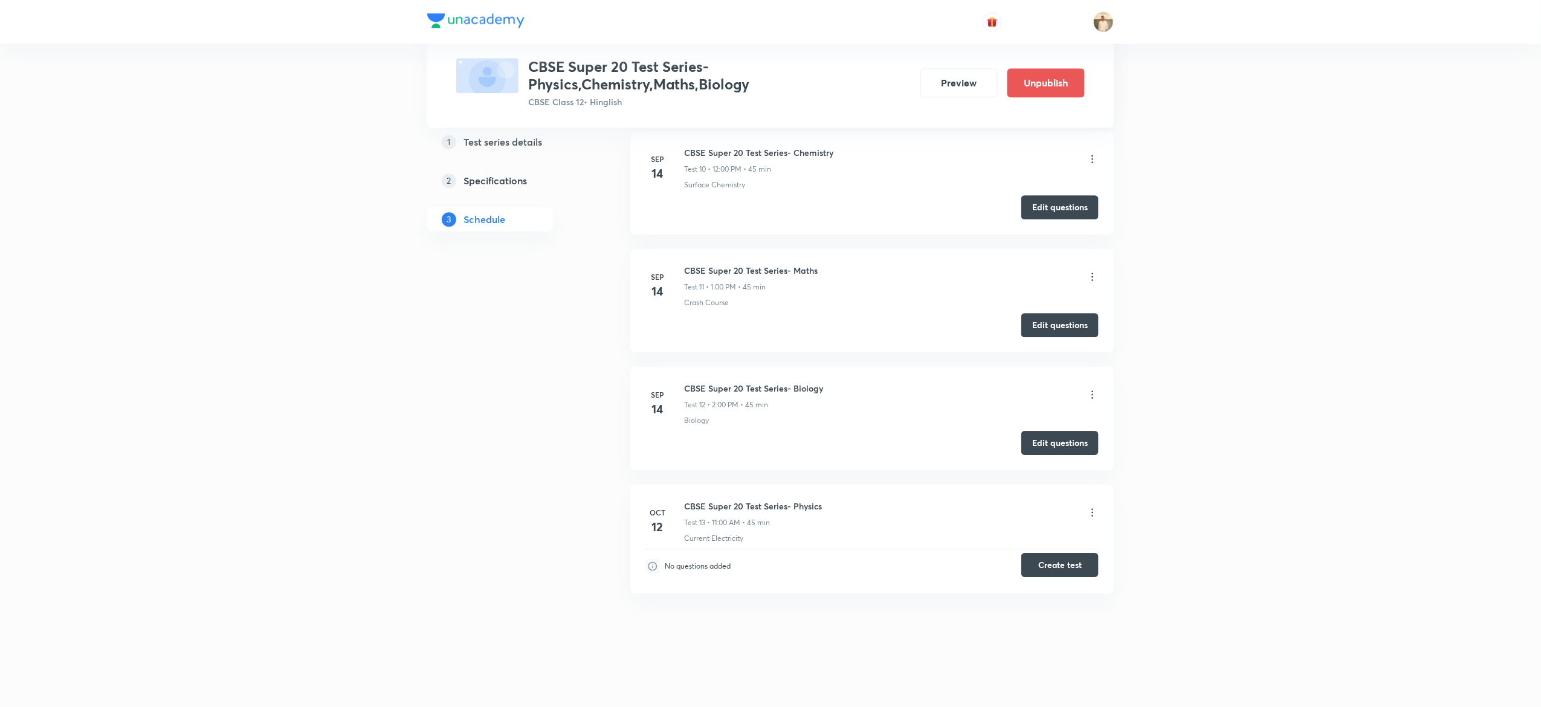
click at [1066, 563] on button "Create test" at bounding box center [1060, 565] width 77 height 24
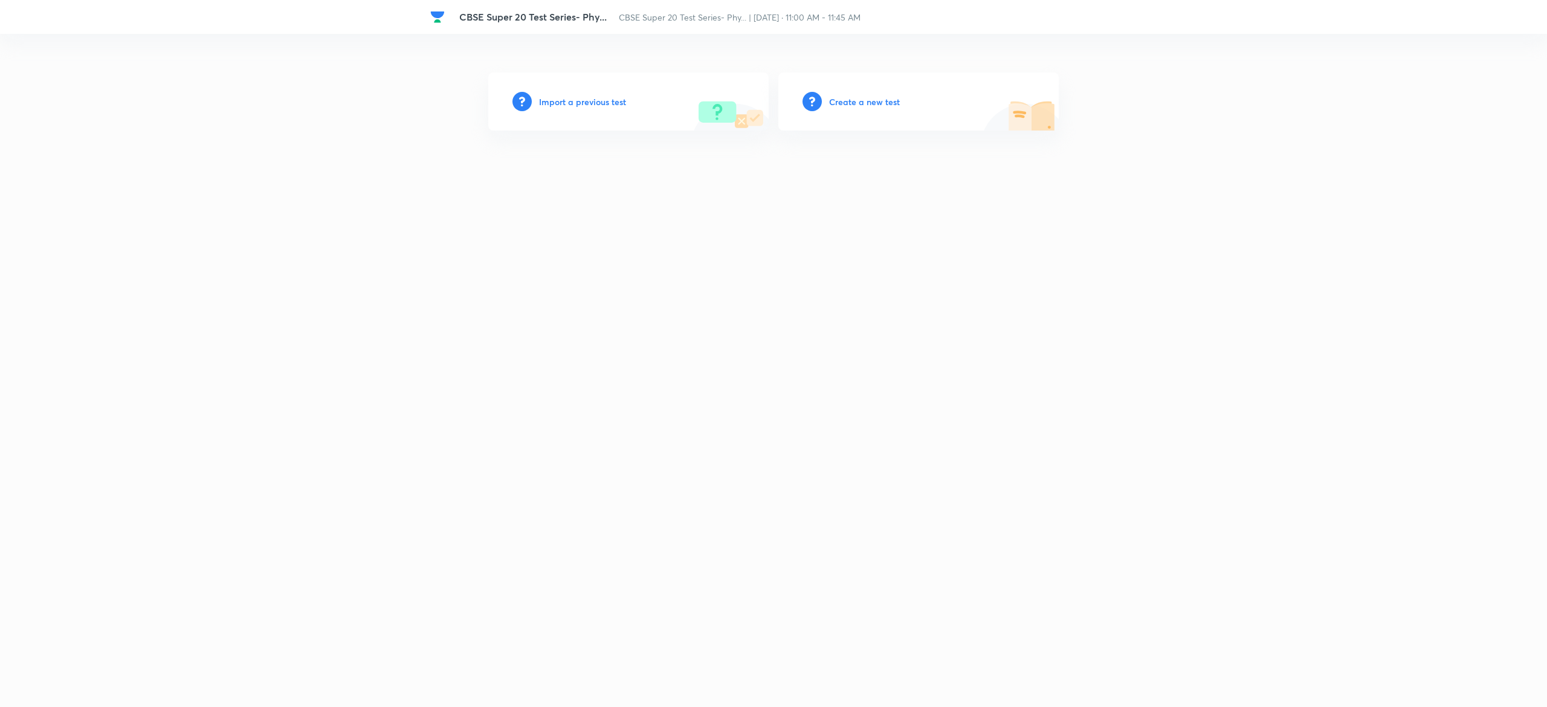
click at [875, 98] on h6 "Create a new test" at bounding box center [864, 102] width 71 height 13
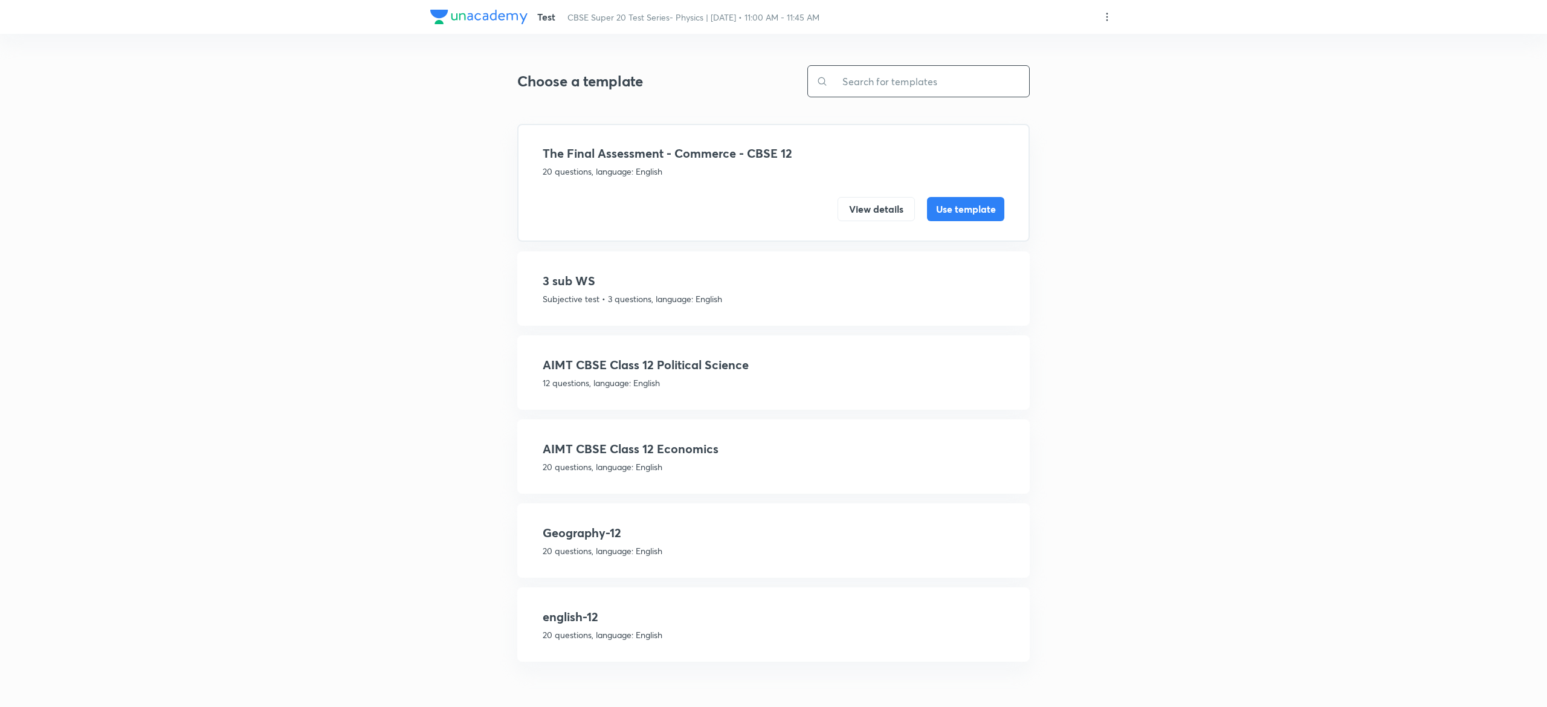
click at [927, 82] on input "text" at bounding box center [928, 81] width 201 height 31
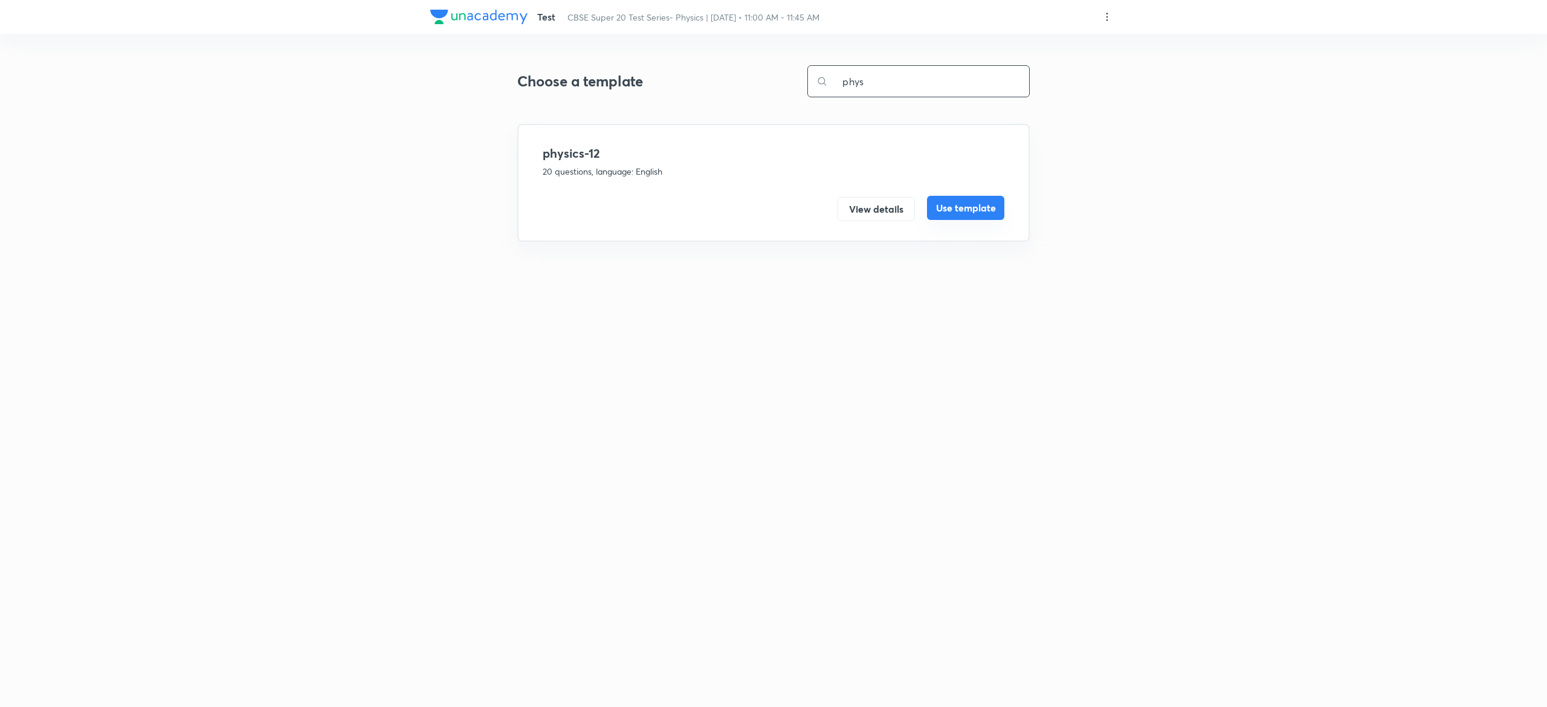
type input "phys"
click at [970, 208] on button "Use template" at bounding box center [965, 208] width 77 height 24
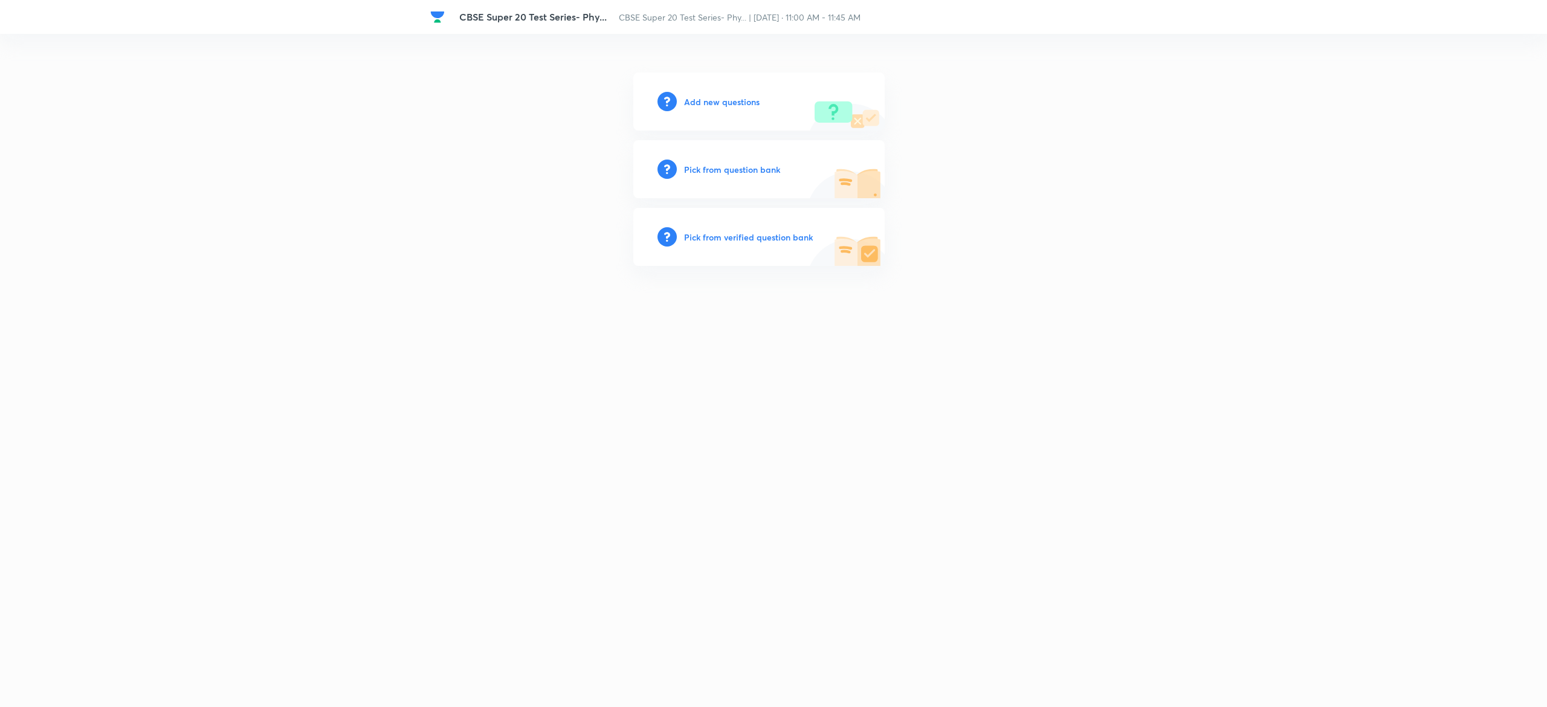
click at [731, 169] on h6 "Pick from question bank" at bounding box center [732, 169] width 96 height 13
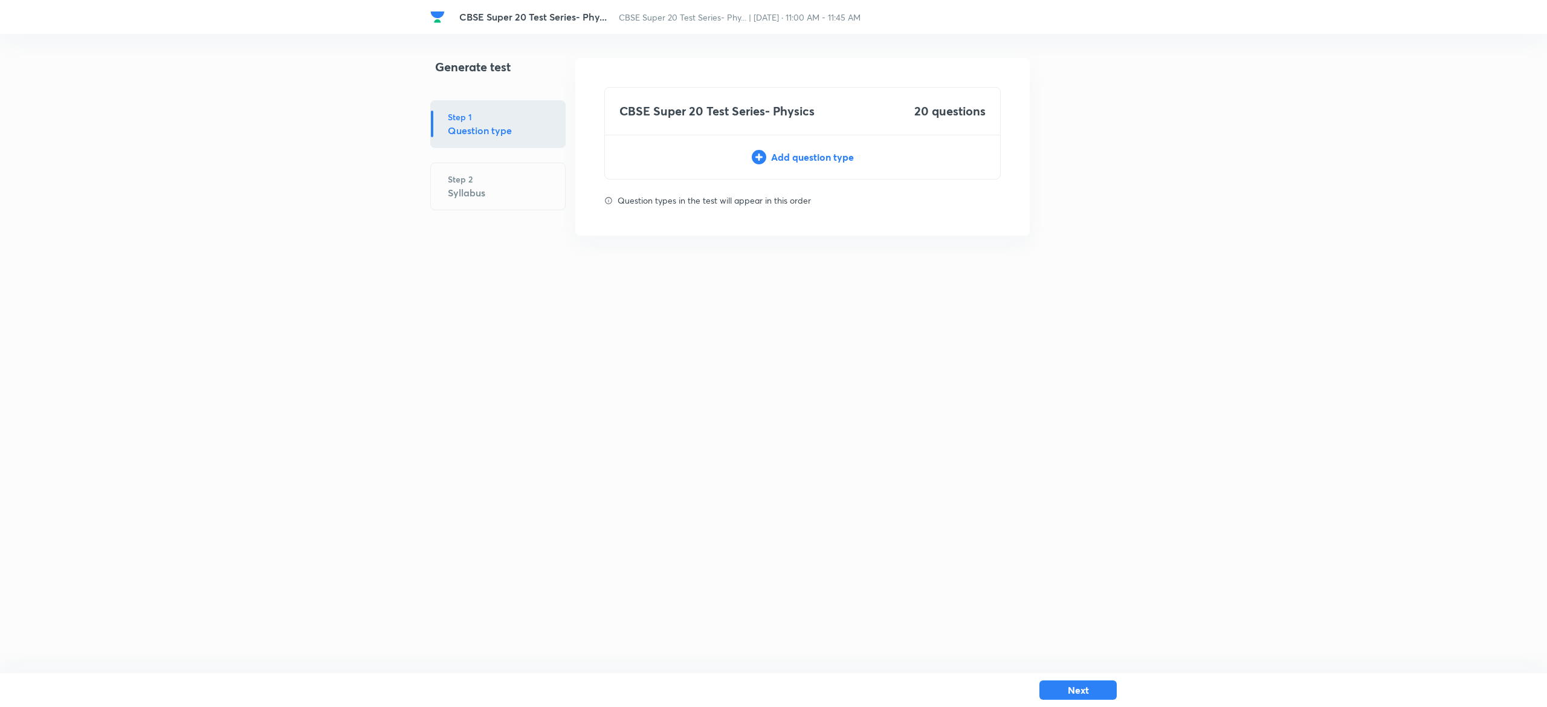
click at [829, 154] on div "Add question type" at bounding box center [802, 157] width 395 height 15
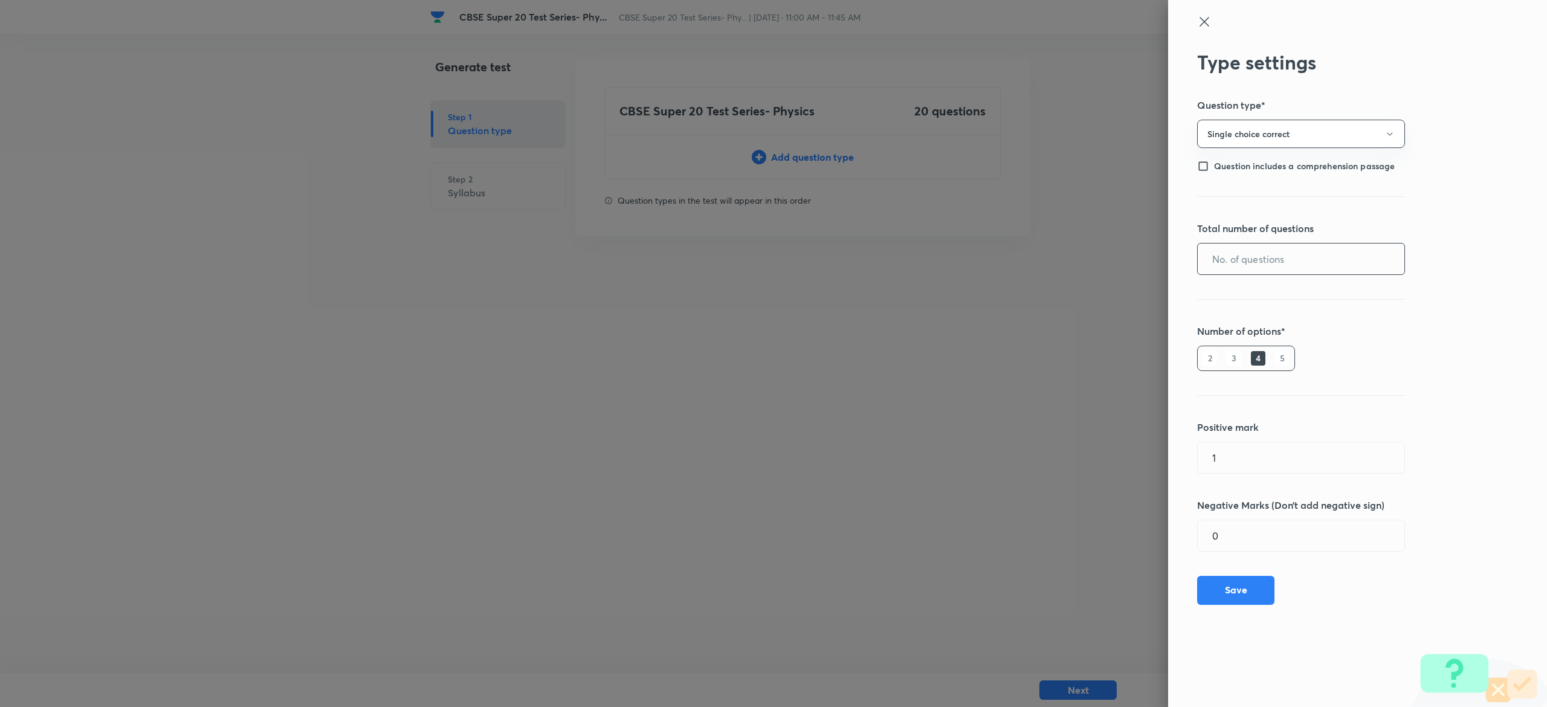
click at [1280, 248] on input "text" at bounding box center [1301, 259] width 207 height 31
type input "20"
click at [1221, 591] on button "Save" at bounding box center [1235, 589] width 77 height 29
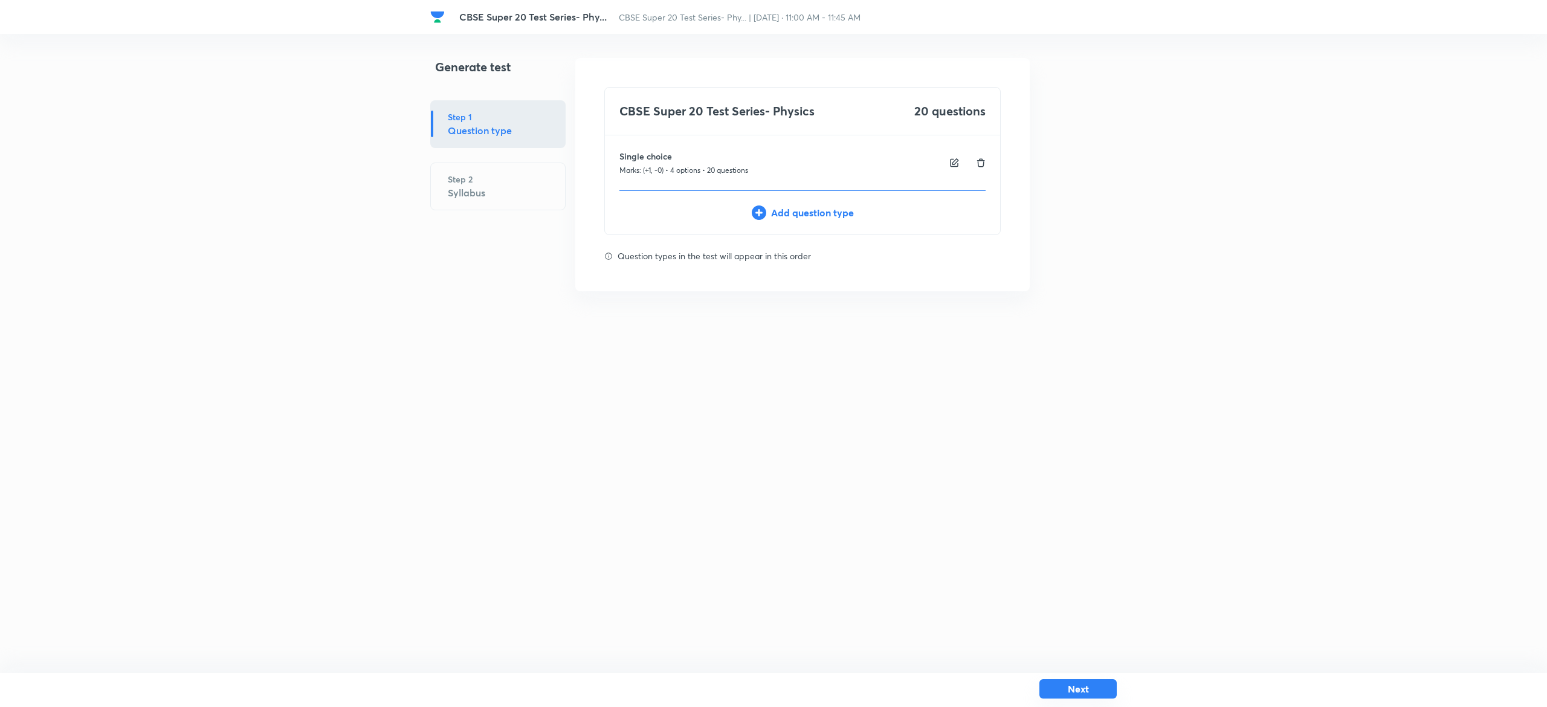
click at [1081, 690] on button "Next" at bounding box center [1078, 688] width 77 height 19
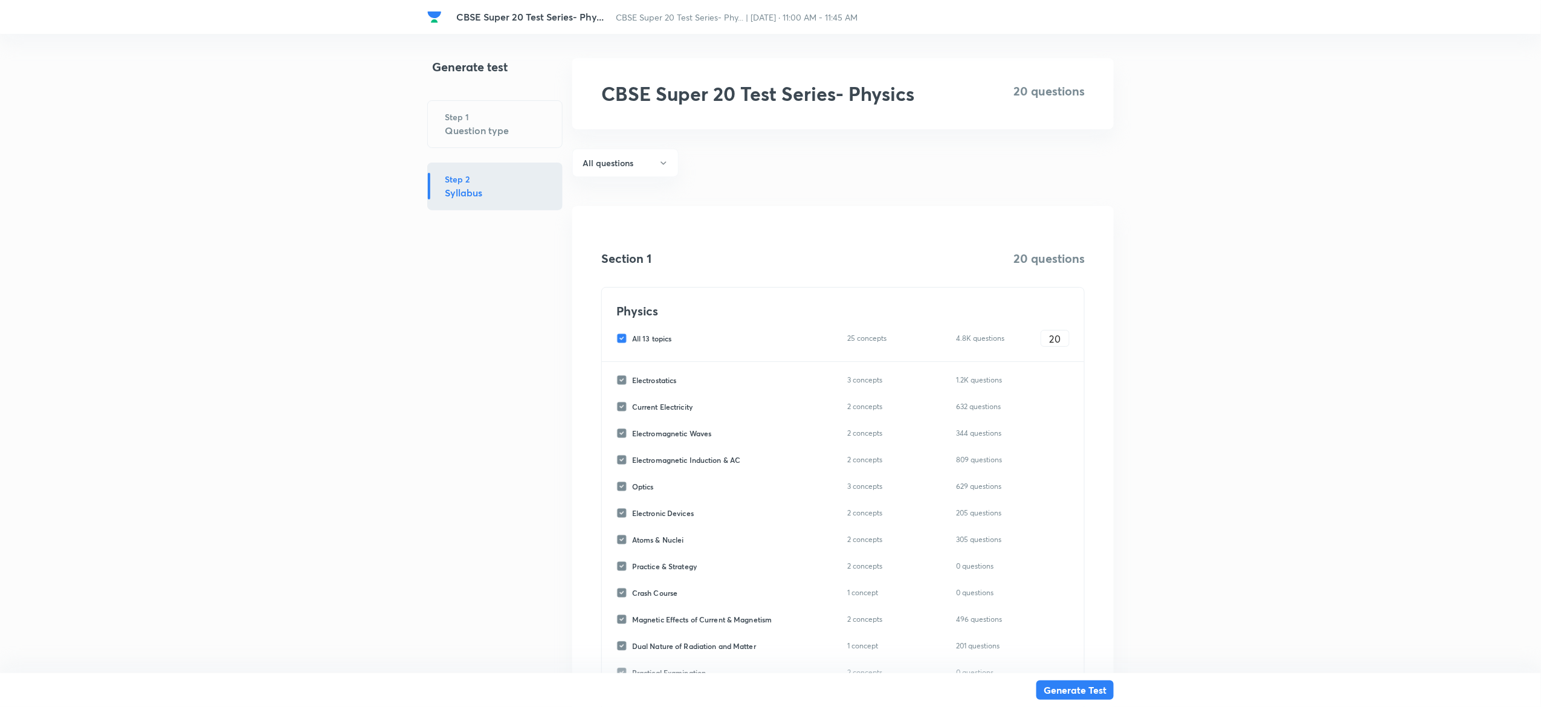
click at [624, 338] on input "All 13 topics" at bounding box center [625, 338] width 16 height 11
checkbox input "false"
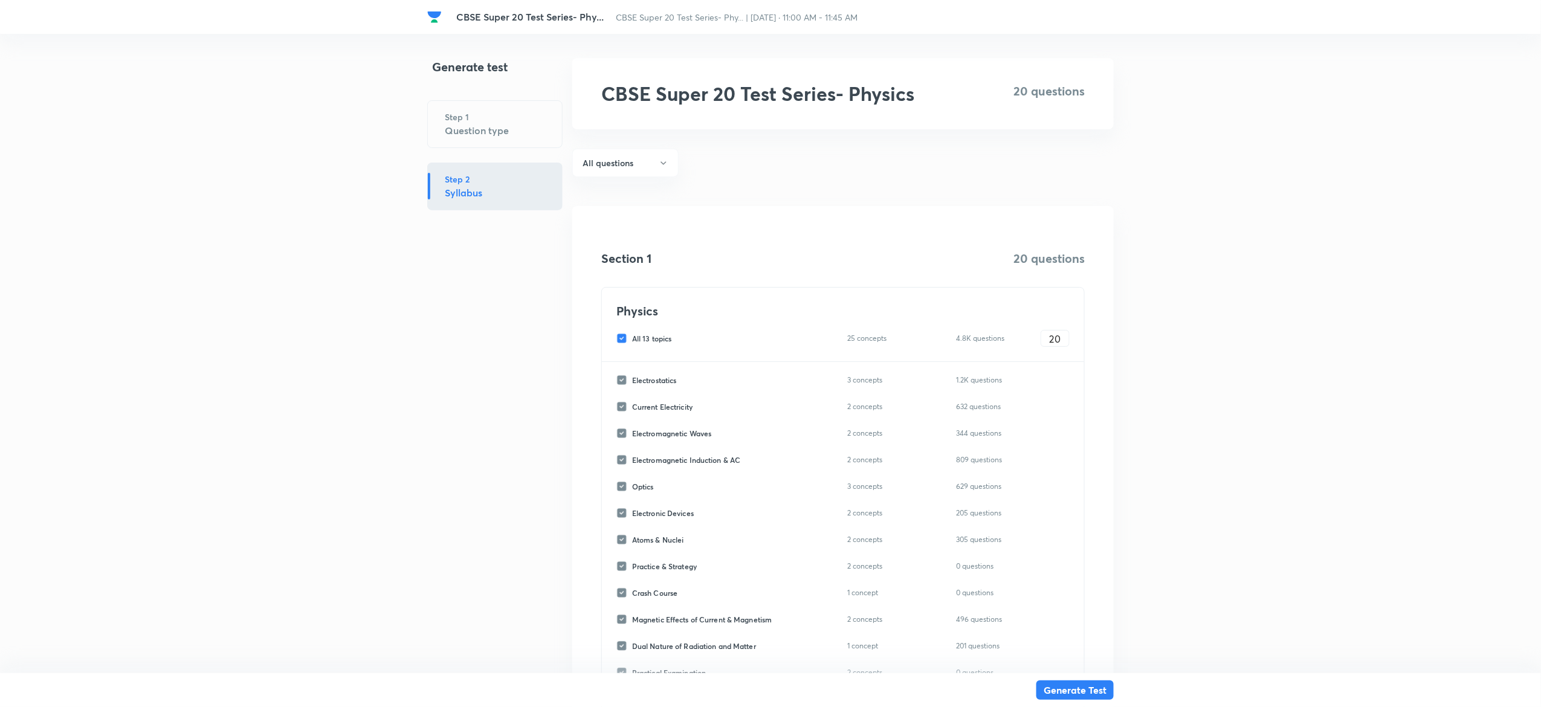
checkbox input "false"
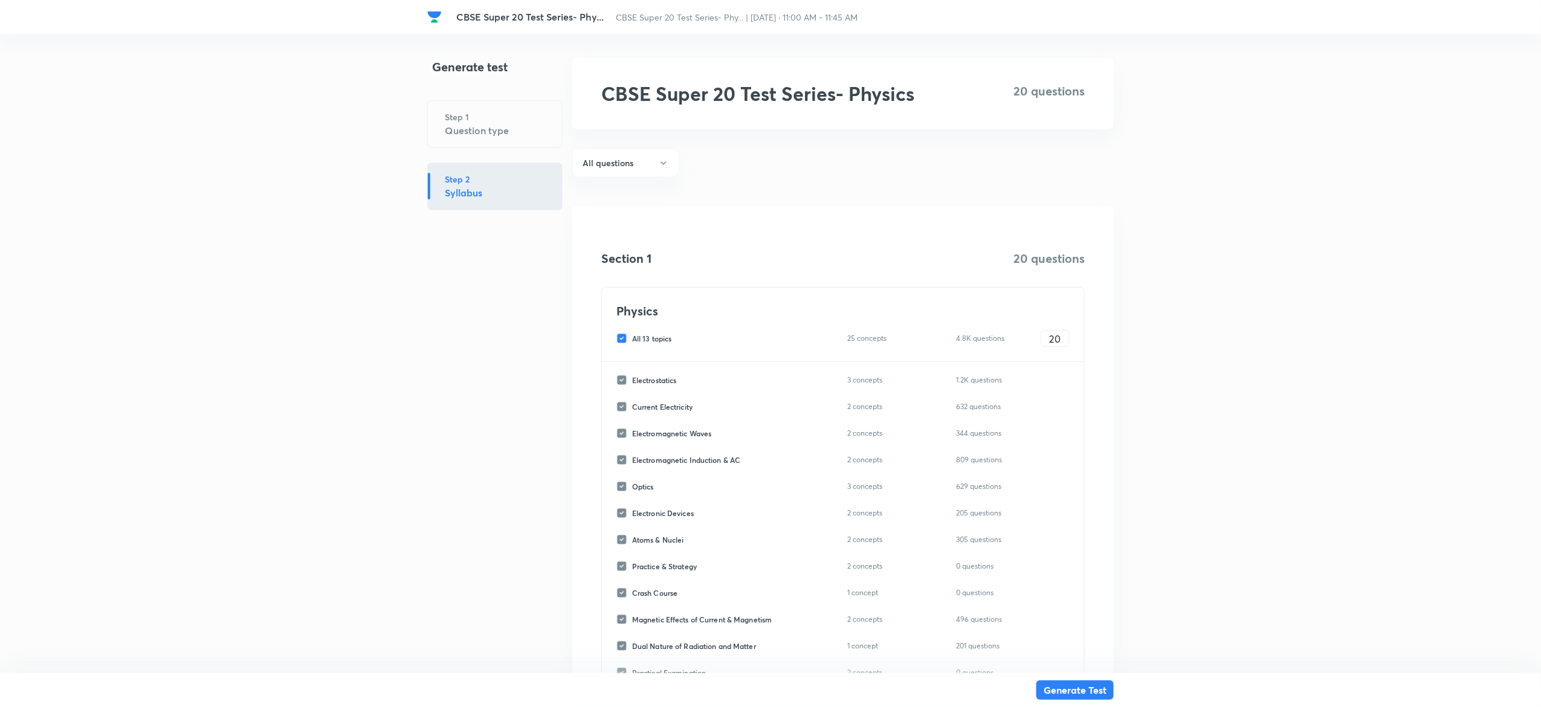
checkbox input "false"
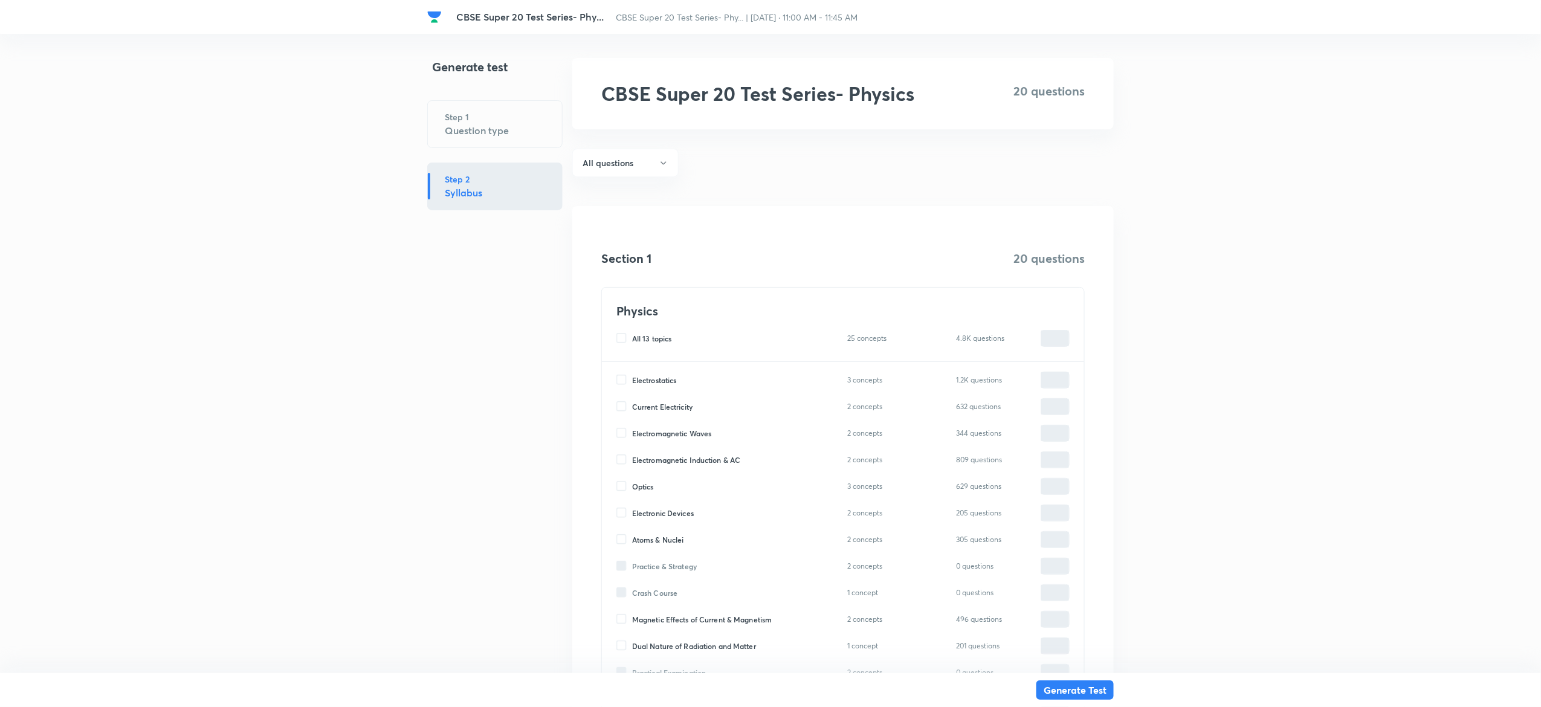
click at [613, 408] on div "Electrostatics 3 concepts 1.2K questions ​ Current Electricity 2 concepts 632 q…" at bounding box center [843, 544] width 482 height 365
click at [627, 408] on input "Current Electricity" at bounding box center [625, 406] width 16 height 11
checkbox input "true"
type input "0"
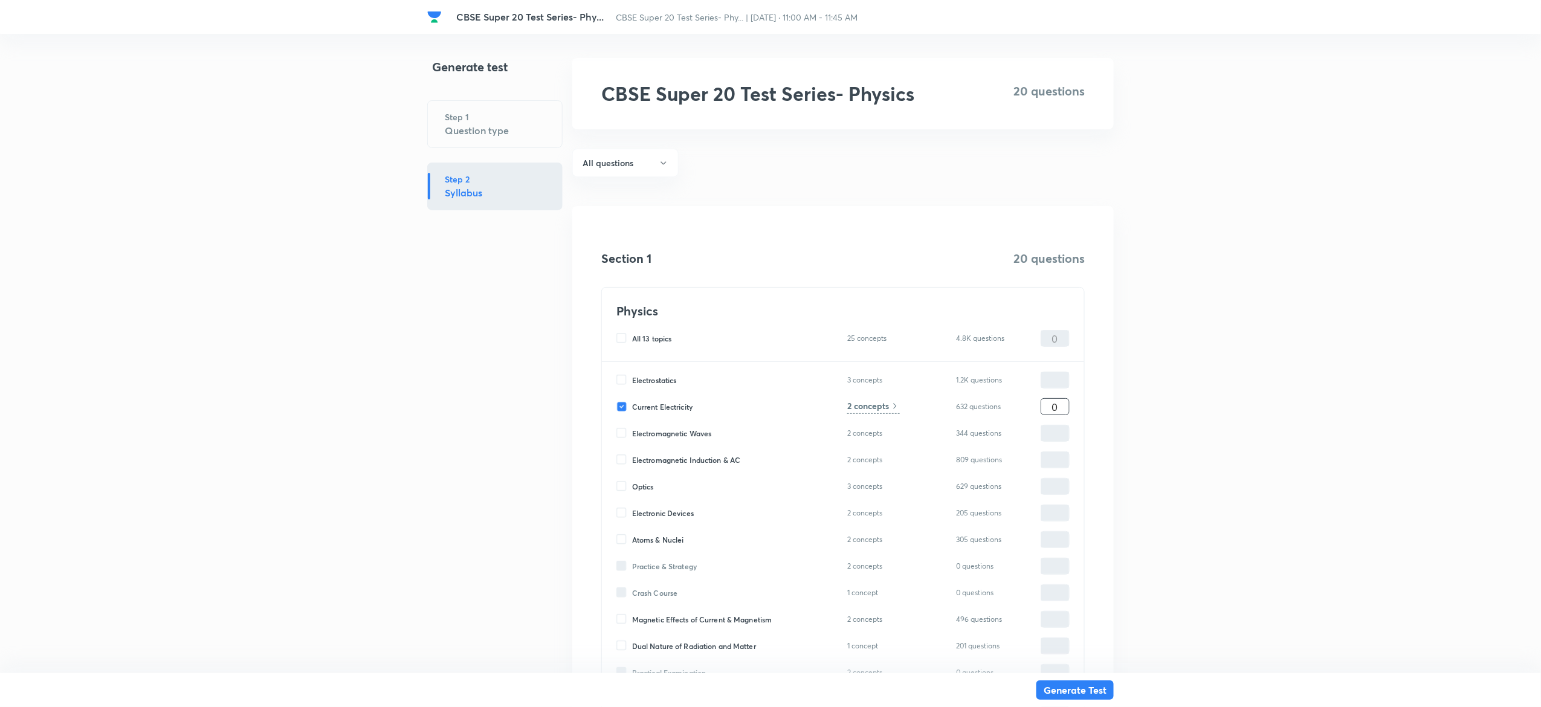
click at [1058, 404] on input "0" at bounding box center [1056, 407] width 28 height 21
type input "2"
type input "20"
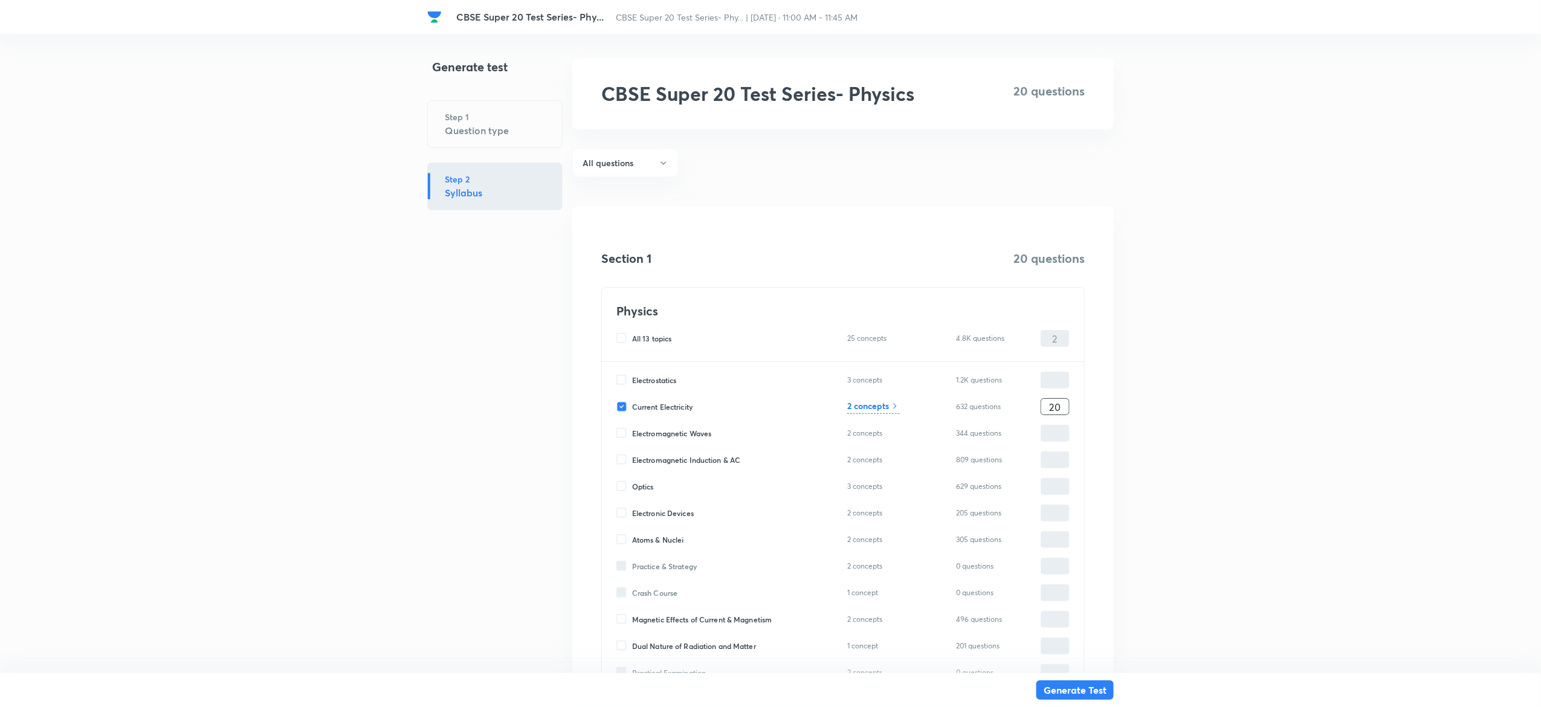
type input "20"
click at [1107, 686] on button "Generate Test" at bounding box center [1075, 688] width 77 height 19
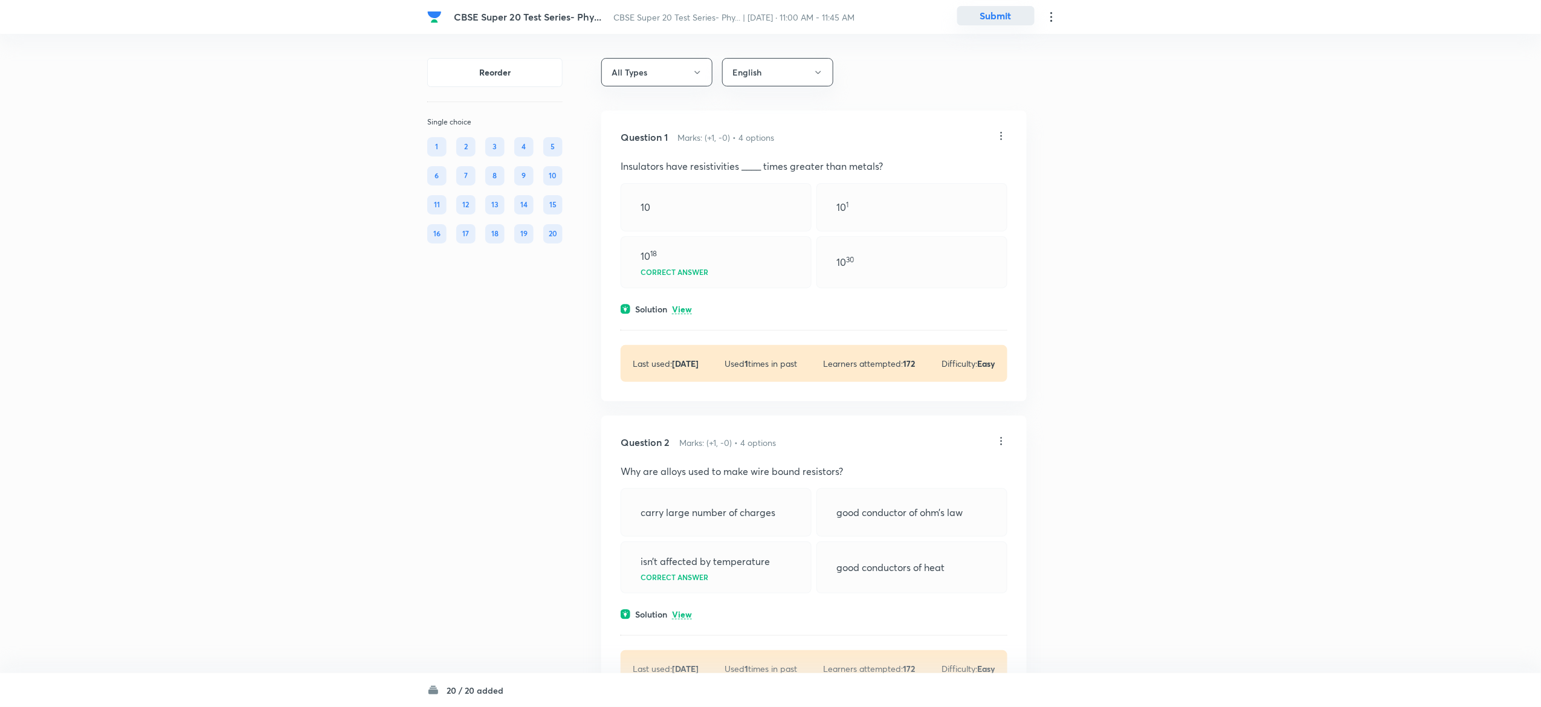
click at [997, 10] on button "Submit" at bounding box center [995, 15] width 77 height 19
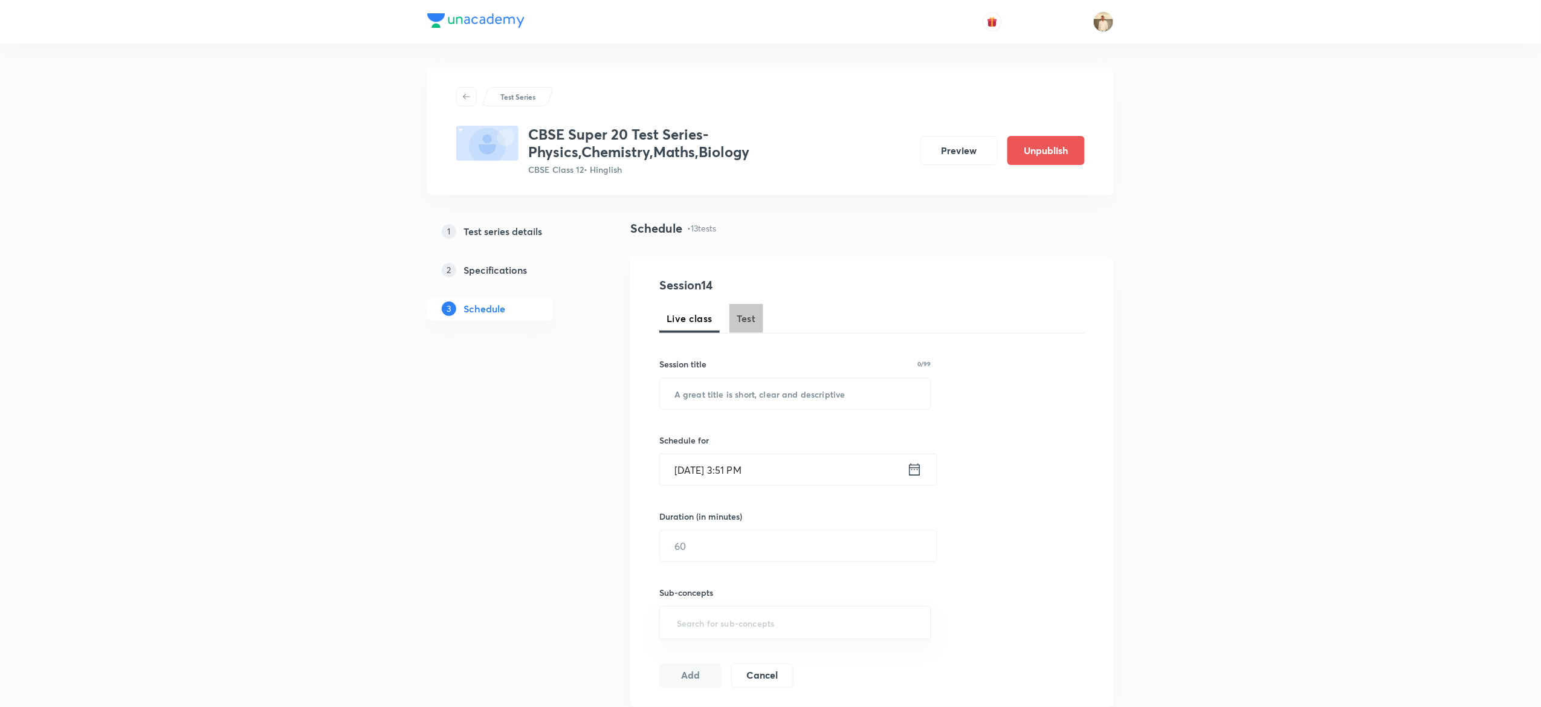
click at [745, 319] on span "Test" at bounding box center [746, 318] width 19 height 15
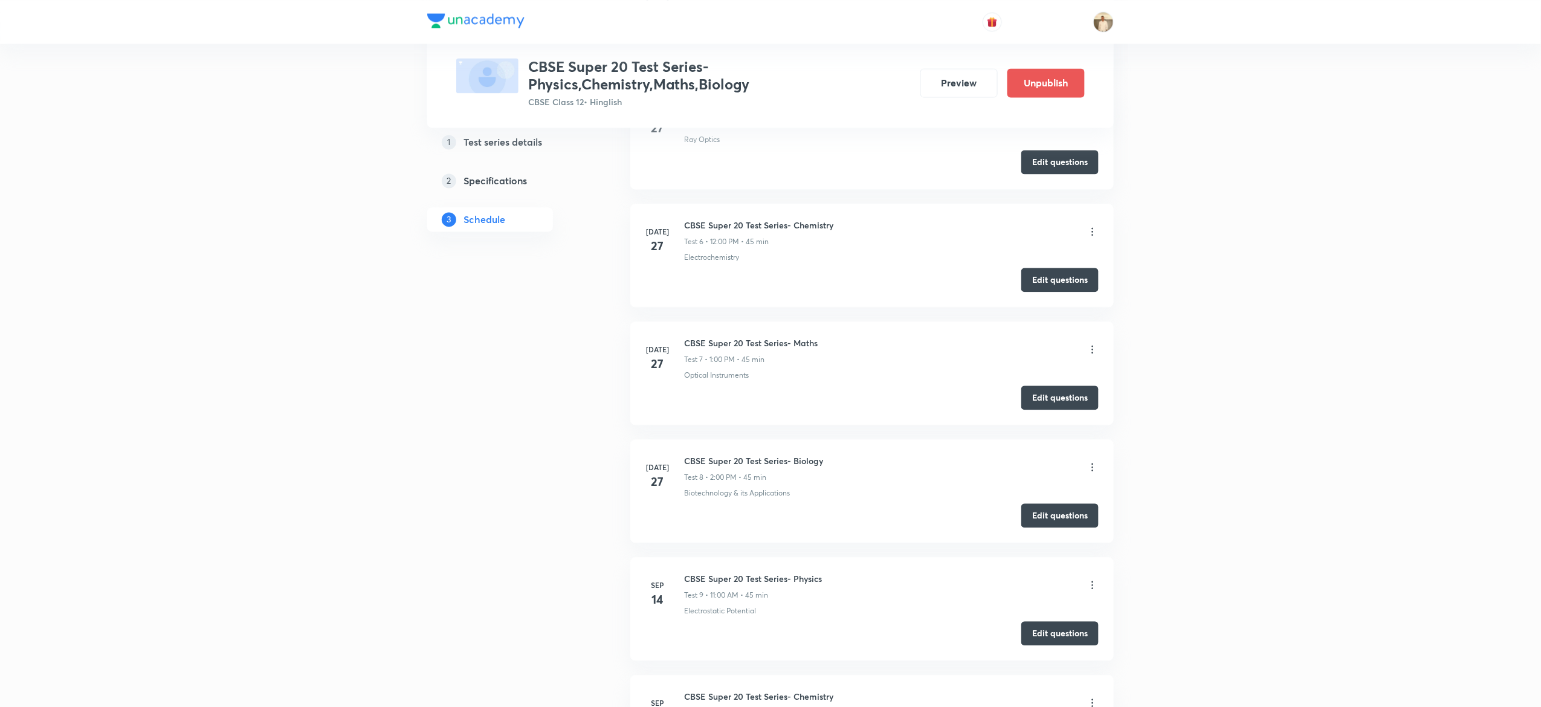
scroll to position [1737, 0]
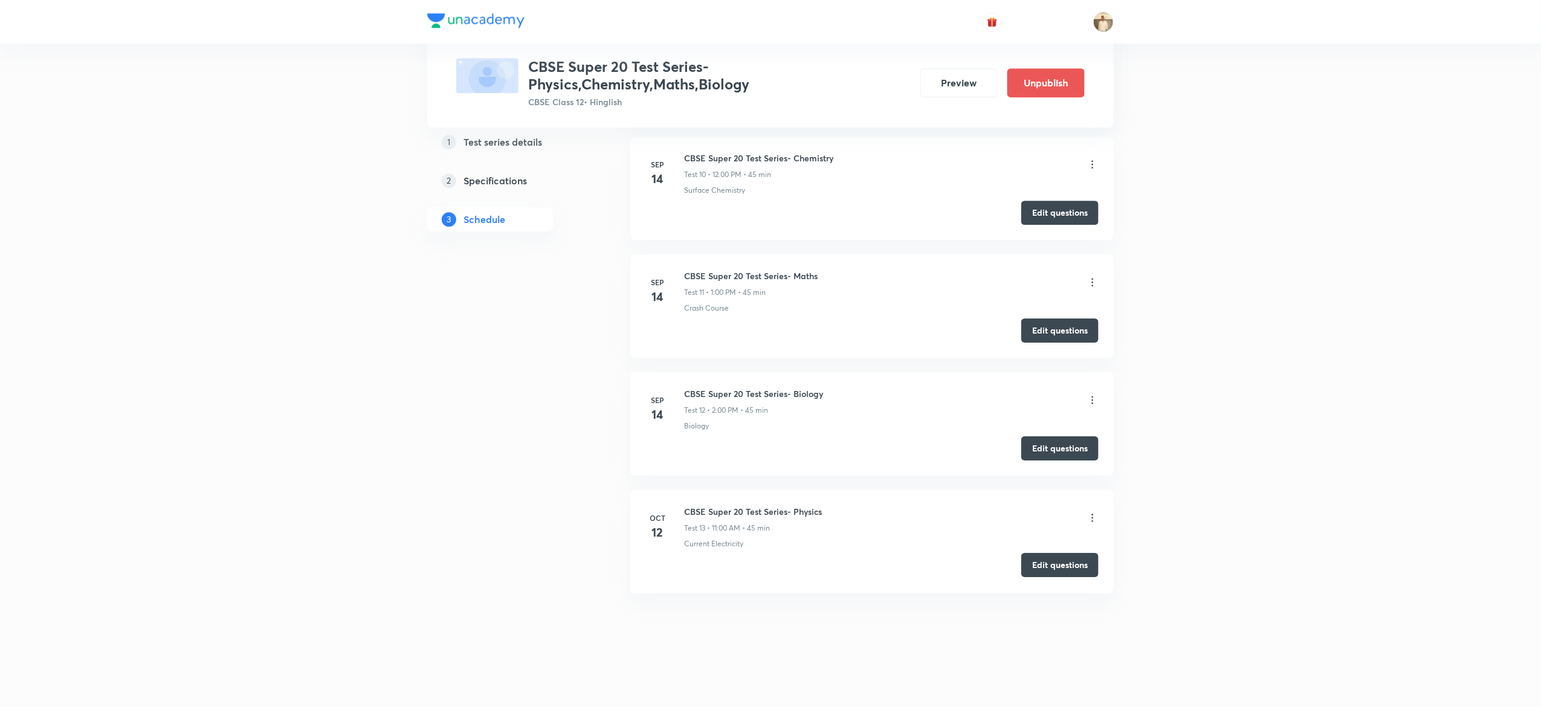
click at [1061, 567] on button "Edit questions" at bounding box center [1060, 565] width 77 height 24
